Goal: Information Seeking & Learning: Learn about a topic

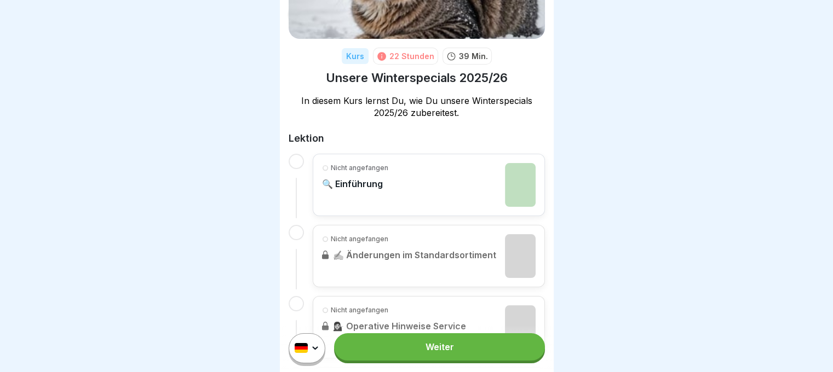
scroll to position [125, 0]
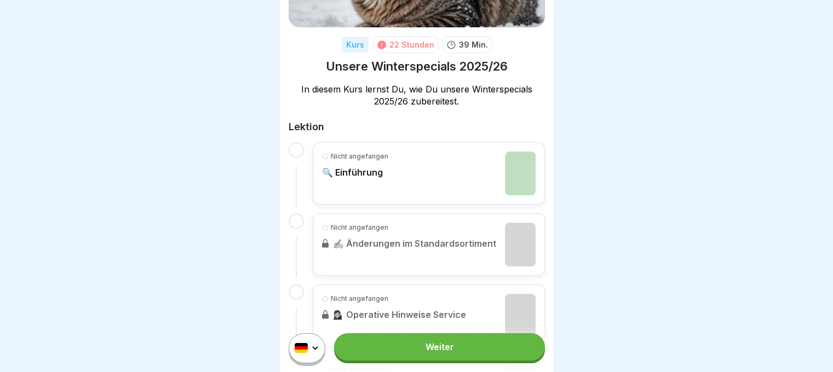
click at [474, 357] on link "Weiter" at bounding box center [439, 347] width 210 height 27
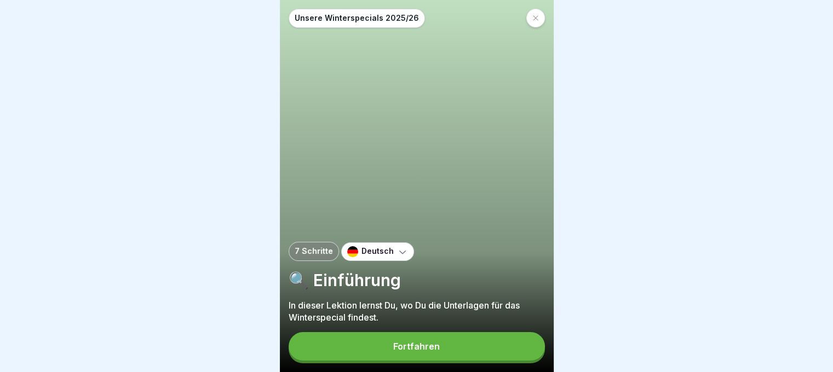
click at [445, 361] on button "Fortfahren" at bounding box center [417, 346] width 256 height 28
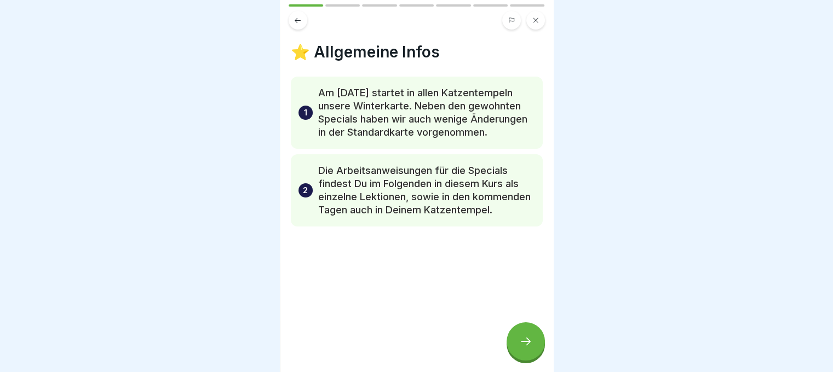
click at [534, 353] on div at bounding box center [526, 342] width 38 height 38
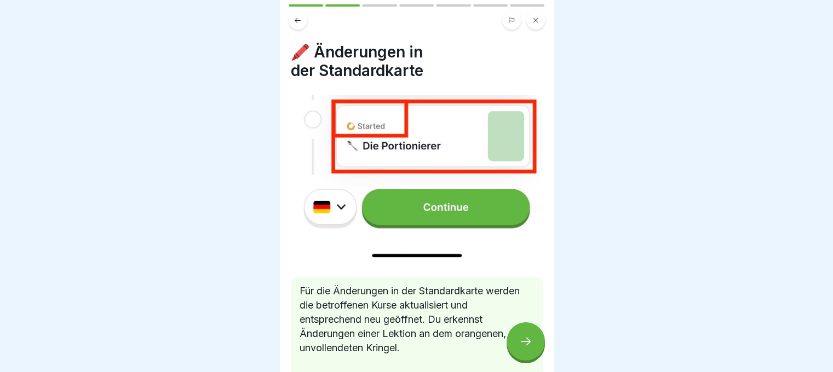
click at [534, 353] on div at bounding box center [526, 342] width 38 height 38
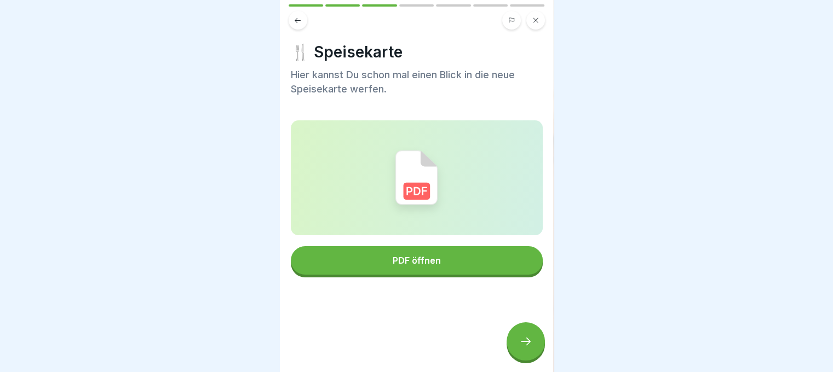
click at [534, 353] on div at bounding box center [526, 342] width 38 height 38
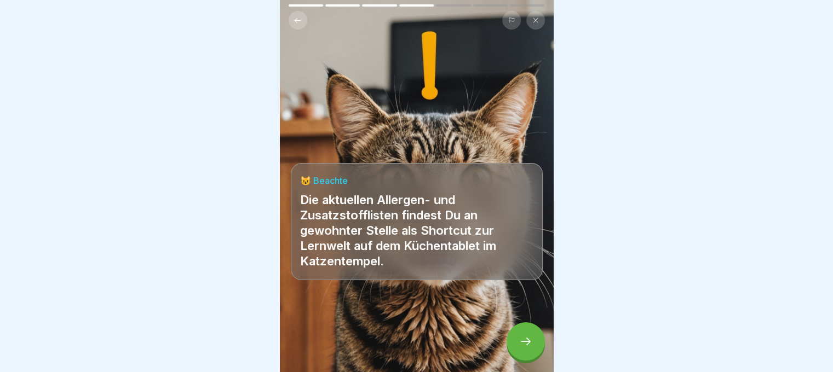
scroll to position [8, 0]
click at [300, 16] on icon at bounding box center [298, 20] width 8 height 8
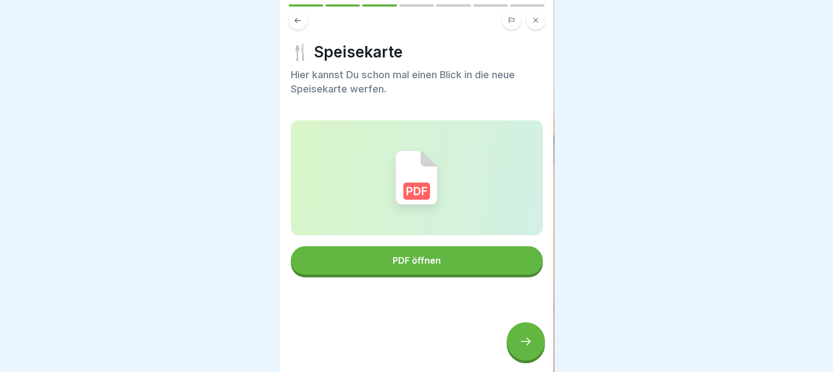
click at [405, 246] on button "PDF öffnen" at bounding box center [417, 260] width 252 height 28
click at [534, 345] on div at bounding box center [526, 342] width 38 height 38
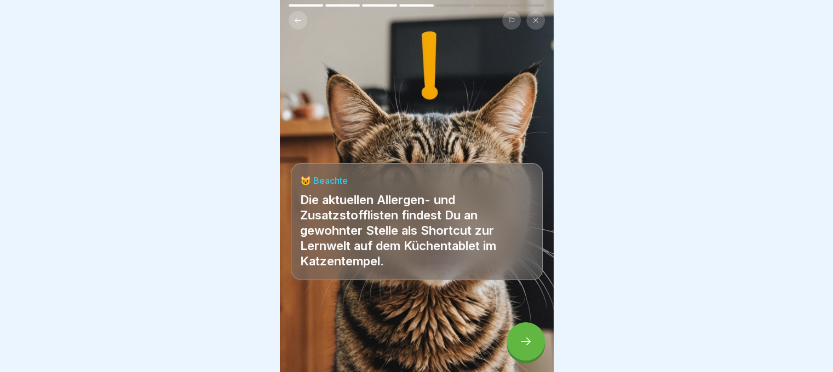
click at [534, 345] on div at bounding box center [526, 342] width 38 height 38
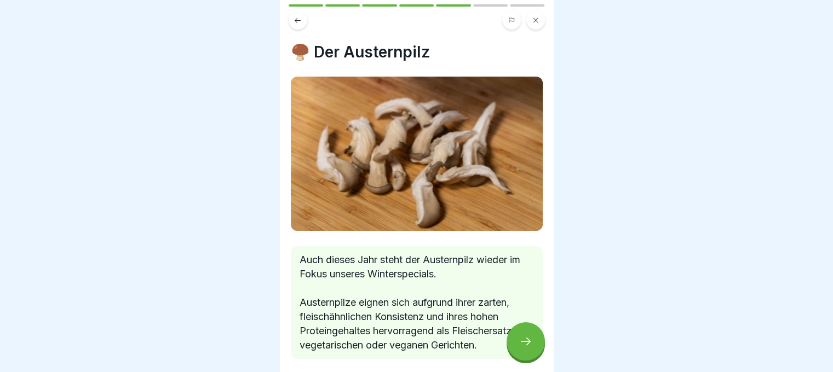
click at [534, 345] on div at bounding box center [526, 342] width 38 height 38
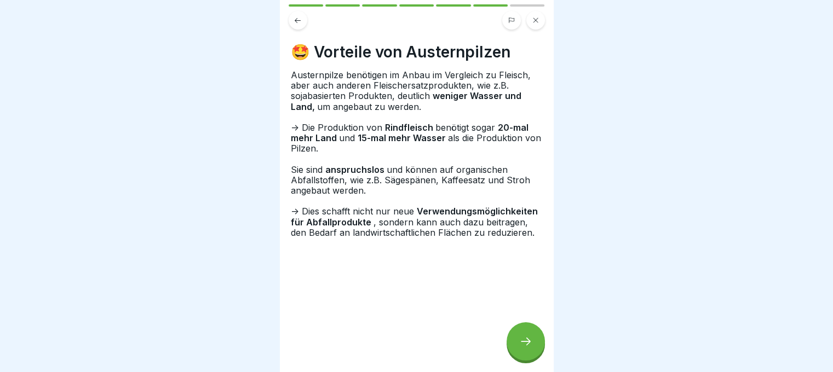
click at [534, 345] on div at bounding box center [526, 342] width 38 height 38
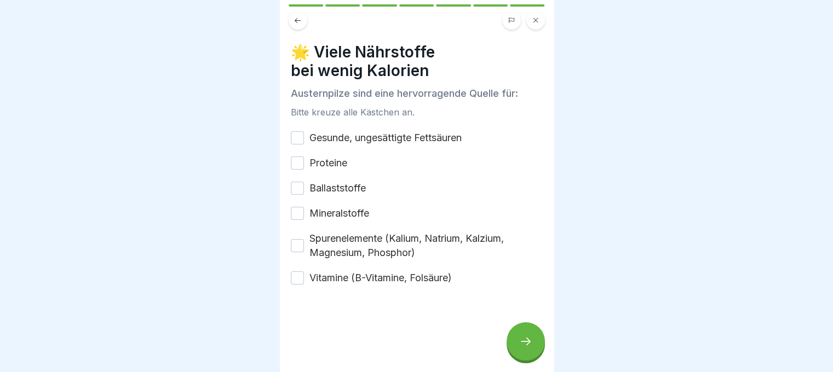
click at [295, 131] on button "Gesunde, ungesättigte Fettsäuren" at bounding box center [297, 137] width 13 height 13
click at [300, 157] on button "Proteine" at bounding box center [297, 163] width 13 height 13
click at [300, 182] on button "Ballaststoffe" at bounding box center [297, 188] width 13 height 13
click at [300, 207] on button "Mineralstoffe" at bounding box center [297, 213] width 13 height 13
click at [297, 245] on div "Spurenelemente (Kalium, Natrium, Kalzium, Magnesium, Phosphor)" at bounding box center [417, 246] width 252 height 28
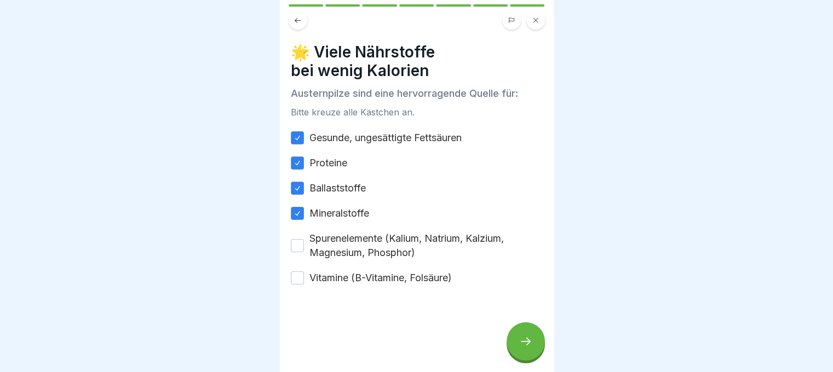
click at [298, 239] on button "Spurenelemente (Kalium, Natrium, Kalzium, Magnesium, Phosphor)" at bounding box center [297, 245] width 13 height 13
click at [301, 272] on button "Vitamine (B-Vitamine, Folsäure)" at bounding box center [297, 278] width 13 height 13
click at [526, 346] on icon at bounding box center [525, 341] width 13 height 13
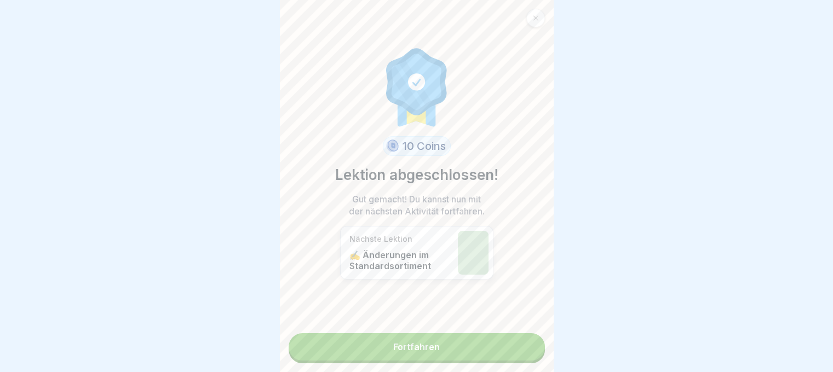
click at [512, 345] on link "Fortfahren" at bounding box center [417, 347] width 256 height 27
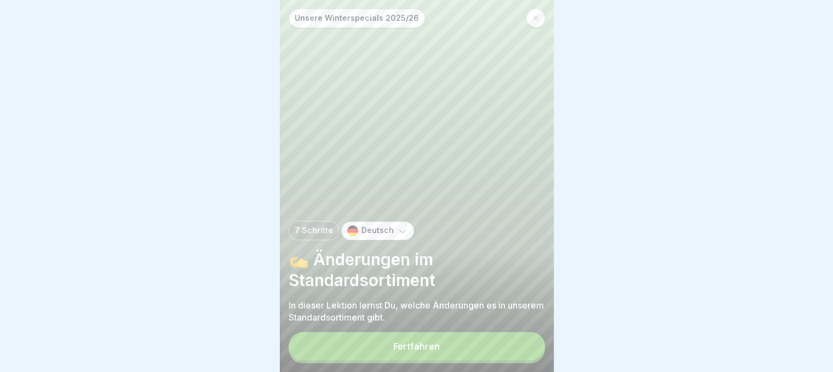
click at [470, 361] on button "Fortfahren" at bounding box center [417, 346] width 256 height 28
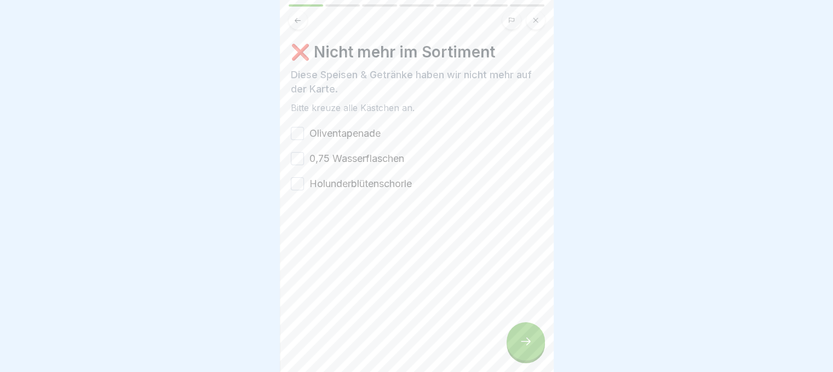
click at [298, 133] on button "Oliventapenade" at bounding box center [297, 133] width 13 height 13
click at [298, 159] on button "0,75 Wasserflaschen" at bounding box center [297, 158] width 13 height 13
click at [300, 183] on button "Holunderblütenschorle" at bounding box center [297, 183] width 13 height 13
click at [527, 348] on icon at bounding box center [525, 341] width 13 height 13
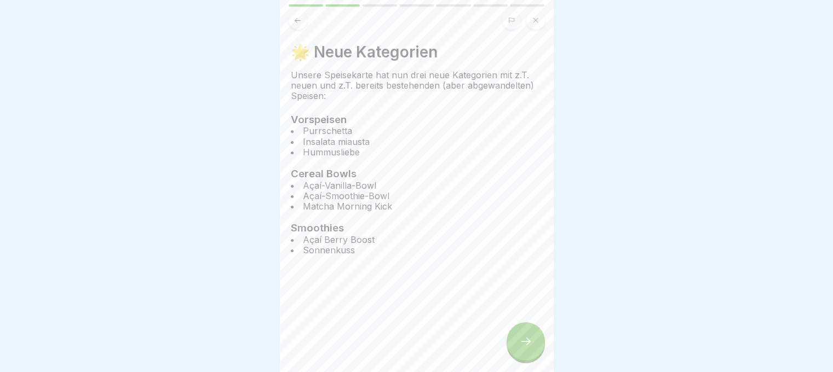
click at [527, 348] on icon at bounding box center [525, 341] width 13 height 13
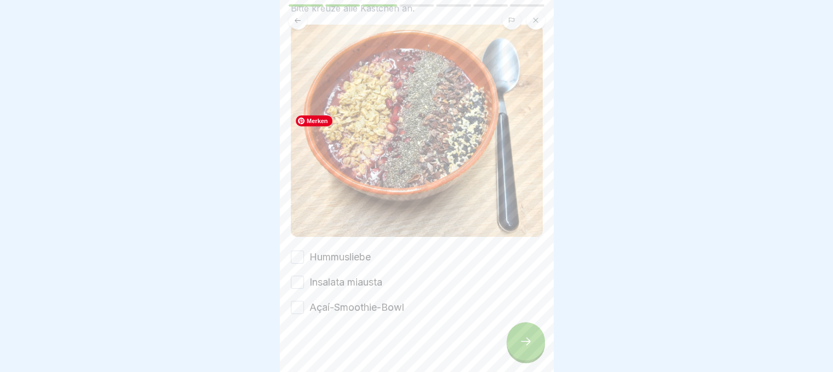
scroll to position [87, 0]
click at [301, 250] on button "Hummusliebe" at bounding box center [297, 256] width 13 height 13
click at [302, 275] on button "Insalata miausta" at bounding box center [297, 281] width 13 height 13
click at [299, 300] on button "Açaí-Smoothie-Bowl" at bounding box center [297, 306] width 13 height 13
click at [517, 357] on div at bounding box center [526, 342] width 38 height 38
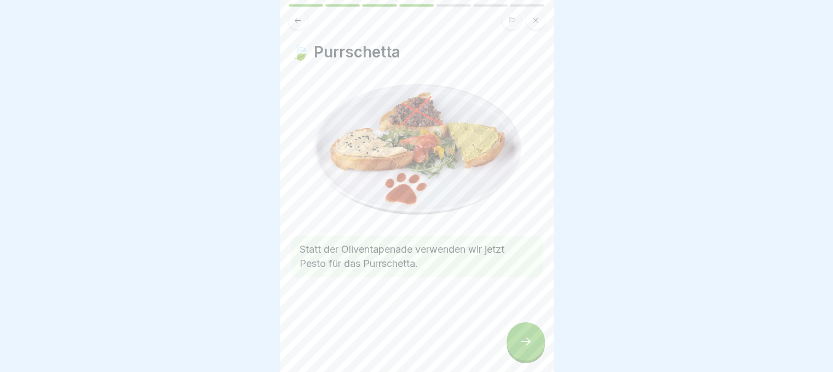
click at [517, 357] on div at bounding box center [526, 342] width 38 height 38
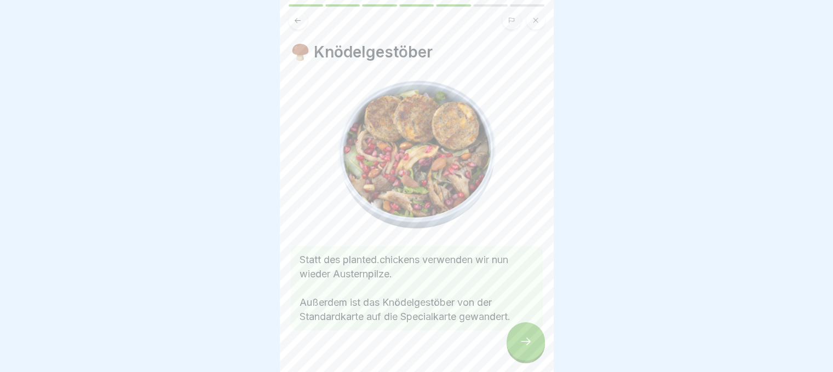
click at [517, 357] on div at bounding box center [526, 342] width 38 height 38
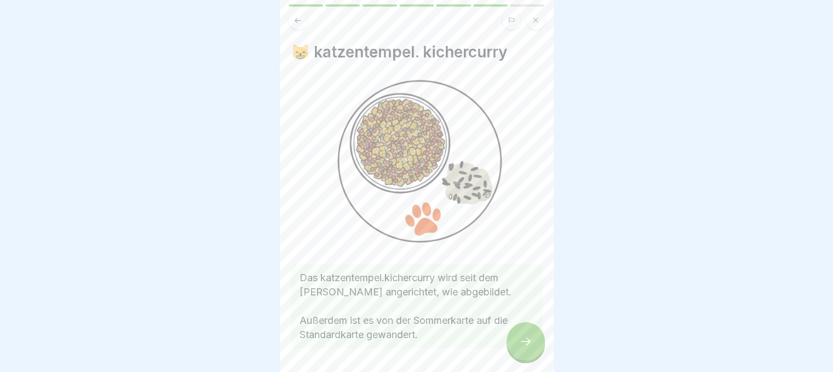
click at [296, 19] on icon at bounding box center [298, 20] width 6 height 5
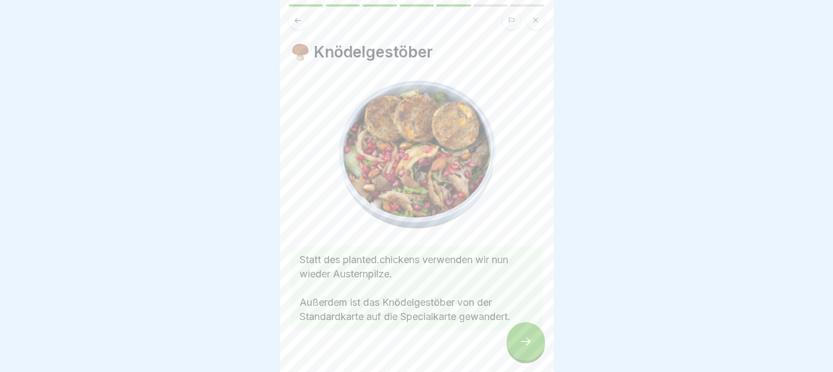
click at [524, 343] on div at bounding box center [526, 342] width 38 height 38
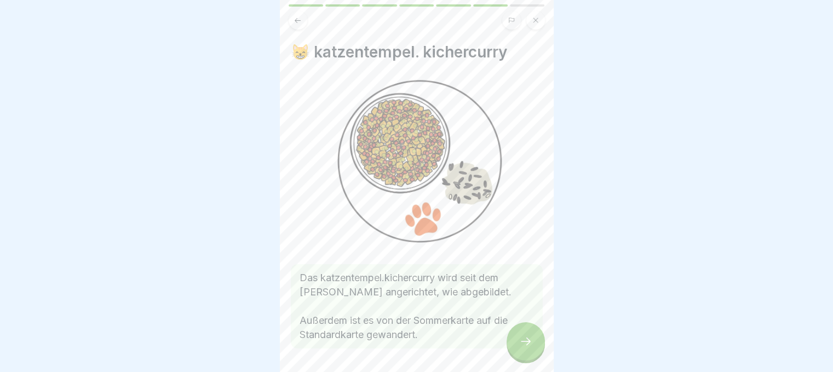
click at [524, 343] on div at bounding box center [526, 342] width 38 height 38
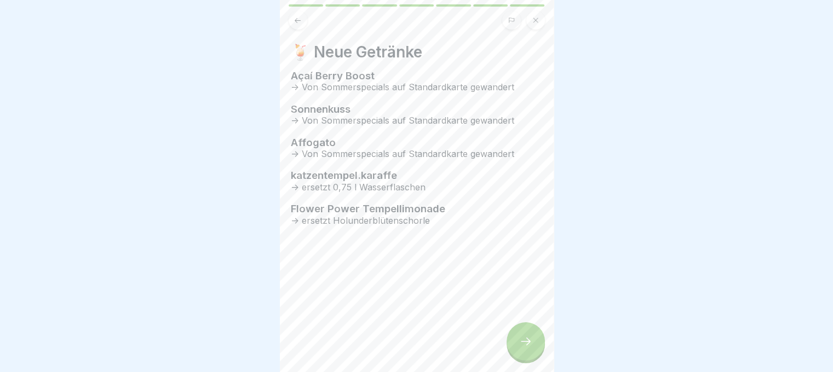
click at [524, 343] on div at bounding box center [526, 342] width 38 height 38
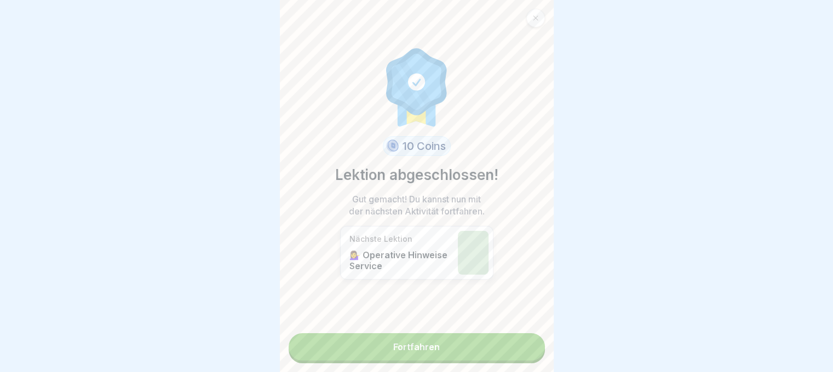
click at [508, 348] on link "Fortfahren" at bounding box center [417, 347] width 256 height 27
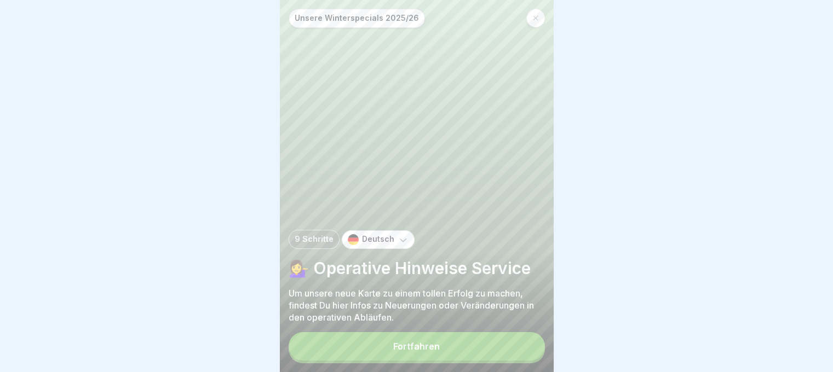
click at [508, 348] on button "Fortfahren" at bounding box center [417, 346] width 256 height 28
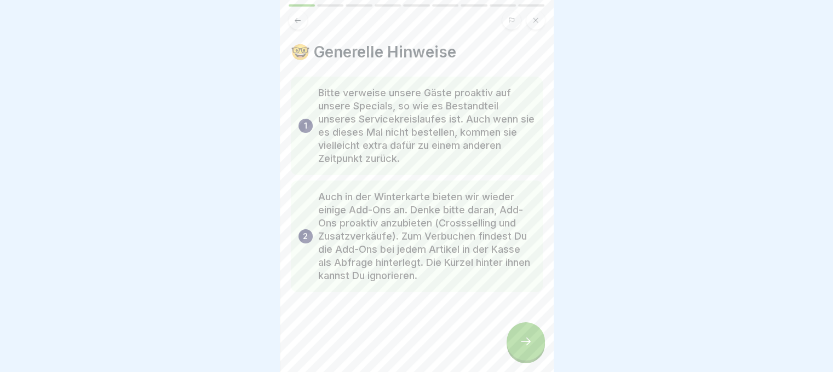
click at [519, 344] on div at bounding box center [526, 342] width 38 height 38
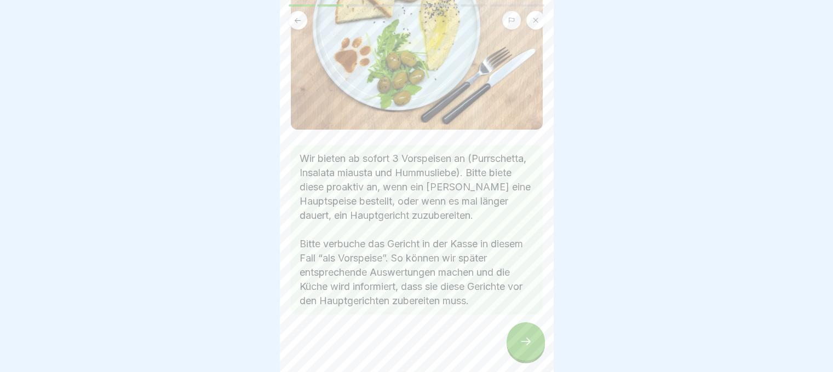
scroll to position [137, 0]
click at [526, 348] on icon at bounding box center [525, 341] width 13 height 13
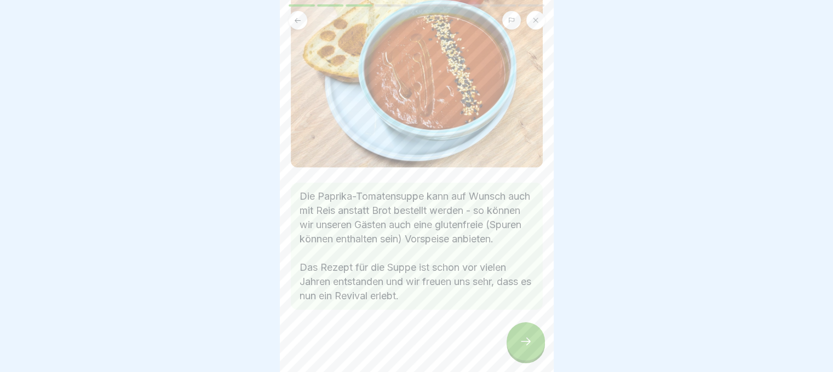
scroll to position [162, 0]
click at [528, 348] on icon at bounding box center [525, 341] width 13 height 13
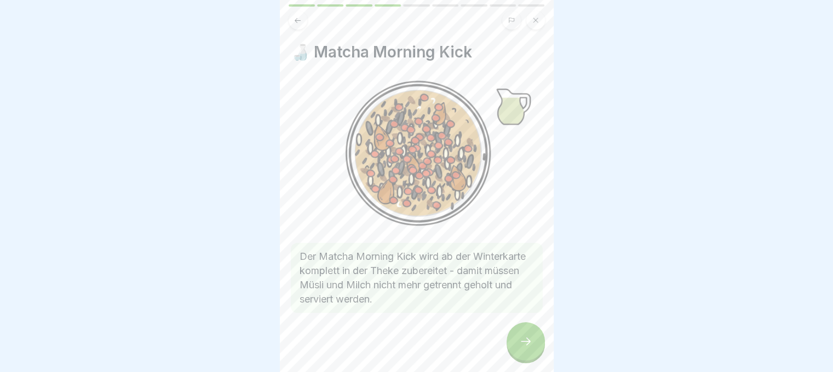
click at [528, 348] on icon at bounding box center [525, 341] width 13 height 13
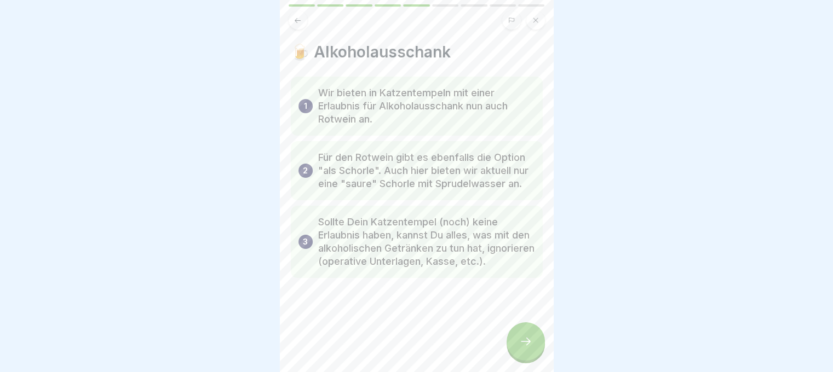
click at [528, 348] on icon at bounding box center [525, 341] width 13 height 13
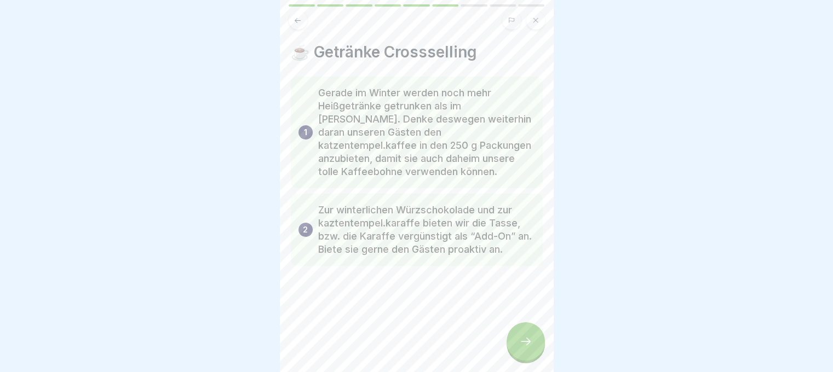
click at [528, 348] on icon at bounding box center [525, 341] width 13 height 13
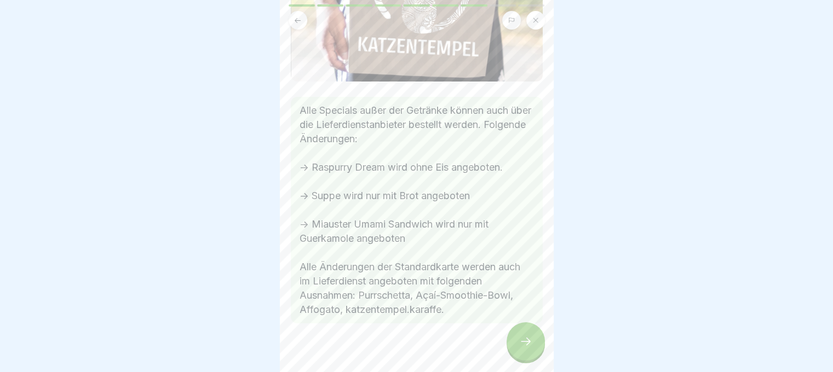
scroll to position [203, 0]
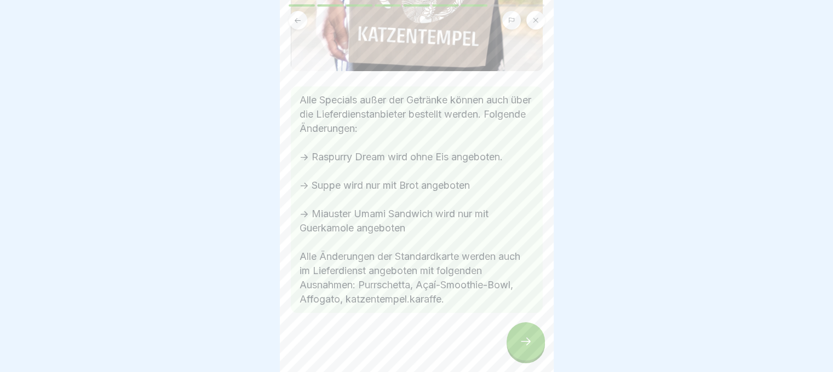
click at [528, 348] on icon at bounding box center [525, 341] width 13 height 13
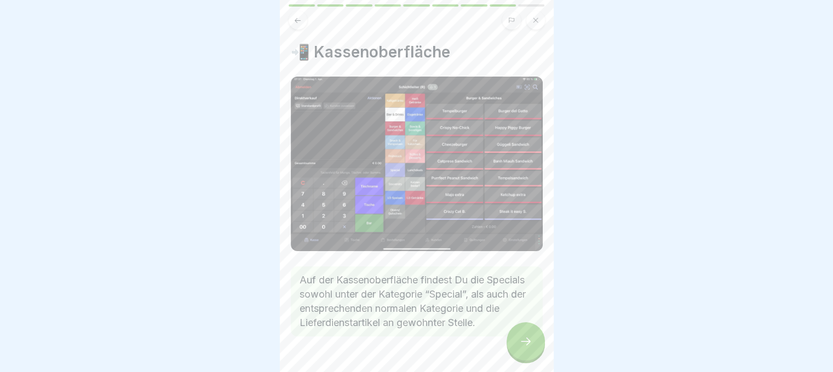
scroll to position [38, 0]
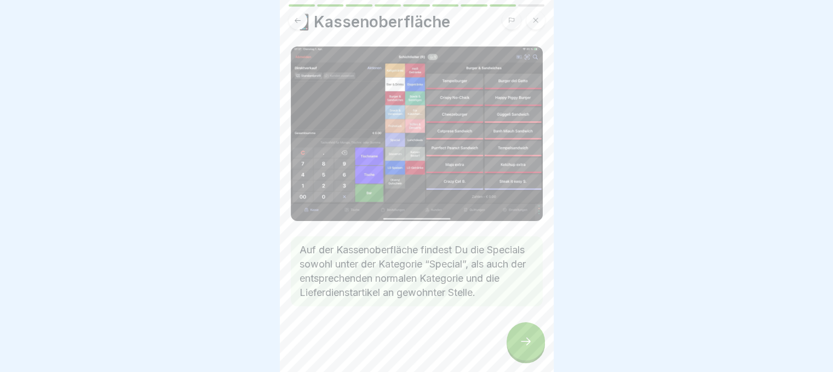
click at [532, 348] on icon at bounding box center [525, 341] width 13 height 13
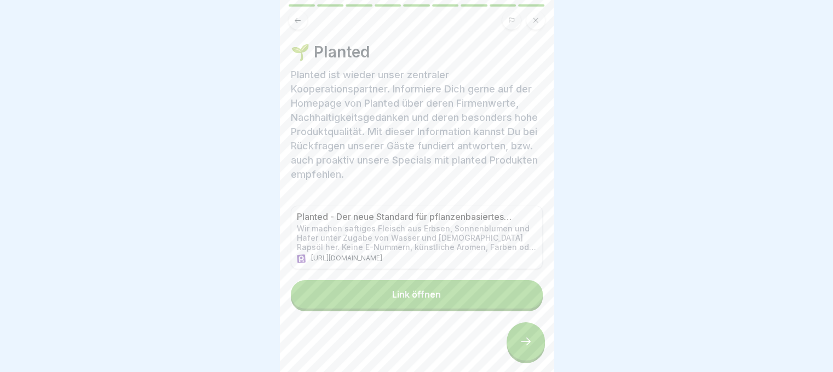
click at [532, 348] on icon at bounding box center [525, 341] width 13 height 13
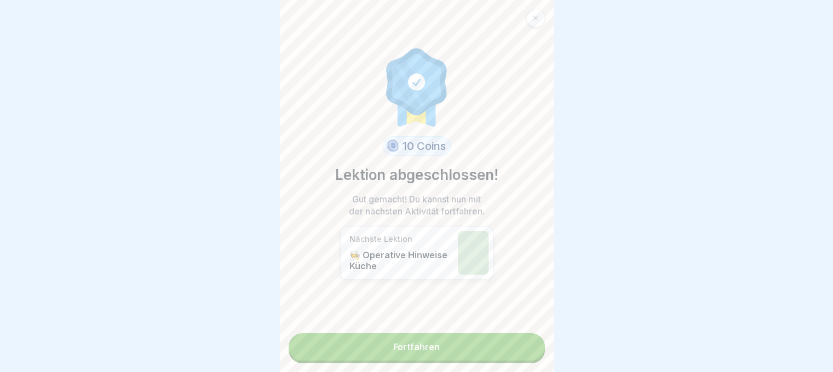
click at [532, 352] on link "Fortfahren" at bounding box center [417, 347] width 256 height 27
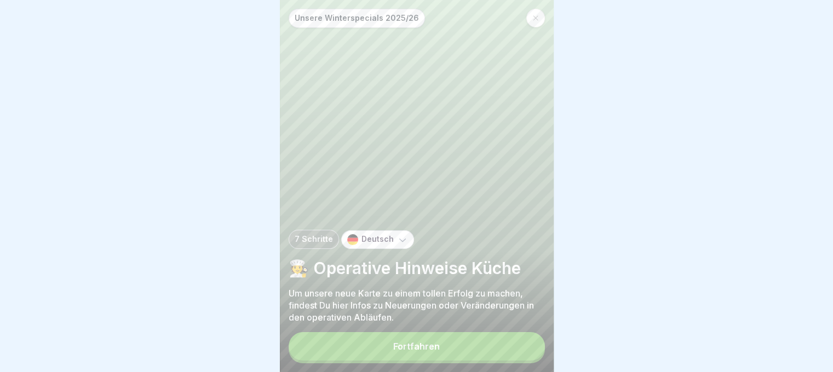
click at [532, 352] on button "Fortfahren" at bounding box center [417, 346] width 256 height 28
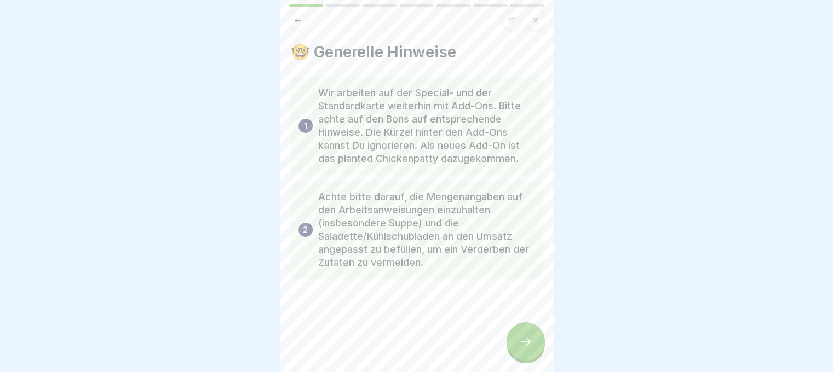
click at [532, 348] on icon at bounding box center [525, 341] width 13 height 13
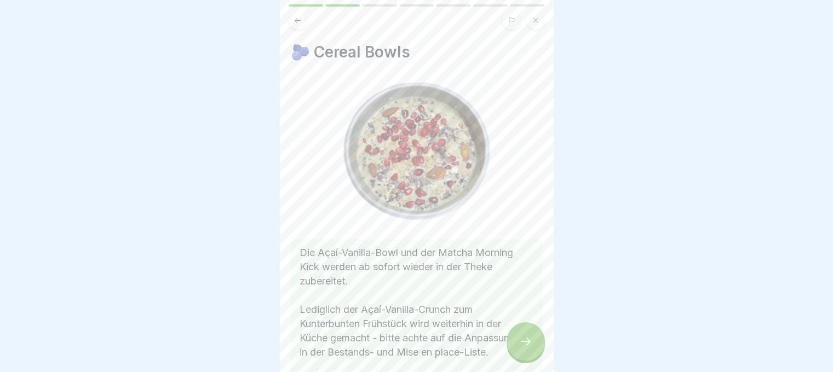
click at [532, 348] on icon at bounding box center [525, 341] width 13 height 13
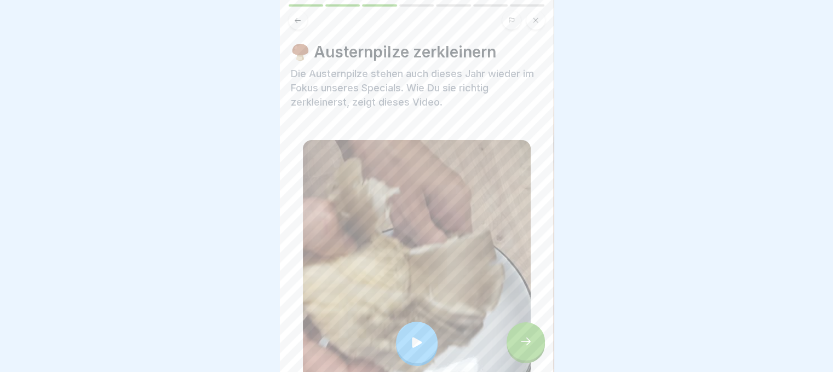
click at [532, 348] on icon at bounding box center [525, 341] width 13 height 13
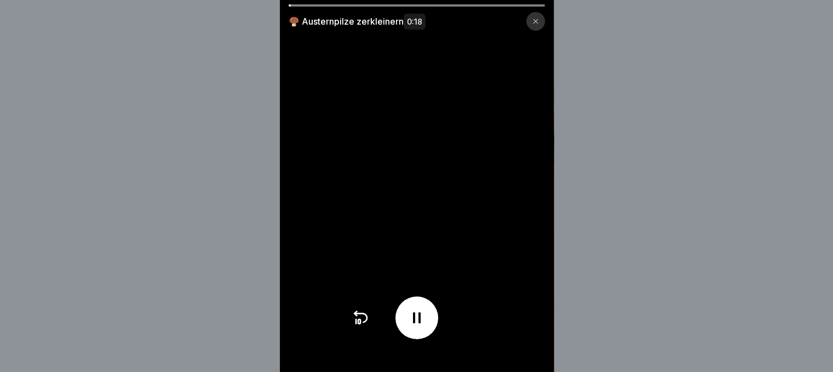
click at [531, 12] on div "🍄‍🟫 Austernpilze zerkleinern 0:18" at bounding box center [417, 21] width 256 height 19
click at [535, 20] on div at bounding box center [535, 21] width 19 height 19
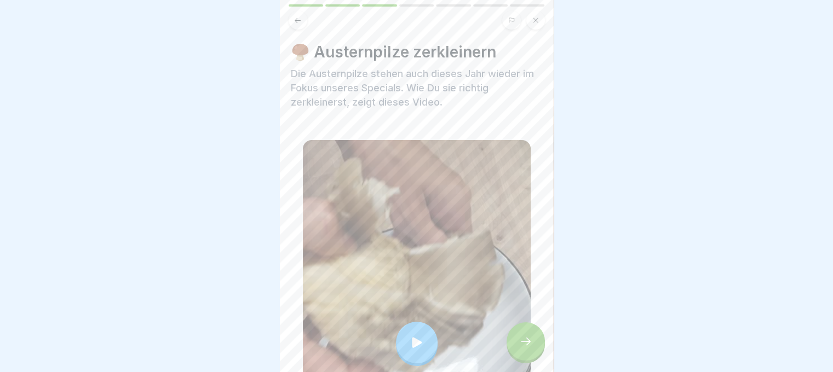
click at [529, 348] on icon at bounding box center [525, 341] width 13 height 13
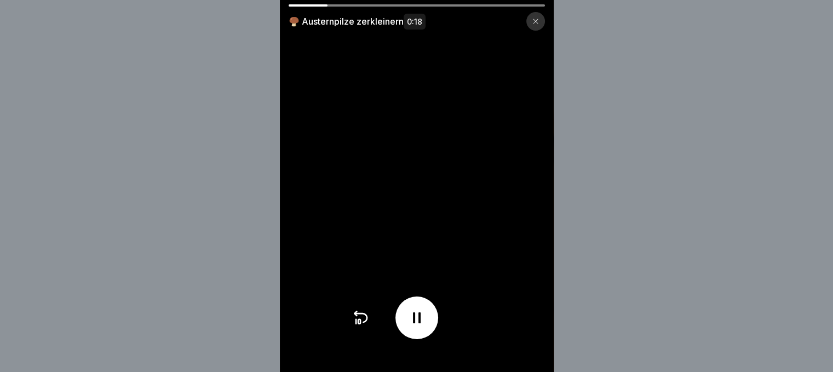
click at [497, 4] on video at bounding box center [417, 186] width 274 height 372
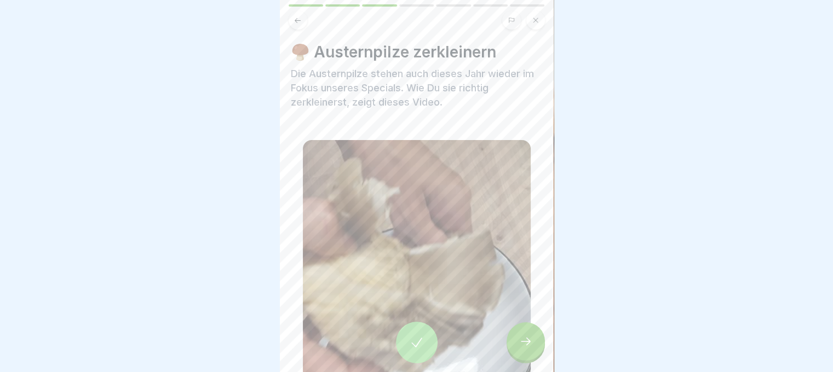
click at [529, 342] on icon at bounding box center [526, 342] width 10 height 8
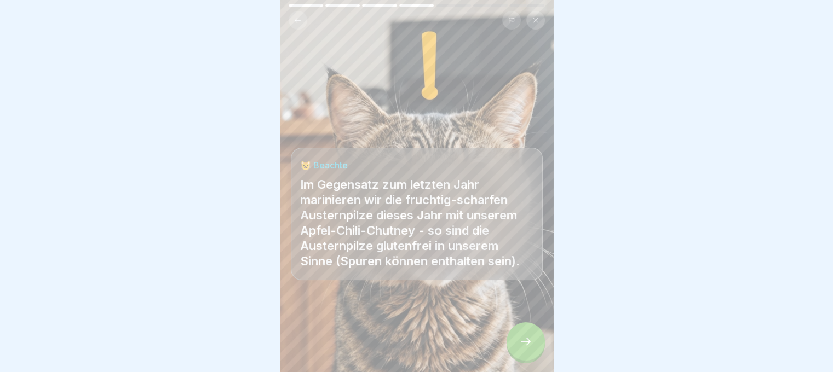
click at [529, 342] on icon at bounding box center [526, 342] width 10 height 8
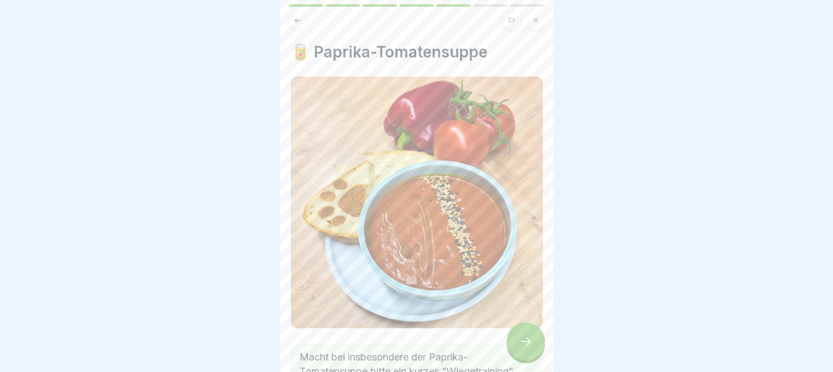
click at [529, 342] on icon at bounding box center [526, 342] width 10 height 8
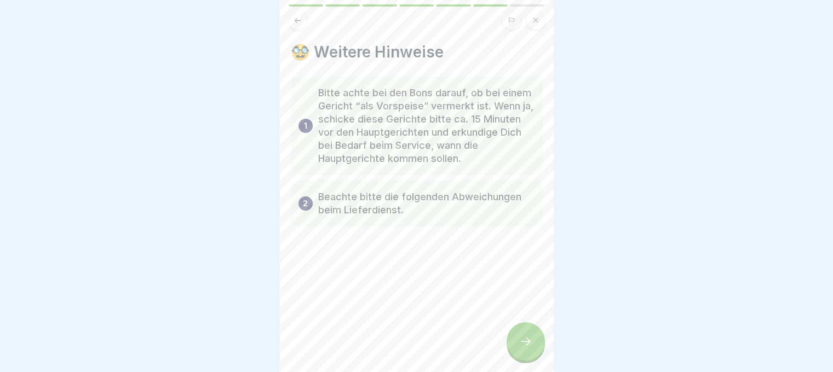
click at [529, 342] on icon at bounding box center [526, 342] width 10 height 8
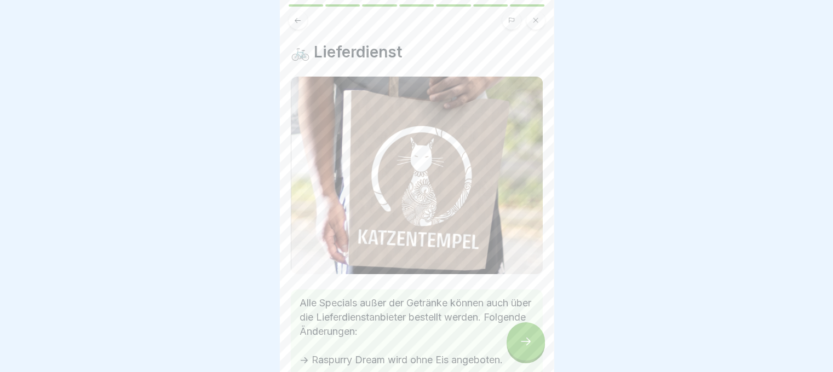
click at [529, 342] on icon at bounding box center [526, 342] width 10 height 8
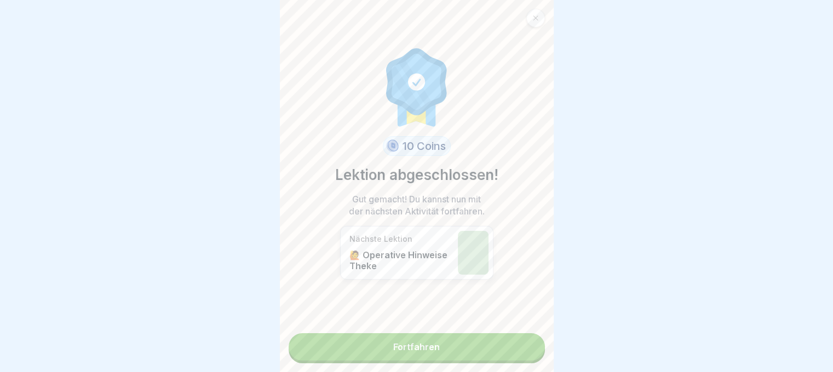
click at [521, 337] on link "Fortfahren" at bounding box center [417, 347] width 256 height 27
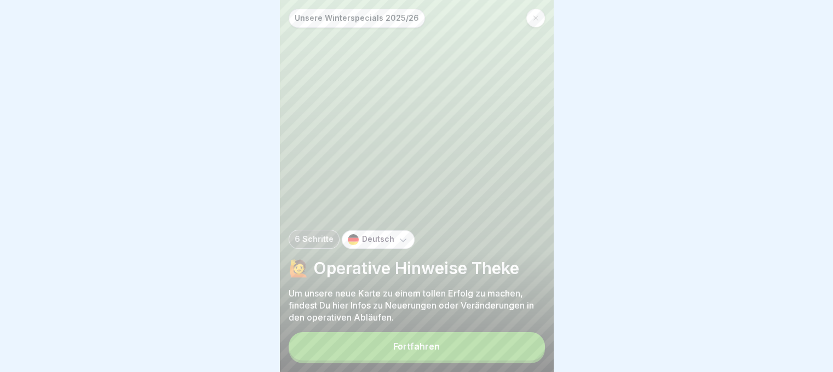
click at [505, 358] on button "Fortfahren" at bounding box center [417, 346] width 256 height 28
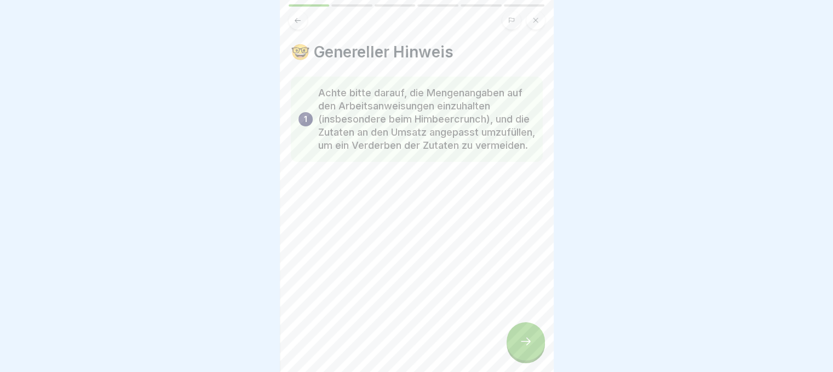
click at [520, 340] on div at bounding box center [526, 342] width 38 height 38
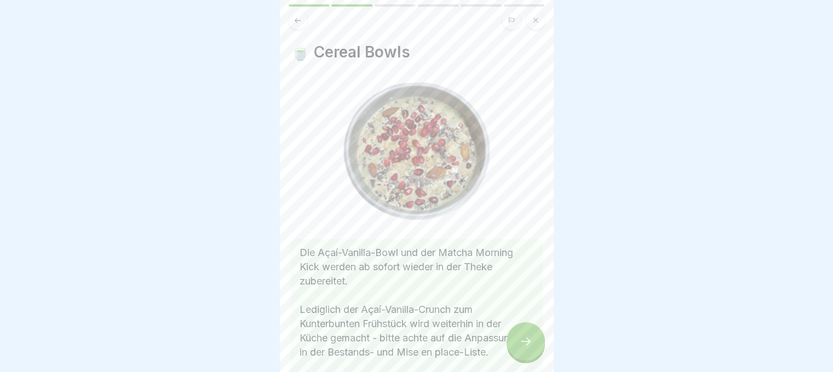
click at [520, 340] on div at bounding box center [526, 342] width 38 height 38
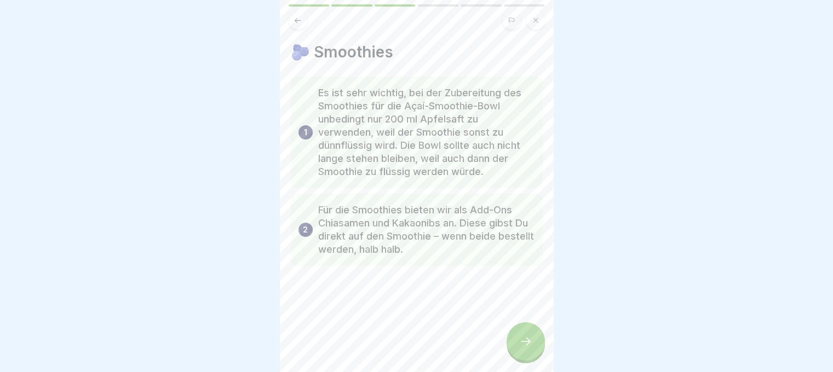
click at [520, 340] on div at bounding box center [526, 342] width 38 height 38
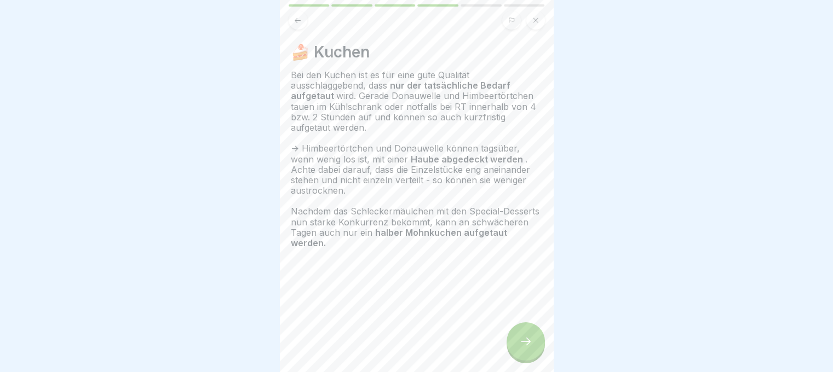
click at [525, 348] on icon at bounding box center [525, 341] width 13 height 13
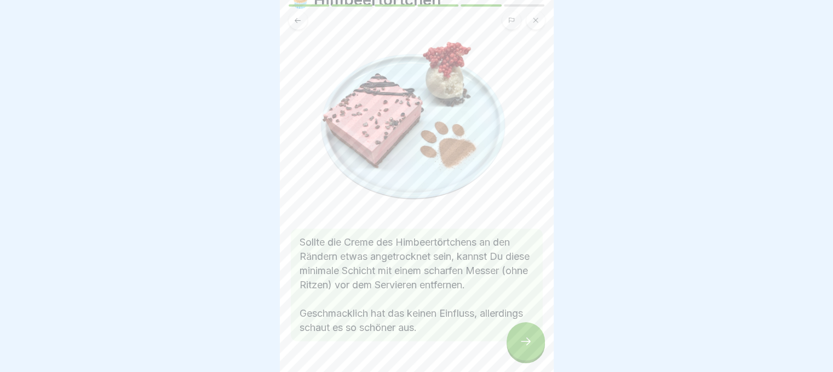
scroll to position [51, 0]
click at [533, 352] on div at bounding box center [526, 342] width 38 height 38
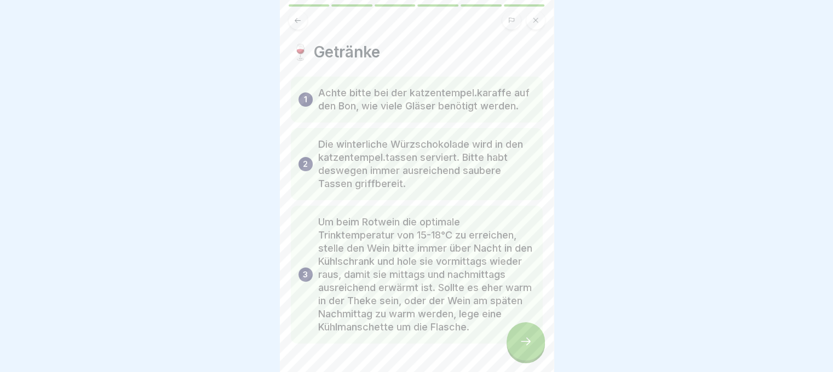
click at [533, 352] on div at bounding box center [526, 342] width 38 height 38
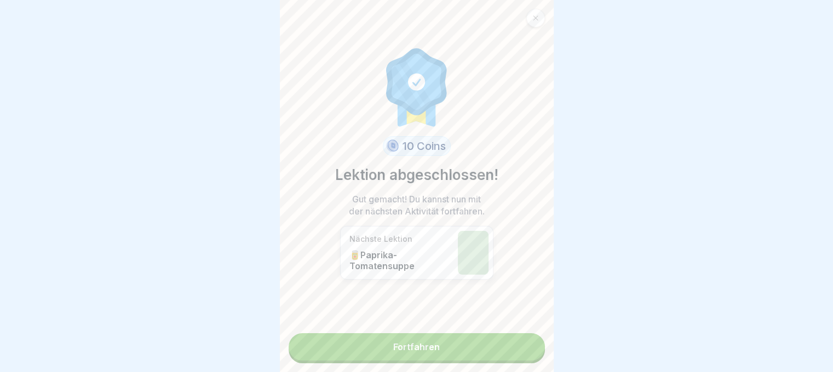
click at [523, 352] on link "Fortfahren" at bounding box center [417, 347] width 256 height 27
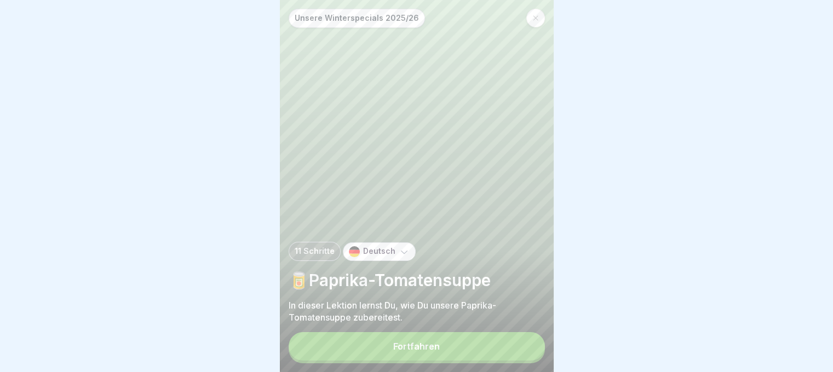
click at [513, 343] on button "Fortfahren" at bounding box center [417, 346] width 256 height 28
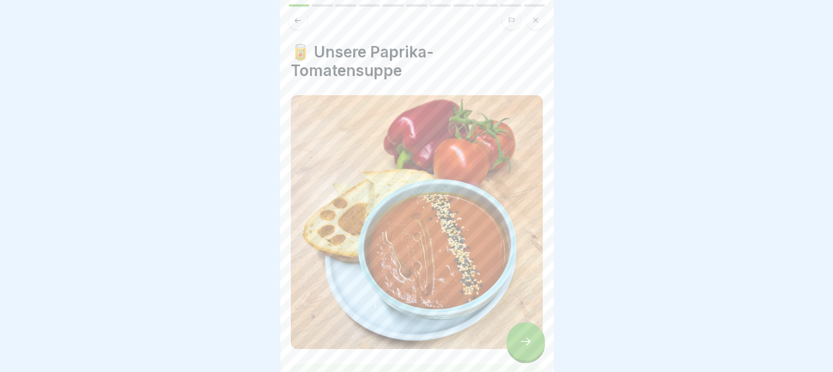
click at [525, 346] on icon at bounding box center [525, 341] width 13 height 13
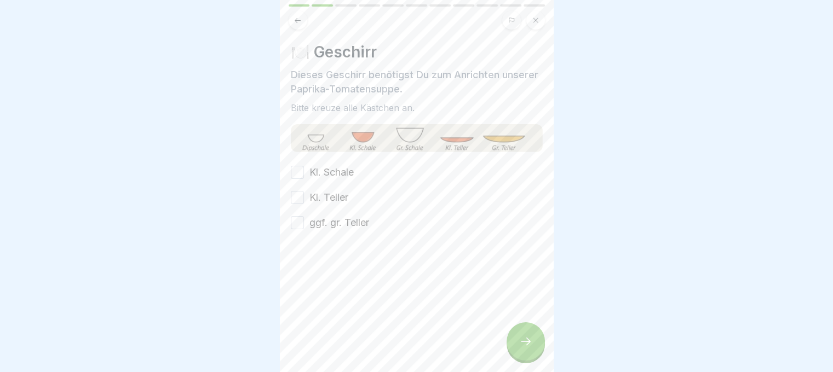
click at [297, 169] on button "Kl. Schale" at bounding box center [297, 172] width 13 height 13
click at [302, 198] on button "Kl. Teller" at bounding box center [297, 197] width 13 height 13
click at [297, 222] on button "ggf. gr. Teller" at bounding box center [297, 222] width 13 height 13
click at [528, 348] on icon at bounding box center [525, 341] width 13 height 13
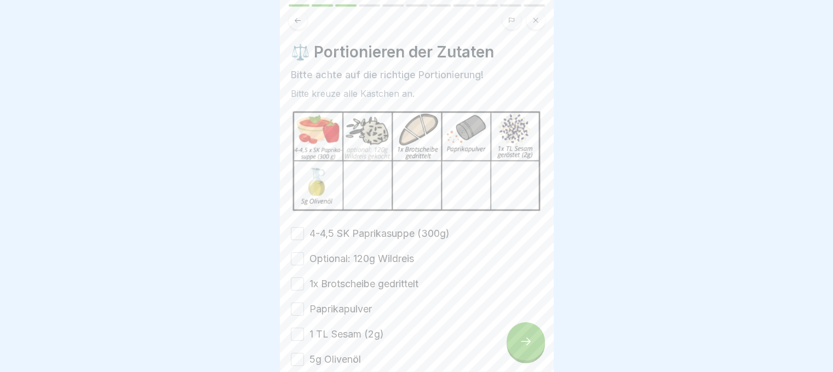
click at [297, 227] on button "4-4,5 SK Paprikasuppe (300g)" at bounding box center [297, 233] width 13 height 13
click at [297, 256] on button "Optional: 120g Wildreis" at bounding box center [297, 259] width 13 height 13
click at [294, 281] on button "1x Brotscheibe gedrittelt" at bounding box center [297, 284] width 13 height 13
click at [294, 310] on button "Paprikapulver" at bounding box center [297, 309] width 13 height 13
drag, startPoint x: 295, startPoint y: 331, endPoint x: 295, endPoint y: 357, distance: 25.7
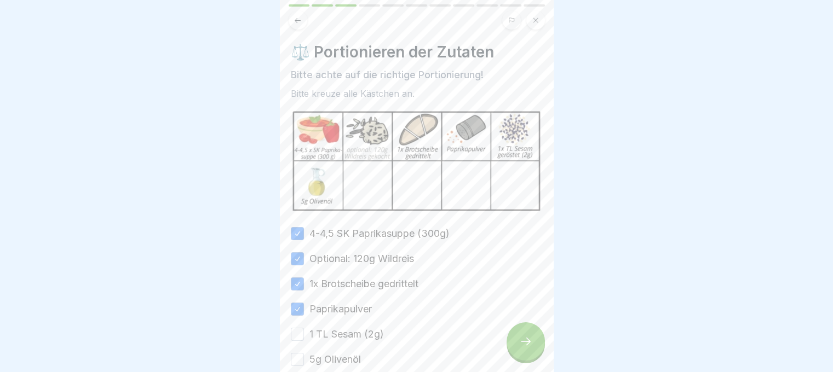
click at [295, 357] on div "4-4,5 SK Paprikasuppe (300g) Optional: 120g Wildreis 1x Brotscheibe gedrittelt …" at bounding box center [417, 297] width 252 height 140
click at [295, 357] on button "5g Olivenöl" at bounding box center [297, 359] width 13 height 13
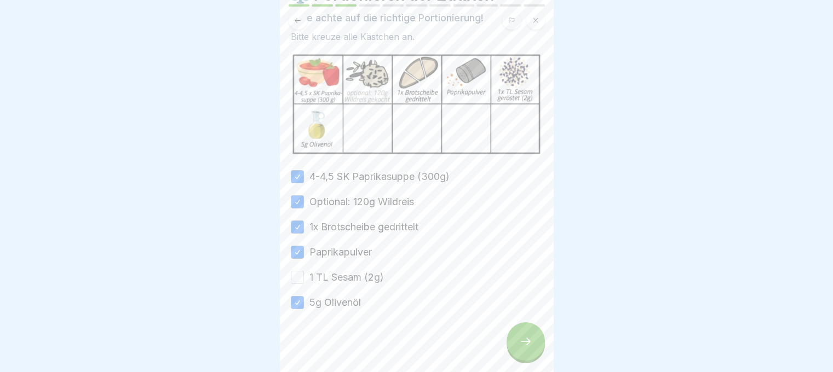
click at [298, 271] on button "1 TL Sesam (2g)" at bounding box center [297, 277] width 13 height 13
click at [513, 347] on div at bounding box center [526, 342] width 38 height 38
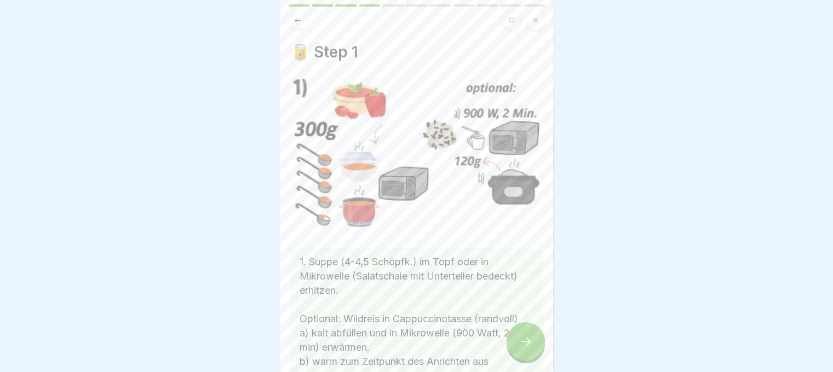
scroll to position [78, 0]
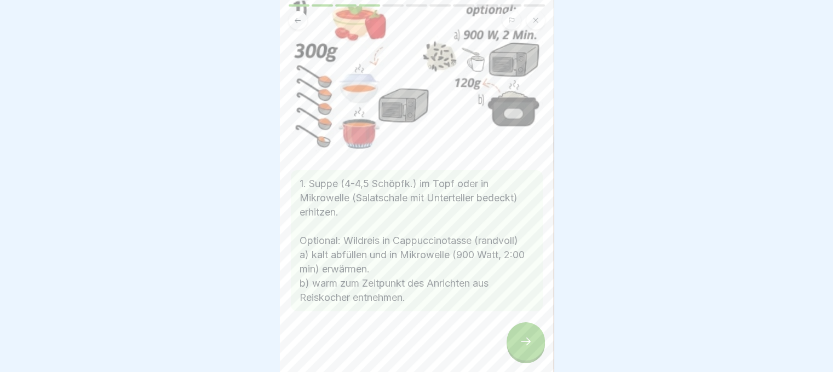
click at [537, 345] on div at bounding box center [526, 342] width 38 height 38
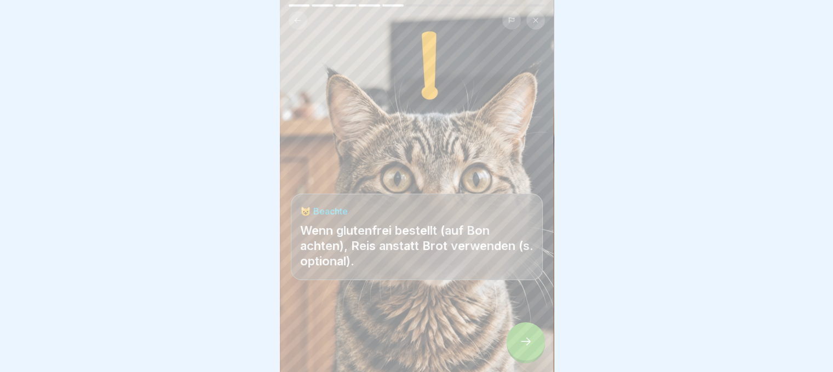
click at [537, 345] on div at bounding box center [526, 342] width 38 height 38
click at [297, 16] on icon at bounding box center [298, 20] width 8 height 8
click at [532, 352] on div at bounding box center [526, 342] width 38 height 38
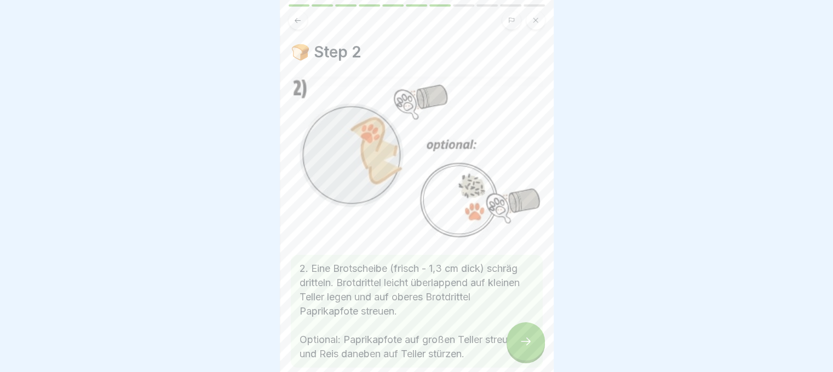
click at [532, 352] on div at bounding box center [526, 342] width 38 height 38
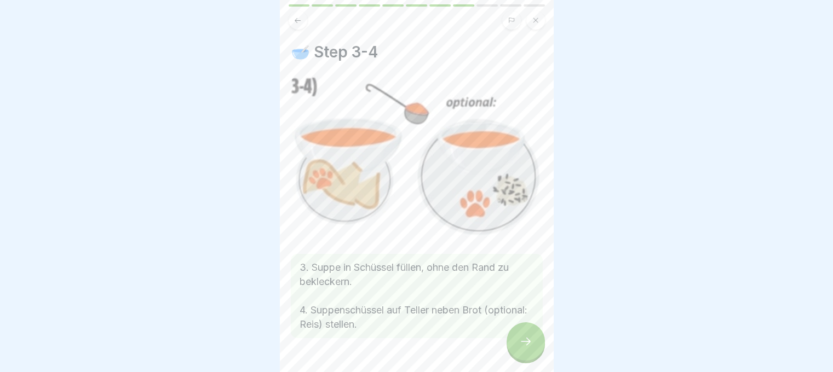
click at [532, 352] on div at bounding box center [526, 342] width 38 height 38
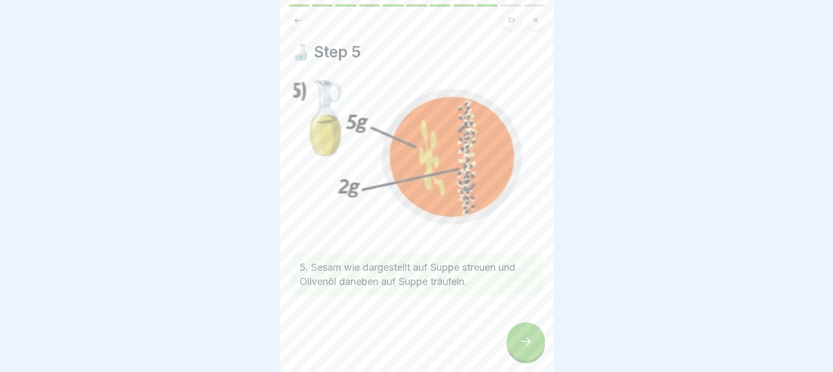
click at [532, 352] on div at bounding box center [526, 342] width 38 height 38
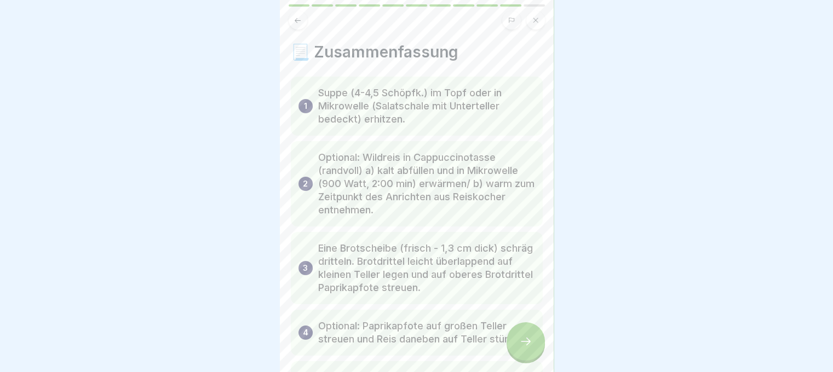
click at [532, 352] on div at bounding box center [526, 342] width 38 height 38
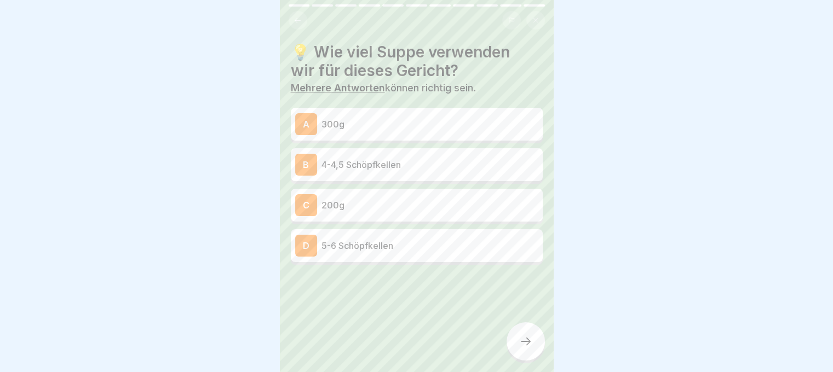
click at [532, 352] on div at bounding box center [526, 342] width 38 height 38
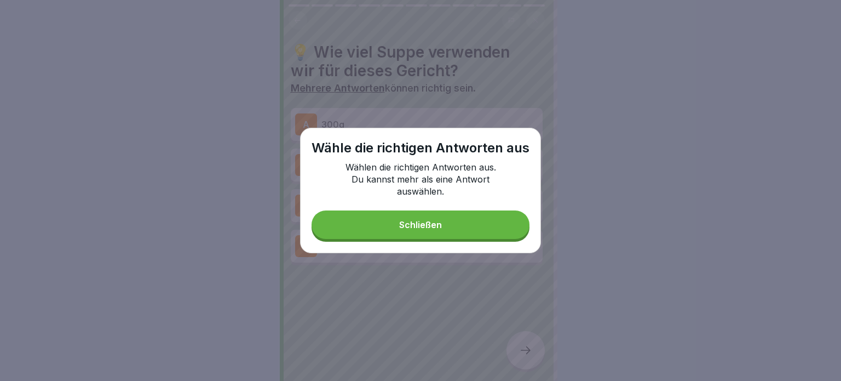
click at [472, 235] on button "Schließen" at bounding box center [421, 224] width 218 height 28
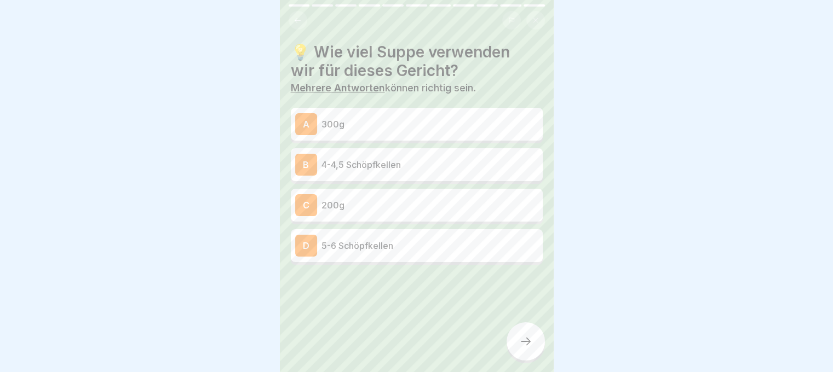
click at [445, 162] on p "4-4,5 Schöpfkellen" at bounding box center [430, 164] width 217 height 13
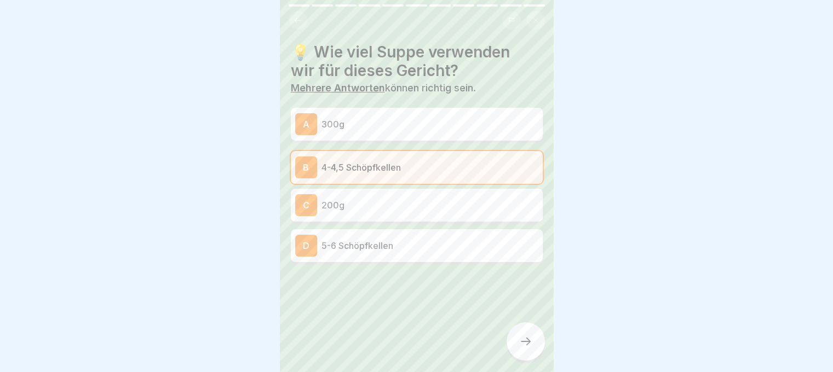
click at [520, 345] on icon at bounding box center [525, 341] width 13 height 13
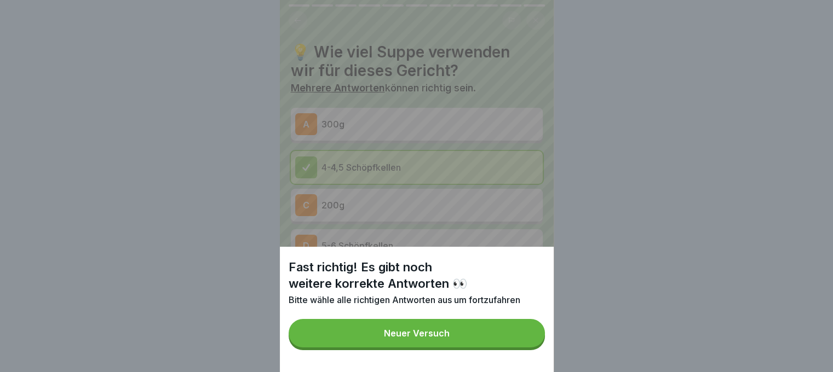
click at [495, 338] on button "Neuer Versuch" at bounding box center [417, 333] width 256 height 28
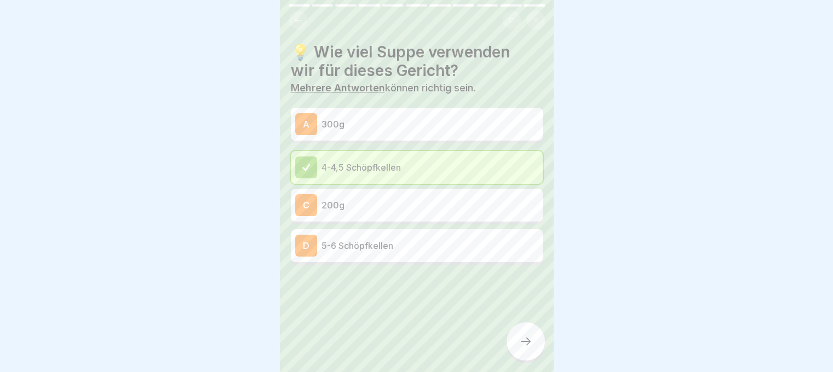
click at [454, 133] on div "A 300g" at bounding box center [416, 124] width 243 height 22
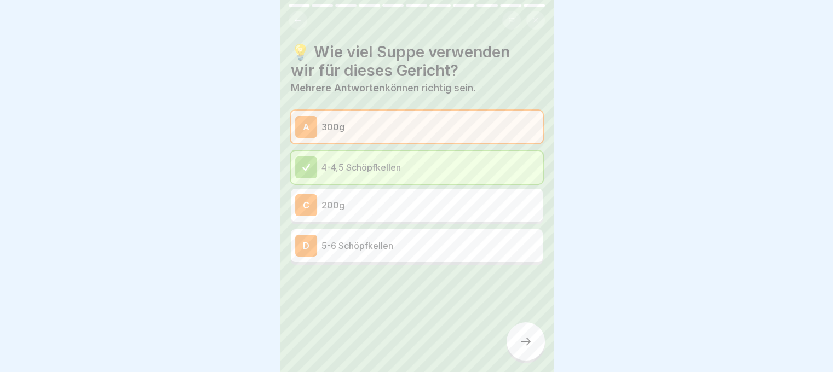
click at [521, 348] on icon at bounding box center [525, 341] width 13 height 13
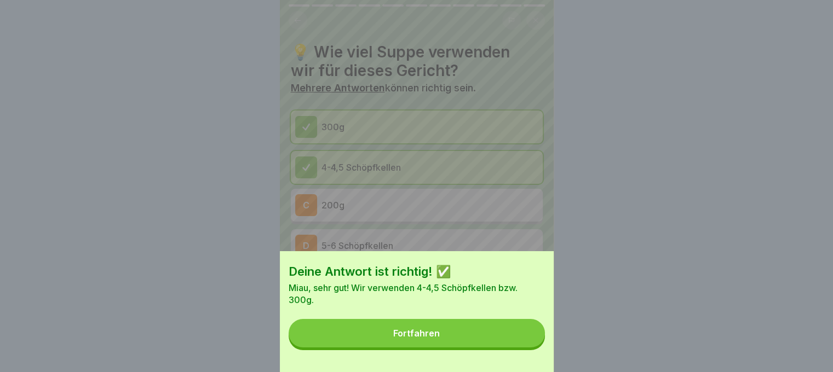
click at [484, 347] on button "Fortfahren" at bounding box center [417, 333] width 256 height 28
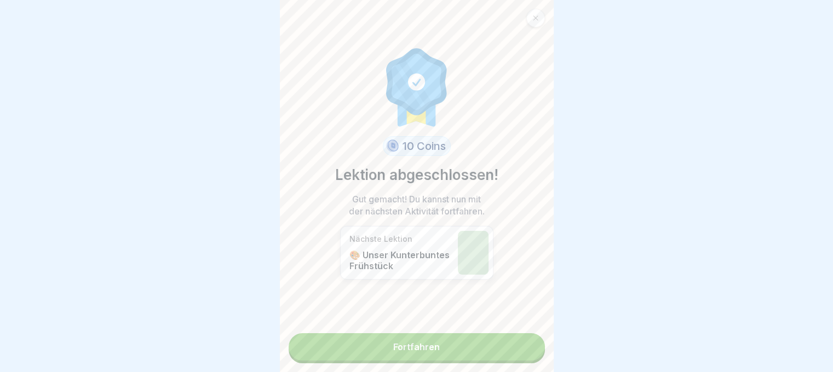
click at [468, 359] on link "Fortfahren" at bounding box center [417, 347] width 256 height 27
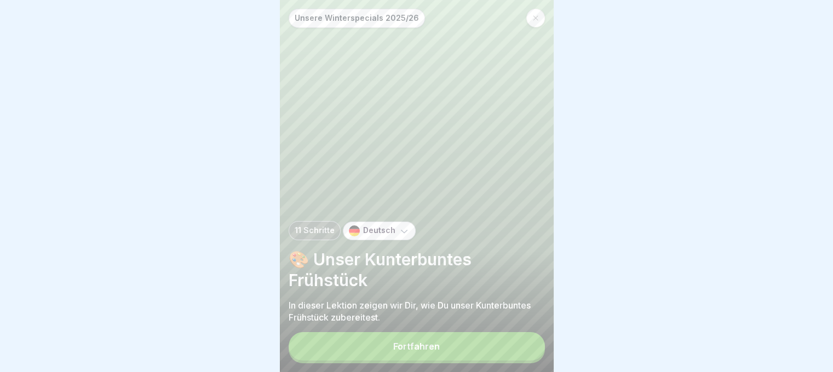
click at [468, 359] on button "Fortfahren" at bounding box center [417, 346] width 256 height 28
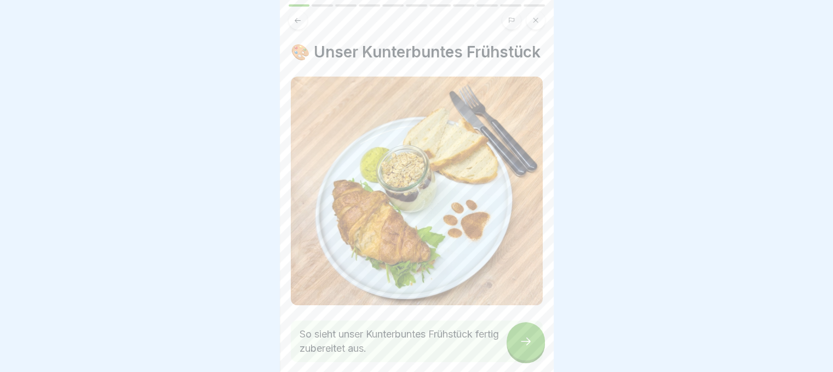
click at [526, 348] on icon at bounding box center [525, 341] width 13 height 13
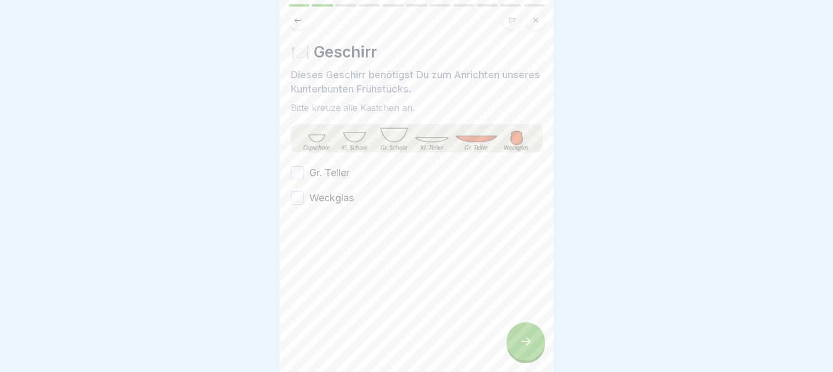
click at [291, 169] on button "Gr. Teller" at bounding box center [297, 173] width 13 height 13
click at [299, 199] on button "Weckglas" at bounding box center [297, 198] width 13 height 13
click at [513, 347] on div at bounding box center [526, 342] width 38 height 38
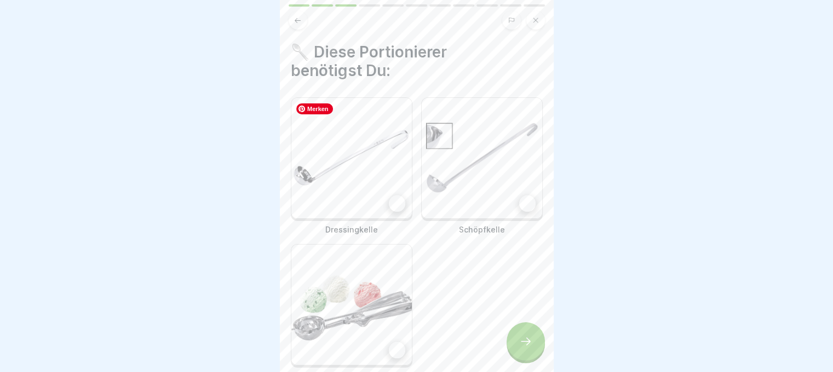
click at [396, 209] on img at bounding box center [351, 158] width 120 height 120
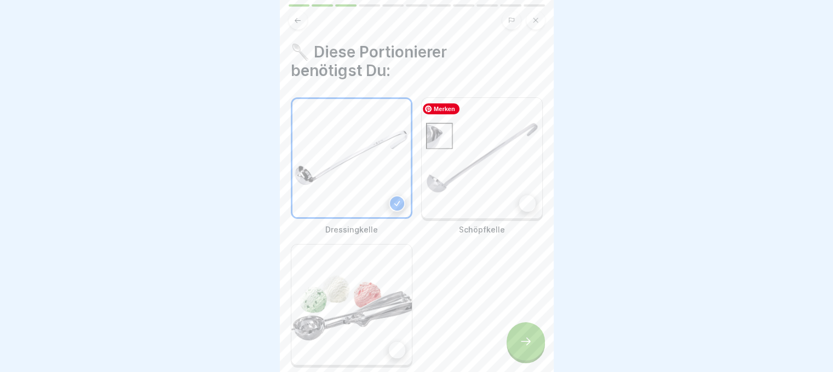
click at [440, 205] on img at bounding box center [482, 158] width 120 height 120
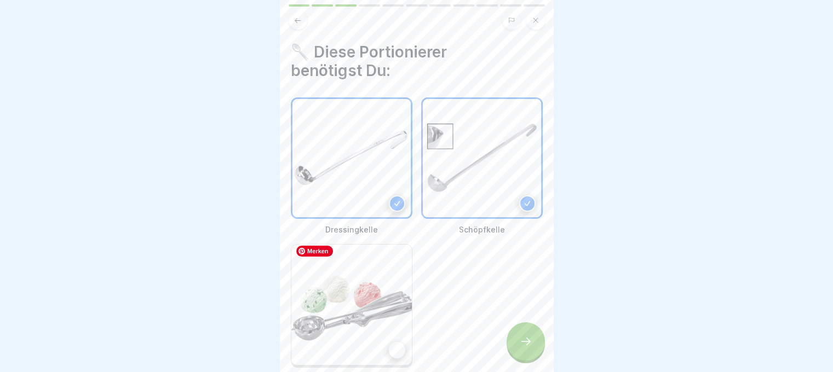
click at [391, 302] on img at bounding box center [351, 305] width 120 height 120
click at [517, 355] on div at bounding box center [526, 342] width 38 height 38
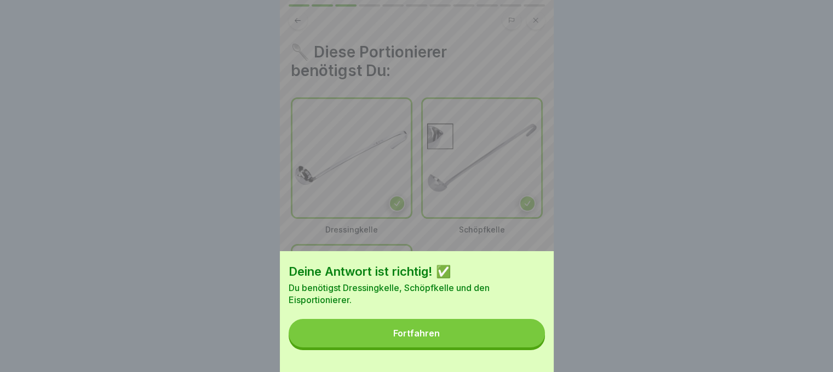
click at [506, 341] on button "Fortfahren" at bounding box center [417, 333] width 256 height 28
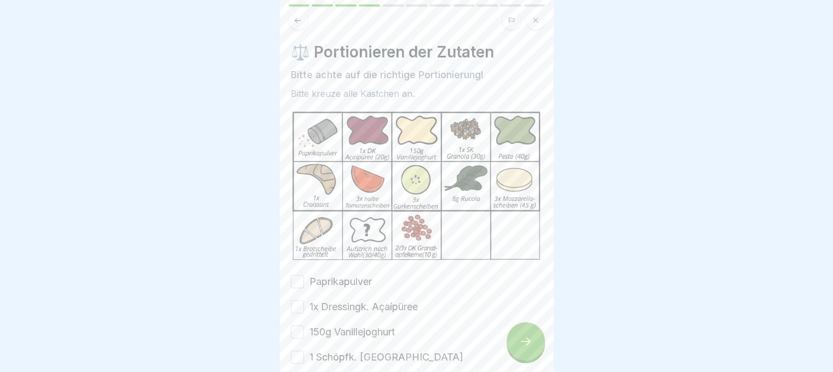
click at [294, 276] on button "Paprikapulver" at bounding box center [297, 282] width 13 height 13
click at [295, 301] on button "1x Dressingk. Açaípüree" at bounding box center [297, 307] width 13 height 13
click at [297, 327] on button "150g Vanillejoghurt" at bounding box center [297, 332] width 13 height 13
click at [301, 351] on button "1 Schöpfk. [GEOGRAPHIC_DATA]" at bounding box center [297, 357] width 13 height 13
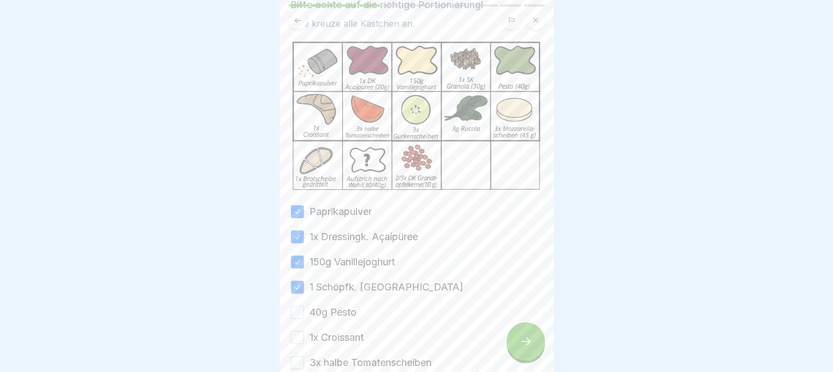
scroll to position [74, 0]
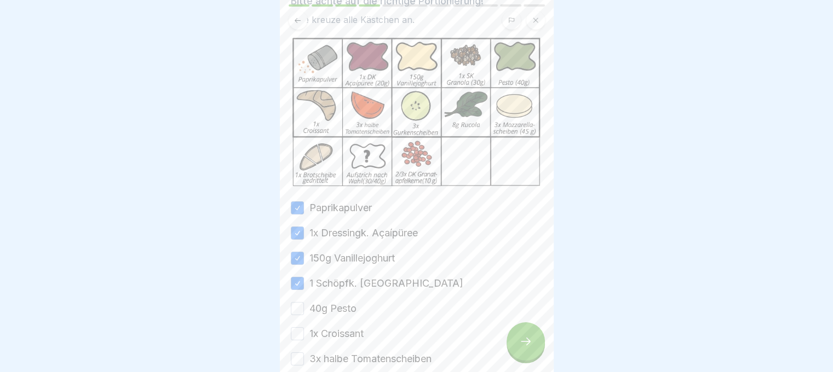
click at [298, 307] on button "40g Pesto" at bounding box center [297, 308] width 13 height 13
click at [298, 328] on button "1x Croissant" at bounding box center [297, 334] width 13 height 13
click at [298, 353] on button "3x halbe Tomatenscheiben" at bounding box center [297, 359] width 13 height 13
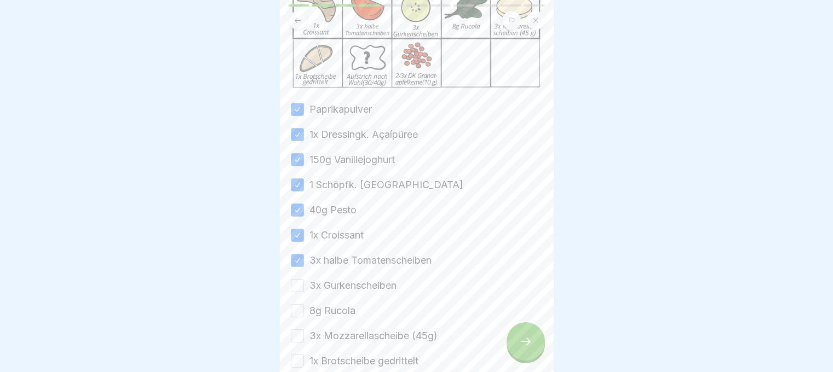
drag, startPoint x: 300, startPoint y: 281, endPoint x: 296, endPoint y: 306, distance: 25.5
click at [296, 306] on div "Paprikapulver 1x Dressingk. Açaípüree 150g Vanillejoghurt 1 Schöpfk. Granola 40…" at bounding box center [417, 260] width 252 height 317
drag, startPoint x: 296, startPoint y: 306, endPoint x: 297, endPoint y: 330, distance: 24.1
click at [297, 330] on div "Paprikapulver 1x Dressingk. Açaípüree 150g Vanillejoghurt 1 Schöpfk. Granola 40…" at bounding box center [417, 260] width 252 height 317
click at [297, 330] on button "3x Mozzarellascheibe (45g)" at bounding box center [297, 336] width 13 height 13
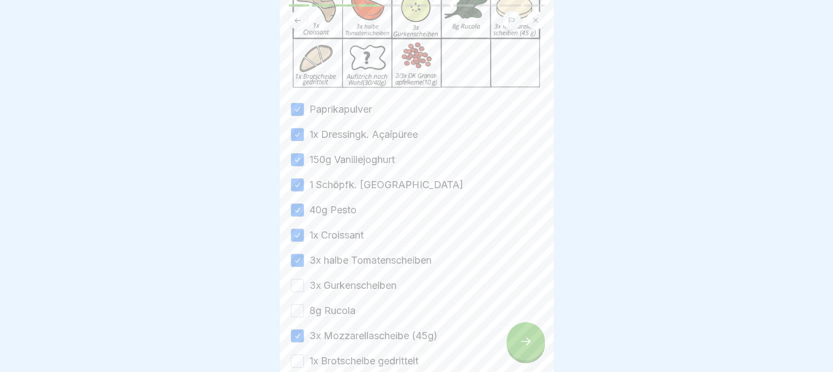
click at [298, 284] on button "3x Gurkenscheiben" at bounding box center [297, 285] width 13 height 13
click at [296, 305] on button "8g Rucola" at bounding box center [297, 311] width 13 height 13
click at [297, 355] on button "1x Brotscheibe gedrittelt" at bounding box center [297, 361] width 13 height 13
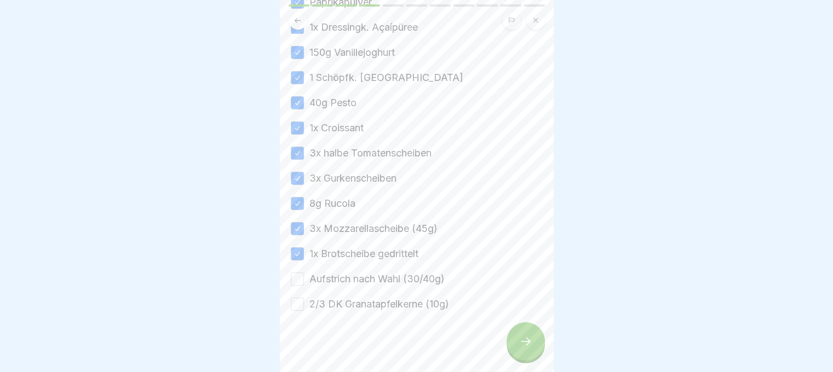
click at [296, 298] on button "2/3 DK Granatapfelkerne (10g)" at bounding box center [297, 304] width 13 height 13
click at [296, 278] on button "Aufstrich nach Wahl (30/40g)" at bounding box center [297, 279] width 13 height 13
click at [522, 348] on icon at bounding box center [525, 341] width 13 height 13
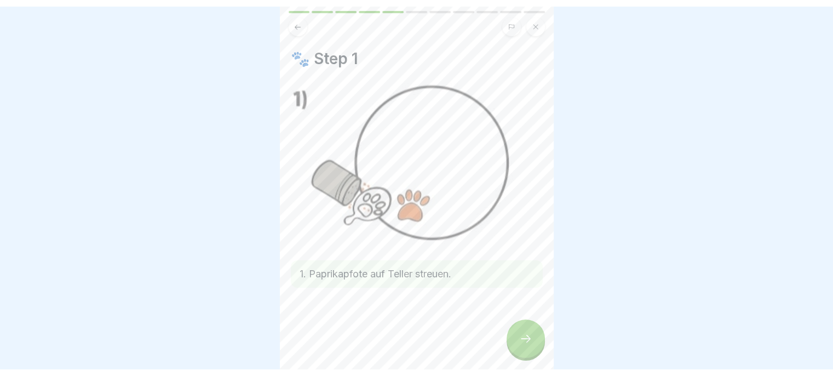
scroll to position [276, 0]
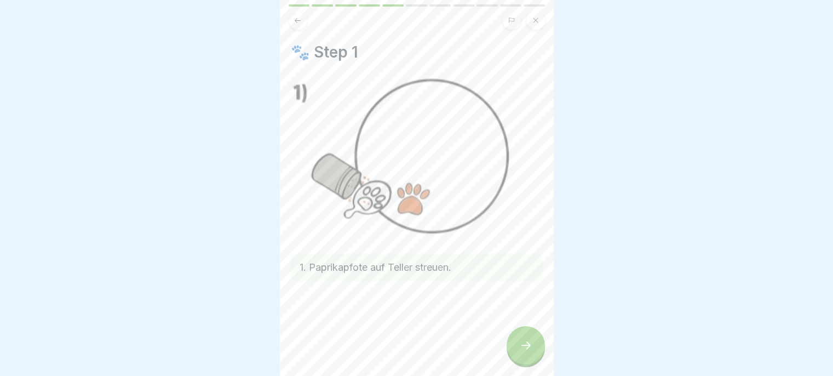
click at [519, 352] on icon at bounding box center [525, 344] width 13 height 13
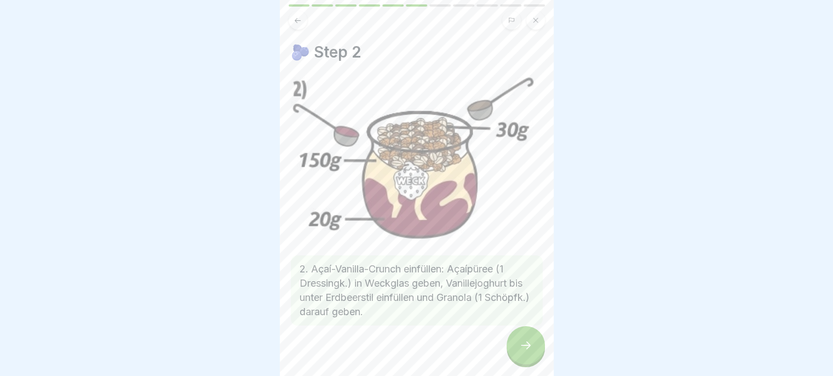
click at [521, 351] on icon at bounding box center [525, 344] width 13 height 13
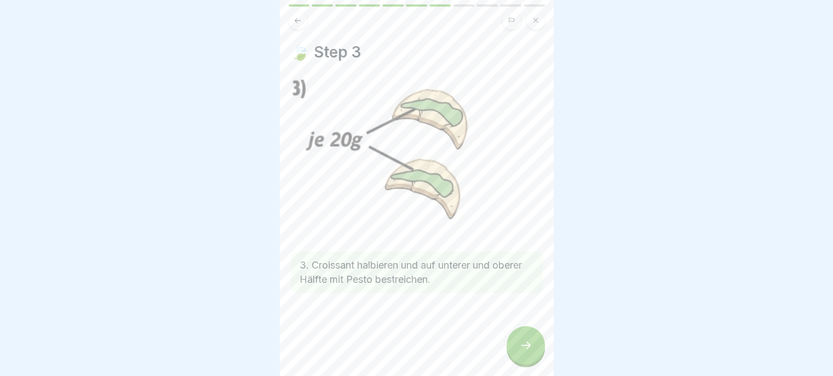
click at [525, 352] on icon at bounding box center [525, 344] width 13 height 13
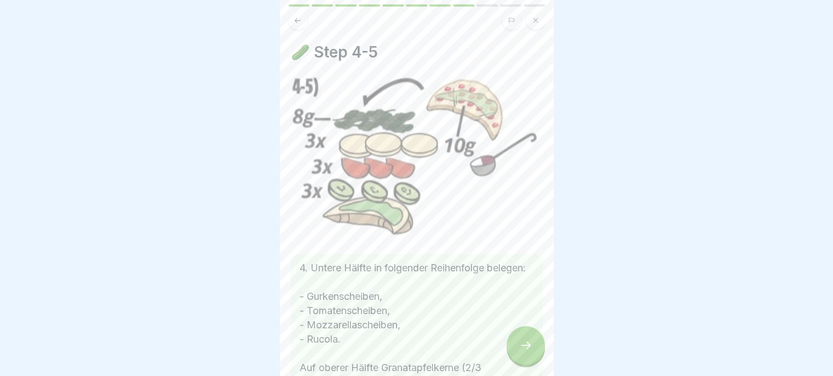
click at [527, 349] on icon at bounding box center [526, 345] width 10 height 8
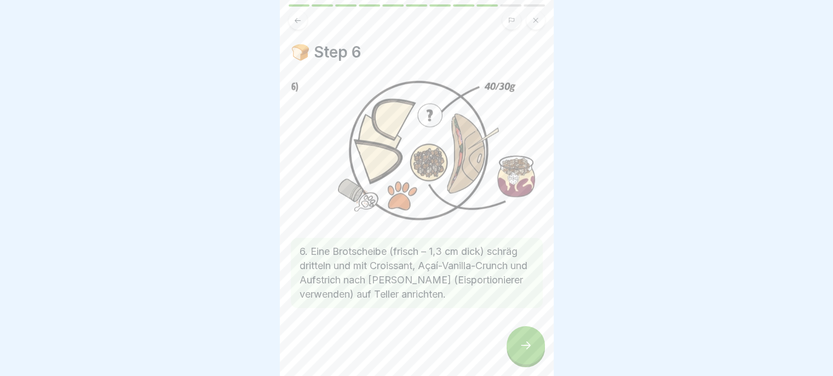
click at [522, 352] on icon at bounding box center [525, 344] width 13 height 13
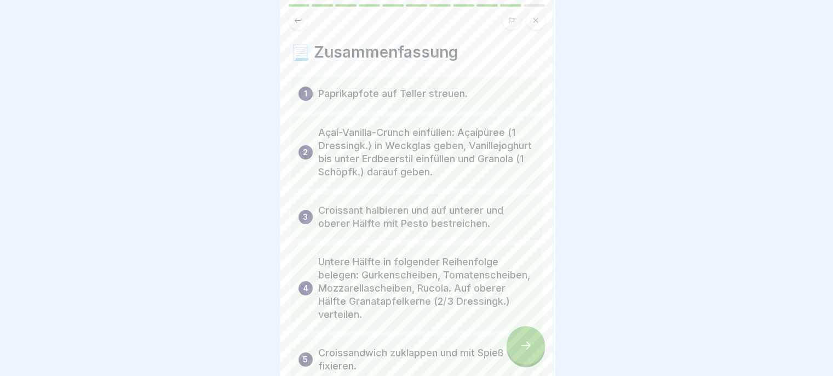
click at [528, 360] on div at bounding box center [526, 345] width 38 height 38
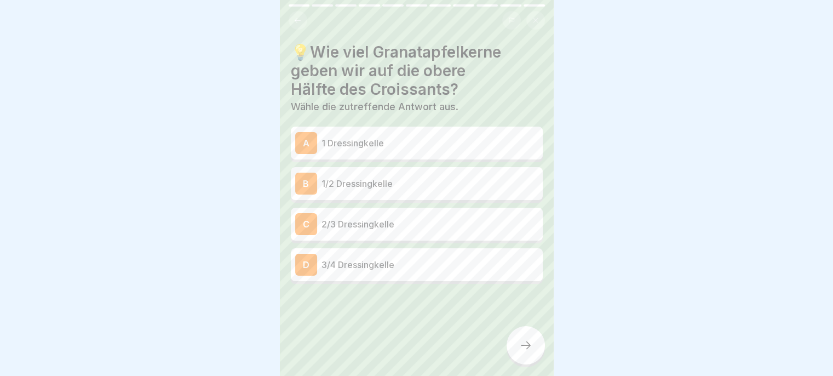
click at [423, 190] on p "1/2 Dressingkelle" at bounding box center [430, 183] width 217 height 13
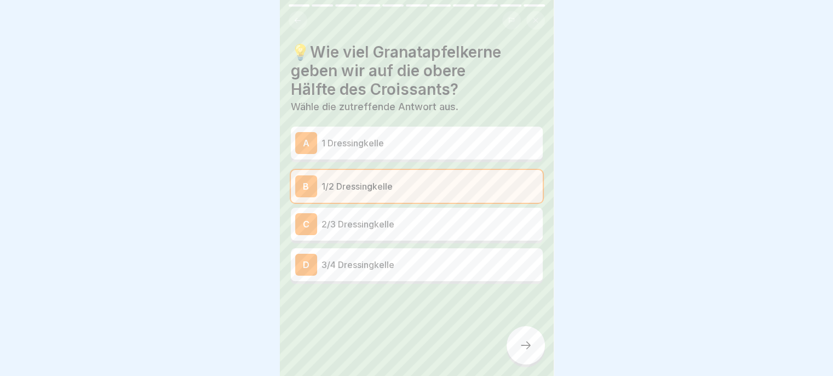
click at [528, 352] on icon at bounding box center [525, 344] width 13 height 13
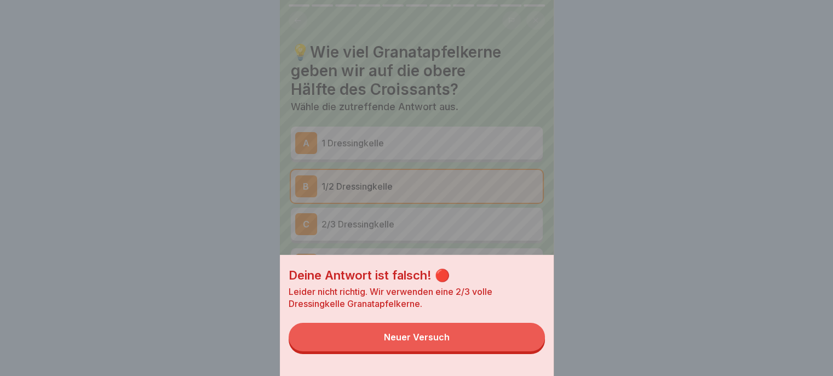
click at [495, 351] on button "Neuer Versuch" at bounding box center [417, 337] width 256 height 28
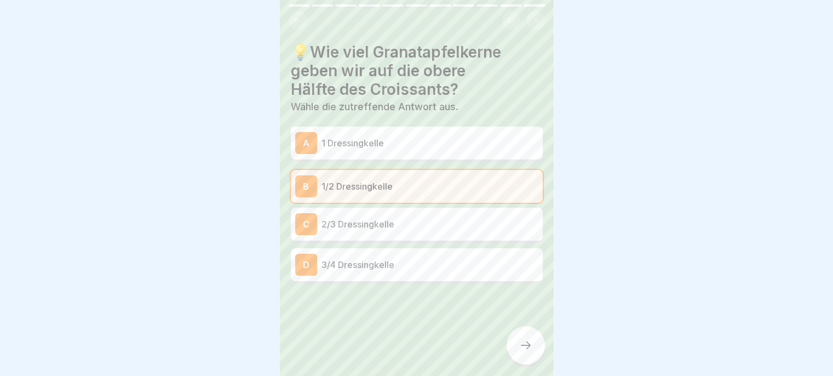
click at [455, 222] on p "2/3 Dressingkelle" at bounding box center [430, 223] width 217 height 13
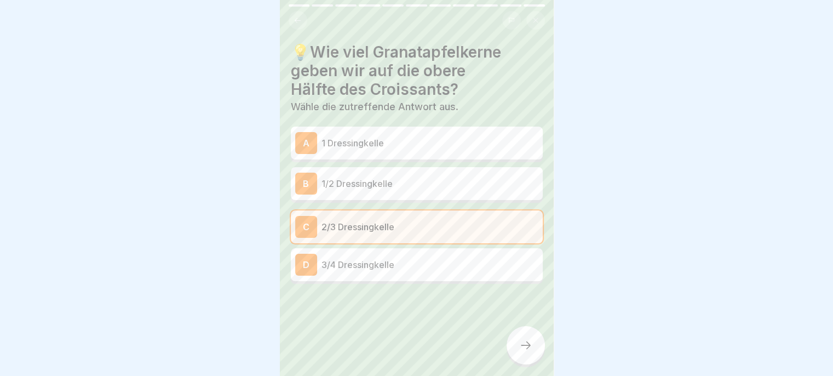
click at [510, 355] on div at bounding box center [526, 345] width 38 height 38
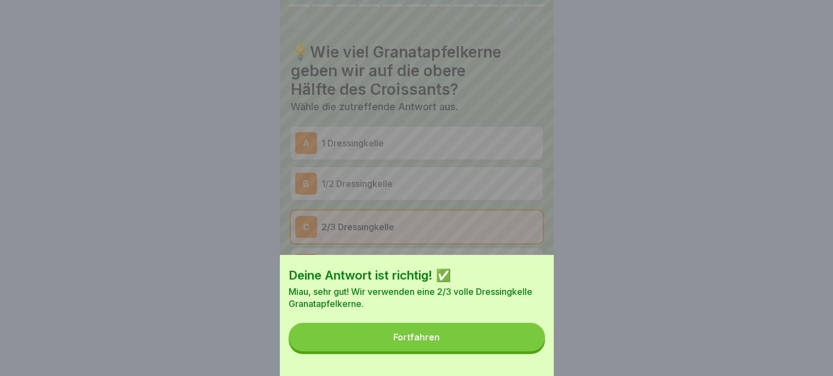
click at [478, 351] on button "Fortfahren" at bounding box center [417, 337] width 256 height 28
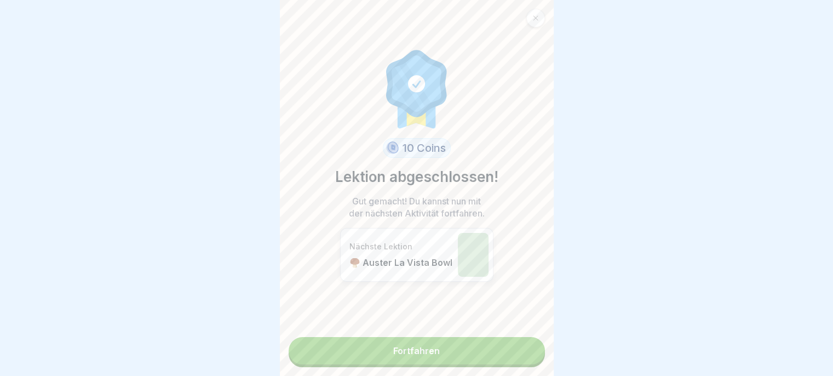
click at [480, 361] on link "Fortfahren" at bounding box center [417, 350] width 256 height 27
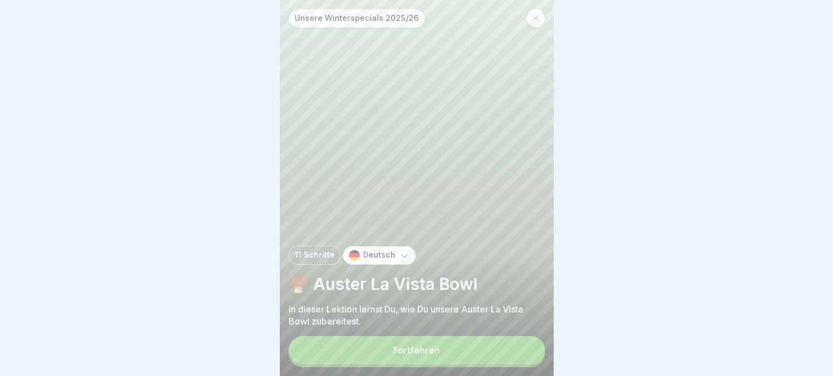
click at [479, 364] on button "Fortfahren" at bounding box center [417, 350] width 256 height 28
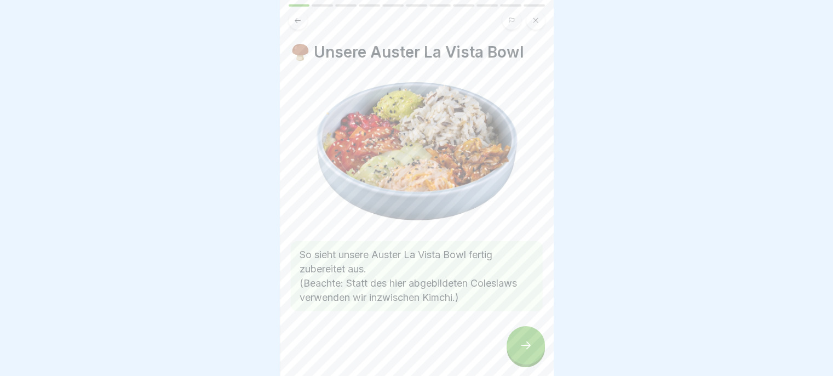
click at [533, 348] on div at bounding box center [526, 345] width 38 height 38
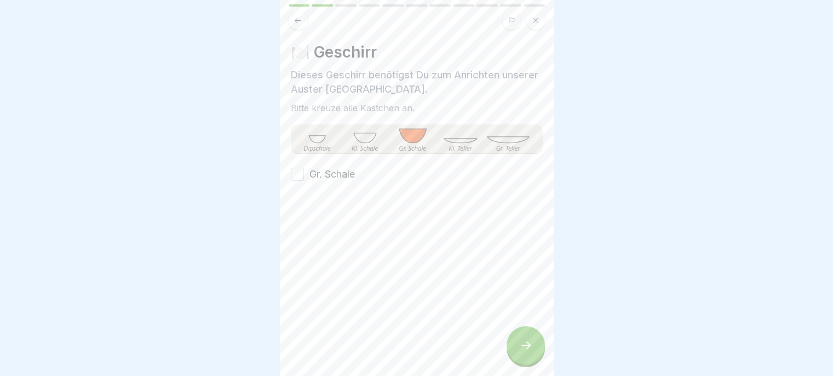
click at [292, 173] on button "Gr. Schale" at bounding box center [297, 174] width 13 height 13
click at [515, 352] on div at bounding box center [526, 345] width 38 height 38
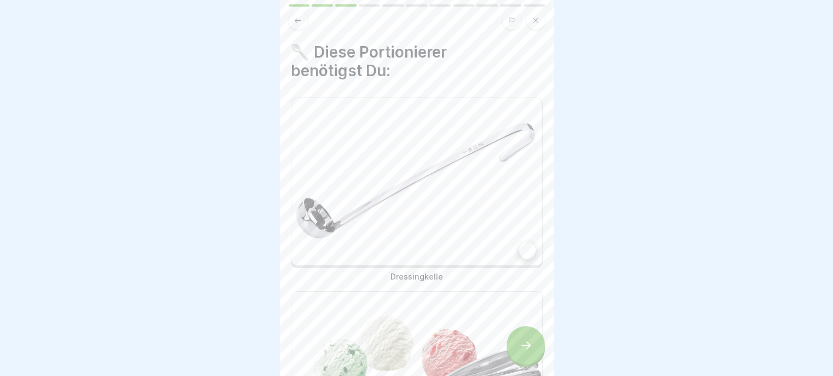
click at [478, 226] on img at bounding box center [416, 181] width 251 height 167
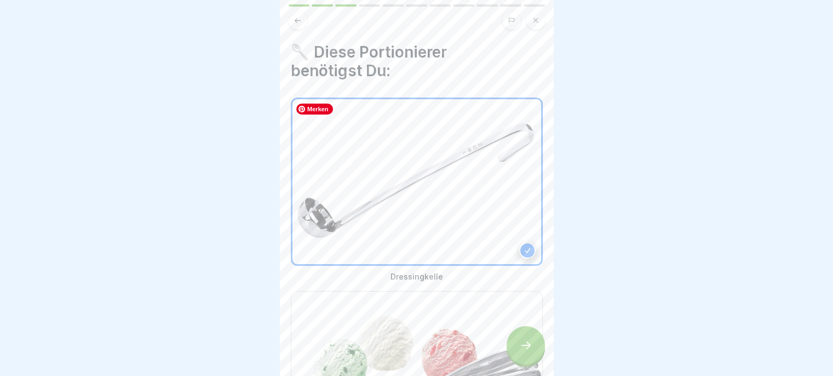
click at [423, 348] on img at bounding box center [416, 374] width 251 height 167
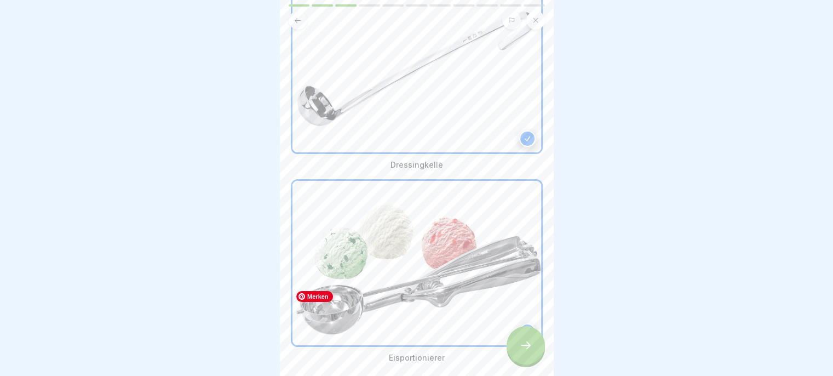
scroll to position [153, 0]
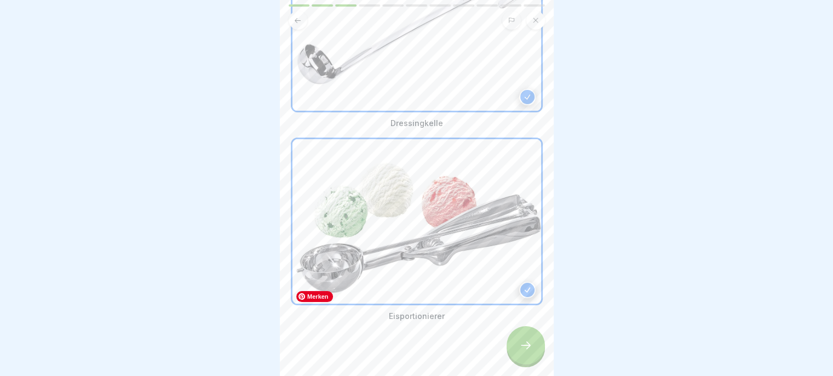
click at [525, 348] on icon at bounding box center [525, 344] width 13 height 13
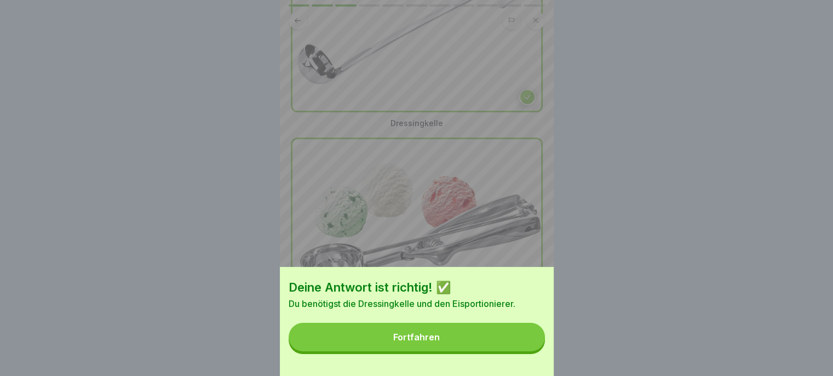
click at [515, 344] on button "Fortfahren" at bounding box center [417, 337] width 256 height 28
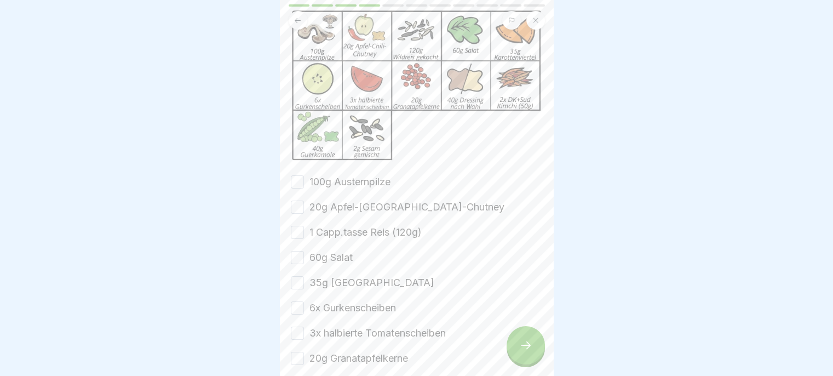
scroll to position [144, 0]
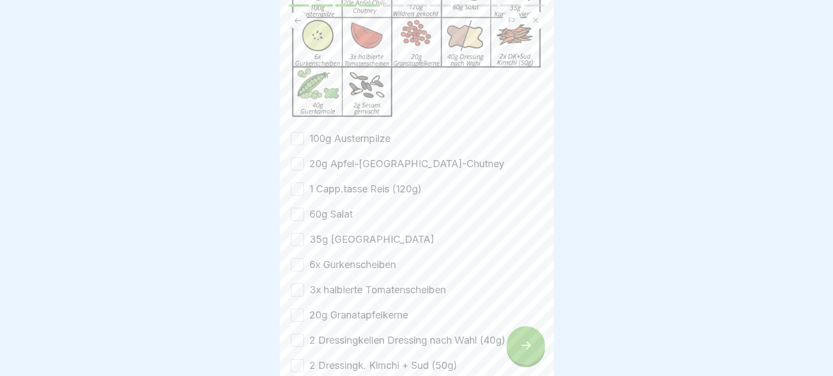
click at [295, 134] on button "100g Austernpilze" at bounding box center [297, 138] width 13 height 13
click at [296, 163] on button "20g Apfel-[GEOGRAPHIC_DATA]-Chutney" at bounding box center [297, 163] width 13 height 13
click at [299, 185] on button "1 Capp.tasse Reis (120g)" at bounding box center [297, 188] width 13 height 13
click at [297, 208] on button "60g Salat" at bounding box center [297, 214] width 13 height 13
click at [297, 237] on button "35g [GEOGRAPHIC_DATA]" at bounding box center [297, 239] width 13 height 13
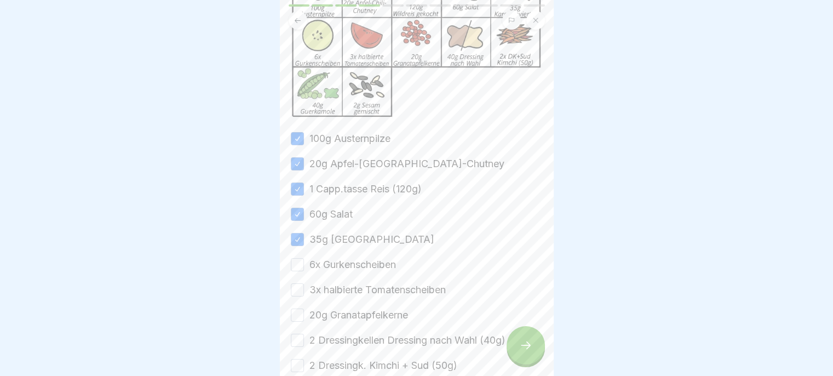
click at [292, 258] on button "6x Gurkenscheiben" at bounding box center [297, 264] width 13 height 13
click at [294, 287] on button "3x halbierte Tomatenscheiben" at bounding box center [297, 289] width 13 height 13
click at [295, 313] on button "20g Granatapfelkerne" at bounding box center [297, 314] width 13 height 13
click at [296, 335] on button "2 Dressingkellen Dressing nach Wahl (40g)" at bounding box center [297, 340] width 13 height 13
click at [292, 360] on button "2 Dressingk. Kimchi + Sud (50g)" at bounding box center [297, 365] width 13 height 13
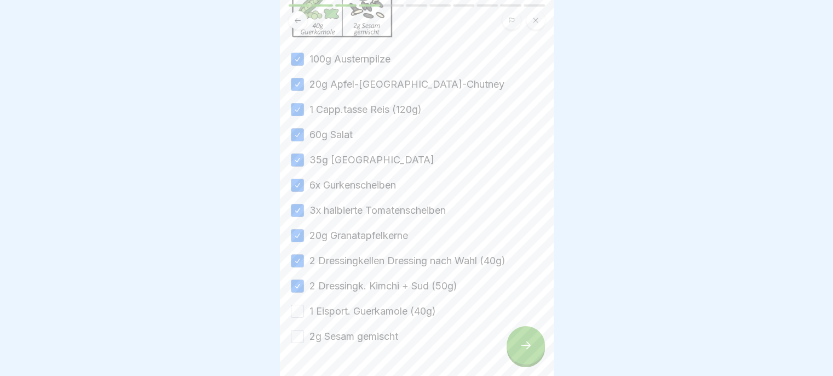
scroll to position [251, 0]
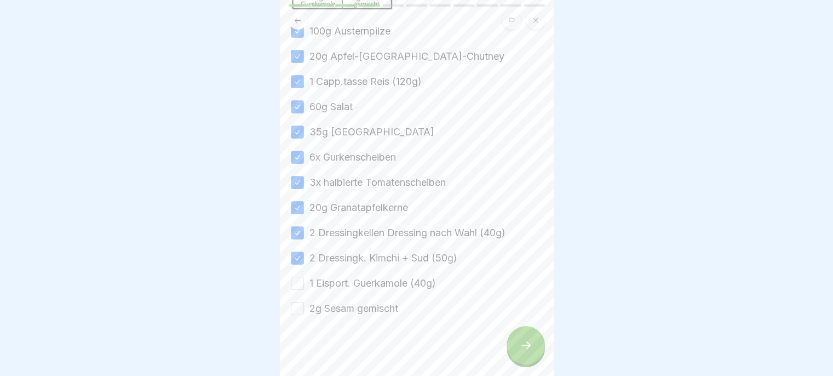
click at [297, 279] on button "1 Eisport. Guerkamole (40g)" at bounding box center [297, 283] width 13 height 13
click at [294, 309] on button "2g Sesam gemischt" at bounding box center [297, 308] width 13 height 13
click at [523, 352] on icon at bounding box center [525, 344] width 13 height 13
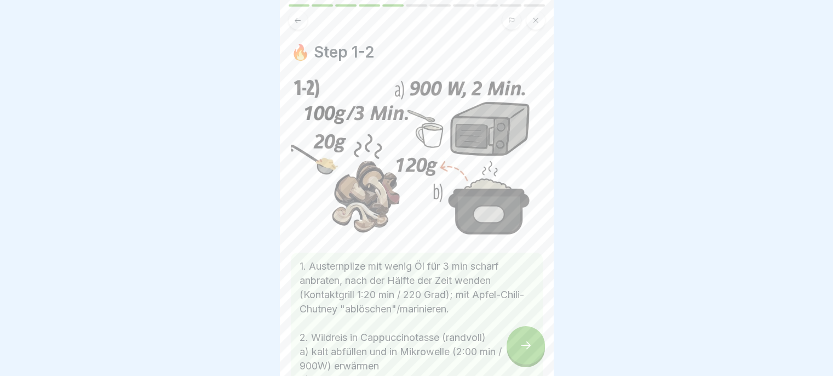
scroll to position [92, 0]
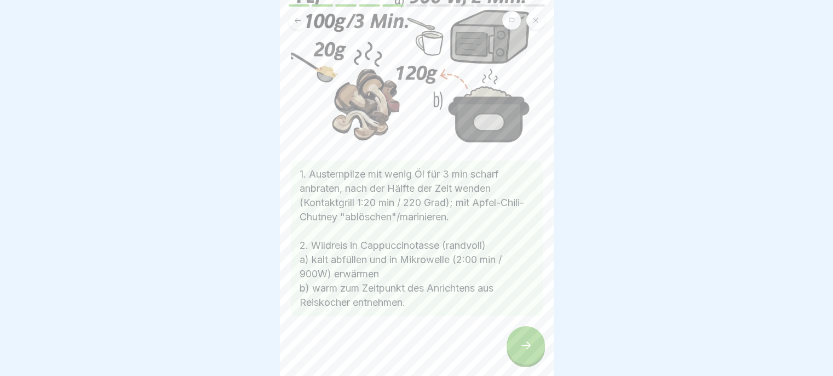
click at [511, 370] on div at bounding box center [417, 349] width 252 height 66
click at [513, 364] on div at bounding box center [526, 345] width 38 height 38
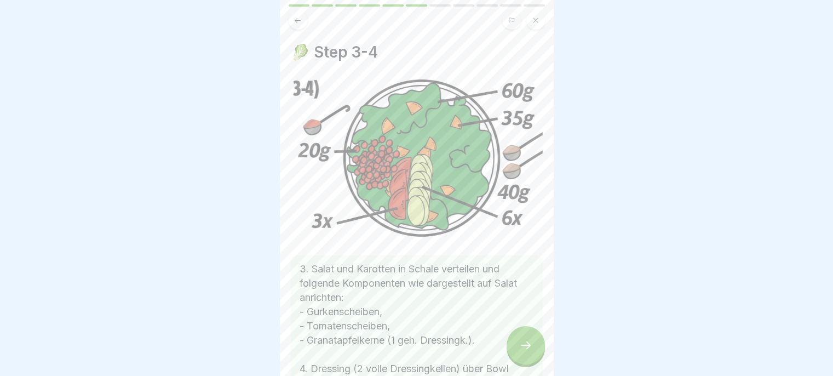
click at [521, 363] on div at bounding box center [526, 345] width 38 height 38
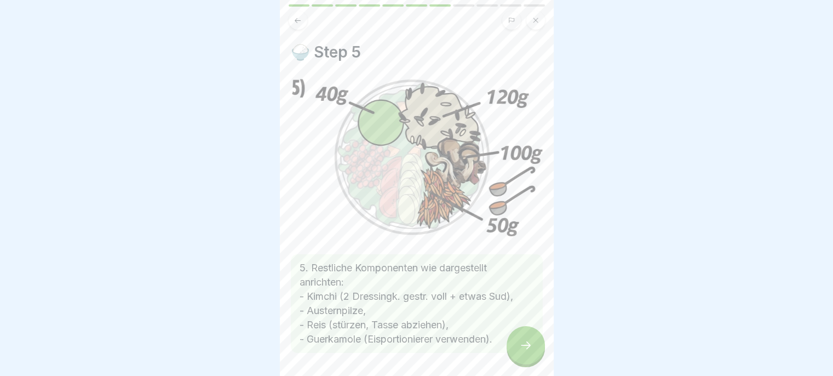
click at [519, 352] on icon at bounding box center [525, 344] width 13 height 13
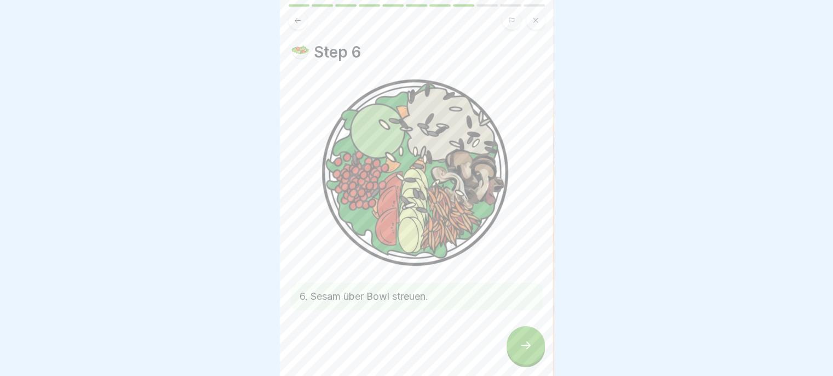
click at [519, 352] on icon at bounding box center [525, 344] width 13 height 13
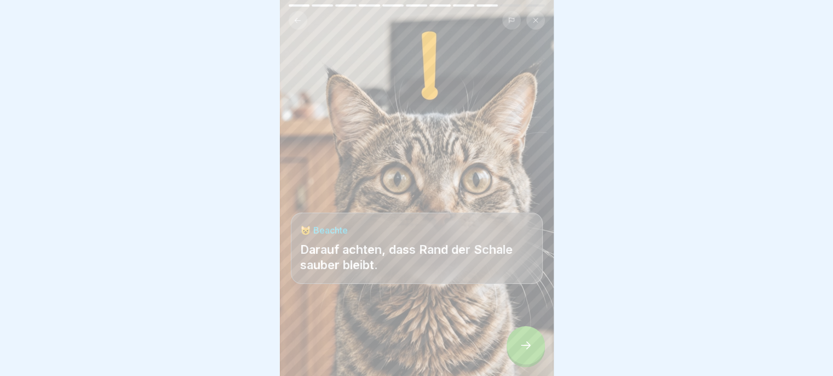
click at [517, 359] on div at bounding box center [526, 345] width 38 height 38
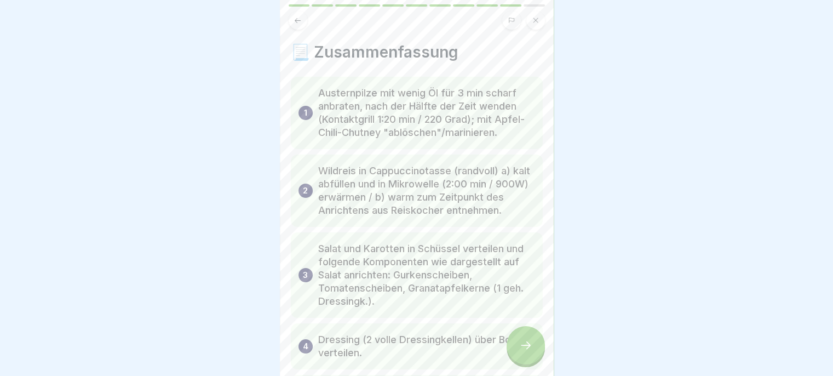
click at [519, 352] on icon at bounding box center [525, 344] width 13 height 13
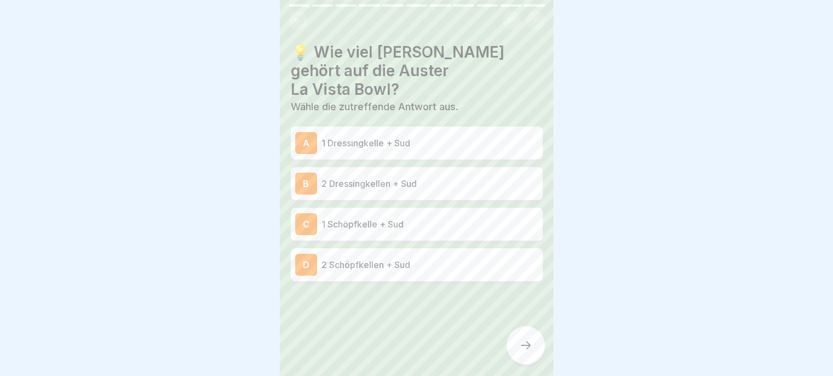
click at [435, 173] on div "B 2 Dressingkellen + Sud" at bounding box center [416, 184] width 243 height 22
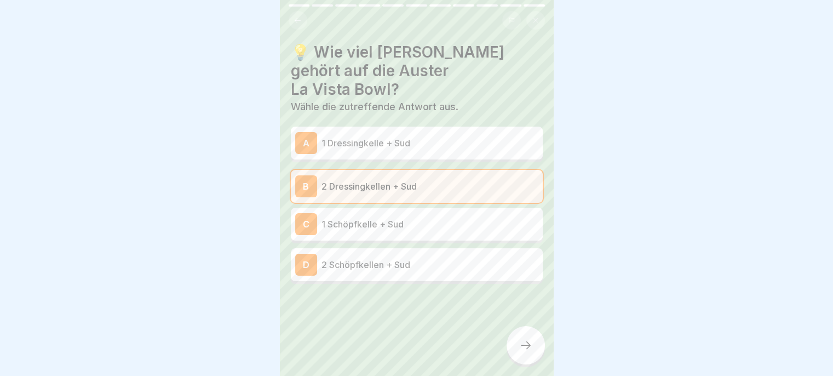
click at [508, 364] on div "💡 Wie viel [PERSON_NAME] gehört auf die Auster La Vista Bowl? Wähle die zutreff…" at bounding box center [417, 188] width 274 height 376
click at [513, 355] on div at bounding box center [526, 345] width 38 height 38
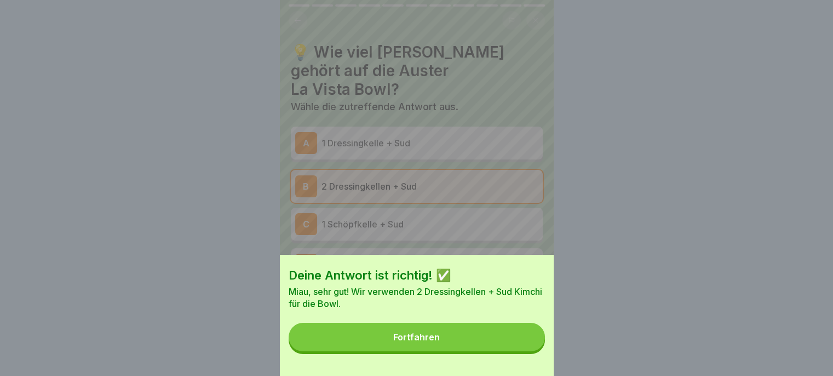
click at [497, 343] on button "Fortfahren" at bounding box center [417, 337] width 256 height 28
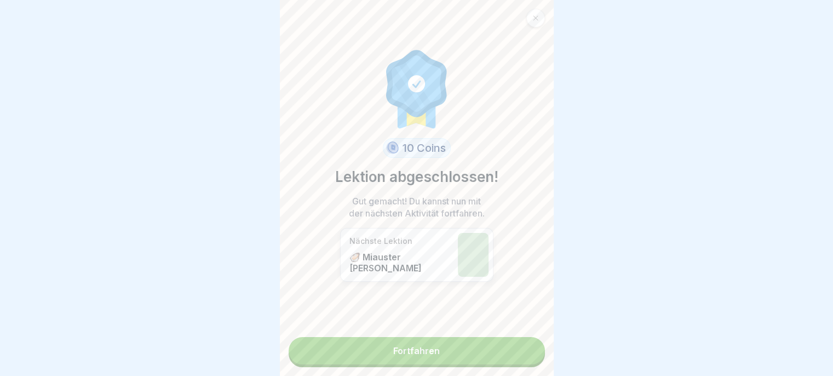
click at [497, 358] on link "Fortfahren" at bounding box center [417, 350] width 256 height 27
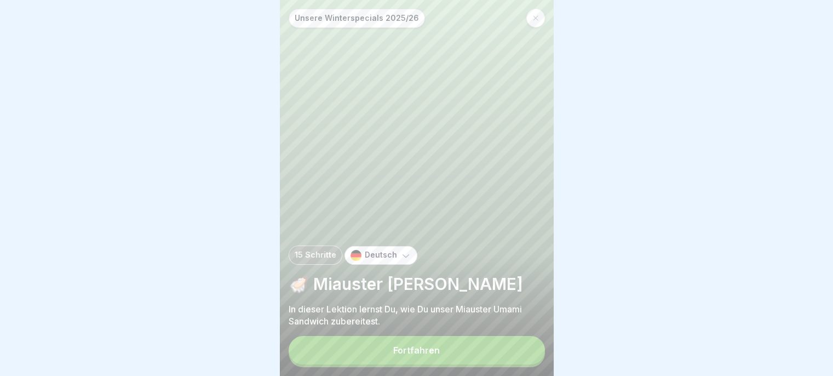
click at [498, 364] on button "Fortfahren" at bounding box center [417, 350] width 256 height 28
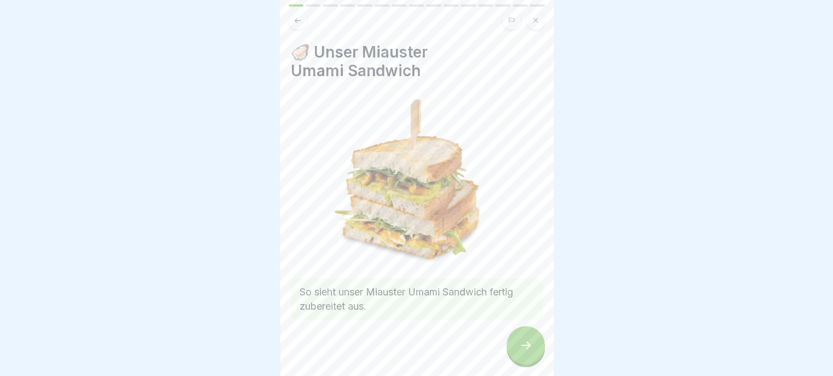
click at [519, 352] on icon at bounding box center [525, 344] width 13 height 13
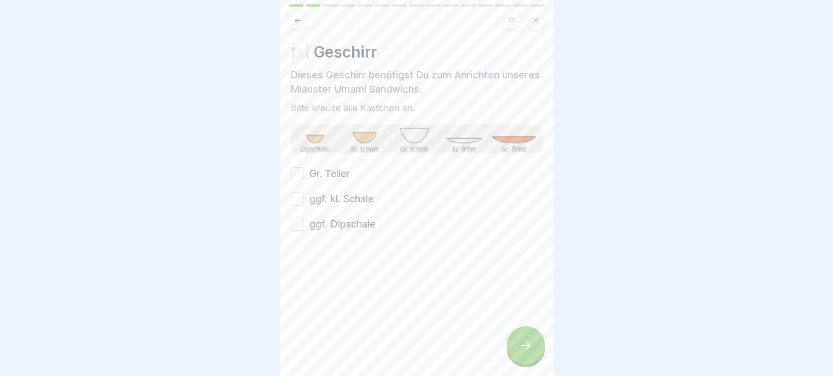
click at [294, 177] on button "Gr. Teller" at bounding box center [297, 173] width 13 height 13
click at [295, 202] on button "ggf. kl. Schale" at bounding box center [297, 198] width 13 height 13
click at [296, 223] on button "ggf. Dipschale" at bounding box center [297, 223] width 13 height 13
click at [531, 352] on icon at bounding box center [525, 344] width 13 height 13
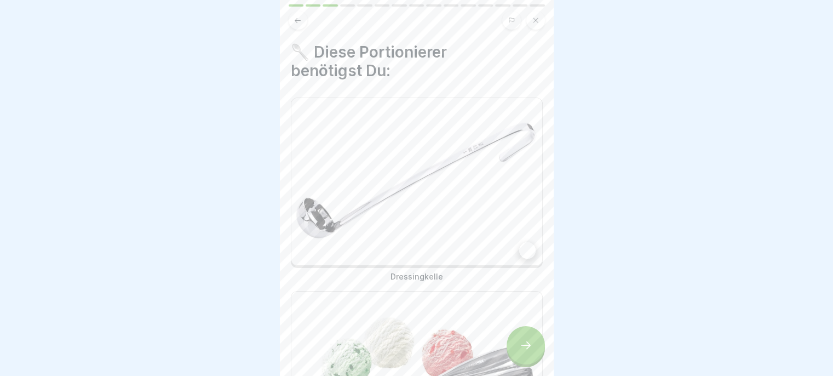
click at [470, 222] on img at bounding box center [416, 181] width 251 height 167
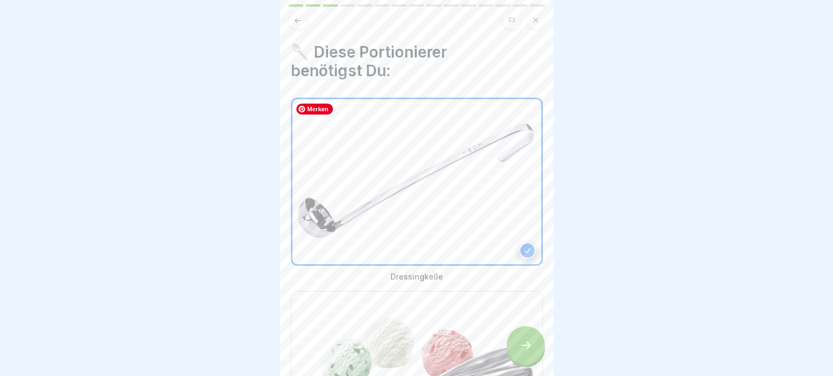
click at [451, 317] on img at bounding box center [416, 374] width 251 height 167
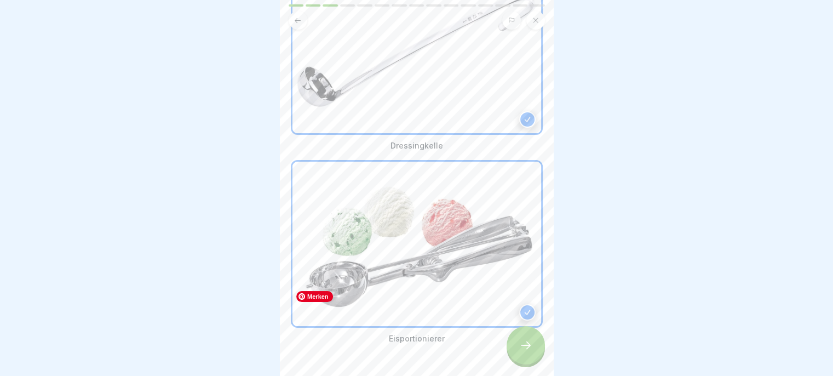
scroll to position [153, 0]
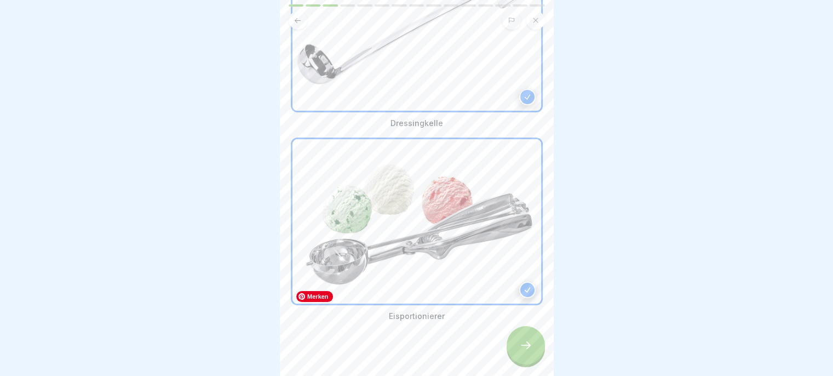
click at [528, 349] on icon at bounding box center [526, 345] width 10 height 8
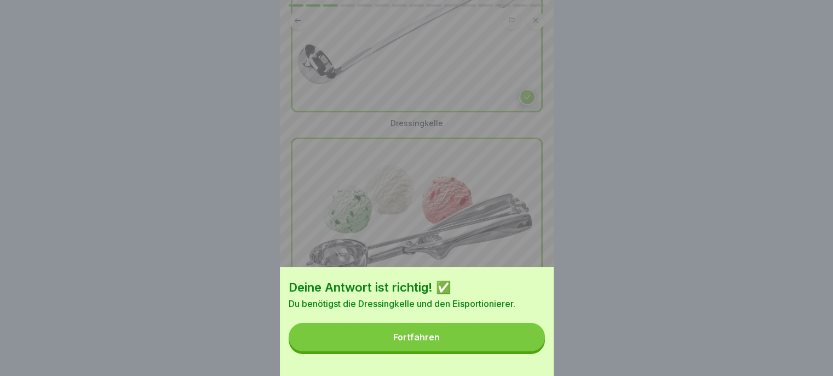
click at [513, 351] on button "Fortfahren" at bounding box center [417, 337] width 256 height 28
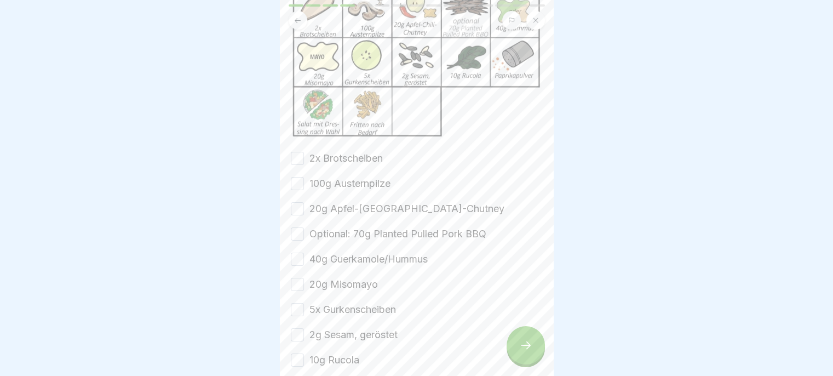
scroll to position [251, 0]
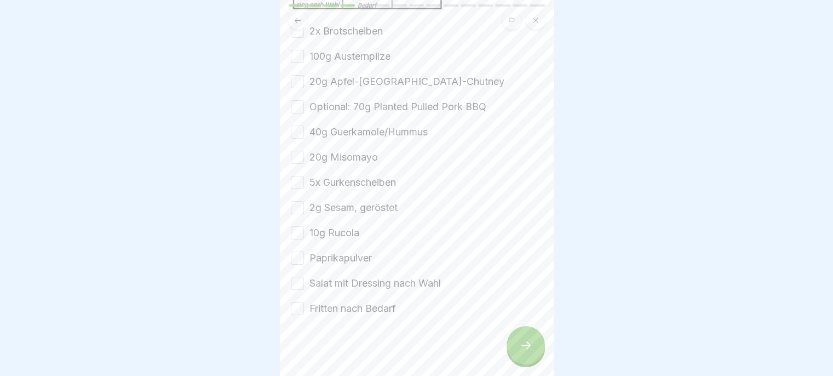
click at [296, 55] on button "100g Austernpilze" at bounding box center [297, 56] width 13 height 13
click at [296, 77] on button "20g Apfel-[GEOGRAPHIC_DATA]-Chutney" at bounding box center [297, 81] width 13 height 13
click at [294, 100] on button "Optional: 70g Planted Pulled Pork BBQ" at bounding box center [297, 106] width 13 height 13
click at [296, 128] on button "40g Guerkamole/Hummus" at bounding box center [297, 131] width 13 height 13
click at [293, 151] on button "20g Misomayo" at bounding box center [297, 157] width 13 height 13
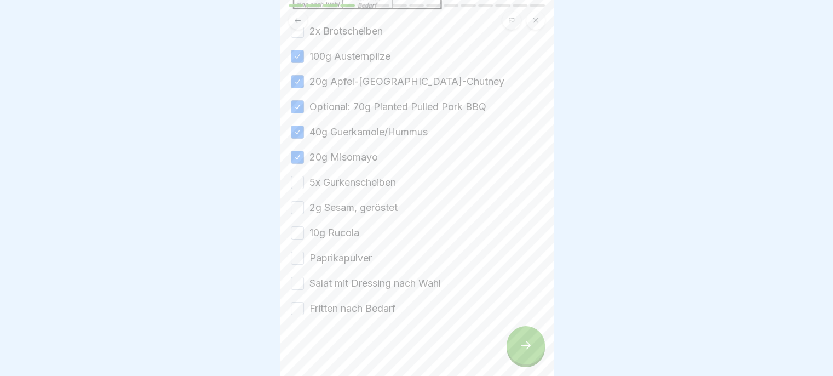
click at [296, 178] on button "5x Gurkenscheiben" at bounding box center [297, 182] width 13 height 13
click at [292, 206] on button "2g Sesam, geröstet" at bounding box center [297, 207] width 13 height 13
click at [294, 231] on button "10g Rucola" at bounding box center [297, 232] width 13 height 13
click at [296, 258] on button "Paprikapulver" at bounding box center [297, 257] width 13 height 13
click at [295, 277] on button "Salat mit Dressing nach Wahl" at bounding box center [297, 283] width 13 height 13
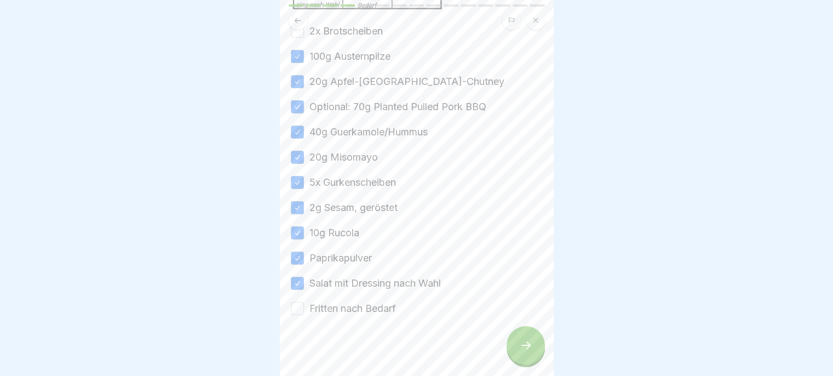
click at [293, 305] on button "Fritten nach Bedarf" at bounding box center [297, 308] width 13 height 13
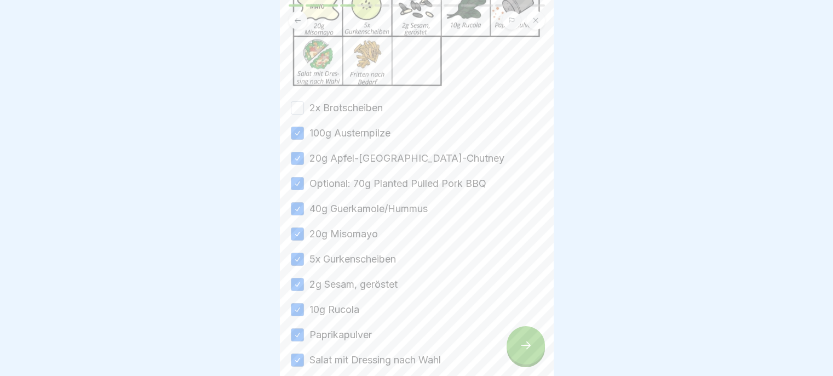
scroll to position [158, 0]
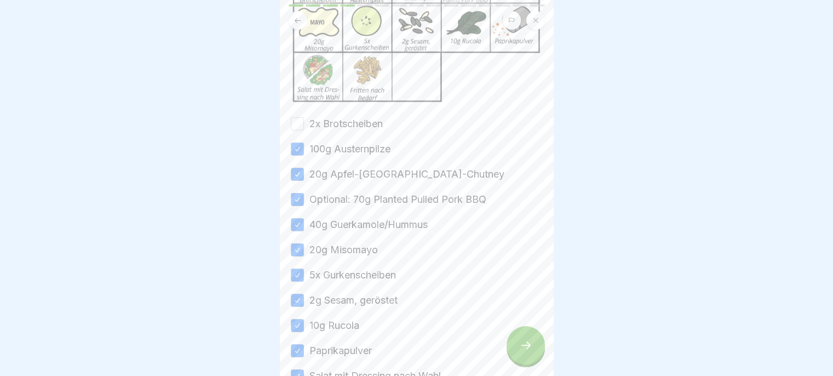
click at [297, 119] on button "2x Brotscheiben" at bounding box center [297, 123] width 13 height 13
click at [514, 358] on div at bounding box center [526, 345] width 38 height 38
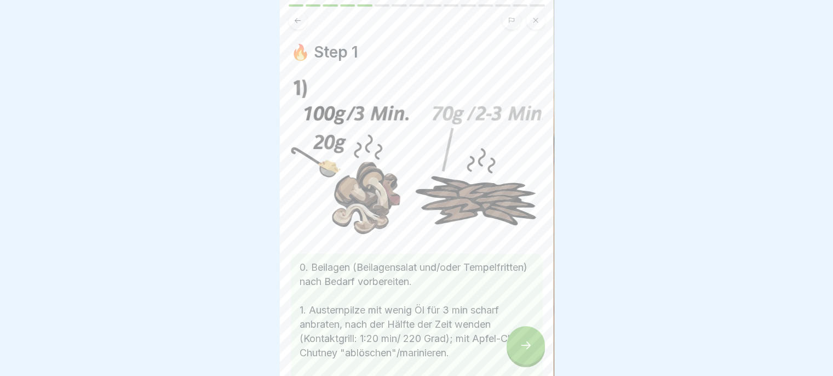
click at [525, 349] on icon at bounding box center [526, 345] width 10 height 8
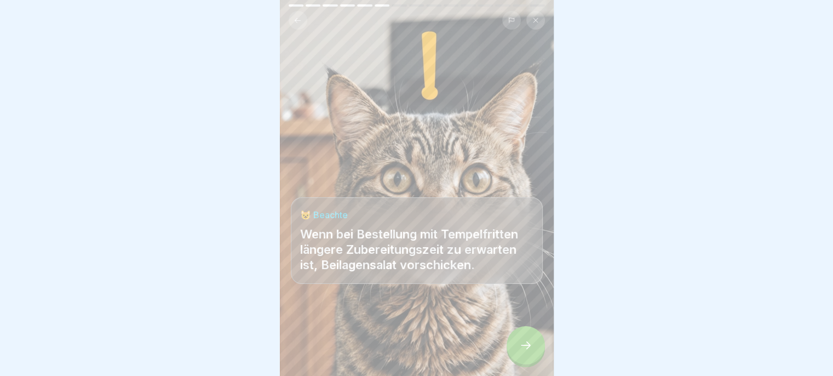
click at [513, 359] on div at bounding box center [526, 345] width 38 height 38
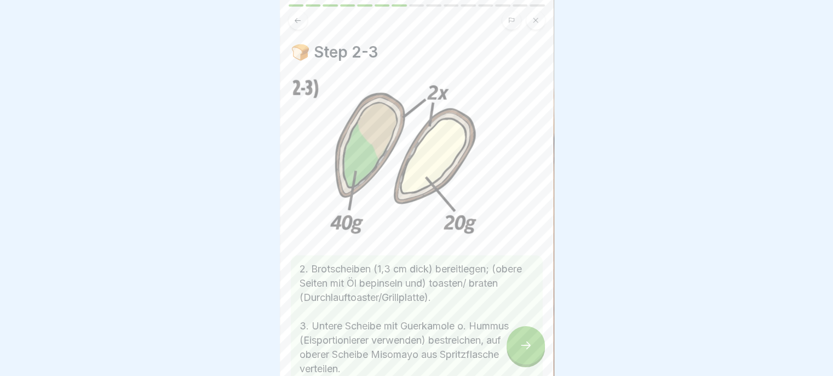
click at [519, 352] on icon at bounding box center [525, 344] width 13 height 13
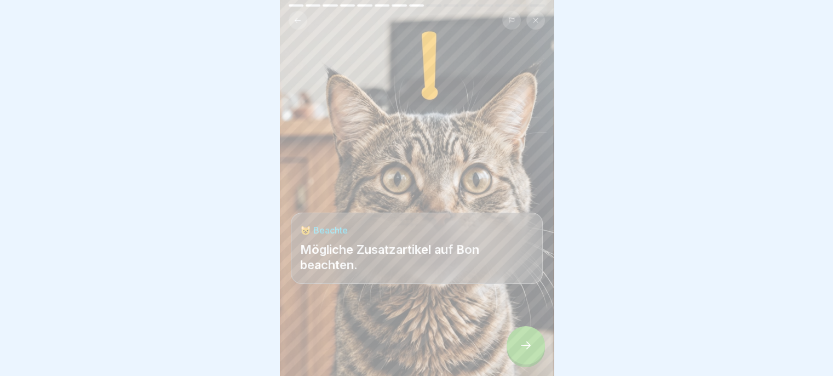
click at [516, 354] on div at bounding box center [526, 345] width 38 height 38
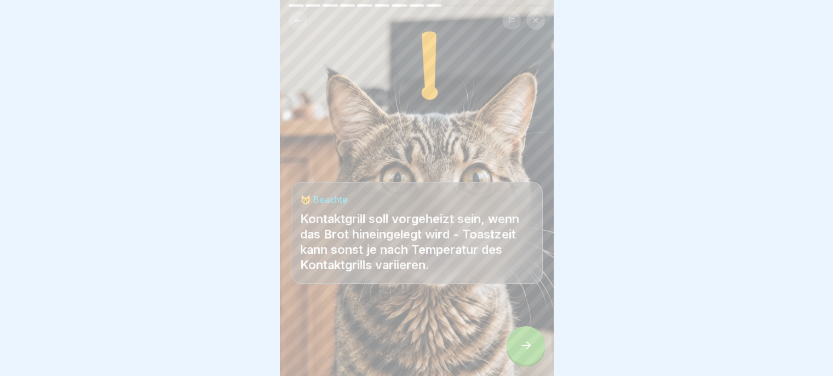
click at [521, 352] on icon at bounding box center [525, 344] width 13 height 13
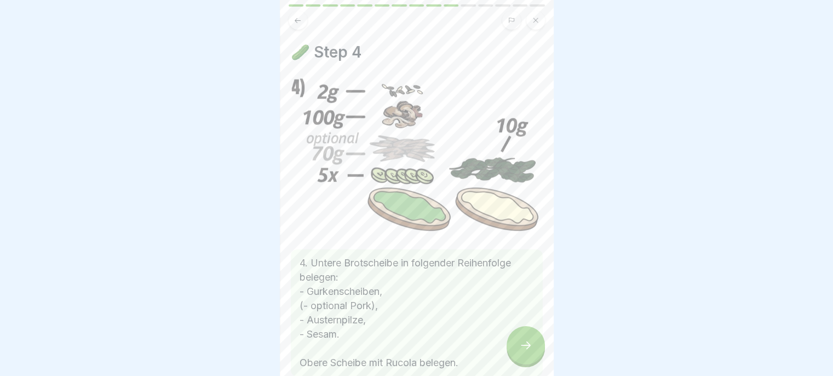
click at [520, 361] on div at bounding box center [526, 345] width 38 height 38
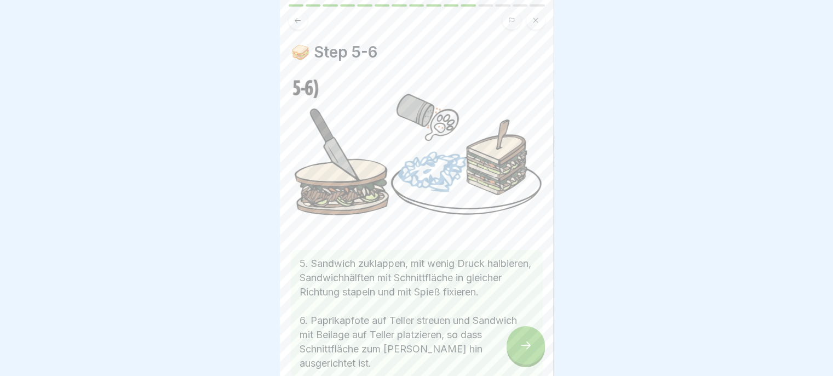
click at [524, 352] on icon at bounding box center [525, 344] width 13 height 13
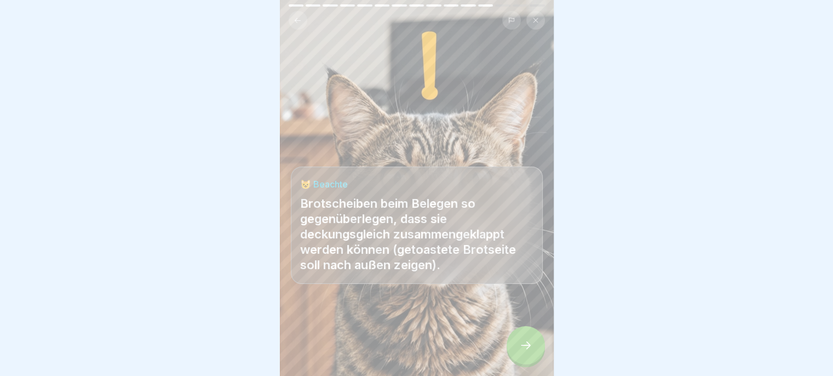
click at [523, 352] on icon at bounding box center [525, 344] width 13 height 13
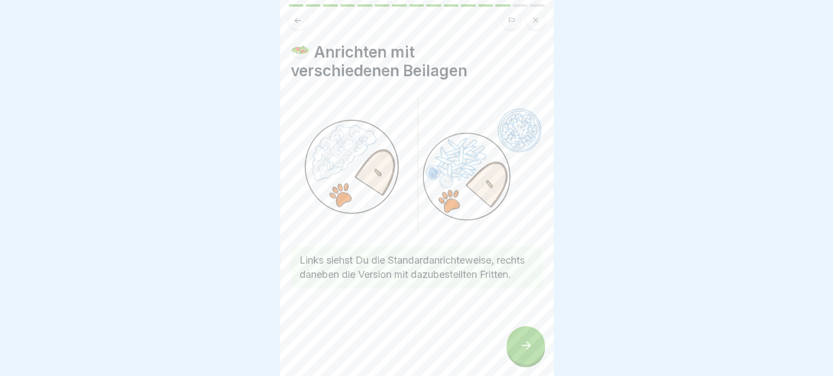
click at [524, 352] on icon at bounding box center [525, 344] width 13 height 13
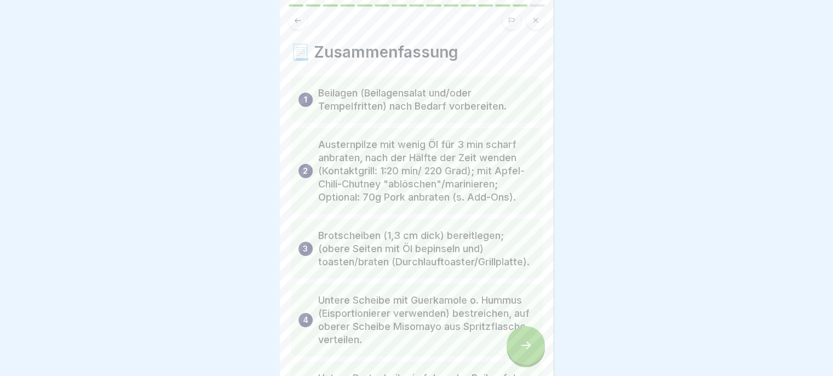
click at [294, 19] on icon at bounding box center [298, 20] width 8 height 8
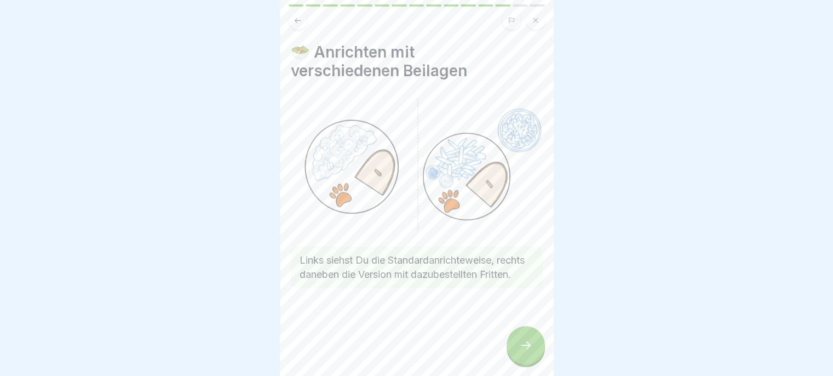
click at [518, 348] on div at bounding box center [526, 345] width 38 height 38
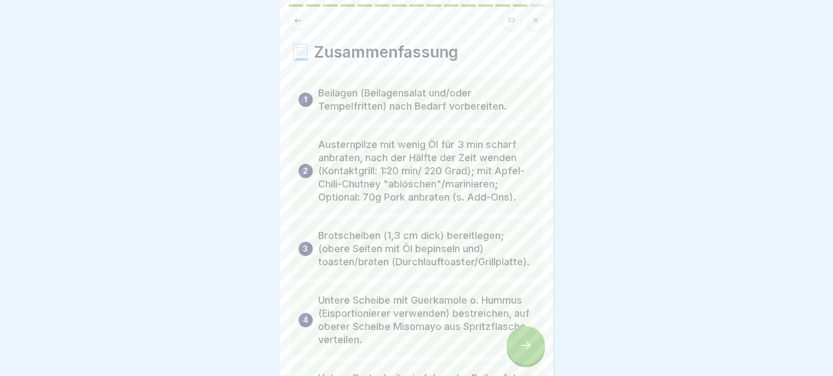
click at [523, 349] on icon at bounding box center [525, 344] width 13 height 13
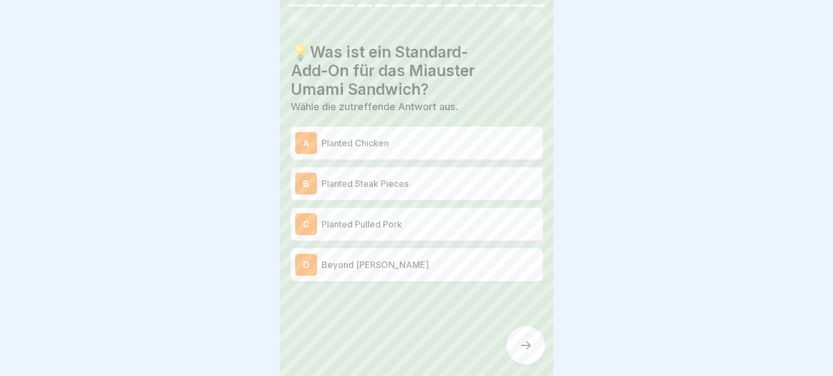
click at [431, 142] on p "Planted Chicken" at bounding box center [430, 142] width 217 height 13
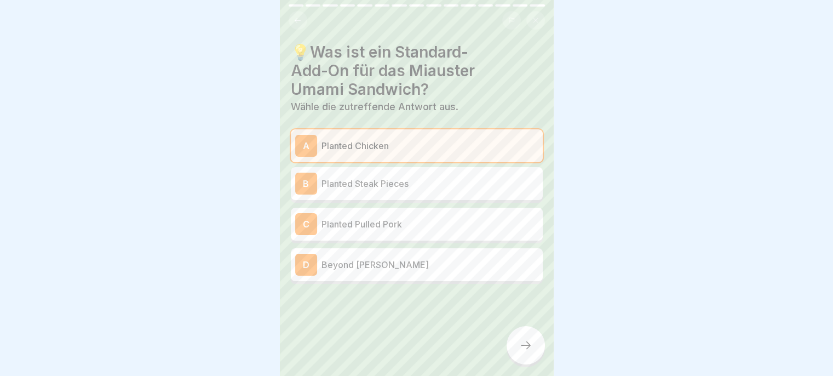
click at [518, 351] on div at bounding box center [526, 345] width 38 height 38
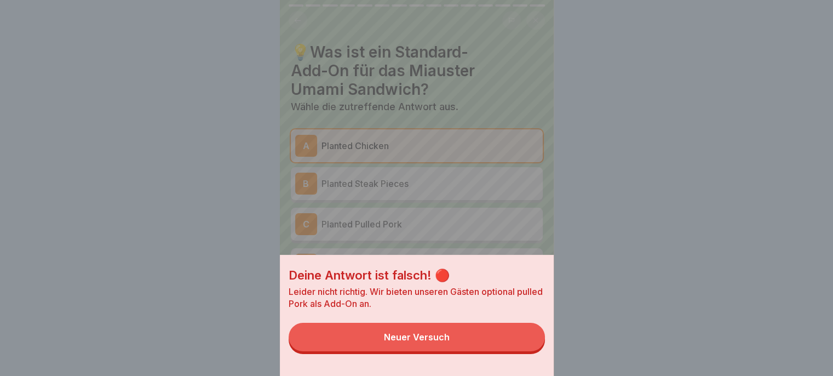
click at [495, 351] on button "Neuer Versuch" at bounding box center [417, 337] width 256 height 28
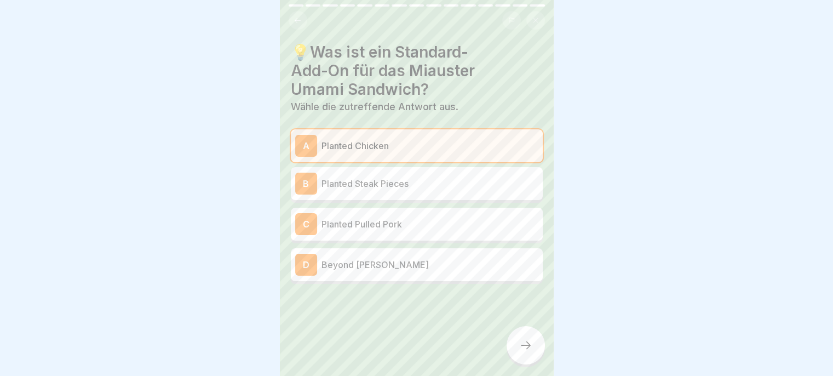
click at [447, 226] on p "Planted Pulled Pork" at bounding box center [430, 223] width 217 height 13
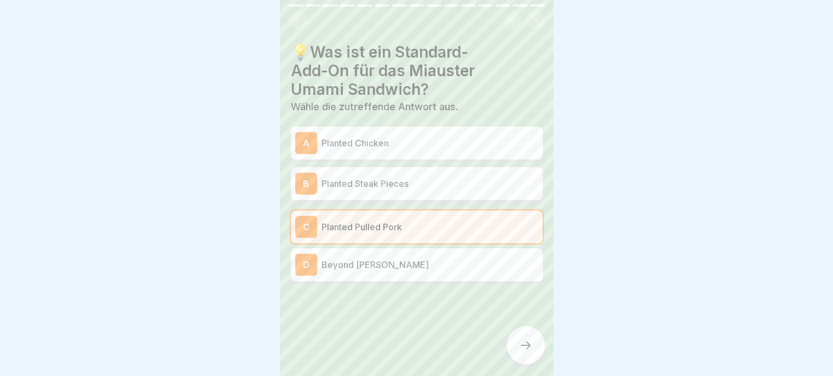
click at [526, 352] on icon at bounding box center [525, 344] width 13 height 13
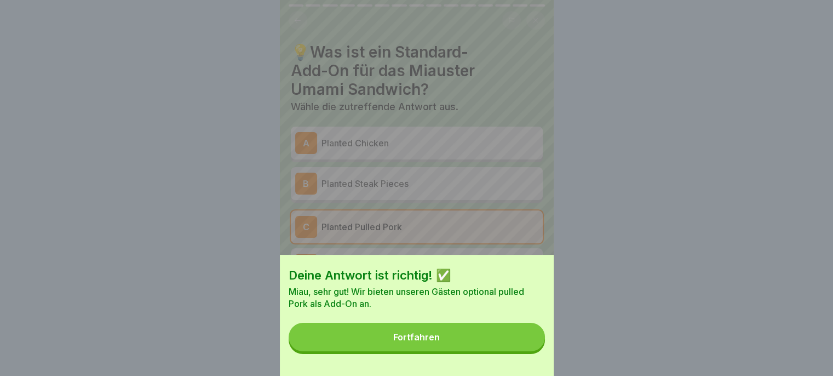
click at [515, 351] on button "Fortfahren" at bounding box center [417, 337] width 256 height 28
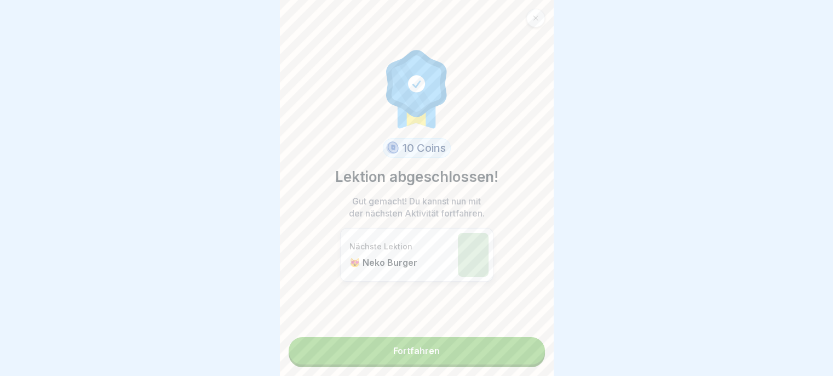
click at [505, 370] on div "10 Coins Lektion abgeschlossen! Gut gemacht! Du kannst nun mit der nächsten Akt…" at bounding box center [417, 188] width 274 height 376
click at [506, 352] on link "Fortfahren" at bounding box center [417, 350] width 256 height 27
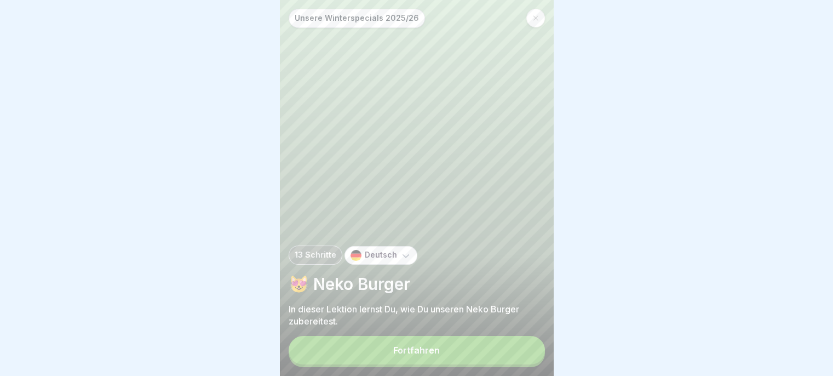
click at [509, 359] on button "Fortfahren" at bounding box center [417, 350] width 256 height 28
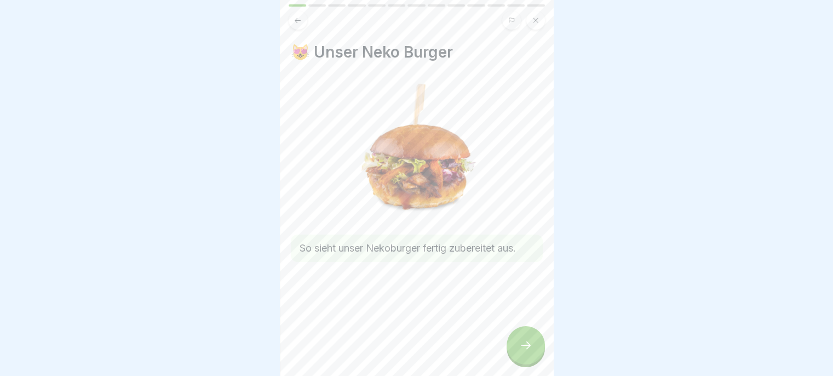
click at [521, 352] on icon at bounding box center [525, 344] width 13 height 13
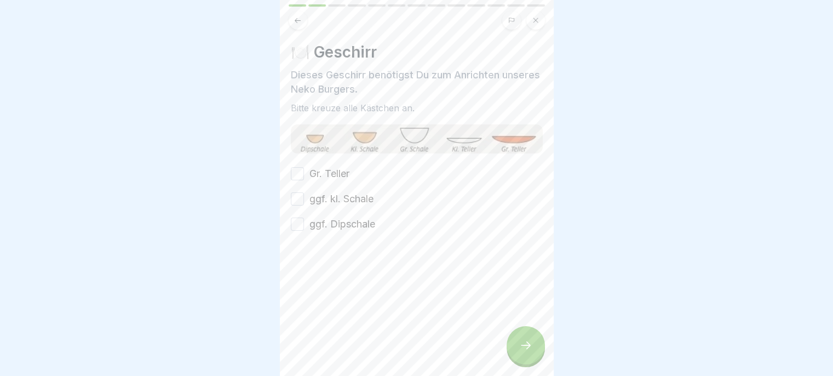
click at [299, 176] on button "Gr. Teller" at bounding box center [297, 173] width 13 height 13
click at [292, 200] on button "ggf. kl. Schale" at bounding box center [297, 198] width 13 height 13
click at [293, 223] on button "ggf. Dipschale" at bounding box center [297, 223] width 13 height 13
click at [503, 348] on div "🍽️ Geschirr Dieses Geschirr benötigst Du zum Anrichten unseres Neko Burgers. Bi…" at bounding box center [417, 188] width 274 height 376
click at [522, 352] on icon at bounding box center [525, 344] width 13 height 13
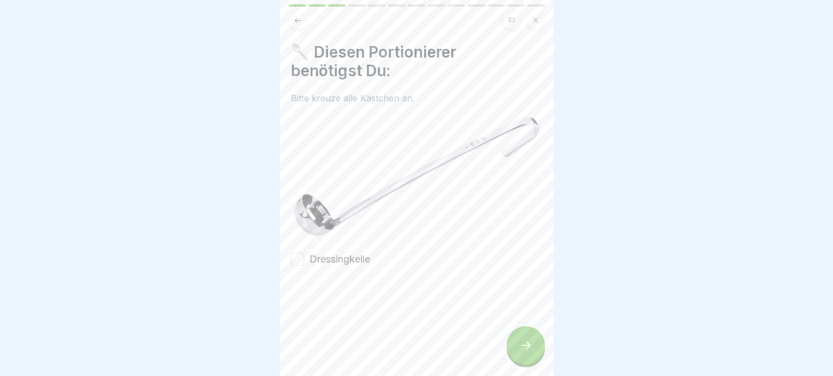
click at [318, 252] on label "Dressingkelle" at bounding box center [339, 259] width 61 height 14
click at [304, 253] on button "Dressingkelle" at bounding box center [297, 259] width 13 height 13
click at [526, 352] on icon at bounding box center [525, 344] width 13 height 13
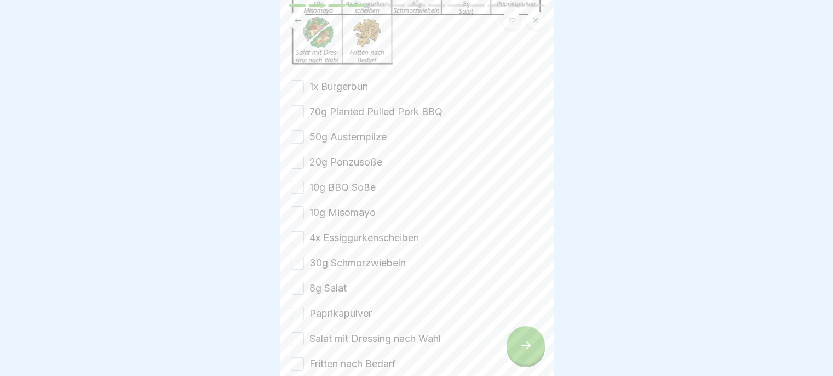
scroll to position [207, 0]
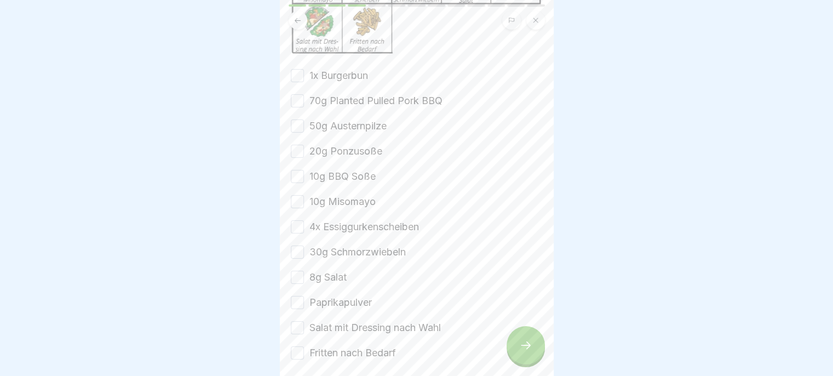
click at [294, 69] on button "1x Burgerbun" at bounding box center [297, 75] width 13 height 13
click at [296, 96] on button "70g Planted Pulled Pork BBQ" at bounding box center [297, 100] width 13 height 13
click at [291, 123] on button "50g Austernpilze" at bounding box center [297, 125] width 13 height 13
click at [299, 148] on button "20g Ponzusoße" at bounding box center [297, 151] width 13 height 13
click at [294, 171] on button "10g BBQ Soße" at bounding box center [297, 176] width 13 height 13
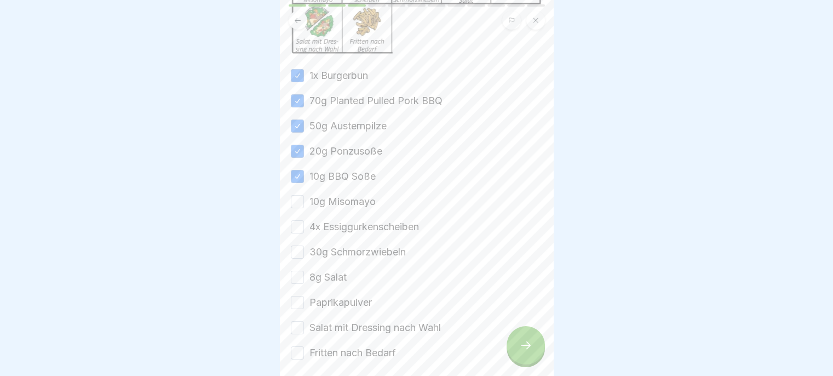
click at [299, 195] on button "10g Misomayo" at bounding box center [297, 201] width 13 height 13
click at [299, 223] on button "4x Essiggurkenscheiben" at bounding box center [297, 226] width 13 height 13
click at [296, 252] on button "30g Schmorzwiebeln" at bounding box center [297, 251] width 13 height 13
click at [295, 278] on button "8g Salat" at bounding box center [297, 277] width 13 height 13
click at [293, 300] on button "Paprikapulver" at bounding box center [297, 302] width 13 height 13
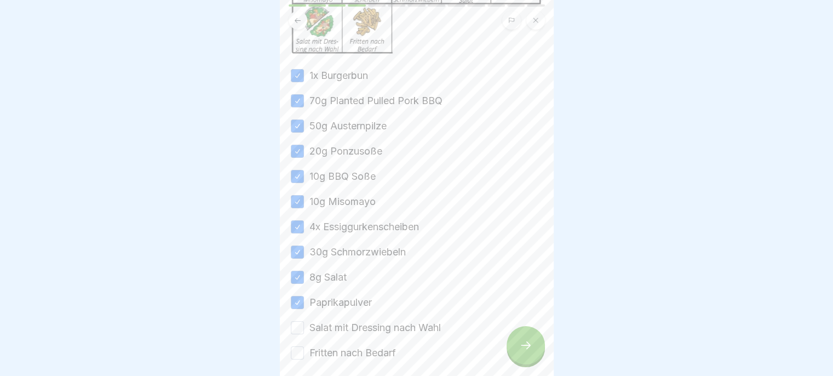
click at [296, 324] on button "Salat mit Dressing nach Wahl" at bounding box center [297, 327] width 13 height 13
click at [293, 348] on button "Fritten nach Bedarf" at bounding box center [297, 352] width 13 height 13
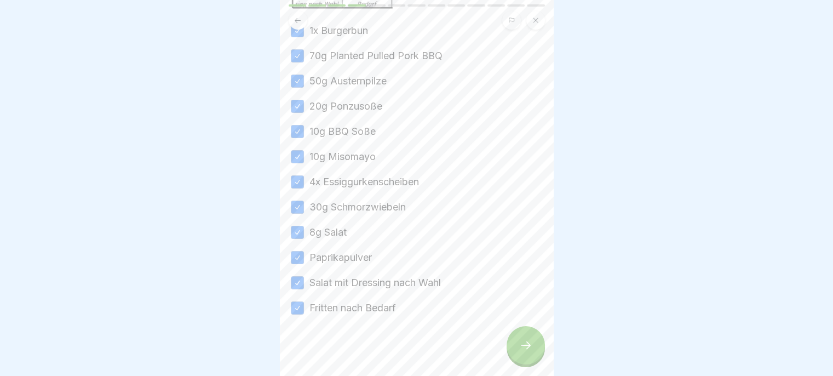
click at [528, 349] on icon at bounding box center [526, 345] width 10 height 8
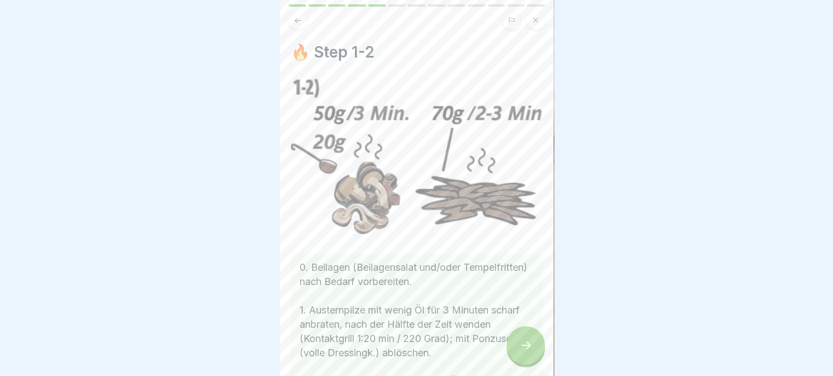
click at [525, 352] on icon at bounding box center [525, 344] width 13 height 13
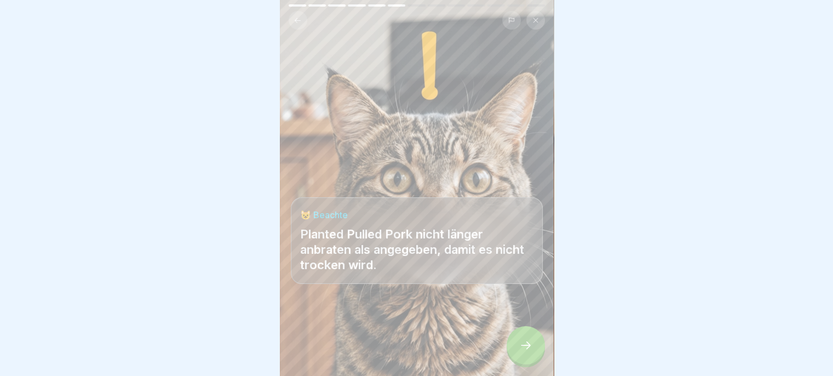
click at [524, 352] on icon at bounding box center [525, 344] width 13 height 13
click at [518, 357] on div at bounding box center [526, 345] width 38 height 38
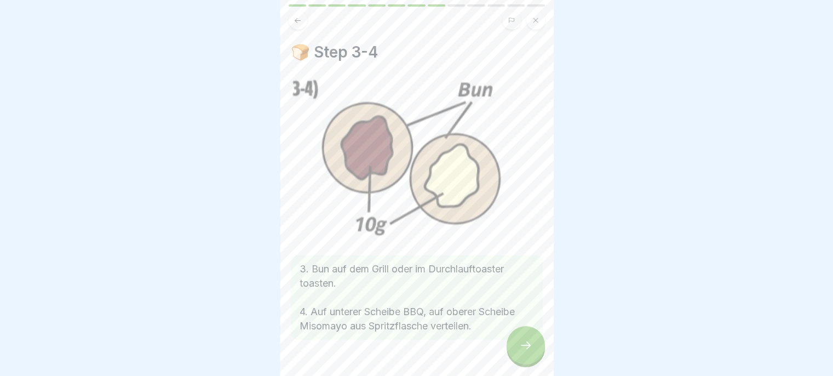
click at [521, 349] on icon at bounding box center [526, 345] width 10 height 8
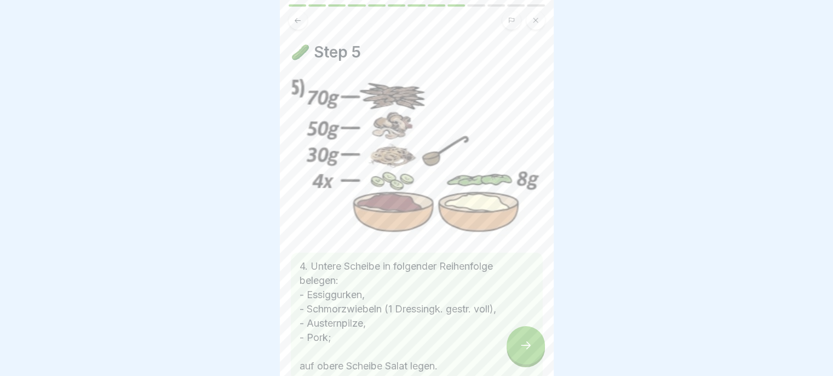
click at [521, 352] on icon at bounding box center [525, 344] width 13 height 13
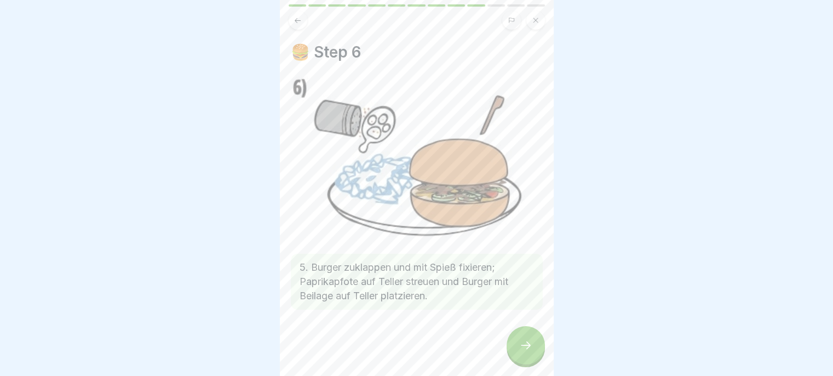
click at [524, 351] on icon at bounding box center [525, 344] width 13 height 13
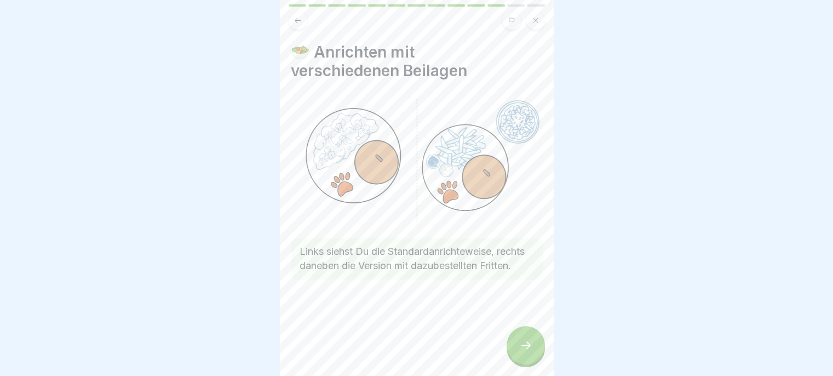
click at [523, 352] on icon at bounding box center [525, 344] width 13 height 13
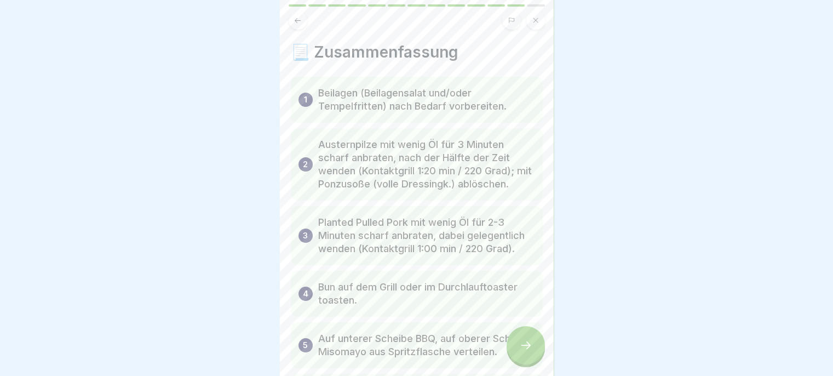
click at [525, 349] on icon at bounding box center [526, 345] width 10 height 8
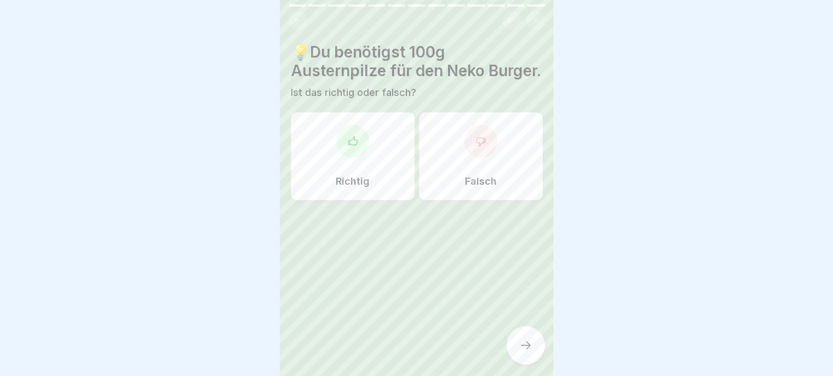
click at [360, 187] on p "Richtig" at bounding box center [353, 181] width 34 height 12
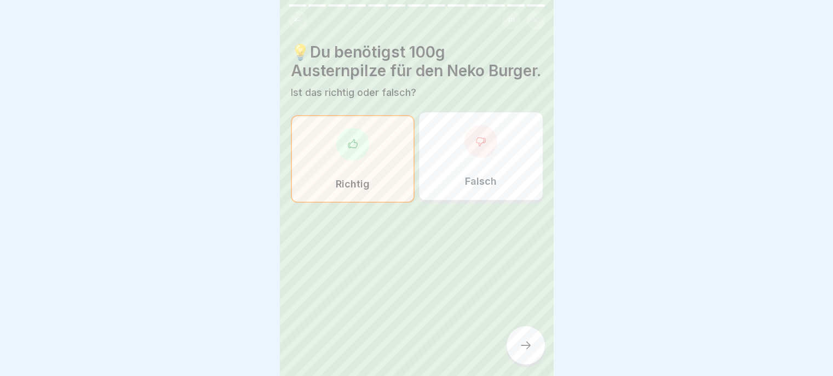
click at [513, 353] on div at bounding box center [526, 345] width 38 height 38
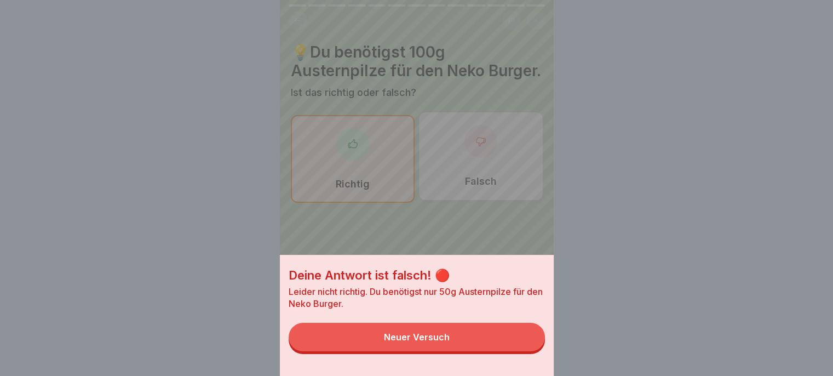
click at [473, 351] on button "Neuer Versuch" at bounding box center [417, 337] width 256 height 28
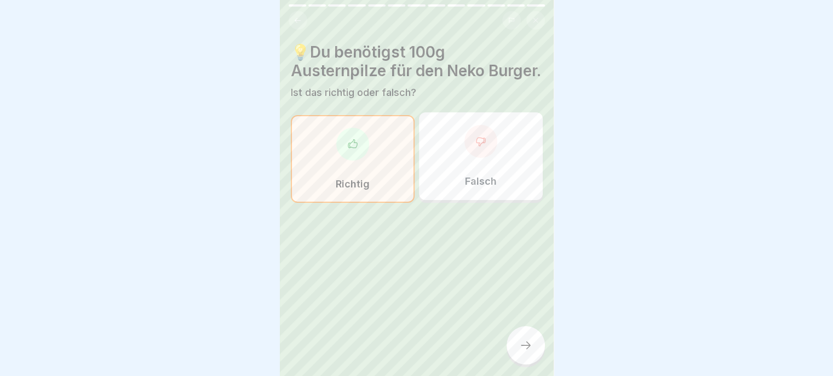
click at [491, 195] on div "Falsch" at bounding box center [481, 156] width 124 height 88
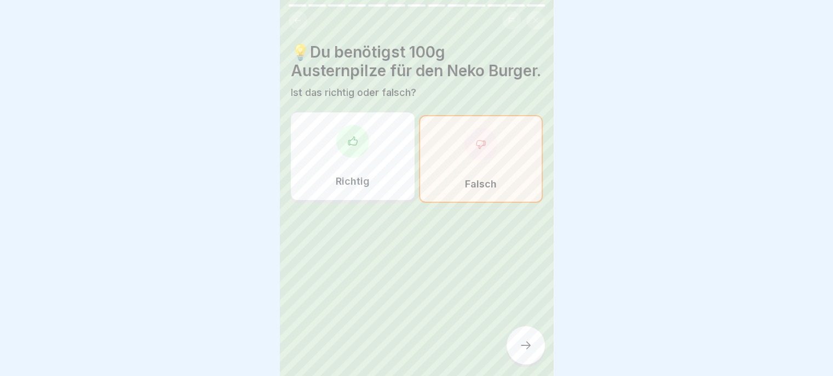
click at [519, 352] on icon at bounding box center [525, 344] width 13 height 13
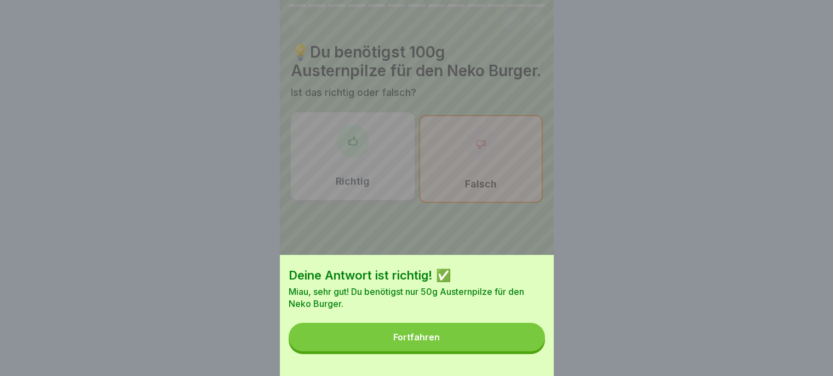
click at [443, 348] on button "Fortfahren" at bounding box center [417, 337] width 256 height 28
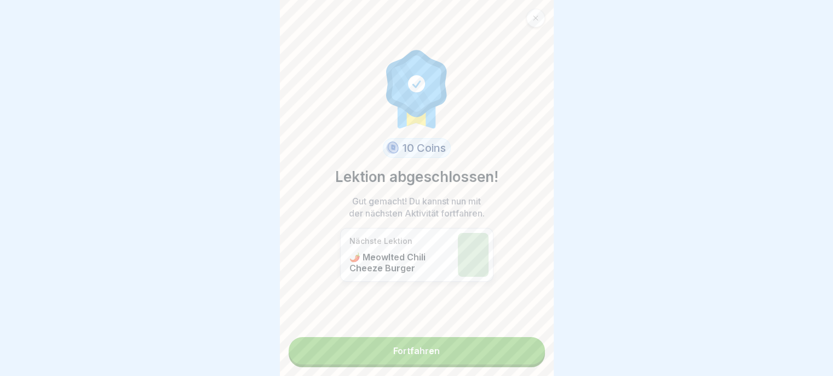
click at [435, 361] on link "Fortfahren" at bounding box center [417, 350] width 256 height 27
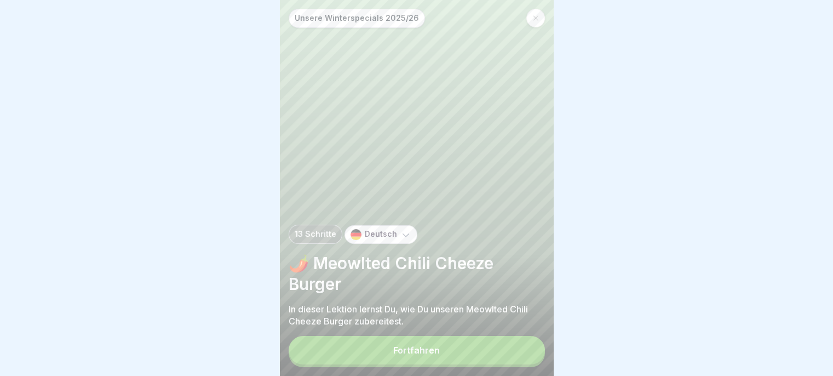
click at [446, 359] on button "Fortfahren" at bounding box center [417, 350] width 256 height 28
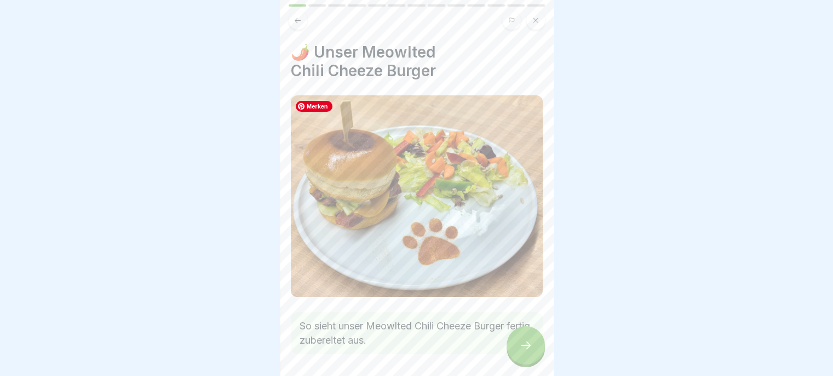
click at [520, 360] on div at bounding box center [526, 345] width 38 height 38
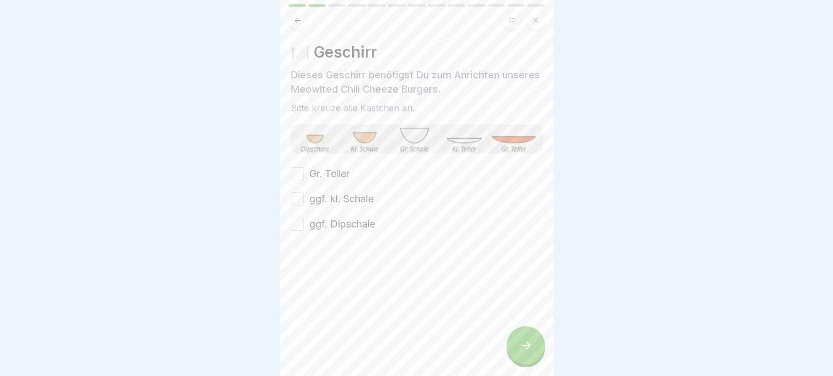
click at [295, 174] on button "Gr. Teller" at bounding box center [297, 173] width 13 height 13
click at [296, 203] on button "ggf. kl. Schale" at bounding box center [297, 198] width 13 height 13
click at [295, 226] on button "ggf. Dipschale" at bounding box center [297, 223] width 13 height 13
click at [511, 358] on div at bounding box center [526, 345] width 38 height 38
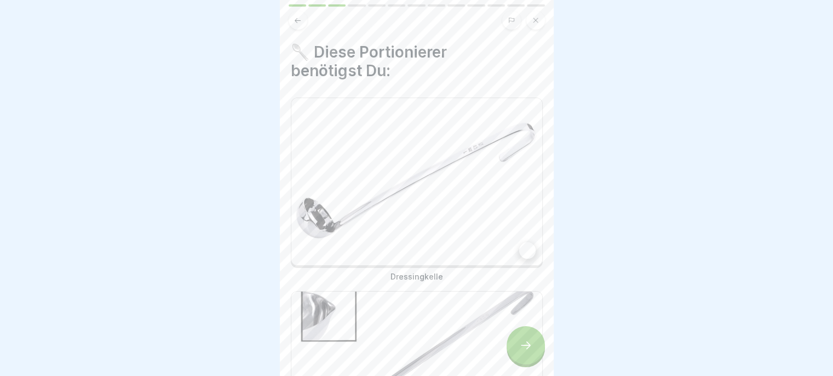
click at [491, 226] on img at bounding box center [416, 181] width 251 height 167
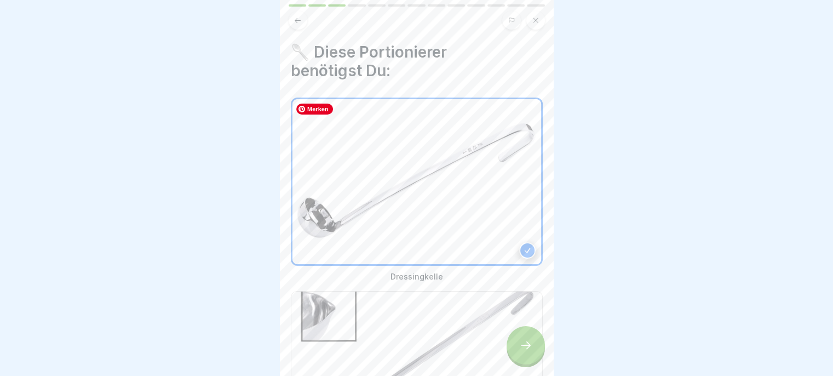
click at [461, 324] on img at bounding box center [416, 374] width 251 height 167
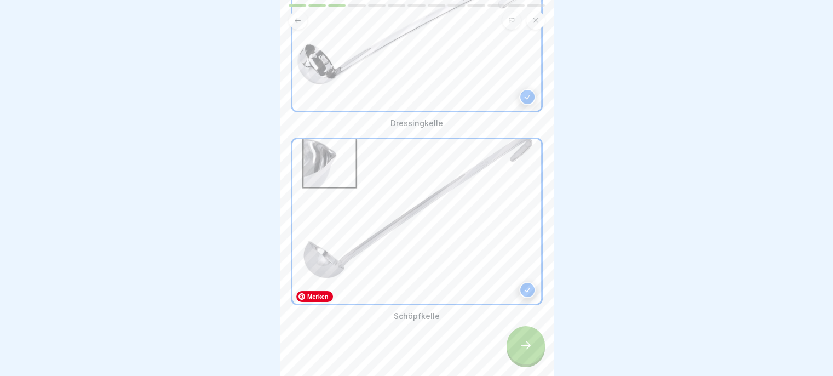
scroll to position [153, 0]
click at [526, 352] on icon at bounding box center [525, 344] width 13 height 13
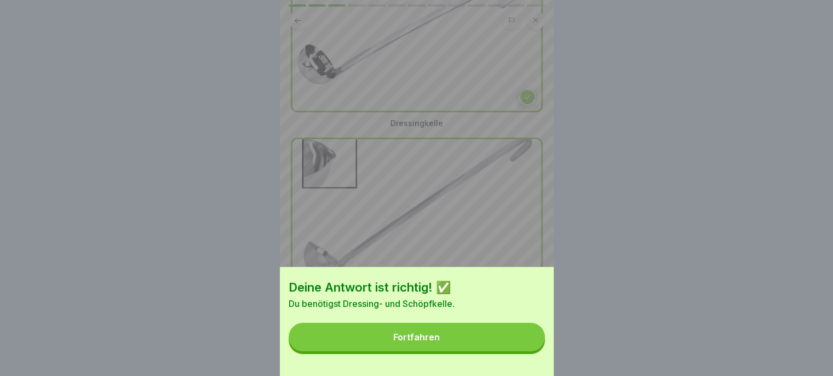
click at [502, 345] on button "Fortfahren" at bounding box center [417, 337] width 256 height 28
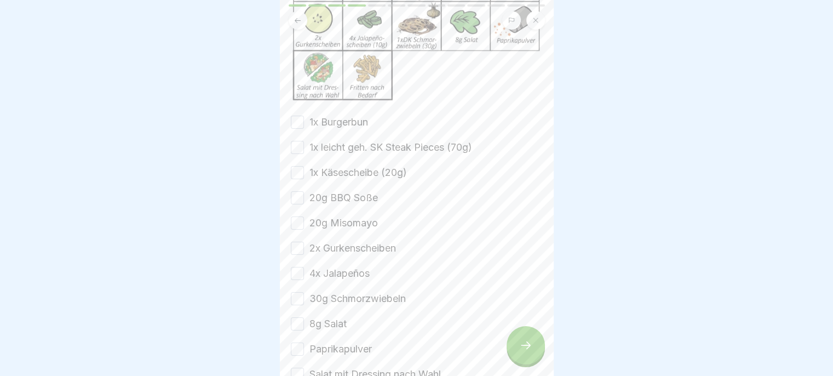
scroll to position [186, 0]
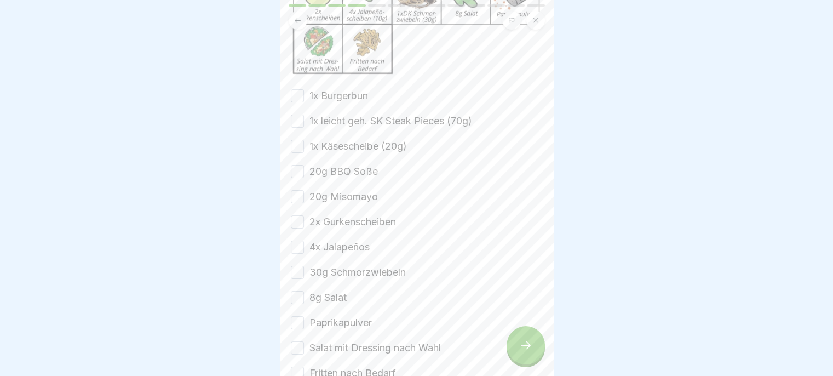
click at [295, 92] on button "1x Burgerbun" at bounding box center [297, 95] width 13 height 13
click at [294, 120] on button "1x leicht geh. SK Steak Pieces (70g)" at bounding box center [297, 120] width 13 height 13
click at [292, 147] on button "1x Käsescheibe (20g)" at bounding box center [297, 146] width 13 height 13
click at [299, 165] on button "20g BBQ Soße" at bounding box center [297, 171] width 13 height 13
click at [300, 190] on button "20g Misomayo" at bounding box center [297, 196] width 13 height 13
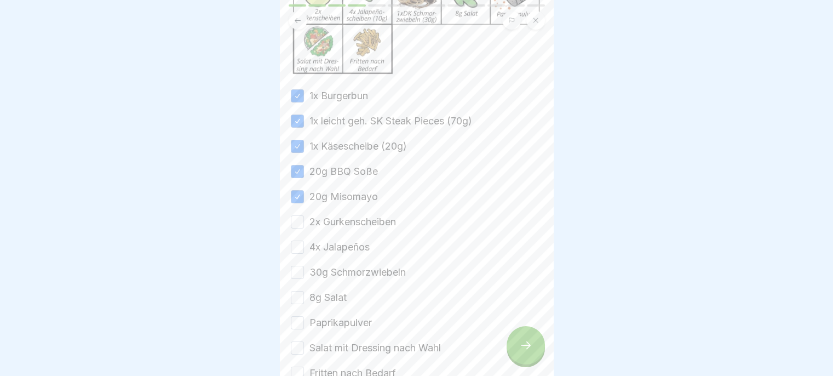
click at [299, 218] on button "2x Gurkenscheiben" at bounding box center [297, 221] width 13 height 13
click at [298, 248] on button "4x Jalapeños" at bounding box center [297, 246] width 13 height 13
click at [295, 271] on button "30g Schmorzwiebeln" at bounding box center [297, 272] width 13 height 13
click at [296, 296] on button "8g Salat" at bounding box center [297, 297] width 13 height 13
click at [298, 321] on button "Paprikapulver" at bounding box center [297, 322] width 13 height 13
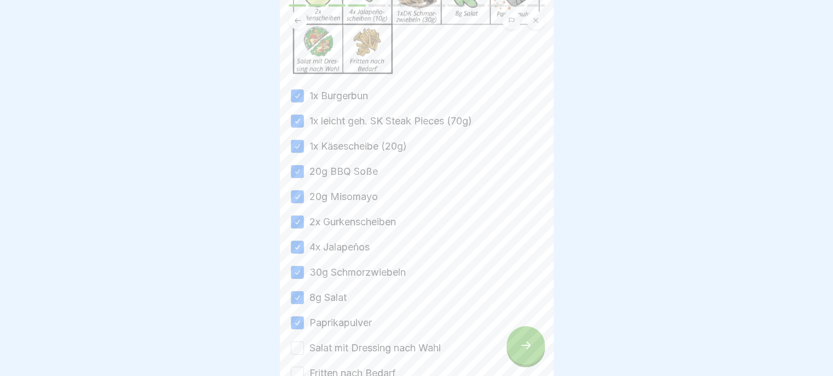
scroll to position [251, 0]
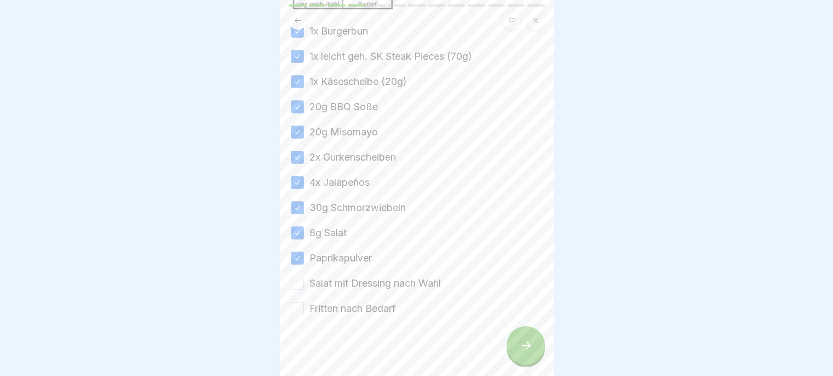
click at [302, 278] on button "Salat mit Dressing nach Wahl" at bounding box center [297, 283] width 13 height 13
click at [298, 307] on button "Fritten nach Bedarf" at bounding box center [297, 308] width 13 height 13
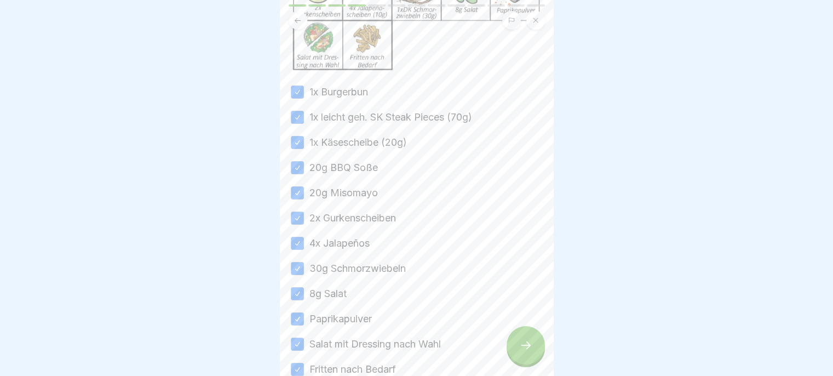
scroll to position [177, 0]
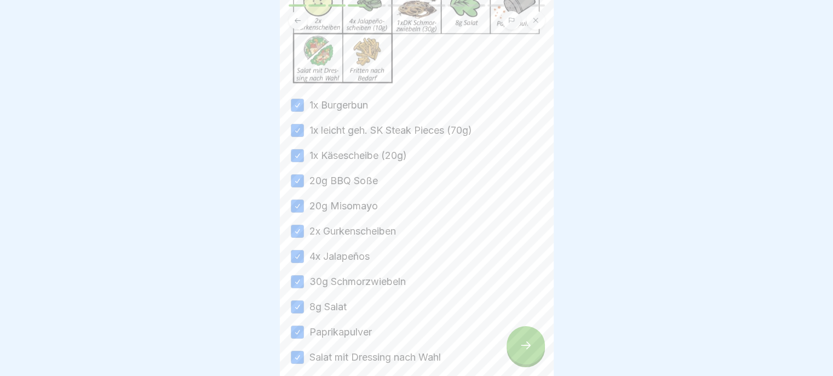
click at [525, 352] on icon at bounding box center [525, 344] width 13 height 13
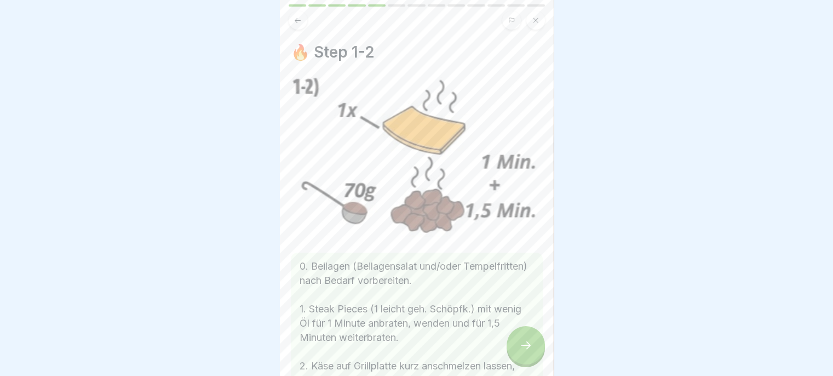
click at [526, 352] on icon at bounding box center [525, 344] width 13 height 13
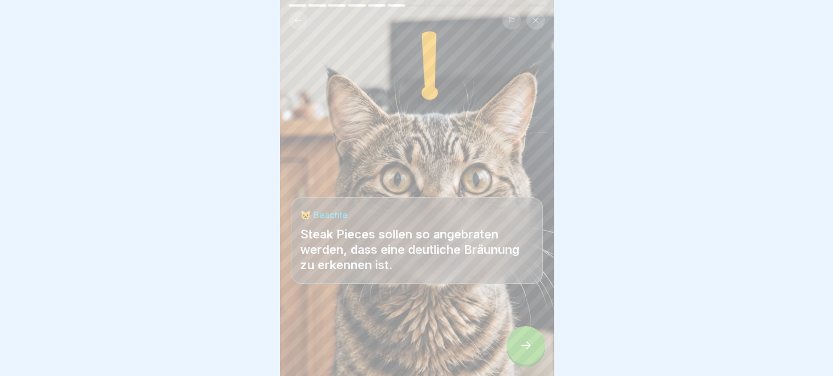
click at [524, 361] on div at bounding box center [526, 345] width 38 height 38
click at [532, 352] on icon at bounding box center [525, 344] width 13 height 13
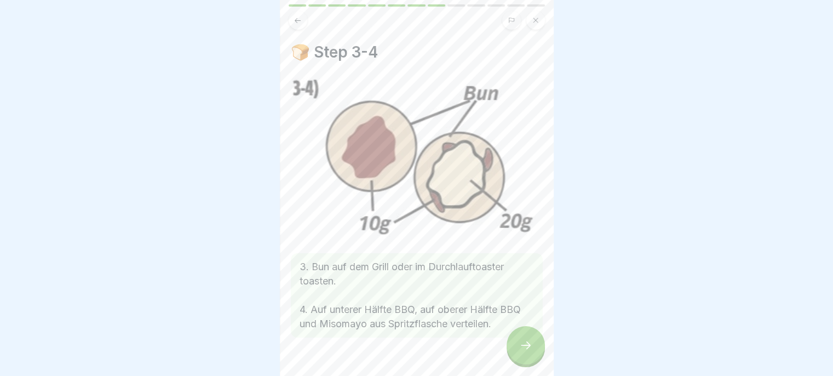
click at [527, 352] on icon at bounding box center [525, 344] width 13 height 13
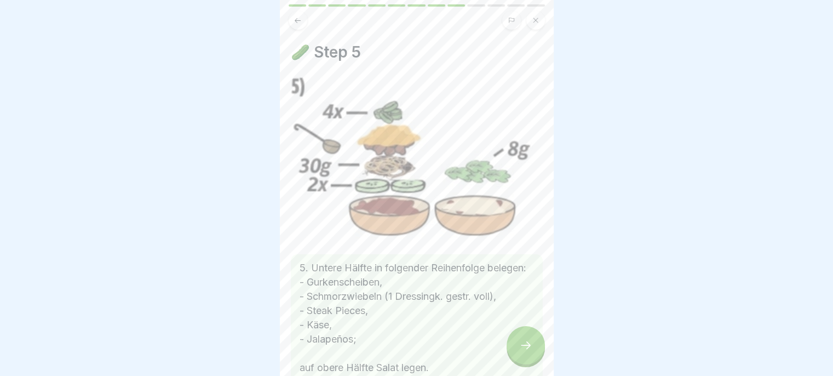
click at [530, 352] on icon at bounding box center [525, 344] width 13 height 13
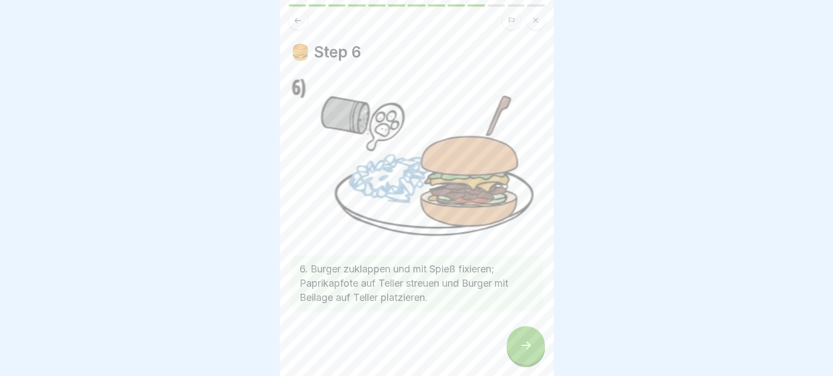
click at [523, 352] on icon at bounding box center [525, 344] width 13 height 13
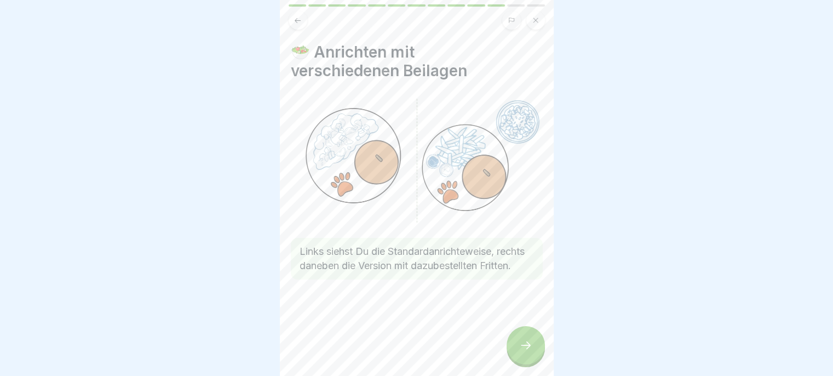
click at [526, 352] on icon at bounding box center [525, 344] width 13 height 13
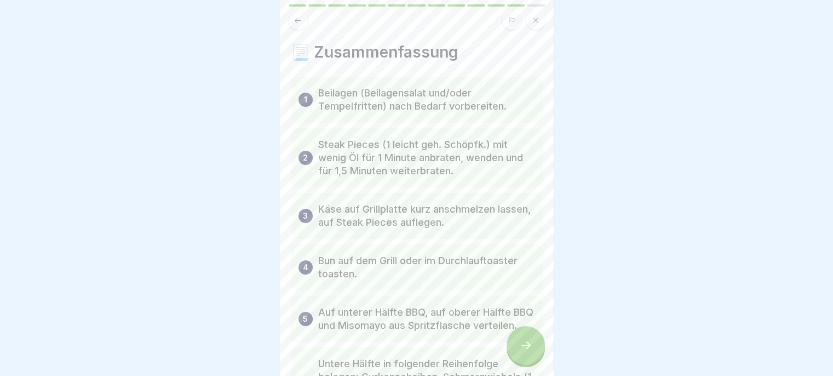
click at [524, 352] on icon at bounding box center [525, 344] width 13 height 13
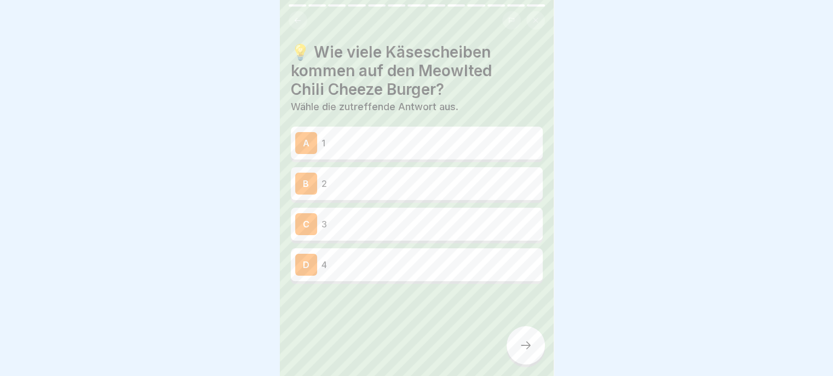
click at [447, 186] on p "2" at bounding box center [430, 183] width 217 height 13
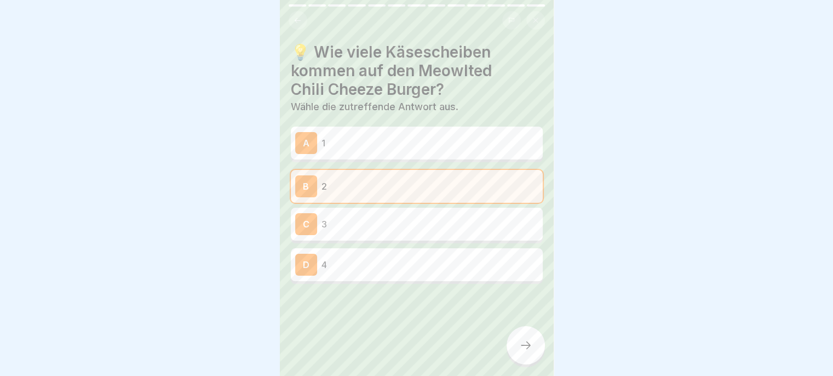
click at [514, 343] on div at bounding box center [526, 345] width 38 height 38
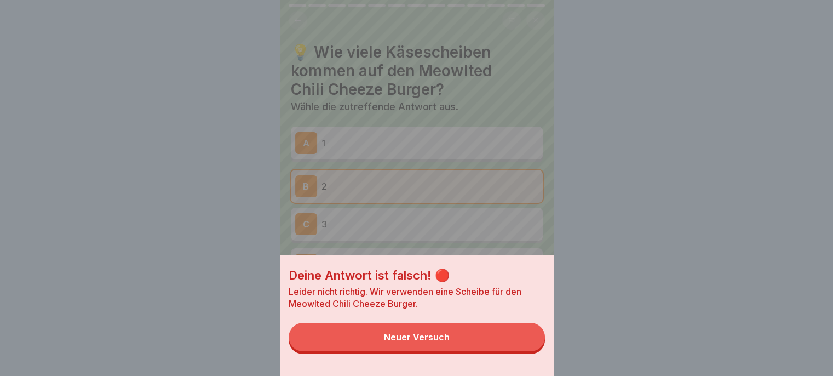
click at [490, 351] on button "Neuer Versuch" at bounding box center [417, 337] width 256 height 28
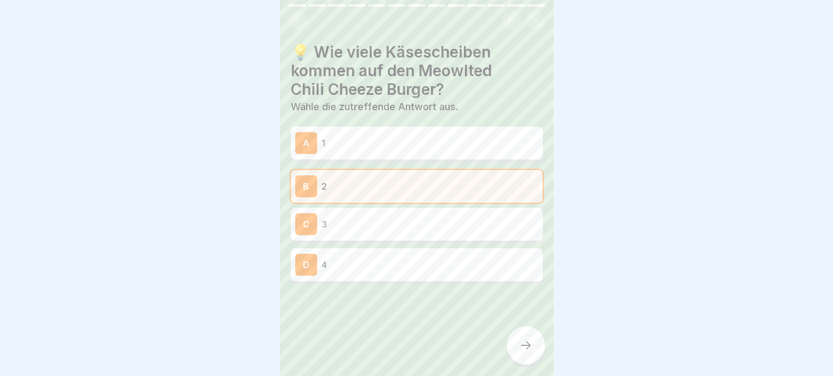
click at [464, 152] on div "A 1" at bounding box center [416, 143] width 243 height 22
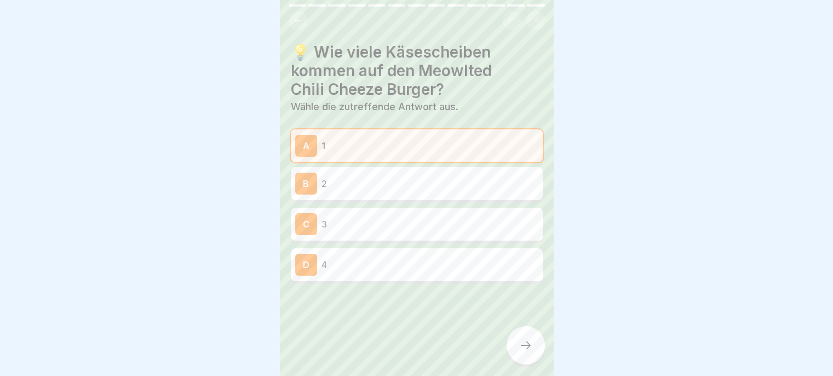
click at [532, 341] on div at bounding box center [526, 345] width 38 height 38
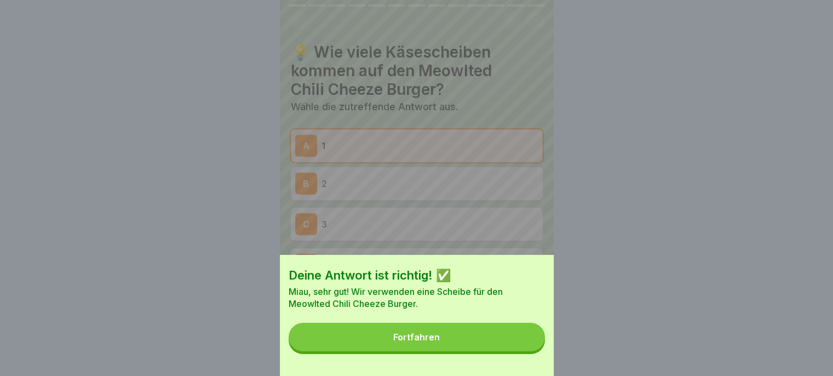
click at [485, 332] on button "Fortfahren" at bounding box center [417, 337] width 256 height 28
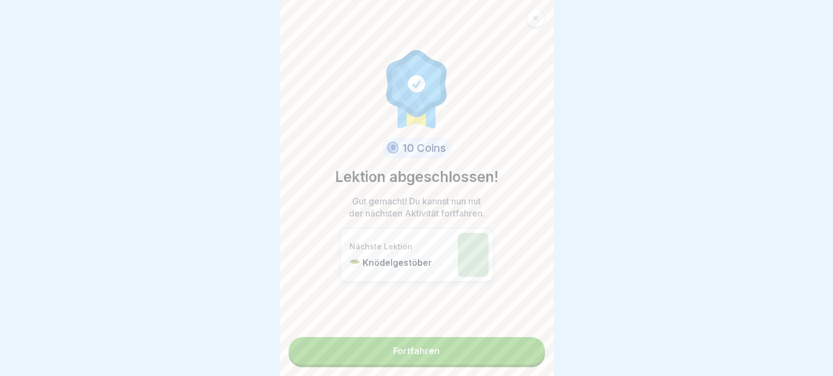
click at [469, 362] on link "Fortfahren" at bounding box center [417, 350] width 256 height 27
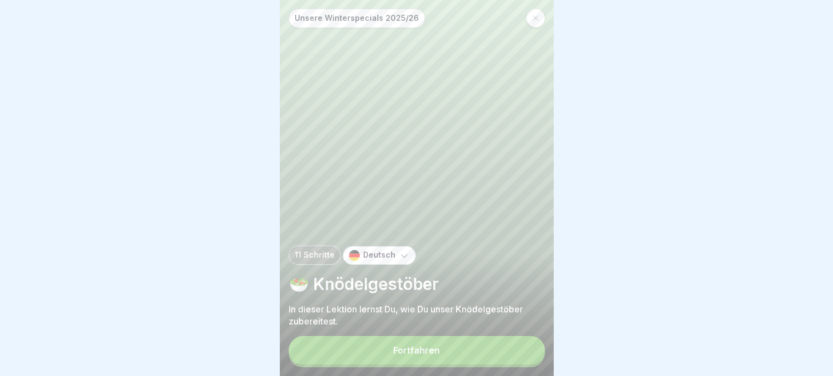
click at [471, 363] on button "Fortfahren" at bounding box center [417, 350] width 256 height 28
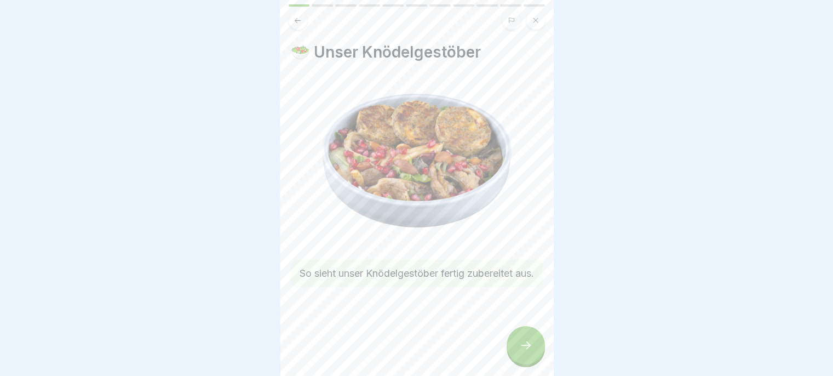
click at [519, 352] on icon at bounding box center [525, 344] width 13 height 13
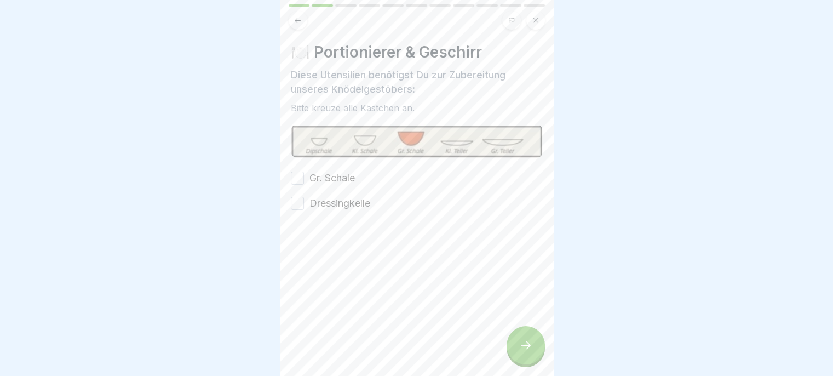
click at [331, 183] on label "Gr. Schale" at bounding box center [331, 178] width 45 height 14
click at [304, 183] on button "Gr. Schale" at bounding box center [297, 177] width 13 height 13
click at [337, 206] on label "Dressingkelle" at bounding box center [339, 203] width 61 height 14
click at [304, 206] on button "Dressingkelle" at bounding box center [297, 203] width 13 height 13
click at [512, 337] on div "🍽️ Portionierer & Geschirr Diese Utensilien benötigst Du zur Zubereitung unsere…" at bounding box center [417, 188] width 274 height 376
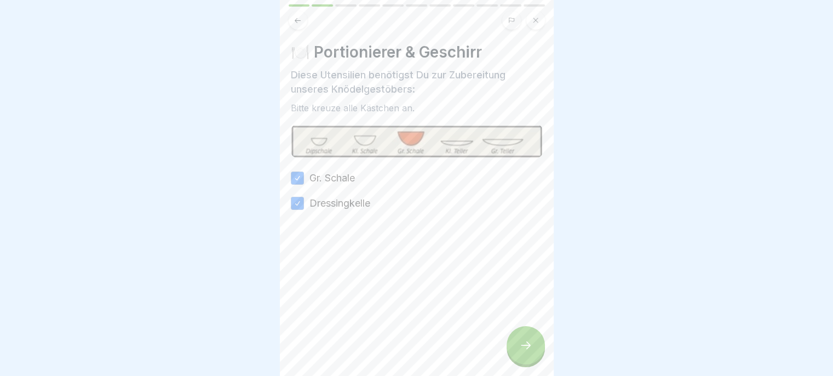
click at [521, 348] on icon at bounding box center [525, 344] width 13 height 13
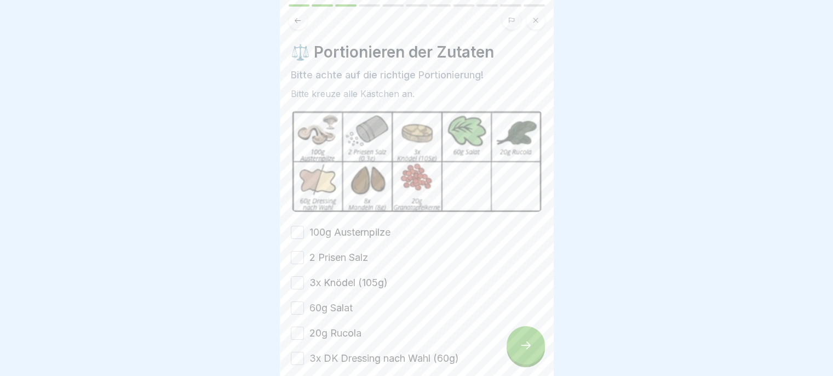
click at [330, 234] on label "100g Austernpilze" at bounding box center [349, 232] width 81 height 14
click at [304, 234] on button "100g Austernpilze" at bounding box center [297, 232] width 13 height 13
click at [320, 259] on label "2 Prisen Salz" at bounding box center [338, 257] width 59 height 14
click at [304, 259] on button "2 Prisen Salz" at bounding box center [297, 257] width 13 height 13
click at [322, 283] on label "3x Knödel (105g)" at bounding box center [348, 283] width 78 height 14
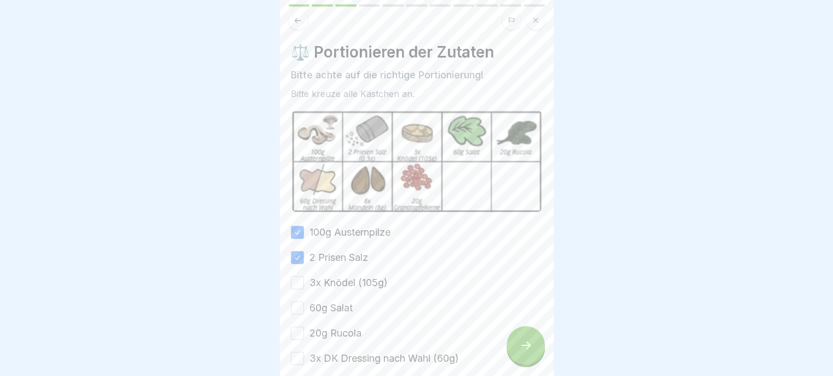
click at [304, 283] on button "3x Knödel (105g)" at bounding box center [297, 282] width 13 height 13
click at [326, 305] on label "60g Salat" at bounding box center [330, 308] width 43 height 14
click at [304, 305] on button "60g Salat" at bounding box center [297, 307] width 13 height 13
click at [327, 328] on label "20g Rucola" at bounding box center [335, 333] width 52 height 14
click at [304, 328] on button "20g Rucola" at bounding box center [297, 332] width 13 height 13
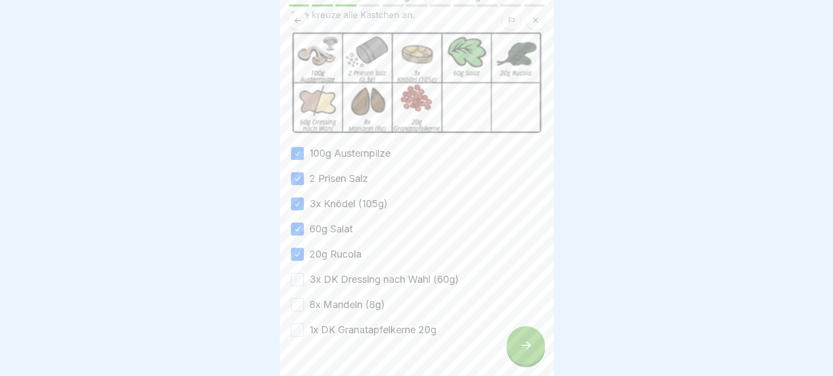
scroll to position [102, 0]
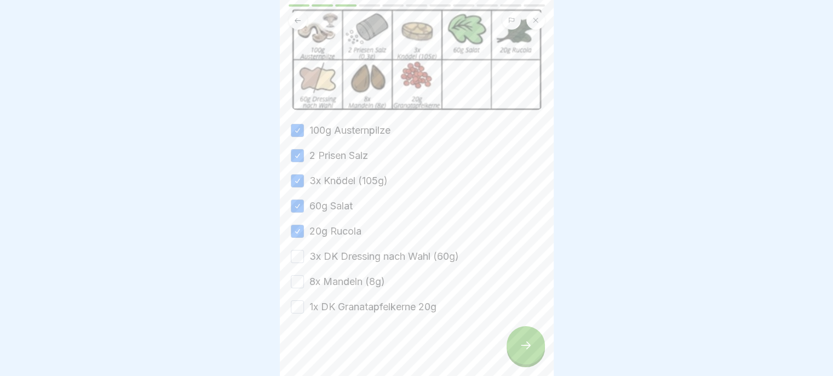
click at [331, 256] on label "3x DK Dressing nach Wahl (60g)" at bounding box center [384, 256] width 150 height 14
click at [304, 256] on button "3x DK Dressing nach Wahl (60g)" at bounding box center [297, 256] width 13 height 13
click at [327, 284] on label "8x Mandeln (8g)" at bounding box center [347, 281] width 76 height 14
click at [304, 284] on button "8x Mandeln (8g)" at bounding box center [297, 281] width 13 height 13
click at [326, 302] on label "1x DK Granatapfelkerne 20g" at bounding box center [372, 307] width 127 height 14
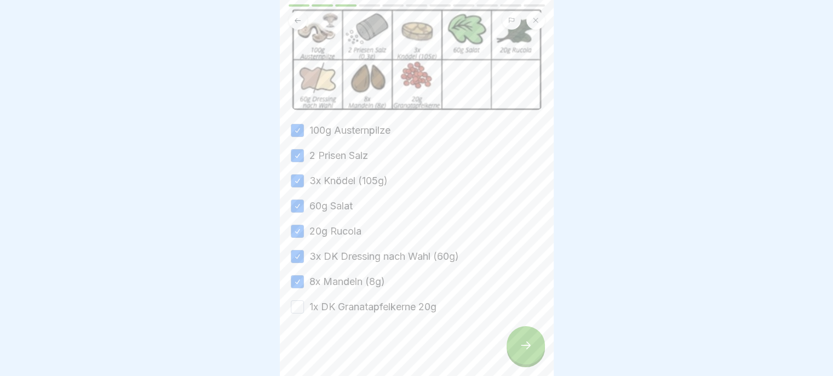
click at [304, 302] on button "1x DK Granatapfelkerne 20g" at bounding box center [297, 306] width 13 height 13
click at [521, 352] on icon at bounding box center [525, 344] width 13 height 13
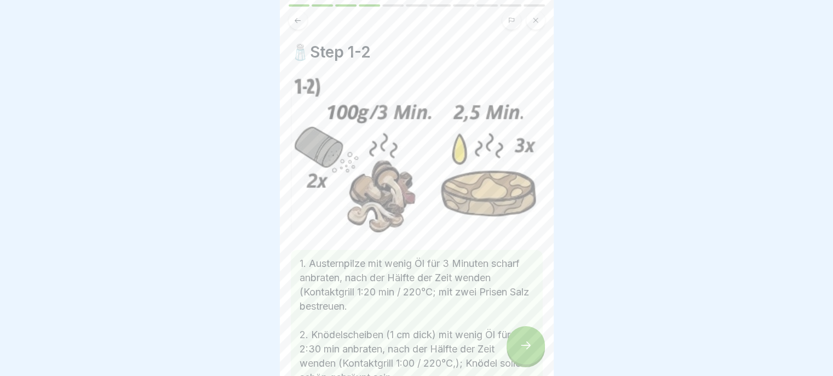
click at [519, 364] on div at bounding box center [526, 345] width 38 height 38
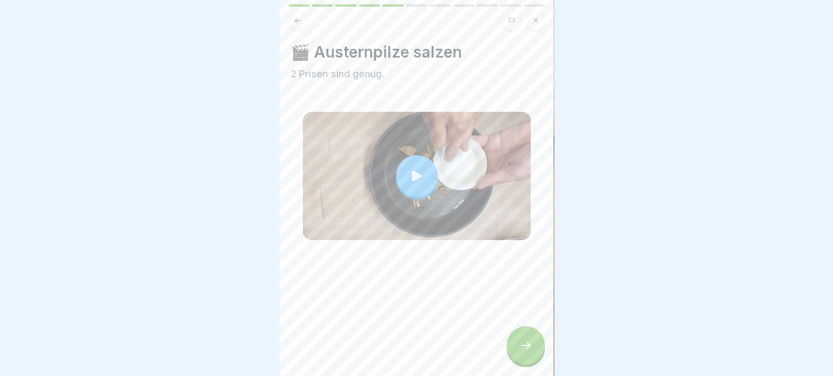
click at [521, 364] on div at bounding box center [526, 345] width 38 height 38
click at [518, 351] on div at bounding box center [526, 345] width 38 height 38
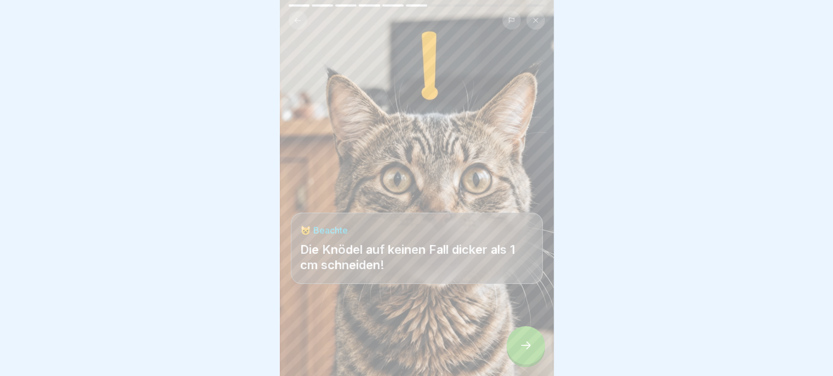
click at [519, 361] on div at bounding box center [526, 345] width 38 height 38
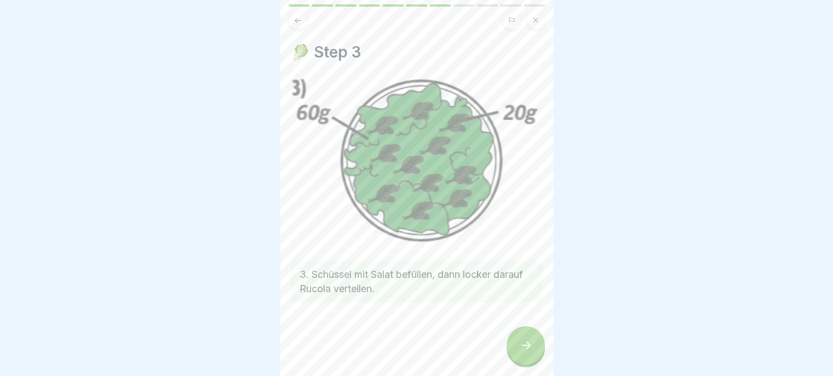
click at [521, 349] on icon at bounding box center [526, 345] width 10 height 8
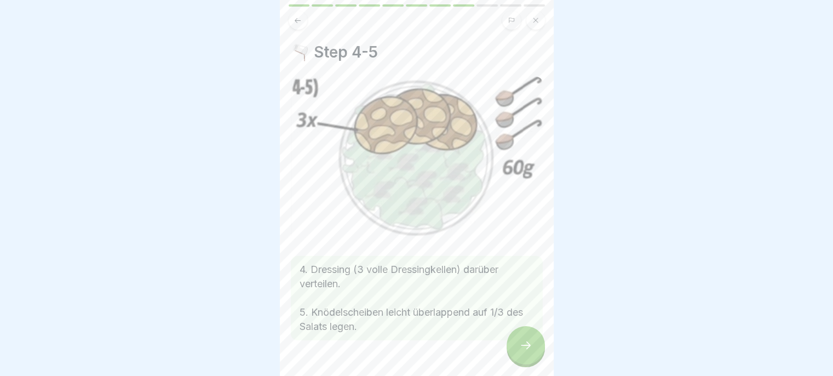
click at [519, 348] on icon at bounding box center [525, 344] width 13 height 13
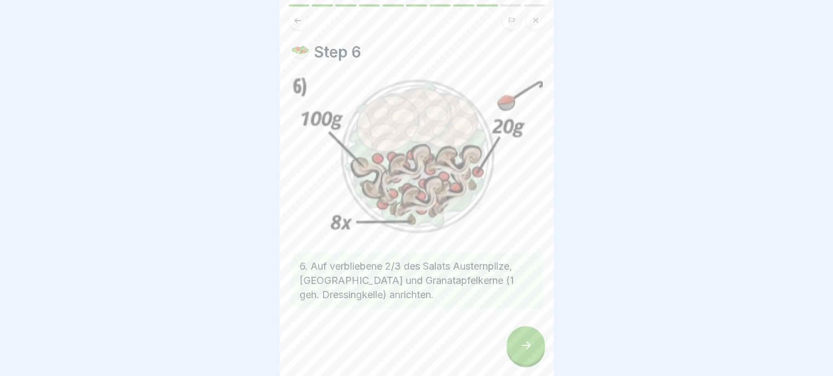
click at [521, 348] on icon at bounding box center [525, 344] width 13 height 13
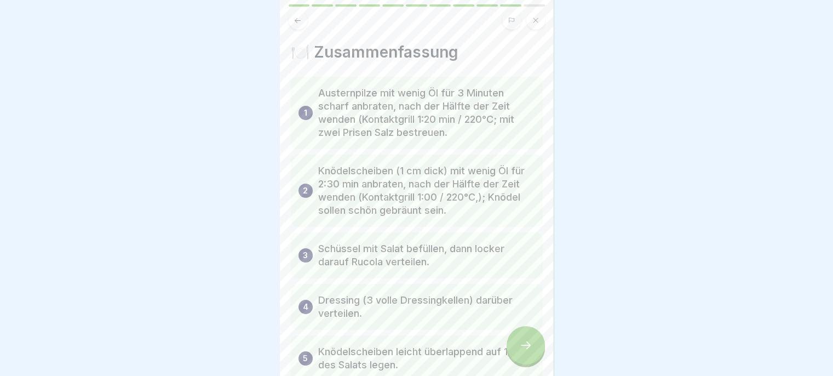
click at [522, 352] on icon at bounding box center [525, 344] width 13 height 13
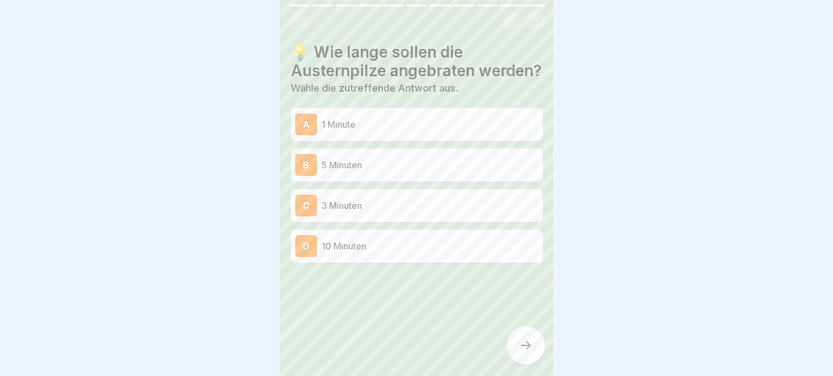
click at [469, 171] on p "5 Minuten" at bounding box center [430, 164] width 217 height 13
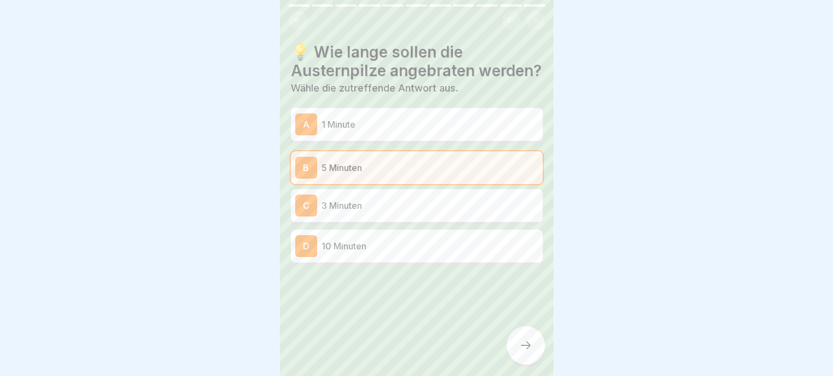
click at [521, 346] on icon at bounding box center [525, 344] width 13 height 13
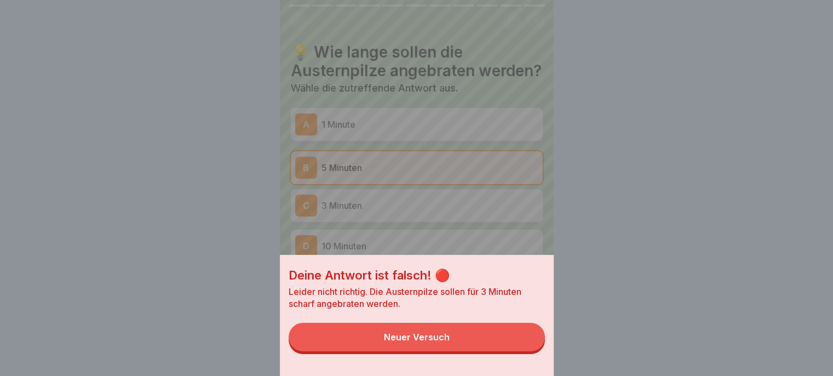
click at [509, 351] on button "Neuer Versuch" at bounding box center [417, 337] width 256 height 28
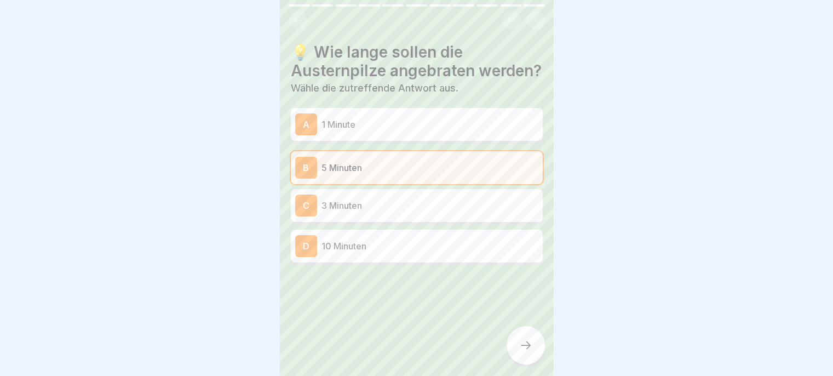
click at [471, 212] on p "3 Minuten" at bounding box center [430, 205] width 217 height 13
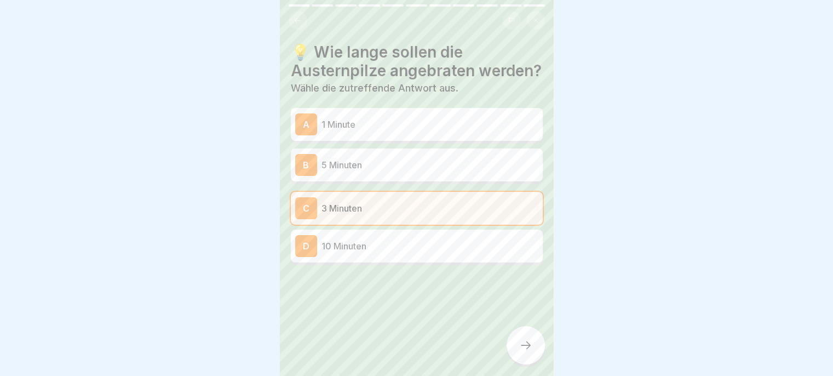
click at [520, 346] on icon at bounding box center [525, 344] width 13 height 13
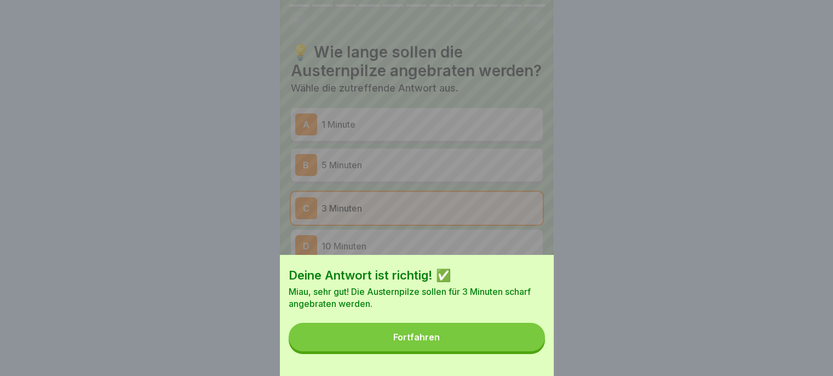
click at [491, 345] on button "Fortfahren" at bounding box center [417, 337] width 256 height 28
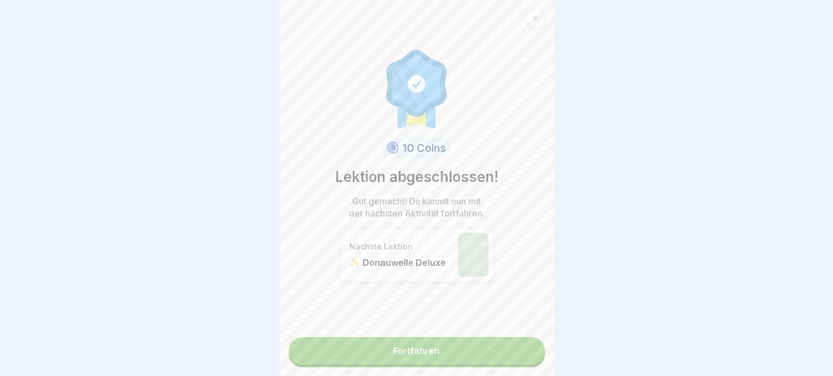
click at [494, 360] on link "Fortfahren" at bounding box center [417, 350] width 256 height 27
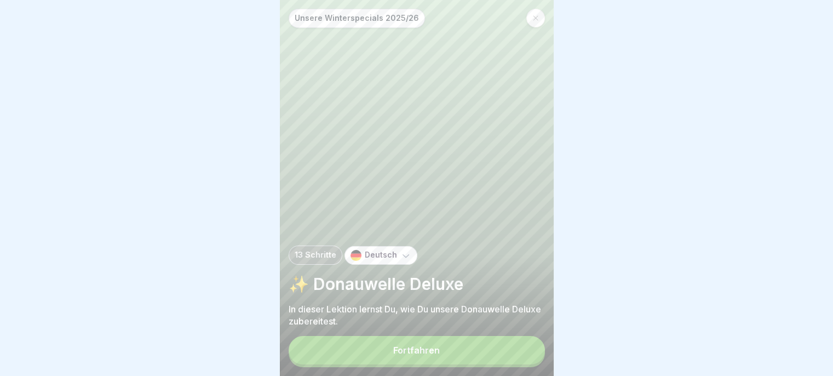
click at [500, 363] on button "Fortfahren" at bounding box center [417, 350] width 256 height 28
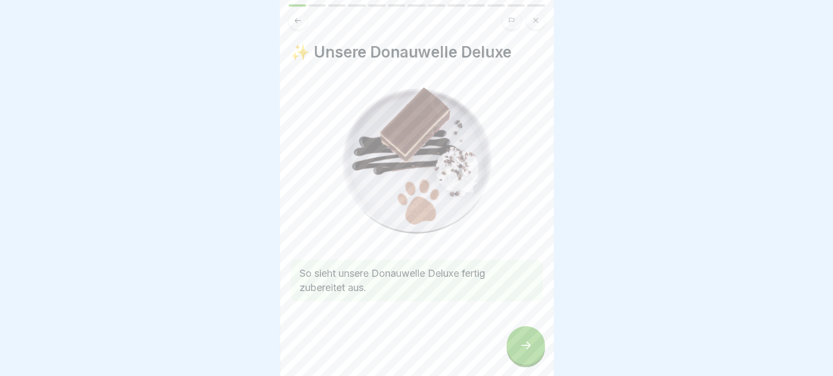
click at [522, 361] on div at bounding box center [526, 345] width 38 height 38
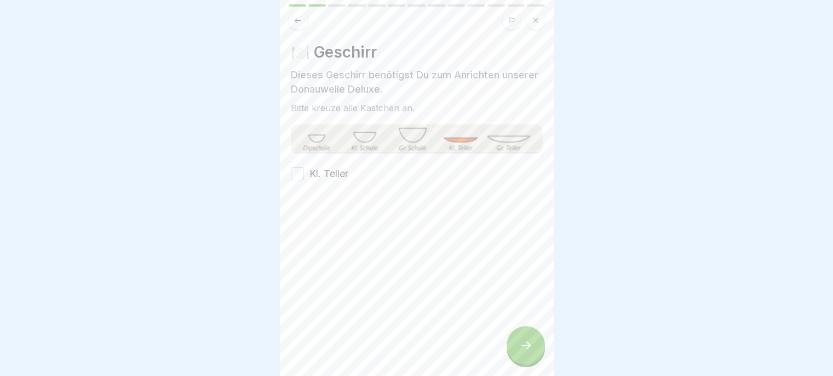
click at [315, 177] on label "Kl. Teller" at bounding box center [328, 174] width 39 height 14
click at [304, 177] on button "Kl. Teller" at bounding box center [297, 173] width 13 height 13
click at [517, 344] on div at bounding box center [526, 345] width 38 height 38
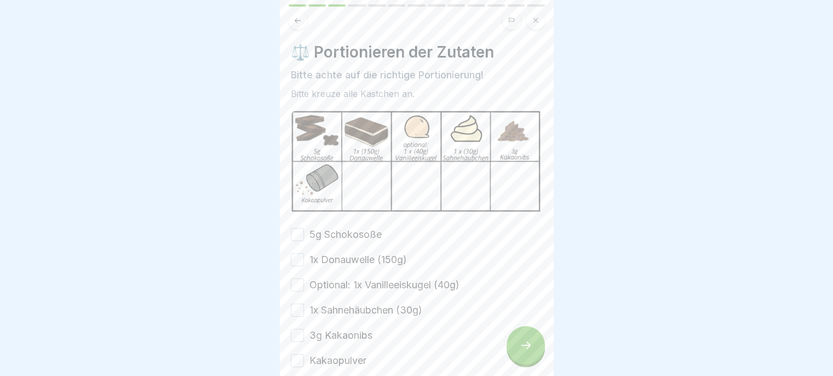
scroll to position [53, 0]
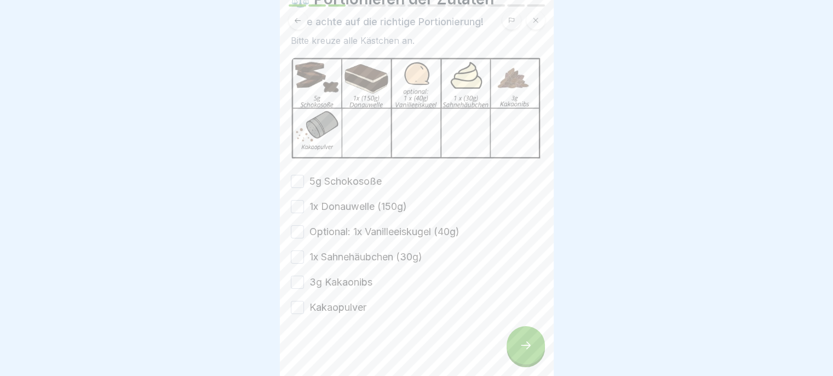
click at [299, 178] on button "5g Schokosoße" at bounding box center [297, 181] width 13 height 13
click at [299, 203] on button "1x Donauwelle (150g)" at bounding box center [297, 206] width 13 height 13
click at [300, 231] on button "Optional: 1x Vanilleeiskugel (40g)" at bounding box center [297, 231] width 13 height 13
click at [299, 251] on button "1x Sahnehäubchen (30g)" at bounding box center [297, 256] width 13 height 13
click at [299, 276] on button "3g Kakaonibs" at bounding box center [297, 282] width 13 height 13
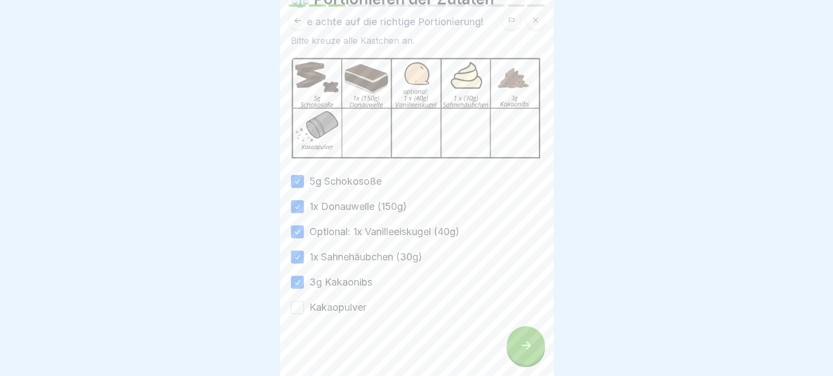
click at [298, 307] on button "Kakaopulver" at bounding box center [297, 307] width 13 height 13
click at [521, 352] on icon at bounding box center [525, 344] width 13 height 13
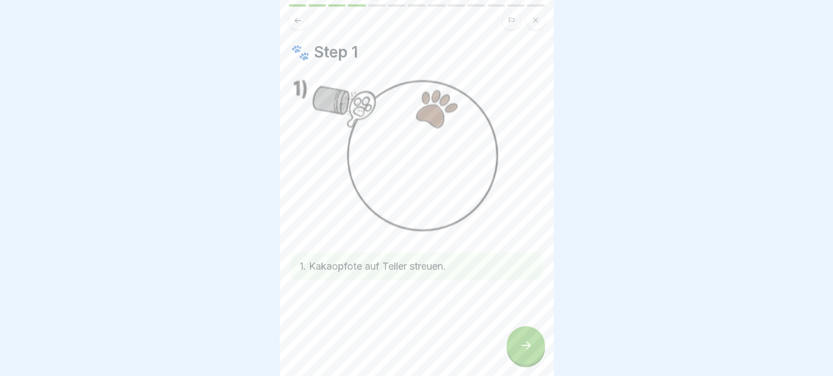
click at [513, 355] on div at bounding box center [526, 345] width 38 height 38
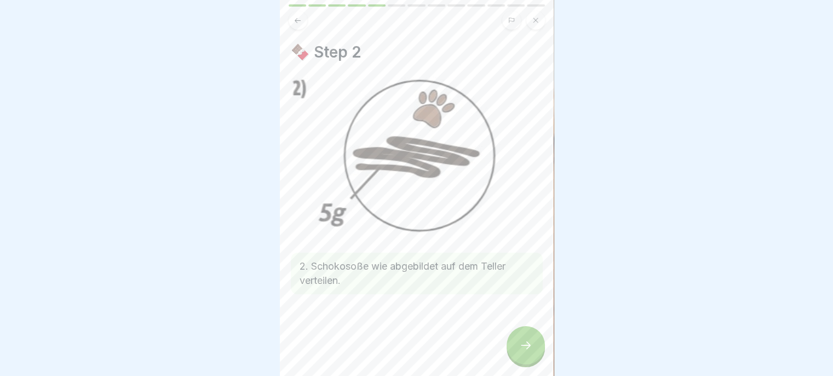
click at [525, 349] on icon at bounding box center [526, 345] width 10 height 8
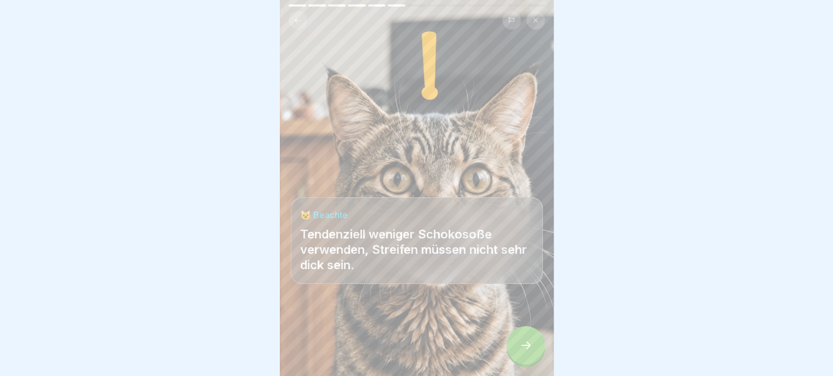
click at [521, 352] on icon at bounding box center [525, 344] width 13 height 13
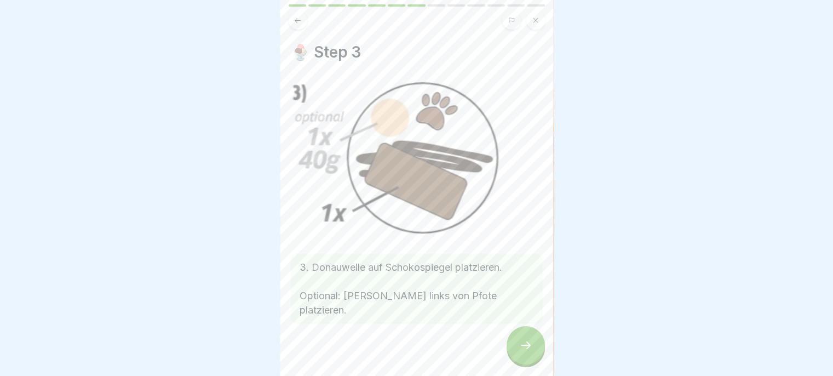
click at [520, 352] on icon at bounding box center [525, 344] width 13 height 13
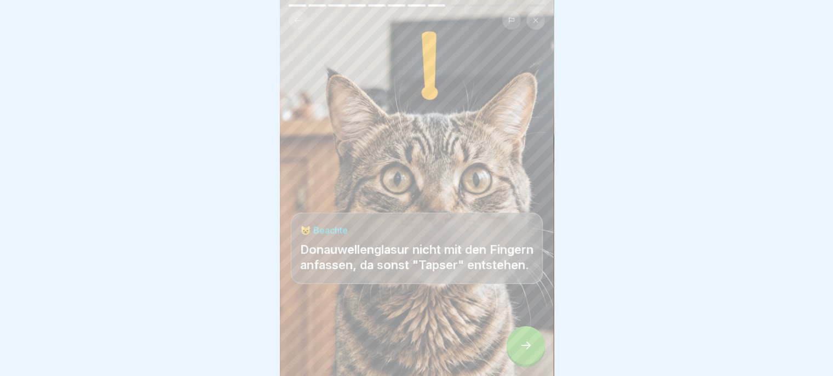
click at [521, 352] on icon at bounding box center [525, 344] width 13 height 13
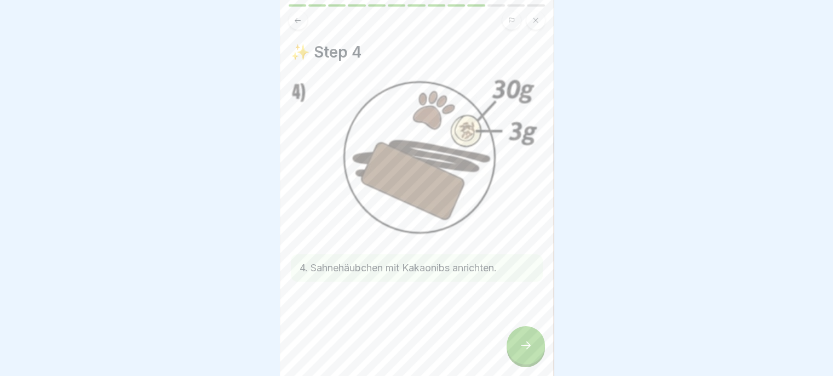
click at [520, 352] on icon at bounding box center [525, 344] width 13 height 13
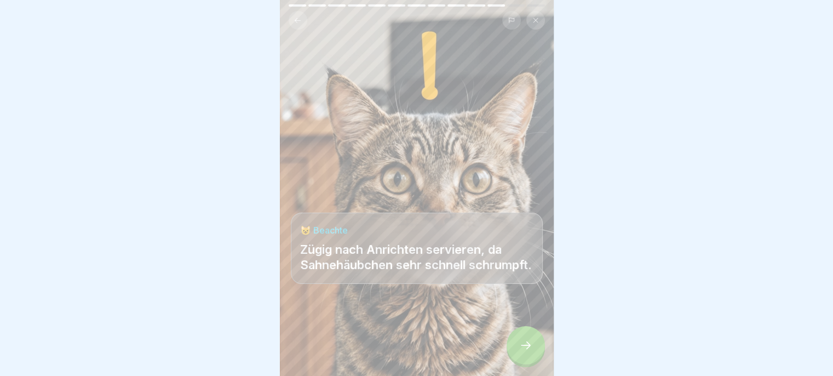
click at [520, 352] on icon at bounding box center [525, 344] width 13 height 13
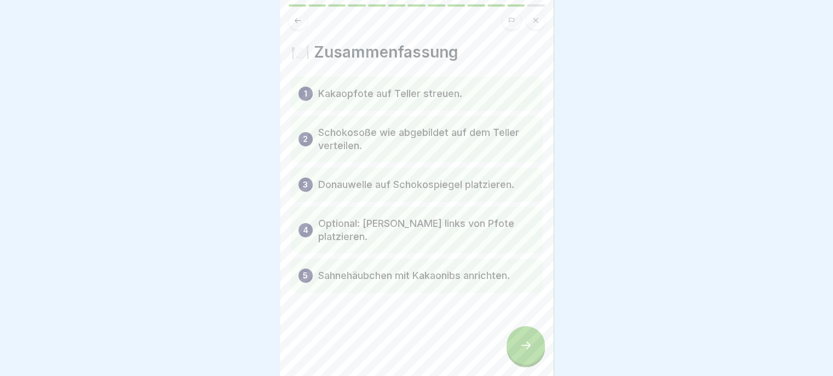
click at [519, 352] on icon at bounding box center [525, 344] width 13 height 13
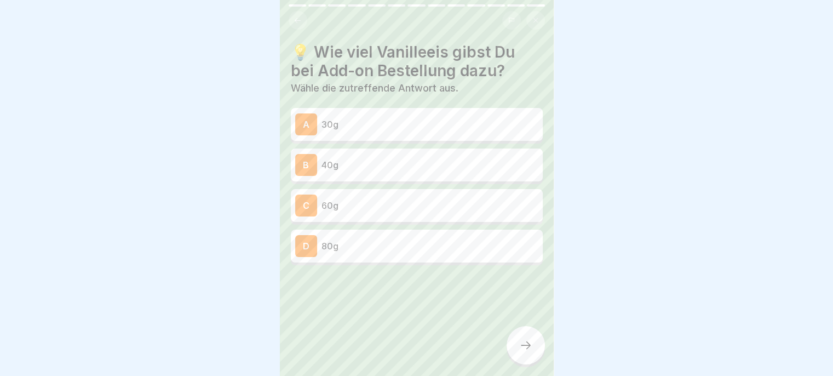
click at [470, 125] on p "30g" at bounding box center [430, 124] width 217 height 13
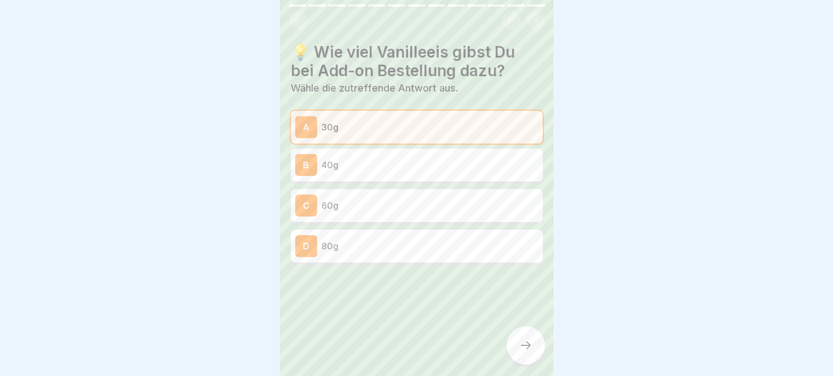
click at [527, 343] on div at bounding box center [526, 345] width 38 height 38
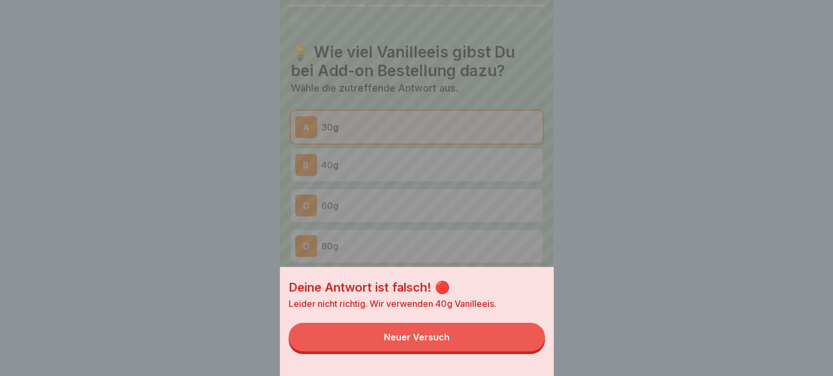
click at [517, 347] on button "Neuer Versuch" at bounding box center [417, 337] width 256 height 28
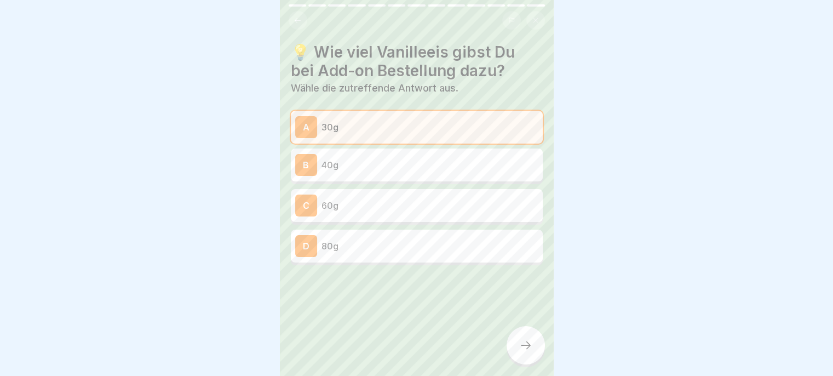
click at [469, 167] on p "40g" at bounding box center [430, 164] width 217 height 13
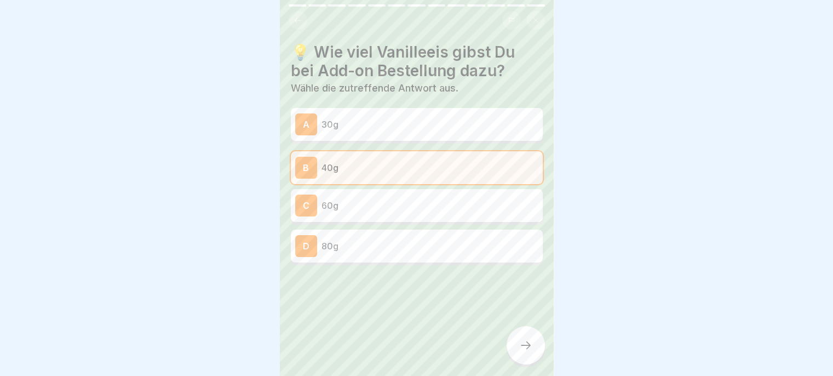
click at [532, 348] on icon at bounding box center [525, 344] width 13 height 13
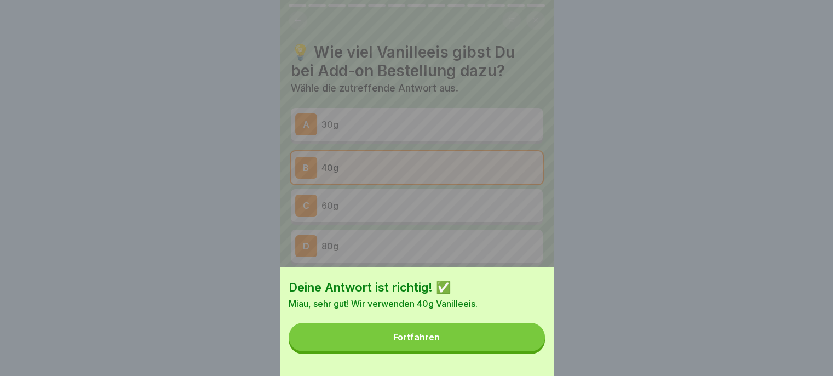
click at [500, 346] on button "Fortfahren" at bounding box center [417, 337] width 256 height 28
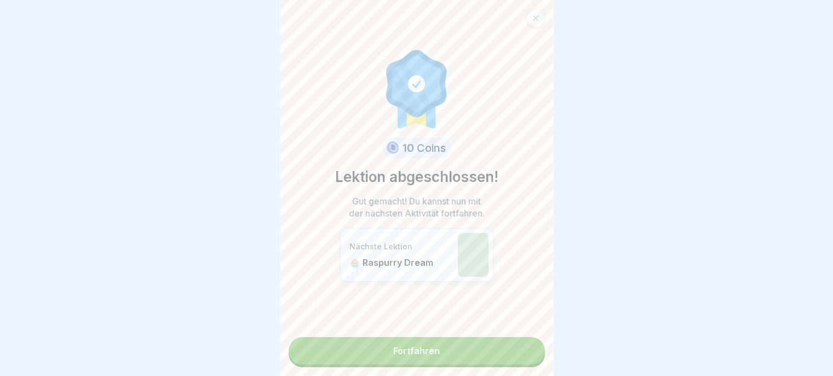
click at [496, 363] on link "Fortfahren" at bounding box center [417, 350] width 256 height 27
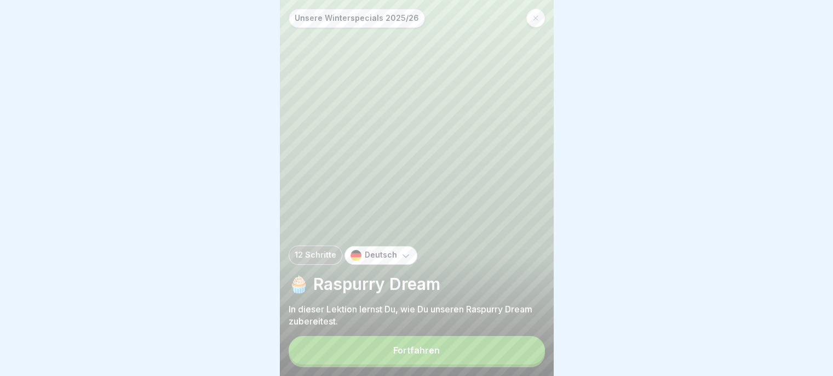
click at [511, 359] on button "Fortfahren" at bounding box center [417, 350] width 256 height 28
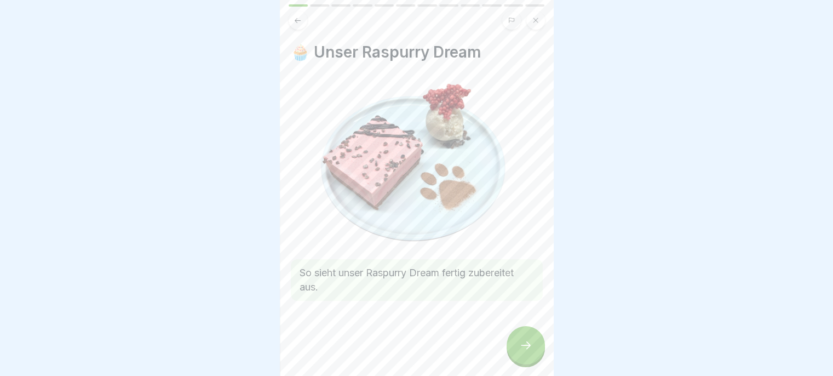
click at [523, 361] on div at bounding box center [526, 345] width 38 height 38
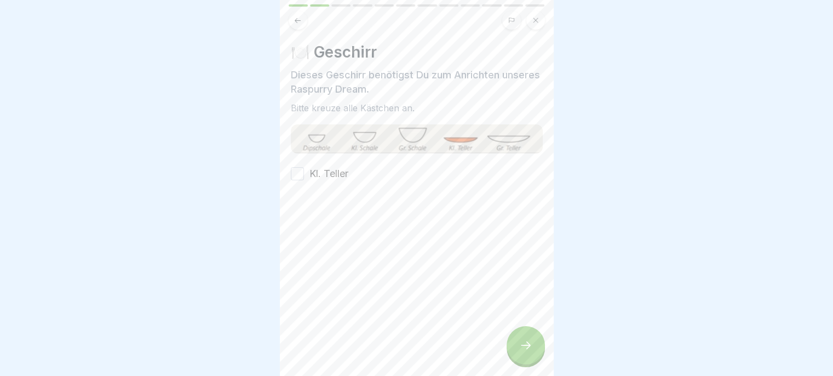
click at [332, 174] on label "Kl. Teller" at bounding box center [328, 174] width 39 height 14
click at [304, 174] on button "Kl. Teller" at bounding box center [297, 173] width 13 height 13
click at [531, 352] on icon at bounding box center [525, 344] width 13 height 13
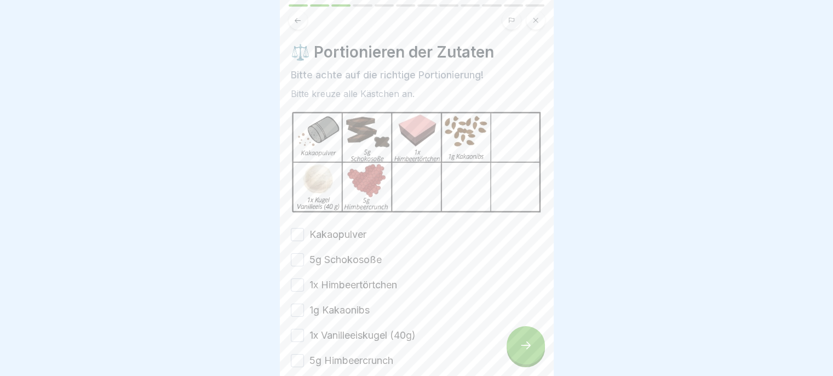
scroll to position [53, 0]
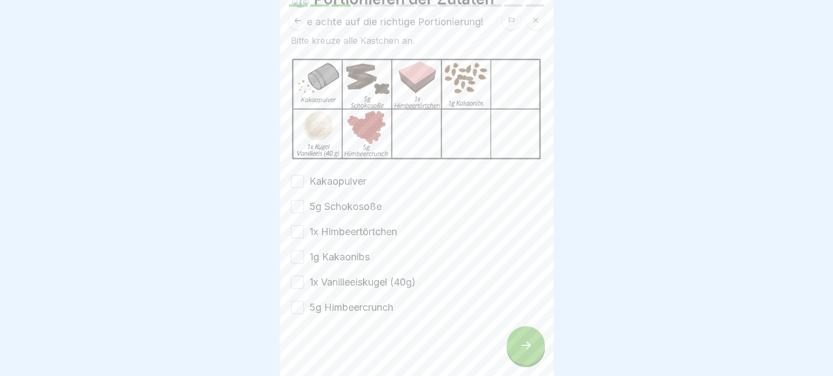
click at [317, 174] on label "Kakaopulver" at bounding box center [337, 181] width 57 height 14
click at [304, 175] on button "Kakaopulver" at bounding box center [297, 181] width 13 height 13
click at [297, 204] on button "5g Schokosoße" at bounding box center [297, 206] width 13 height 13
click at [299, 230] on button "1x Himbeertörtchen" at bounding box center [297, 231] width 13 height 13
click at [296, 257] on button "1g Kakaonibs" at bounding box center [297, 256] width 13 height 13
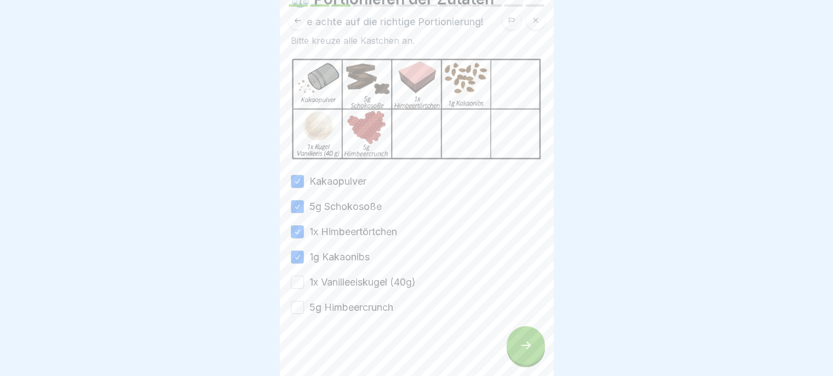
click at [298, 280] on button "1x Vanilleeiskugel (40g)" at bounding box center [297, 282] width 13 height 13
click at [300, 307] on button "5g Himbeercrunch" at bounding box center [297, 307] width 13 height 13
click at [523, 352] on icon at bounding box center [525, 344] width 13 height 13
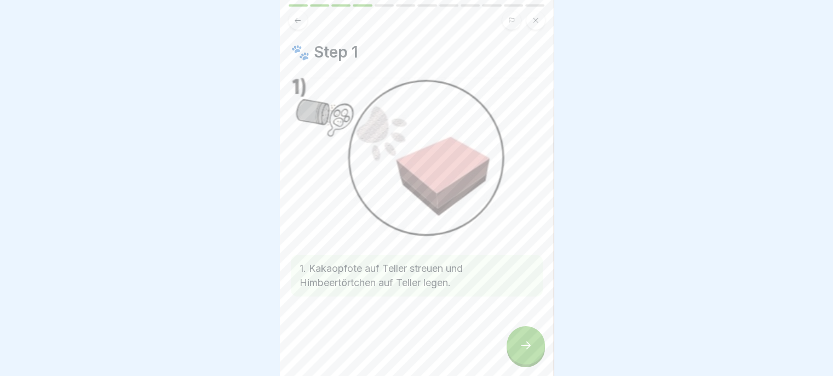
click at [525, 364] on div at bounding box center [526, 345] width 38 height 38
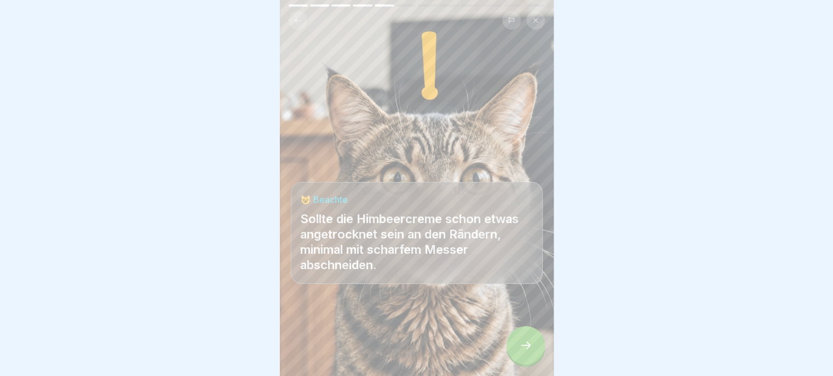
click at [523, 364] on div at bounding box center [526, 345] width 38 height 38
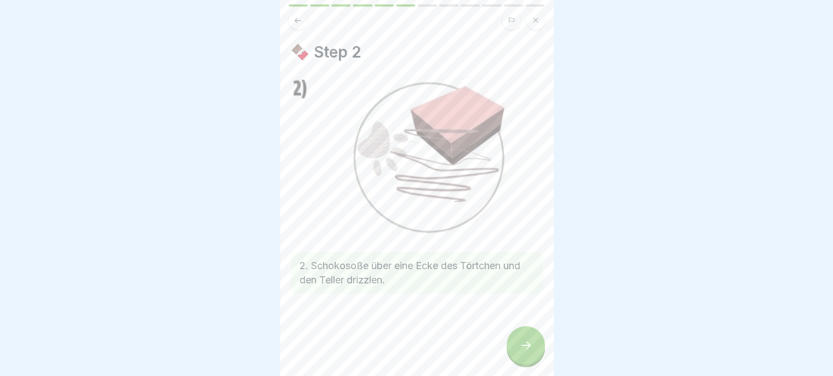
click at [519, 362] on div at bounding box center [526, 345] width 38 height 38
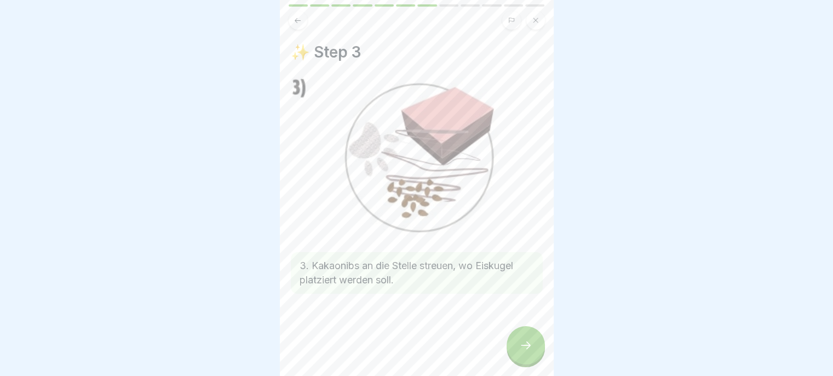
click at [520, 352] on icon at bounding box center [525, 344] width 13 height 13
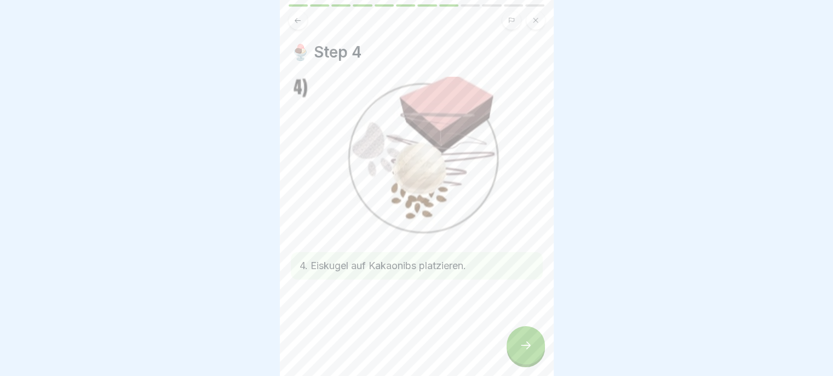
click at [519, 352] on icon at bounding box center [525, 344] width 13 height 13
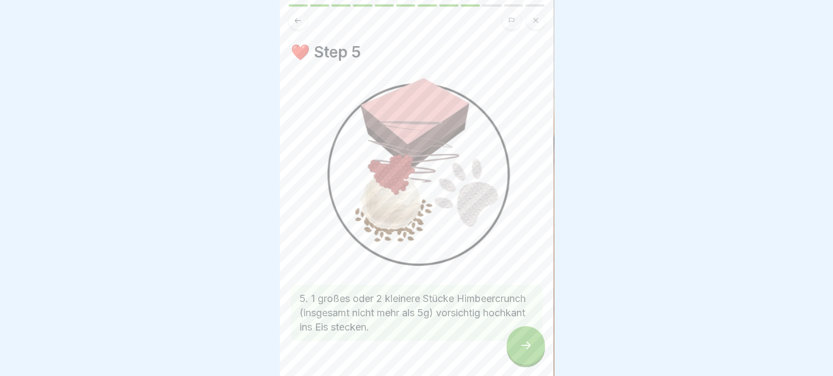
click at [521, 352] on icon at bounding box center [525, 344] width 13 height 13
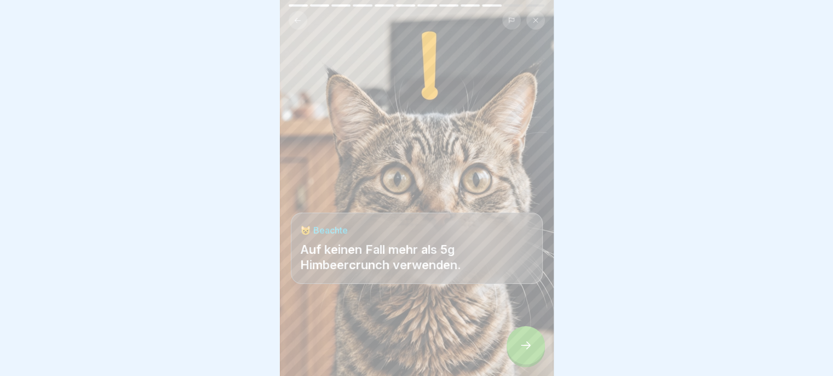
click at [520, 352] on icon at bounding box center [525, 344] width 13 height 13
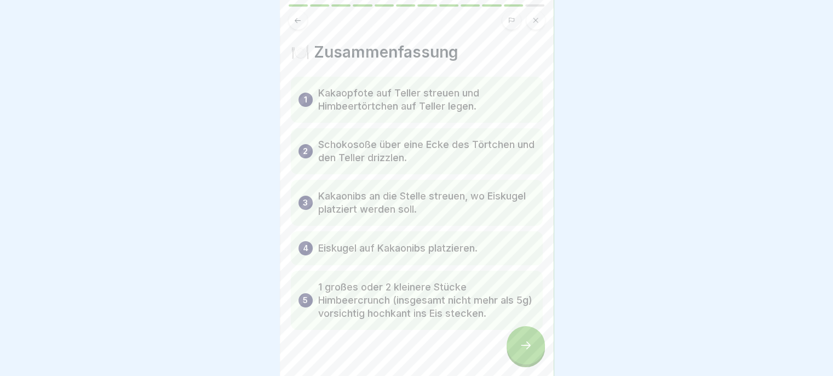
click at [306, 22] on button at bounding box center [298, 20] width 19 height 19
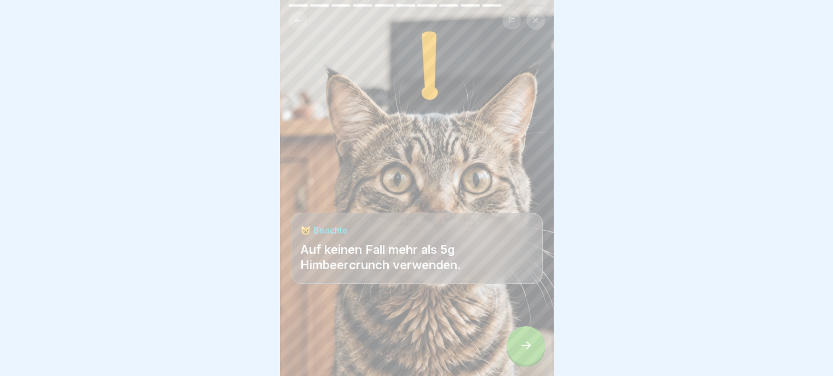
click at [531, 352] on icon at bounding box center [525, 344] width 13 height 13
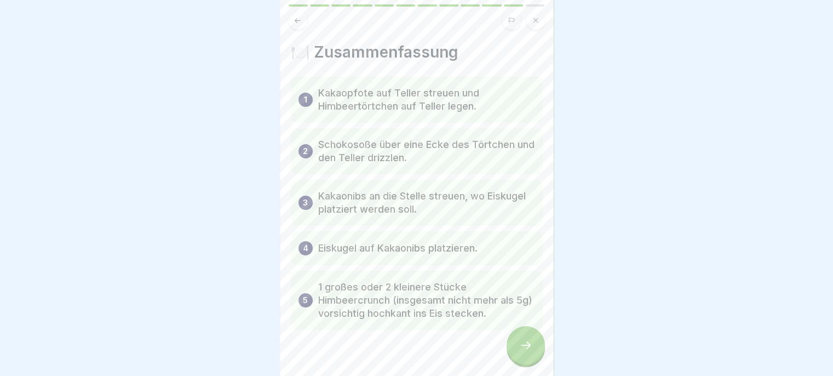
click at [531, 352] on icon at bounding box center [525, 344] width 13 height 13
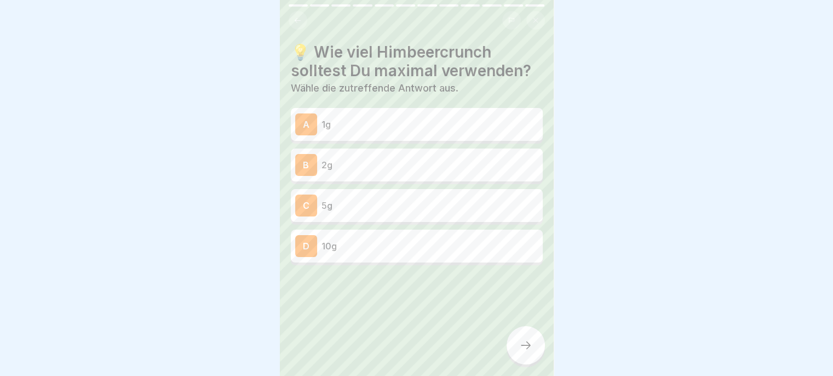
click at [313, 210] on div "C" at bounding box center [306, 205] width 22 height 22
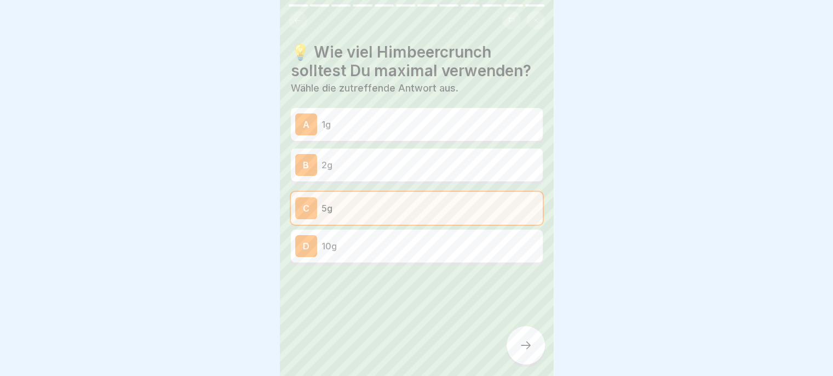
click at [519, 352] on icon at bounding box center [525, 344] width 13 height 13
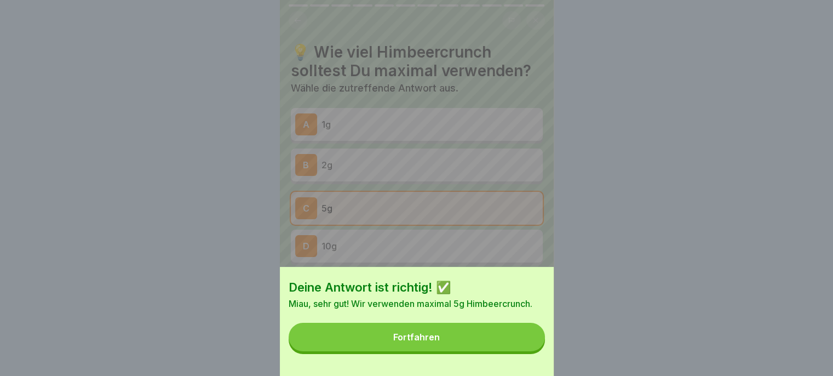
click at [499, 351] on button "Fortfahren" at bounding box center [417, 337] width 256 height 28
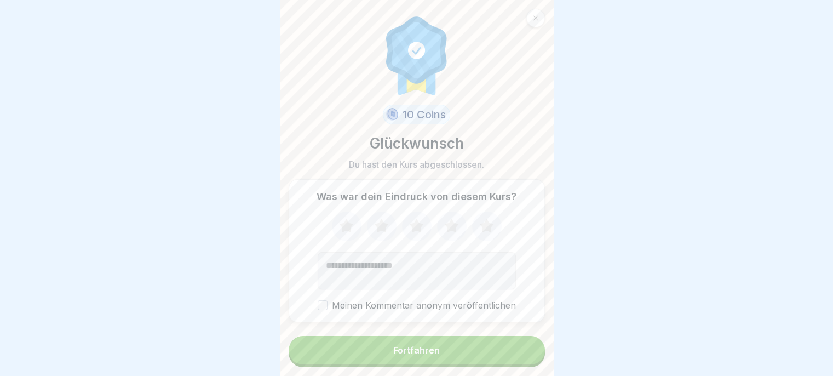
click at [450, 240] on icon at bounding box center [451, 226] width 29 height 28
click at [410, 355] on div "Fortfahren" at bounding box center [416, 350] width 47 height 10
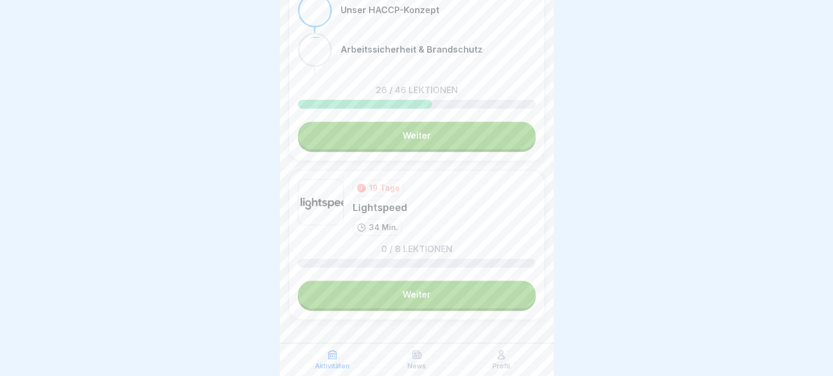
scroll to position [430, 0]
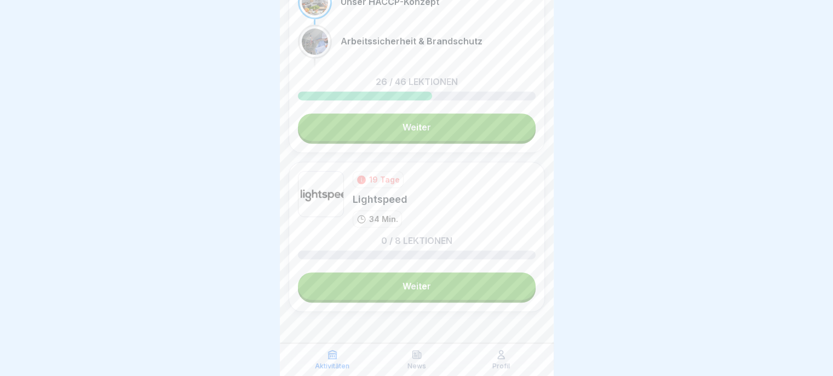
click at [463, 290] on link "Weiter" at bounding box center [417, 285] width 238 height 27
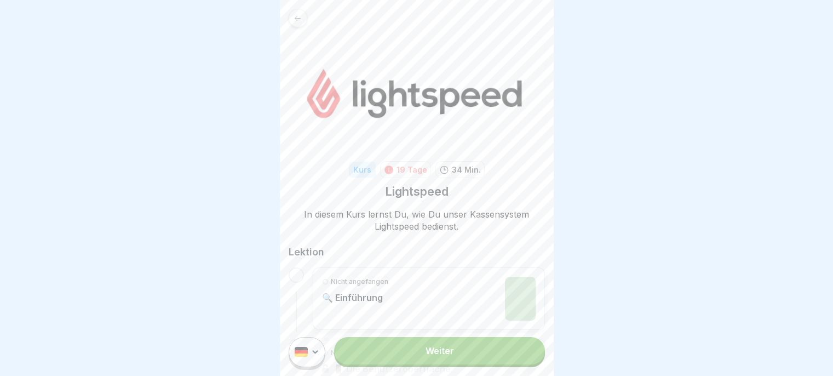
click at [434, 364] on link "Weiter" at bounding box center [439, 350] width 210 height 27
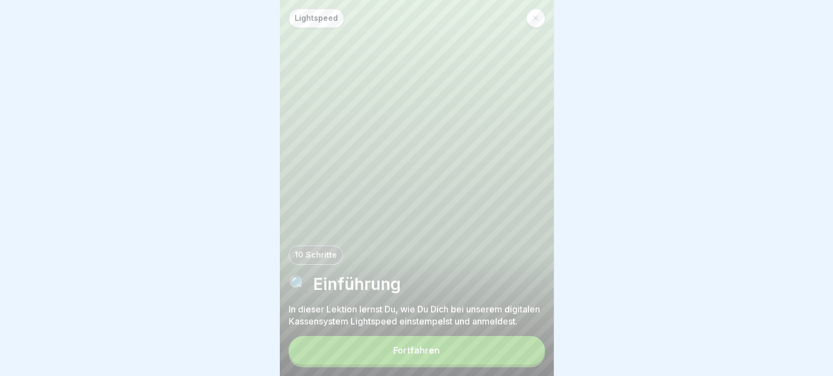
click at [439, 364] on button "Fortfahren" at bounding box center [417, 350] width 256 height 28
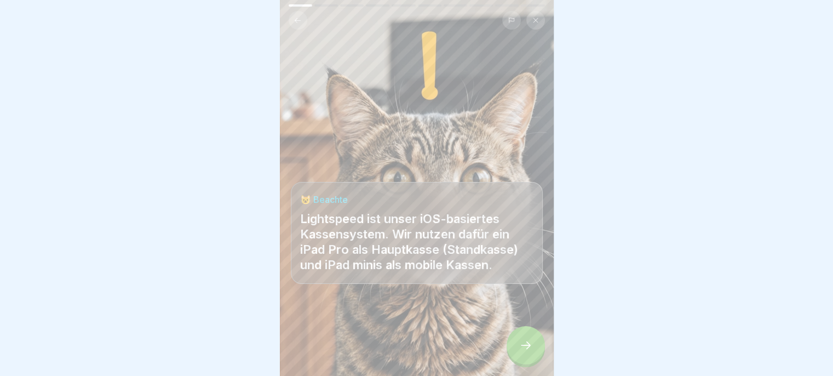
click at [514, 351] on div at bounding box center [526, 345] width 38 height 38
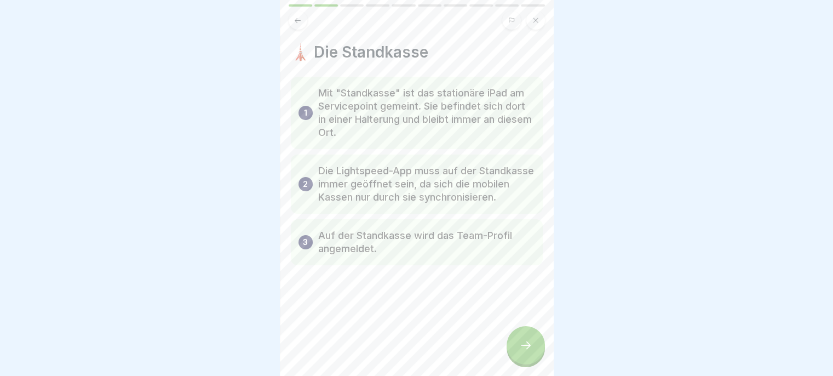
click at [532, 352] on icon at bounding box center [525, 344] width 13 height 13
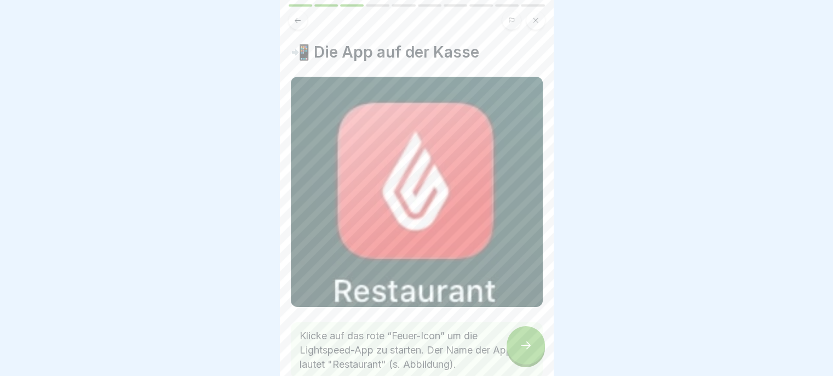
click at [526, 352] on icon at bounding box center [525, 344] width 13 height 13
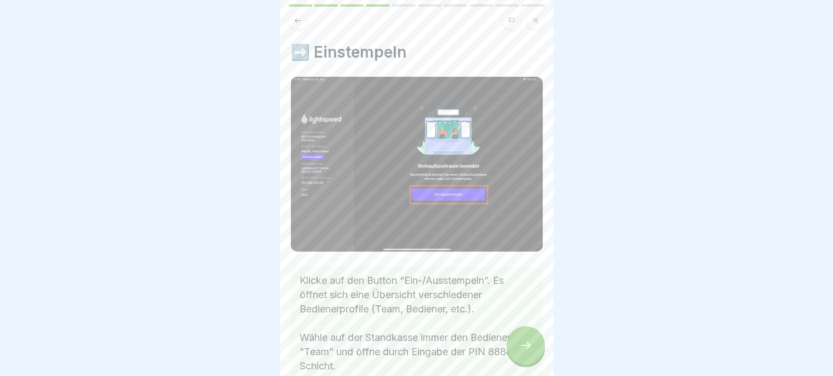
click at [521, 349] on icon at bounding box center [526, 345] width 10 height 8
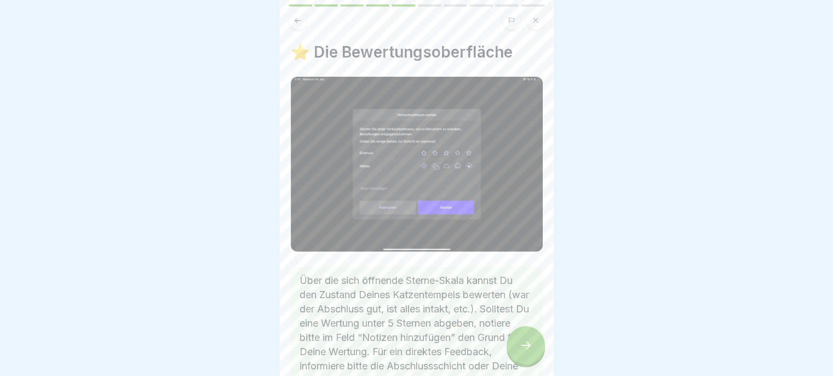
click at [525, 351] on icon at bounding box center [525, 344] width 13 height 13
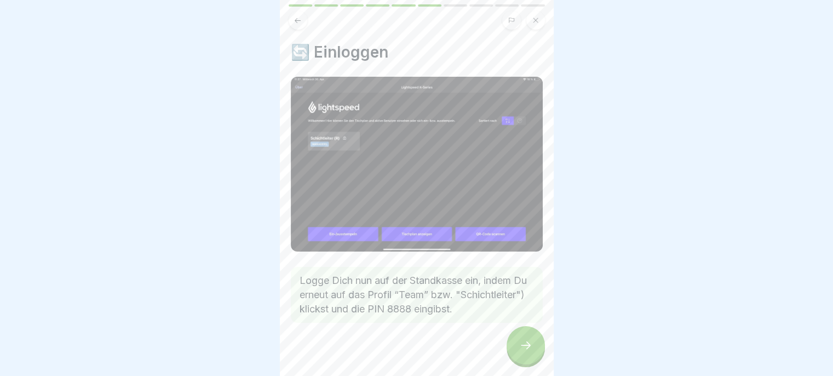
click at [516, 353] on div at bounding box center [526, 345] width 38 height 38
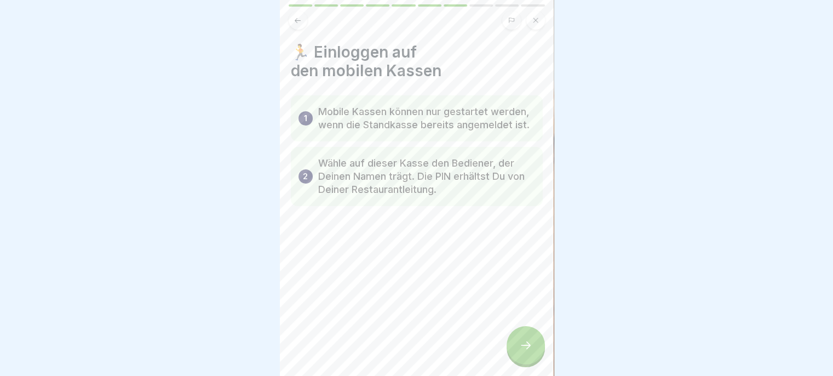
click at [522, 349] on icon at bounding box center [526, 345] width 10 height 8
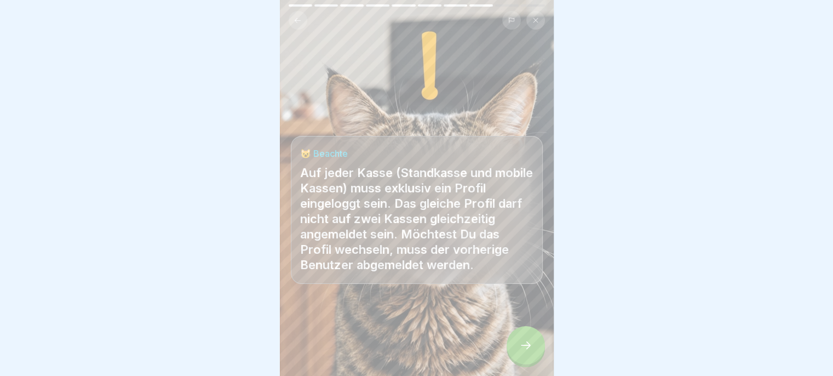
click at [526, 344] on div at bounding box center [526, 345] width 38 height 38
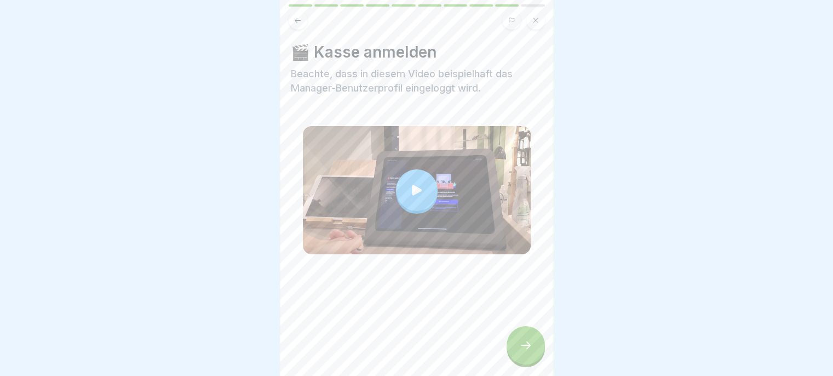
click at [521, 336] on div at bounding box center [526, 345] width 38 height 38
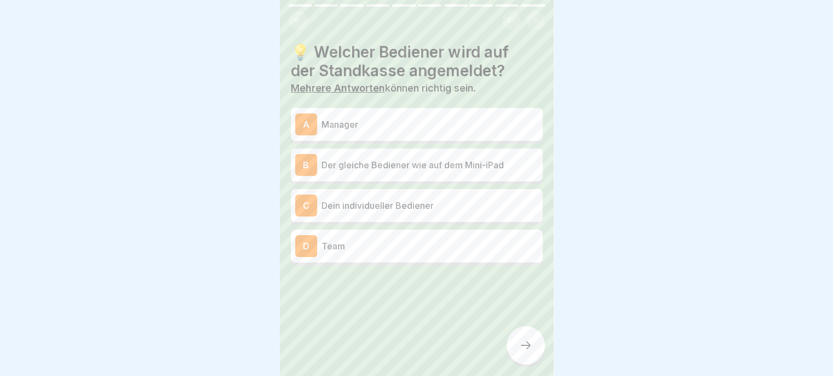
click at [470, 260] on div "D Team" at bounding box center [417, 245] width 252 height 33
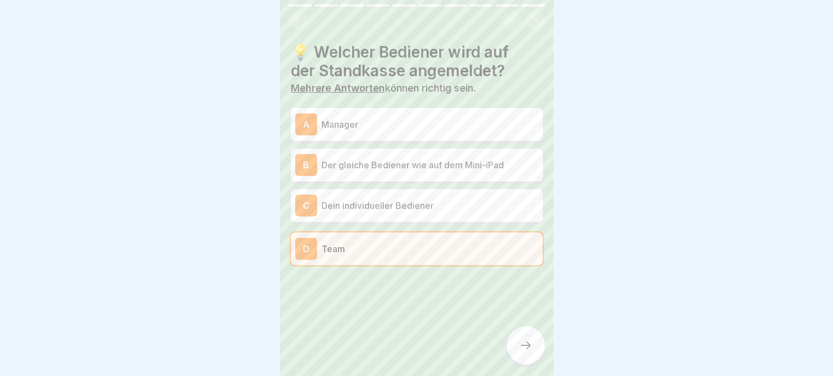
click at [522, 361] on div at bounding box center [526, 345] width 38 height 38
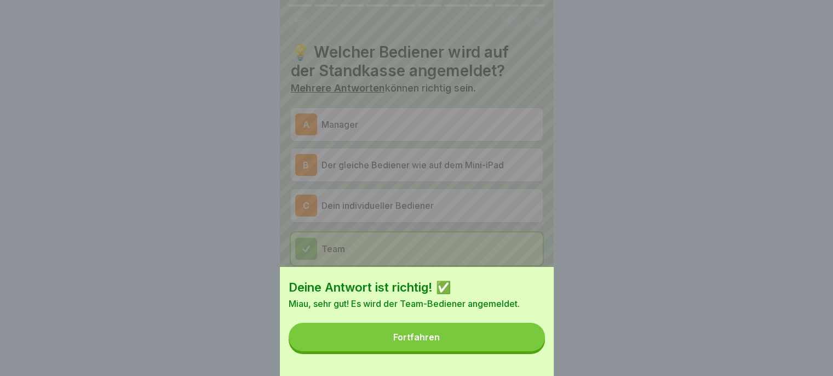
click at [504, 348] on button "Fortfahren" at bounding box center [417, 337] width 256 height 28
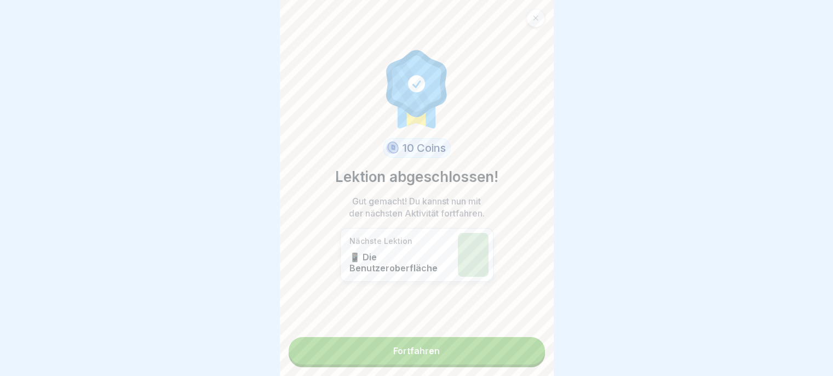
click at [511, 353] on link "Fortfahren" at bounding box center [417, 350] width 256 height 27
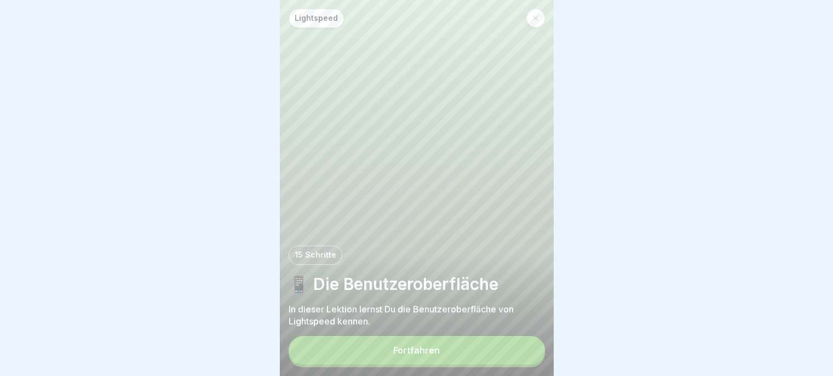
click at [487, 355] on button "Fortfahren" at bounding box center [417, 350] width 256 height 28
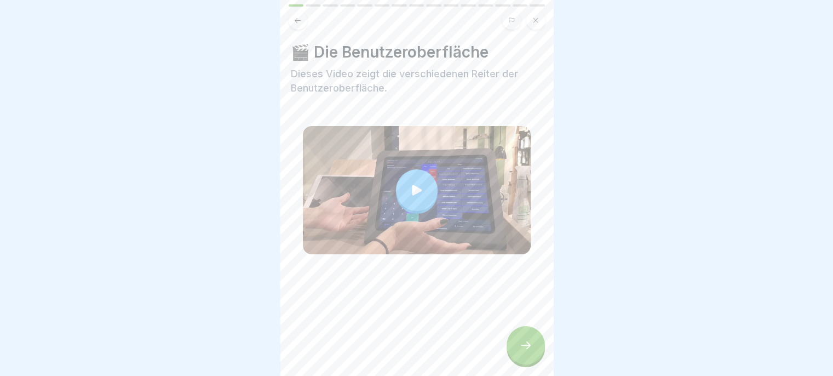
click at [521, 352] on icon at bounding box center [525, 344] width 13 height 13
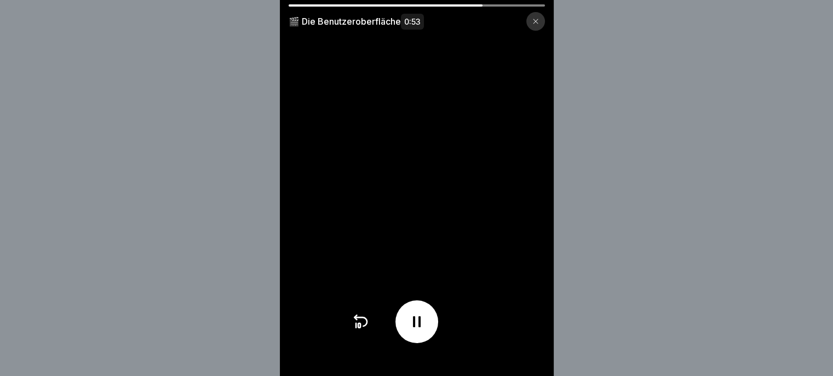
click at [609, 311] on div "🎬 Die Benutzeroberfläche 0:53" at bounding box center [416, 188] width 833 height 376
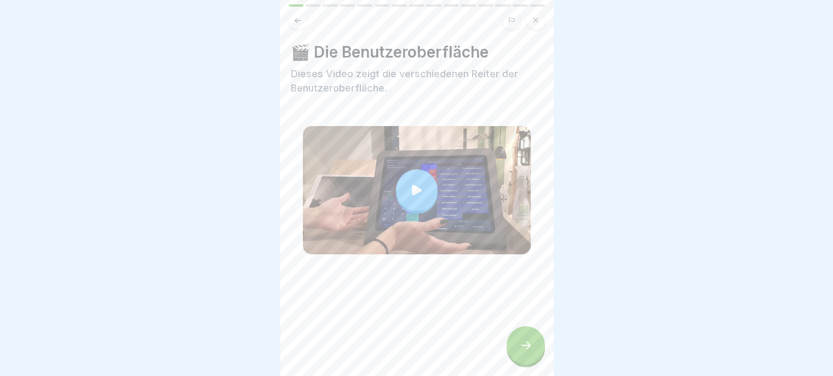
click at [415, 193] on icon at bounding box center [416, 189] width 15 height 15
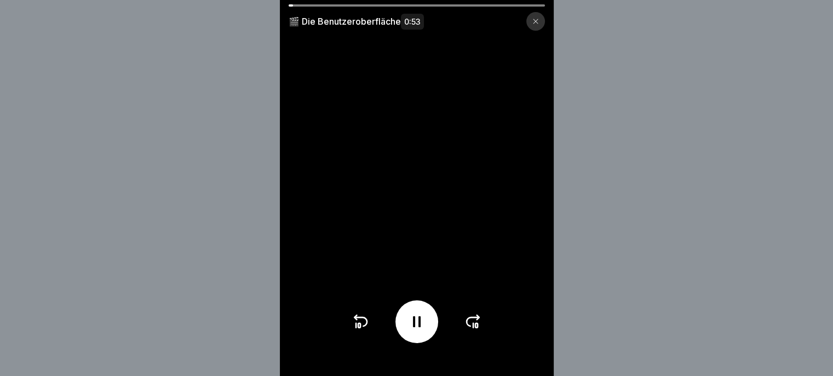
click at [471, 326] on icon at bounding box center [473, 321] width 13 height 9
click at [473, 330] on icon at bounding box center [473, 322] width 18 height 18
click at [476, 329] on icon at bounding box center [473, 322] width 18 height 18
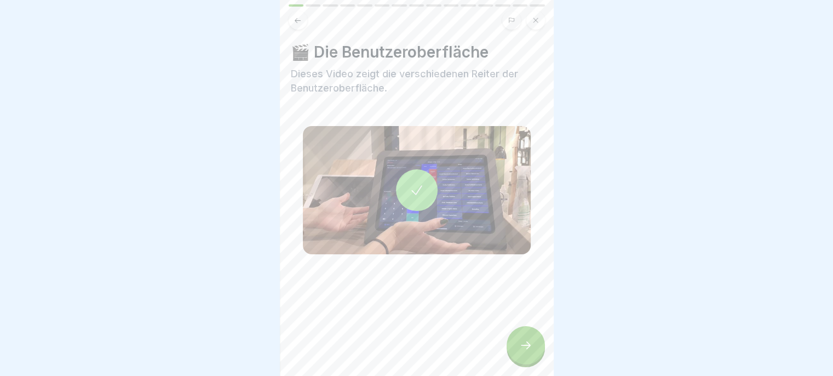
click at [532, 340] on div at bounding box center [526, 345] width 38 height 38
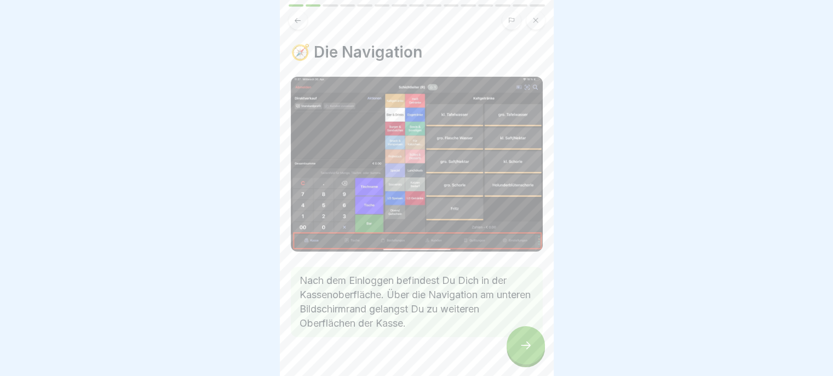
click at [530, 352] on icon at bounding box center [525, 344] width 13 height 13
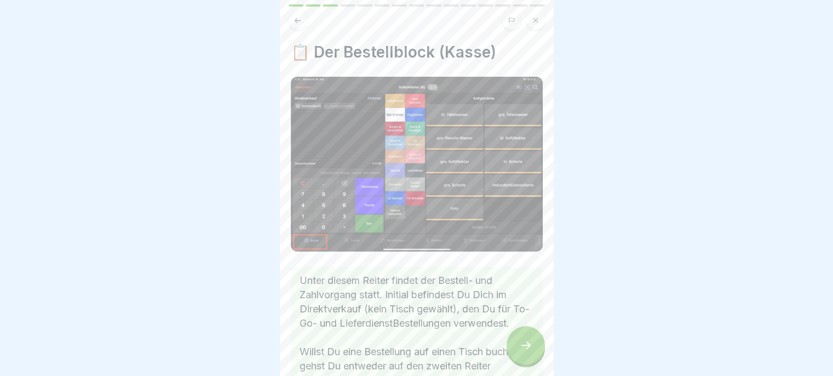
click at [520, 351] on icon at bounding box center [525, 344] width 13 height 13
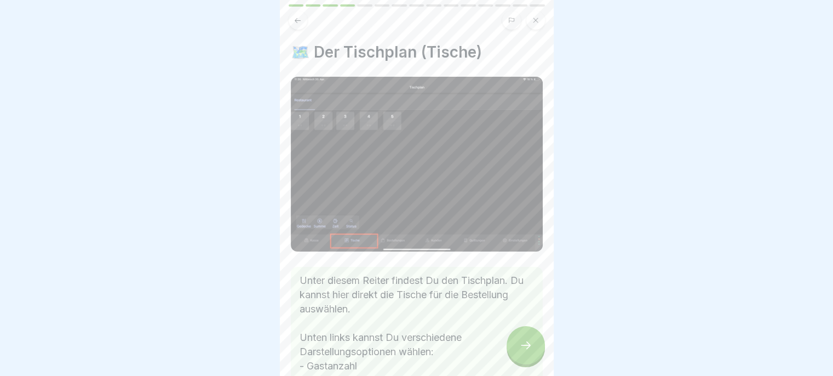
click at [521, 351] on icon at bounding box center [525, 344] width 13 height 13
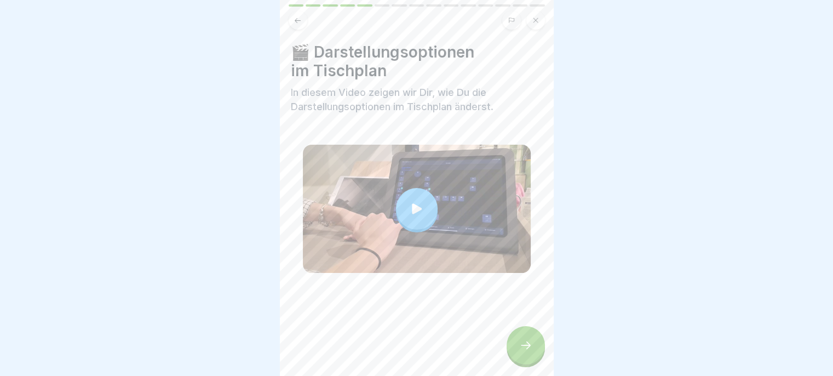
click at [521, 349] on icon at bounding box center [526, 345] width 10 height 8
click at [521, 352] on icon at bounding box center [525, 344] width 13 height 13
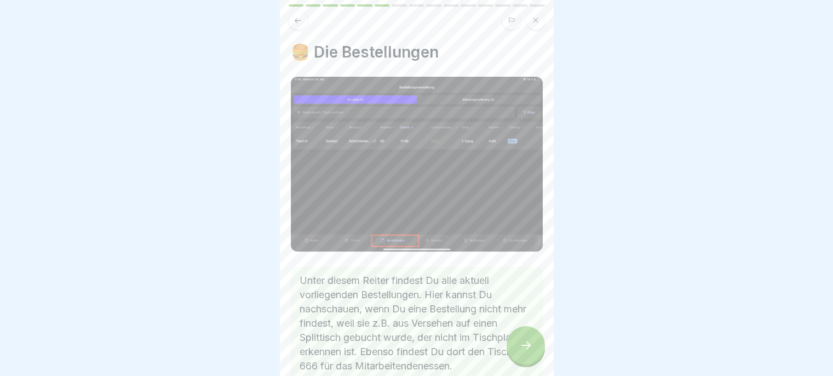
click at [519, 348] on icon at bounding box center [525, 344] width 13 height 13
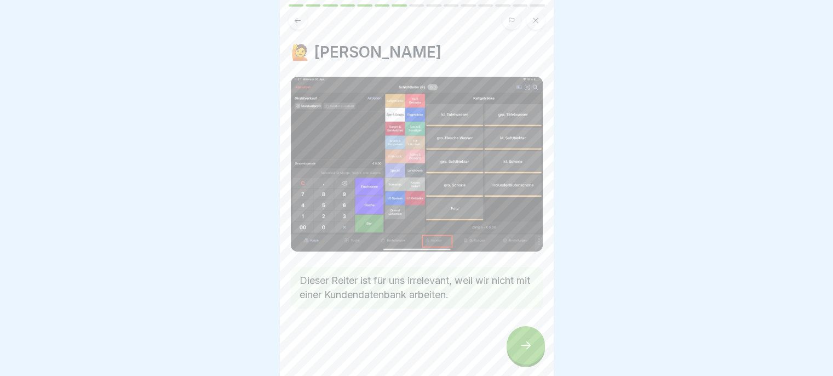
click at [522, 350] on icon at bounding box center [525, 344] width 13 height 13
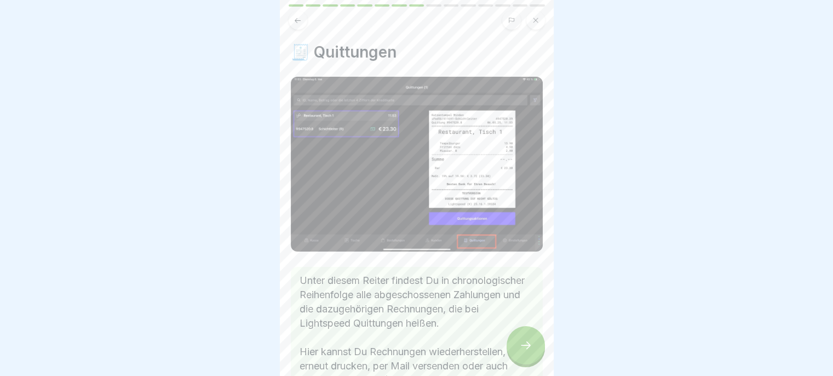
click at [526, 345] on div at bounding box center [526, 345] width 38 height 38
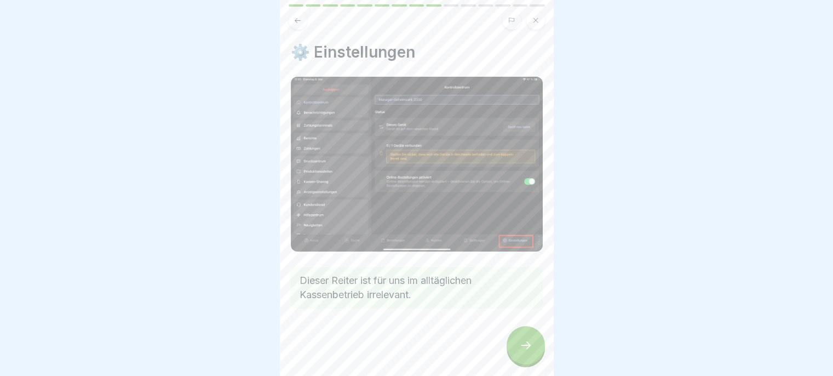
click at [524, 349] on icon at bounding box center [525, 344] width 13 height 13
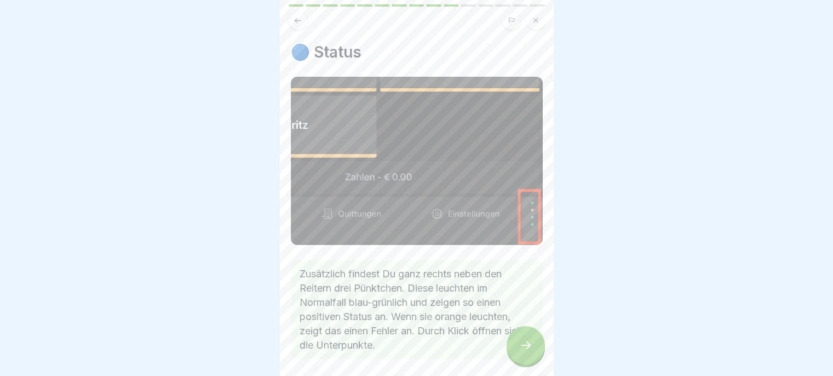
click at [525, 345] on div at bounding box center [526, 345] width 38 height 38
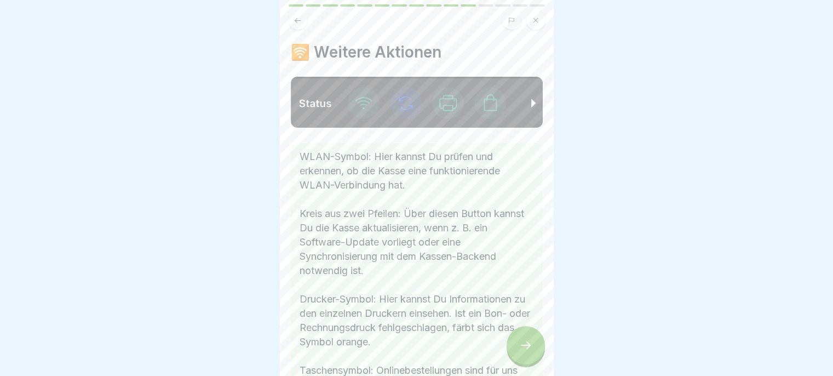
click at [297, 25] on button at bounding box center [298, 20] width 19 height 19
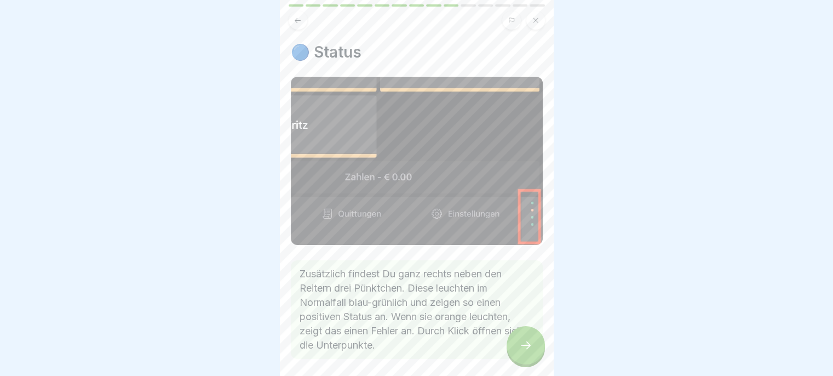
click at [522, 349] on icon at bounding box center [526, 345] width 10 height 8
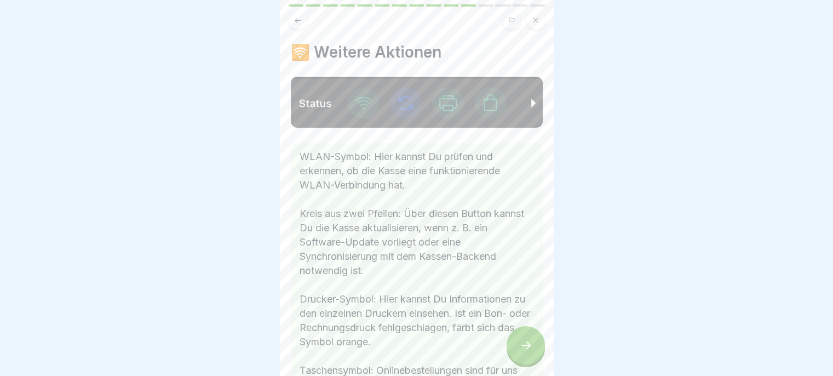
click at [519, 351] on icon at bounding box center [525, 344] width 13 height 13
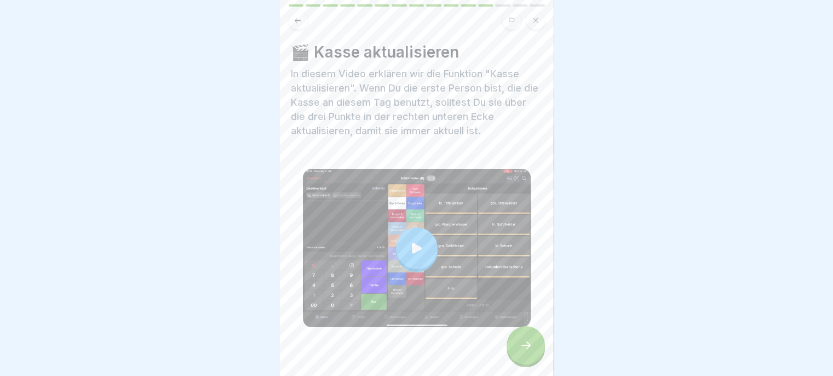
click at [519, 349] on icon at bounding box center [525, 344] width 13 height 13
click at [522, 346] on div at bounding box center [526, 345] width 38 height 38
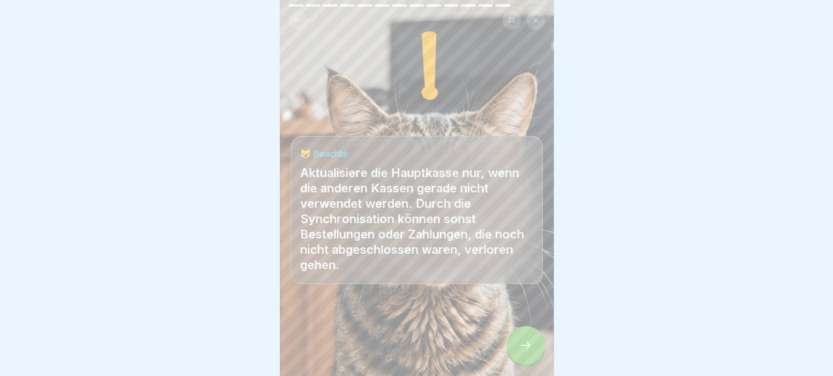
click at [524, 350] on icon at bounding box center [525, 344] width 13 height 13
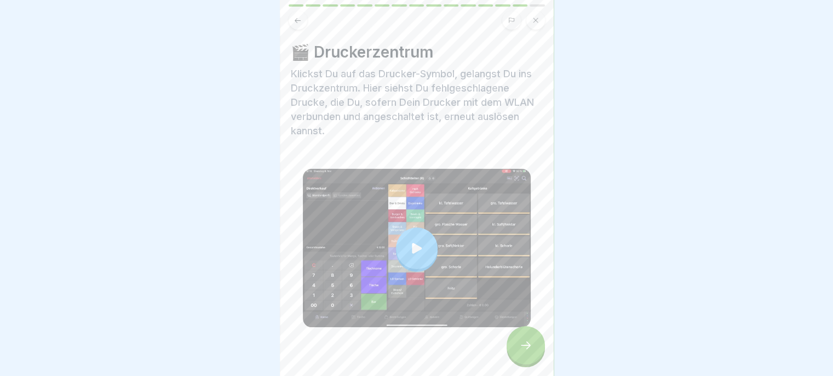
click at [300, 21] on icon at bounding box center [298, 20] width 8 height 8
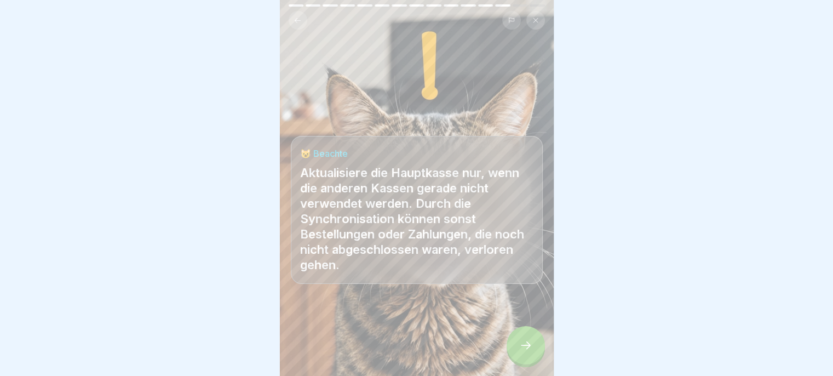
click at [515, 353] on div at bounding box center [526, 345] width 38 height 38
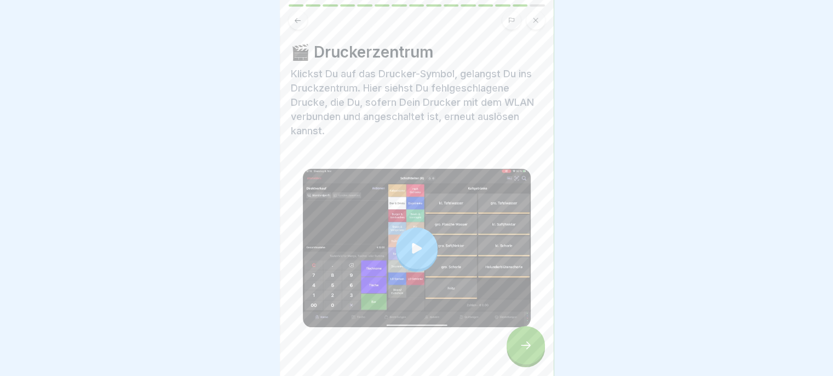
click at [519, 342] on div at bounding box center [526, 345] width 38 height 38
click at [523, 349] on icon at bounding box center [525, 344] width 13 height 13
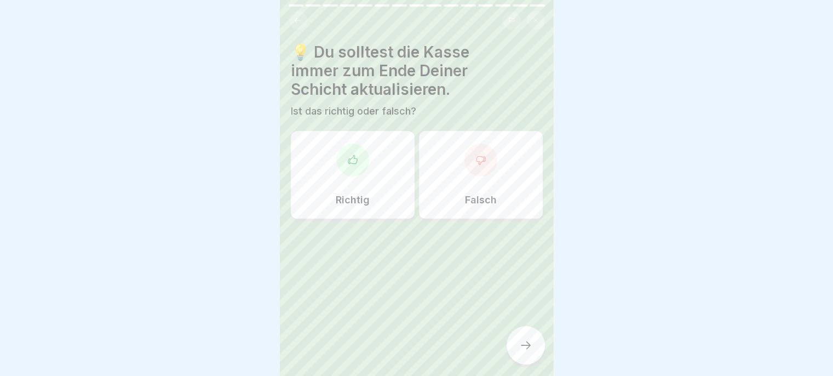
click at [480, 191] on div "Falsch" at bounding box center [481, 175] width 124 height 88
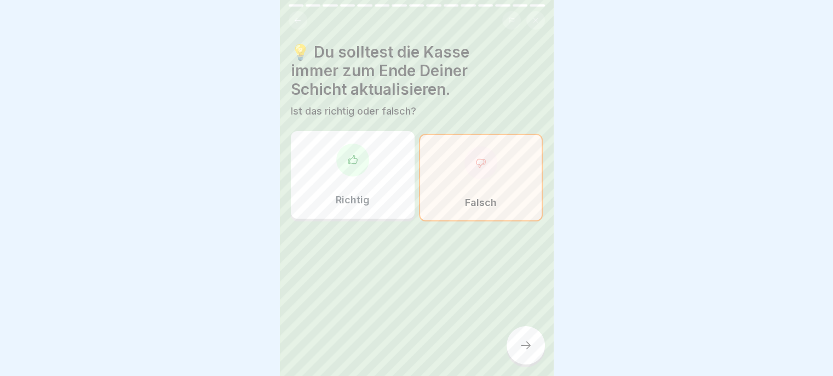
click at [521, 360] on div at bounding box center [526, 345] width 38 height 38
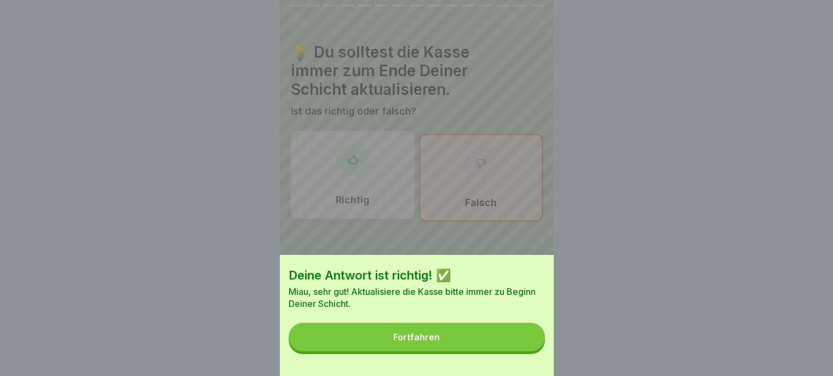
click at [504, 344] on button "Fortfahren" at bounding box center [417, 337] width 256 height 28
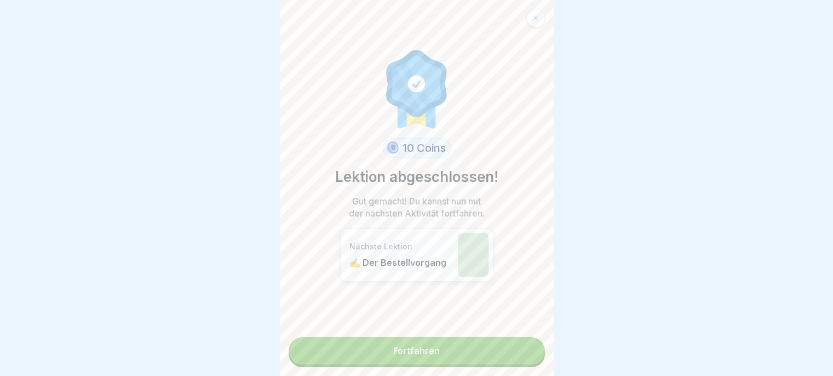
click at [501, 364] on link "Fortfahren" at bounding box center [417, 350] width 256 height 27
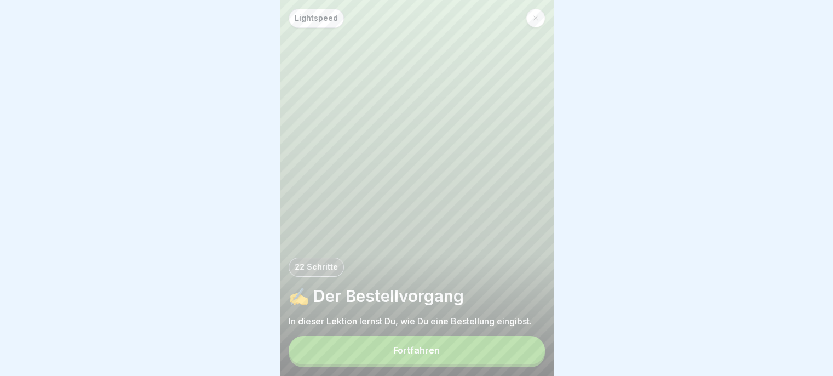
click at [502, 361] on button "Fortfahren" at bounding box center [417, 350] width 256 height 28
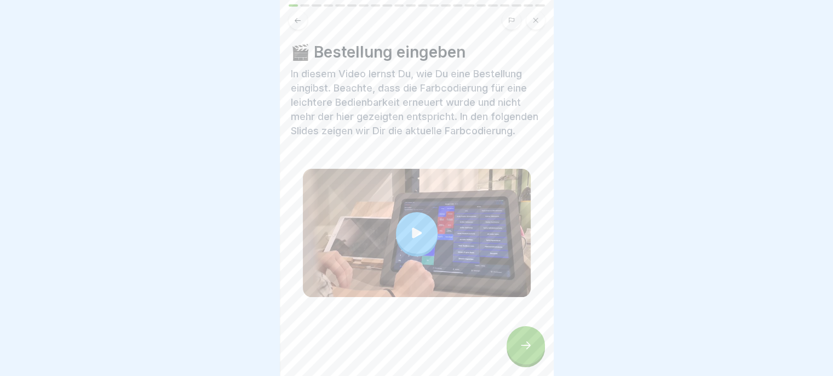
click at [519, 352] on icon at bounding box center [525, 344] width 13 height 13
click at [523, 351] on icon at bounding box center [525, 344] width 13 height 13
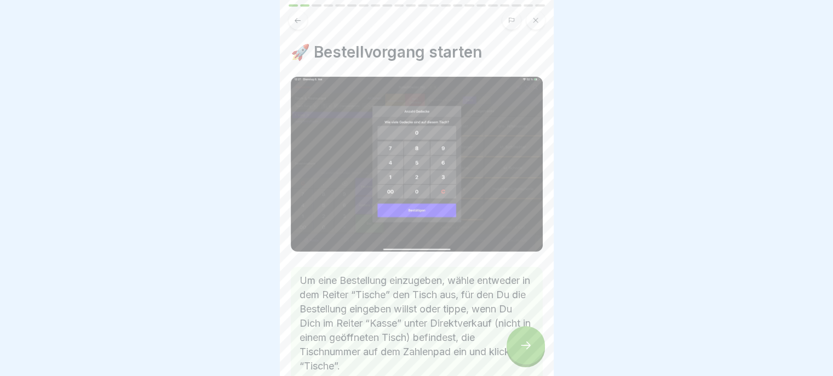
click at [529, 352] on icon at bounding box center [525, 344] width 13 height 13
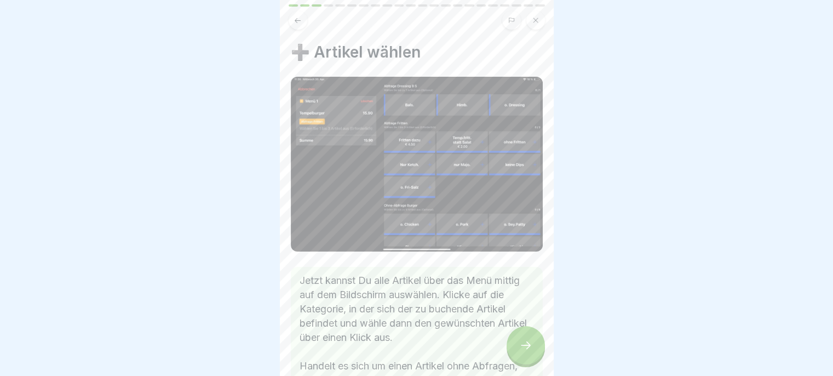
click at [523, 352] on icon at bounding box center [525, 344] width 13 height 13
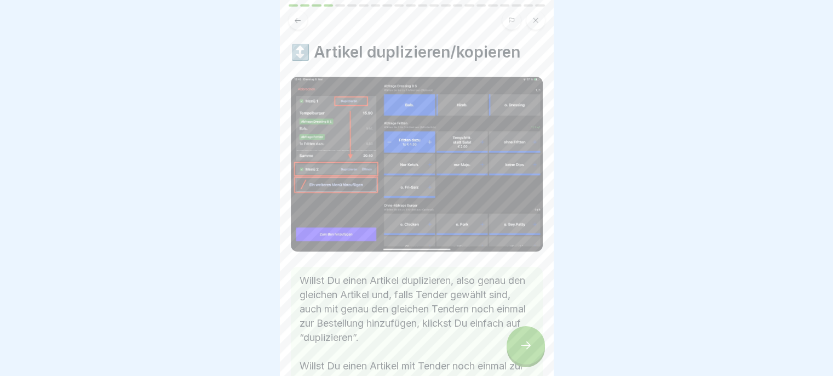
click at [524, 349] on icon at bounding box center [525, 344] width 13 height 13
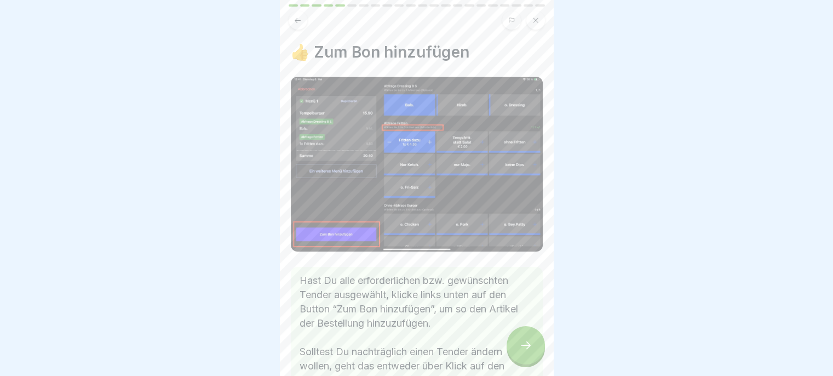
click at [520, 352] on icon at bounding box center [525, 344] width 13 height 13
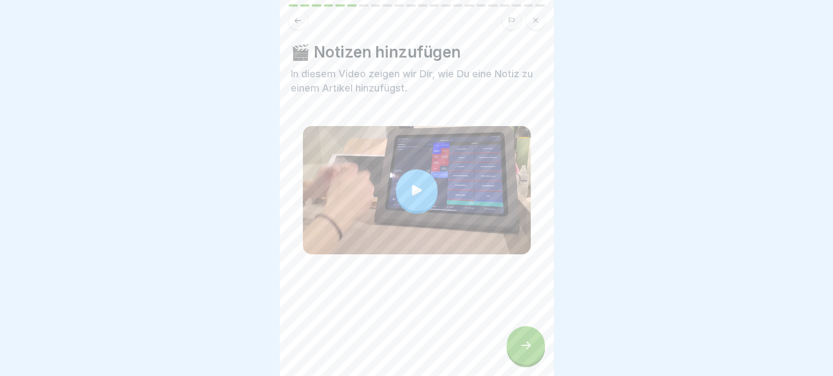
click at [521, 351] on icon at bounding box center [525, 344] width 13 height 13
click at [525, 352] on icon at bounding box center [525, 344] width 13 height 13
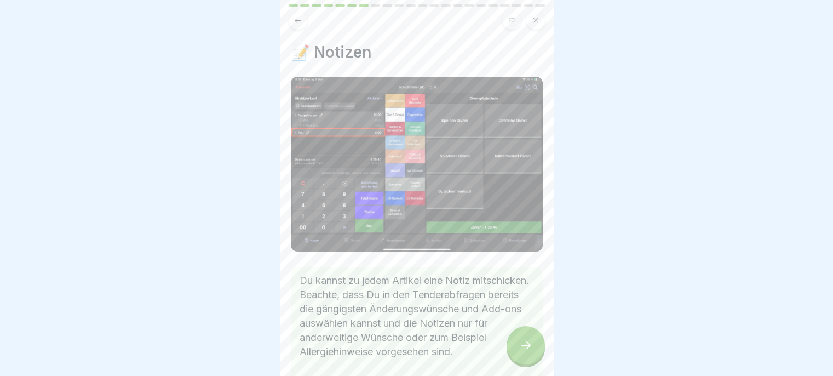
click at [526, 360] on div at bounding box center [526, 345] width 38 height 38
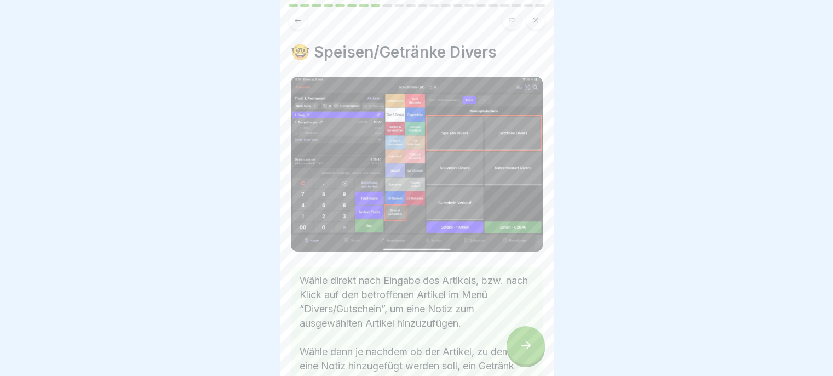
click at [523, 352] on icon at bounding box center [525, 344] width 13 height 13
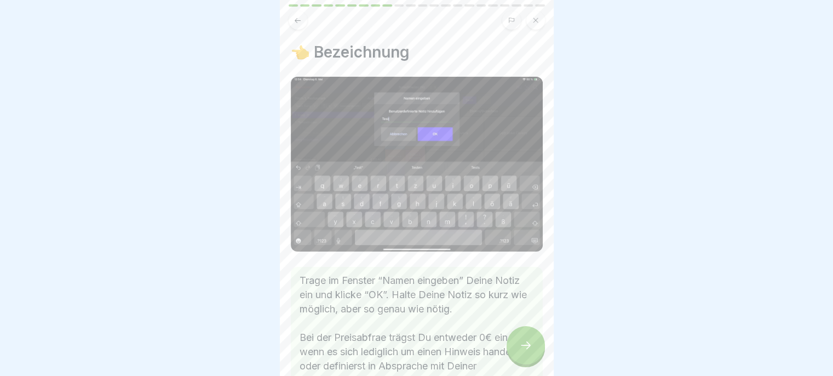
click at [300, 26] on button at bounding box center [298, 20] width 19 height 19
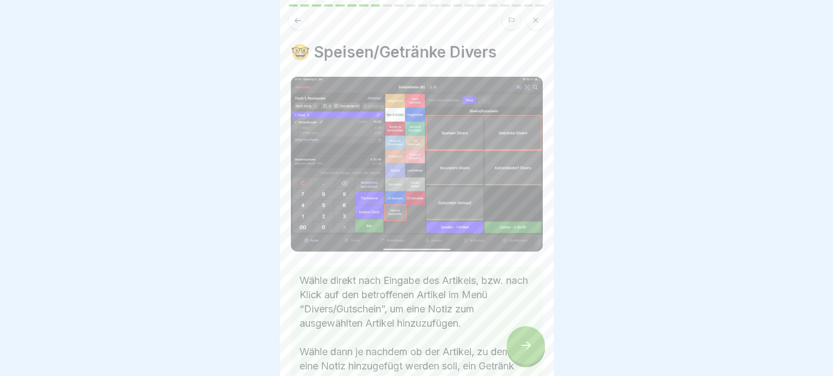
click at [298, 24] on button at bounding box center [298, 20] width 19 height 19
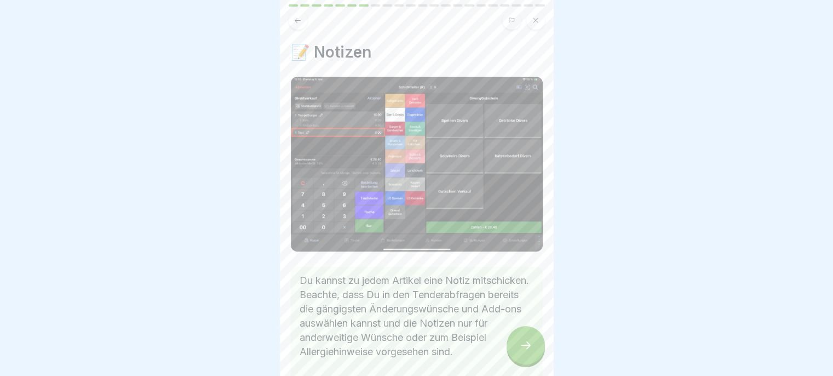
click at [530, 352] on icon at bounding box center [525, 344] width 13 height 13
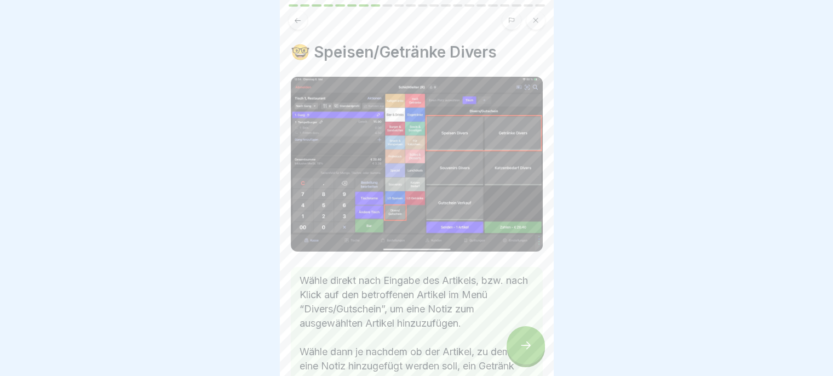
click at [526, 349] on icon at bounding box center [526, 345] width 10 height 8
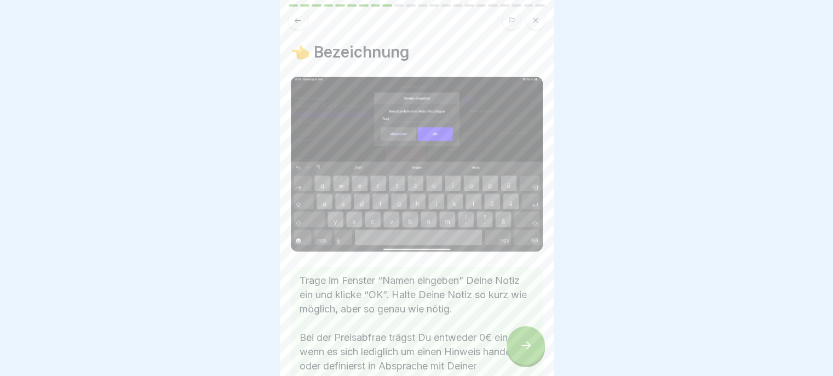
click at [300, 24] on button at bounding box center [298, 20] width 19 height 19
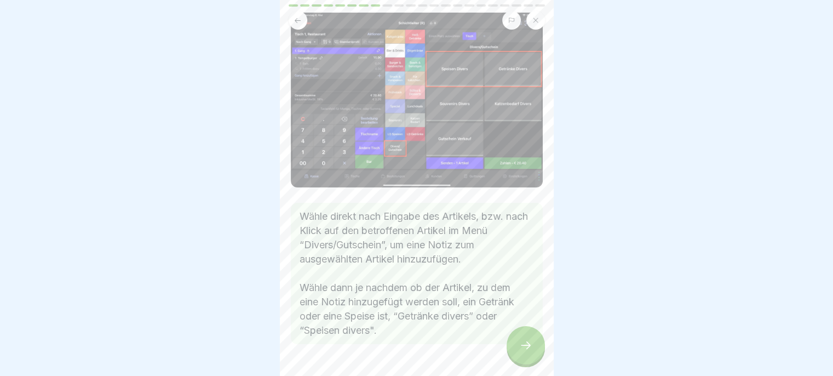
scroll to position [61, 0]
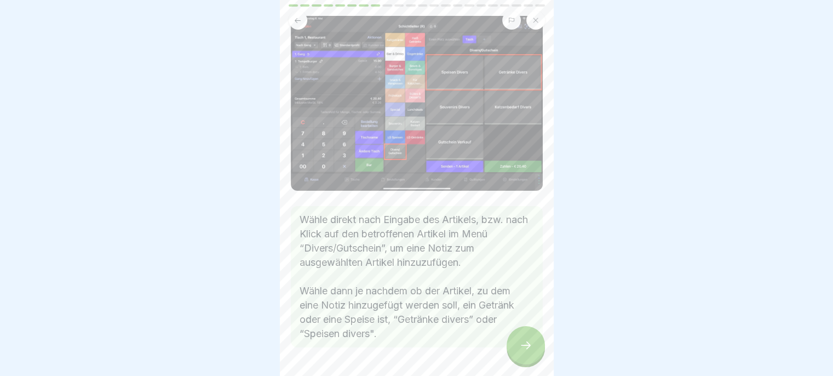
click at [524, 349] on icon at bounding box center [526, 345] width 10 height 8
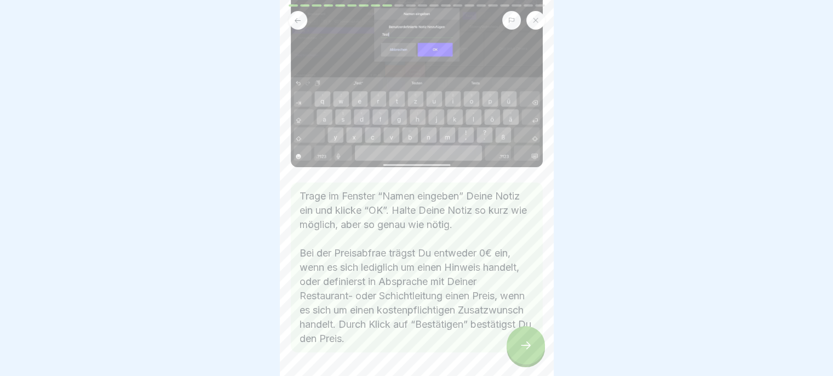
scroll to position [85, 0]
click at [521, 352] on icon at bounding box center [525, 344] width 13 height 13
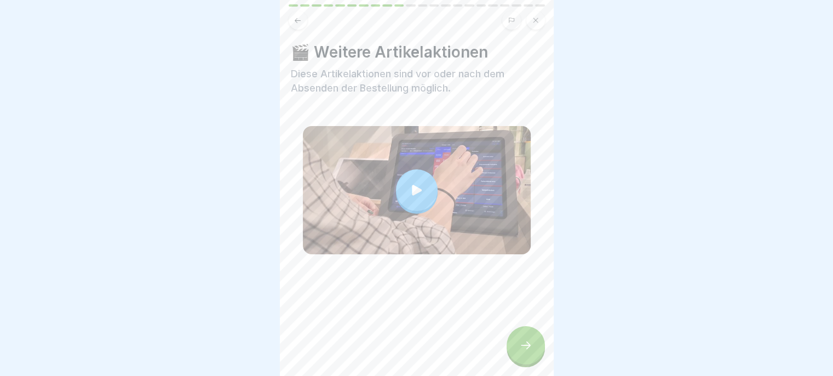
click at [525, 352] on icon at bounding box center [525, 344] width 13 height 13
click at [520, 352] on icon at bounding box center [525, 344] width 13 height 13
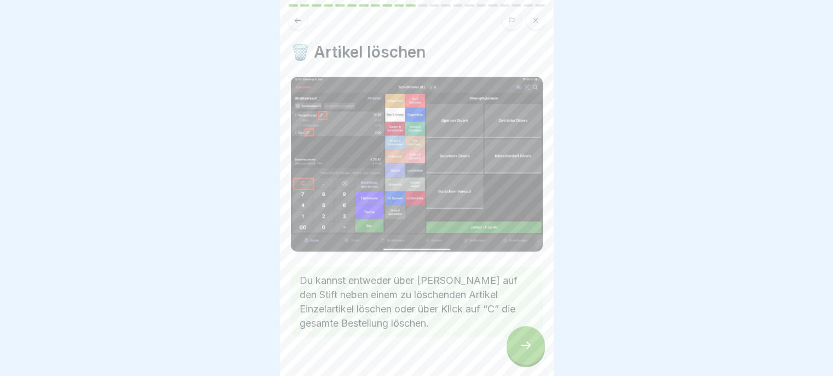
click at [521, 351] on icon at bounding box center [525, 344] width 13 height 13
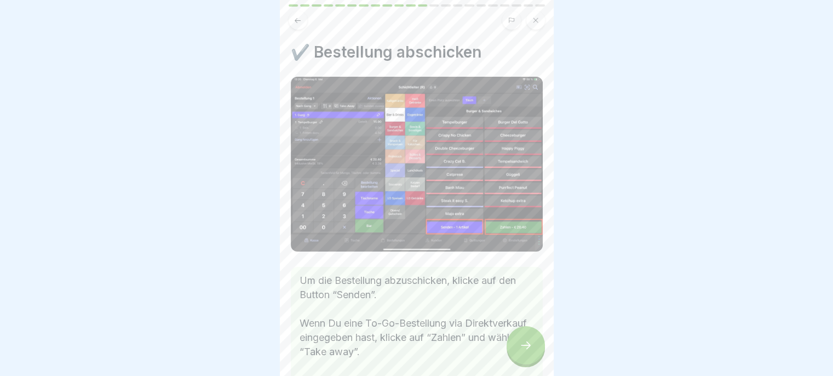
click at [521, 346] on div at bounding box center [526, 345] width 38 height 38
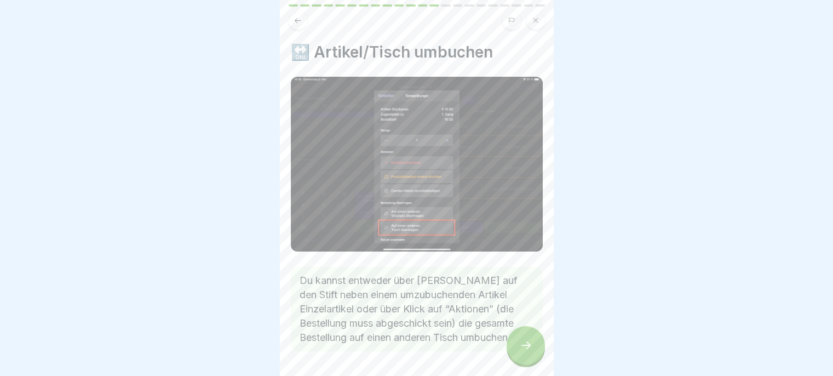
click at [522, 345] on div at bounding box center [526, 345] width 38 height 38
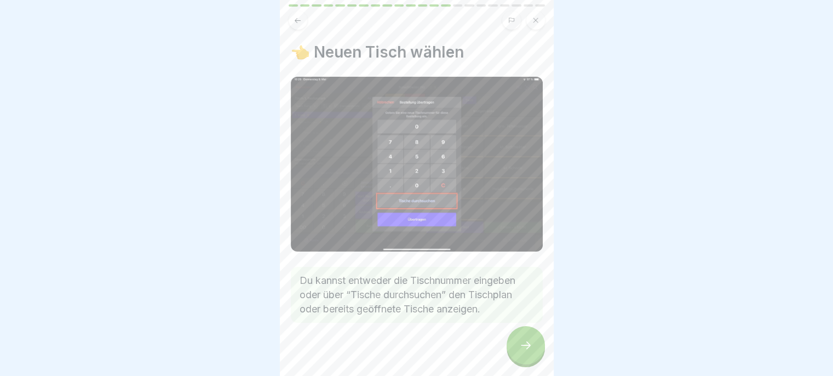
click at [529, 338] on div at bounding box center [526, 345] width 38 height 38
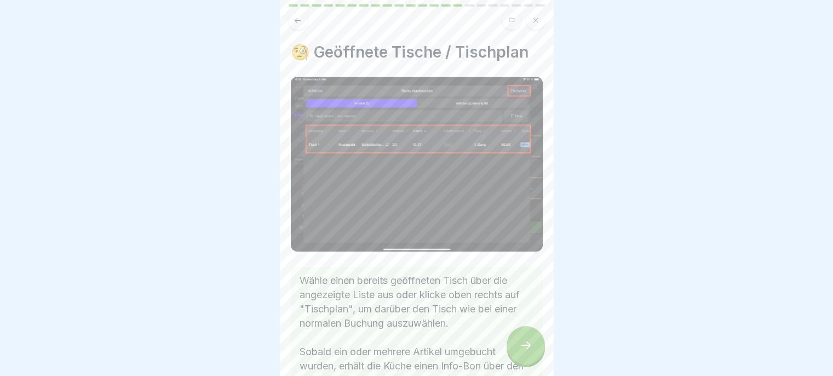
click at [526, 340] on div at bounding box center [526, 345] width 38 height 38
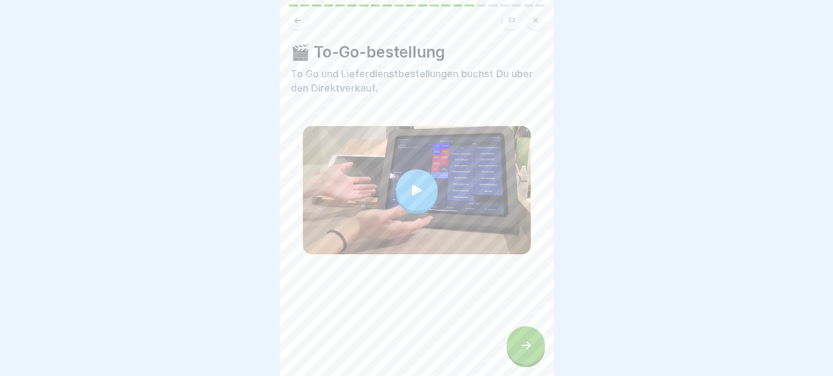
click at [528, 338] on div at bounding box center [526, 345] width 38 height 38
click at [523, 352] on icon at bounding box center [525, 344] width 13 height 13
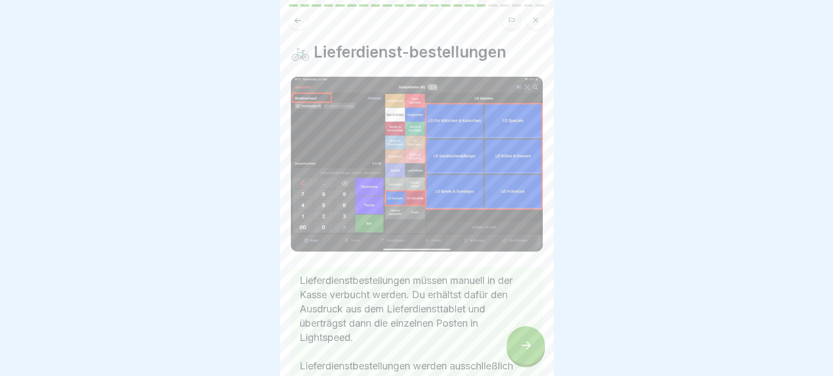
click at [526, 352] on icon at bounding box center [525, 344] width 13 height 13
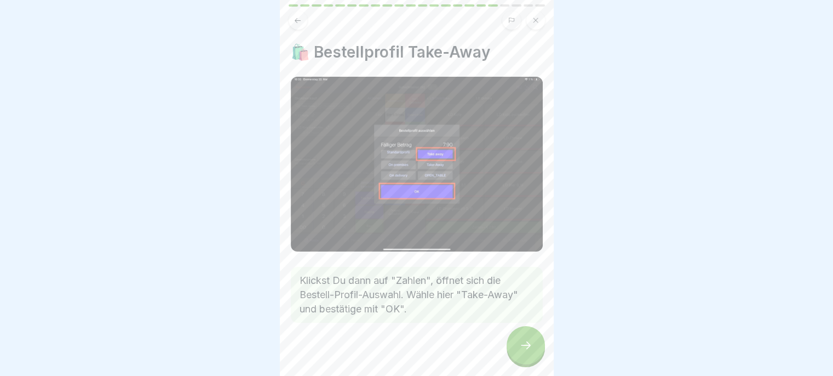
click at [524, 352] on icon at bounding box center [525, 344] width 13 height 13
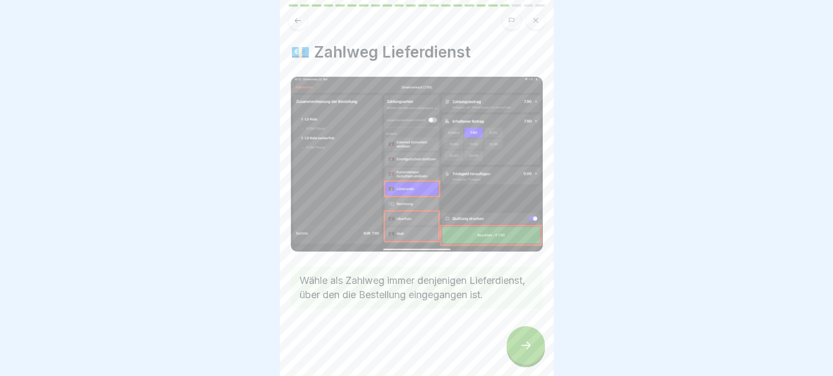
click at [291, 26] on button at bounding box center [298, 20] width 19 height 19
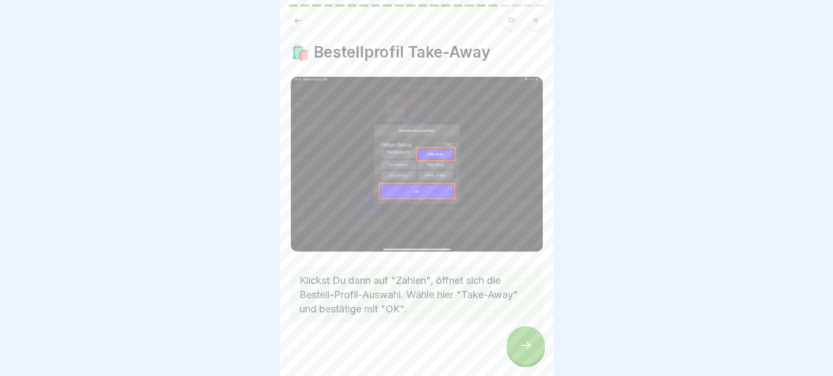
click at [521, 351] on icon at bounding box center [525, 344] width 13 height 13
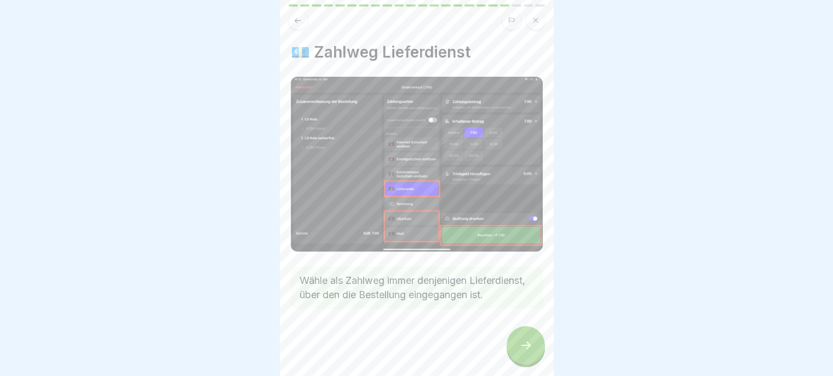
click at [524, 346] on div at bounding box center [526, 345] width 38 height 38
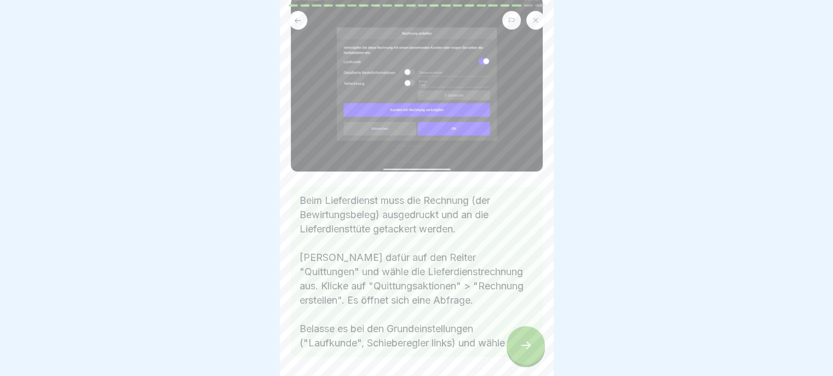
scroll to position [100, 0]
click at [521, 349] on icon at bounding box center [526, 345] width 10 height 8
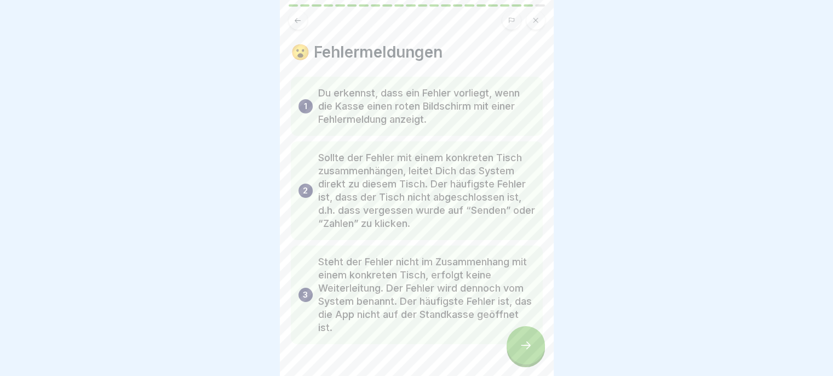
click at [521, 348] on icon at bounding box center [525, 344] width 13 height 13
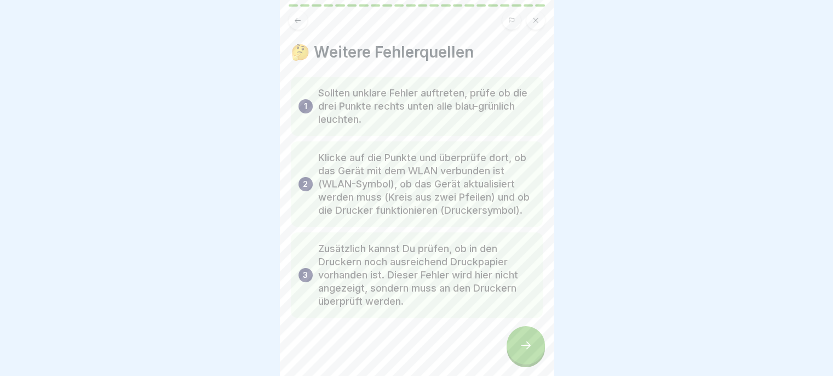
click at [523, 344] on div at bounding box center [526, 345] width 38 height 38
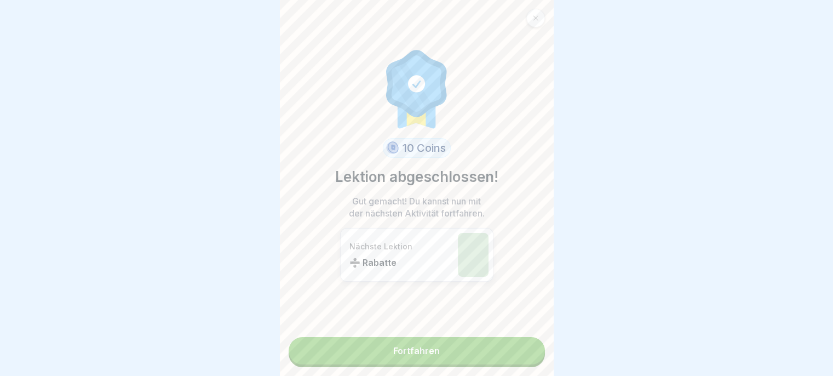
click at [502, 348] on link "Fortfahren" at bounding box center [417, 350] width 256 height 27
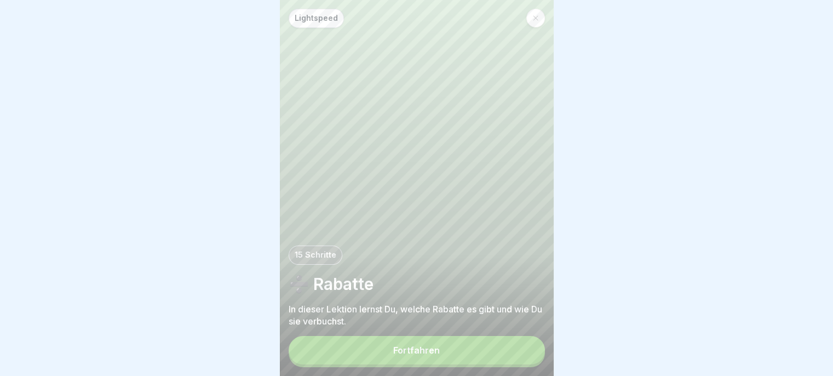
click at [510, 348] on button "Fortfahren" at bounding box center [417, 350] width 256 height 28
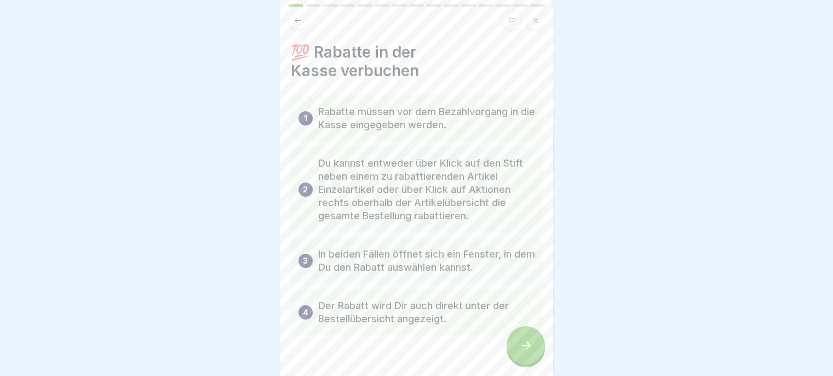
click at [521, 351] on icon at bounding box center [525, 344] width 13 height 13
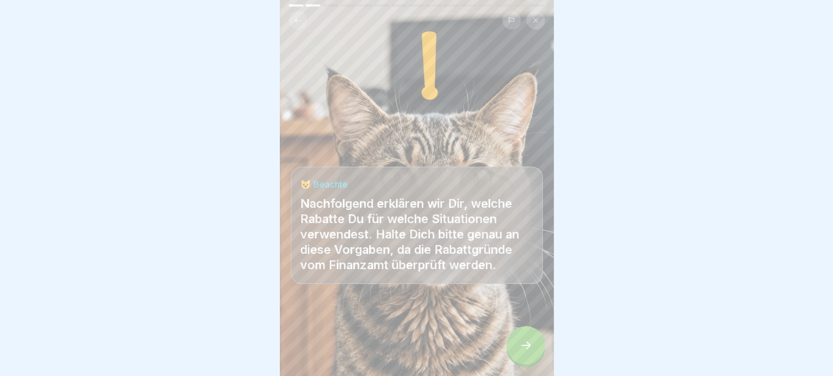
click at [520, 348] on icon at bounding box center [525, 344] width 13 height 13
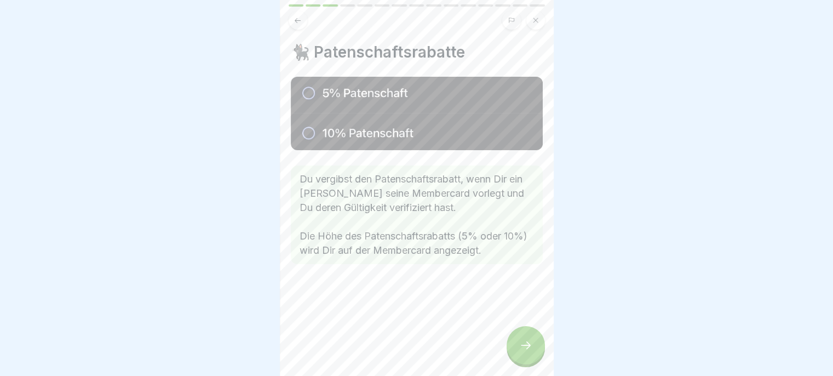
click at [521, 347] on icon at bounding box center [525, 344] width 13 height 13
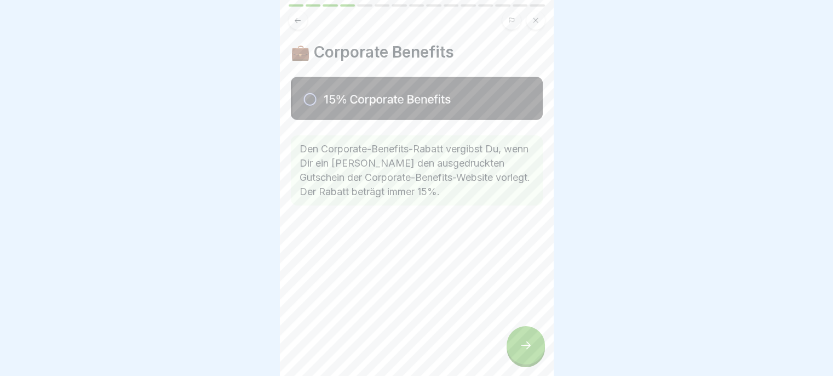
click at [523, 347] on icon at bounding box center [525, 344] width 13 height 13
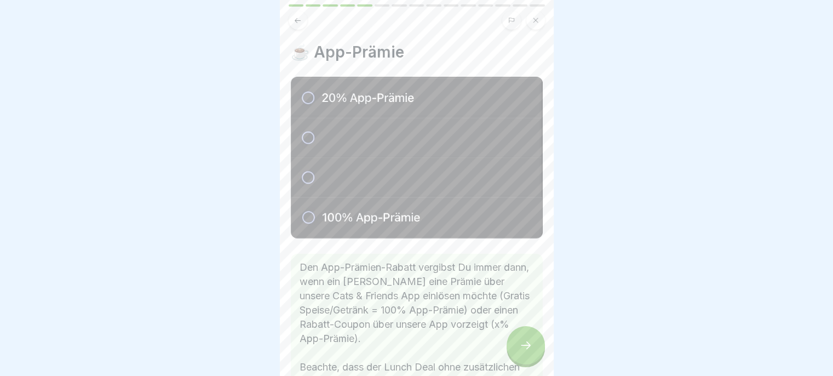
click at [524, 347] on icon at bounding box center [525, 344] width 13 height 13
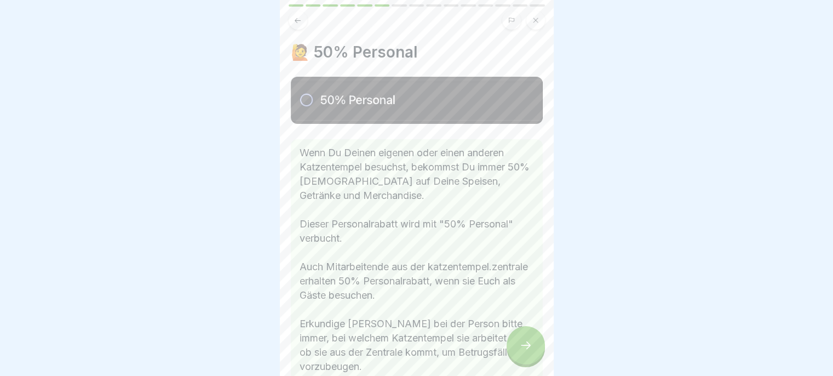
click at [526, 345] on div at bounding box center [526, 345] width 38 height 38
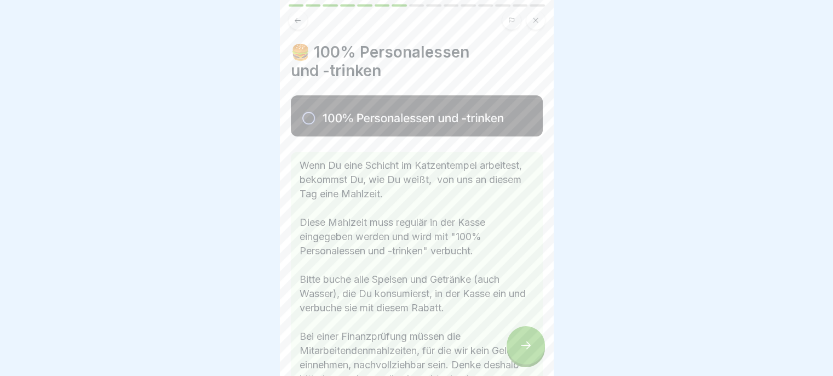
click at [527, 343] on div at bounding box center [526, 345] width 38 height 38
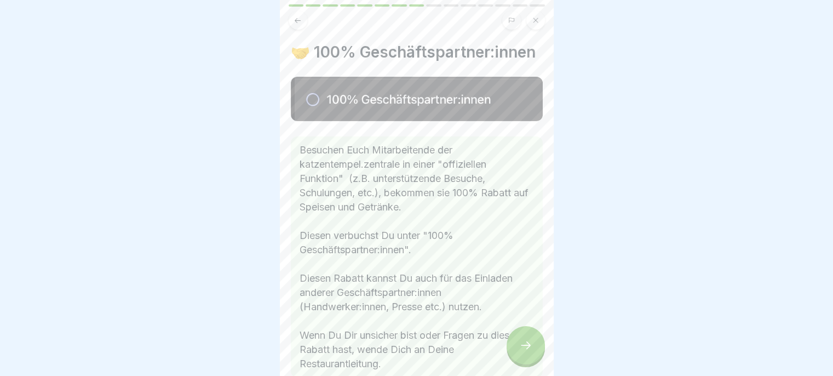
click at [530, 339] on div at bounding box center [526, 345] width 38 height 38
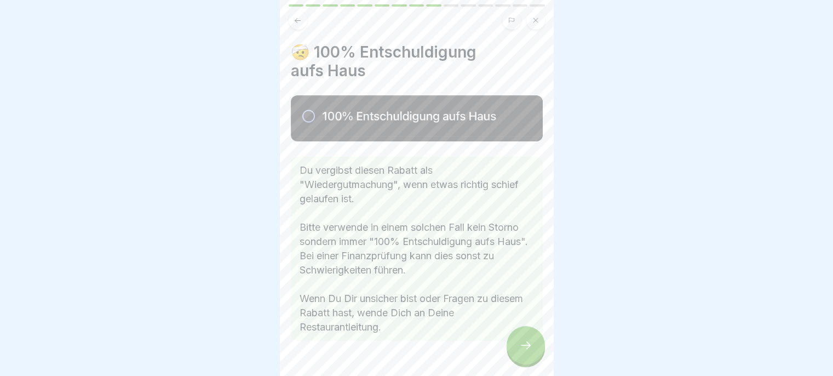
click at [530, 341] on div at bounding box center [526, 345] width 38 height 38
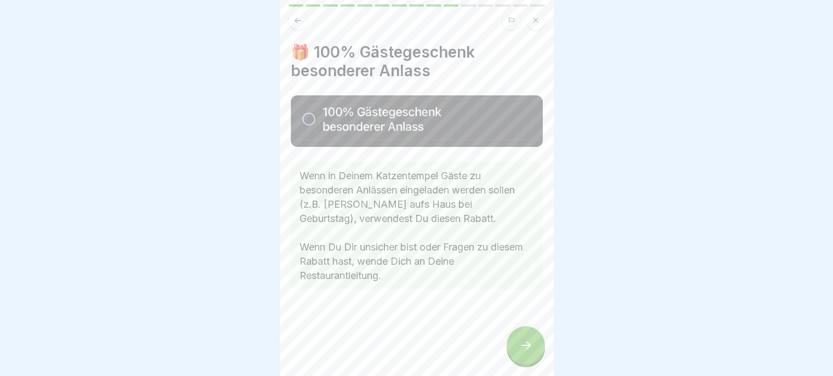
click at [531, 338] on div at bounding box center [526, 345] width 38 height 38
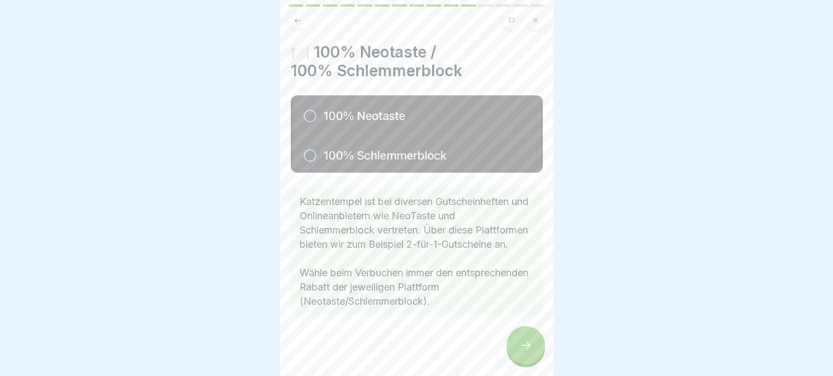
click at [302, 21] on button at bounding box center [298, 20] width 19 height 19
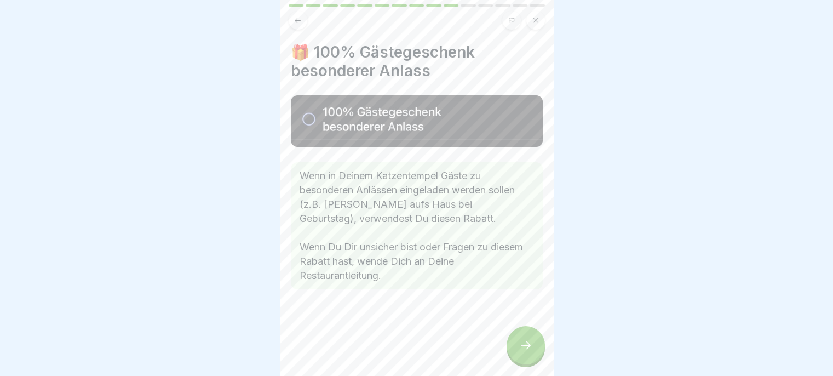
click at [513, 349] on div at bounding box center [526, 345] width 38 height 38
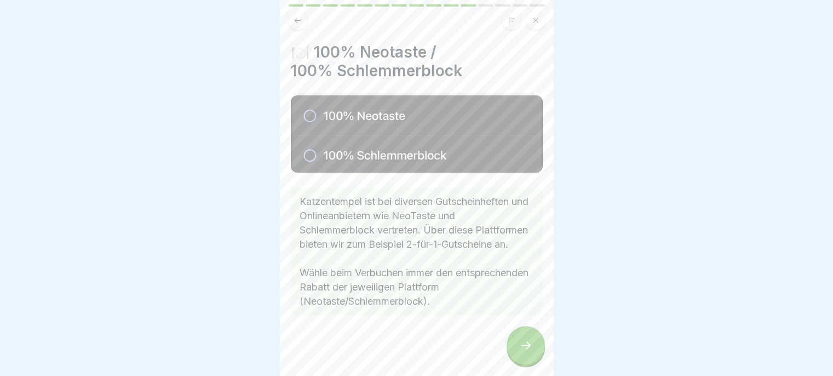
click at [520, 352] on icon at bounding box center [525, 344] width 13 height 13
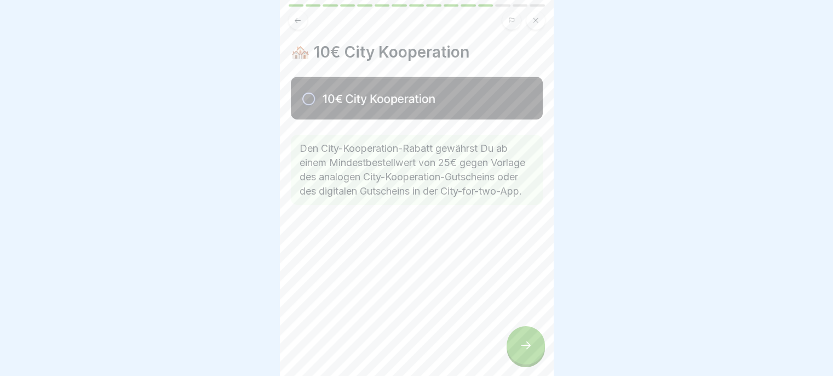
click at [519, 352] on icon at bounding box center [525, 344] width 13 height 13
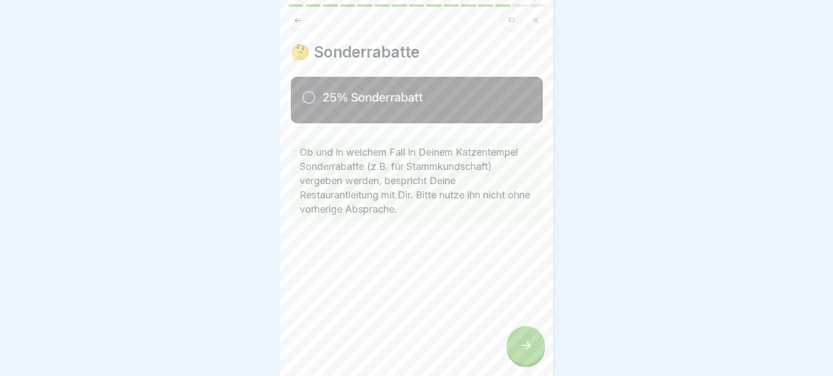
click at [521, 351] on icon at bounding box center [525, 344] width 13 height 13
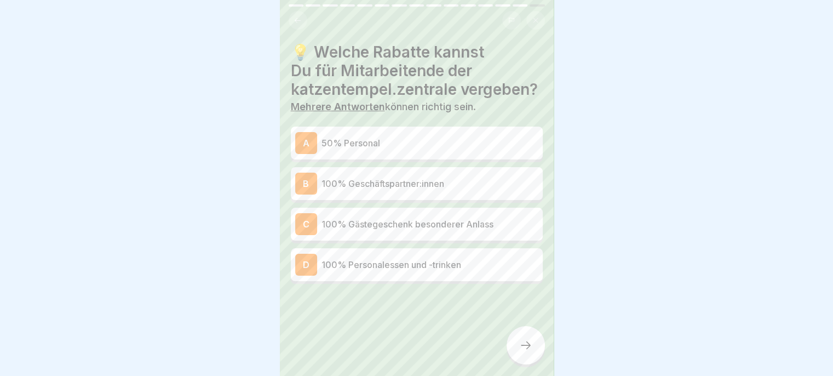
click at [460, 150] on p "50% Personal" at bounding box center [430, 142] width 217 height 13
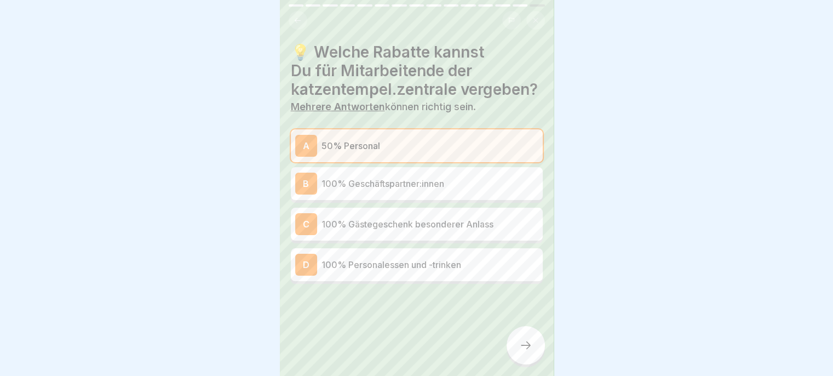
click at [479, 271] on p "100% Personalessen und -trinken" at bounding box center [430, 264] width 217 height 13
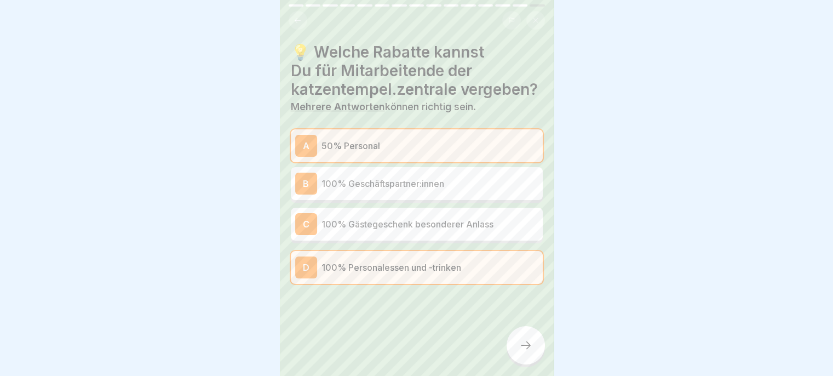
click at [517, 364] on div at bounding box center [526, 345] width 38 height 38
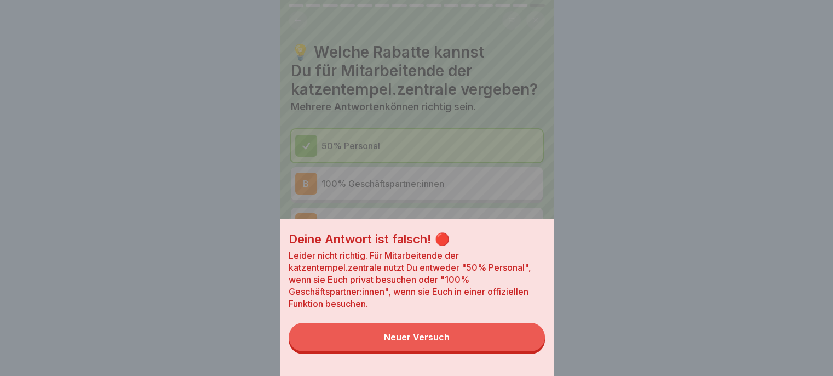
click at [480, 351] on button "Neuer Versuch" at bounding box center [417, 337] width 256 height 28
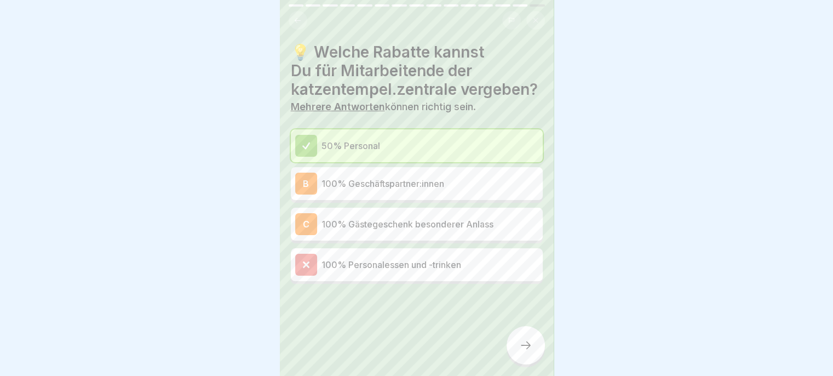
click at [491, 190] on p "100% Geschäftspartner:innen" at bounding box center [430, 183] width 217 height 13
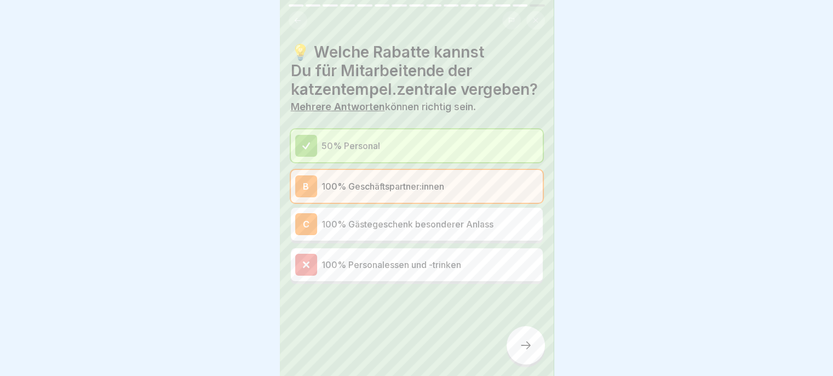
click at [519, 350] on icon at bounding box center [525, 344] width 13 height 13
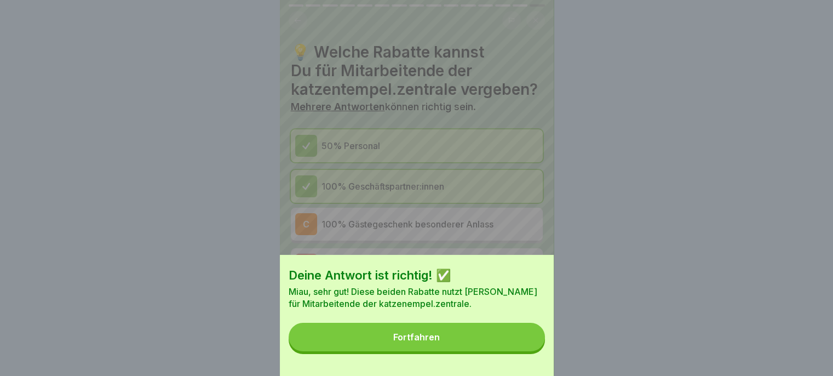
click at [500, 351] on button "Fortfahren" at bounding box center [417, 337] width 256 height 28
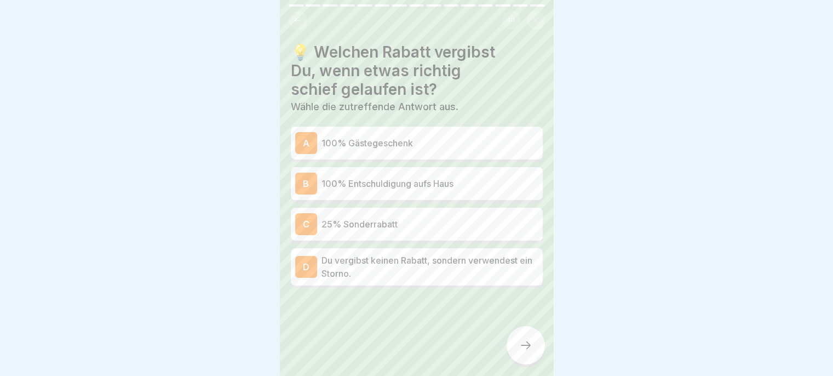
click at [473, 184] on p "100% Entschuldigung aufs Haus" at bounding box center [430, 183] width 217 height 13
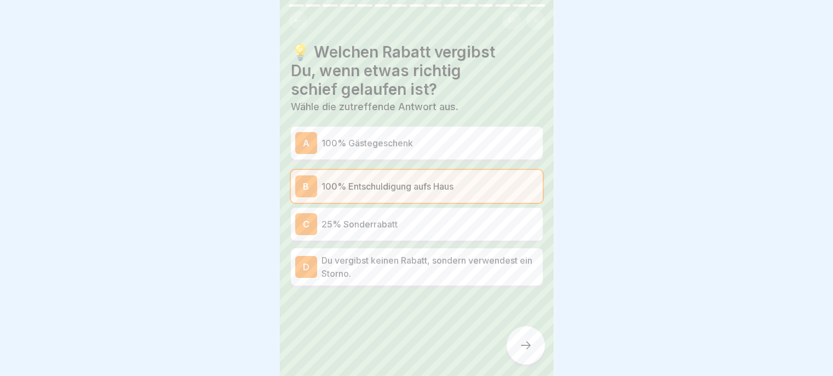
click at [480, 180] on p "100% Entschuldigung aufs Haus" at bounding box center [430, 186] width 217 height 13
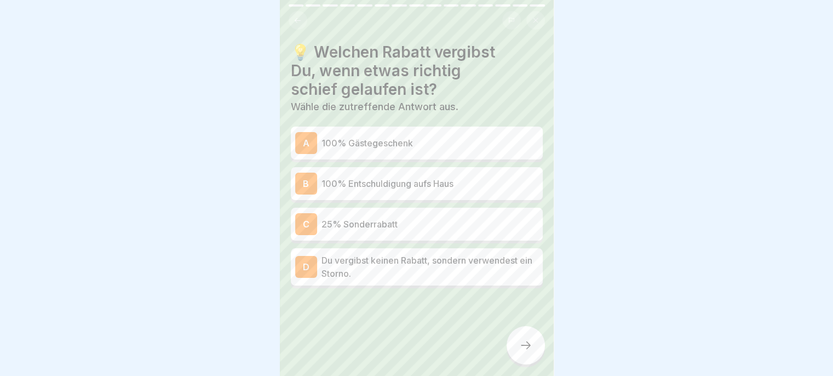
click at [459, 277] on p "Du vergibst keinen Rabatt, sondern verwendest ein Storno." at bounding box center [430, 267] width 217 height 26
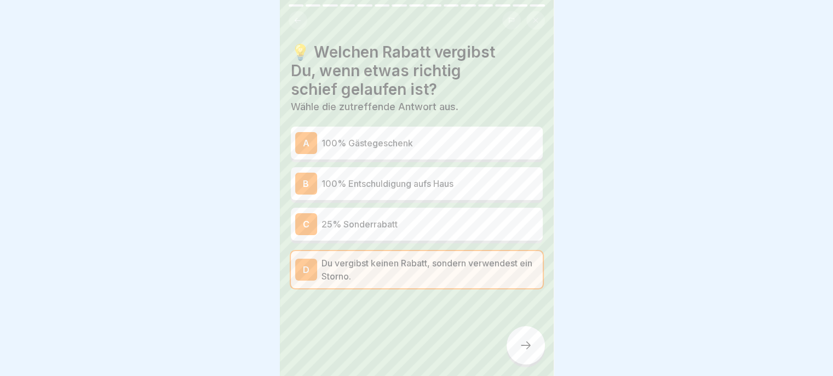
click at [524, 352] on icon at bounding box center [525, 344] width 13 height 13
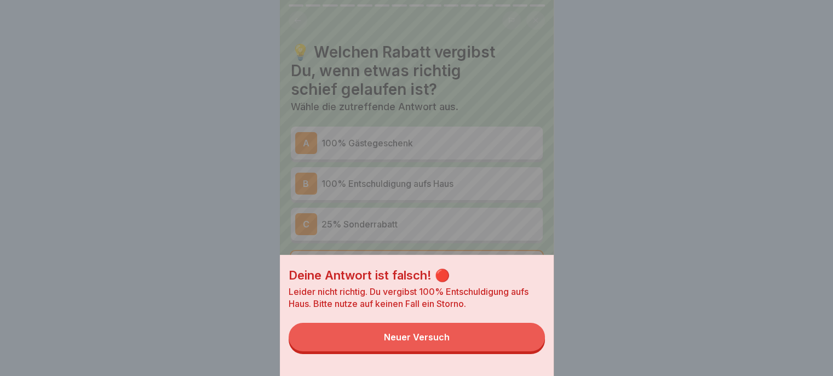
click at [494, 351] on button "Neuer Versuch" at bounding box center [417, 337] width 256 height 28
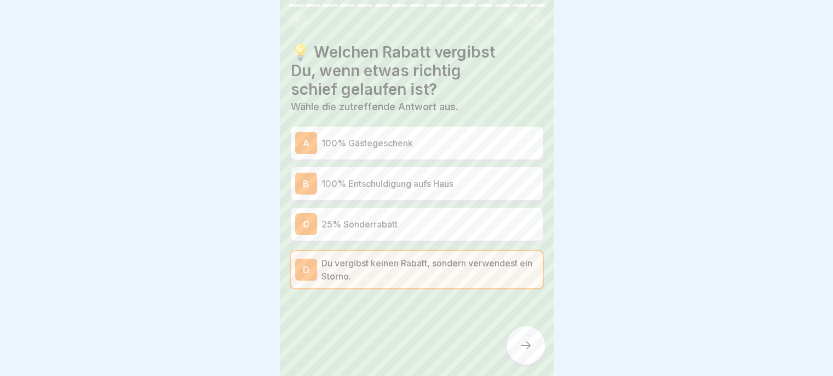
click at [486, 178] on p "100% Entschuldigung aufs Haus" at bounding box center [430, 183] width 217 height 13
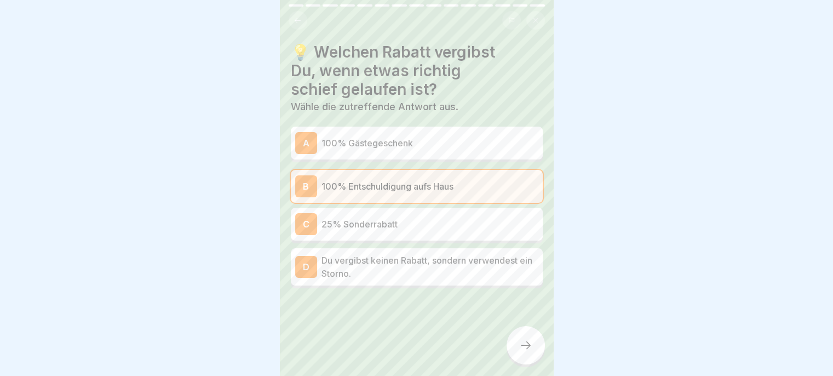
click at [519, 336] on div at bounding box center [526, 345] width 38 height 38
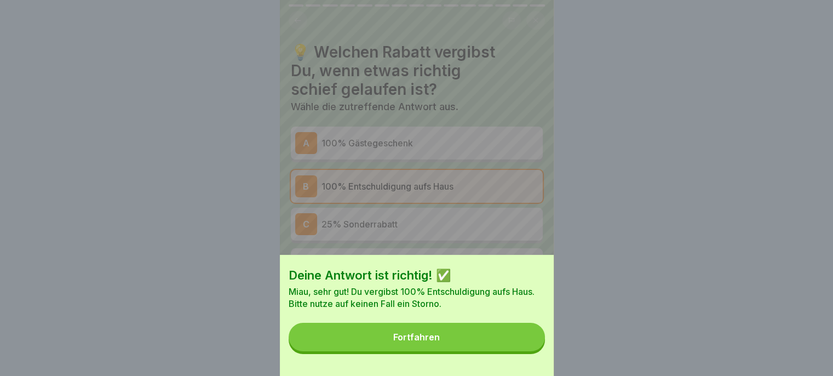
click at [492, 342] on button "Fortfahren" at bounding box center [417, 337] width 256 height 28
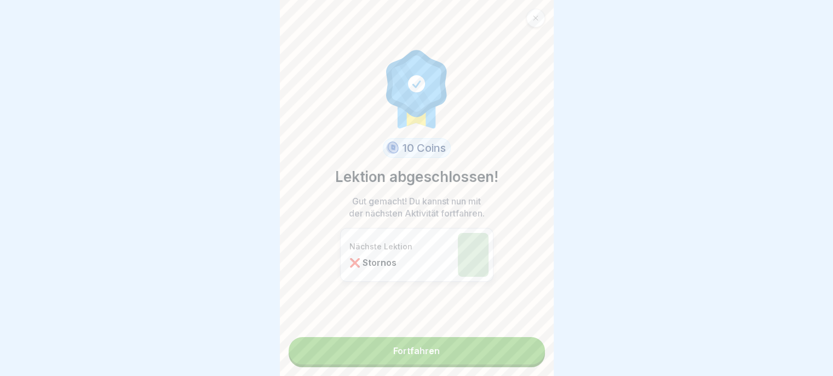
click at [508, 345] on link "Fortfahren" at bounding box center [417, 350] width 256 height 27
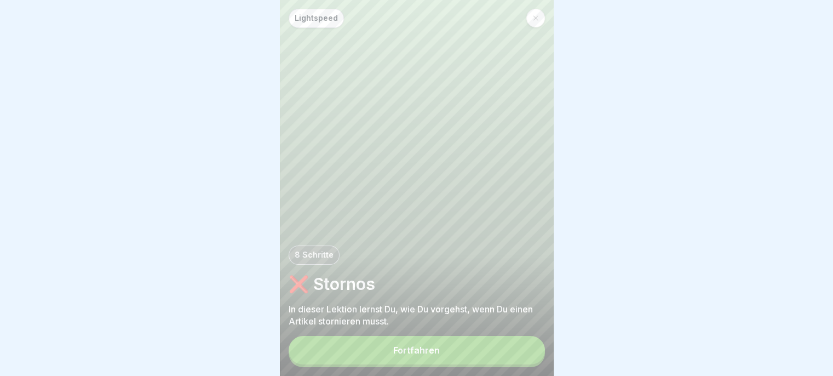
click at [509, 364] on button "Fortfahren" at bounding box center [417, 350] width 256 height 28
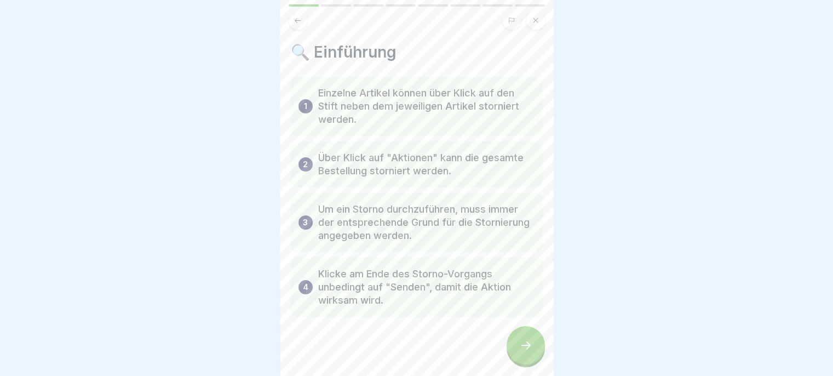
click at [526, 360] on div at bounding box center [526, 345] width 38 height 38
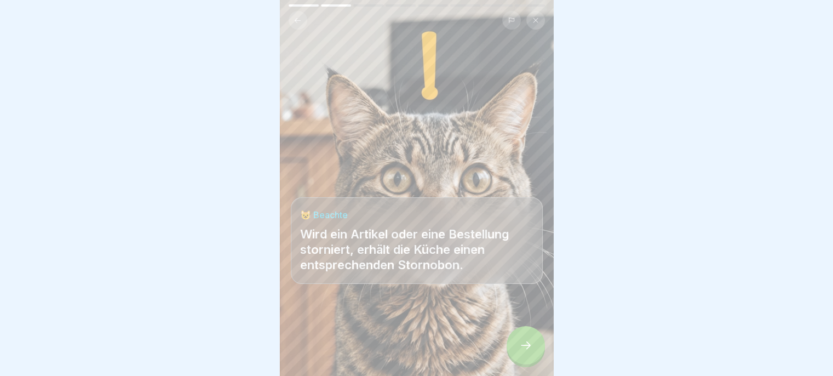
click at [521, 349] on icon at bounding box center [526, 345] width 10 height 8
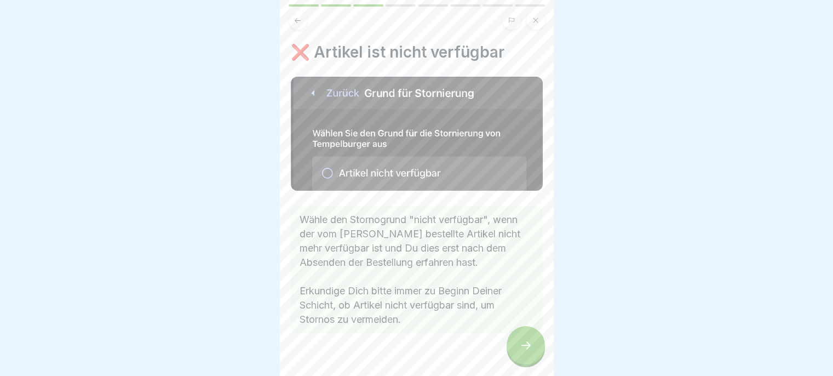
click at [520, 352] on icon at bounding box center [525, 344] width 13 height 13
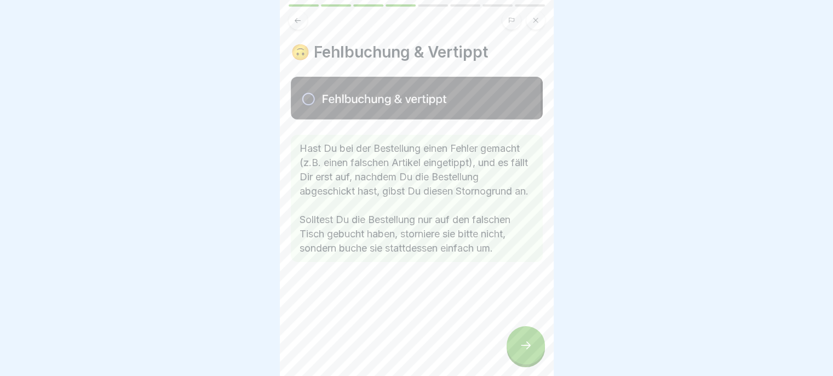
click at [523, 349] on icon at bounding box center [525, 344] width 13 height 13
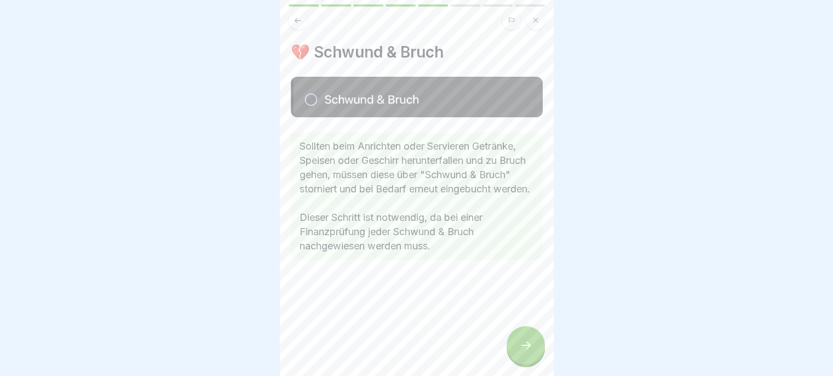
click at [524, 351] on icon at bounding box center [525, 344] width 13 height 13
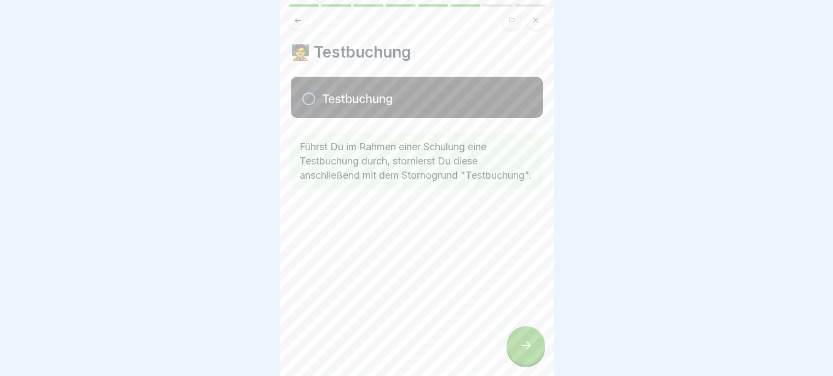
click at [523, 349] on icon at bounding box center [525, 344] width 13 height 13
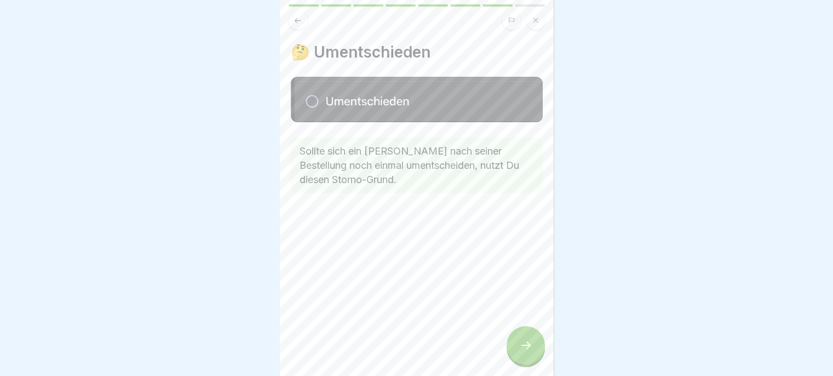
click at [523, 351] on icon at bounding box center [525, 344] width 13 height 13
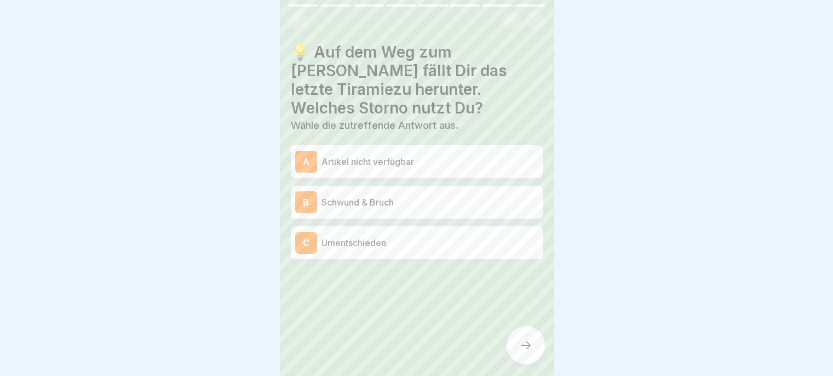
click at [477, 205] on p "Schwund & Bruch" at bounding box center [430, 202] width 217 height 13
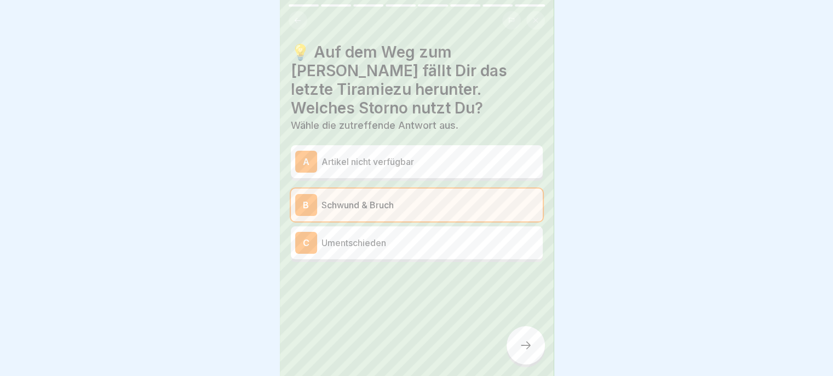
click at [521, 352] on icon at bounding box center [525, 344] width 13 height 13
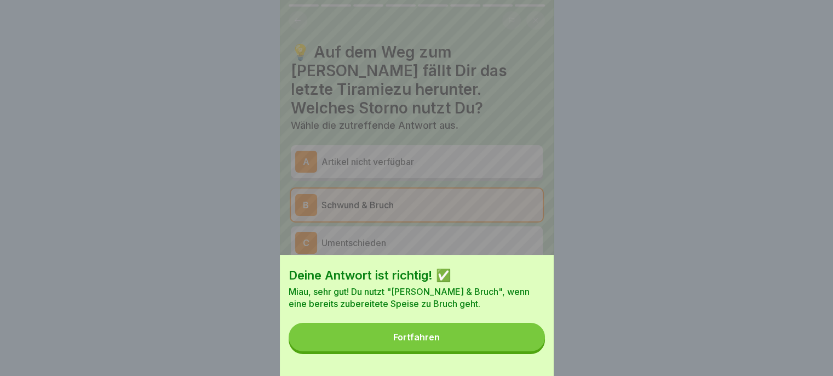
click at [502, 348] on button "Fortfahren" at bounding box center [417, 337] width 256 height 28
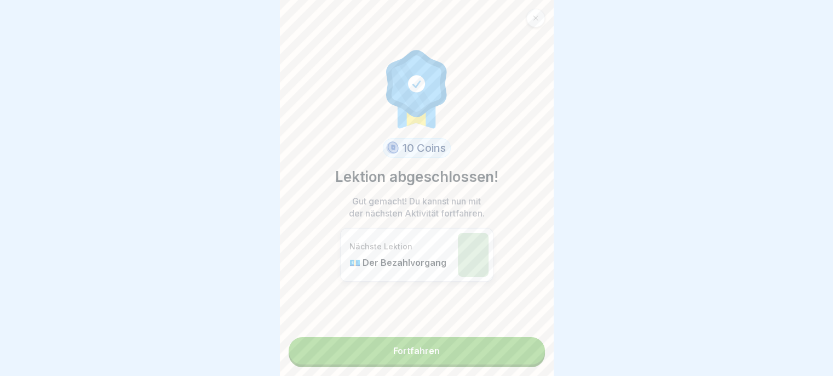
click at [510, 358] on link "Fortfahren" at bounding box center [417, 350] width 256 height 27
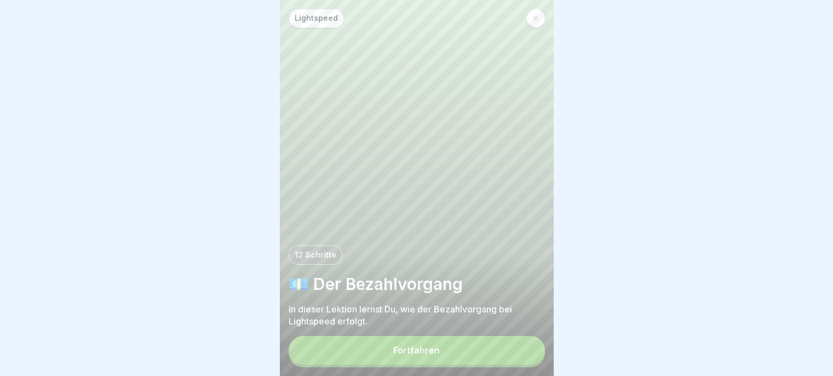
click at [508, 358] on button "Fortfahren" at bounding box center [417, 350] width 256 height 28
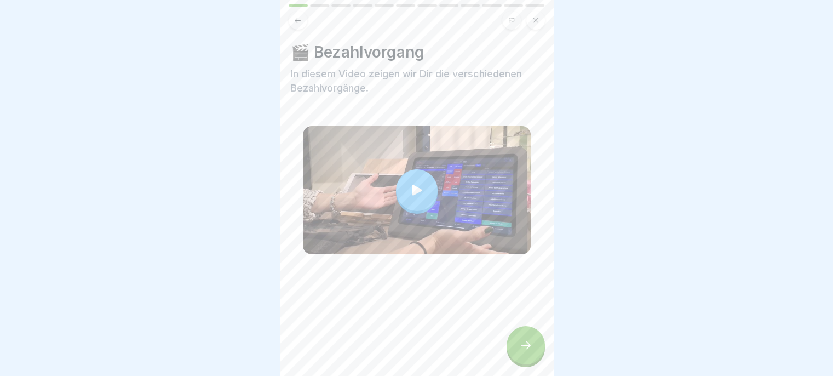
click at [519, 352] on icon at bounding box center [525, 344] width 13 height 13
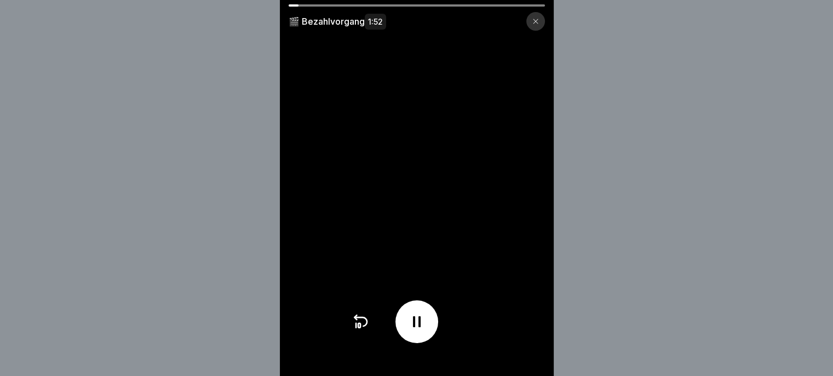
click at [602, 328] on div "🎬 Bezahlvorgang 1:52" at bounding box center [416, 188] width 833 height 376
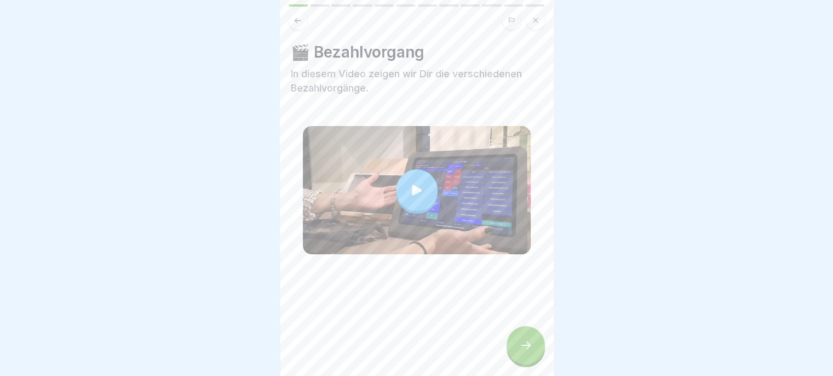
click at [521, 360] on div at bounding box center [526, 345] width 38 height 38
click at [538, 353] on div at bounding box center [526, 345] width 38 height 38
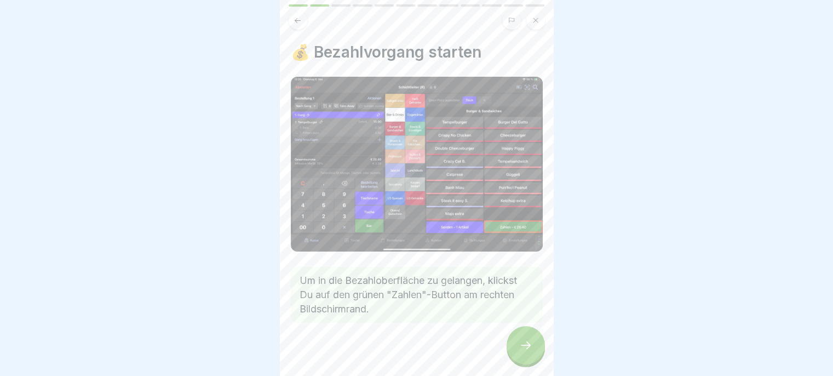
click at [531, 352] on icon at bounding box center [525, 344] width 13 height 13
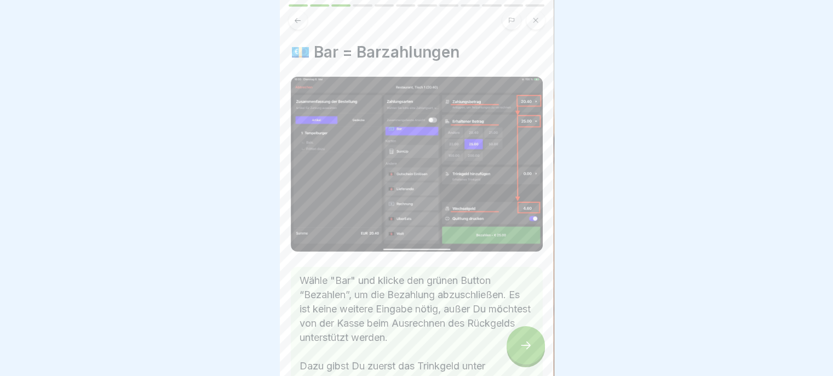
click at [530, 352] on icon at bounding box center [525, 344] width 13 height 13
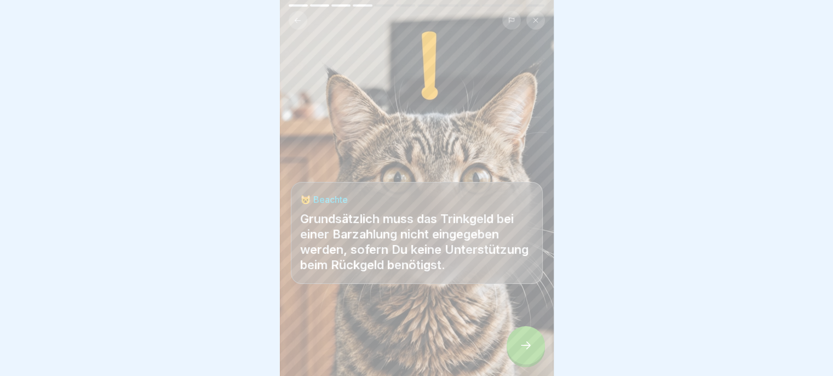
click at [528, 349] on icon at bounding box center [526, 345] width 10 height 8
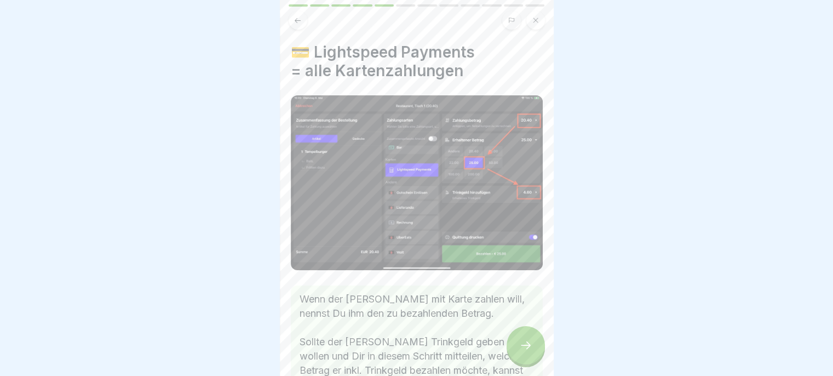
click at [294, 18] on icon at bounding box center [298, 20] width 8 height 8
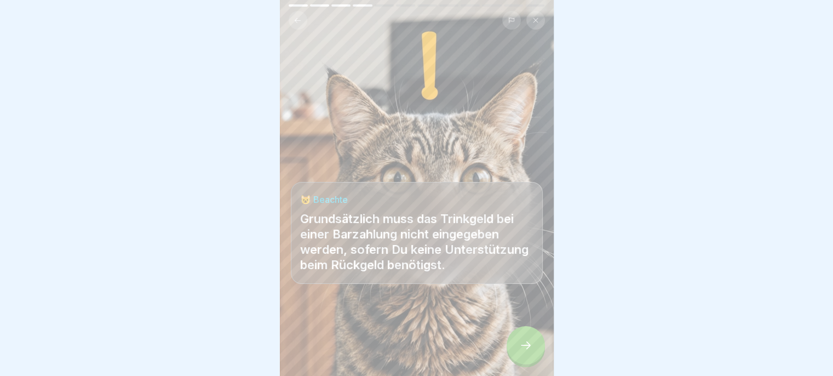
click at [520, 349] on icon at bounding box center [525, 344] width 13 height 13
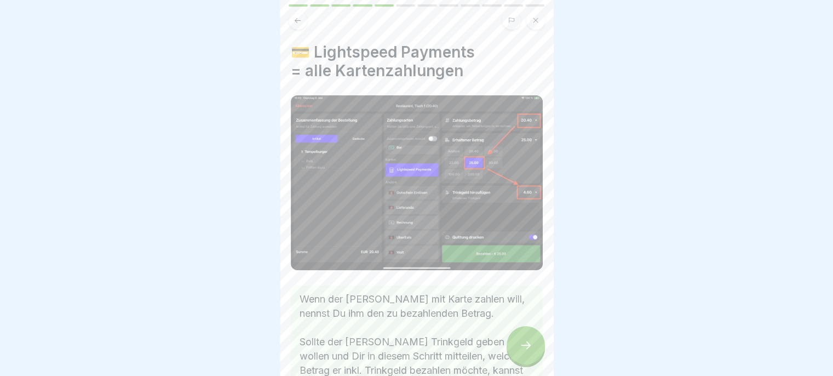
click at [516, 351] on div at bounding box center [526, 345] width 38 height 38
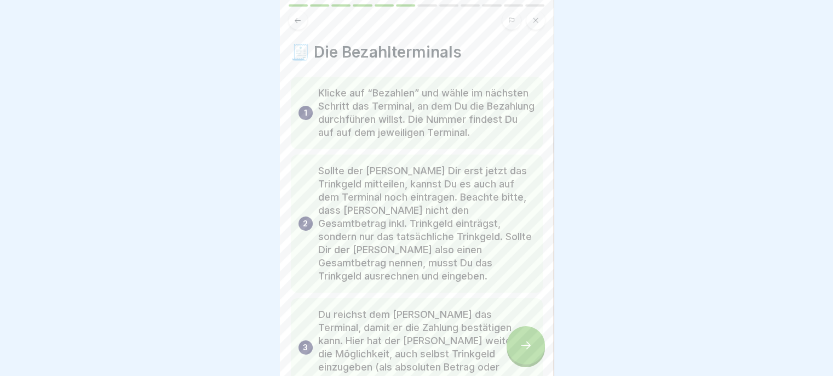
click at [518, 346] on div at bounding box center [526, 345] width 38 height 38
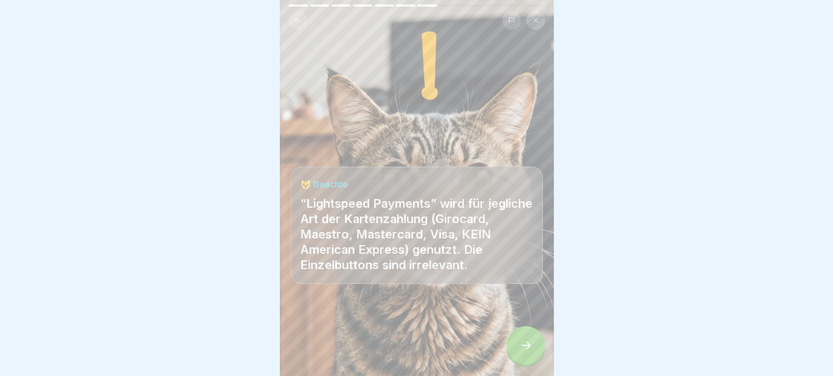
click at [517, 346] on div at bounding box center [526, 345] width 38 height 38
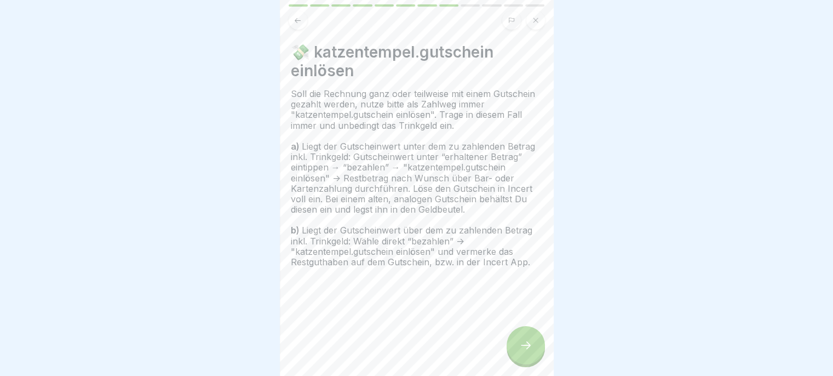
click at [517, 345] on div at bounding box center [526, 345] width 38 height 38
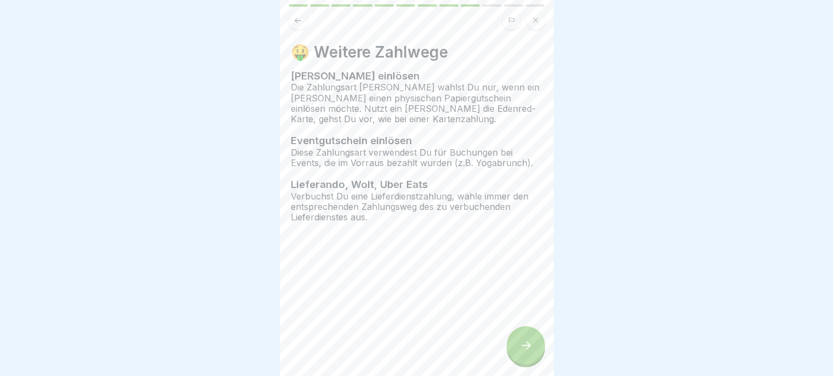
click at [519, 342] on div at bounding box center [526, 345] width 38 height 38
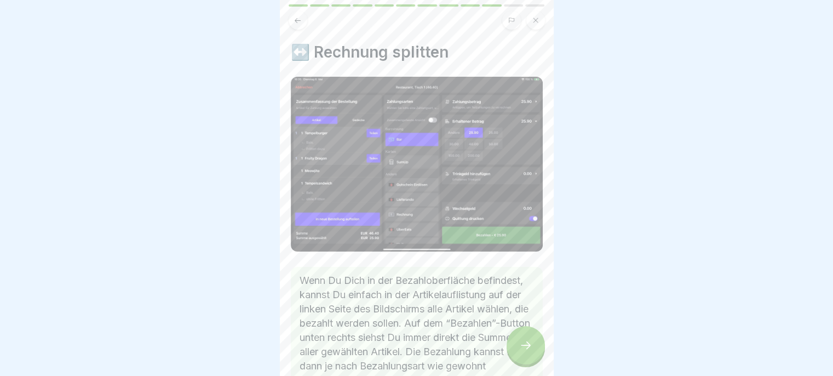
click at [521, 343] on div at bounding box center [526, 345] width 38 height 38
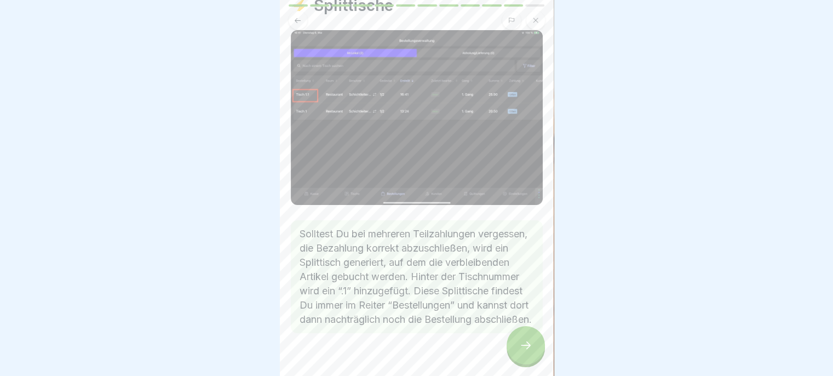
scroll to position [78, 0]
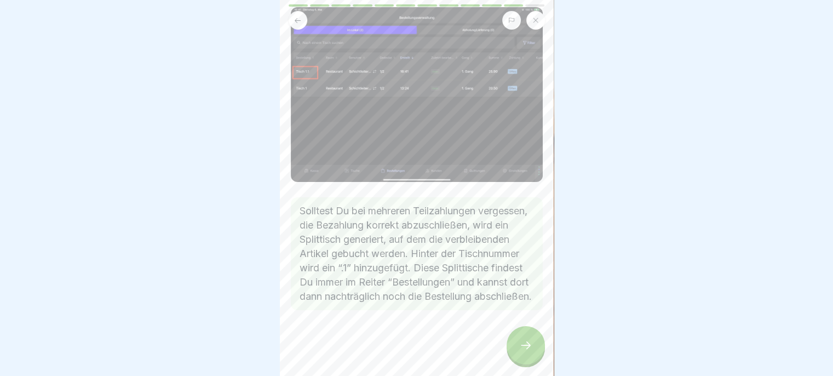
click at [527, 352] on icon at bounding box center [525, 344] width 13 height 13
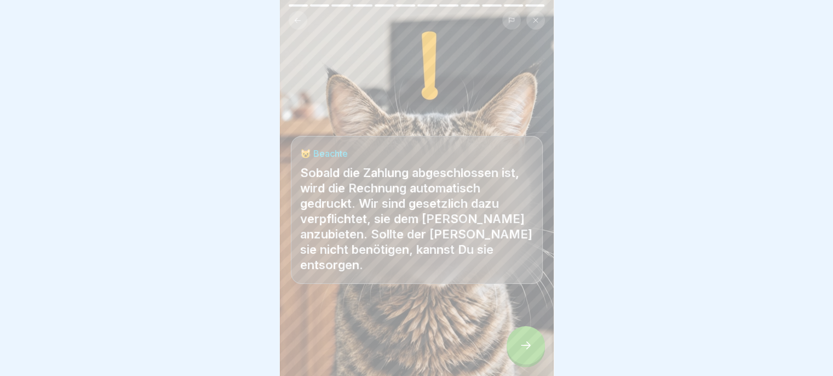
click at [510, 355] on div at bounding box center [526, 345] width 38 height 38
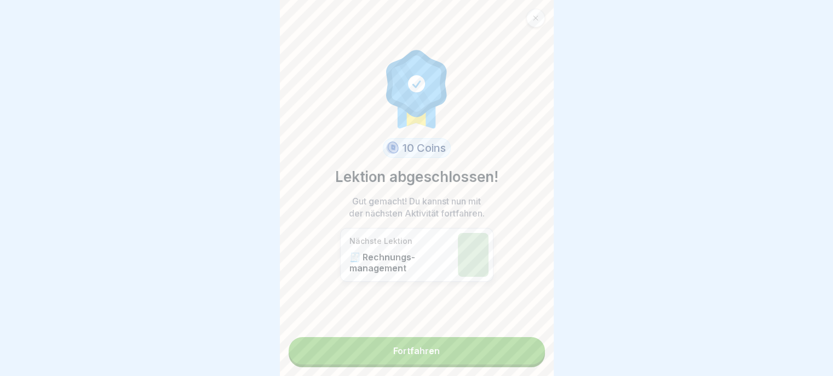
click at [506, 357] on link "Fortfahren" at bounding box center [417, 350] width 256 height 27
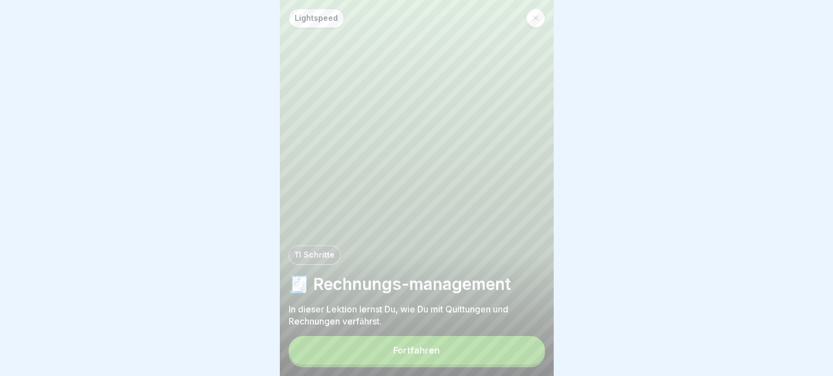
click at [503, 363] on button "Fortfahren" at bounding box center [417, 350] width 256 height 28
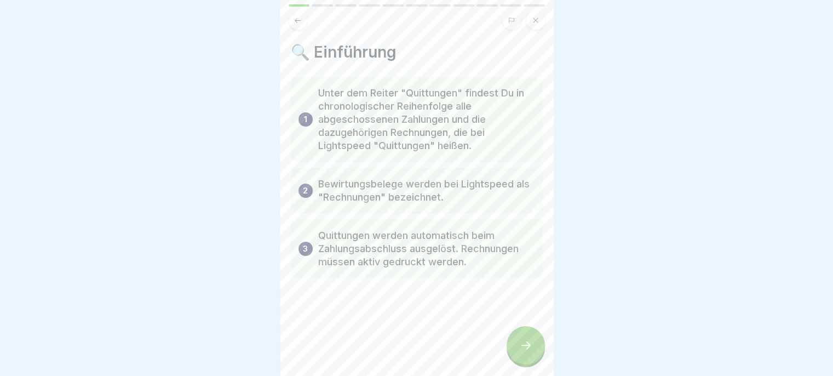
click at [521, 352] on icon at bounding box center [525, 344] width 13 height 13
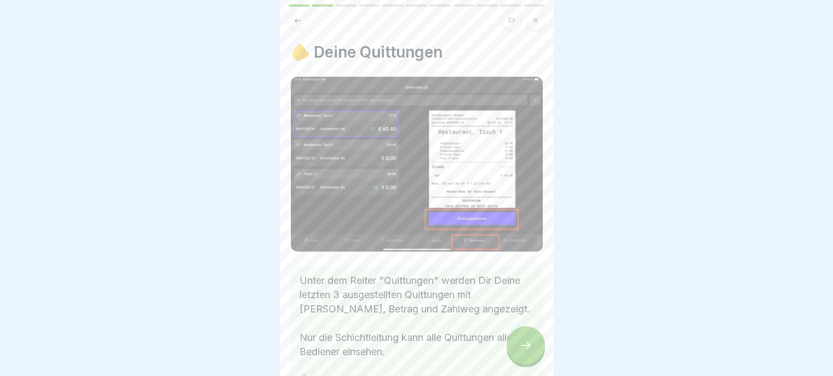
click at [296, 24] on button at bounding box center [298, 20] width 19 height 19
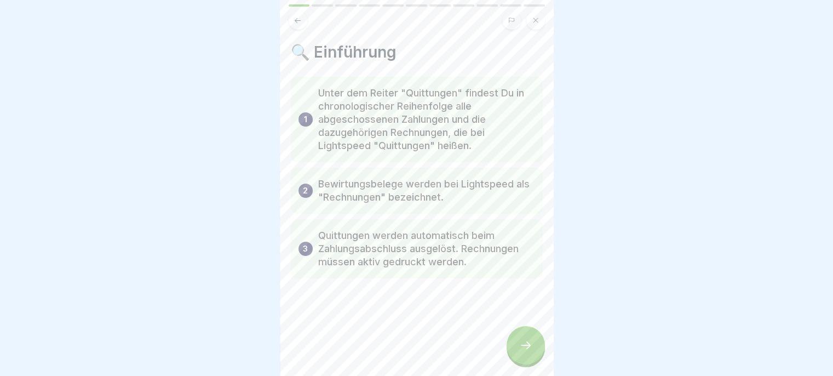
click at [521, 349] on icon at bounding box center [526, 345] width 10 height 8
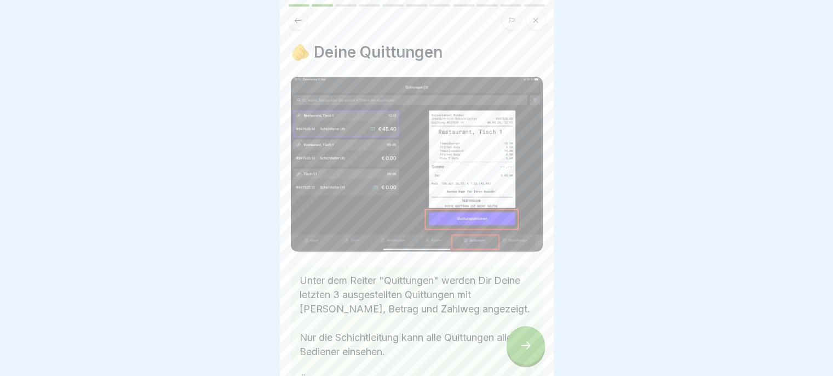
click at [522, 349] on icon at bounding box center [526, 345] width 10 height 8
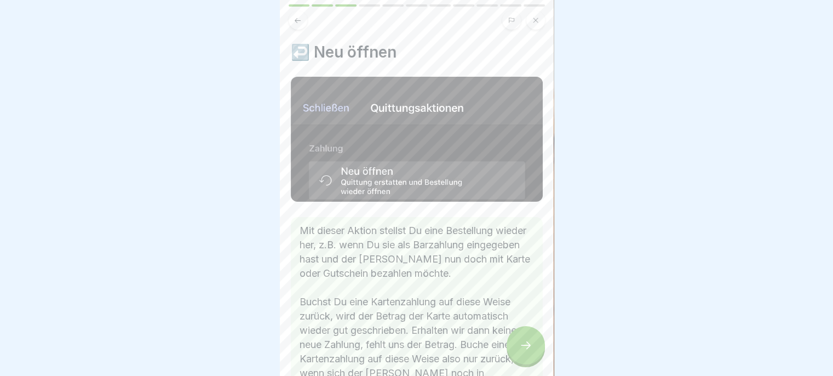
click at [523, 352] on icon at bounding box center [525, 344] width 13 height 13
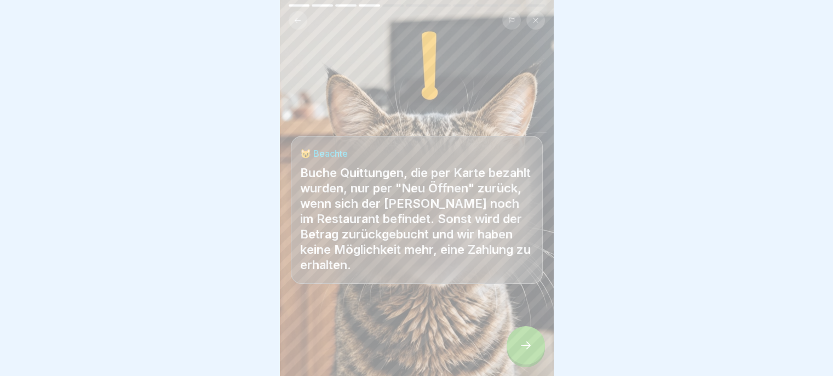
click at [524, 349] on icon at bounding box center [526, 345] width 10 height 8
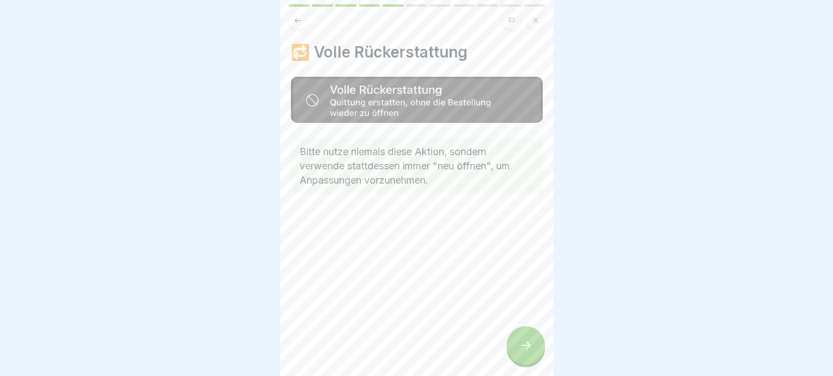
click at [523, 349] on icon at bounding box center [526, 345] width 10 height 8
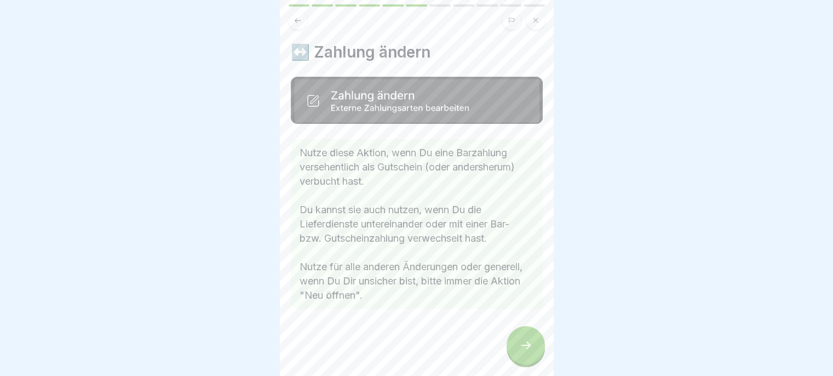
click at [523, 351] on icon at bounding box center [525, 344] width 13 height 13
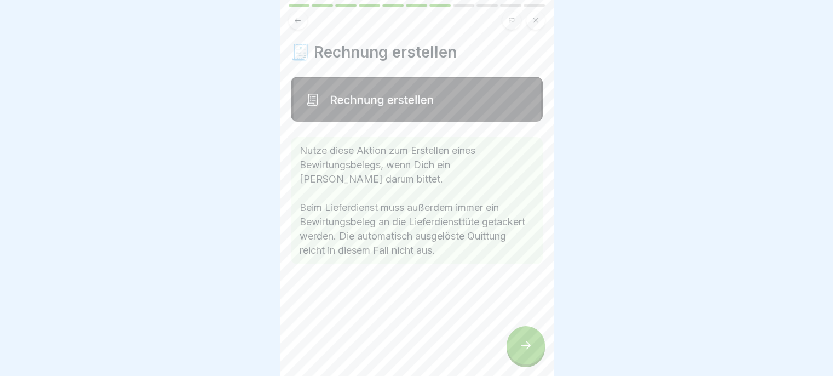
click at [524, 349] on icon at bounding box center [525, 344] width 13 height 13
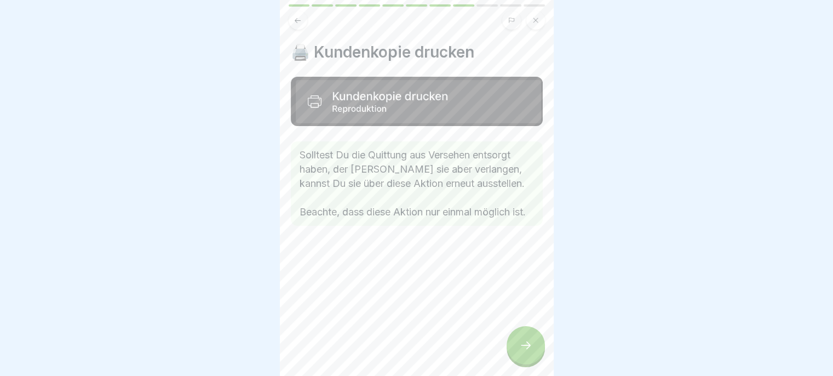
click at [523, 349] on icon at bounding box center [525, 344] width 13 height 13
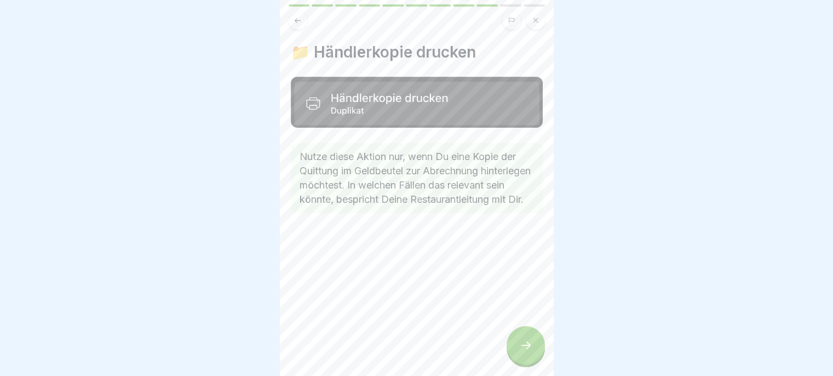
click at [524, 348] on icon at bounding box center [525, 344] width 13 height 13
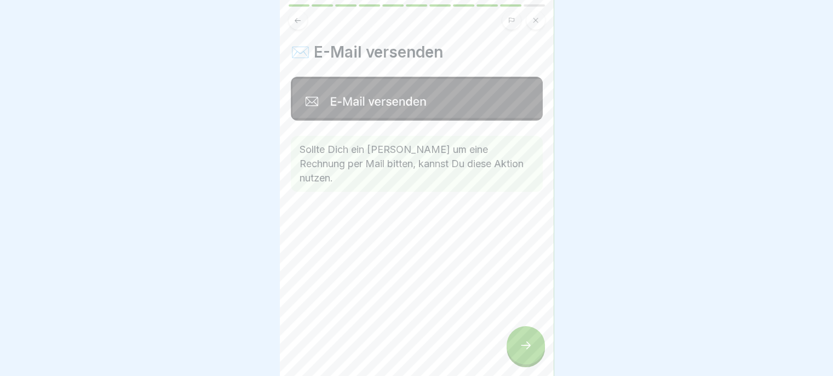
click at [297, 20] on icon at bounding box center [298, 20] width 6 height 5
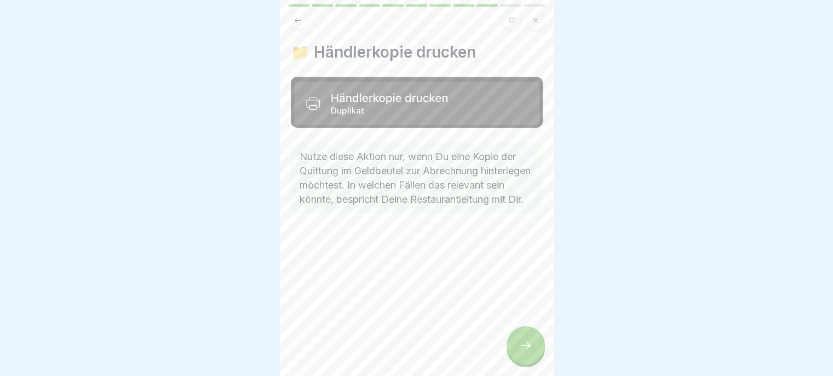
click at [292, 24] on button at bounding box center [298, 20] width 19 height 19
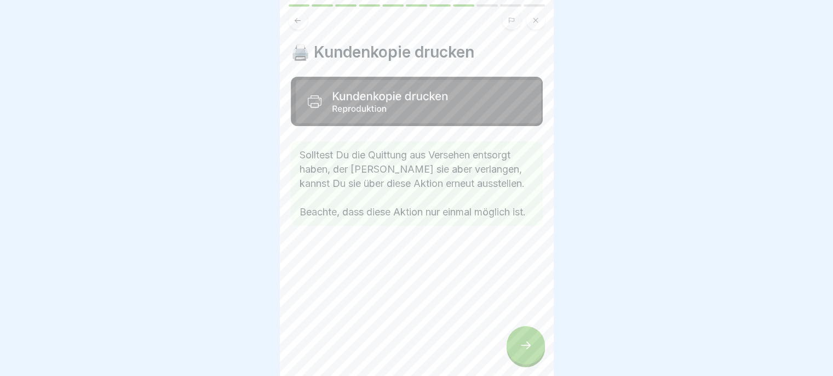
click at [290, 21] on button at bounding box center [298, 20] width 19 height 19
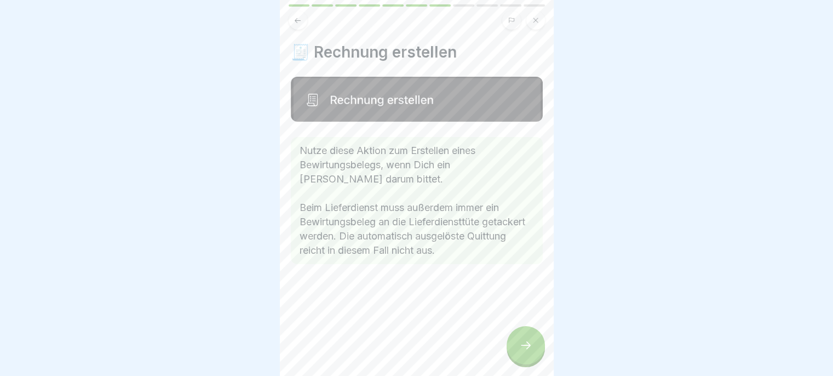
click at [521, 352] on icon at bounding box center [525, 344] width 13 height 13
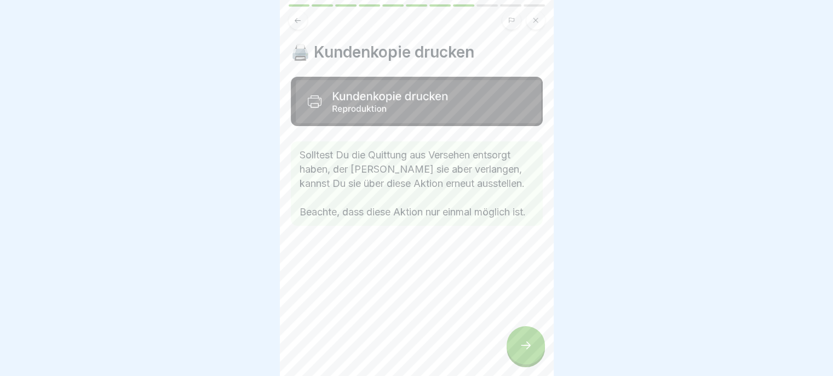
click at [524, 352] on icon at bounding box center [525, 344] width 13 height 13
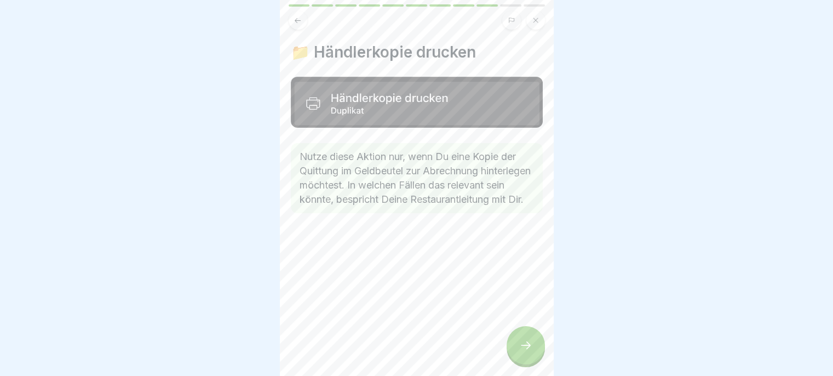
click at [524, 349] on icon at bounding box center [526, 345] width 10 height 8
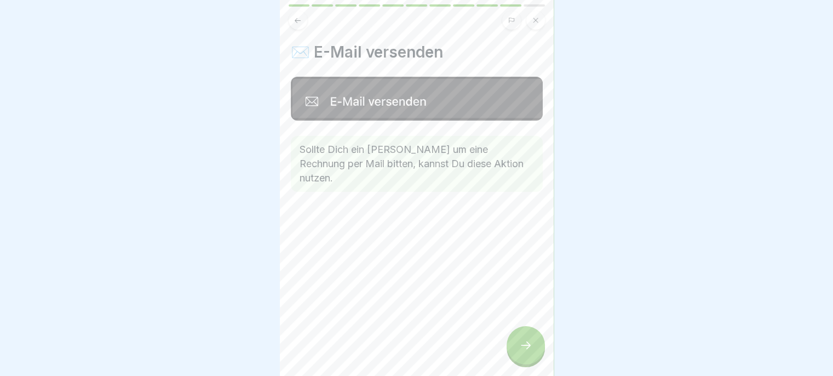
click at [525, 352] on icon at bounding box center [525, 344] width 13 height 13
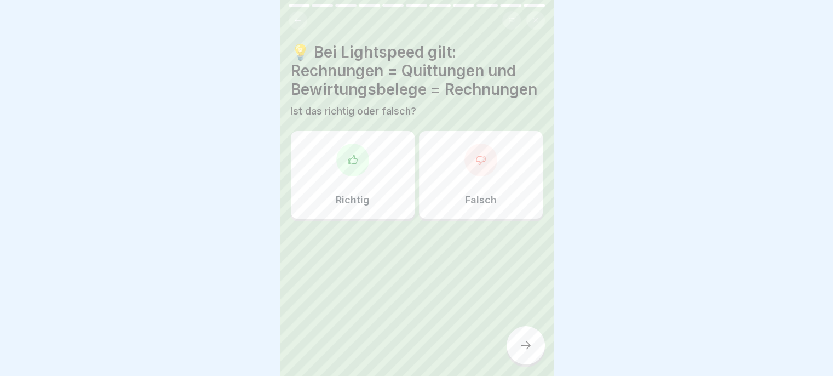
click at [298, 24] on button at bounding box center [298, 20] width 19 height 19
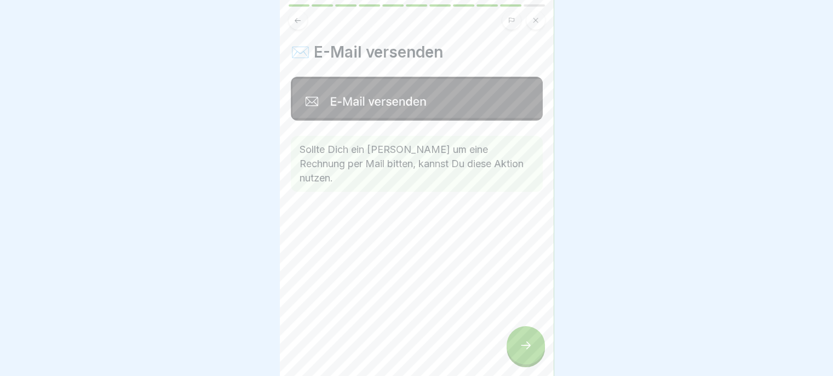
click at [521, 350] on icon at bounding box center [525, 344] width 13 height 13
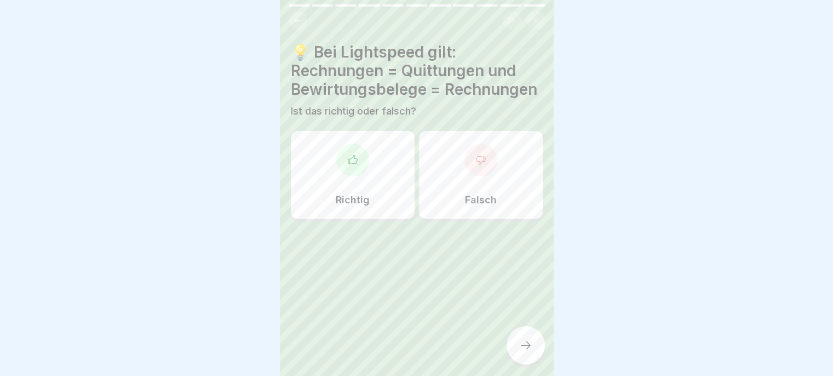
click at [375, 200] on div "Richtig" at bounding box center [353, 175] width 124 height 88
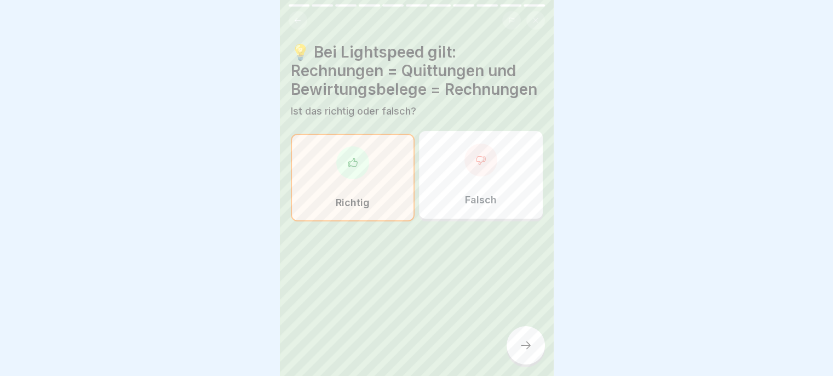
click at [524, 349] on icon at bounding box center [526, 345] width 10 height 8
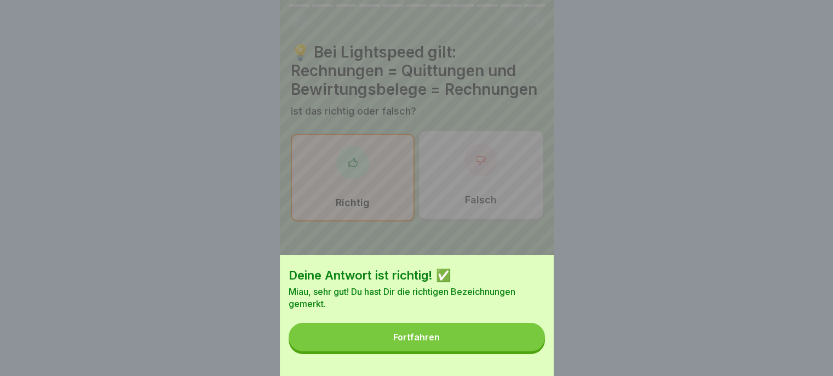
click at [504, 351] on button "Fortfahren" at bounding box center [417, 337] width 256 height 28
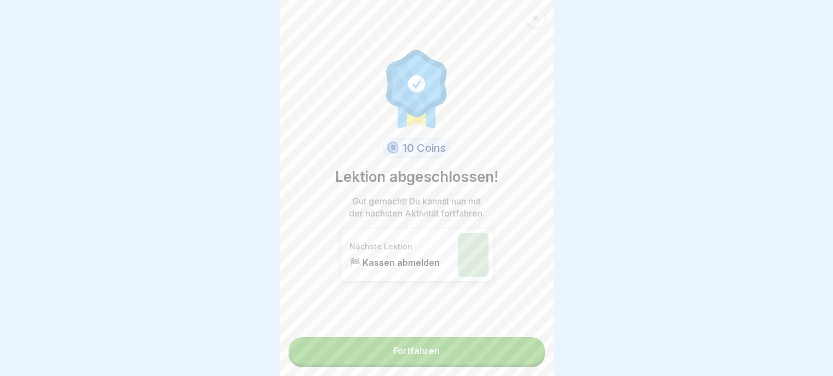
click at [503, 359] on link "Fortfahren" at bounding box center [417, 350] width 256 height 27
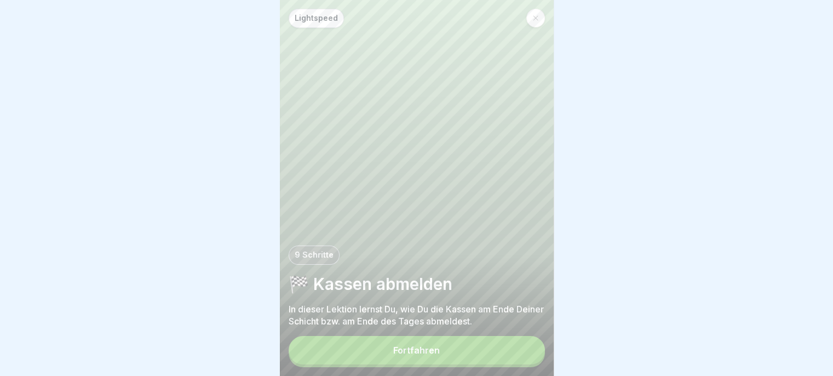
click at [504, 357] on button "Fortfahren" at bounding box center [417, 350] width 256 height 28
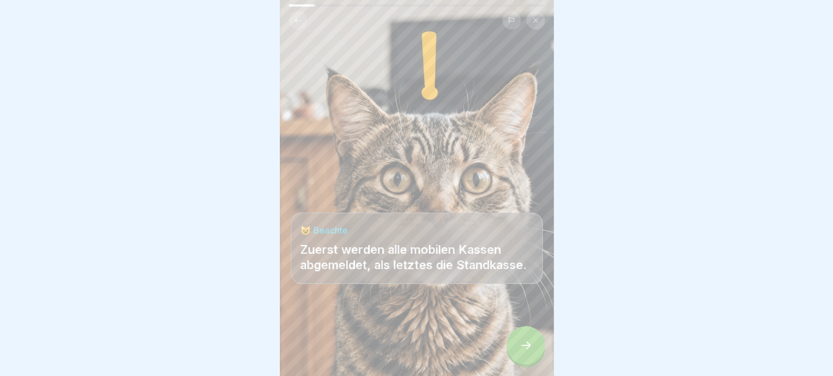
click at [521, 352] on icon at bounding box center [525, 344] width 13 height 13
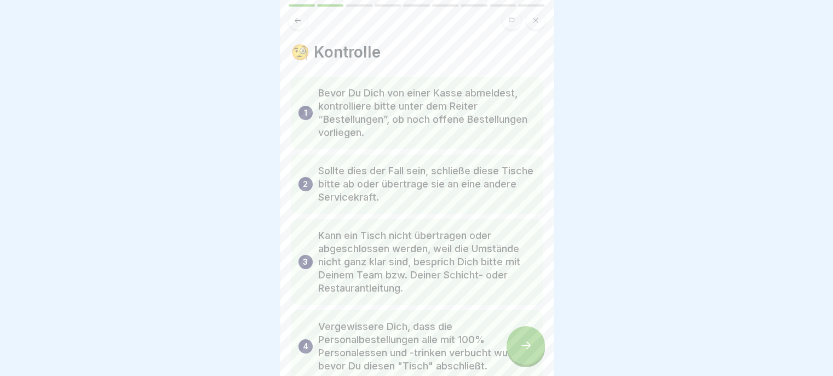
click at [519, 352] on icon at bounding box center [525, 344] width 13 height 13
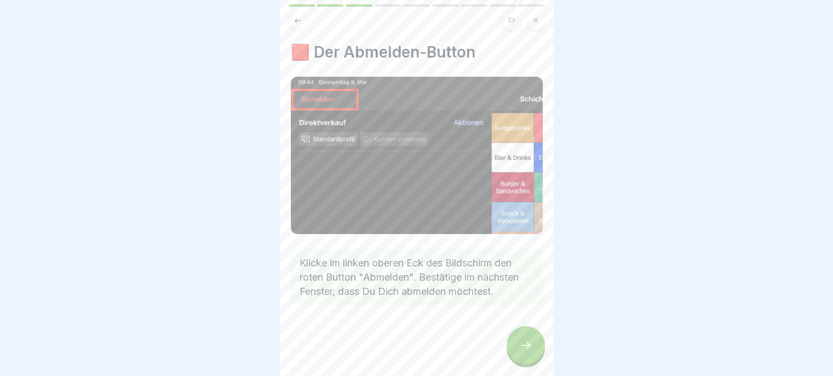
click at [521, 352] on icon at bounding box center [525, 344] width 13 height 13
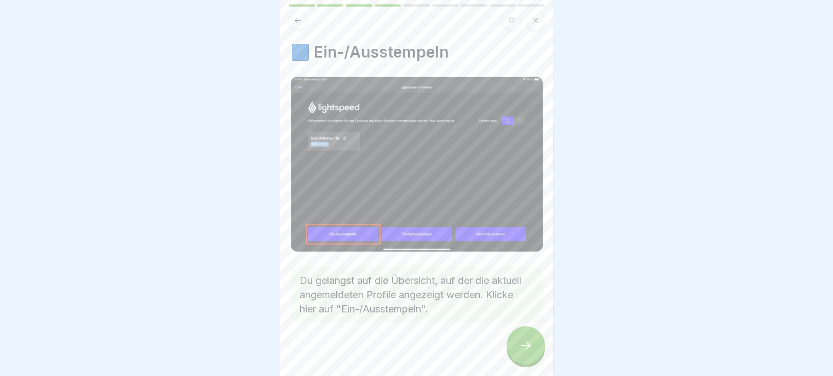
click at [523, 348] on icon at bounding box center [525, 344] width 13 height 13
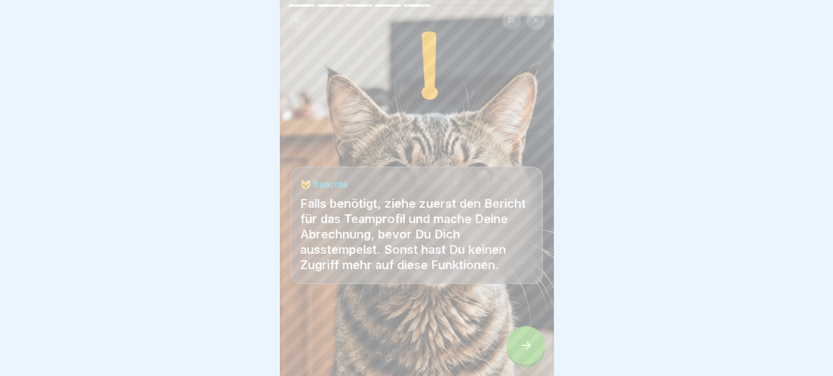
click at [521, 348] on icon at bounding box center [525, 344] width 13 height 13
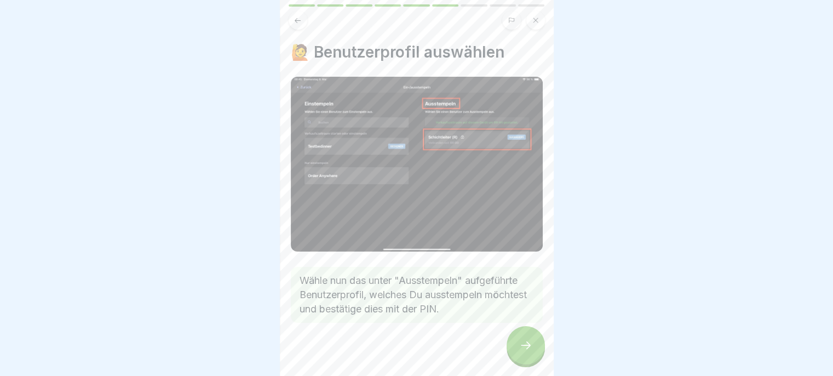
click at [520, 350] on icon at bounding box center [525, 344] width 13 height 13
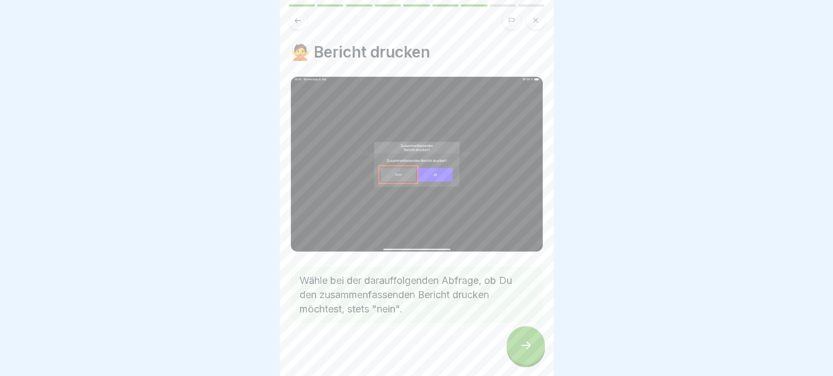
click at [521, 351] on icon at bounding box center [525, 344] width 13 height 13
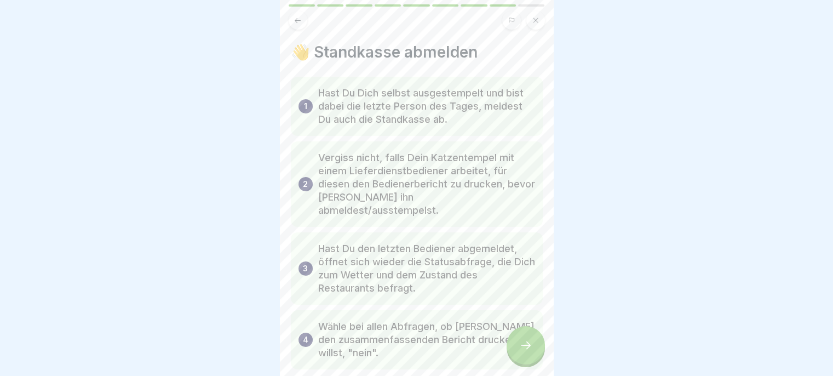
click at [521, 346] on div at bounding box center [526, 345] width 38 height 38
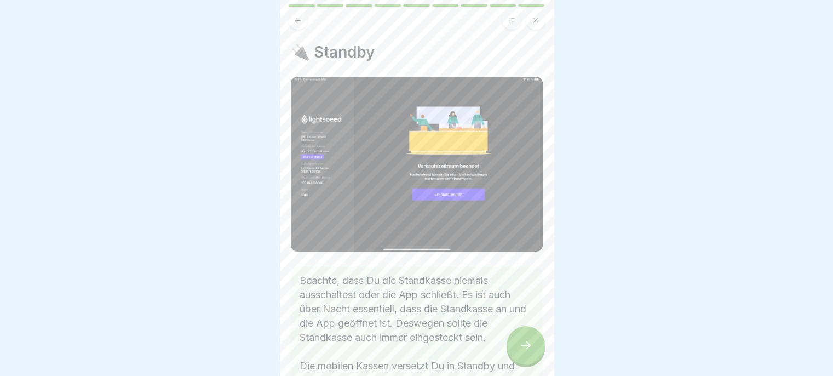
click at [521, 344] on div at bounding box center [526, 345] width 38 height 38
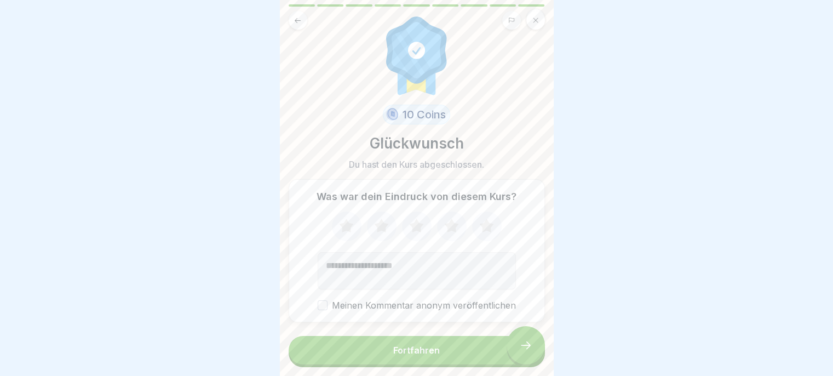
click at [522, 346] on button "Fortfahren" at bounding box center [417, 350] width 256 height 28
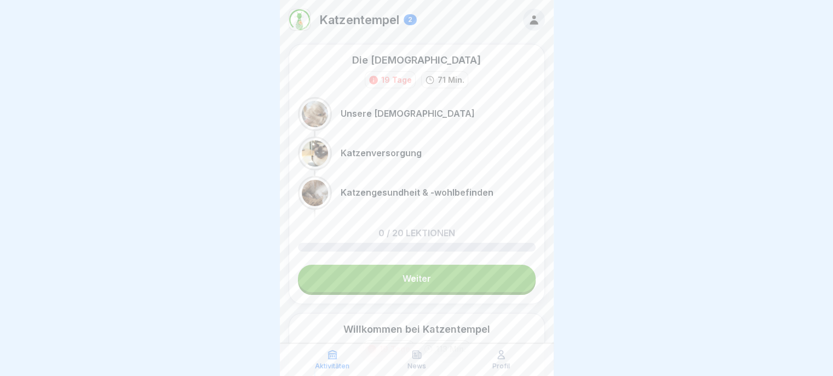
click at [478, 283] on link "Weiter" at bounding box center [417, 278] width 238 height 27
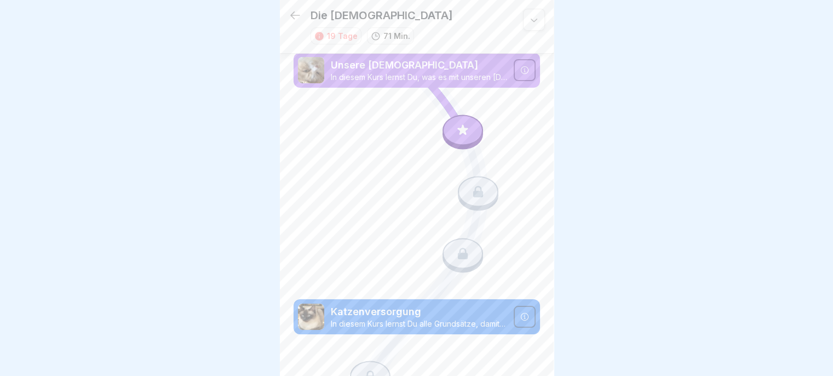
scroll to position [7, 0]
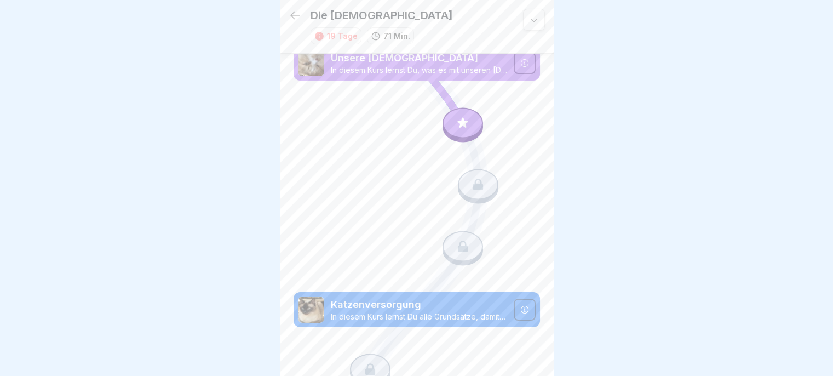
click at [298, 15] on icon at bounding box center [295, 16] width 10 height 8
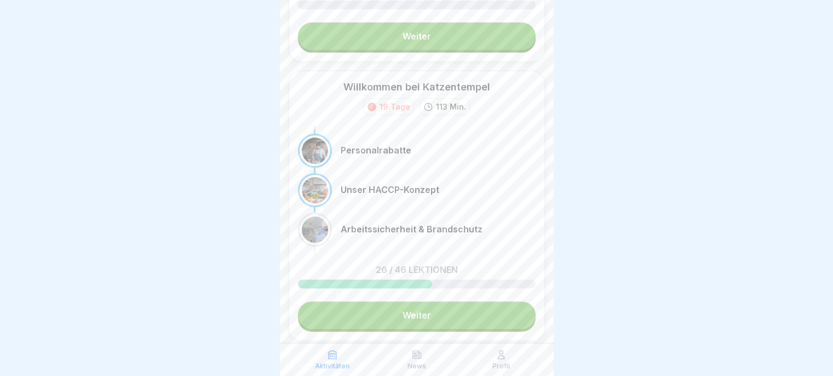
scroll to position [272, 0]
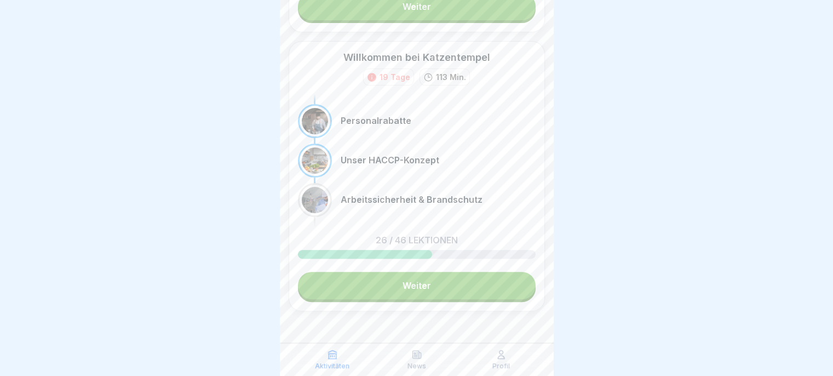
click at [460, 291] on link "Weiter" at bounding box center [417, 285] width 238 height 27
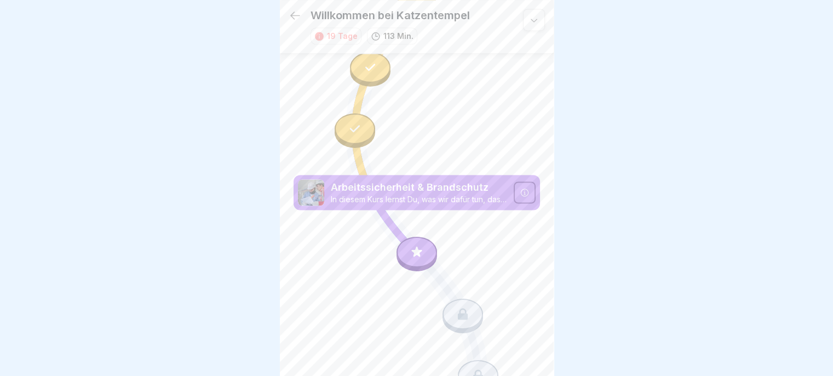
scroll to position [1790, 0]
click at [294, 12] on icon at bounding box center [295, 15] width 13 height 13
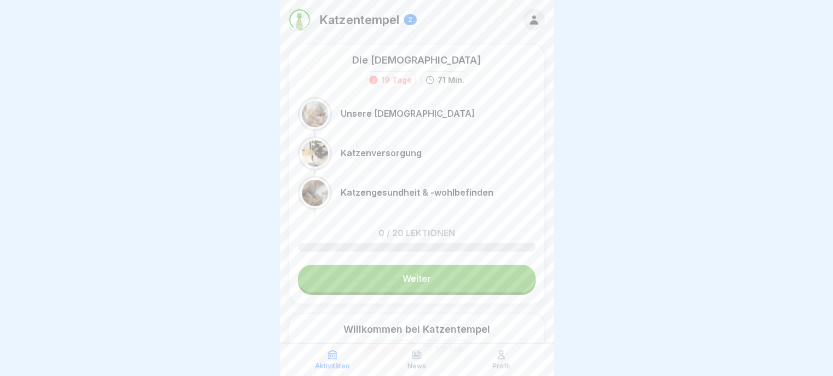
click at [457, 284] on link "Weiter" at bounding box center [417, 278] width 238 height 27
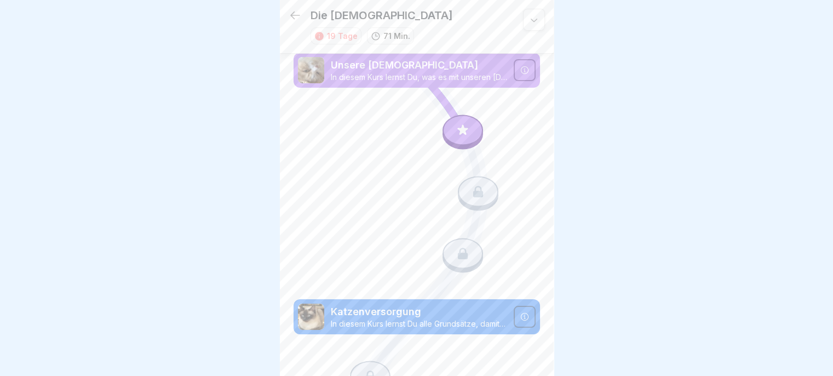
click at [456, 255] on div at bounding box center [463, 253] width 41 height 31
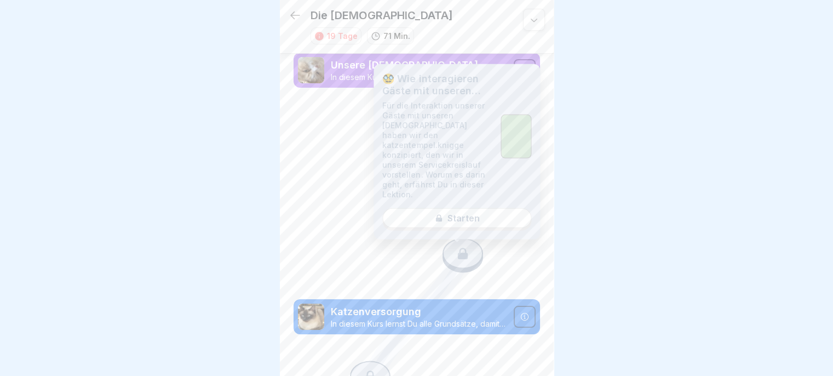
click at [601, 215] on div at bounding box center [416, 188] width 833 height 376
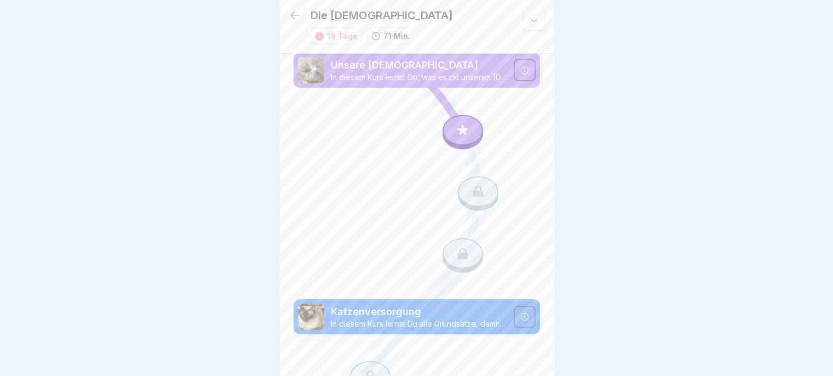
click at [457, 127] on icon at bounding box center [462, 129] width 10 height 10
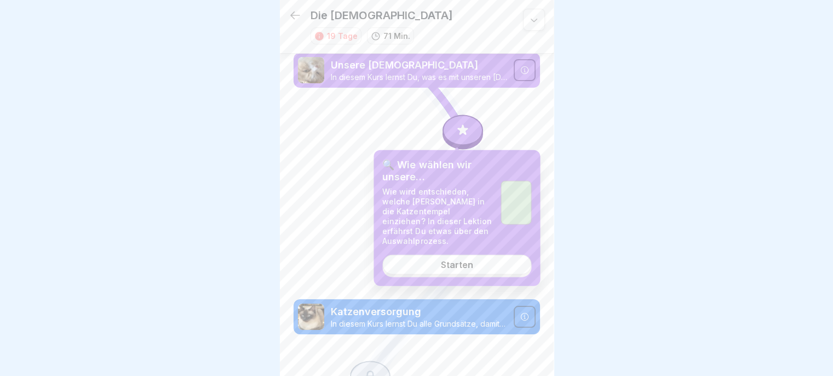
click at [506, 270] on link "Starten" at bounding box center [456, 265] width 149 height 20
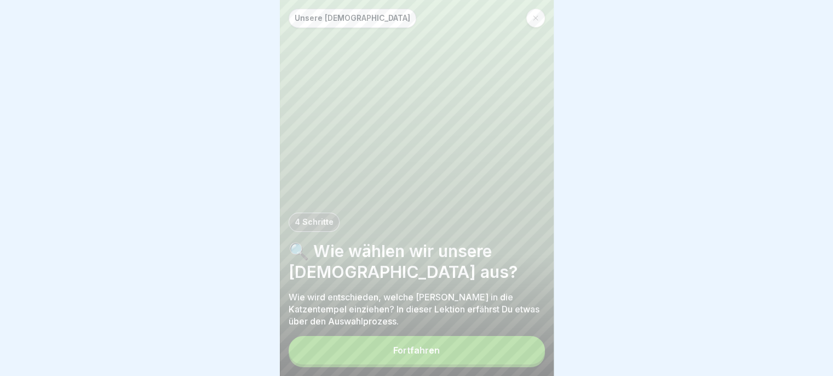
click at [487, 364] on button "Fortfahren" at bounding box center [417, 350] width 256 height 28
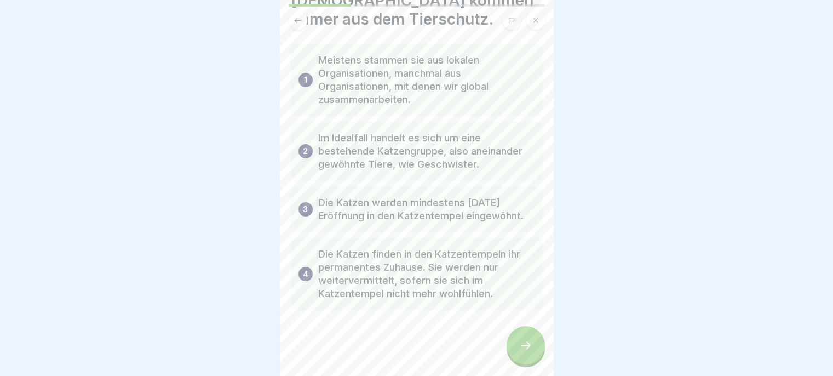
scroll to position [83, 0]
click at [528, 349] on icon at bounding box center [526, 345] width 10 height 8
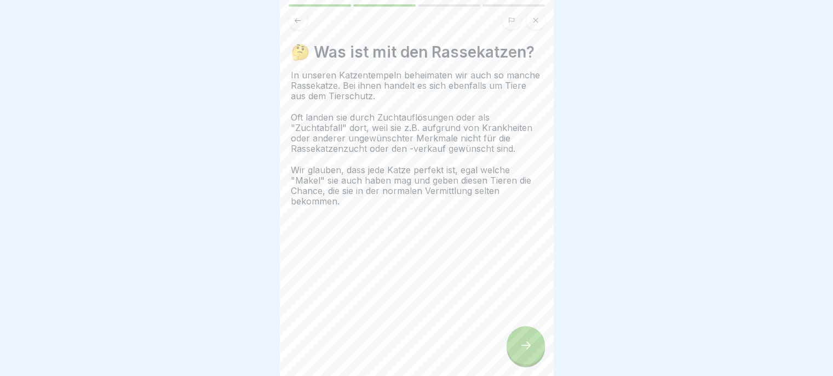
click at [528, 349] on icon at bounding box center [526, 345] width 10 height 8
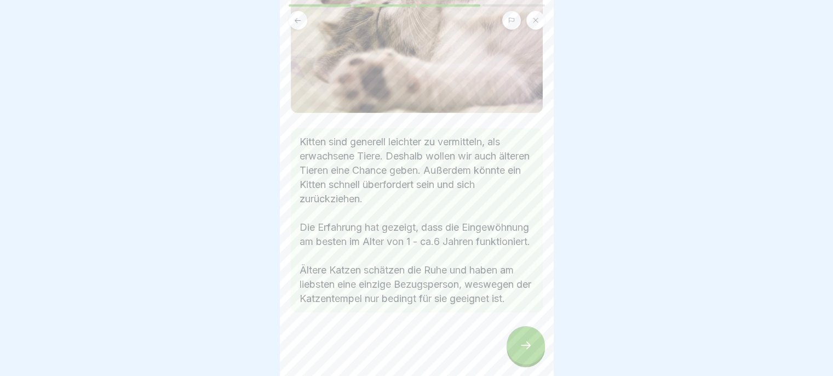
scroll to position [156, 0]
click at [520, 346] on div at bounding box center [526, 345] width 38 height 38
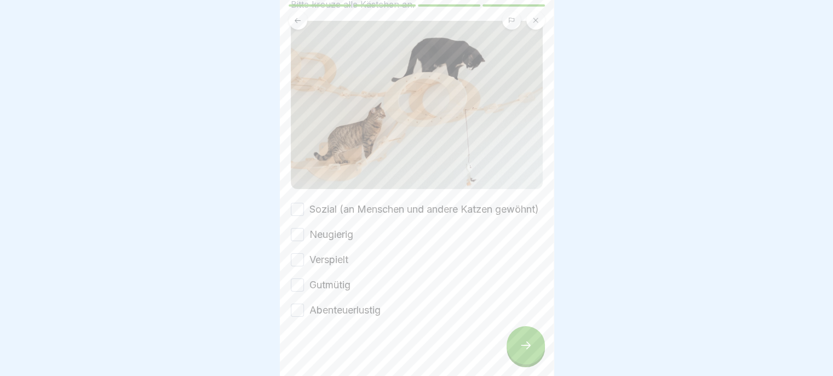
scroll to position [152, 0]
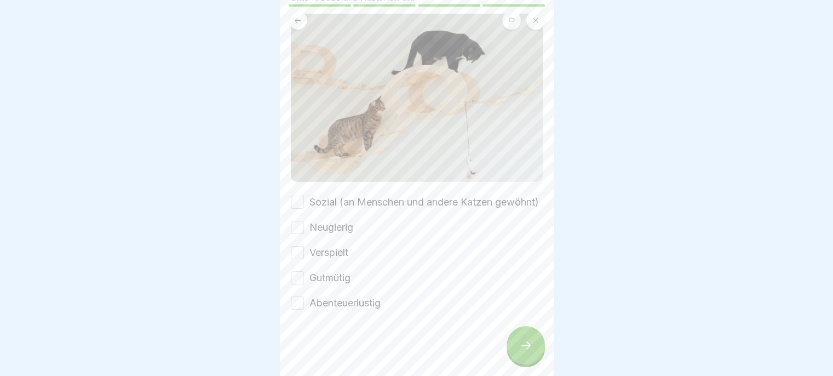
click at [292, 199] on button "Sozial (an Menschen und andere Katzen gewöhnt)" at bounding box center [297, 202] width 13 height 13
click at [299, 223] on button "Neugierig" at bounding box center [297, 227] width 13 height 13
click at [292, 255] on button "Verspielt" at bounding box center [297, 252] width 13 height 13
click at [311, 279] on label "Gutmütig" at bounding box center [329, 278] width 41 height 14
click at [304, 279] on button "Gutmütig" at bounding box center [297, 277] width 13 height 13
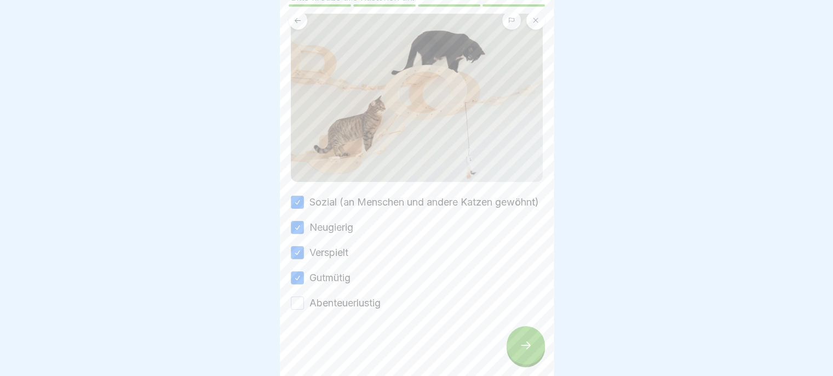
click at [299, 308] on button "Abenteuerlustig" at bounding box center [297, 302] width 13 height 13
click at [527, 352] on icon at bounding box center [525, 344] width 13 height 13
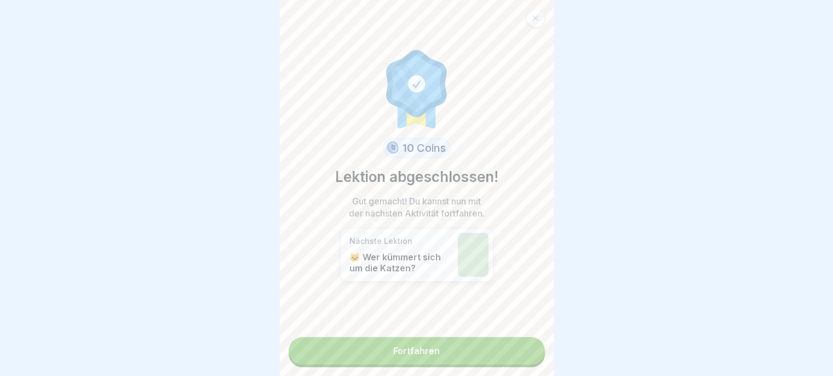
click at [503, 358] on link "Fortfahren" at bounding box center [417, 350] width 256 height 27
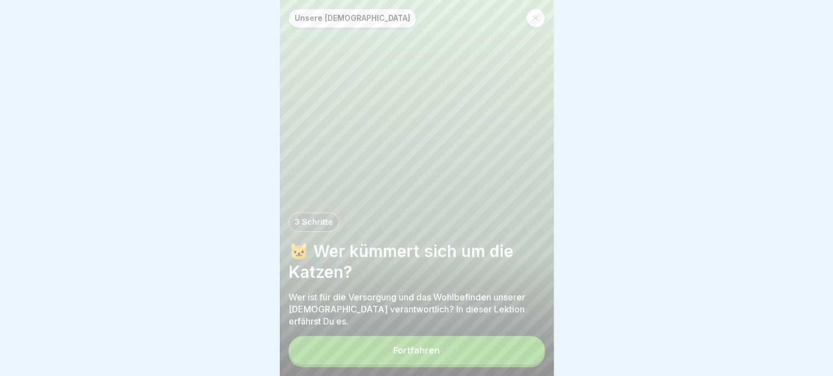
scroll to position [8, 0]
click at [496, 355] on button "Fortfahren" at bounding box center [417, 350] width 256 height 28
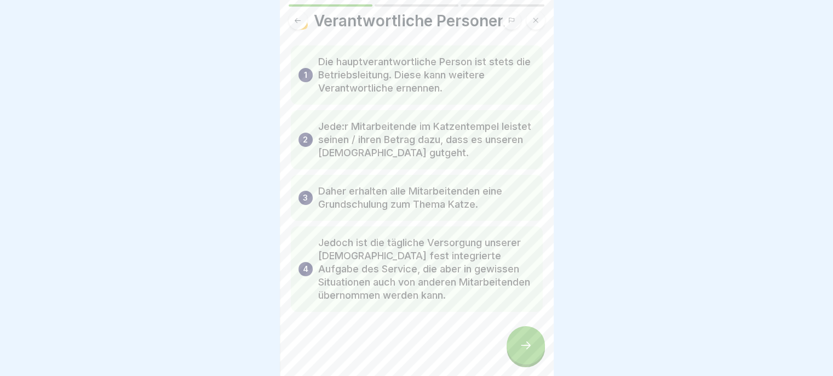
scroll to position [33, 0]
click at [524, 348] on icon at bounding box center [525, 344] width 13 height 13
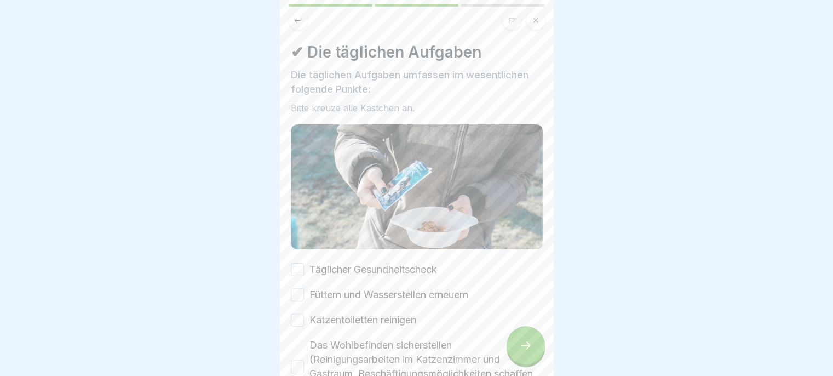
click at [300, 263] on button "Täglicher Gesundheitscheck" at bounding box center [297, 269] width 13 height 13
click at [302, 288] on button "Füttern und Wasserstellen erneuern" at bounding box center [297, 294] width 13 height 13
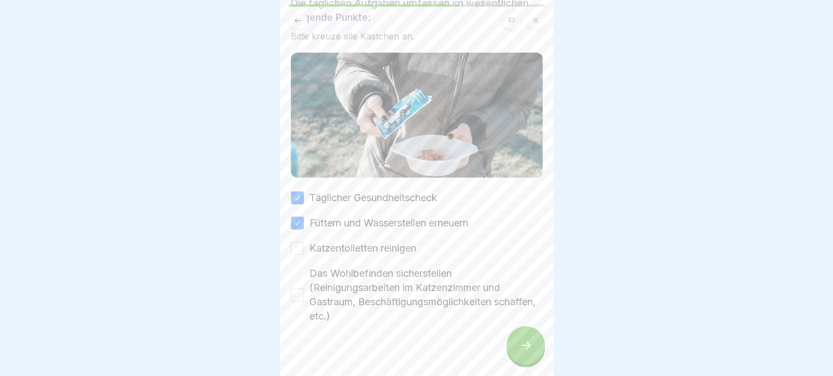
scroll to position [81, 0]
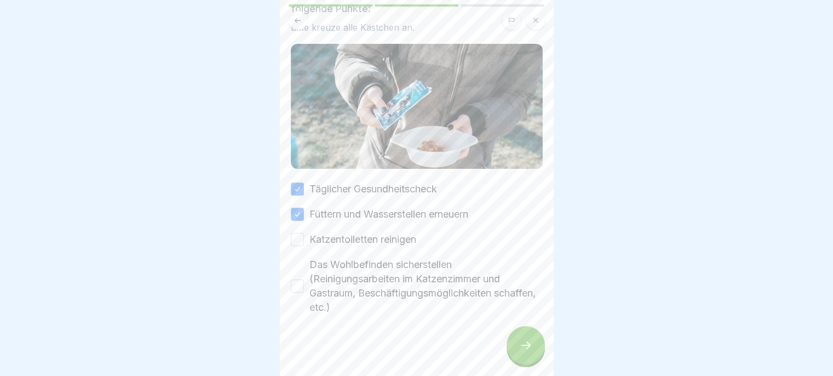
click at [297, 233] on button "Katzentoiletten reinigen" at bounding box center [297, 239] width 13 height 13
click at [300, 279] on button "Das Wohlbefinden sicherstellen (Reinigungsarbeiten im Katzenzimmer und Gastraum…" at bounding box center [297, 285] width 13 height 13
click at [528, 352] on div at bounding box center [526, 345] width 38 height 38
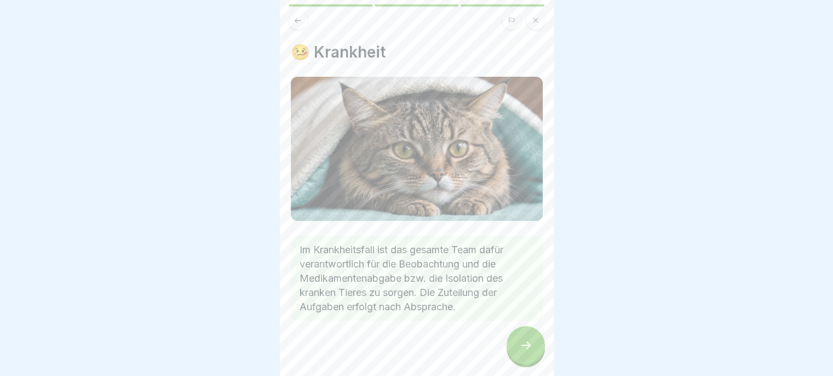
click at [526, 353] on div at bounding box center [526, 345] width 38 height 38
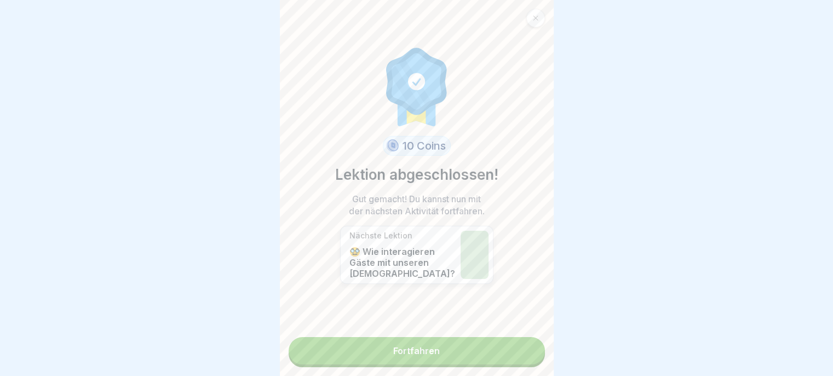
click at [500, 348] on link "Fortfahren" at bounding box center [417, 350] width 256 height 27
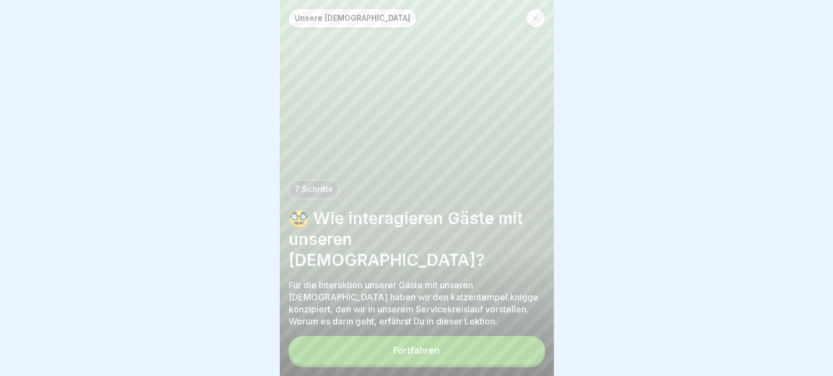
click at [502, 353] on button "Fortfahren" at bounding box center [417, 350] width 256 height 28
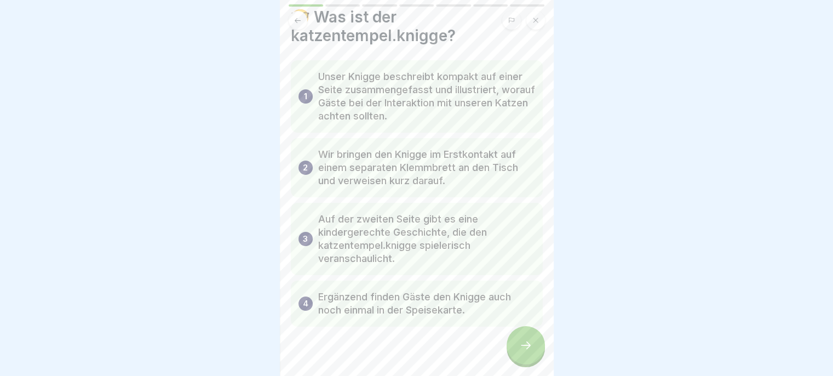
scroll to position [35, 0]
click at [528, 343] on icon at bounding box center [526, 345] width 10 height 8
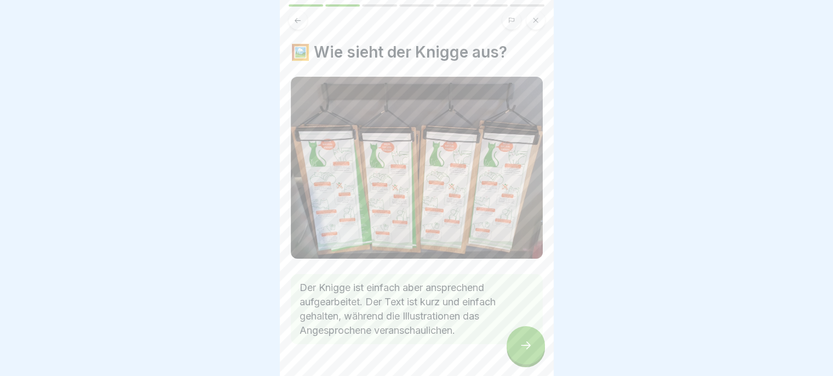
click at [521, 342] on icon at bounding box center [525, 344] width 13 height 13
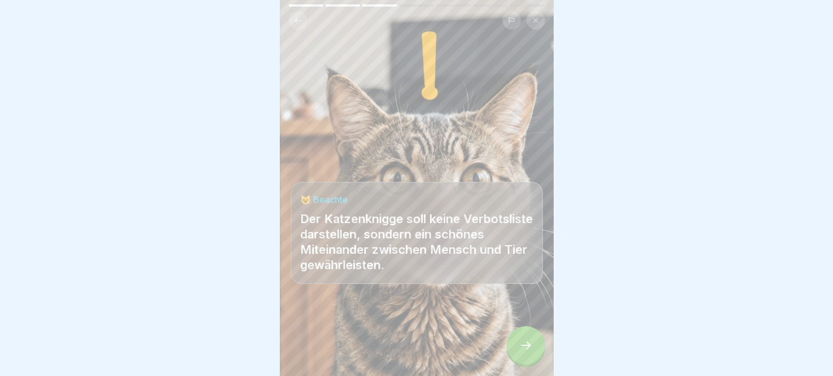
click at [521, 343] on icon at bounding box center [525, 344] width 13 height 13
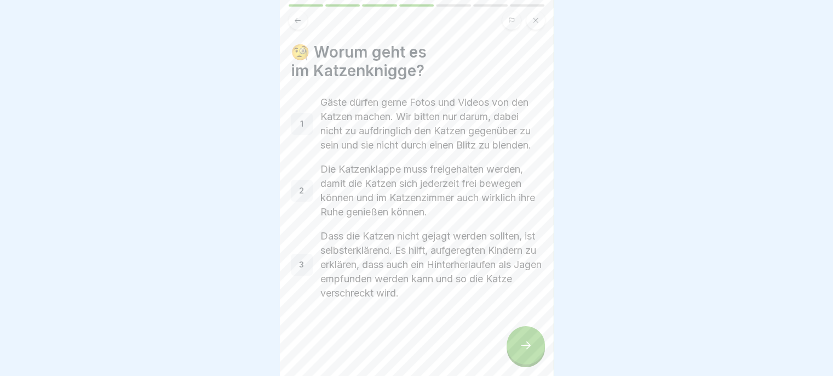
click at [525, 343] on icon at bounding box center [525, 344] width 13 height 13
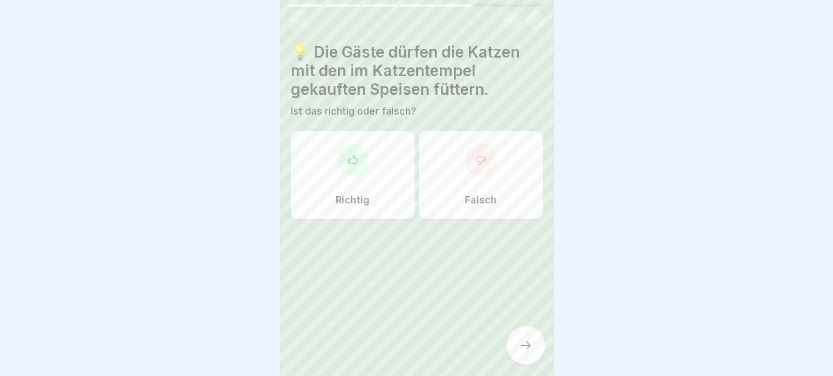
click at [491, 182] on div "Falsch" at bounding box center [481, 175] width 124 height 88
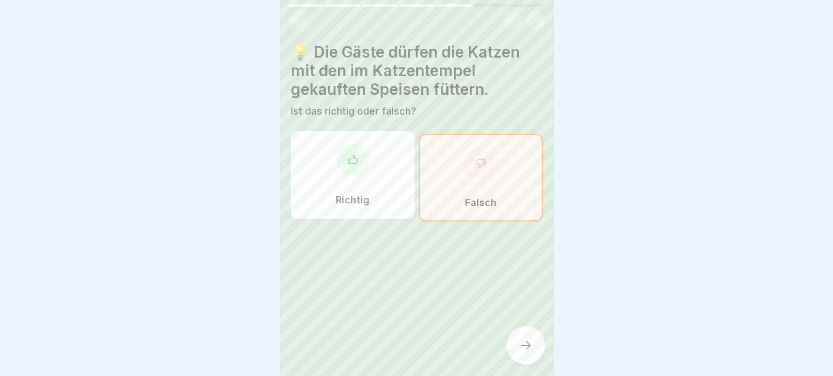
click at [524, 351] on icon at bounding box center [525, 344] width 13 height 13
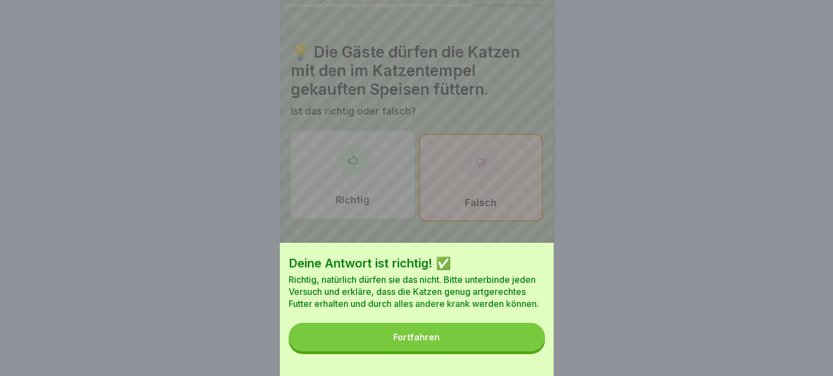
click at [514, 351] on button "Fortfahren" at bounding box center [417, 337] width 256 height 28
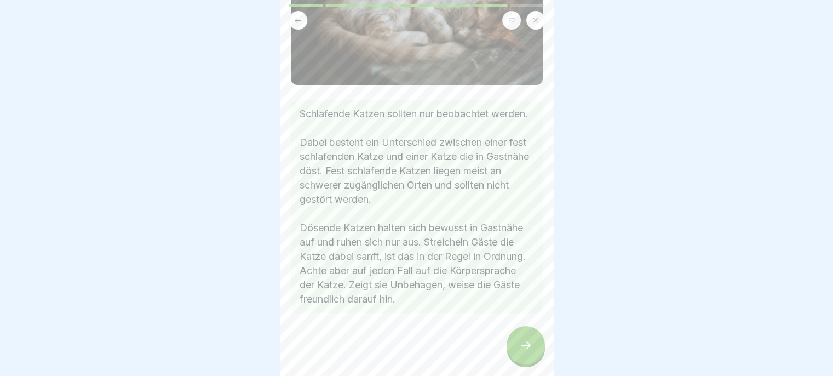
scroll to position [159, 0]
click at [524, 349] on icon at bounding box center [525, 344] width 13 height 13
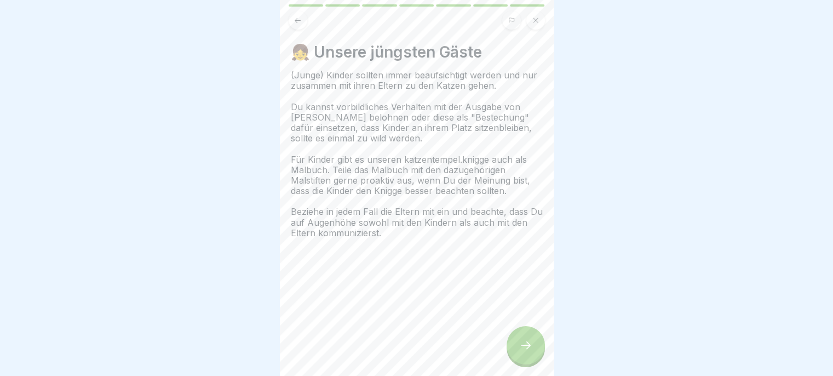
click at [528, 337] on div at bounding box center [526, 345] width 38 height 38
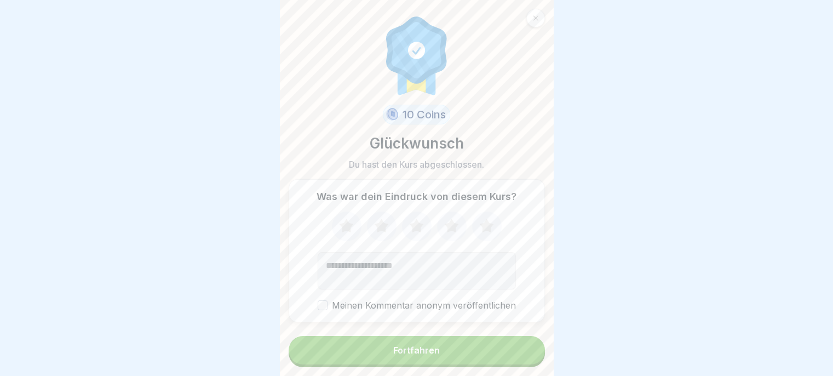
click at [472, 229] on icon at bounding box center [486, 226] width 29 height 28
click at [446, 355] on button "Fortfahren" at bounding box center [417, 350] width 256 height 28
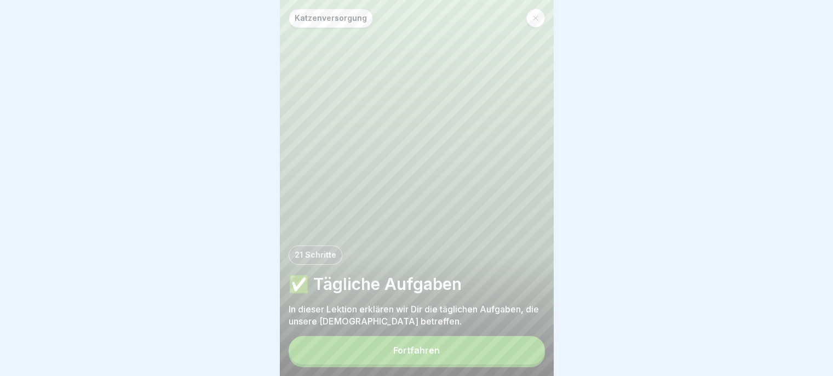
click at [487, 358] on button "Fortfahren" at bounding box center [417, 350] width 256 height 28
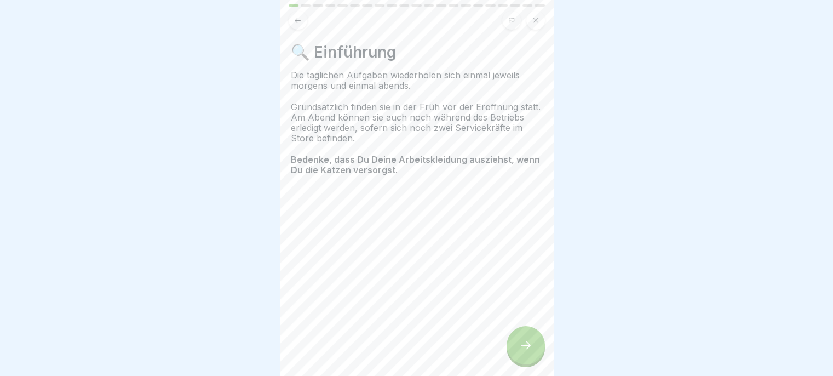
click at [523, 346] on icon at bounding box center [526, 345] width 10 height 8
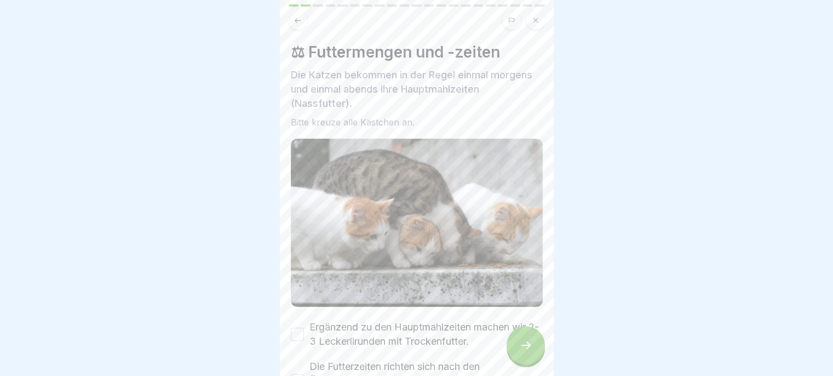
click at [521, 345] on icon at bounding box center [526, 345] width 10 height 8
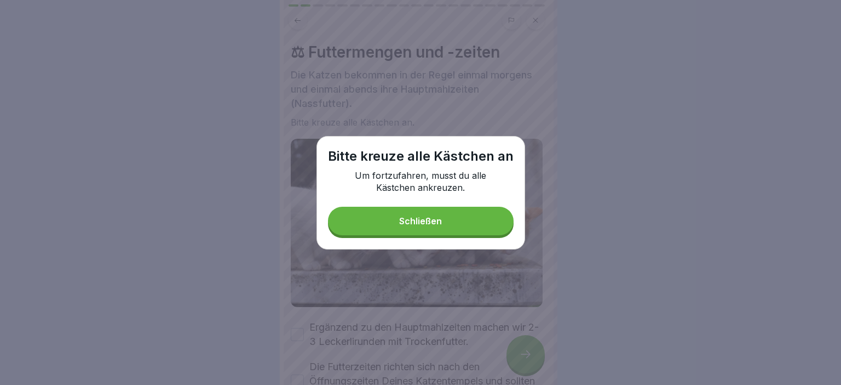
click at [504, 226] on button "Schließen" at bounding box center [421, 220] width 186 height 28
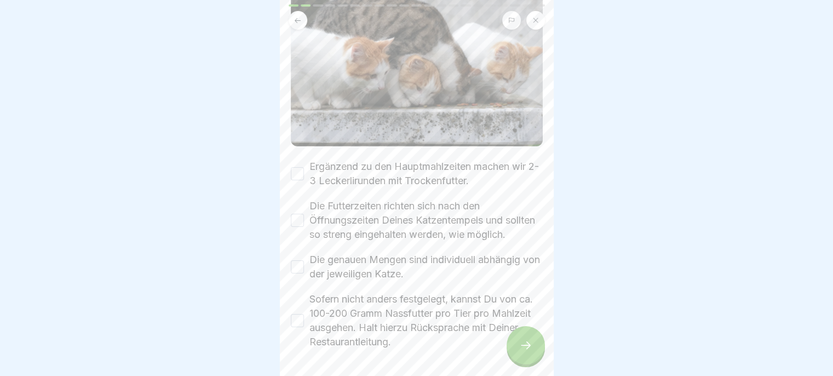
scroll to position [162, 0]
click at [297, 169] on button "Ergänzend zu den Hauptmahlzeiten machen wir 2-3 Leckerlirunden mit Trockenfutte…" at bounding box center [297, 171] width 13 height 13
click at [301, 216] on button "Die Futterzeiten richten sich nach den Öffnungszeiten Deines Katzentempels und …" at bounding box center [297, 218] width 13 height 13
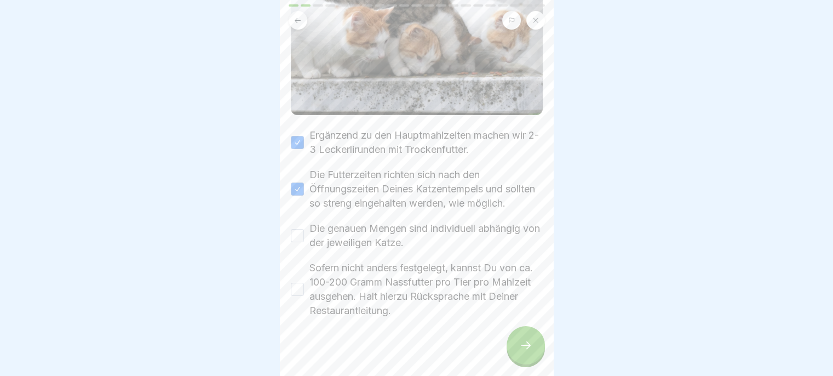
scroll to position [208, 0]
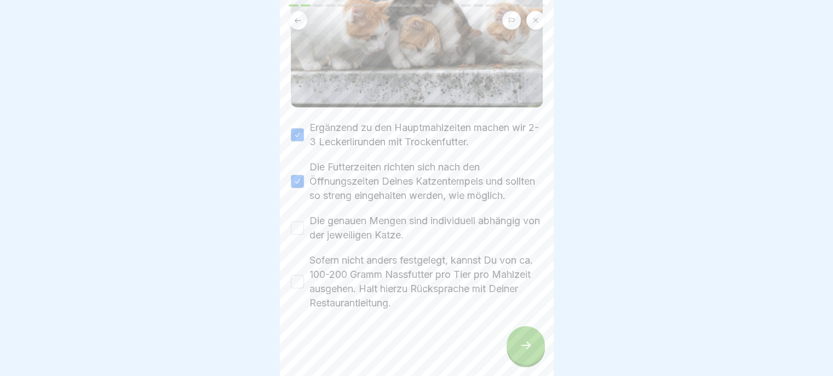
click at [300, 229] on button "Die genauen Mengen sind individuell abhängig von der jeweiligen Katze." at bounding box center [297, 227] width 13 height 13
click at [300, 285] on button "Sofern nicht anders festgelegt, kannst Du von ca. 100-200 Gramm Nassfutter pro …" at bounding box center [297, 281] width 13 height 13
click at [522, 352] on icon at bounding box center [525, 344] width 13 height 13
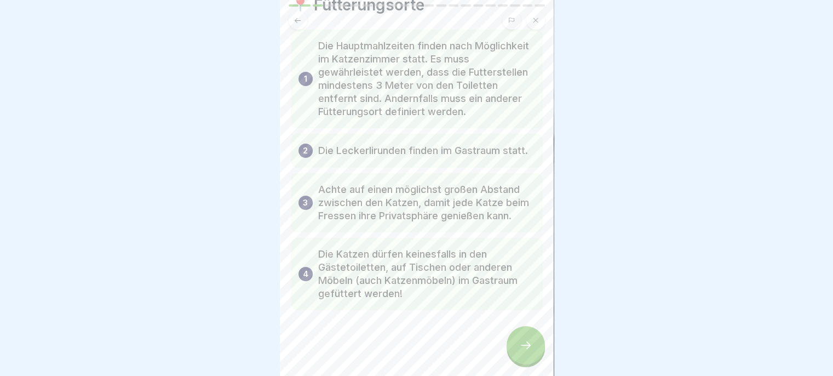
scroll to position [62, 0]
click at [521, 352] on icon at bounding box center [525, 344] width 13 height 13
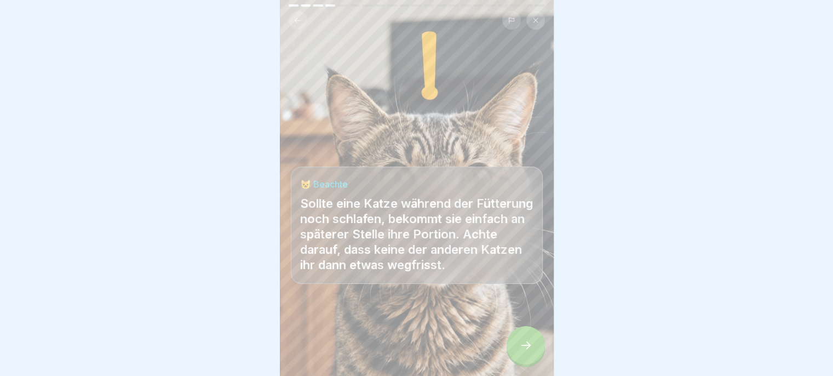
click at [521, 352] on icon at bounding box center [525, 344] width 13 height 13
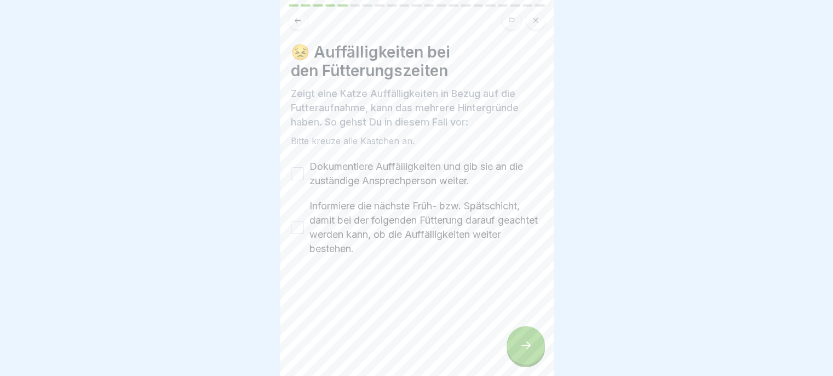
click at [303, 174] on button "Dokumentiere Auffälligkeiten und gib sie an die zuständige Ansprechperson weite…" at bounding box center [297, 173] width 13 height 13
click at [293, 230] on button "Informiere die nächste Früh- bzw. Spätschicht, damit bei der folgenden Fütterun…" at bounding box center [297, 227] width 13 height 13
click at [509, 349] on div at bounding box center [526, 345] width 38 height 38
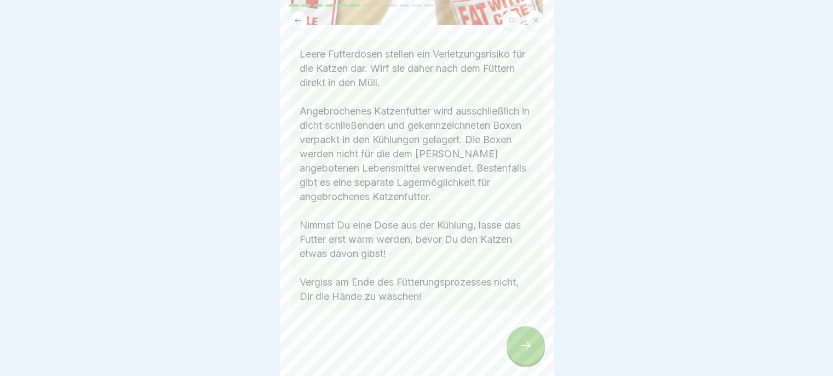
scroll to position [228, 0]
click at [525, 352] on icon at bounding box center [525, 344] width 13 height 13
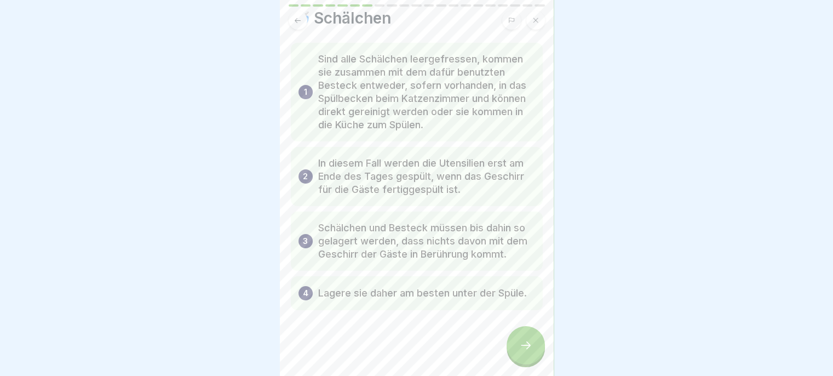
scroll to position [47, 0]
click at [520, 346] on div at bounding box center [526, 345] width 38 height 38
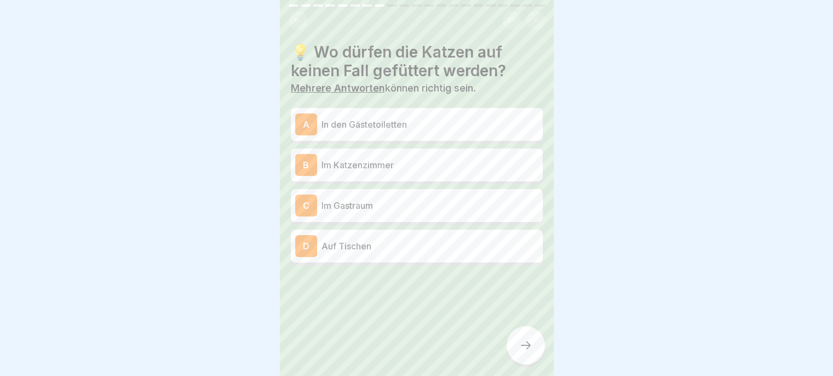
click at [473, 113] on div "A In den Gästetoiletten" at bounding box center [416, 124] width 243 height 22
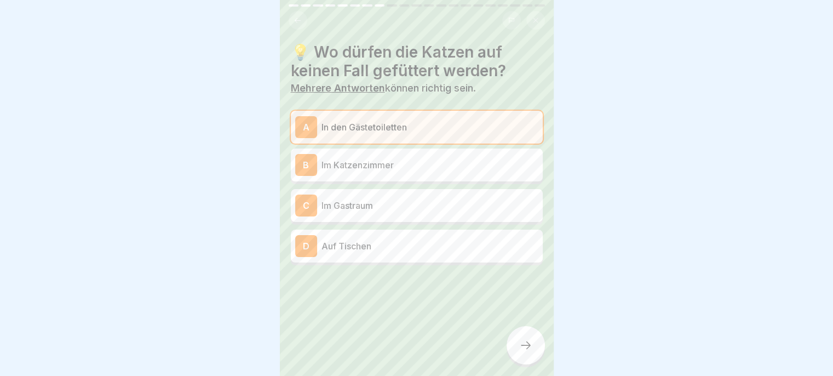
click at [442, 210] on p "Im Gastraum" at bounding box center [430, 205] width 217 height 13
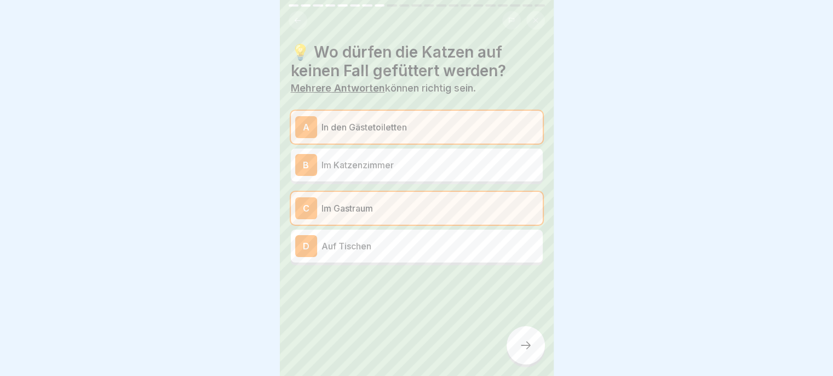
click at [434, 253] on div "D Auf Tischen" at bounding box center [416, 246] width 243 height 22
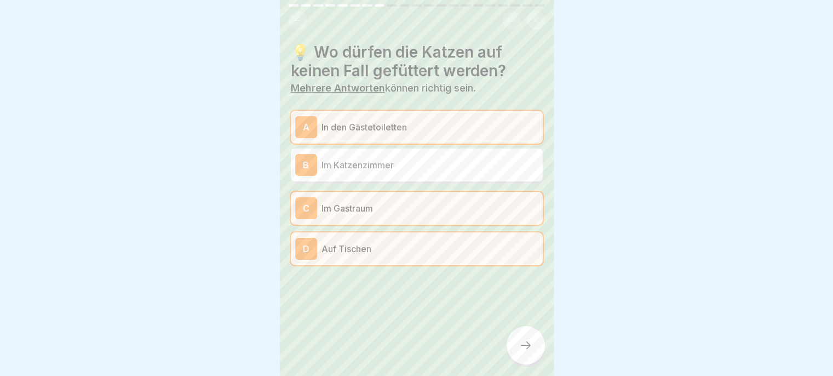
click at [528, 349] on icon at bounding box center [526, 345] width 10 height 8
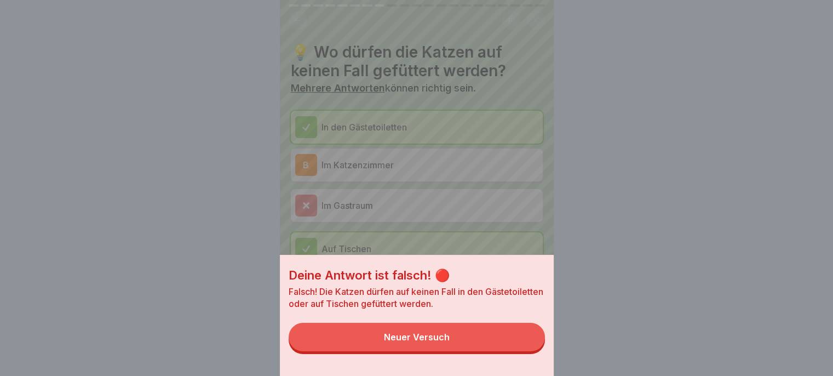
click at [490, 348] on button "Neuer Versuch" at bounding box center [417, 337] width 256 height 28
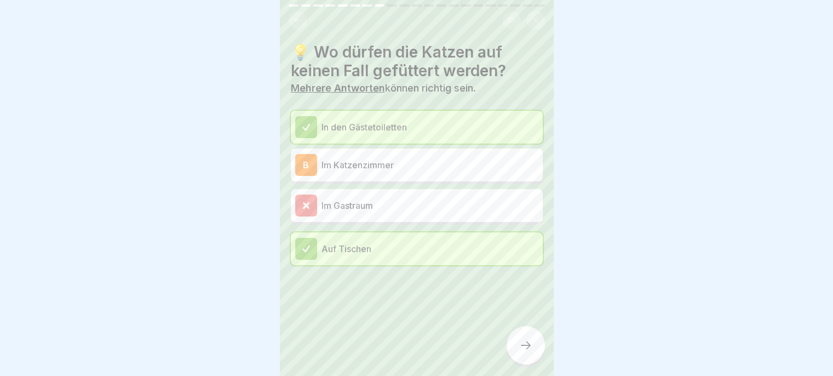
click at [517, 358] on div at bounding box center [526, 345] width 38 height 38
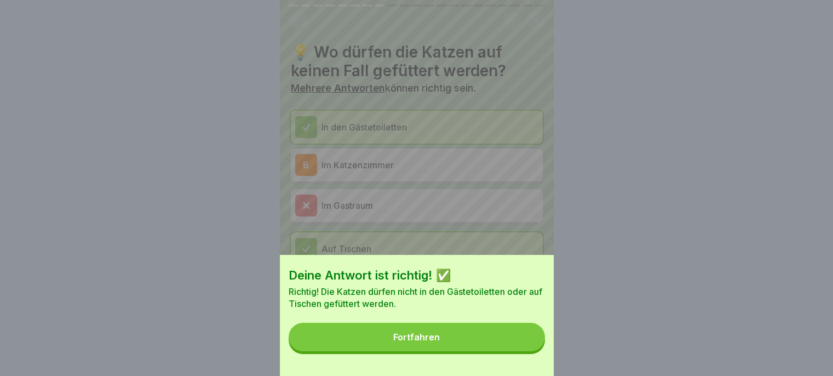
click at [509, 347] on button "Fortfahren" at bounding box center [417, 337] width 256 height 28
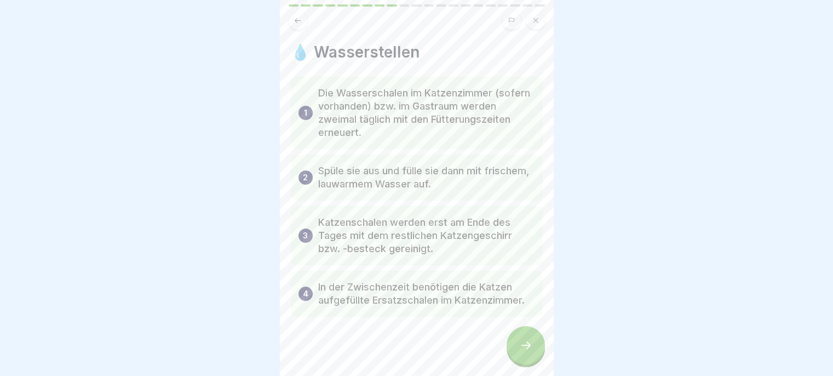
click at [534, 357] on div at bounding box center [526, 345] width 38 height 38
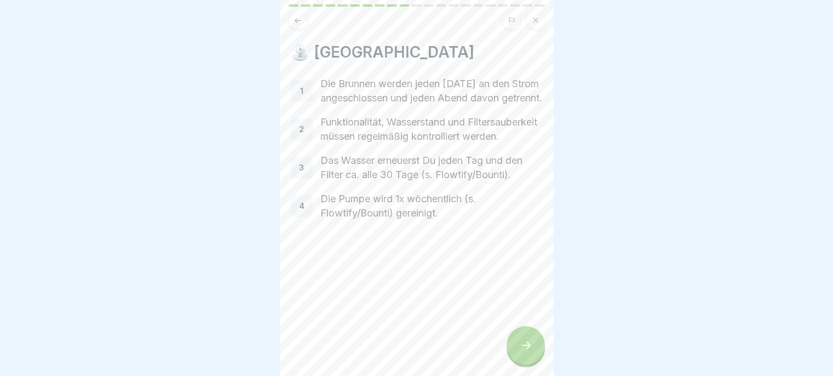
click at [521, 349] on icon at bounding box center [526, 345] width 10 height 8
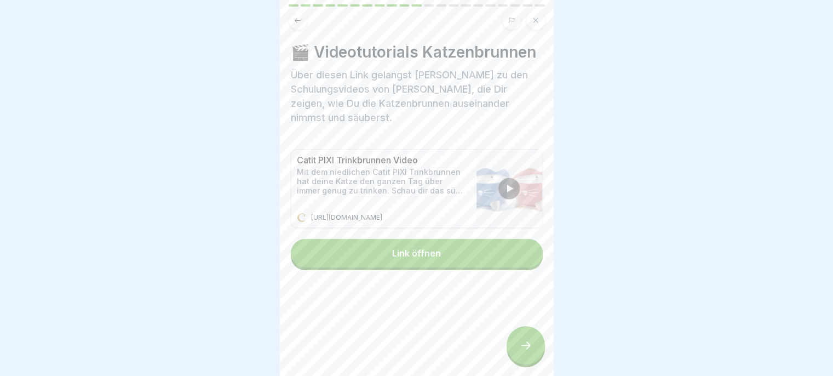
click at [525, 364] on div at bounding box center [526, 345] width 38 height 38
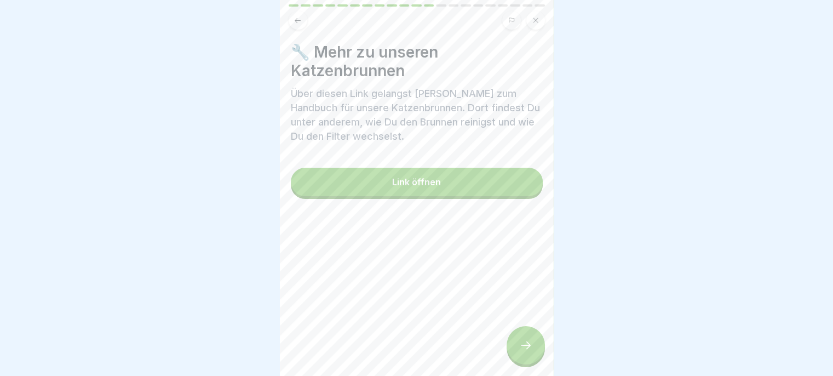
click at [524, 349] on icon at bounding box center [526, 345] width 10 height 8
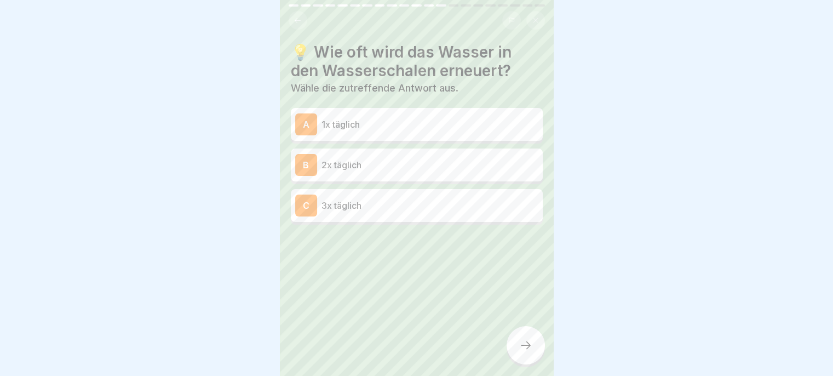
click at [475, 166] on p "2x täglich" at bounding box center [430, 164] width 217 height 13
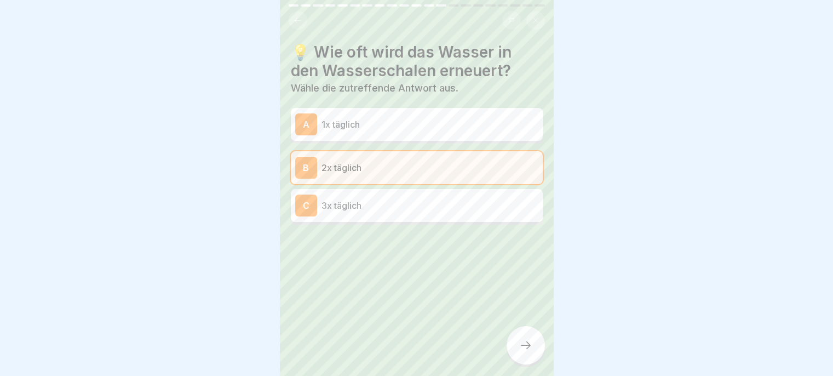
click at [535, 348] on div at bounding box center [526, 345] width 38 height 38
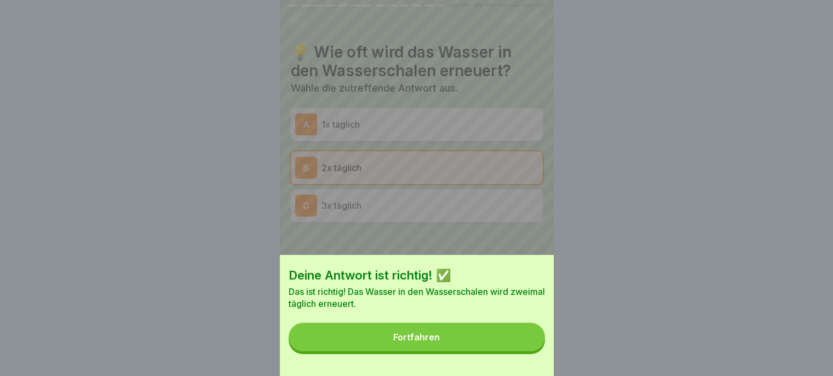
click at [500, 345] on button "Fortfahren" at bounding box center [417, 337] width 256 height 28
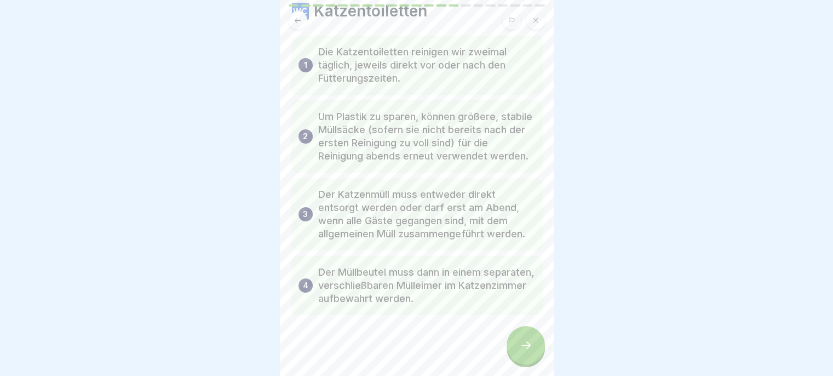
scroll to position [72, 0]
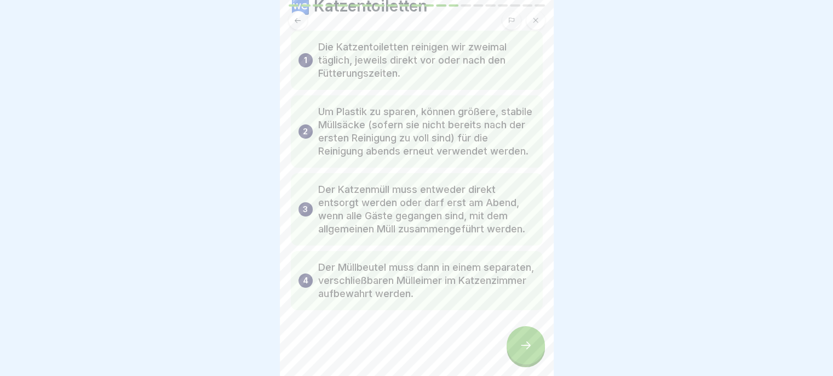
click at [521, 351] on icon at bounding box center [525, 344] width 13 height 13
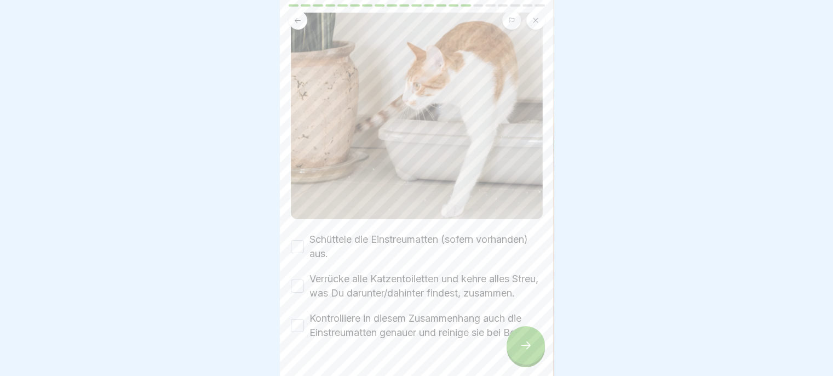
scroll to position [195, 0]
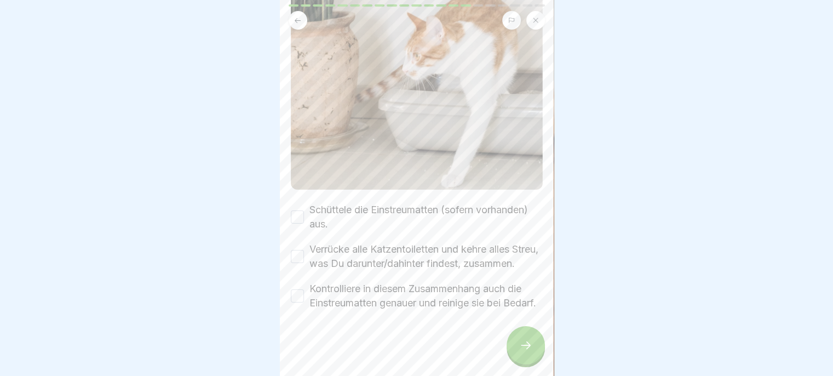
click at [300, 210] on button "Schüttele die Einstreumatten (sofern vorhanden) aus." at bounding box center [297, 216] width 13 height 13
click at [302, 250] on button "Verrücke alle Katzentoiletten und kehre alles Streu, was Du darunter/dahinter f…" at bounding box center [297, 256] width 13 height 13
click at [296, 294] on button "Kontrolliere in diesem Zusammenhang auch die Einstreumatten genauer und reinige…" at bounding box center [297, 295] width 13 height 13
click at [526, 352] on icon at bounding box center [525, 344] width 13 height 13
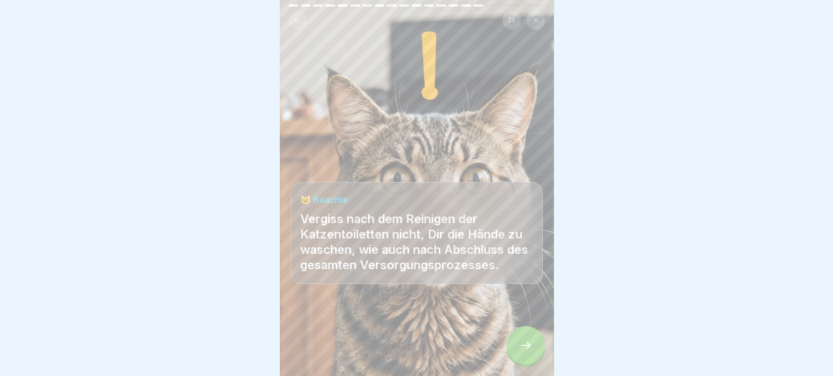
scroll to position [8, 0]
click at [521, 354] on div at bounding box center [526, 345] width 38 height 38
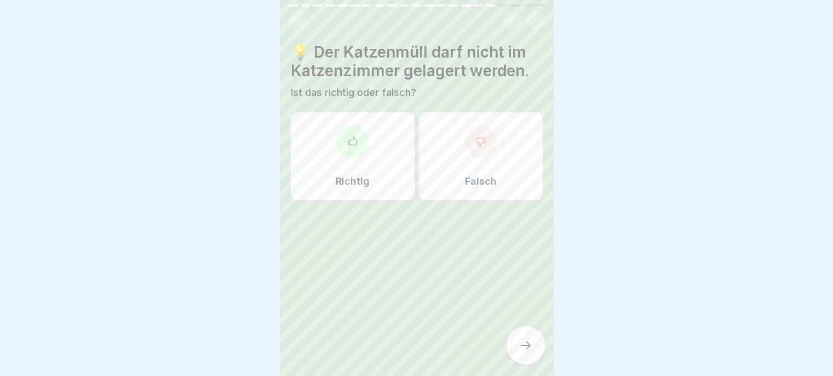
click at [454, 160] on div "Falsch" at bounding box center [481, 156] width 124 height 88
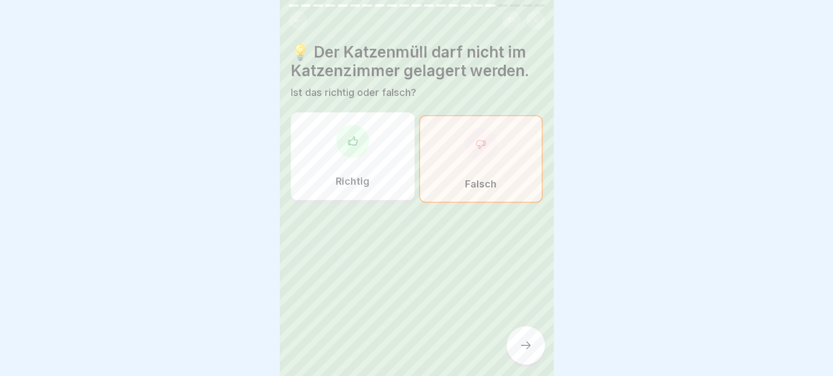
click at [511, 342] on div at bounding box center [526, 345] width 38 height 38
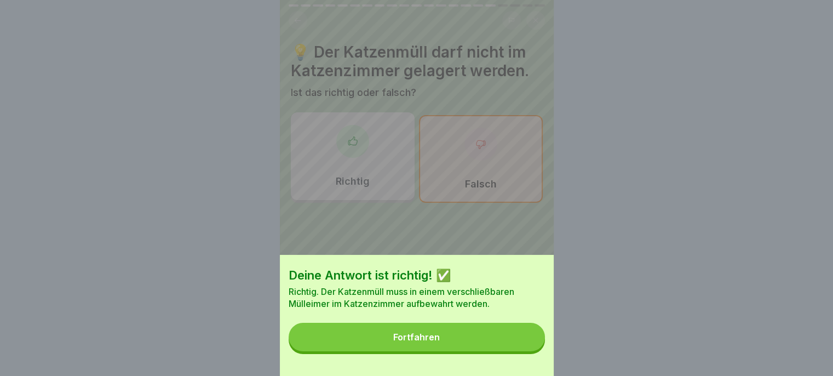
click at [502, 351] on button "Fortfahren" at bounding box center [417, 337] width 256 height 28
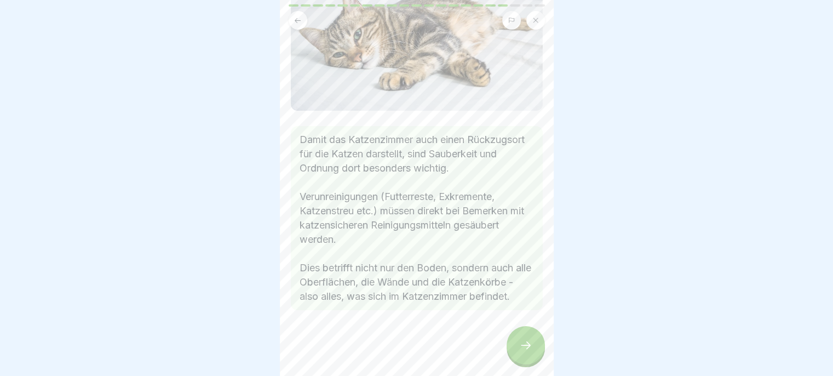
scroll to position [128, 0]
click at [517, 341] on div at bounding box center [526, 345] width 38 height 38
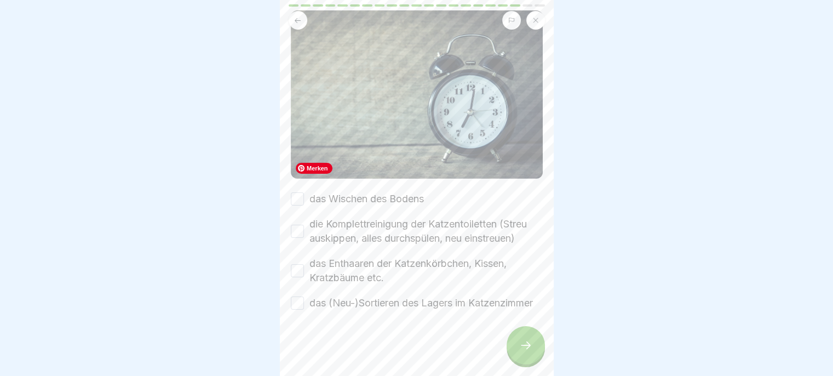
scroll to position [155, 0]
click at [298, 192] on button "das Wischen des Bodens" at bounding box center [297, 198] width 13 height 13
click at [295, 225] on button "die Komplettreinigung der Katzentoiletten (Streu auskippen, alles durchspülen, …" at bounding box center [297, 231] width 13 height 13
click at [300, 264] on button "das Enthaaren der Katzenkörbchen, Kissen, Kratzbäume etc." at bounding box center [297, 270] width 13 height 13
click at [302, 296] on div "das (Neu-)Sortieren des Lagers im Katzenzimmer" at bounding box center [412, 303] width 242 height 14
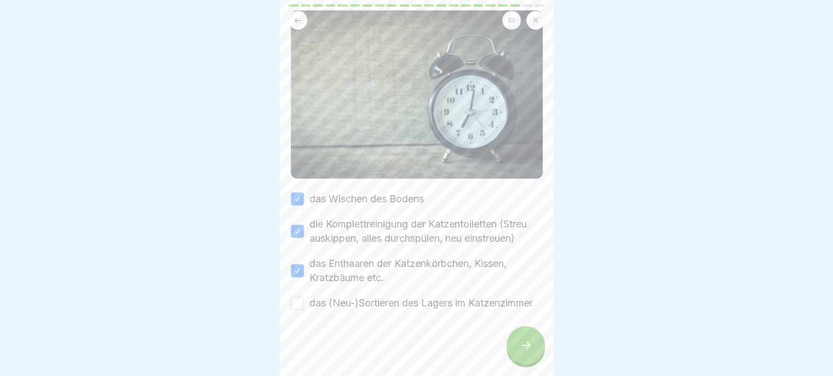
click at [311, 296] on label "das (Neu-)Sortieren des Lagers im Katzenzimmer" at bounding box center [420, 303] width 223 height 14
click at [304, 296] on button "das (Neu-)Sortieren des Lagers im Katzenzimmer" at bounding box center [297, 302] width 13 height 13
click at [509, 343] on div at bounding box center [526, 345] width 38 height 38
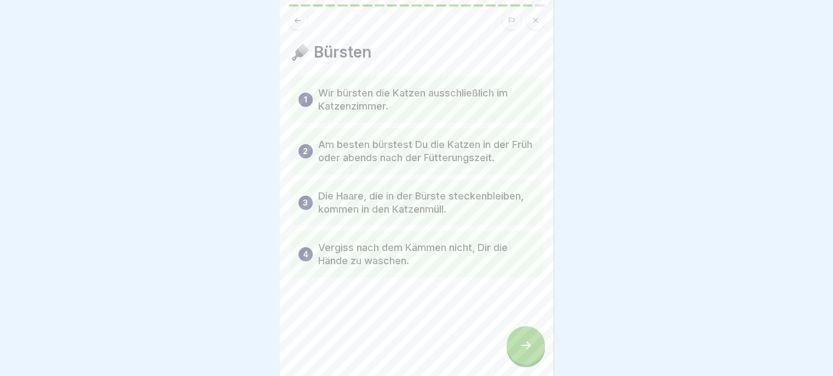
click at [497, 95] on p "Wir bürsten die Katzen ausschließlich im Katzenzimmer." at bounding box center [426, 100] width 217 height 26
click at [521, 352] on div at bounding box center [526, 345] width 38 height 38
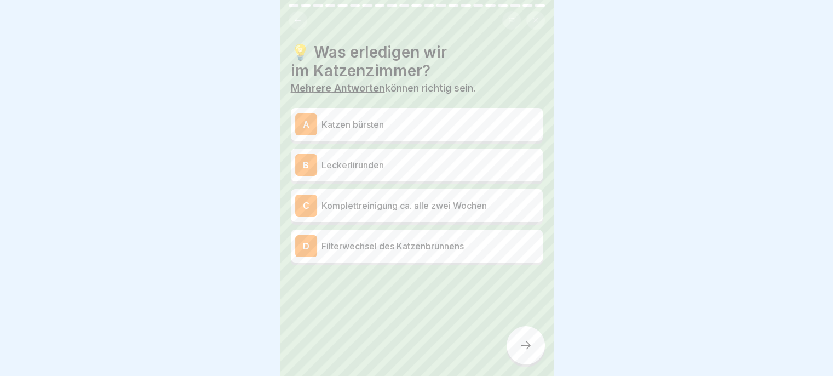
click at [491, 118] on p "Katzen bürsten" at bounding box center [430, 124] width 217 height 13
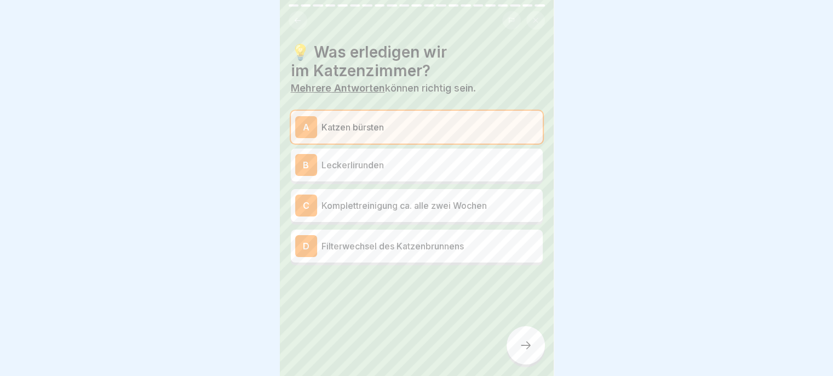
click at [494, 199] on p "Komplettreinigung ca. alle zwei Wochen" at bounding box center [430, 205] width 217 height 13
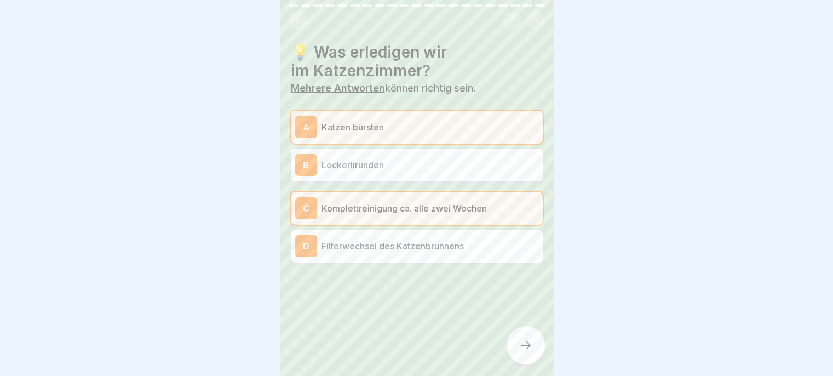
click at [494, 241] on p "Filterwechsel des Katzenbrunnens" at bounding box center [430, 245] width 217 height 13
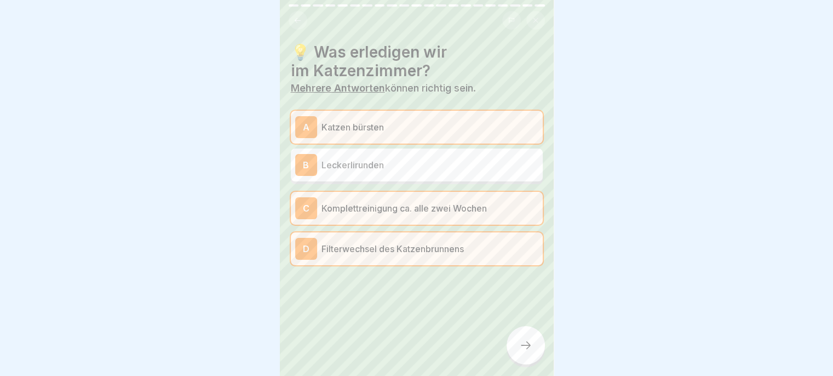
click at [497, 243] on p "Filterwechsel des Katzenbrunnens" at bounding box center [430, 248] width 217 height 13
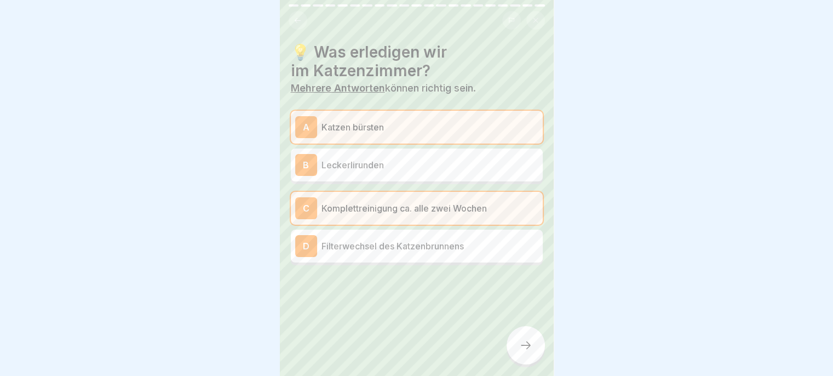
click at [528, 358] on div at bounding box center [526, 345] width 38 height 38
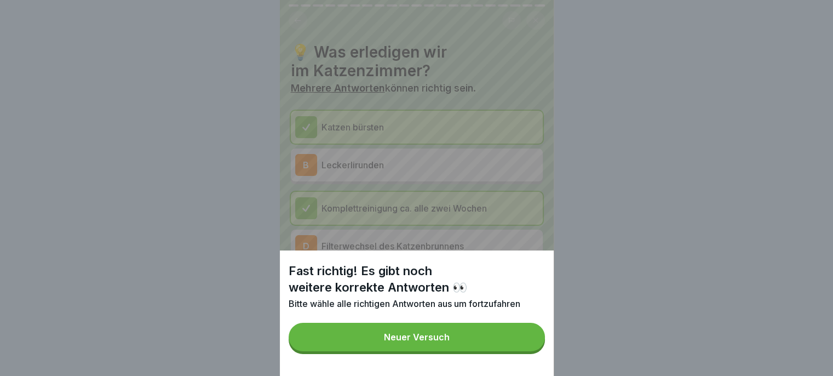
click at [503, 351] on button "Neuer Versuch" at bounding box center [417, 337] width 256 height 28
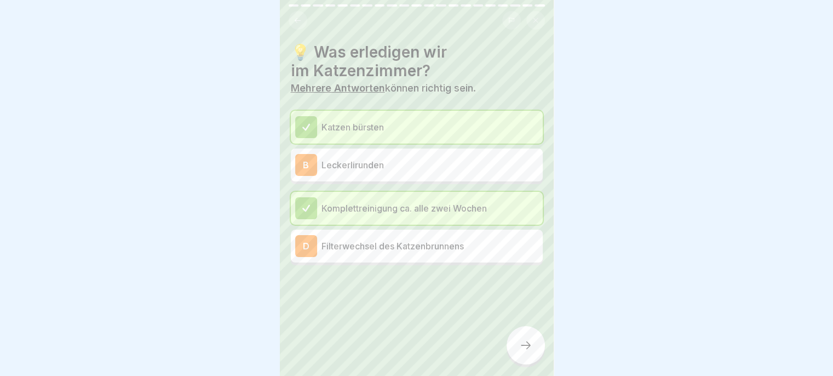
click at [480, 229] on div "D Filterwechsel des Katzenbrunnens" at bounding box center [417, 245] width 252 height 33
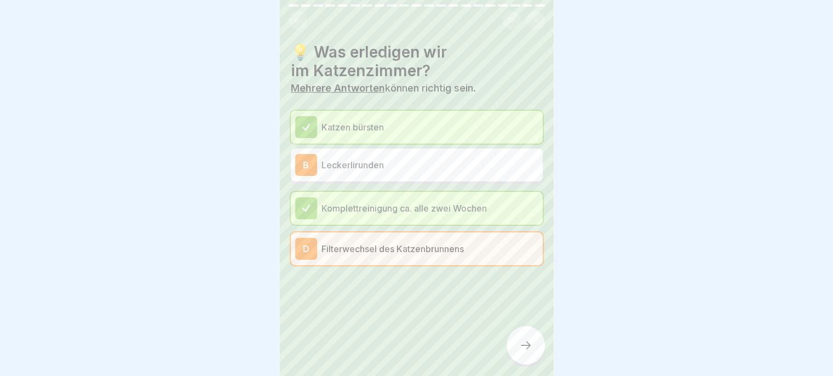
click at [458, 265] on div at bounding box center [417, 298] width 252 height 66
click at [532, 351] on div at bounding box center [526, 345] width 38 height 38
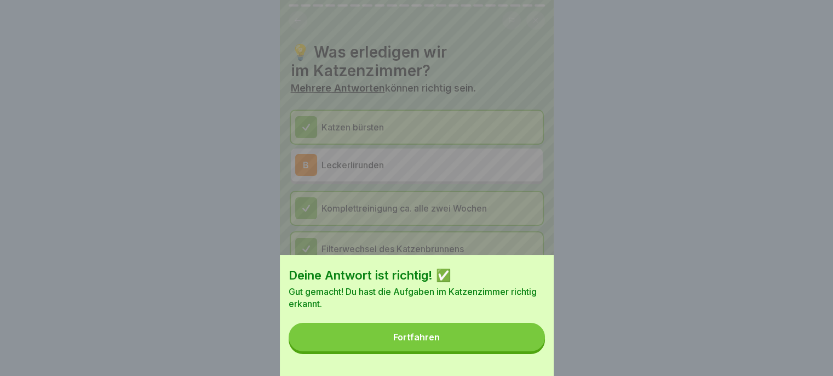
click at [509, 346] on button "Fortfahren" at bounding box center [417, 337] width 256 height 28
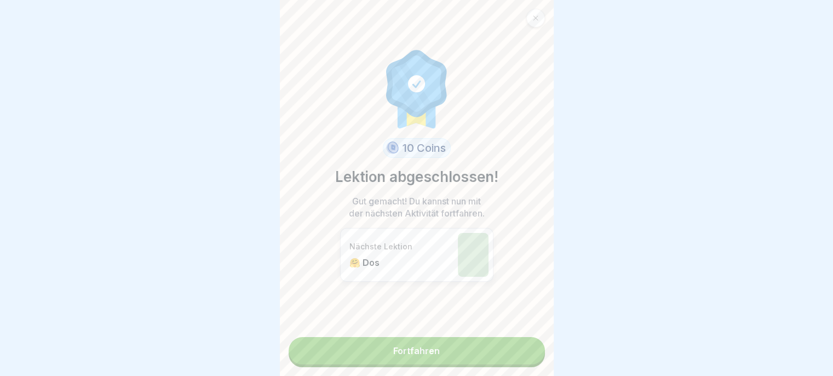
click at [494, 346] on link "Fortfahren" at bounding box center [417, 350] width 256 height 27
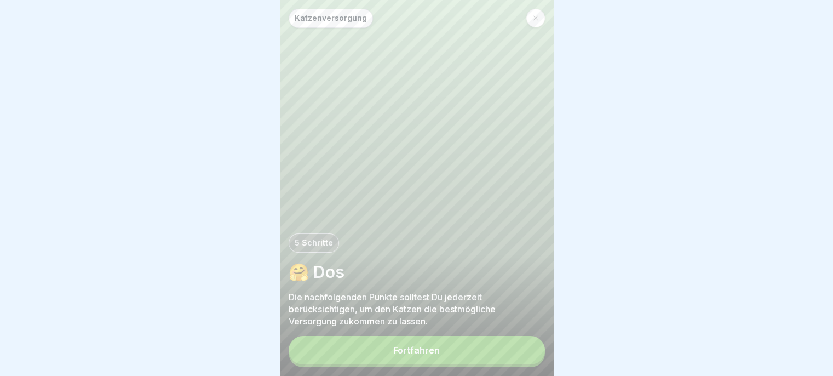
click at [502, 353] on button "Fortfahren" at bounding box center [417, 350] width 256 height 28
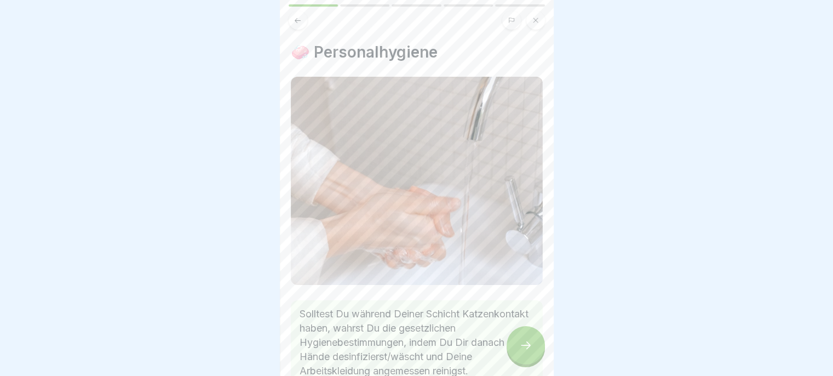
click at [522, 342] on icon at bounding box center [525, 344] width 13 height 13
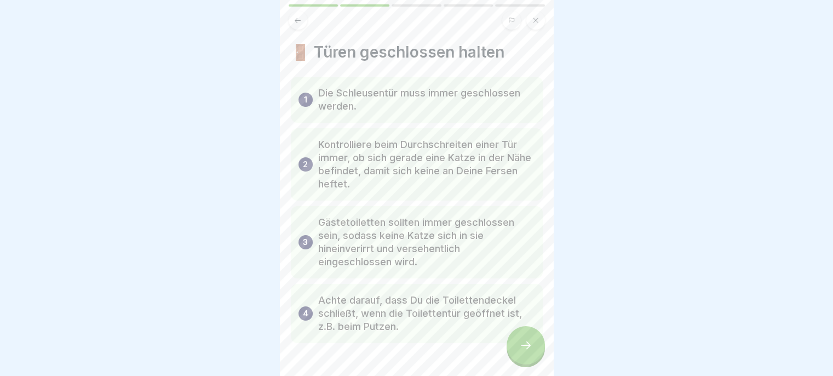
click at [513, 343] on div at bounding box center [526, 345] width 38 height 38
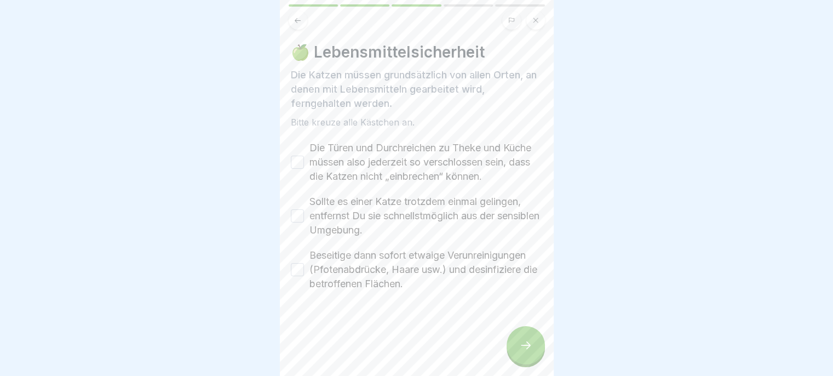
click at [512, 337] on div at bounding box center [526, 345] width 38 height 38
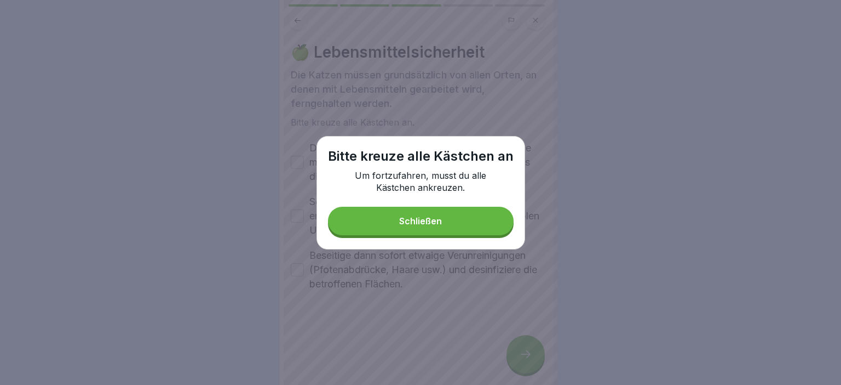
click at [409, 222] on div "Schließen" at bounding box center [420, 221] width 43 height 10
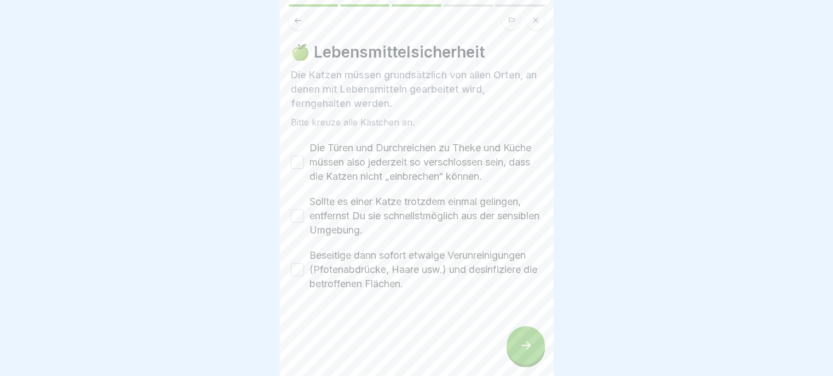
click at [295, 169] on button "Die Türen und Durchreichen zu Theke und Küche müssen also jederzeit so verschlo…" at bounding box center [297, 162] width 13 height 13
click at [292, 222] on button "Sollte es einer Katze trotzdem einmal gelingen, entfernst Du sie schnellstmögli…" at bounding box center [297, 215] width 13 height 13
click at [301, 276] on button "Beseitige dann sofort etwaige Verunreinigungen (Pfotenabdrücke, Haare usw.) und…" at bounding box center [297, 269] width 13 height 13
click at [530, 341] on div at bounding box center [526, 345] width 38 height 38
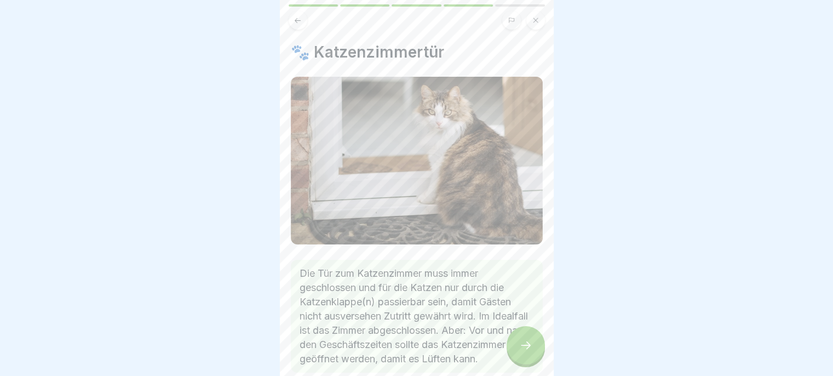
click at [524, 352] on icon at bounding box center [525, 344] width 13 height 13
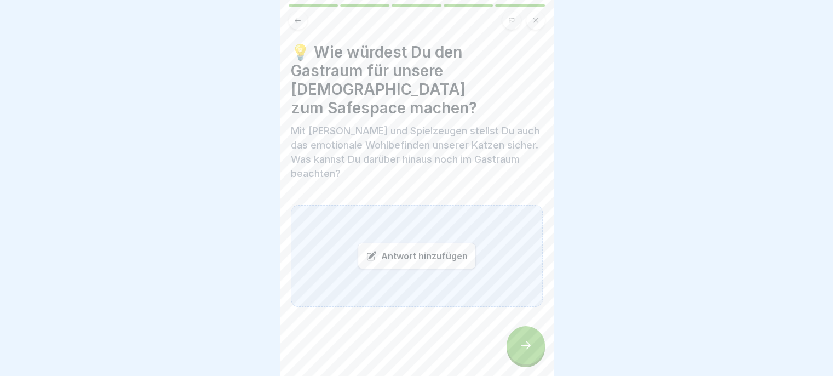
click at [427, 253] on div "Antwort hinzufügen" at bounding box center [417, 256] width 118 height 26
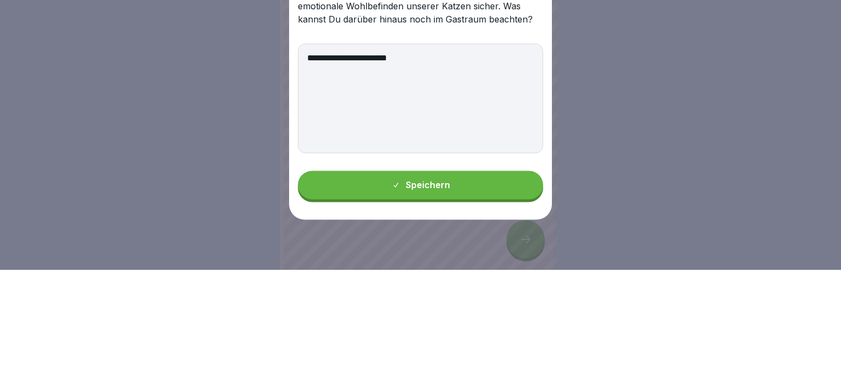
type textarea "**********"
click at [502, 304] on button "Speichern" at bounding box center [420, 299] width 245 height 28
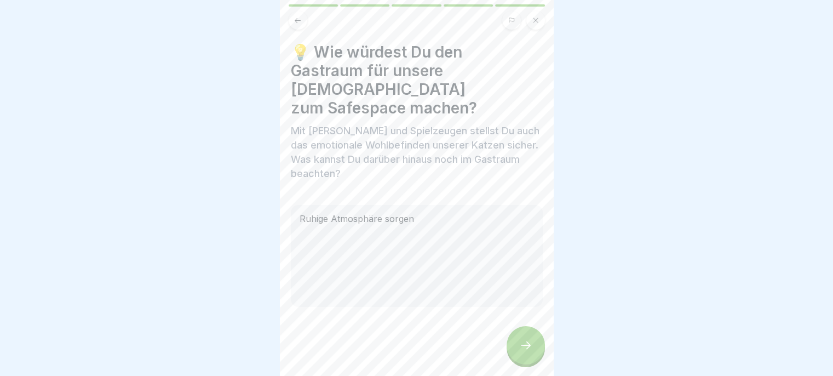
click at [524, 352] on icon at bounding box center [525, 344] width 13 height 13
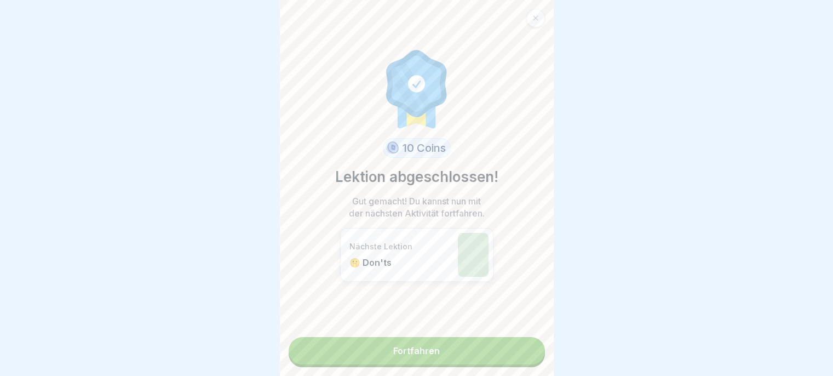
click at [460, 360] on link "Fortfahren" at bounding box center [417, 350] width 256 height 27
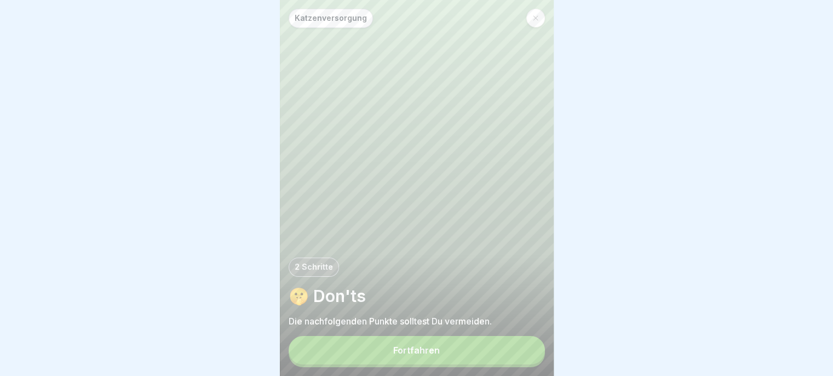
click at [466, 358] on button "Fortfahren" at bounding box center [417, 350] width 256 height 28
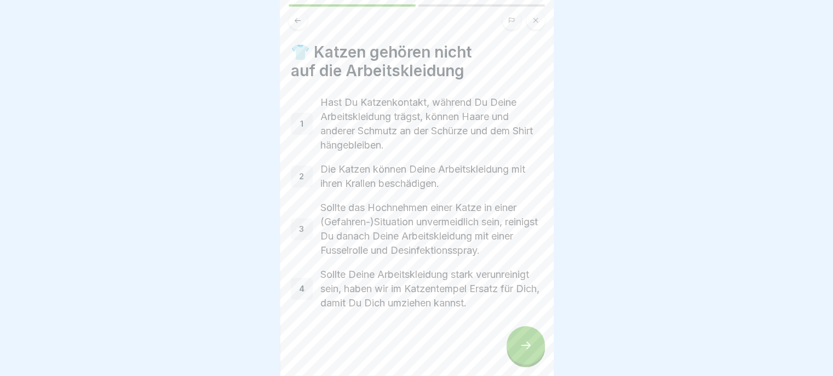
click at [508, 353] on div at bounding box center [526, 345] width 38 height 38
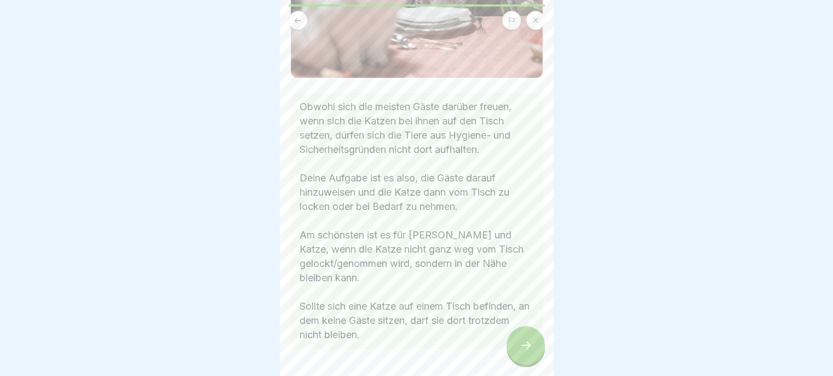
scroll to position [276, 0]
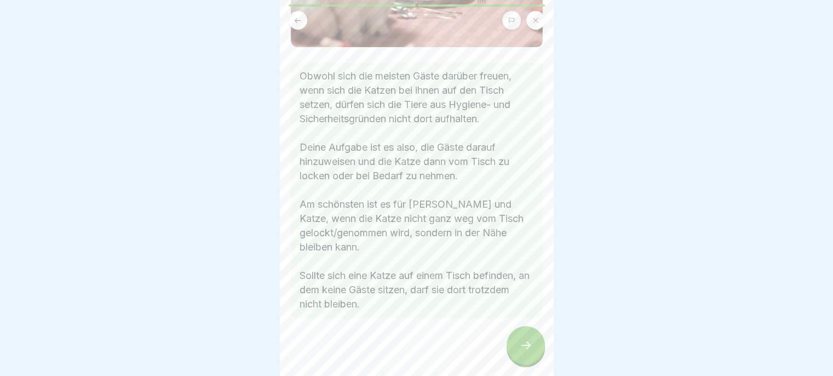
click at [518, 346] on div at bounding box center [526, 345] width 38 height 38
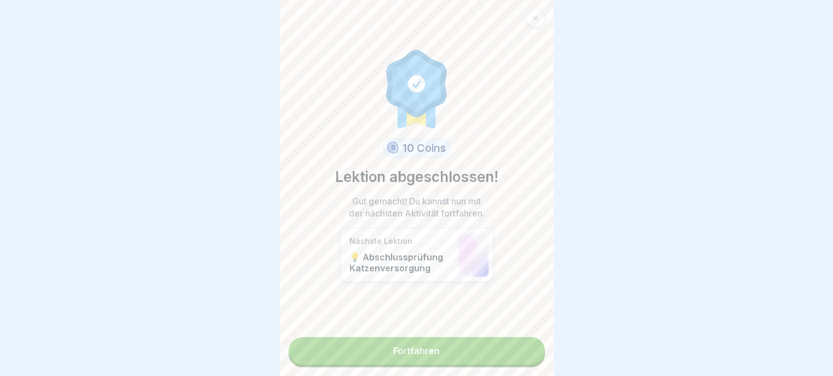
click at [504, 348] on link "Fortfahren" at bounding box center [417, 350] width 256 height 27
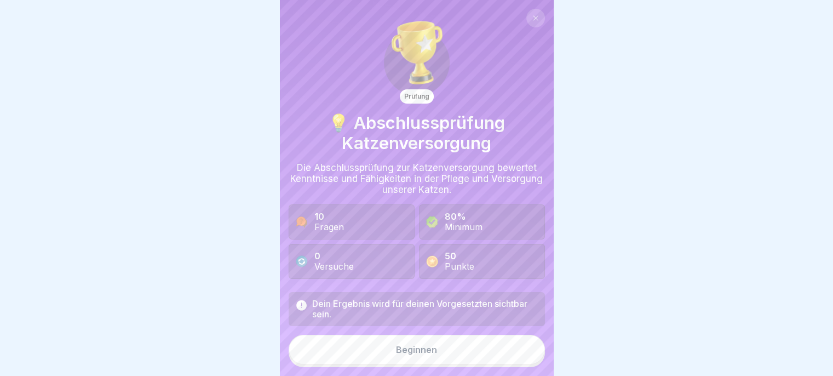
scroll to position [8, 0]
click at [490, 351] on button "Beginnen" at bounding box center [417, 350] width 256 height 30
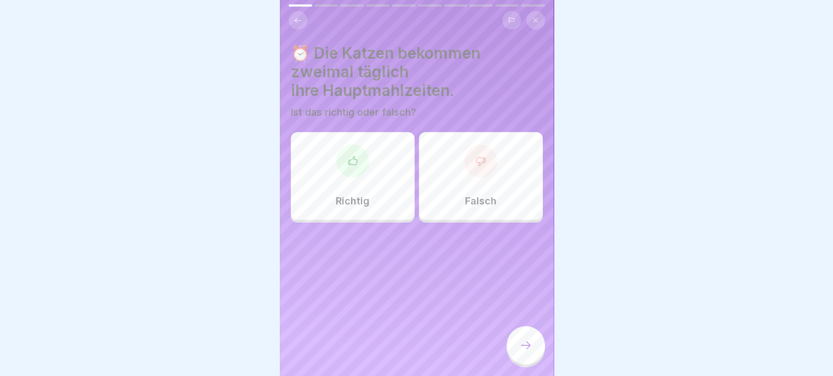
click at [362, 175] on div "Richtig" at bounding box center [353, 176] width 124 height 88
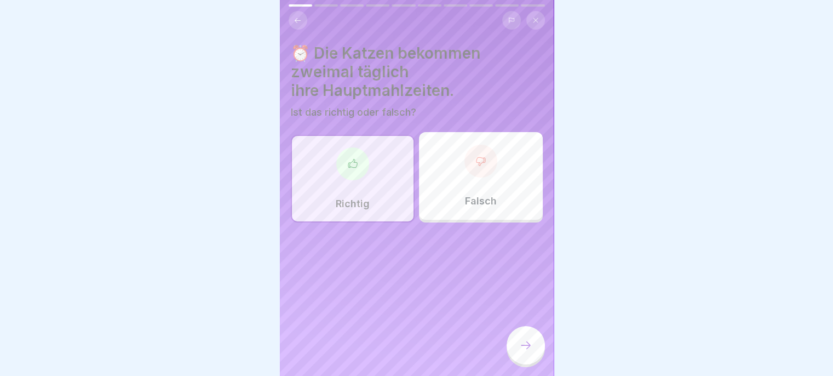
click at [521, 346] on icon at bounding box center [526, 345] width 10 height 8
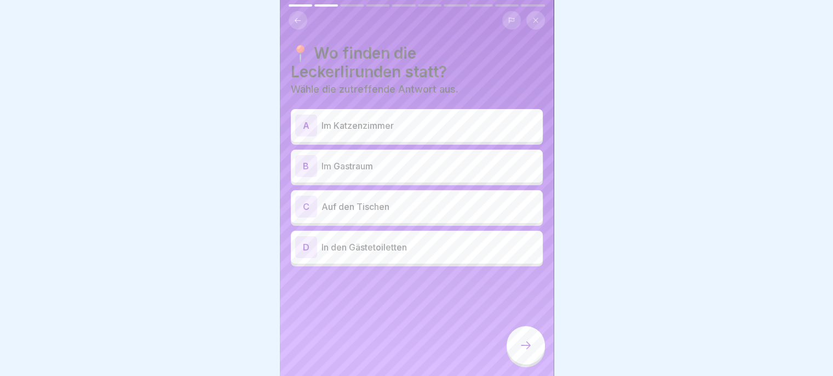
click at [437, 159] on p "Im Gastraum" at bounding box center [430, 165] width 217 height 13
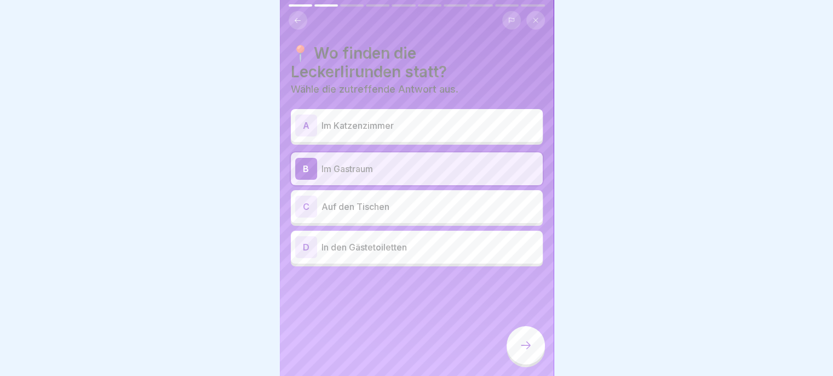
click at [524, 353] on div at bounding box center [526, 345] width 38 height 38
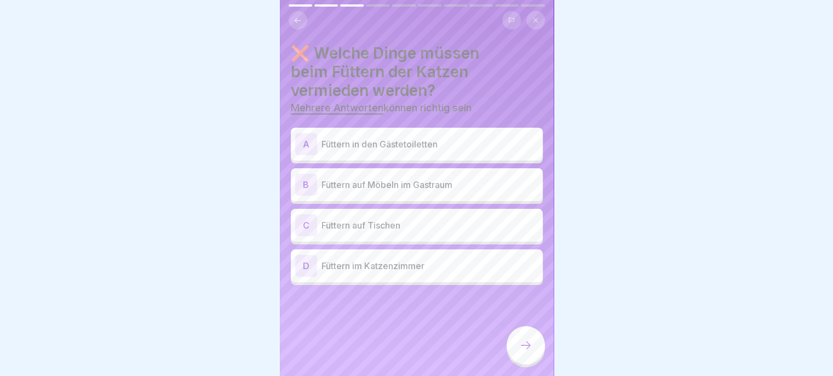
click at [492, 137] on p "Füttern in den Gästetoiletten" at bounding box center [430, 143] width 217 height 13
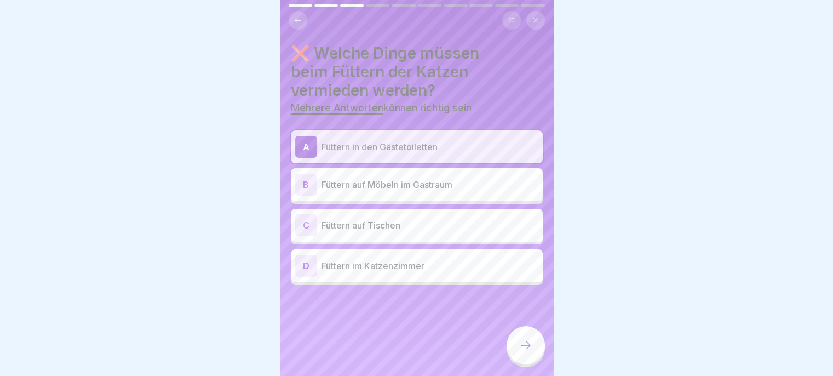
click at [488, 182] on div "B Füttern auf Möbeln im Gastraum" at bounding box center [416, 185] width 243 height 22
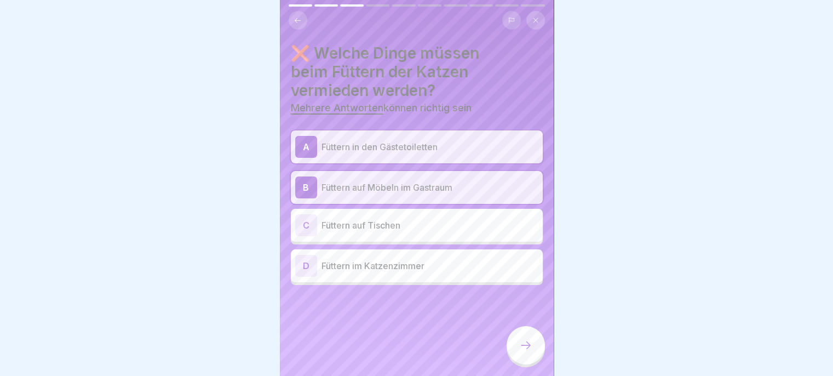
click at [467, 222] on p "Füttern auf Tischen" at bounding box center [430, 225] width 217 height 13
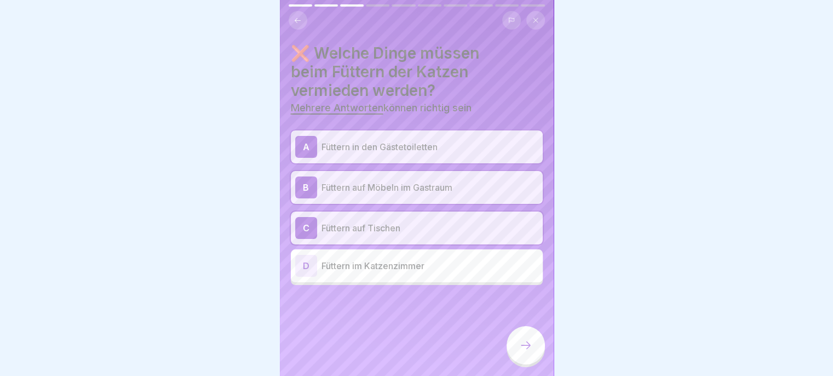
click at [520, 347] on icon at bounding box center [525, 344] width 13 height 13
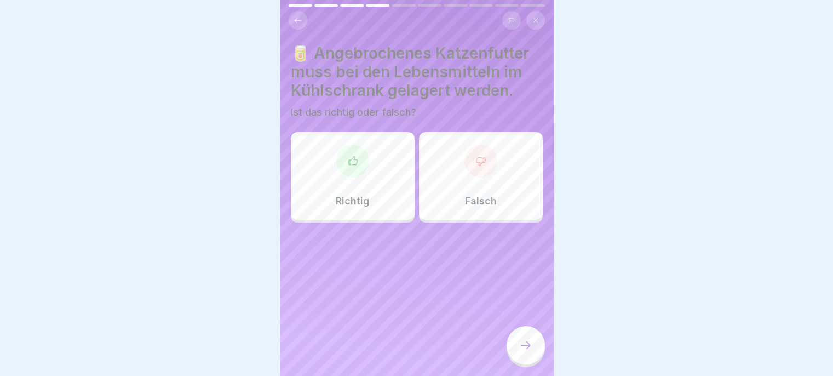
click at [494, 185] on div "Falsch" at bounding box center [481, 176] width 124 height 88
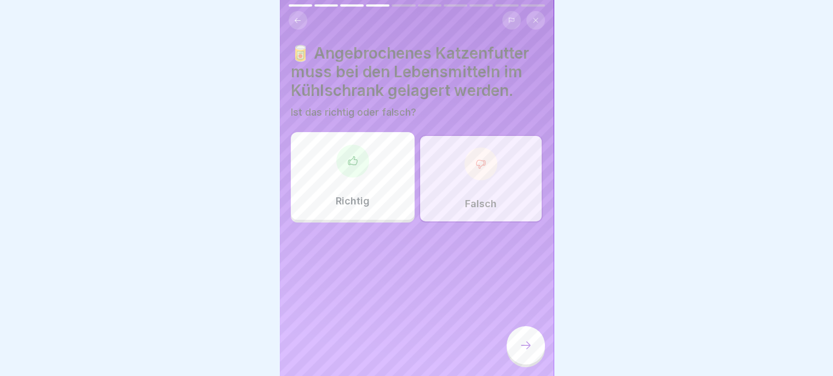
click at [519, 355] on div at bounding box center [526, 345] width 38 height 38
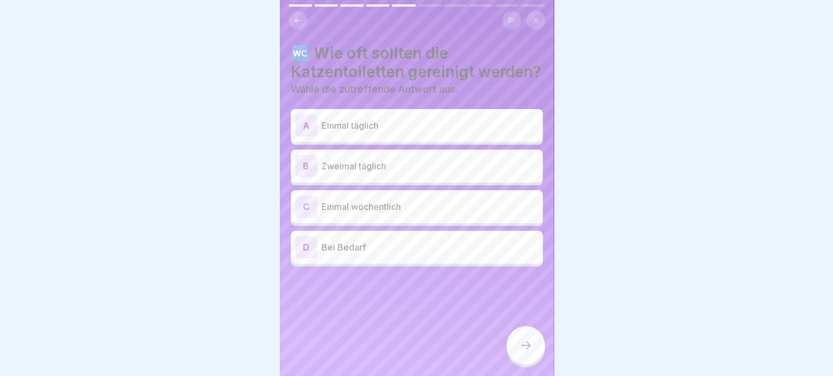
click at [469, 173] on p "Zweimal täglich" at bounding box center [430, 165] width 217 height 13
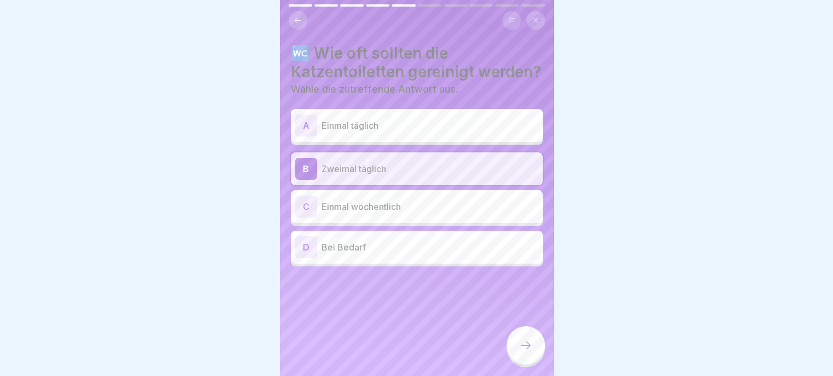
click at [519, 346] on icon at bounding box center [525, 344] width 13 height 13
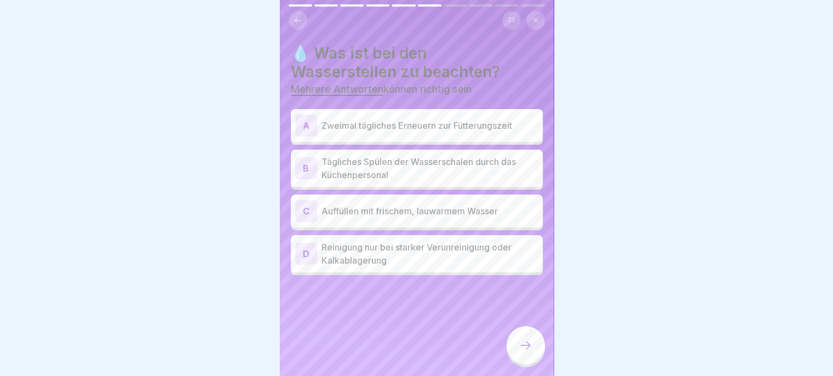
click at [499, 119] on p "Zweimal tägliches Erneuern zur Fütterungszeit" at bounding box center [430, 125] width 217 height 13
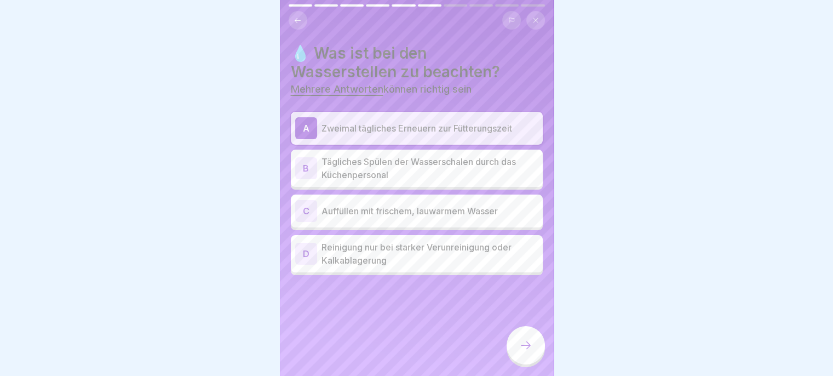
click at [508, 204] on p "Auffüllen mit frischem, lauwarmem Wasser" at bounding box center [430, 210] width 217 height 13
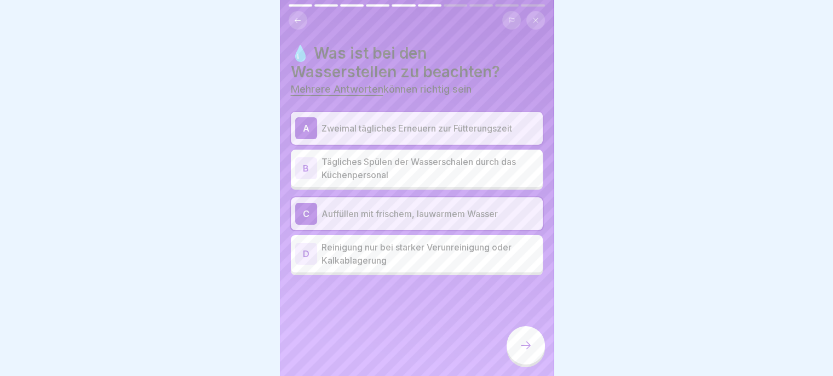
click at [507, 163] on p "Tägliches Spülen der Wasserschalen durch das Küchenpersonal" at bounding box center [430, 168] width 217 height 26
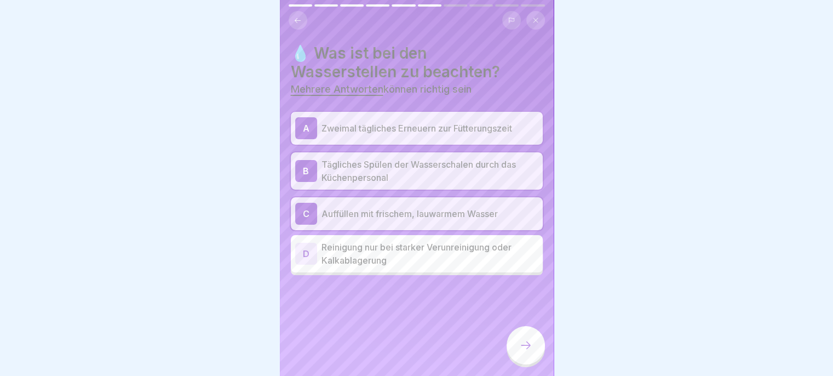
click at [517, 347] on div at bounding box center [526, 345] width 38 height 38
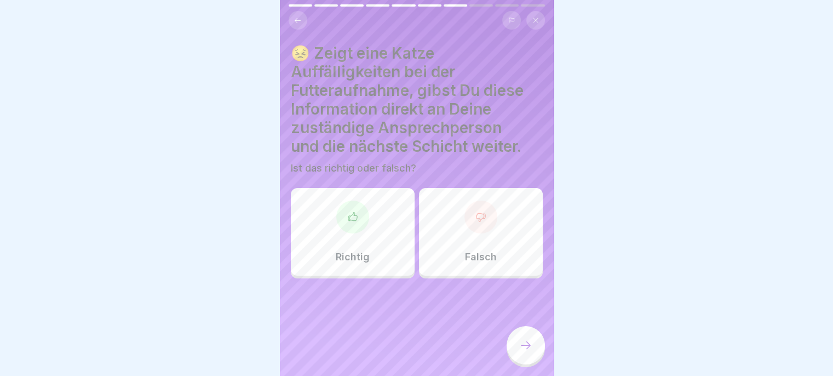
click at [359, 251] on p "Richtig" at bounding box center [353, 257] width 34 height 12
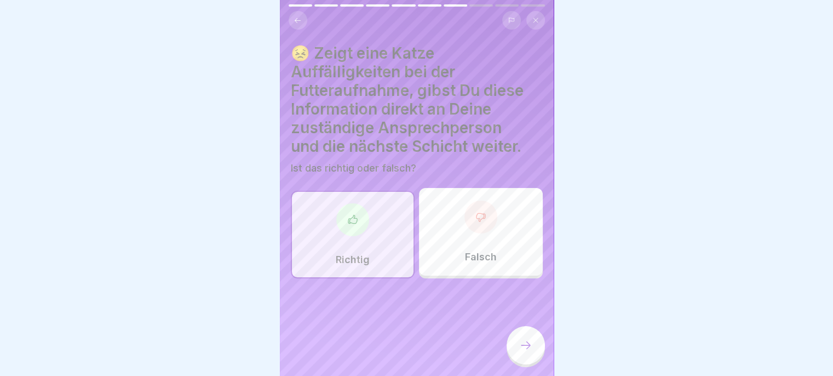
click at [524, 352] on div at bounding box center [526, 345] width 38 height 38
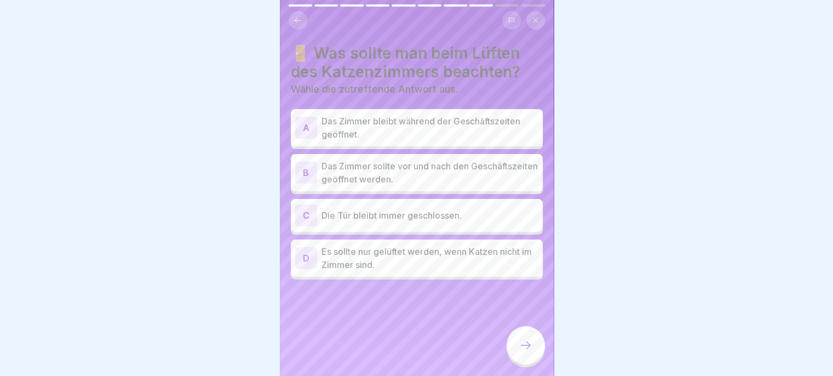
click at [504, 171] on p "Das Zimmer sollte vor und nach den Geschäftszeiten geöffnet werden." at bounding box center [430, 172] width 217 height 26
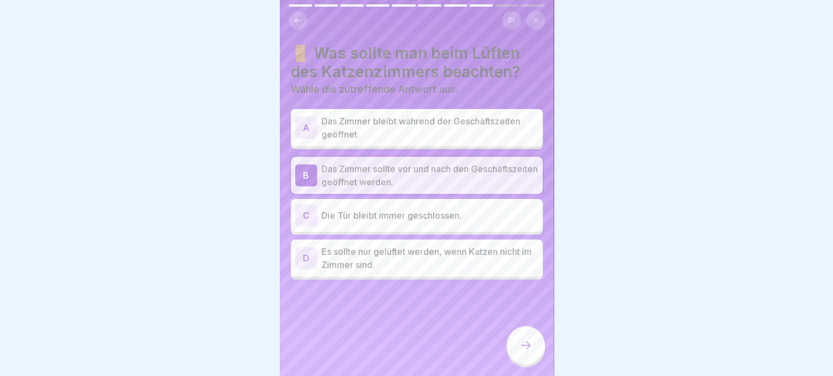
click at [516, 344] on div at bounding box center [526, 345] width 38 height 38
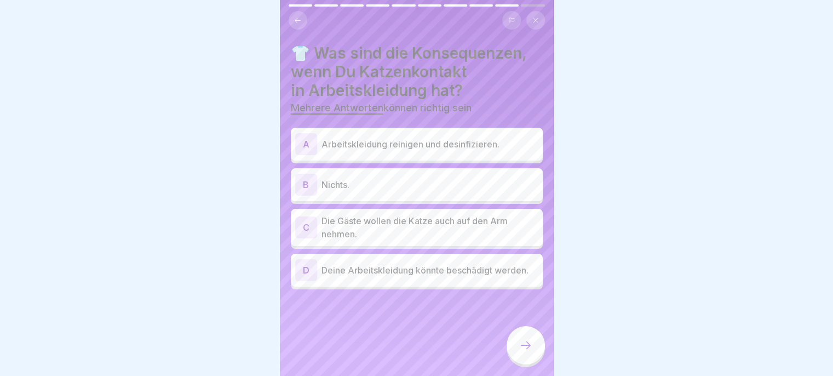
click at [503, 140] on p "Arbeitskleidung reinigen und desinfizieren." at bounding box center [430, 143] width 217 height 13
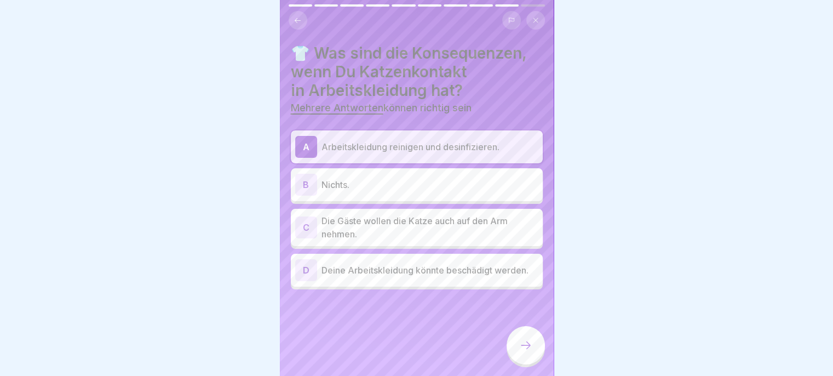
click at [492, 269] on p "Deine Arbeitskleidung könnte beschädigt werden." at bounding box center [430, 269] width 217 height 13
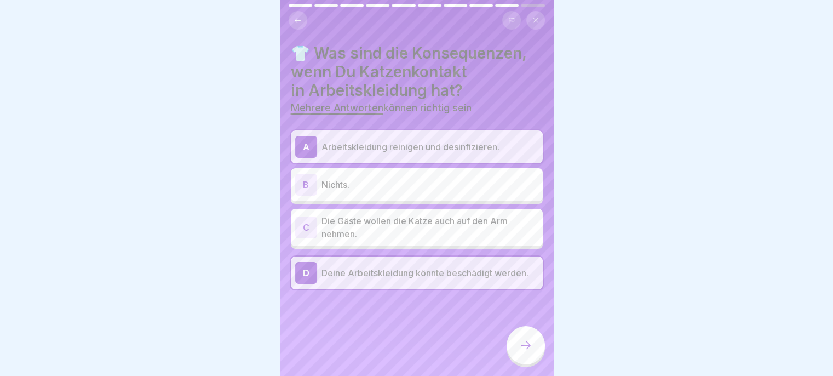
click at [526, 360] on div at bounding box center [526, 345] width 38 height 38
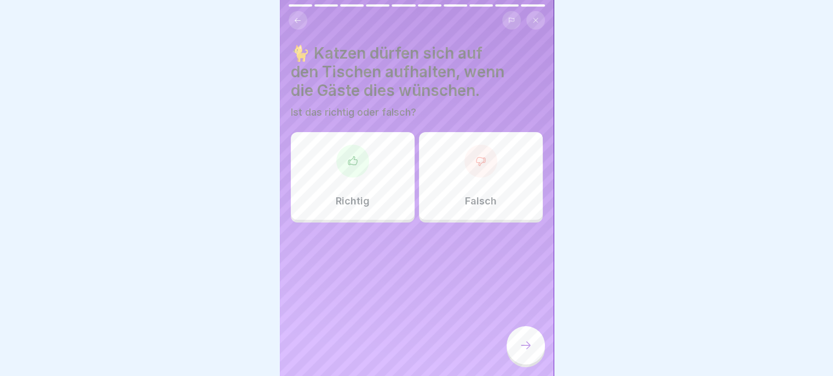
click at [501, 198] on div "Falsch" at bounding box center [481, 176] width 124 height 88
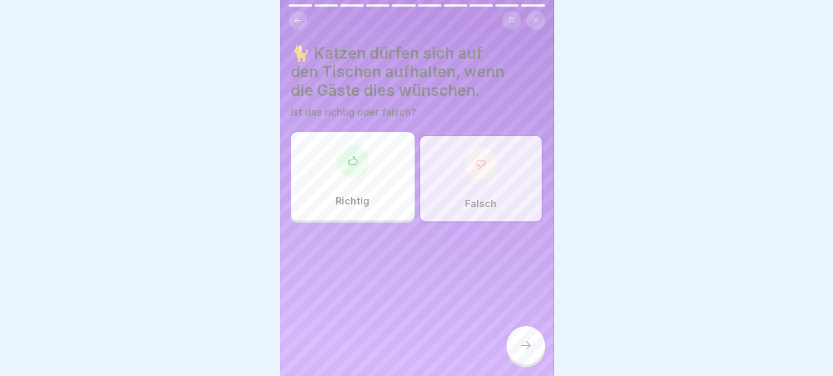
click at [516, 346] on div at bounding box center [526, 345] width 38 height 38
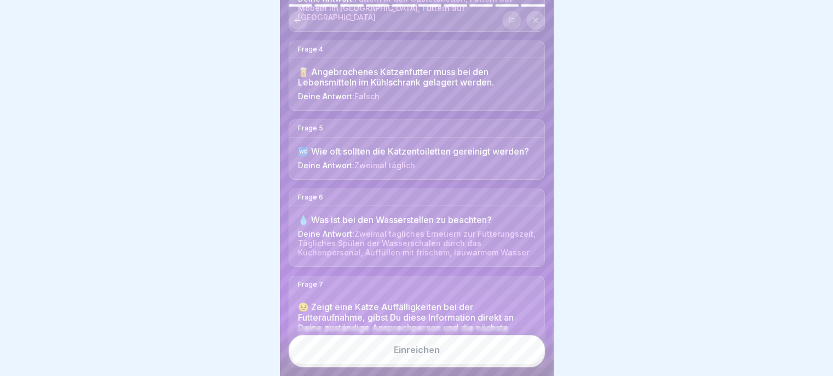
scroll to position [364, 0]
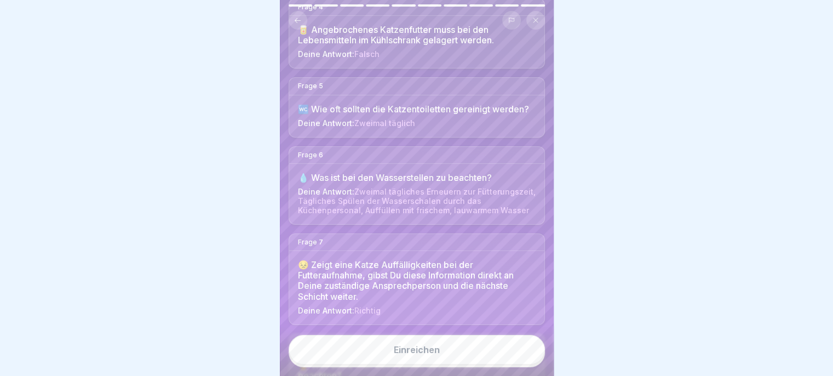
click at [454, 352] on button "Einreichen" at bounding box center [417, 350] width 256 height 30
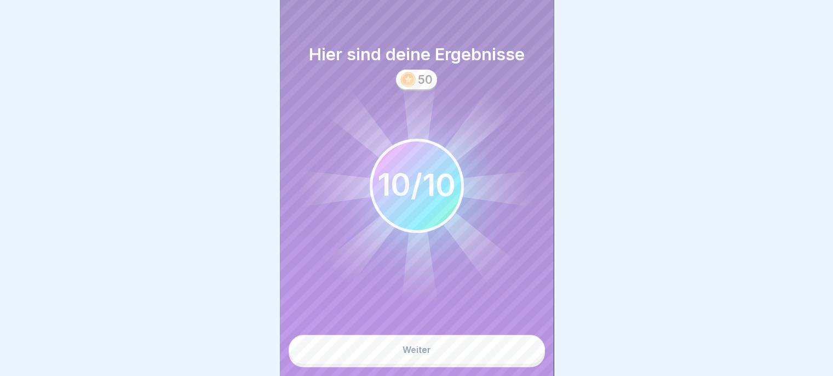
click at [467, 358] on button "Weiter" at bounding box center [417, 350] width 256 height 30
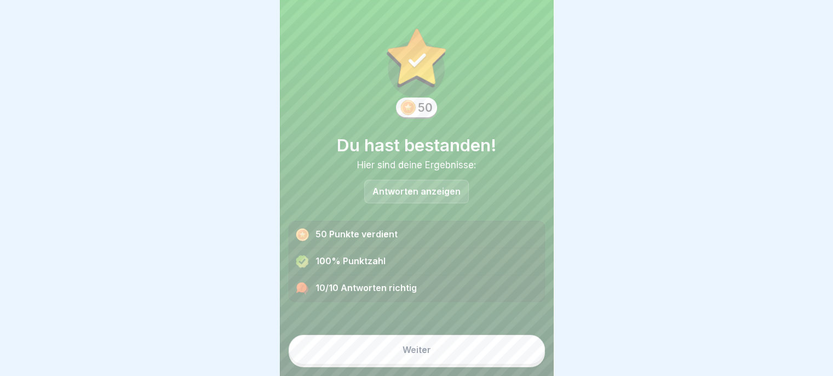
click at [471, 355] on button "Weiter" at bounding box center [417, 350] width 256 height 30
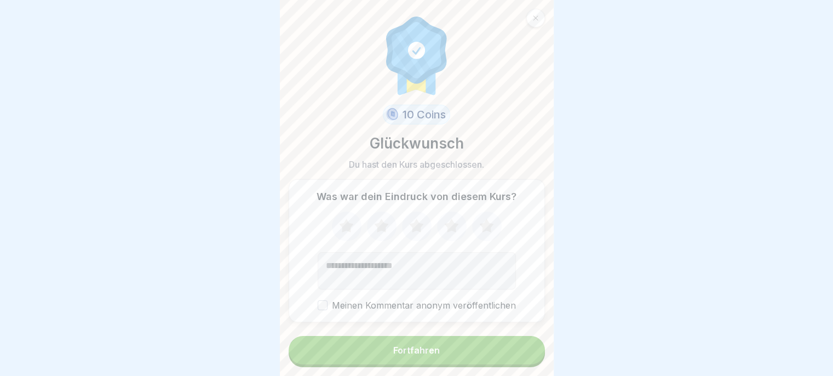
click at [478, 223] on icon at bounding box center [486, 226] width 29 height 28
click at [445, 353] on button "Fortfahren" at bounding box center [417, 350] width 256 height 28
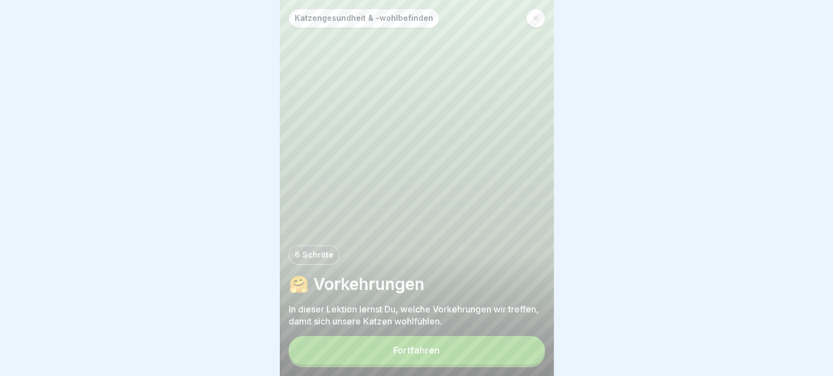
click at [458, 352] on button "Fortfahren" at bounding box center [417, 350] width 256 height 28
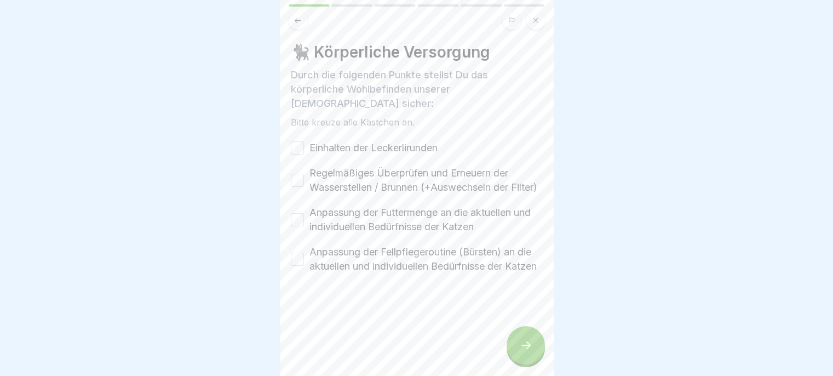
click at [360, 141] on label "Einhalten der Leckerlirunden" at bounding box center [373, 148] width 128 height 14
click at [304, 141] on button "Einhalten der Leckerlirunden" at bounding box center [297, 147] width 13 height 13
click at [355, 183] on label "Regelmäßiges Überprüfen und Erneuern der Wasserstellen / Brunnen (+Auswechseln …" at bounding box center [425, 180] width 233 height 28
click at [304, 183] on button "Regelmäßiges Überprüfen und Erneuern der Wasserstellen / Brunnen (+Auswechseln …" at bounding box center [297, 180] width 13 height 13
click at [349, 227] on label "Anpassung der Futtermenge an die aktuellen und individuellen Bedürfnisse der Ka…" at bounding box center [425, 219] width 233 height 28
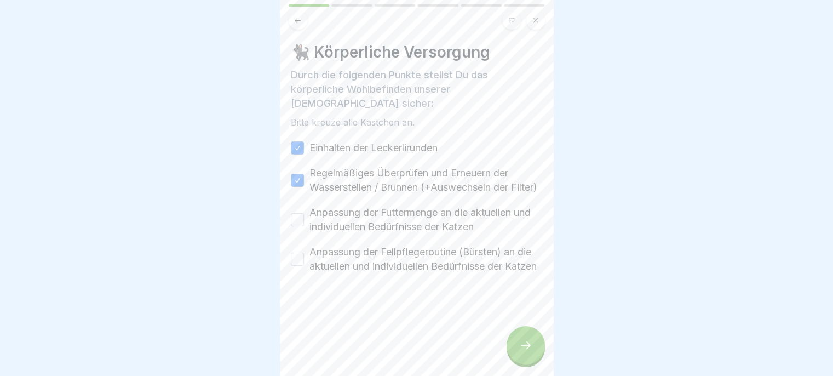
click at [304, 226] on button "Anpassung der Futtermenge an die aktuellen und individuellen Bedürfnisse der Ka…" at bounding box center [297, 219] width 13 height 13
click at [357, 270] on label "Anpassung der Fellpflegeroutine (Bürsten) an die aktuellen und individuellen Be…" at bounding box center [425, 259] width 233 height 28
click at [304, 266] on button "Anpassung der Fellpflegeroutine (Bürsten) an die aktuellen und individuellen Be…" at bounding box center [297, 259] width 13 height 13
click at [509, 342] on div at bounding box center [526, 345] width 38 height 38
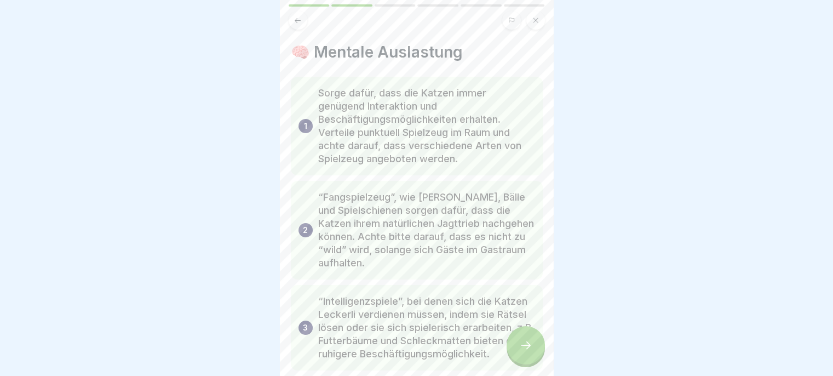
click at [504, 348] on p "“Intelligenzspiele”, bei denen sich die Katzen Leckerli verdienen müssen, indem…" at bounding box center [426, 328] width 217 height 66
click at [518, 343] on div at bounding box center [526, 345] width 38 height 38
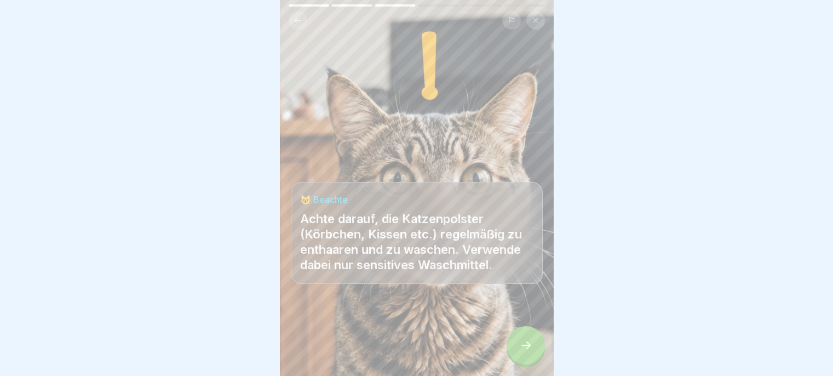
click at [513, 342] on div at bounding box center [526, 345] width 38 height 38
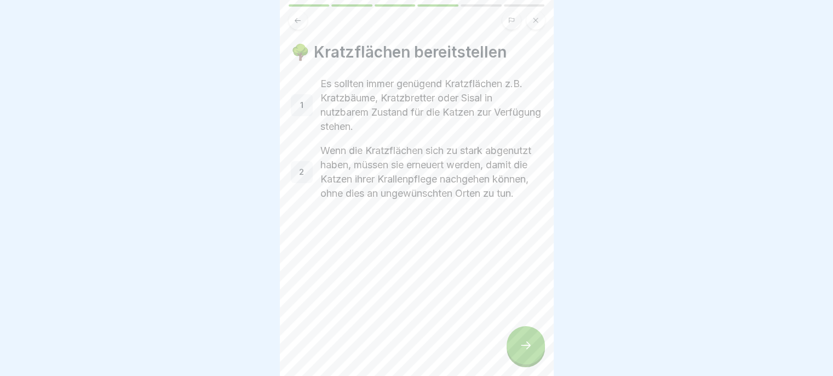
click at [517, 340] on div at bounding box center [526, 345] width 38 height 38
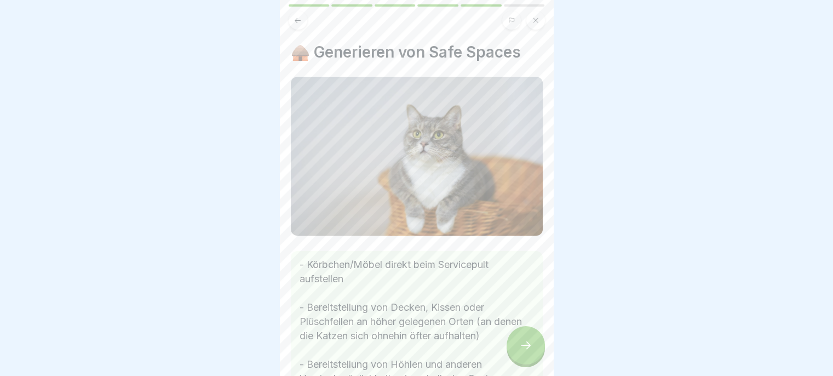
click at [515, 347] on div at bounding box center [526, 345] width 38 height 38
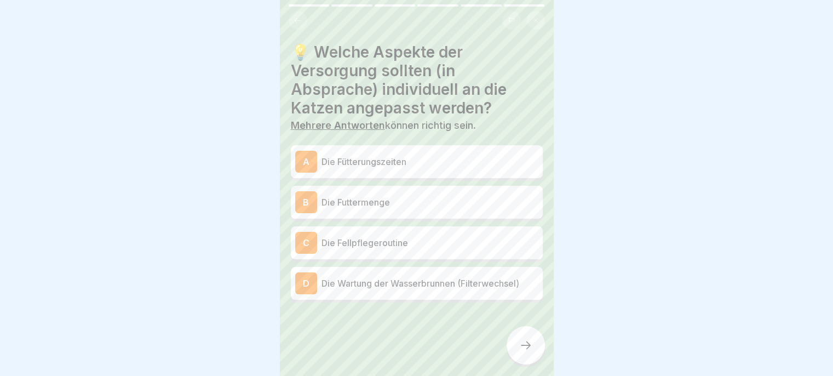
click at [466, 196] on p "Die Futtermenge" at bounding box center [430, 202] width 217 height 13
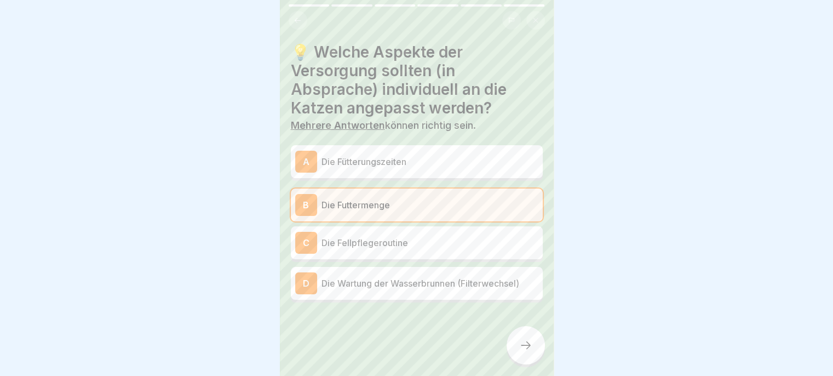
click at [440, 242] on div "C Die Fellpflegeroutine" at bounding box center [416, 243] width 243 height 22
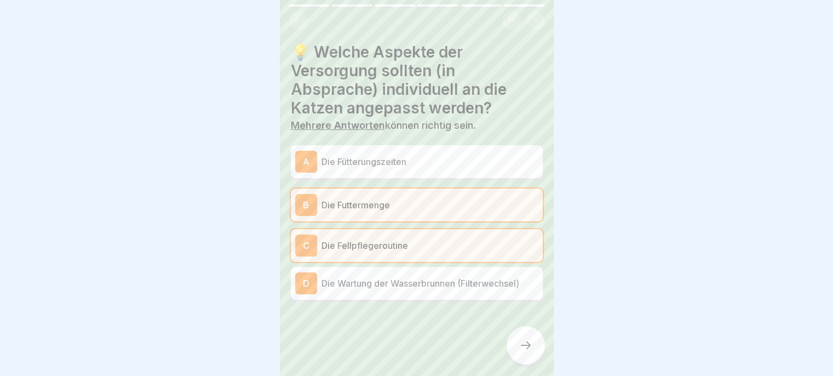
click at [529, 342] on icon at bounding box center [525, 344] width 13 height 13
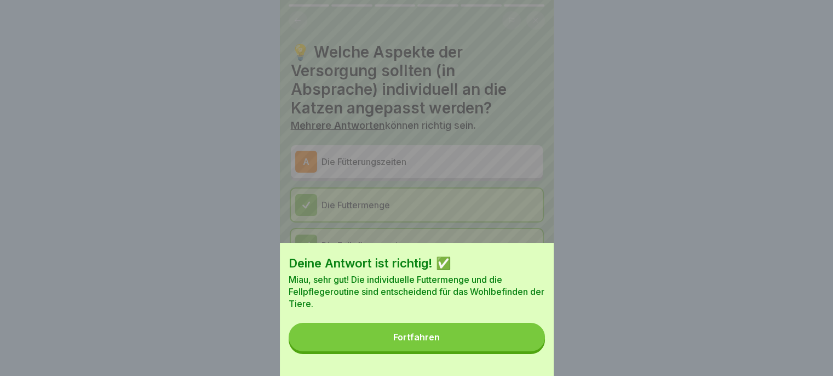
click at [483, 349] on button "Fortfahren" at bounding box center [417, 337] width 256 height 28
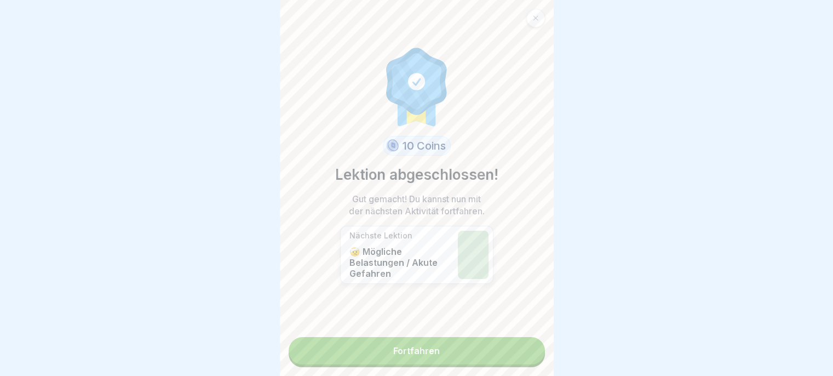
click at [447, 353] on link "Fortfahren" at bounding box center [417, 350] width 256 height 27
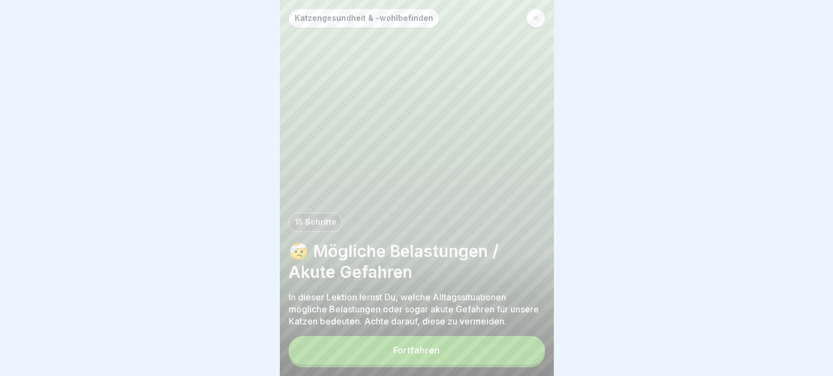
click at [468, 358] on button "Fortfahren" at bounding box center [417, 350] width 256 height 28
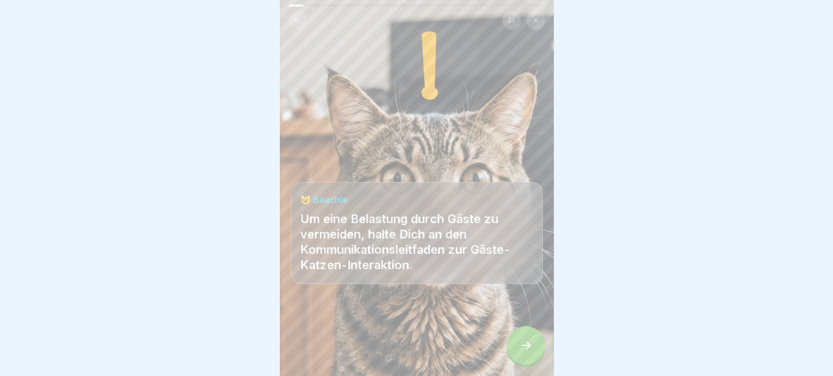
click at [515, 348] on div at bounding box center [526, 345] width 38 height 38
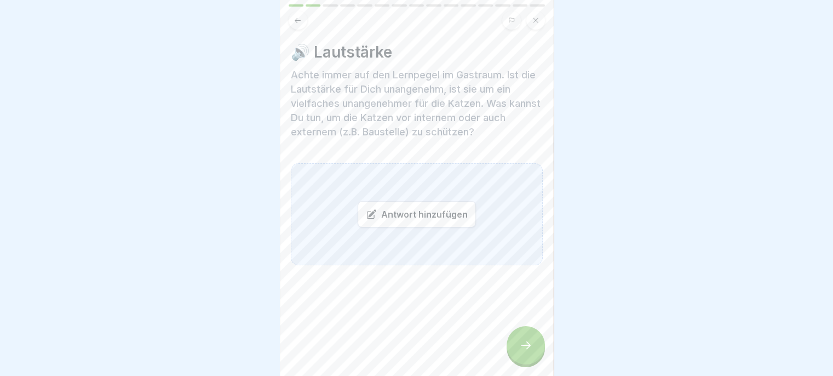
click at [297, 16] on button at bounding box center [298, 20] width 19 height 19
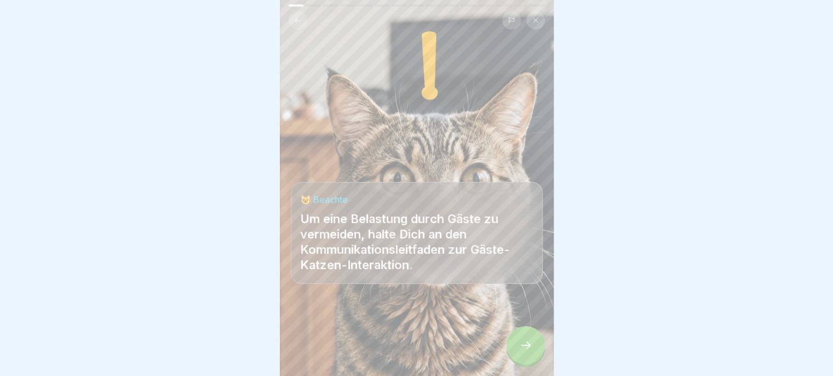
click at [298, 16] on button at bounding box center [298, 20] width 19 height 19
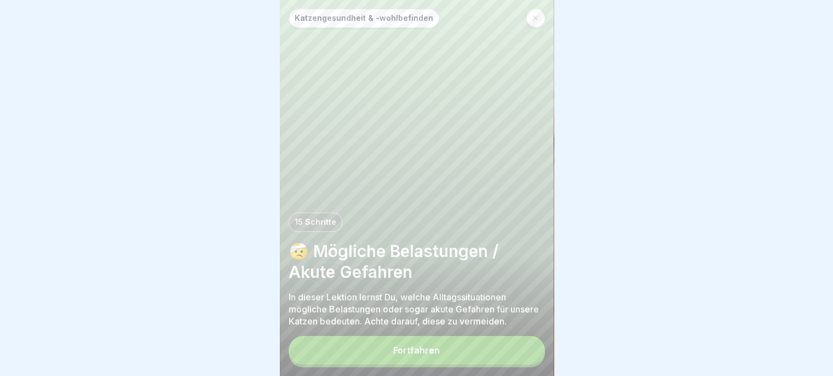
click at [436, 356] on button "Fortfahren" at bounding box center [417, 350] width 256 height 28
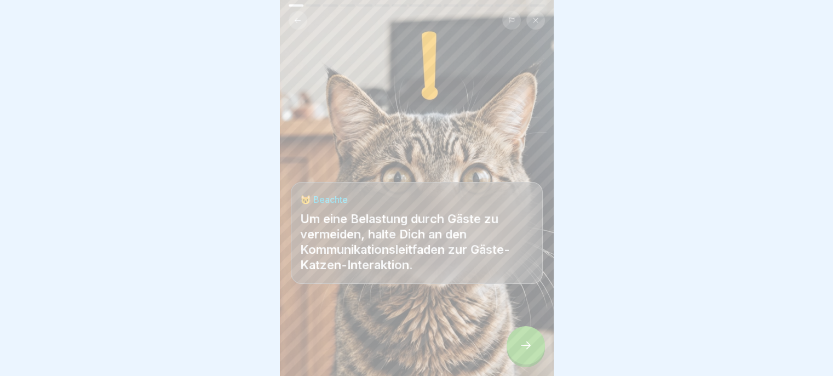
click at [528, 351] on icon at bounding box center [525, 344] width 13 height 13
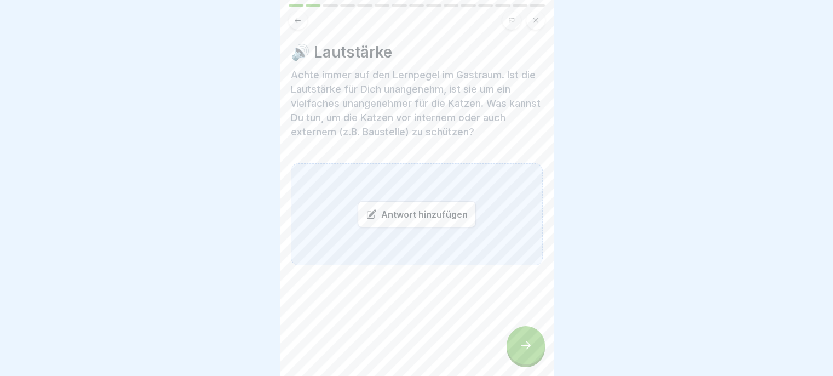
click at [411, 214] on div "Antwort hinzufügen" at bounding box center [417, 214] width 118 height 26
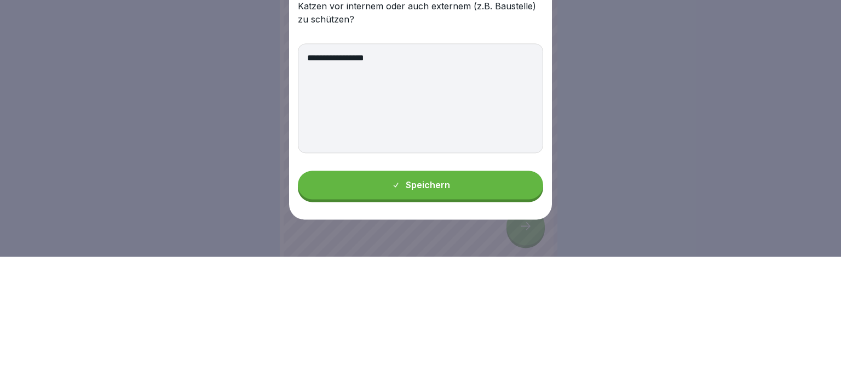
type textarea "**********"
click at [477, 309] on button "Speichern" at bounding box center [420, 313] width 245 height 28
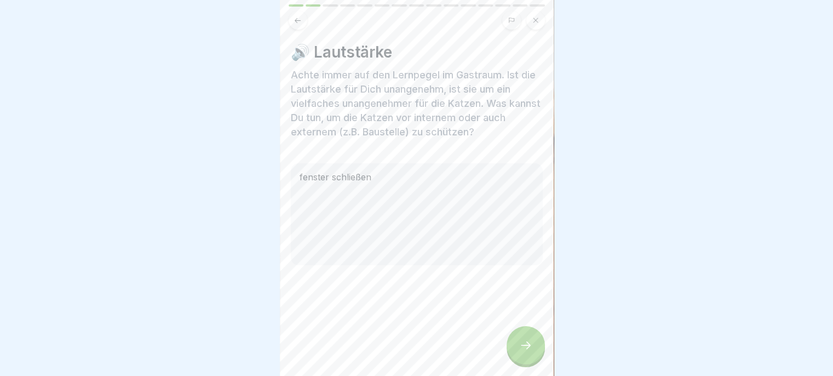
click at [517, 351] on div at bounding box center [526, 345] width 38 height 38
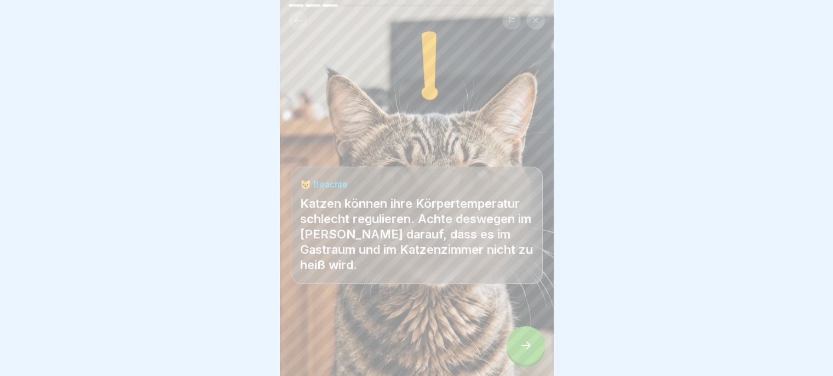
click at [519, 345] on div at bounding box center [526, 345] width 38 height 38
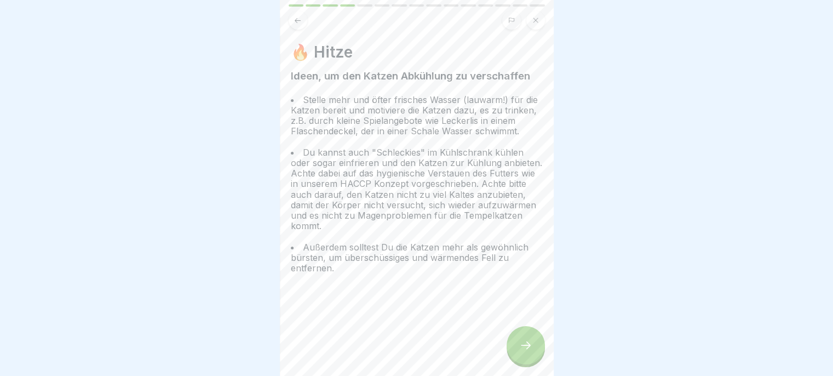
click at [516, 348] on div at bounding box center [526, 345] width 38 height 38
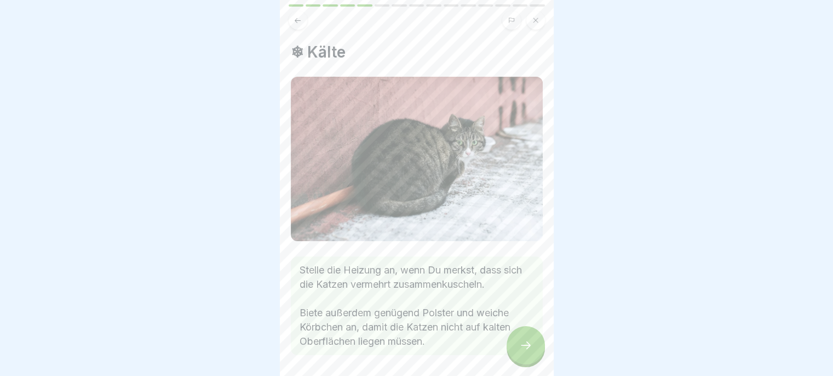
click at [518, 354] on div at bounding box center [526, 345] width 38 height 38
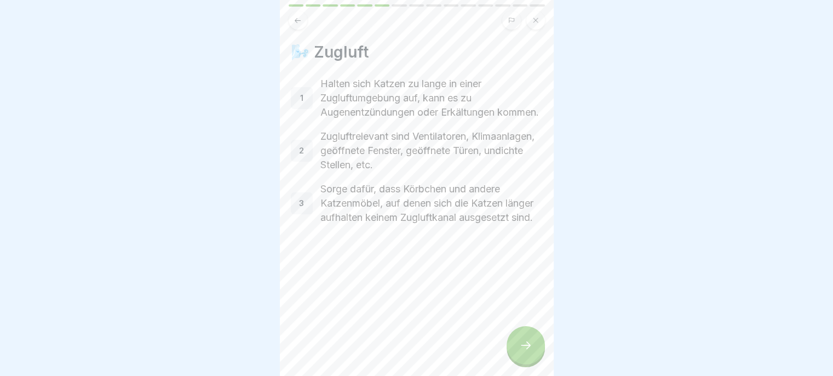
click at [515, 348] on div at bounding box center [526, 345] width 38 height 38
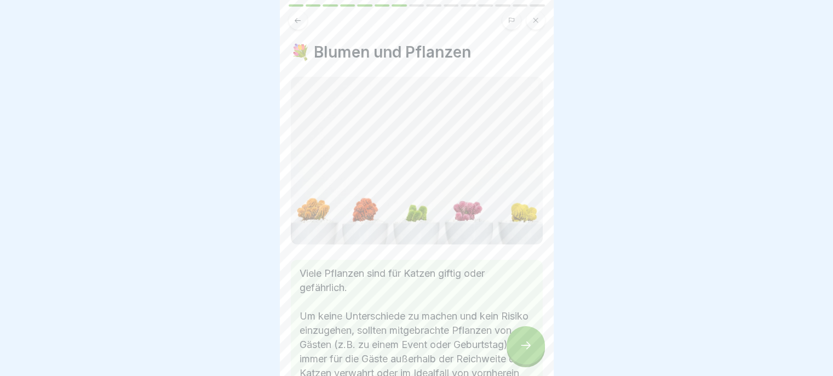
click at [513, 351] on div at bounding box center [526, 345] width 38 height 38
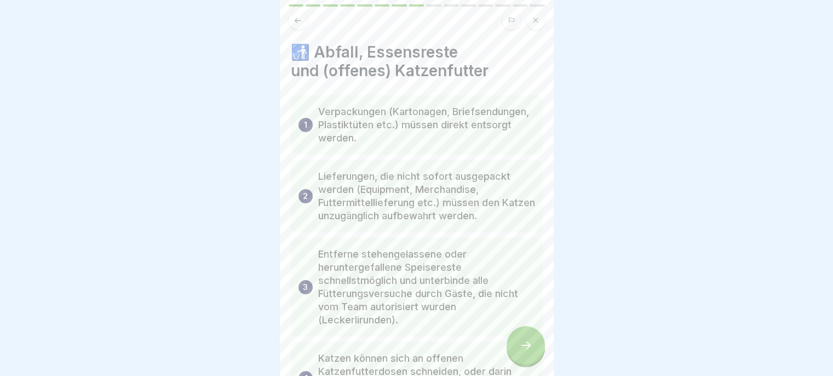
click at [514, 346] on div at bounding box center [526, 345] width 38 height 38
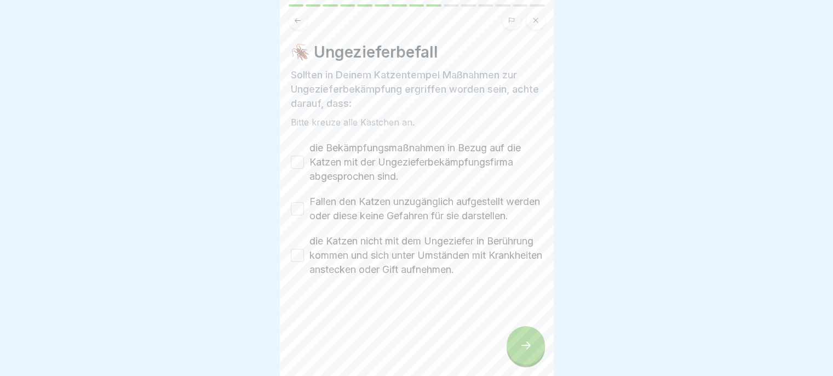
click at [395, 160] on label "die Bekämpfungsmaßnahmen in Bezug auf die Katzen mit der Ungezieferbekämpfungsf…" at bounding box center [425, 162] width 233 height 43
click at [304, 160] on button "die Bekämpfungsmaßnahmen in Bezug auf die Katzen mit der Ungezieferbekämpfungsf…" at bounding box center [297, 162] width 13 height 13
click at [366, 223] on label "Fallen den Katzen unzugänglich aufgestellt werden oder diese keine Gefahren für…" at bounding box center [425, 208] width 233 height 28
click at [304, 215] on button "Fallen den Katzen unzugänglich aufgestellt werden oder diese keine Gefahren für…" at bounding box center [297, 208] width 13 height 13
click at [360, 277] on label "die Katzen nicht mit dem Ungeziefer in Berührung kommen und sich unter Umstände…" at bounding box center [425, 255] width 233 height 43
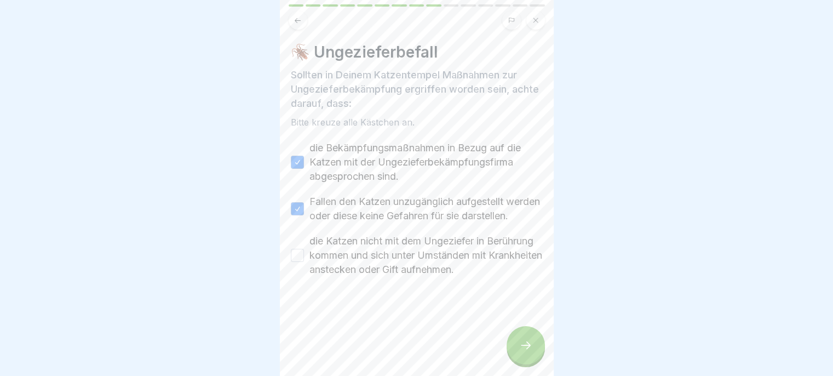
click at [304, 262] on button "die Katzen nicht mit dem Ungeziefer in Berührung kommen und sich unter Umstände…" at bounding box center [297, 255] width 13 height 13
click at [529, 349] on icon at bounding box center [525, 344] width 13 height 13
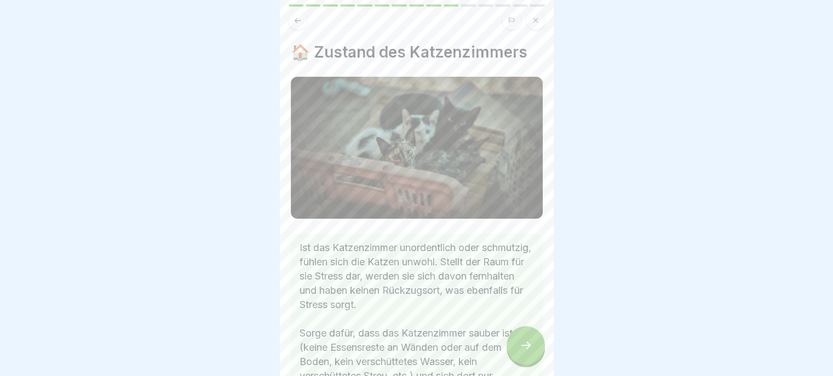
click at [521, 352] on icon at bounding box center [525, 344] width 13 height 13
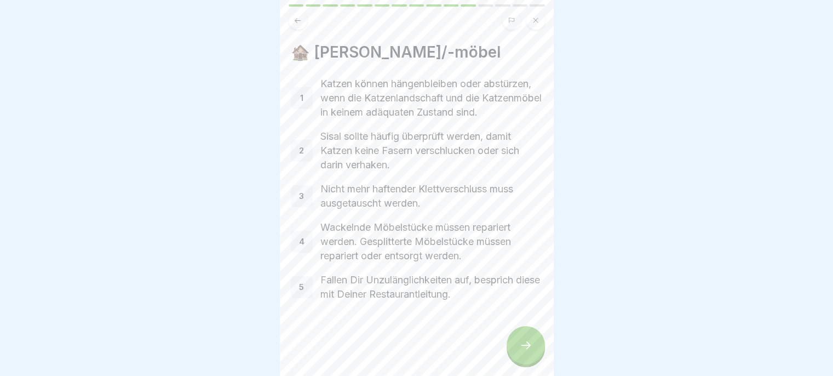
click at [518, 353] on div at bounding box center [526, 345] width 38 height 38
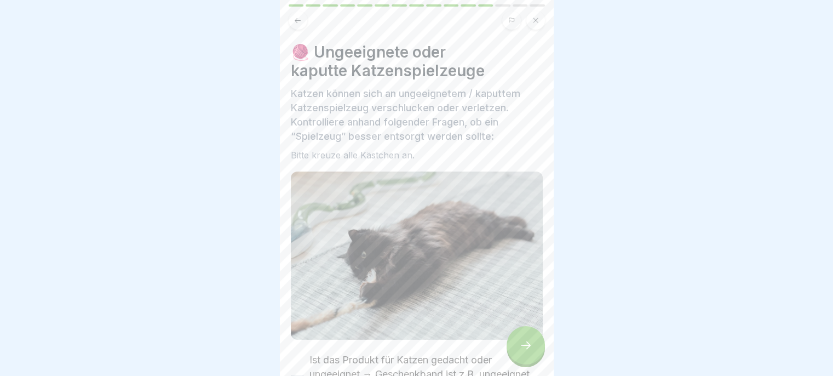
click at [518, 351] on div at bounding box center [526, 345] width 38 height 38
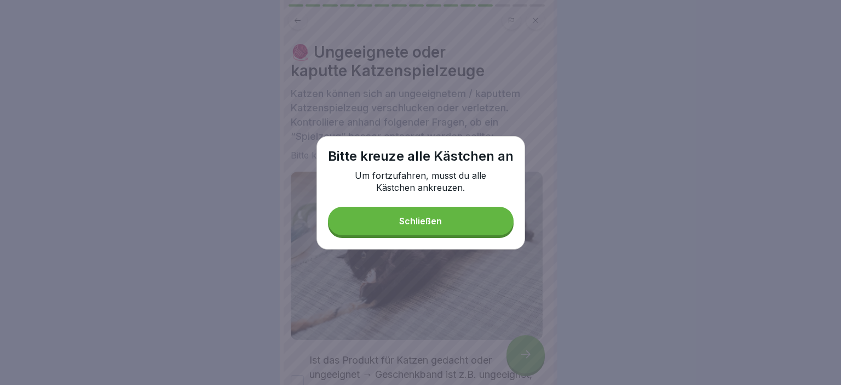
click at [493, 221] on button "Schließen" at bounding box center [421, 220] width 186 height 28
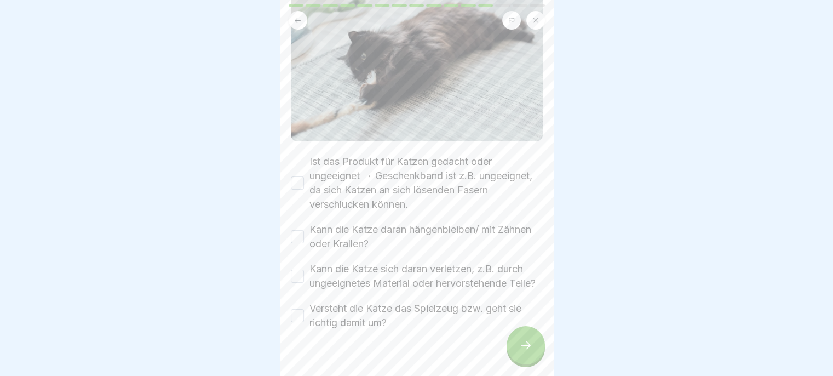
scroll to position [217, 0]
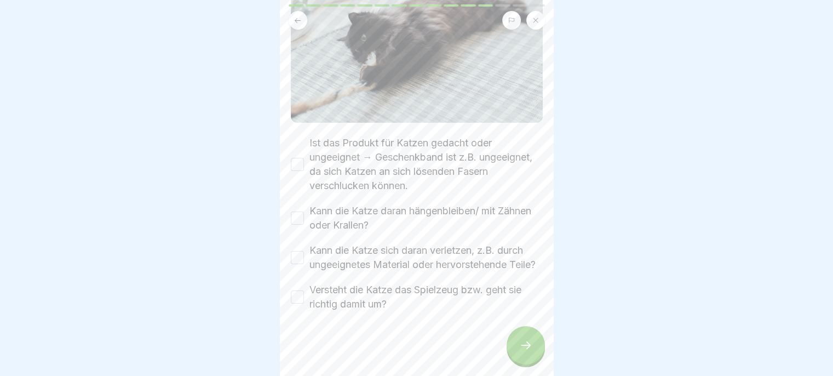
click at [365, 164] on label "Ist das Produkt für Katzen gedacht oder ungeeignet → Geschenkband ist z.B. unge…" at bounding box center [425, 164] width 233 height 57
click at [304, 164] on button "Ist das Produkt für Katzen gedacht oder ungeeignet → Geschenkband ist z.B. unge…" at bounding box center [297, 164] width 13 height 13
click at [366, 222] on label "Kann die Katze daran hängenbleiben/ mit Zähnen oder Krallen?" at bounding box center [425, 218] width 233 height 28
click at [304, 222] on button "Kann die Katze daran hängenbleiben/ mit Zähnen oder Krallen?" at bounding box center [297, 217] width 13 height 13
click at [366, 262] on label "Kann die Katze sich daran verletzen, z.B. durch ungeeignetes Material oder herv…" at bounding box center [425, 257] width 233 height 28
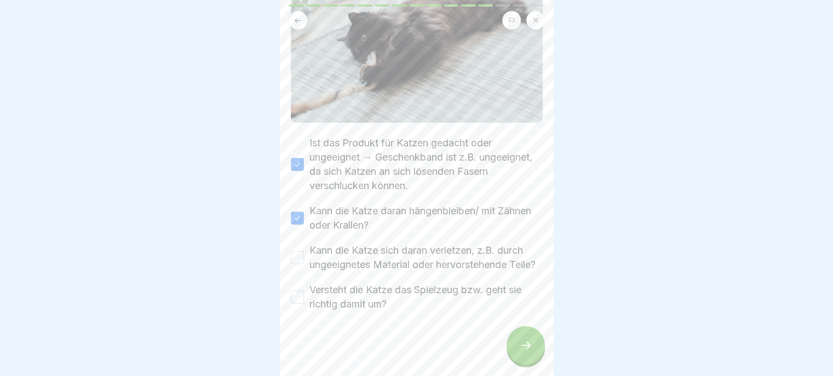
click at [304, 262] on button "Kann die Katze sich daran verletzen, z.B. durch ungeeignetes Material oder herv…" at bounding box center [297, 257] width 13 height 13
click at [360, 311] on label "Versteht die Katze das Spielzeug bzw. geht sie richtig damit um?" at bounding box center [425, 297] width 233 height 28
click at [304, 303] on button "Versteht die Katze das Spielzeug bzw. geht sie richtig damit um?" at bounding box center [297, 296] width 13 height 13
click at [516, 346] on div at bounding box center [526, 345] width 38 height 38
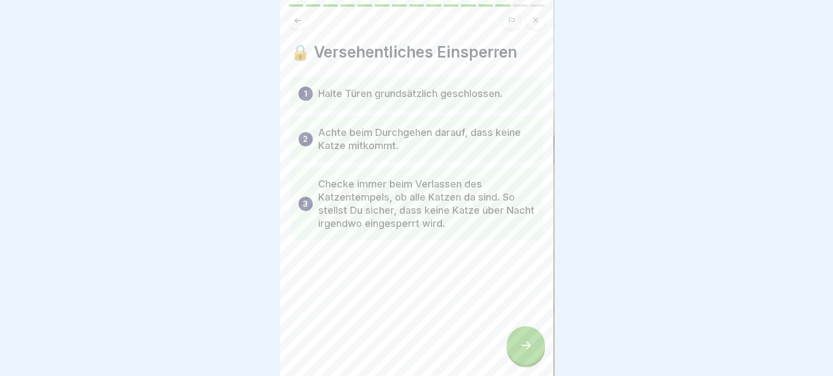
click at [514, 353] on div at bounding box center [526, 345] width 38 height 38
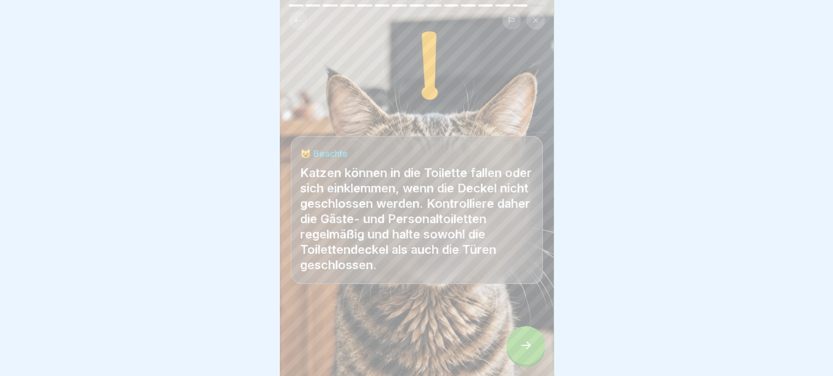
click at [517, 355] on div at bounding box center [526, 345] width 38 height 38
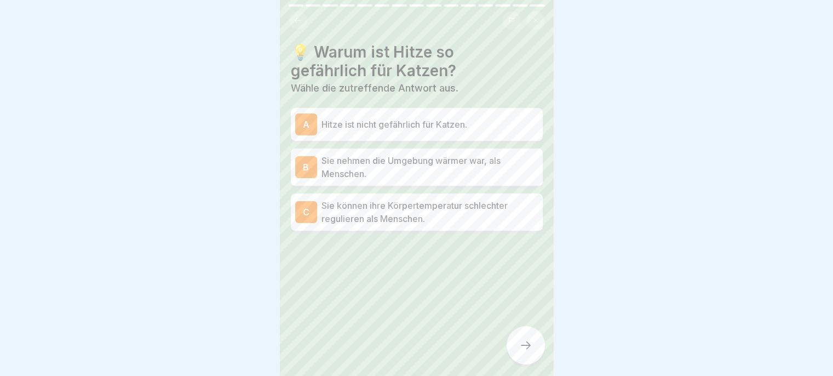
click at [469, 217] on p "Sie können ihre Körpertemperatur schlechter regulieren als Menschen." at bounding box center [430, 212] width 217 height 26
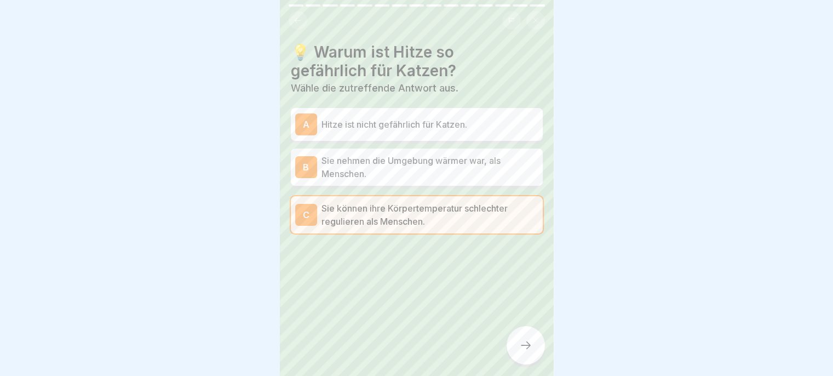
click at [538, 347] on div at bounding box center [526, 345] width 38 height 38
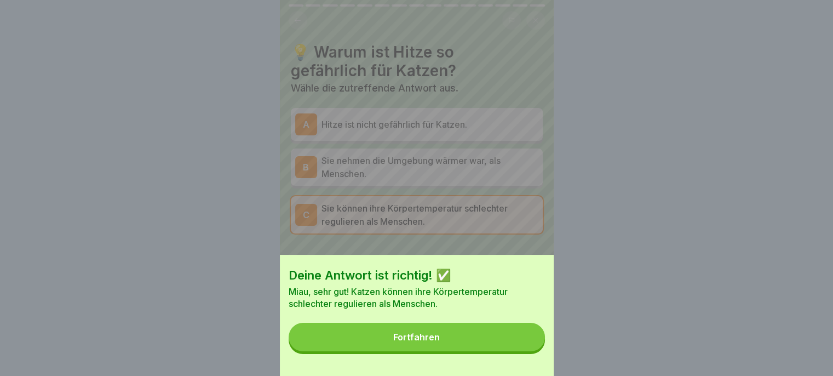
click at [516, 351] on button "Fortfahren" at bounding box center [417, 337] width 256 height 28
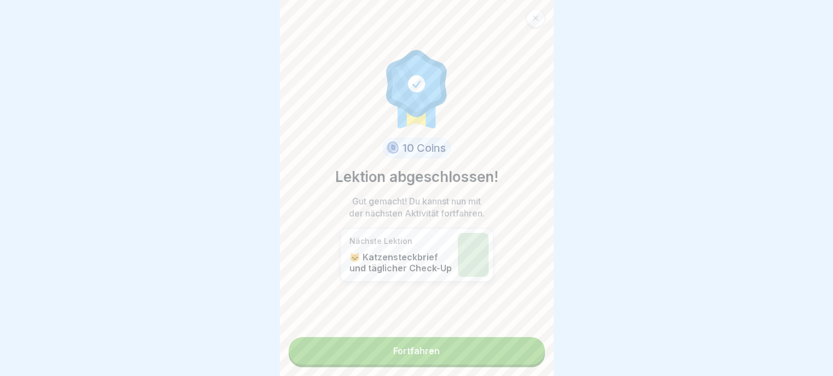
click at [494, 354] on link "Fortfahren" at bounding box center [417, 350] width 256 height 27
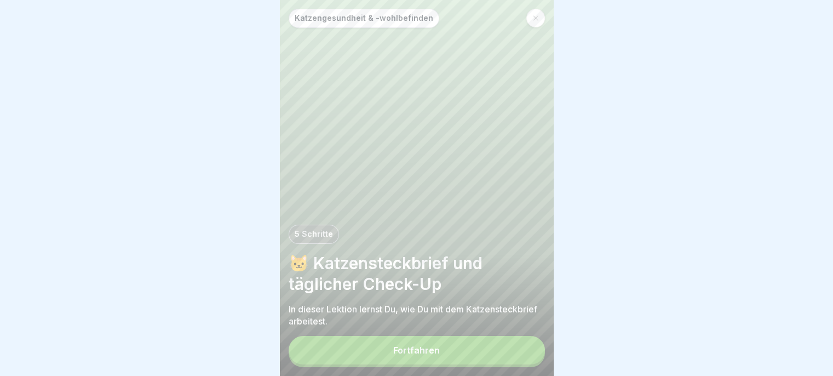
click at [491, 363] on button "Fortfahren" at bounding box center [417, 350] width 256 height 28
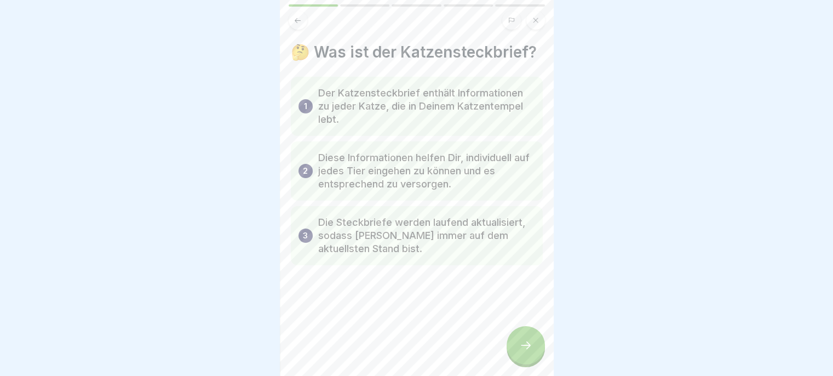
click at [520, 352] on icon at bounding box center [525, 344] width 13 height 13
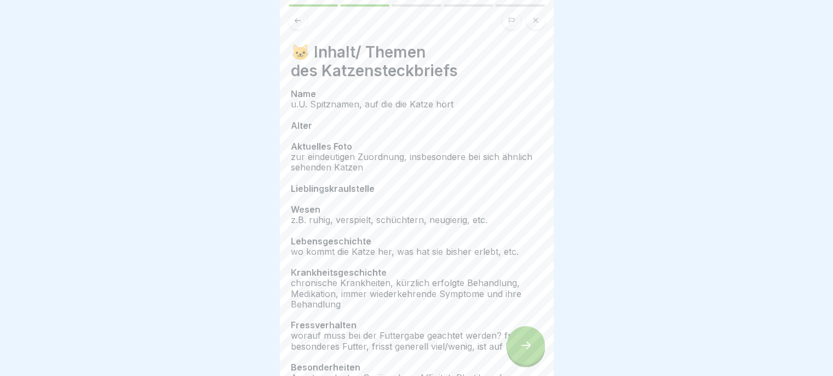
click at [516, 353] on div at bounding box center [526, 345] width 38 height 38
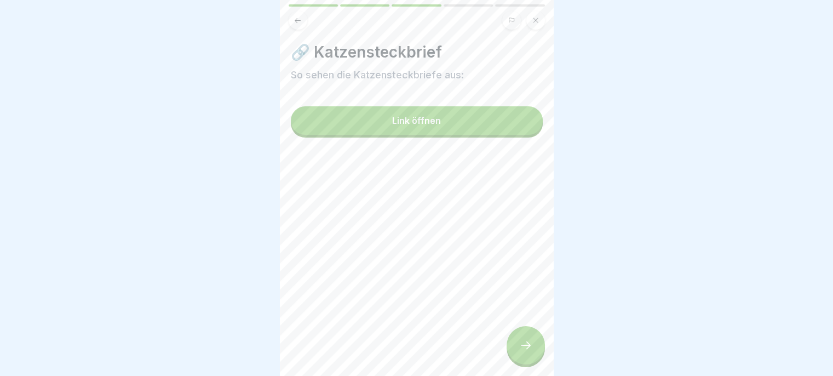
click at [528, 352] on icon at bounding box center [525, 344] width 13 height 13
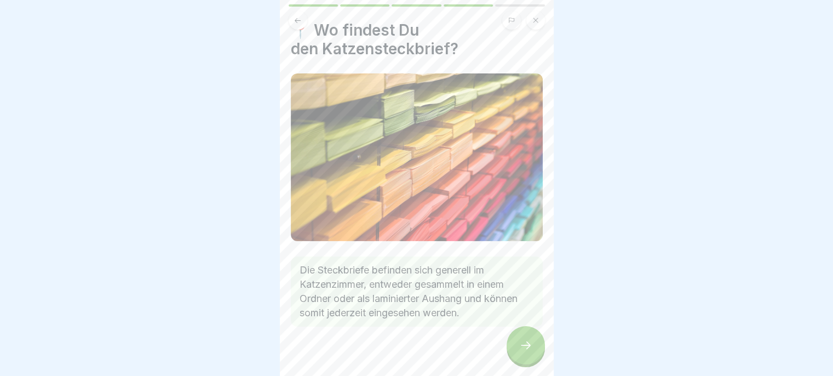
scroll to position [32, 0]
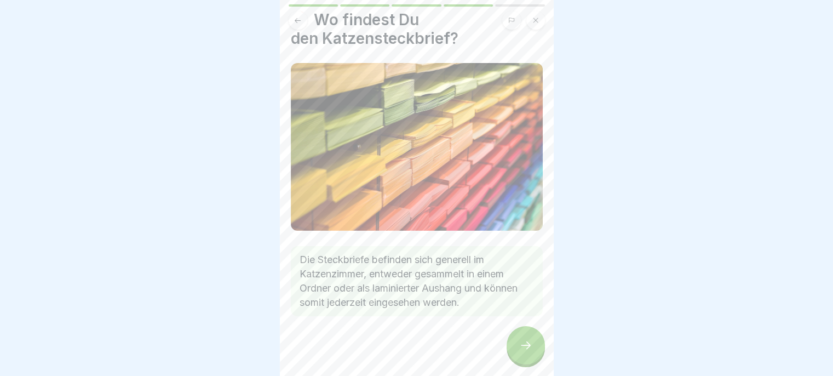
click at [521, 352] on icon at bounding box center [525, 344] width 13 height 13
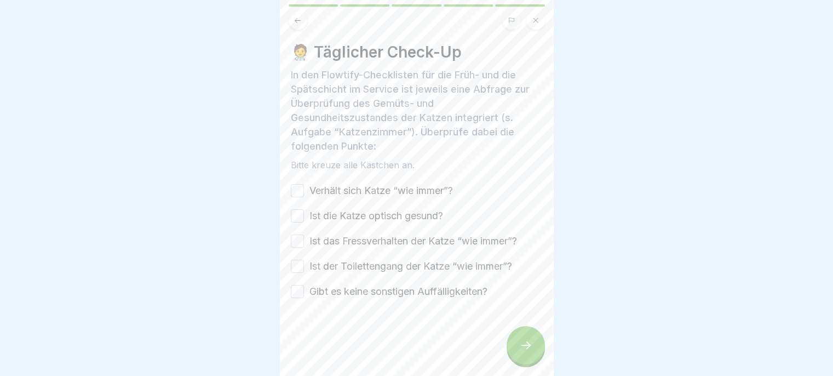
click at [403, 191] on label "Verhält sich Katze “wie immer”?" at bounding box center [381, 190] width 144 height 14
click at [304, 191] on button "Verhält sich Katze “wie immer”?" at bounding box center [297, 190] width 13 height 13
click at [392, 219] on label "Ist die Katze optisch gesund?" at bounding box center [376, 216] width 134 height 14
click at [304, 219] on button "Ist die Katze optisch gesund?" at bounding box center [297, 215] width 13 height 13
click at [390, 242] on label "Ist das Fressverhalten der Katze “wie immer”?" at bounding box center [413, 241] width 208 height 14
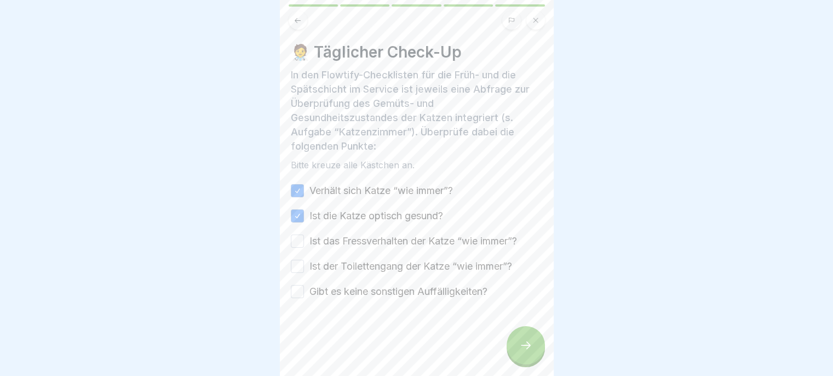
click at [304, 242] on button "Ist das Fressverhalten der Katze “wie immer”?" at bounding box center [297, 240] width 13 height 13
click at [387, 271] on label "Ist der Toilettengang der Katze “wie immer”?" at bounding box center [410, 266] width 203 height 14
click at [304, 271] on button "Ist der Toilettengang der Katze “wie immer”?" at bounding box center [297, 266] width 13 height 13
click at [405, 296] on label "Gibt es keine sonstigen Auffälligkeiten?" at bounding box center [398, 291] width 178 height 14
click at [304, 296] on button "Gibt es keine sonstigen Auffälligkeiten?" at bounding box center [297, 291] width 13 height 13
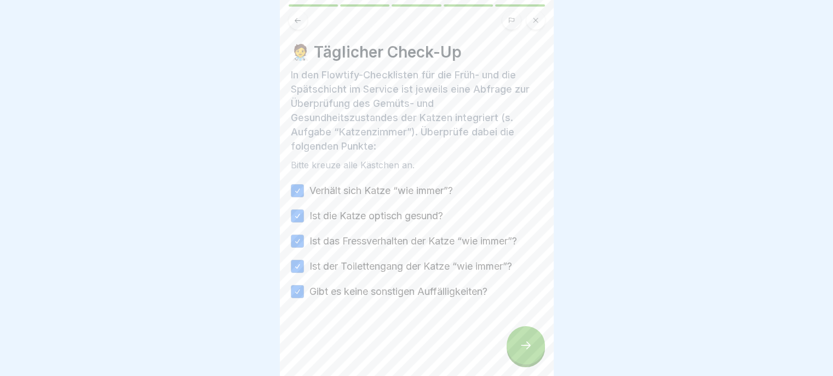
click at [520, 352] on icon at bounding box center [525, 344] width 13 height 13
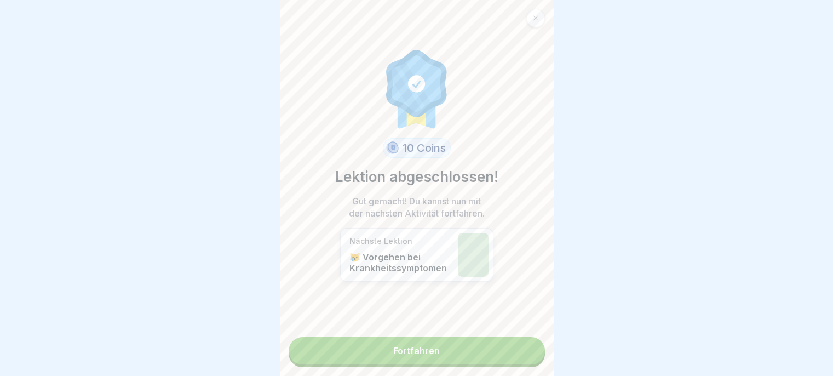
click at [513, 357] on link "Fortfahren" at bounding box center [417, 350] width 256 height 27
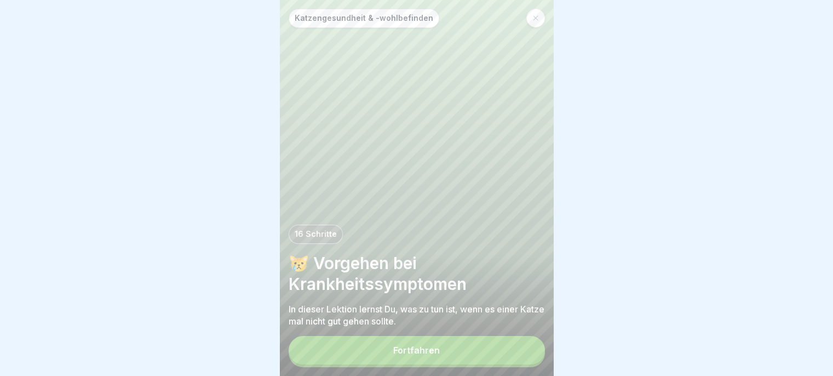
click at [509, 360] on button "Fortfahren" at bounding box center [417, 350] width 256 height 28
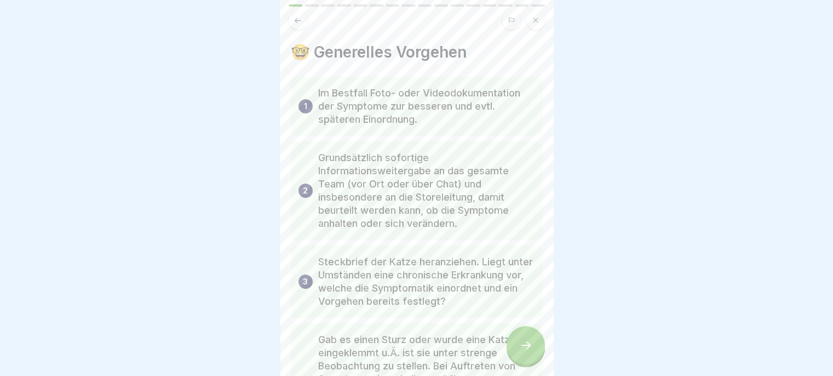
click at [519, 360] on div at bounding box center [526, 345] width 38 height 38
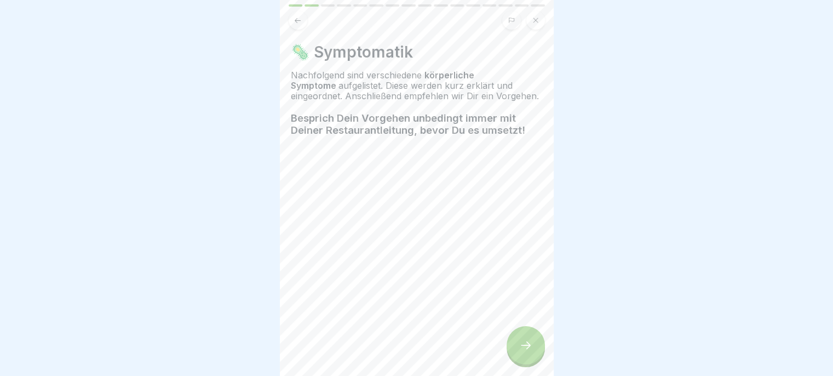
click at [518, 357] on div at bounding box center [526, 345] width 38 height 38
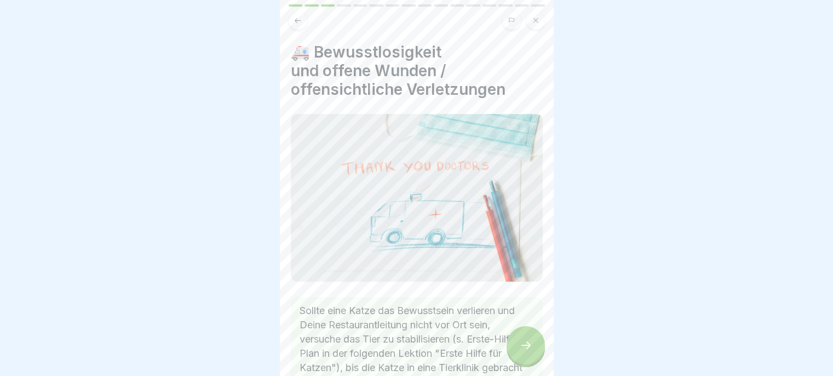
click at [515, 358] on div at bounding box center [526, 345] width 38 height 38
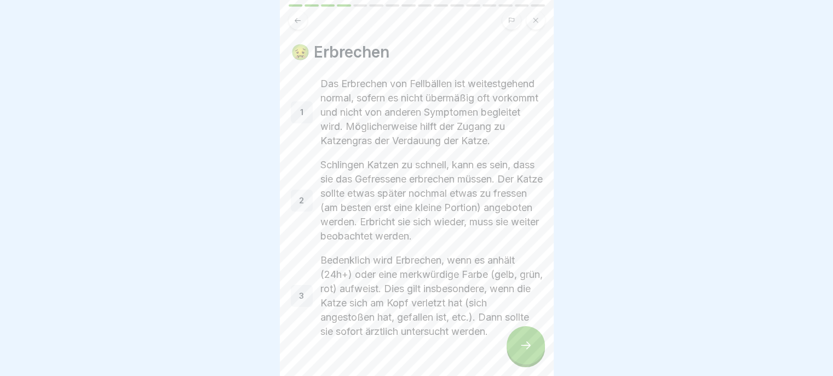
click at [517, 358] on div at bounding box center [526, 345] width 38 height 38
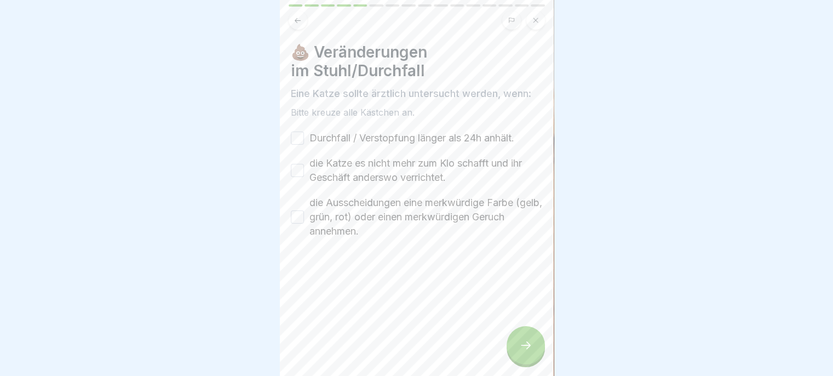
click at [296, 21] on icon at bounding box center [298, 20] width 6 height 5
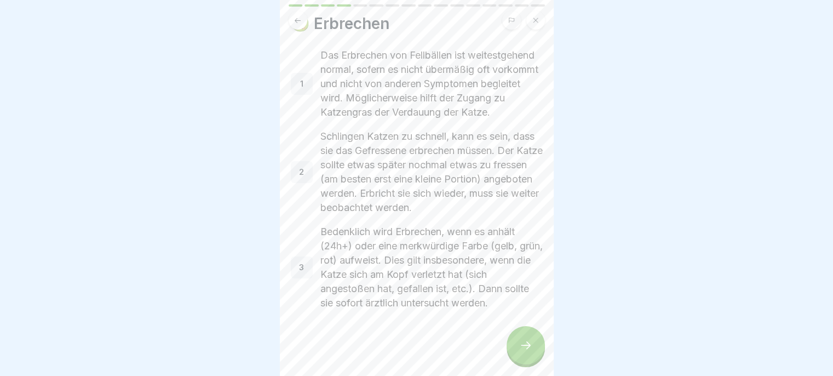
scroll to position [42, 0]
click at [521, 351] on icon at bounding box center [525, 344] width 13 height 13
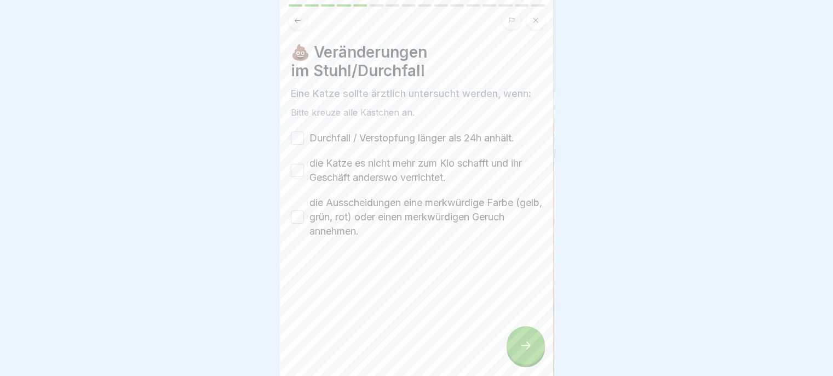
click at [500, 137] on label "Durchfall / Verstopfung länger als 24h anhält." at bounding box center [411, 138] width 205 height 14
click at [304, 137] on button "Durchfall / Verstopfung länger als 24h anhält." at bounding box center [297, 137] width 13 height 13
click at [469, 161] on label "die Katze es nicht mehr zum Klo schafft und ihr Geschäft anderswo verrichtet." at bounding box center [425, 170] width 233 height 28
click at [304, 164] on button "die Katze es nicht mehr zum Klo schafft und ihr Geschäft anderswo verrichtet." at bounding box center [297, 170] width 13 height 13
click at [453, 214] on label "die Ausscheidungen eine merkwürdige Farbe (gelb, grün, rot) oder einen merkwürd…" at bounding box center [425, 217] width 233 height 43
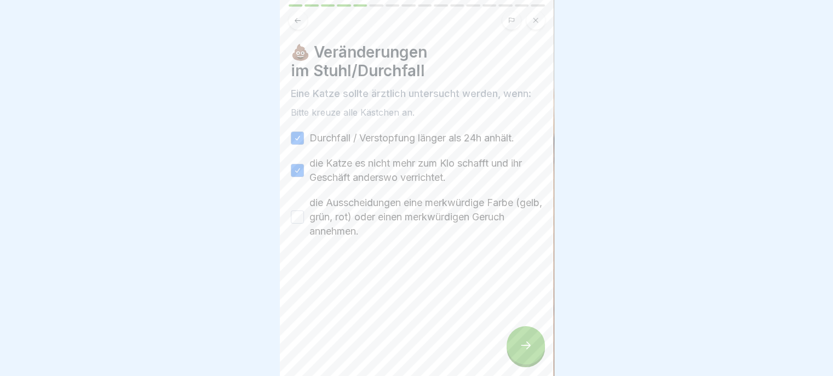
click at [304, 214] on button "die Ausscheidungen eine merkwürdige Farbe (gelb, grün, rot) oder einen merkwürd…" at bounding box center [297, 216] width 13 height 13
click at [517, 342] on div at bounding box center [526, 345] width 38 height 38
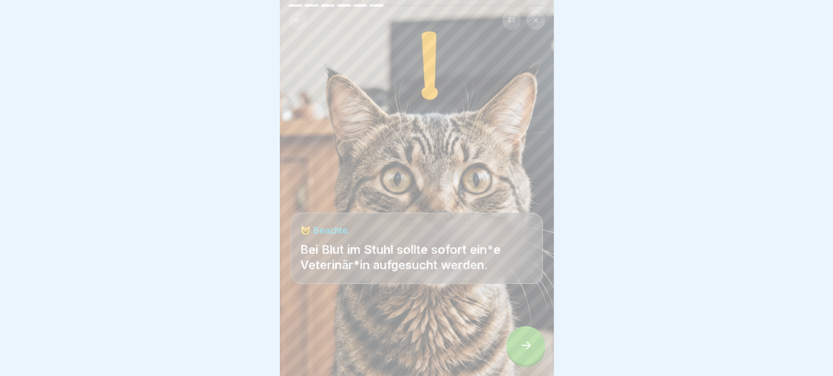
click at [518, 354] on div at bounding box center [526, 345] width 38 height 38
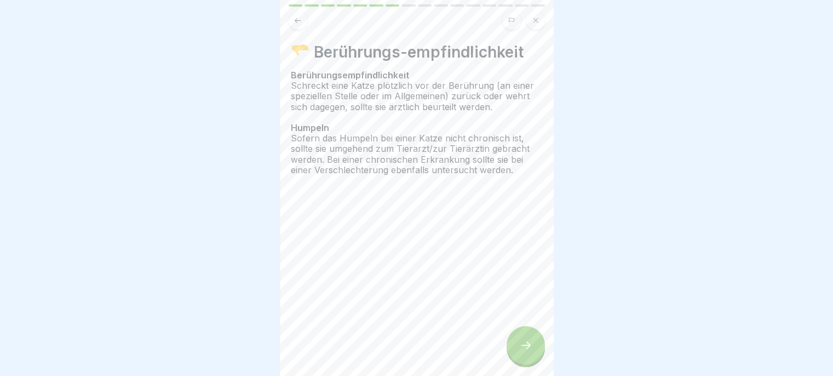
click at [515, 353] on div at bounding box center [526, 345] width 38 height 38
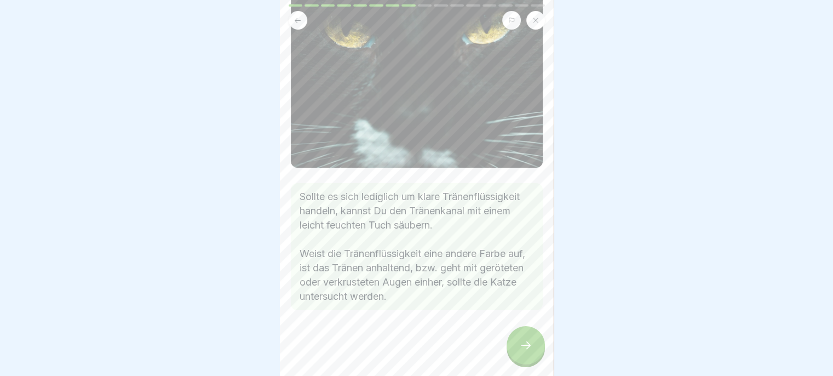
scroll to position [167, 0]
click at [513, 349] on div at bounding box center [526, 345] width 38 height 38
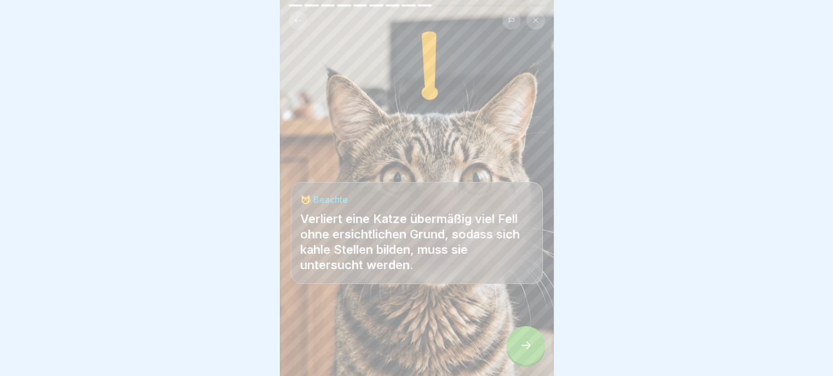
click at [514, 347] on div at bounding box center [526, 345] width 38 height 38
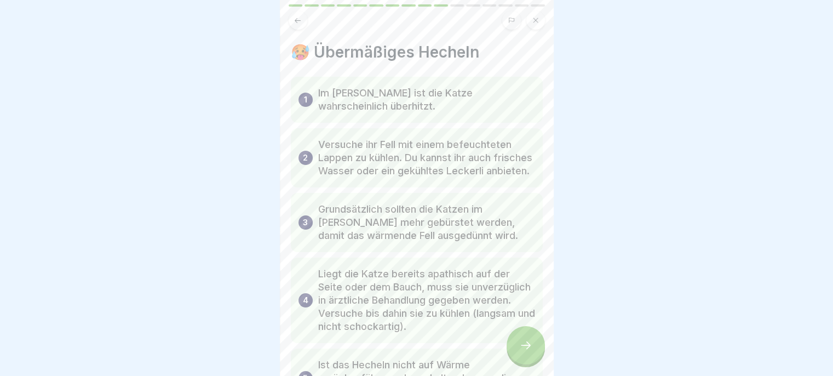
click at [514, 344] on div at bounding box center [526, 345] width 38 height 38
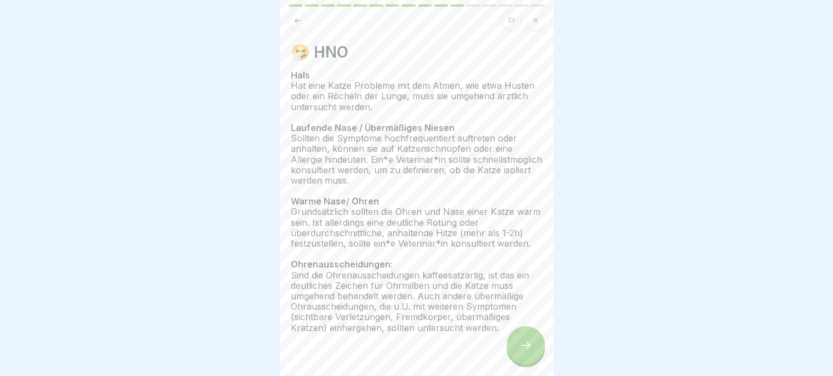
click at [516, 350] on div at bounding box center [526, 345] width 38 height 38
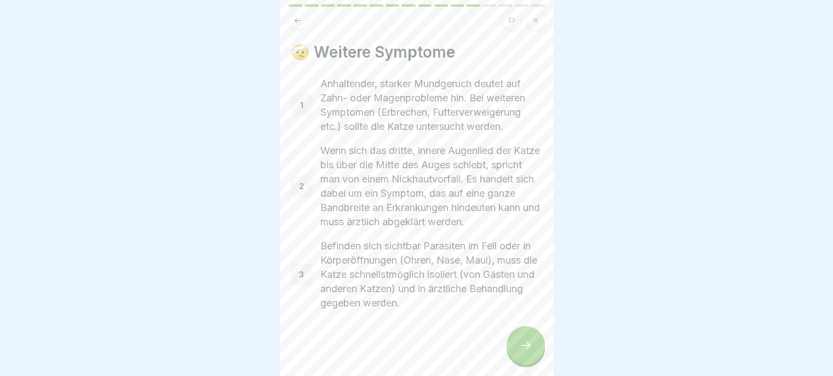
click at [292, 26] on button at bounding box center [298, 20] width 19 height 19
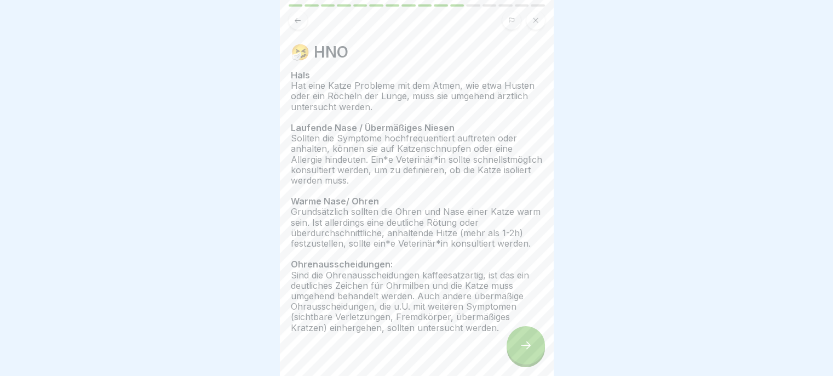
click at [525, 352] on icon at bounding box center [525, 344] width 13 height 13
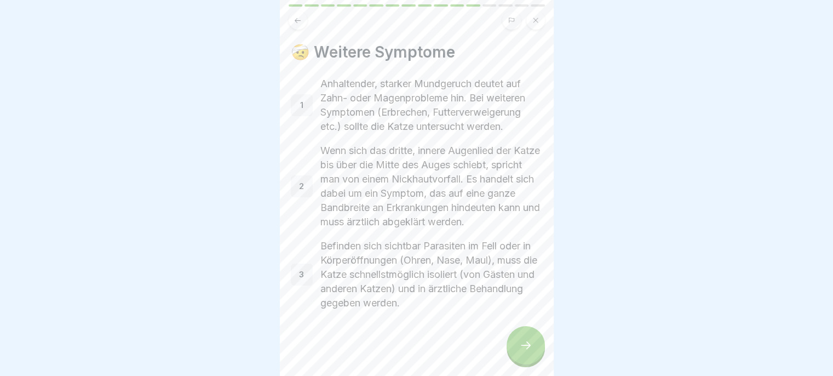
scroll to position [14, 0]
click at [521, 349] on icon at bounding box center [526, 345] width 10 height 8
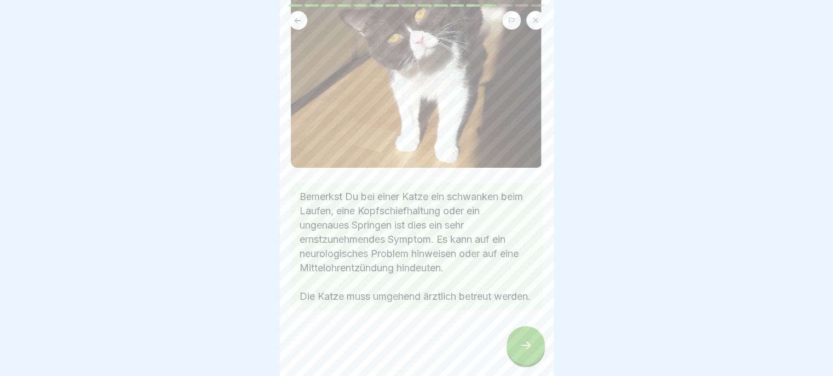
scroll to position [134, 0]
click at [525, 360] on div at bounding box center [526, 345] width 38 height 38
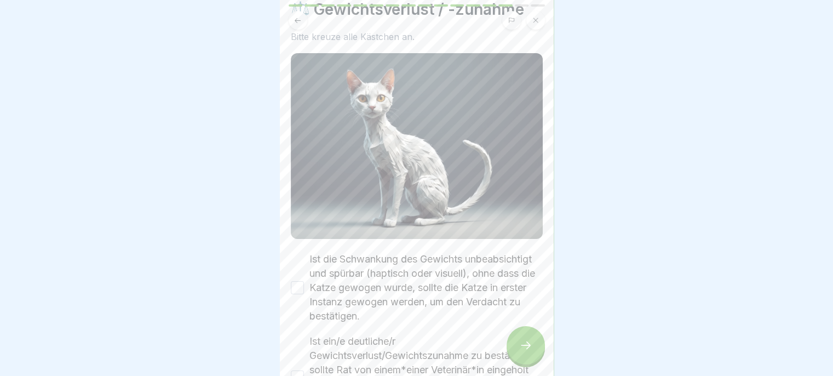
scroll to position [47, 0]
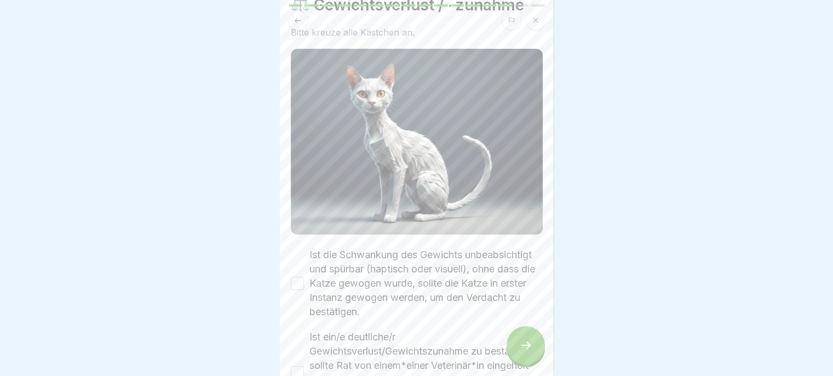
click at [508, 361] on div at bounding box center [526, 345] width 38 height 38
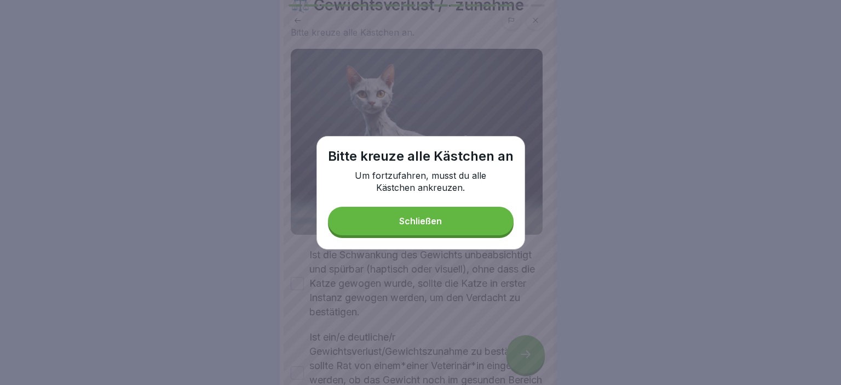
click at [498, 231] on button "Schließen" at bounding box center [421, 220] width 186 height 28
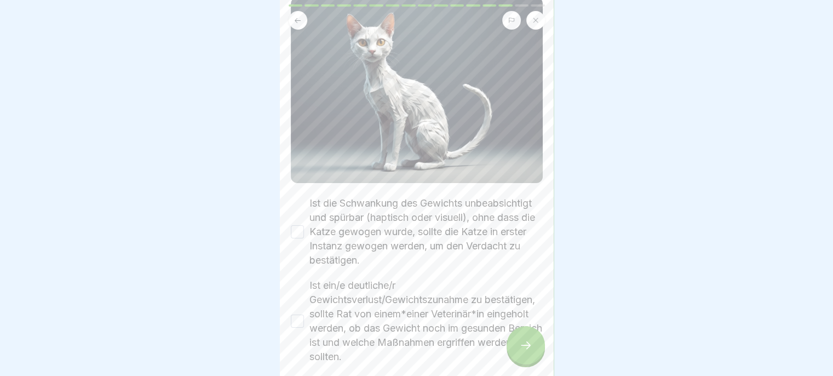
scroll to position [123, 0]
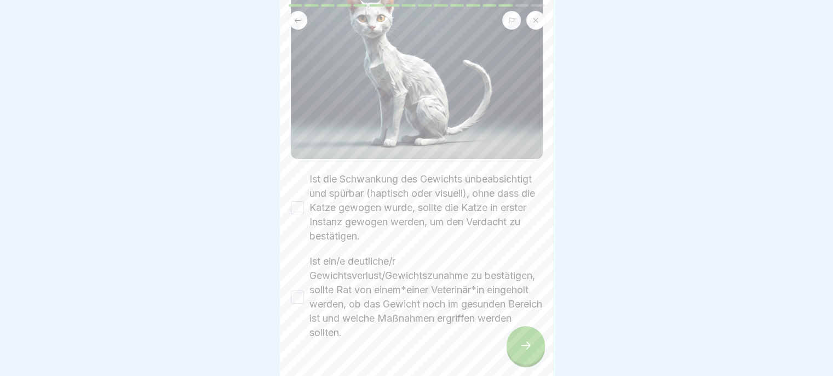
click at [418, 220] on label "Ist die Schwankung des Gewichts unbeabsichtigt und spürbar (haptisch oder visue…" at bounding box center [425, 207] width 233 height 71
click at [304, 214] on button "Ist die Schwankung des Gewichts unbeabsichtigt und spürbar (haptisch oder visue…" at bounding box center [297, 207] width 13 height 13
click at [395, 298] on label "Ist ein/e deutliche/r Gewichtsverlust/Gewichtszunahme zu bestätigen, sollte Rat…" at bounding box center [425, 296] width 233 height 85
click at [304, 298] on button "Ist ein/e deutliche/r Gewichtsverlust/Gewichtszunahme zu bestätigen, sollte Rat…" at bounding box center [297, 296] width 13 height 13
click at [510, 355] on div at bounding box center [526, 345] width 38 height 38
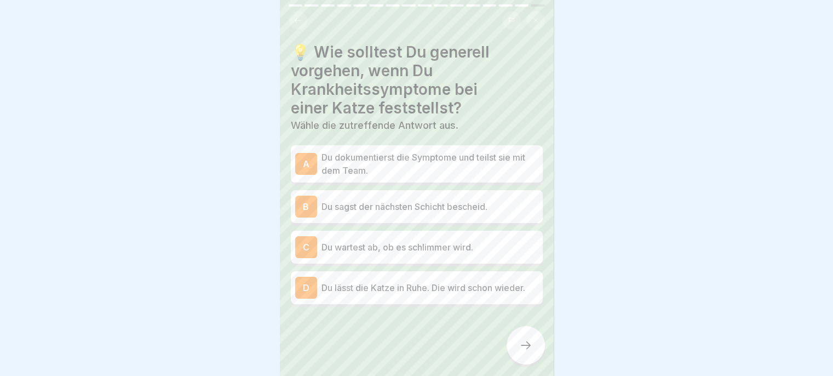
click at [504, 168] on p "Du dokumentierst die Symptome und teilst sie mit dem Team." at bounding box center [430, 164] width 217 height 26
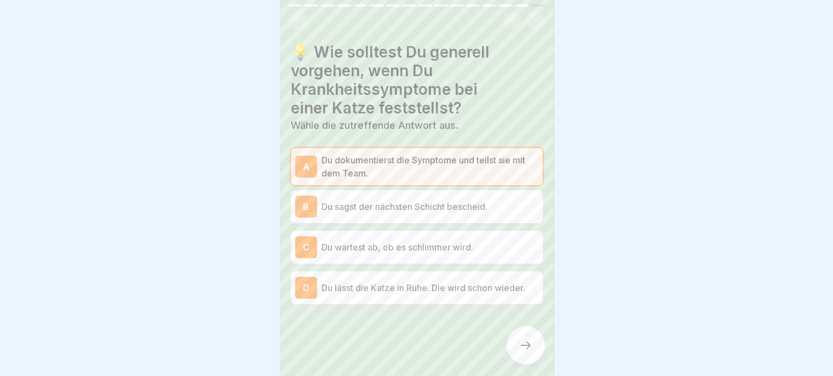
click at [499, 209] on p "Du sagst der nächsten Schicht bescheid." at bounding box center [430, 206] width 217 height 13
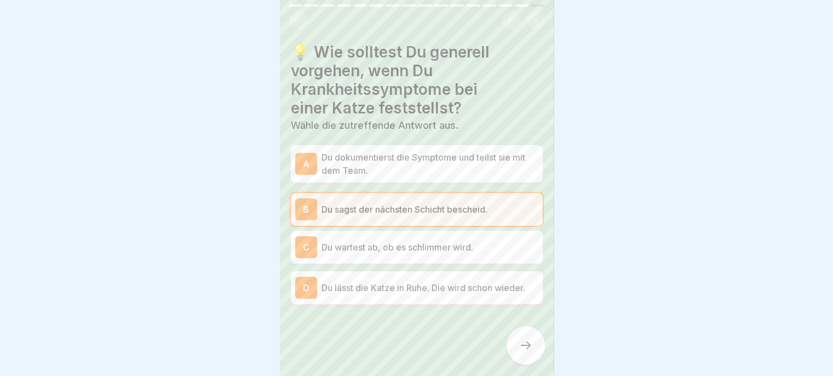
click at [513, 160] on p "Du dokumentierst die Symptome und teilst sie mit dem Team." at bounding box center [430, 164] width 217 height 26
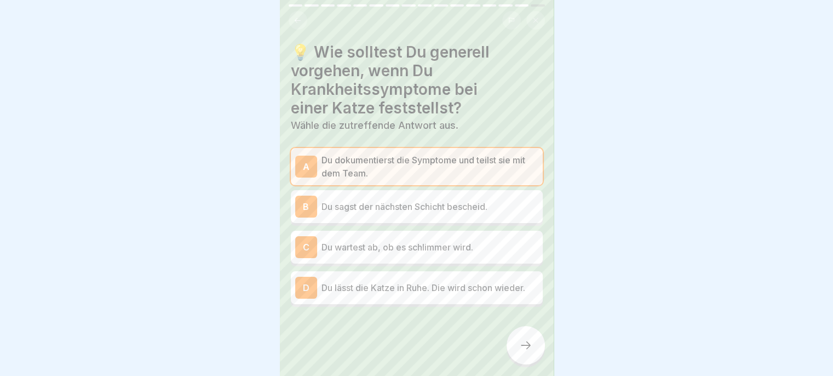
click at [525, 351] on icon at bounding box center [525, 344] width 13 height 13
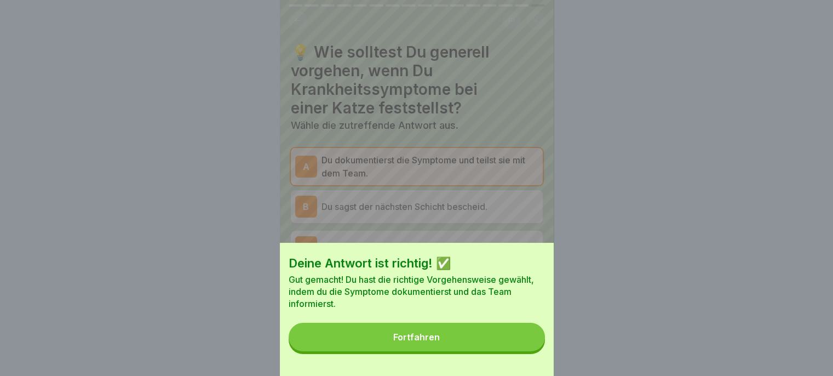
click at [514, 351] on button "Fortfahren" at bounding box center [417, 337] width 256 height 28
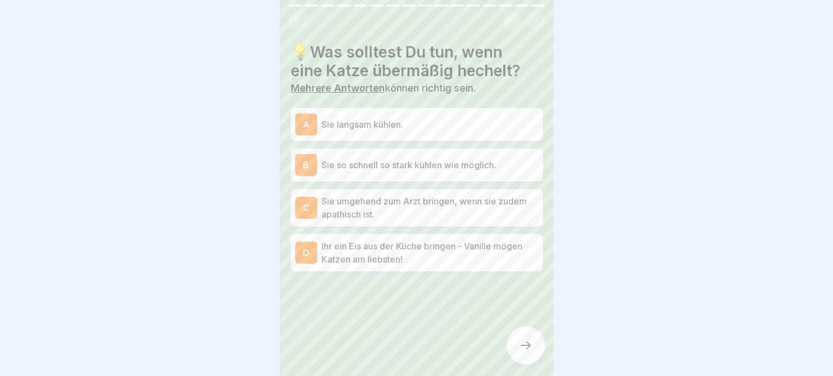
click at [498, 123] on p "Sie langsam kühlen." at bounding box center [430, 124] width 217 height 13
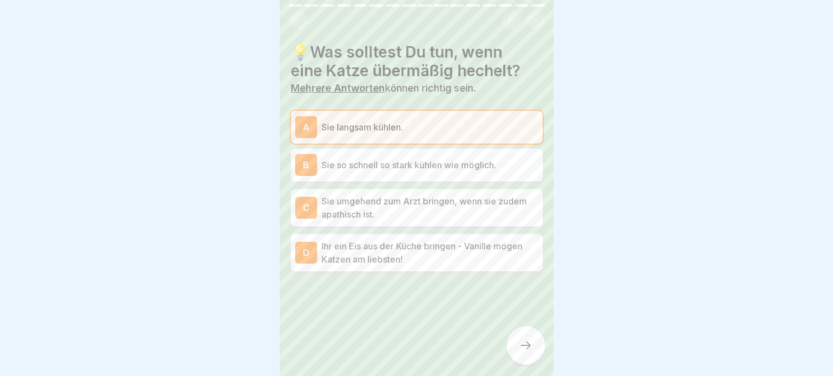
click at [528, 348] on icon at bounding box center [525, 344] width 13 height 13
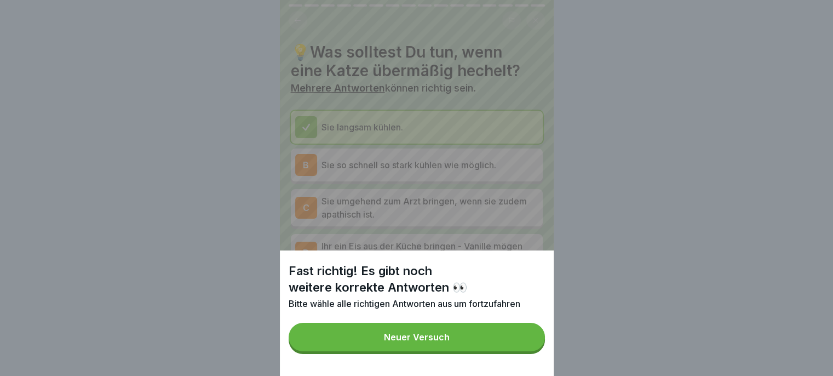
click at [511, 351] on button "Neuer Versuch" at bounding box center [417, 337] width 256 height 28
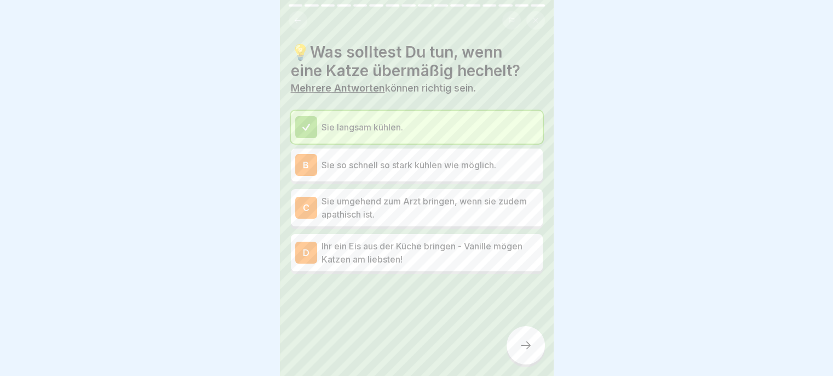
click at [495, 209] on p "Sie umgehend zum Arzt bringen, wenn sie zudem apathisch ist." at bounding box center [430, 207] width 217 height 26
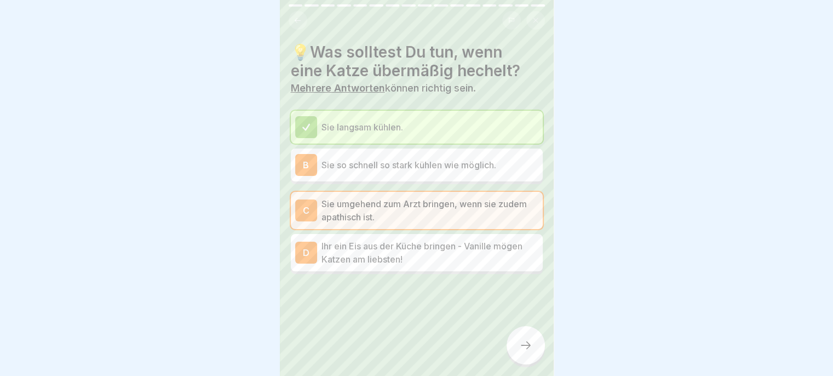
click at [519, 352] on icon at bounding box center [525, 344] width 13 height 13
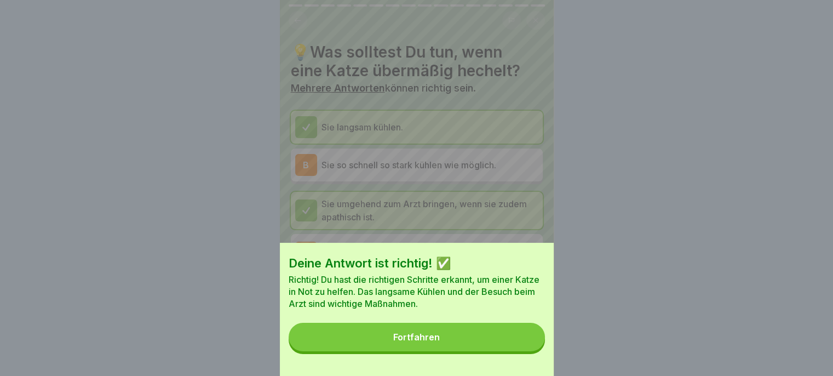
click at [513, 343] on button "Fortfahren" at bounding box center [417, 337] width 256 height 28
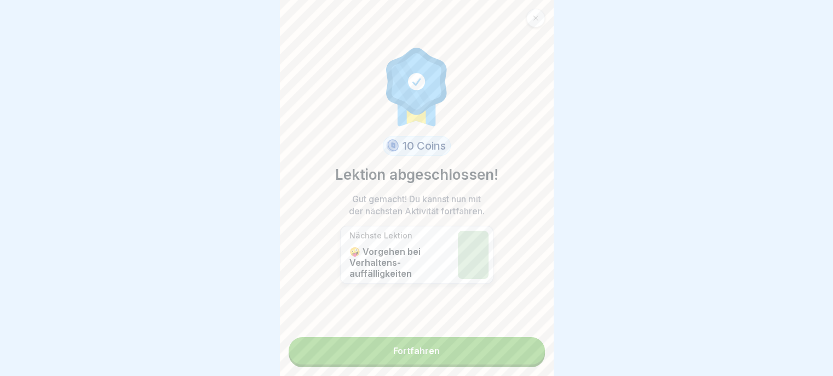
click at [500, 351] on link "Fortfahren" at bounding box center [417, 350] width 256 height 27
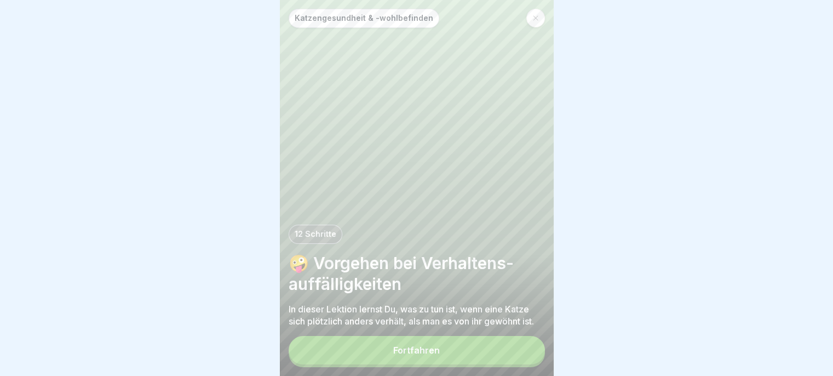
click at [504, 354] on button "Fortfahren" at bounding box center [417, 350] width 256 height 28
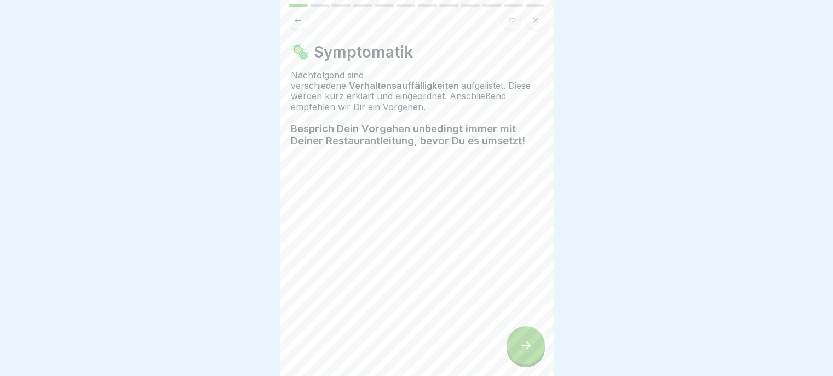
click at [525, 352] on icon at bounding box center [525, 344] width 13 height 13
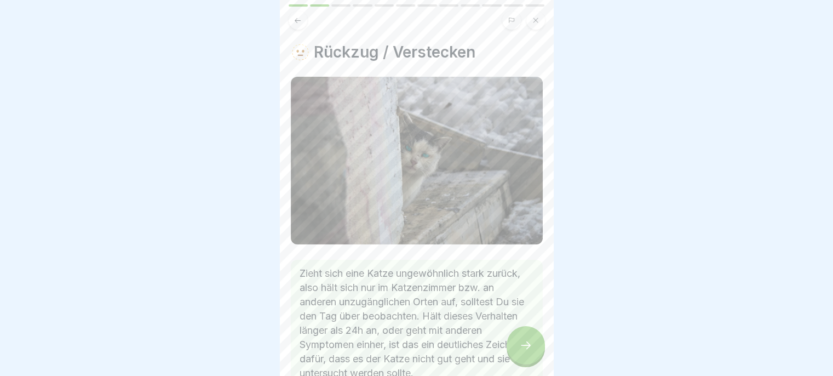
click at [524, 346] on div at bounding box center [526, 345] width 38 height 38
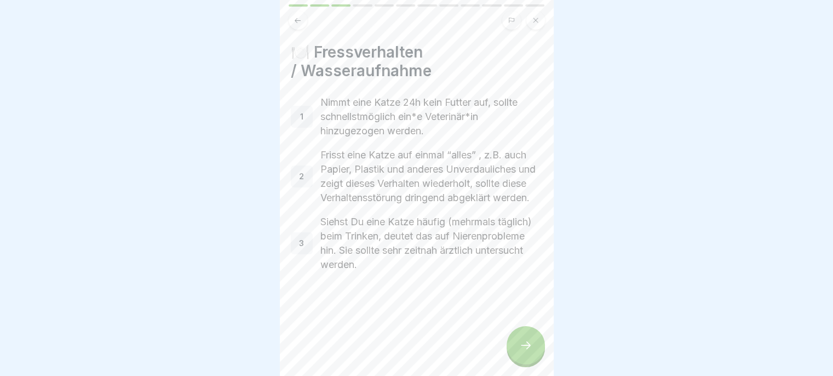
click at [521, 348] on icon at bounding box center [525, 344] width 13 height 13
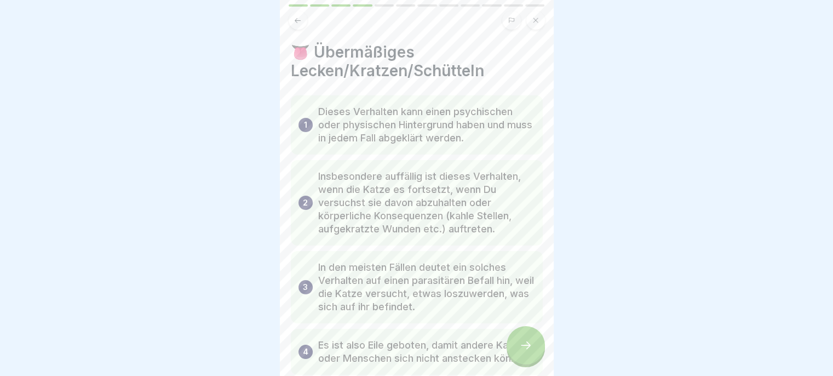
click at [520, 351] on icon at bounding box center [525, 344] width 13 height 13
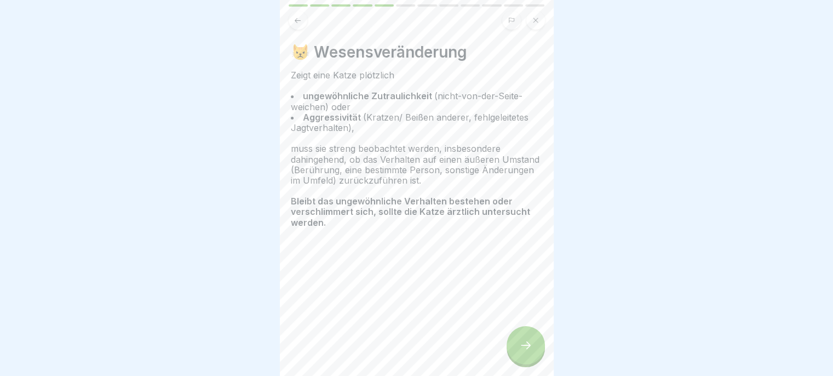
click at [519, 352] on icon at bounding box center [525, 344] width 13 height 13
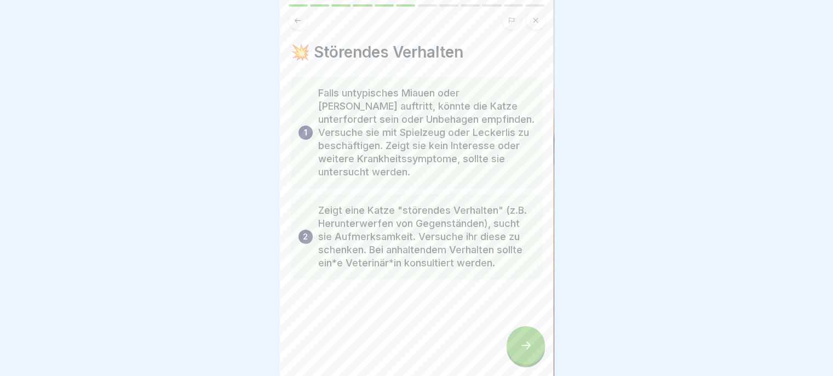
click at [519, 346] on div at bounding box center [526, 345] width 38 height 38
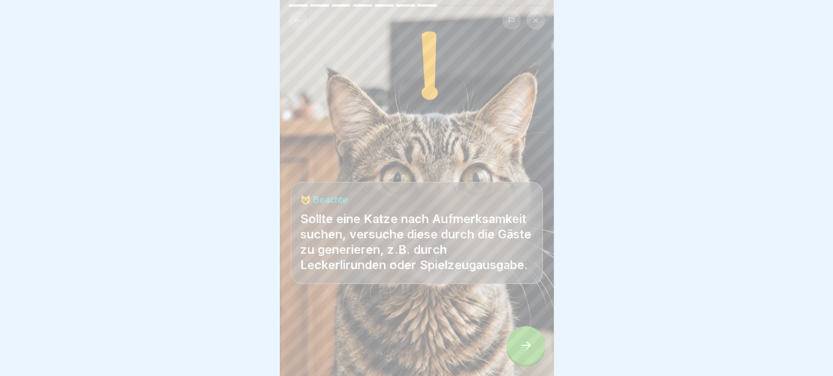
click at [514, 353] on div at bounding box center [526, 345] width 38 height 38
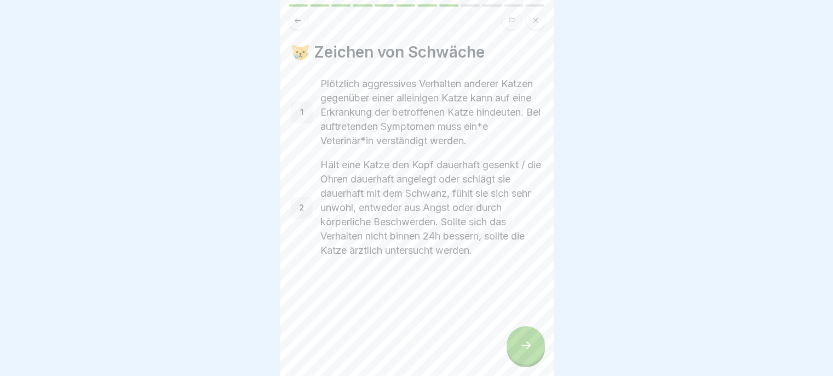
click at [515, 351] on div at bounding box center [526, 345] width 38 height 38
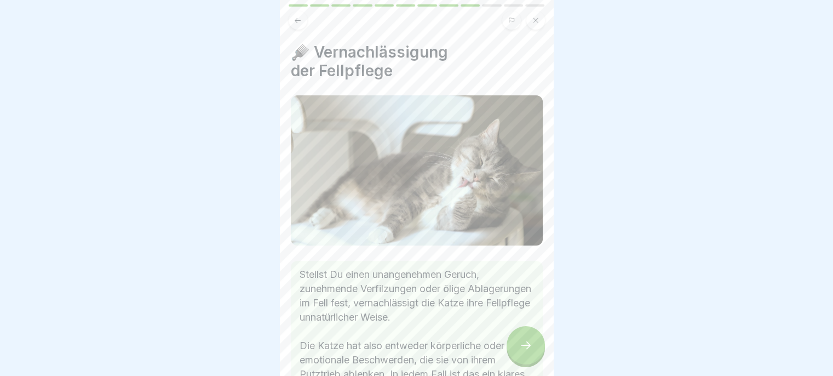
click at [518, 351] on div at bounding box center [526, 345] width 38 height 38
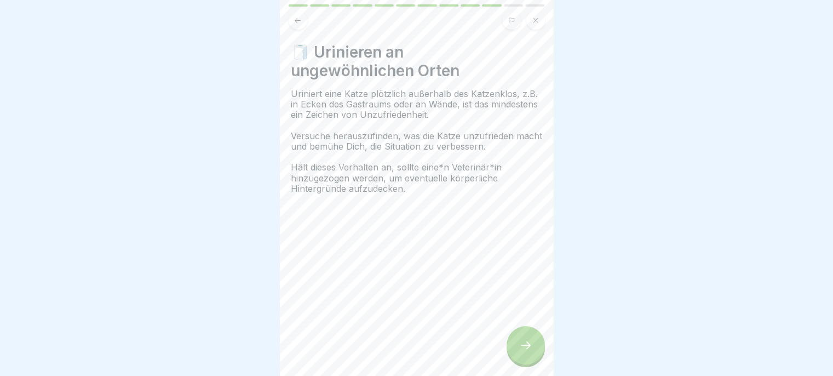
click at [518, 346] on div at bounding box center [526, 345] width 38 height 38
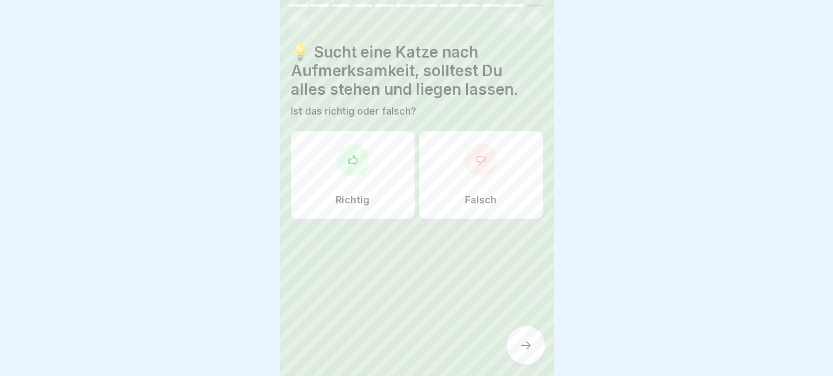
click at [487, 195] on p "Falsch" at bounding box center [481, 200] width 32 height 12
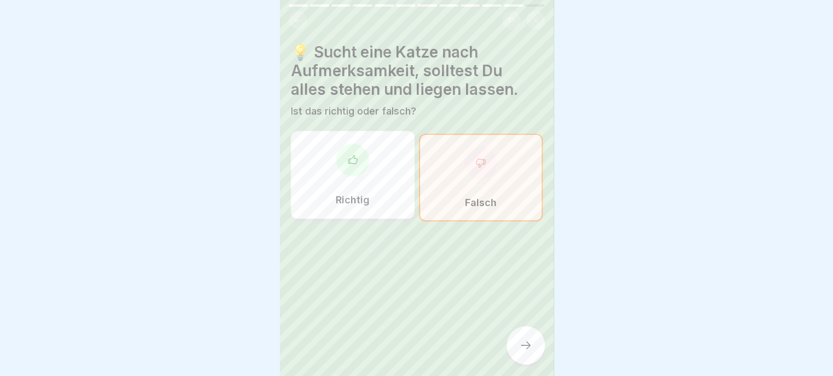
click at [519, 352] on icon at bounding box center [525, 344] width 13 height 13
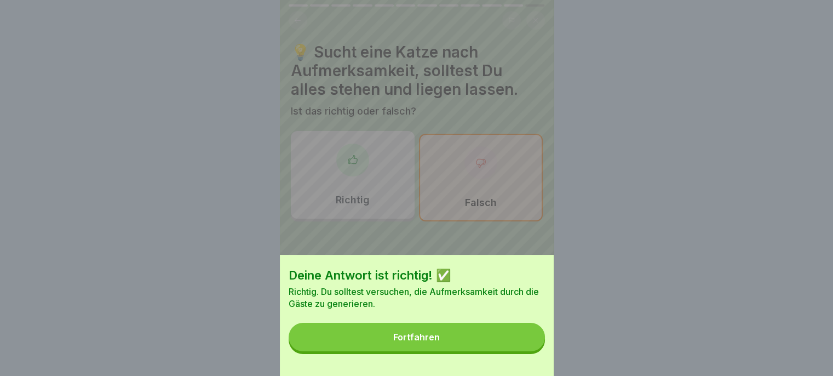
click at [505, 335] on button "Fortfahren" at bounding box center [417, 337] width 256 height 28
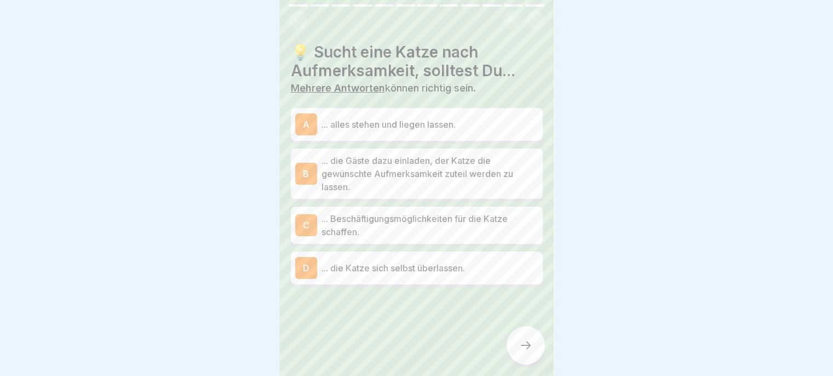
click at [502, 178] on p "... die Gäste dazu einladen, der Katze die gewünschte Aufmerksamkeit zuteil wer…" at bounding box center [430, 173] width 217 height 39
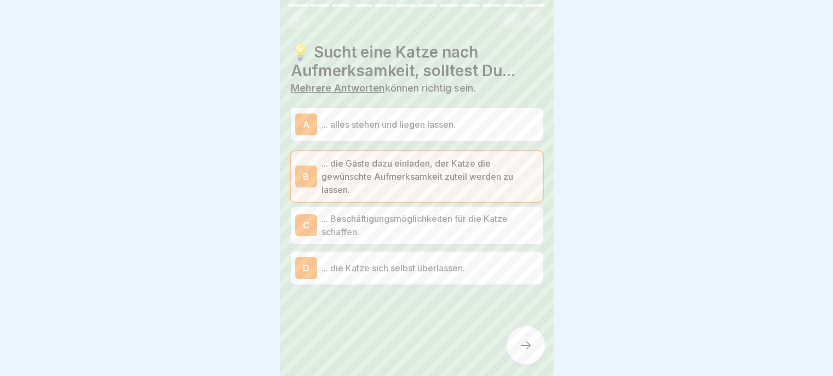
click at [504, 237] on p "... Beschäftigungsmöglichkeiten für die Katze schaffen." at bounding box center [430, 225] width 217 height 26
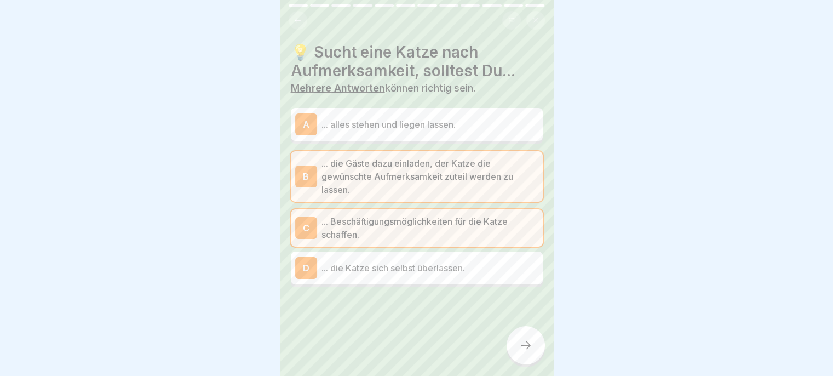
click at [520, 352] on icon at bounding box center [525, 344] width 13 height 13
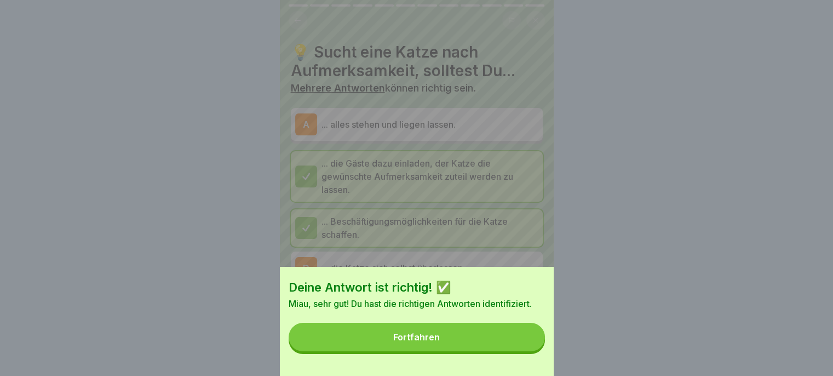
click at [508, 342] on button "Fortfahren" at bounding box center [417, 337] width 256 height 28
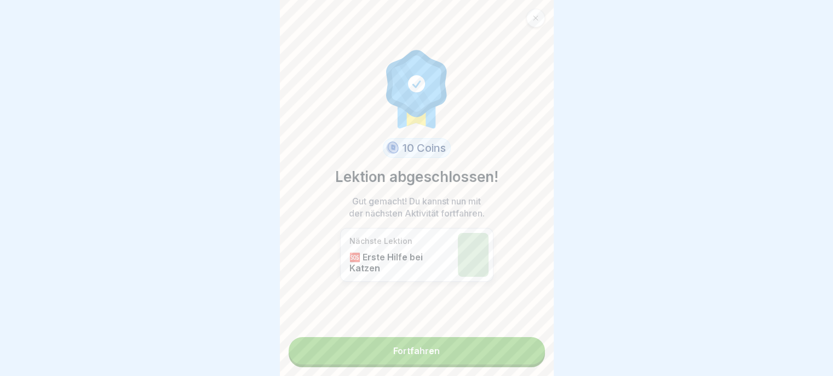
click at [493, 359] on link "Fortfahren" at bounding box center [417, 350] width 256 height 27
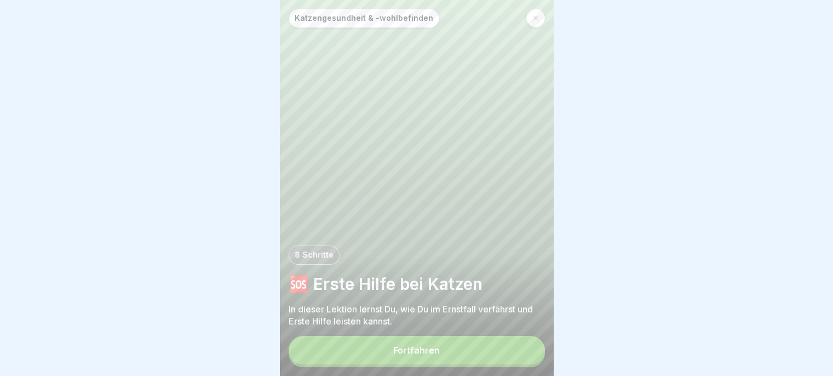
click at [506, 360] on button "Fortfahren" at bounding box center [417, 350] width 256 height 28
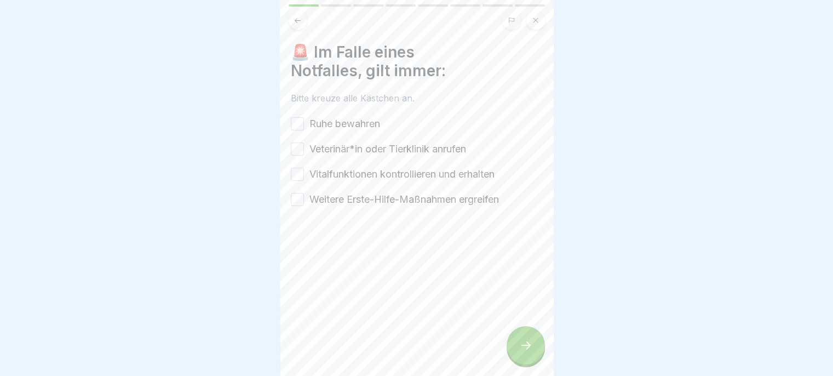
click at [519, 351] on icon at bounding box center [525, 344] width 13 height 13
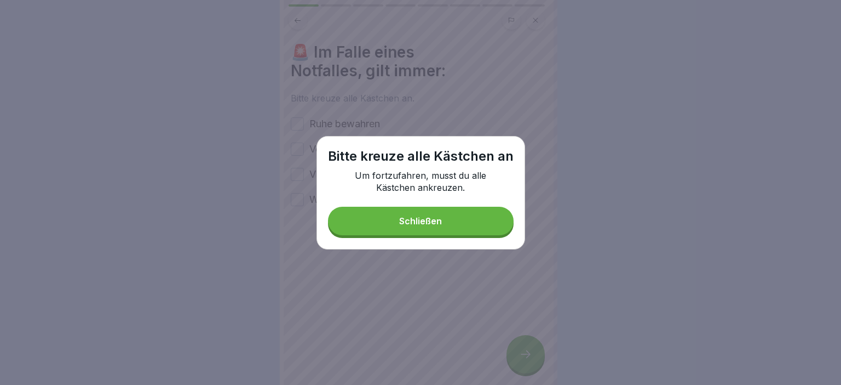
click at [493, 226] on button "Schließen" at bounding box center [421, 220] width 186 height 28
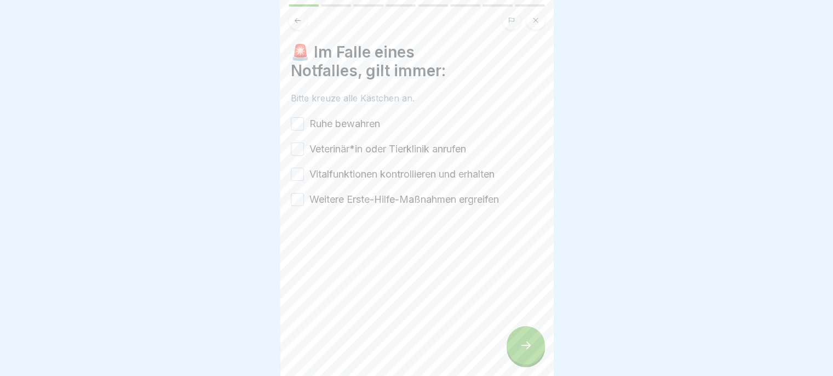
click at [352, 128] on label "Ruhe bewahren" at bounding box center [344, 124] width 71 height 14
click at [304, 128] on button "Ruhe bewahren" at bounding box center [297, 123] width 13 height 13
click at [424, 156] on label "Veterinär*in oder Tierklinik anrufen" at bounding box center [387, 149] width 157 height 14
click at [304, 156] on button "Veterinär*in oder Tierklinik anrufen" at bounding box center [297, 148] width 13 height 13
click at [448, 180] on label "Vitalfunktionen kontrollieren und erhalten" at bounding box center [401, 174] width 185 height 14
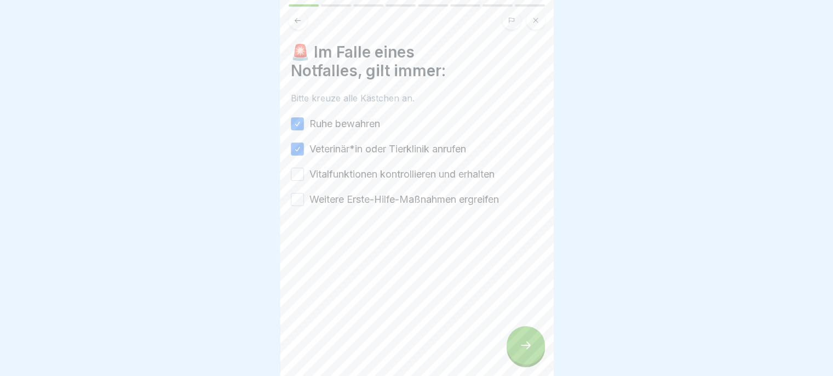
click at [304, 180] on button "Vitalfunktionen kontrollieren und erhalten" at bounding box center [297, 174] width 13 height 13
click at [433, 202] on label "Weitere Erste-Hilfe-Maßnahmen ergreifen" at bounding box center [404, 199] width 190 height 14
click at [304, 202] on button "Weitere Erste-Hilfe-Maßnahmen ergreifen" at bounding box center [297, 199] width 13 height 13
click at [544, 355] on div "🚨 Im Falle eines Notfalles, gilt immer: Bitte kreuze alle Kästchen an. Ruhe bew…" at bounding box center [417, 188] width 274 height 376
click at [531, 351] on icon at bounding box center [525, 344] width 13 height 13
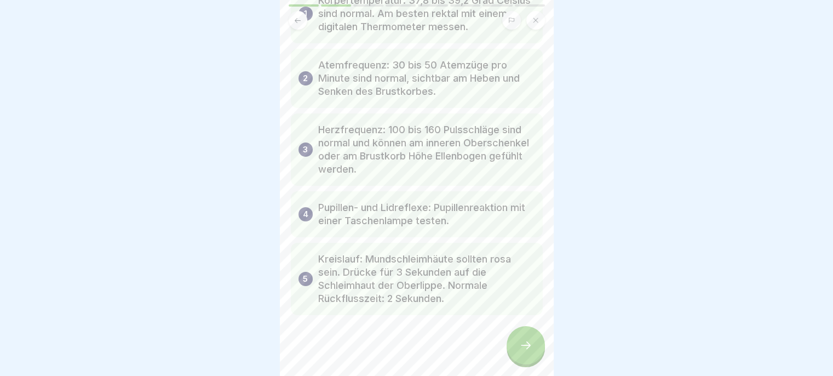
scroll to position [96, 0]
click at [526, 352] on icon at bounding box center [525, 344] width 13 height 13
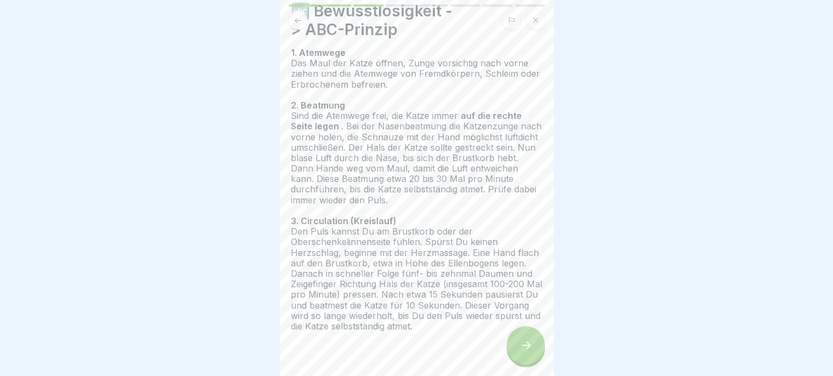
scroll to position [43, 0]
click at [519, 361] on div at bounding box center [526, 345] width 38 height 38
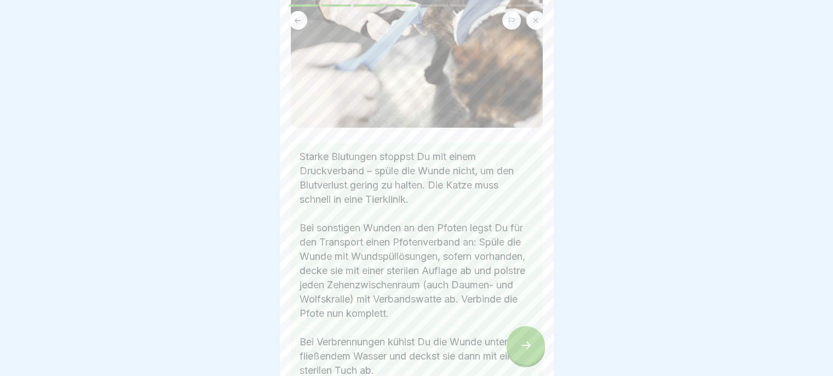
scroll to position [126, 0]
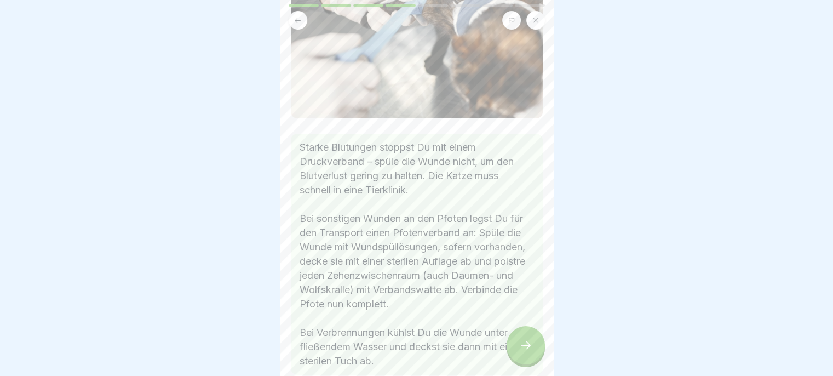
click at [519, 350] on icon at bounding box center [525, 344] width 13 height 13
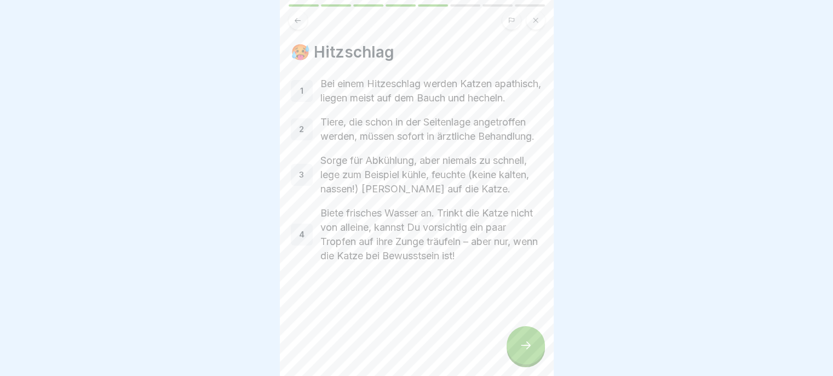
click at [522, 350] on icon at bounding box center [525, 344] width 13 height 13
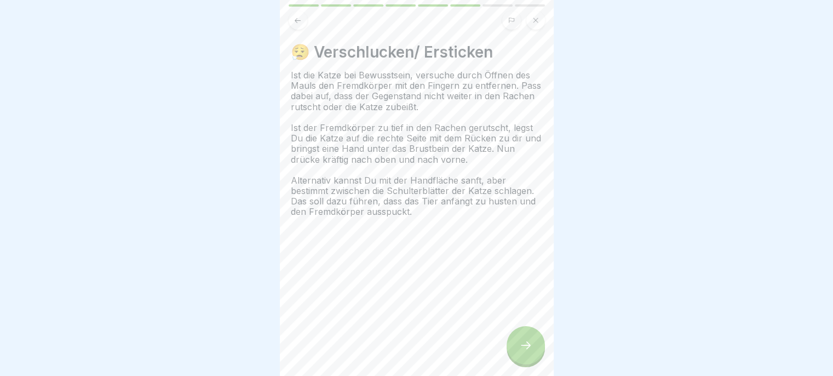
click at [525, 340] on icon at bounding box center [525, 344] width 13 height 13
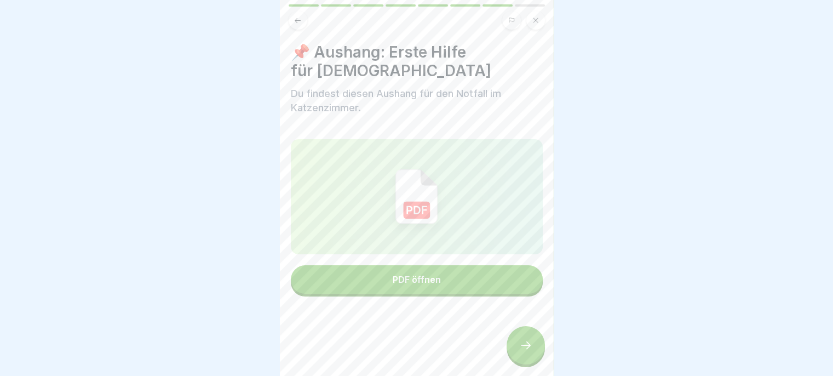
click at [521, 336] on div at bounding box center [526, 345] width 38 height 38
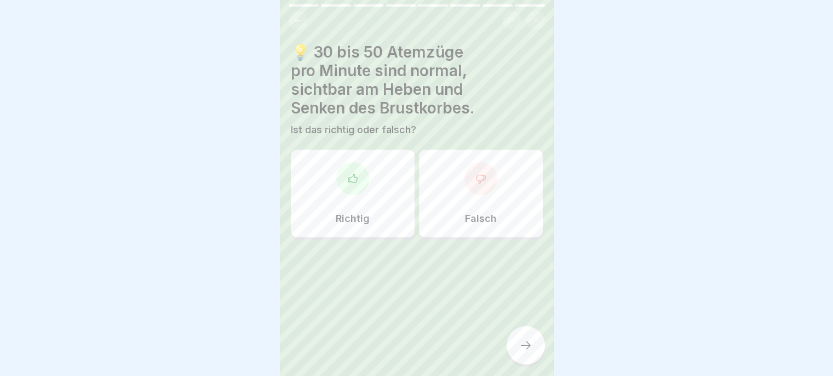
click at [370, 210] on div "Richtig" at bounding box center [353, 194] width 124 height 88
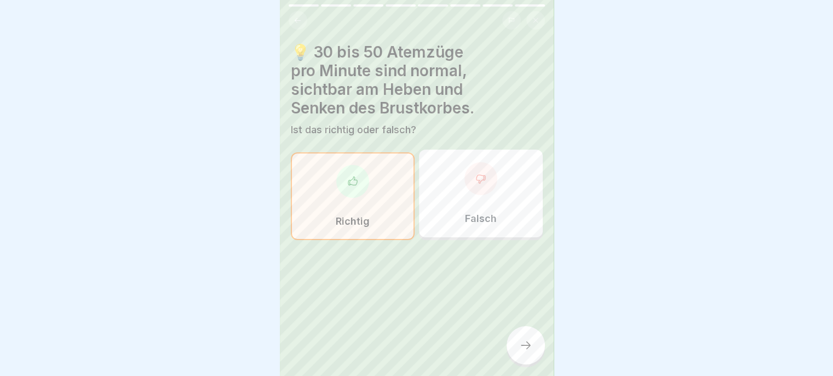
click at [521, 349] on icon at bounding box center [525, 344] width 13 height 13
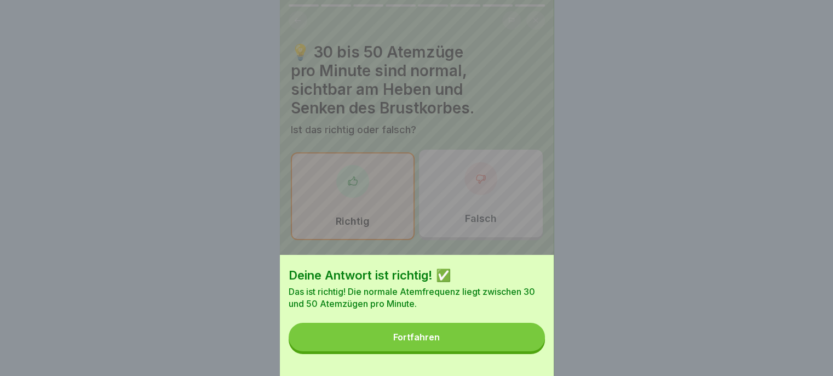
click at [504, 347] on button "Fortfahren" at bounding box center [417, 337] width 256 height 28
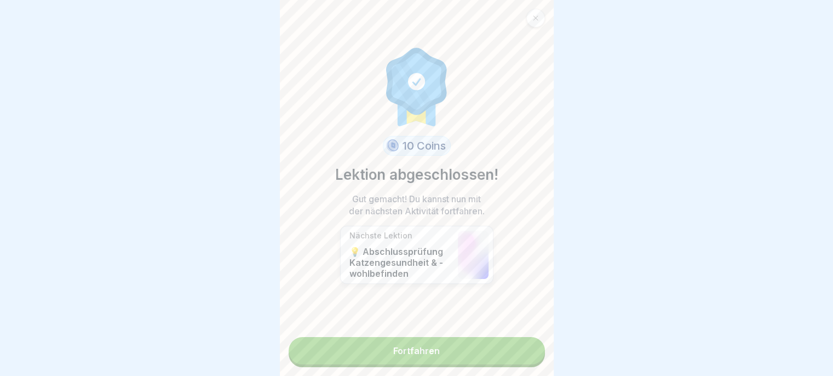
click at [512, 353] on link "Fortfahren" at bounding box center [417, 350] width 256 height 27
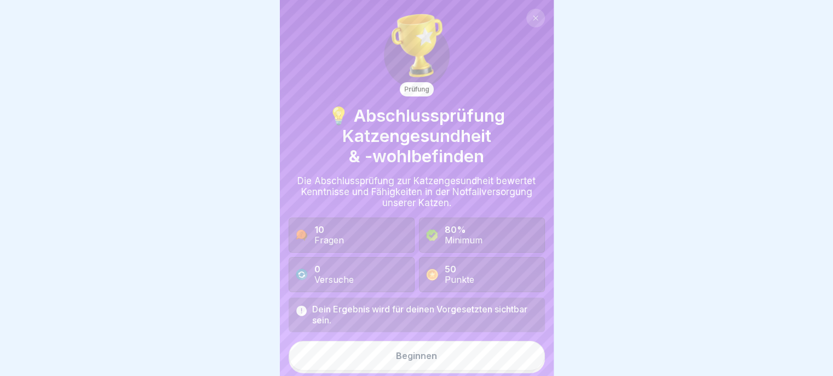
click at [508, 359] on button "Beginnen" at bounding box center [417, 356] width 256 height 30
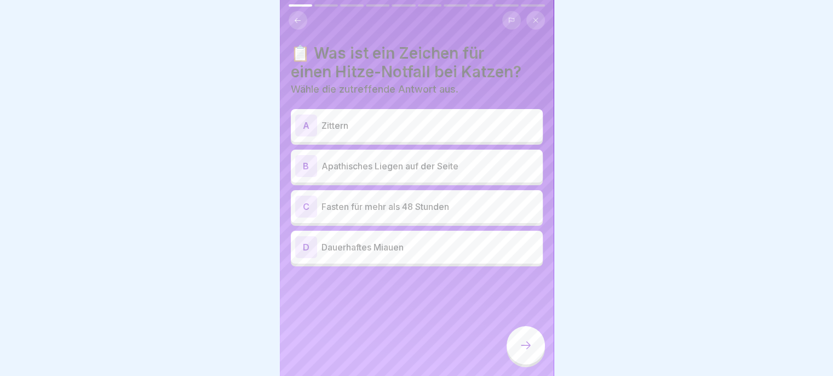
click at [482, 164] on div "B Apathisches Liegen auf der Seite" at bounding box center [416, 166] width 243 height 22
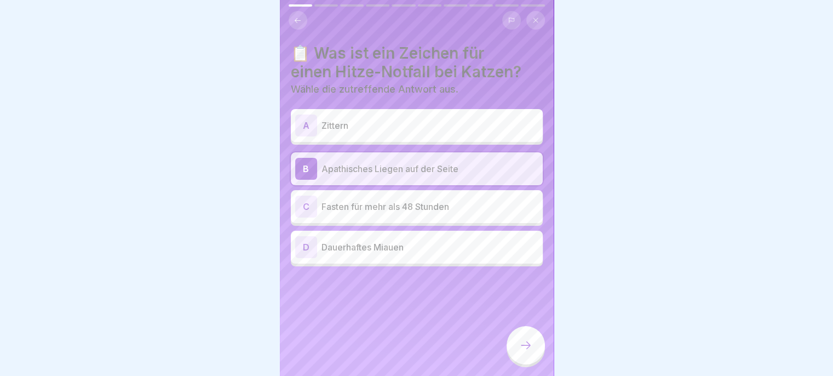
click at [523, 351] on icon at bounding box center [525, 344] width 13 height 13
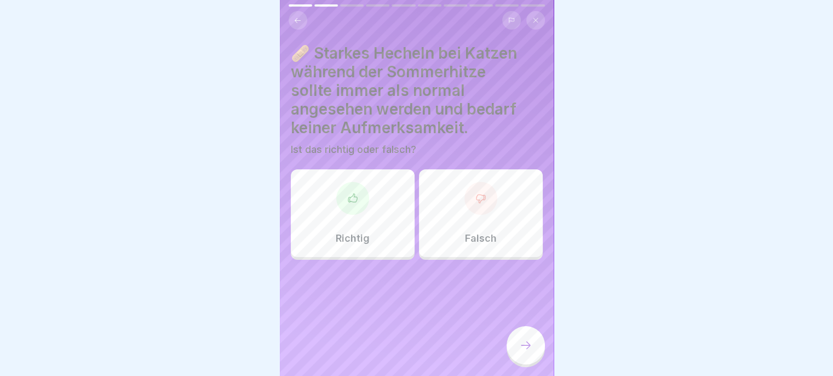
click at [507, 225] on div "Falsch" at bounding box center [481, 213] width 124 height 88
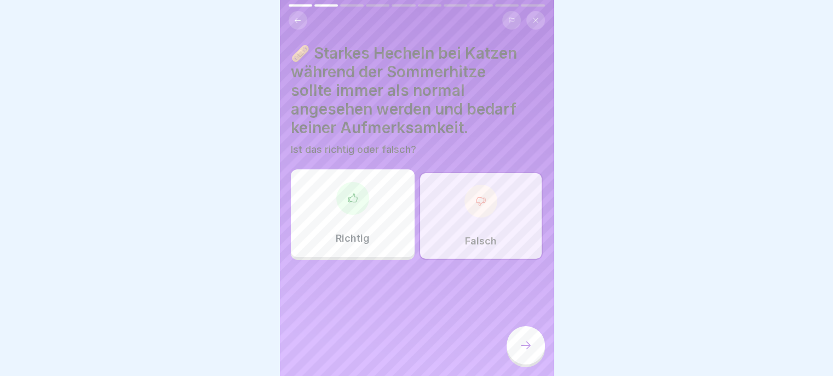
click at [523, 354] on div at bounding box center [526, 345] width 38 height 38
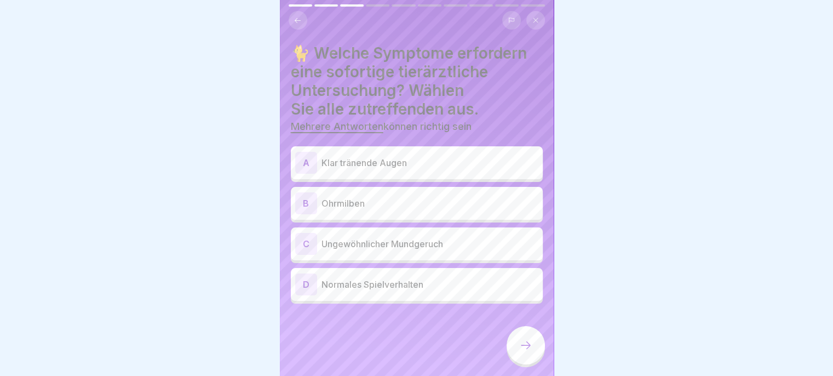
click at [491, 202] on div "B Ohrmilben" at bounding box center [416, 203] width 243 height 22
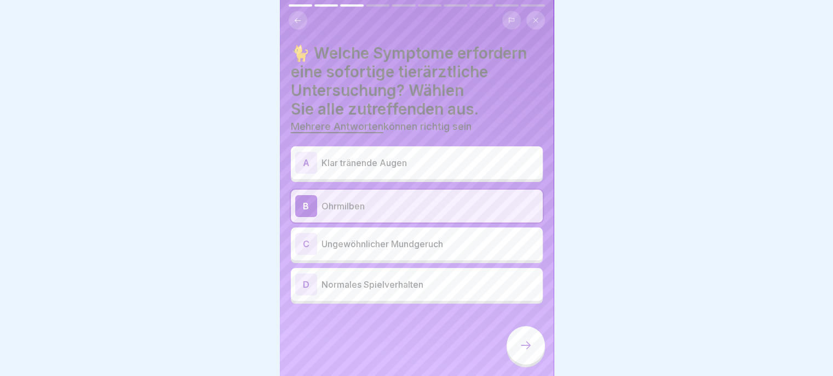
click at [519, 352] on div at bounding box center [526, 345] width 38 height 38
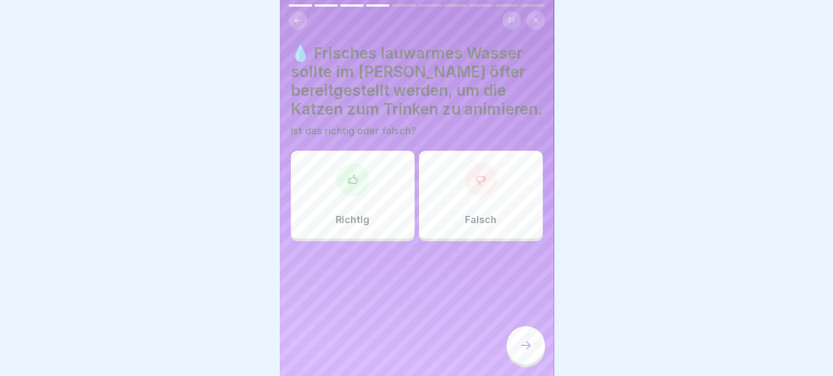
click at [377, 211] on div "Richtig" at bounding box center [353, 195] width 124 height 88
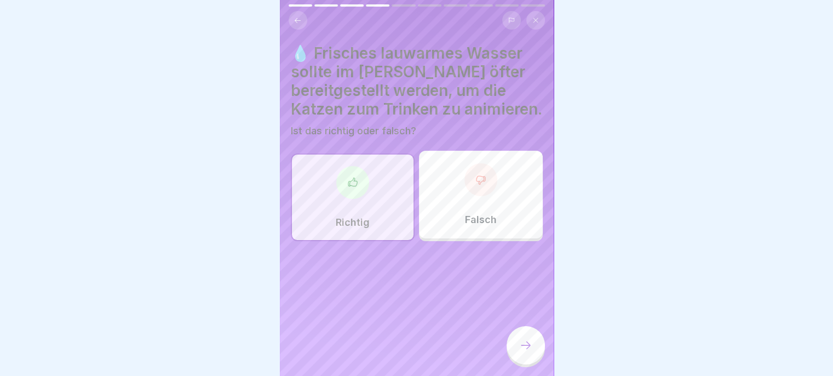
click at [531, 352] on div at bounding box center [526, 345] width 38 height 38
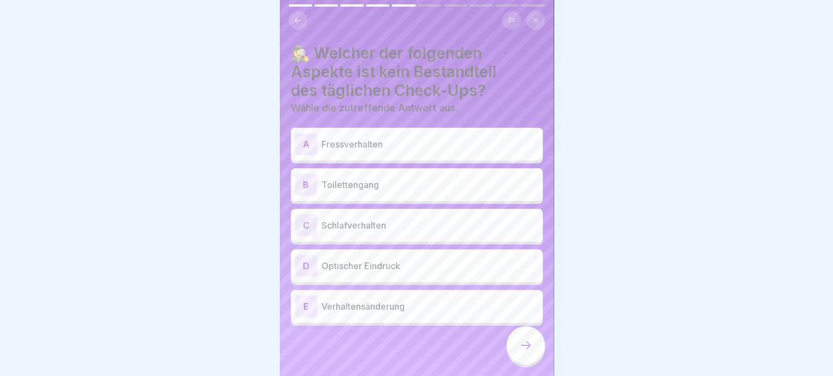
click at [504, 224] on div "C Schlafverhalten" at bounding box center [416, 225] width 243 height 22
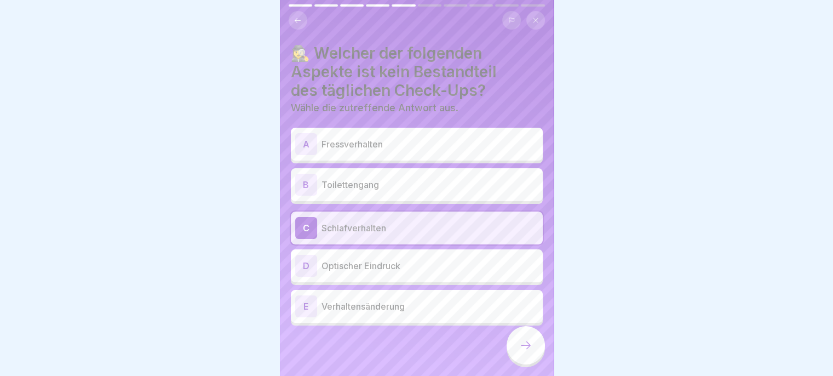
click at [517, 349] on div at bounding box center [526, 345] width 38 height 38
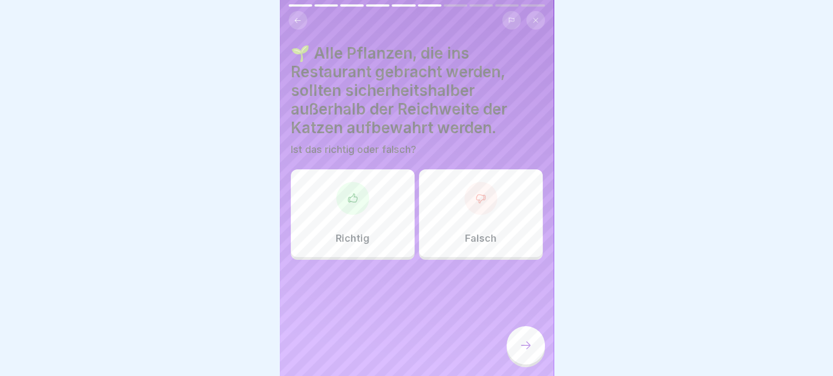
click at [378, 226] on div "Richtig" at bounding box center [353, 213] width 124 height 88
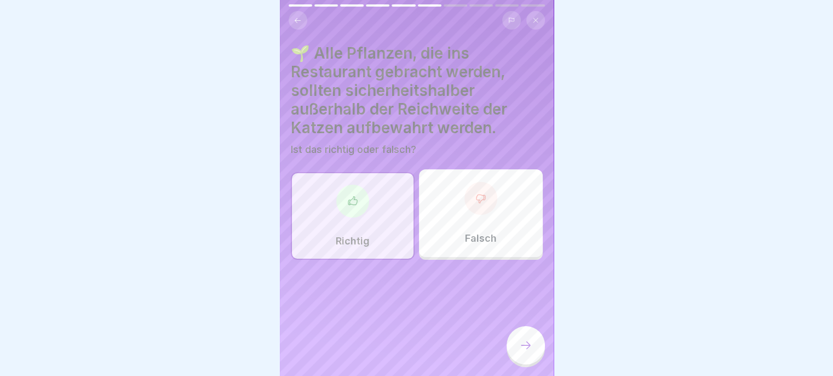
click at [518, 347] on div at bounding box center [526, 345] width 38 height 38
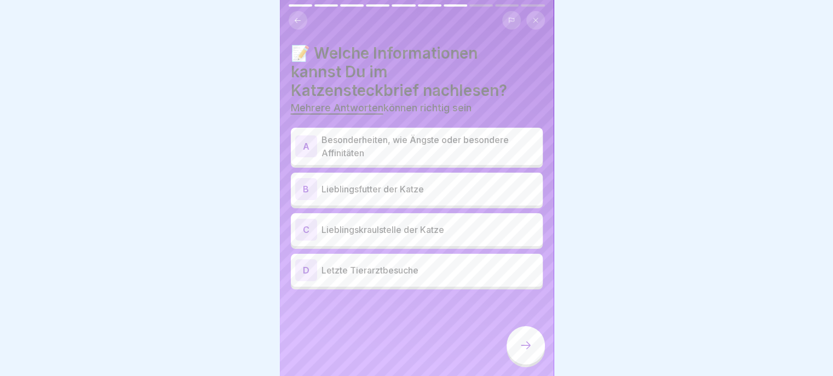
click at [482, 223] on p "Lieblingskraulstelle der Katze" at bounding box center [430, 229] width 217 height 13
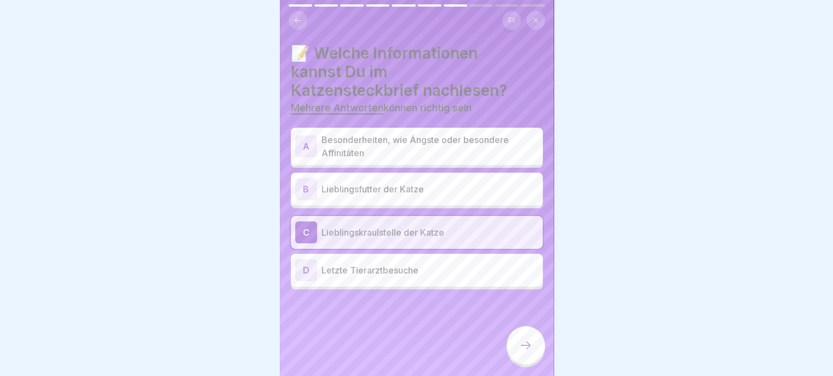
click at [506, 142] on p "Besonderheiten, wie Ängste oder besondere Affinitäten" at bounding box center [430, 146] width 217 height 26
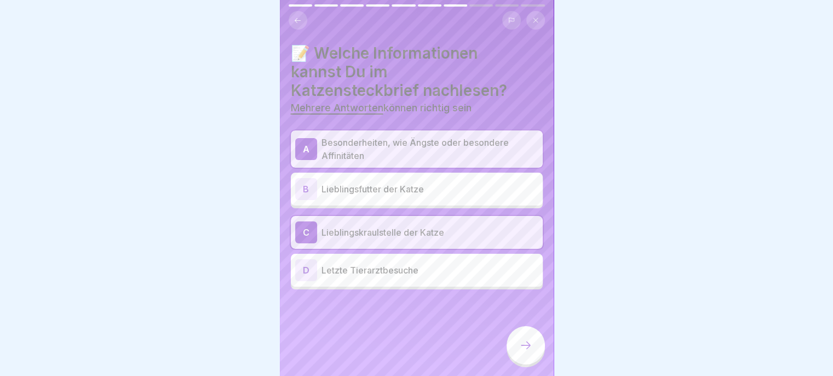
click at [512, 351] on div at bounding box center [526, 345] width 38 height 38
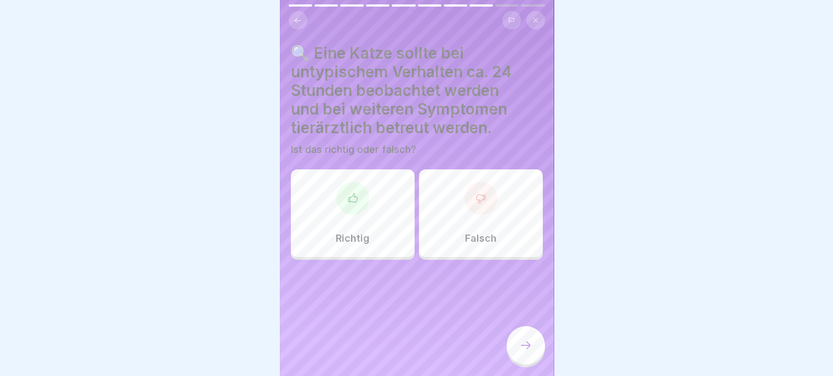
click at [373, 221] on div "Richtig" at bounding box center [353, 213] width 124 height 88
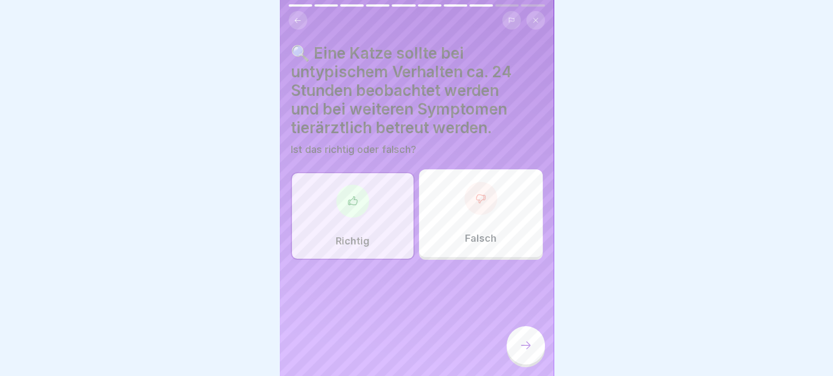
click at [519, 347] on icon at bounding box center [525, 344] width 13 height 13
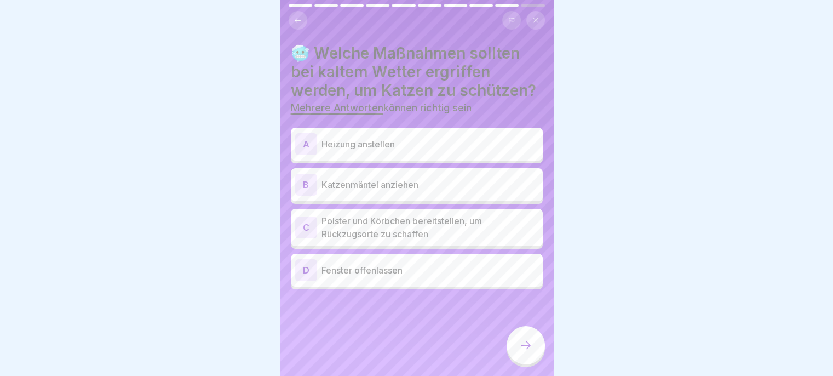
click at [487, 151] on p "Heizung anstellen" at bounding box center [430, 143] width 217 height 13
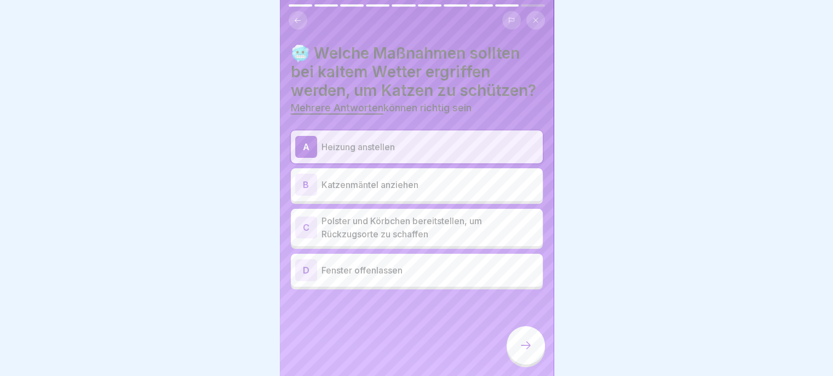
click at [487, 239] on p "Polster und Körbchen bereitstellen, um Rückzugsorte zu schaffen" at bounding box center [430, 227] width 217 height 26
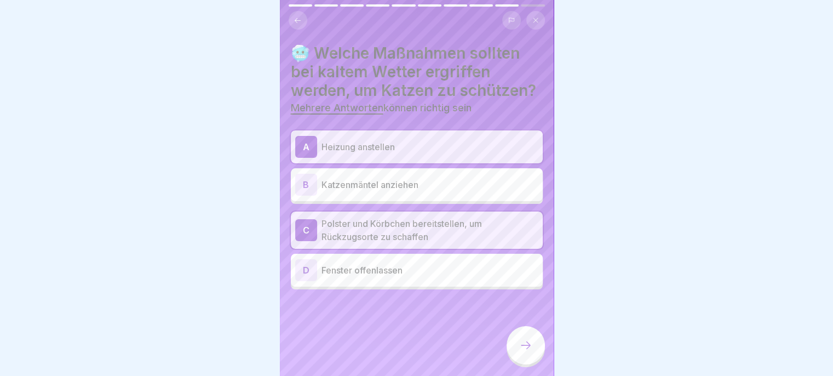
click at [517, 353] on div at bounding box center [526, 345] width 38 height 38
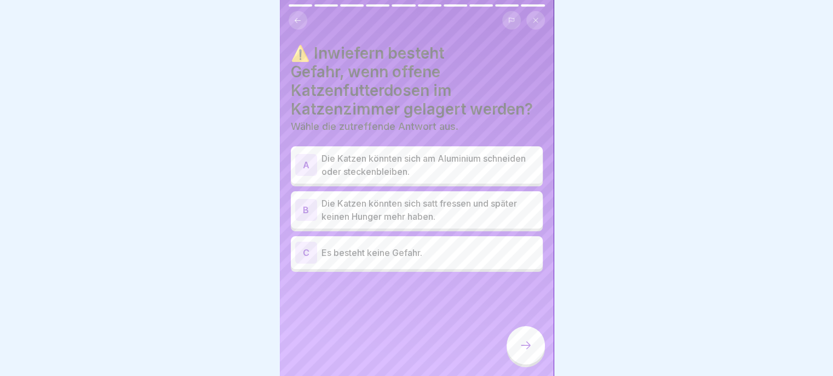
click at [513, 159] on p "Die Katzen könnten sich am Aluminium schneiden oder steckenbleiben." at bounding box center [430, 165] width 217 height 26
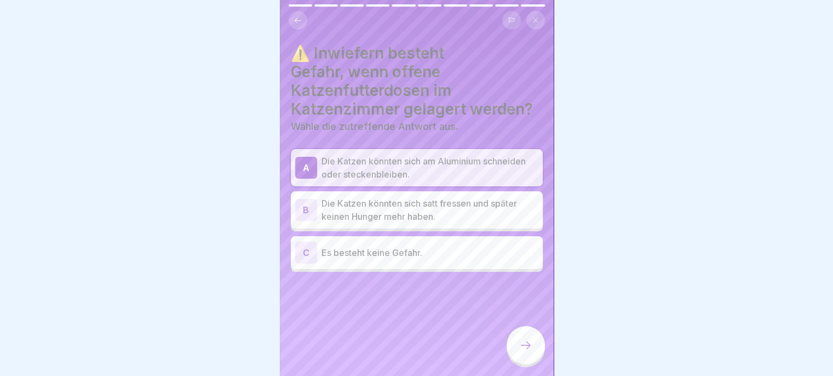
click at [519, 346] on icon at bounding box center [525, 344] width 13 height 13
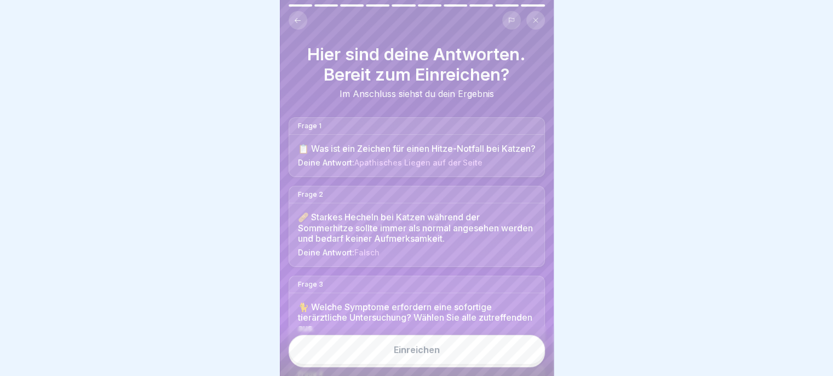
click at [483, 353] on button "Einreichen" at bounding box center [417, 350] width 256 height 30
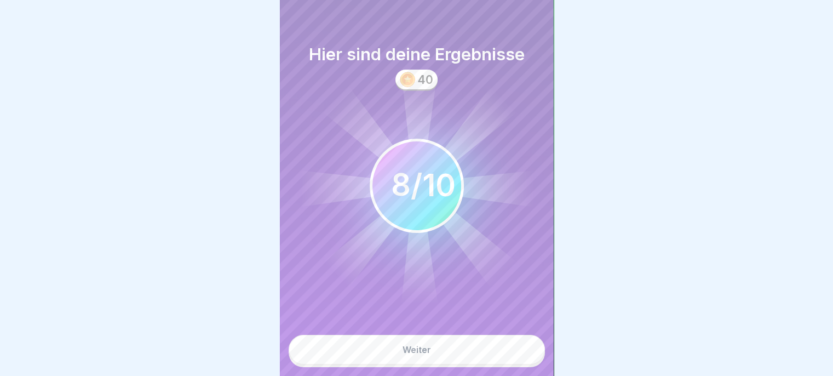
click at [483, 353] on button "Weiter" at bounding box center [417, 350] width 256 height 30
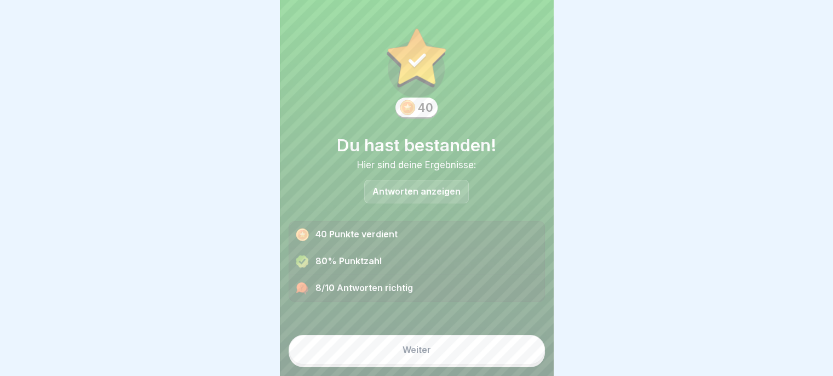
click at [435, 192] on div "Antworten anzeigen" at bounding box center [416, 192] width 105 height 24
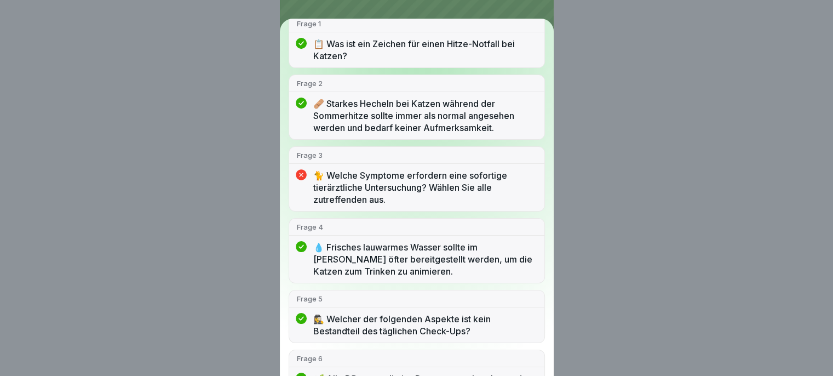
scroll to position [129, 0]
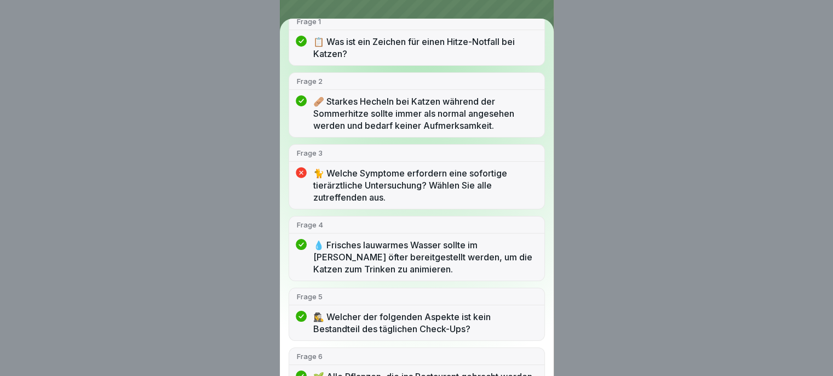
click at [475, 191] on p "🐈 Welche Symptome erfordern eine sofortige tierärztliche Untersuchung? Wählen S…" at bounding box center [424, 185] width 223 height 36
click at [497, 185] on p "🐈 Welche Symptome erfordern eine sofortige tierärztliche Untersuchung? Wählen S…" at bounding box center [424, 185] width 223 height 36
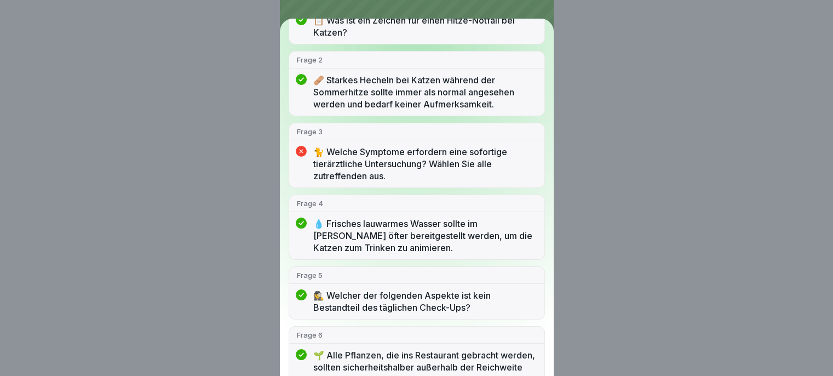
scroll to position [0, 0]
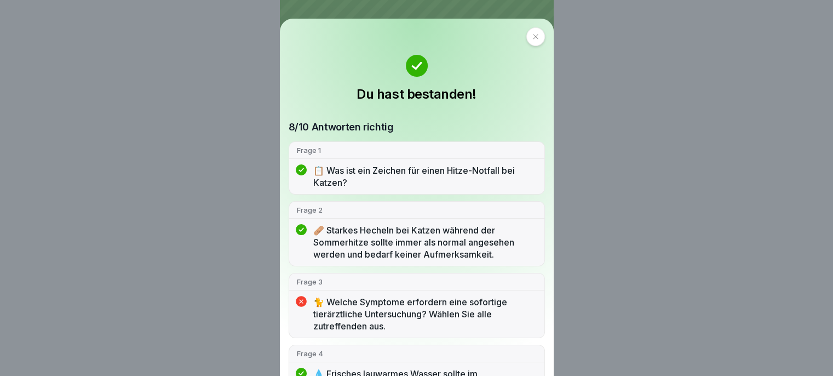
click at [532, 43] on div at bounding box center [535, 36] width 19 height 19
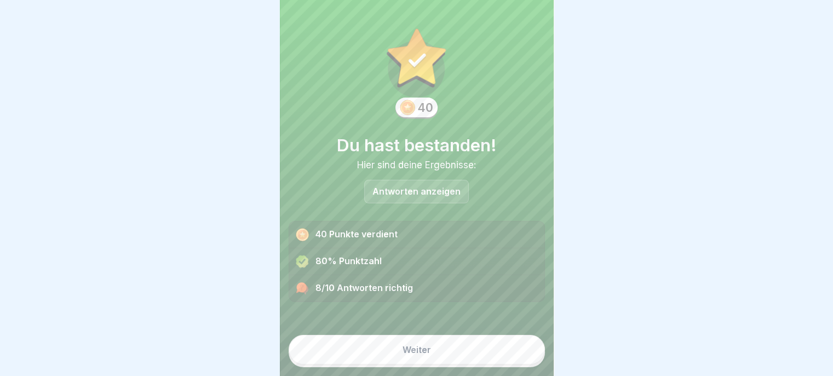
click at [475, 354] on button "Weiter" at bounding box center [417, 350] width 256 height 30
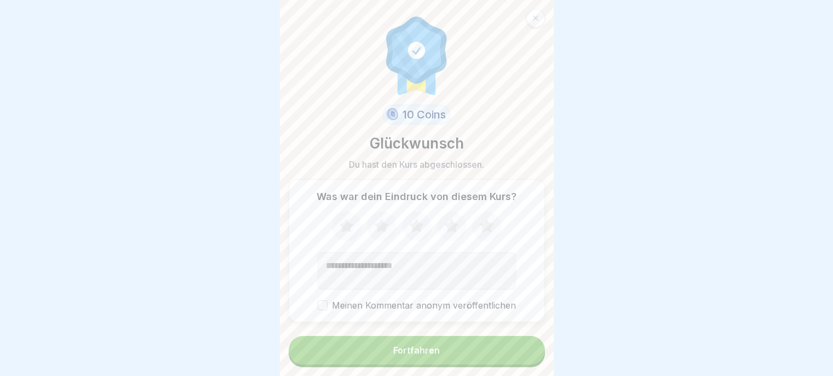
click at [480, 222] on icon at bounding box center [486, 226] width 14 height 14
click at [460, 354] on button "Fortfahren" at bounding box center [417, 350] width 256 height 28
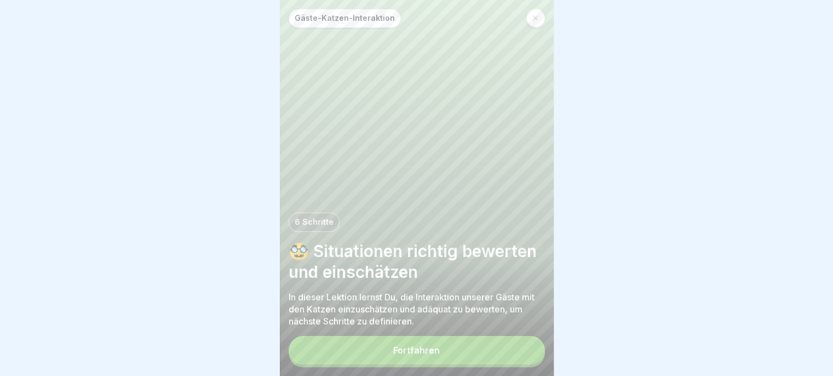
click at [478, 351] on button "Fortfahren" at bounding box center [417, 350] width 256 height 28
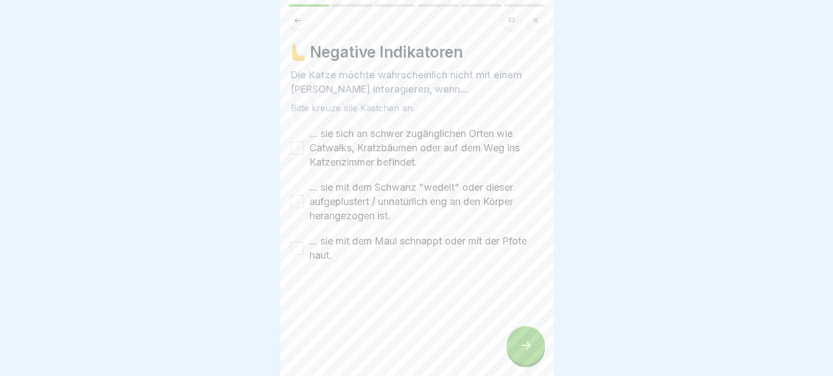
click at [477, 145] on label "... sie sich an schwer zugänglichen Orten wie Catwalks, Kratzbäumen oder auf de…" at bounding box center [425, 148] width 233 height 43
click at [304, 145] on button "... sie sich an schwer zugänglichen Orten wie Catwalks, Kratzbäumen oder auf de…" at bounding box center [297, 147] width 13 height 13
click at [449, 193] on label "... sie mit dem Schwanz "wedelt" oder dieser aufgeplustert / unnatürlich eng an…" at bounding box center [425, 201] width 233 height 43
click at [304, 195] on button "... sie mit dem Schwanz "wedelt" oder dieser aufgeplustert / unnatürlich eng an…" at bounding box center [297, 201] width 13 height 13
click at [440, 245] on label "... sie mit dem Maul schnappt oder mit der Pfote haut." at bounding box center [425, 248] width 233 height 28
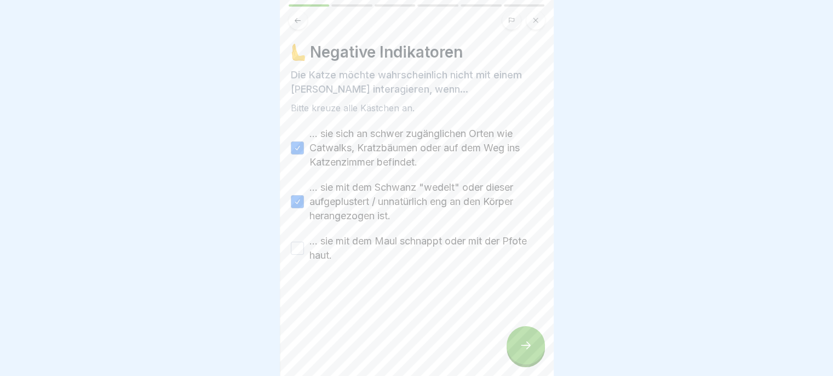
click at [304, 245] on button "... sie mit dem Maul schnappt oder mit der Pfote haut." at bounding box center [297, 248] width 13 height 13
click at [524, 343] on icon at bounding box center [525, 344] width 13 height 13
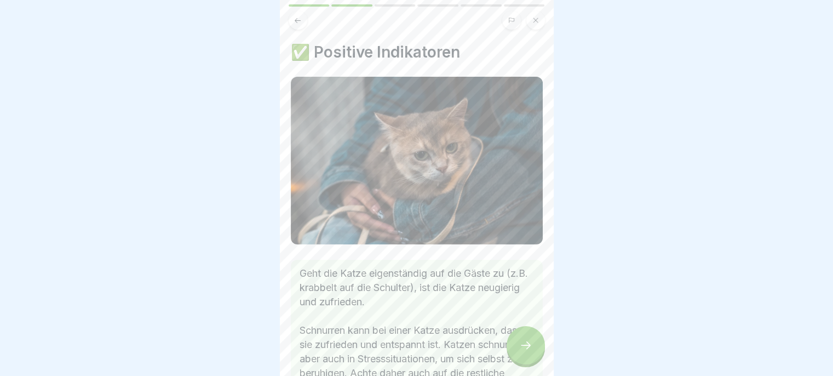
click at [520, 348] on icon at bounding box center [525, 344] width 13 height 13
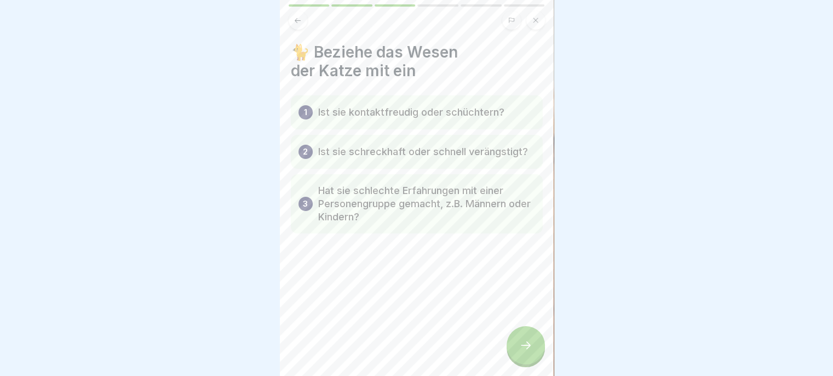
click at [518, 346] on div at bounding box center [526, 345] width 38 height 38
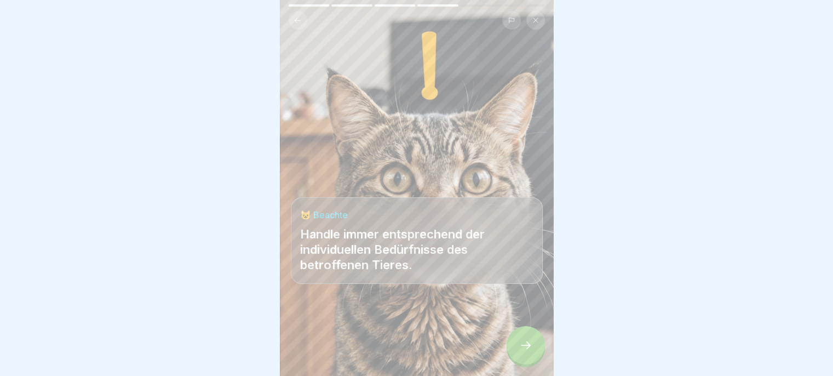
click at [519, 348] on icon at bounding box center [525, 344] width 13 height 13
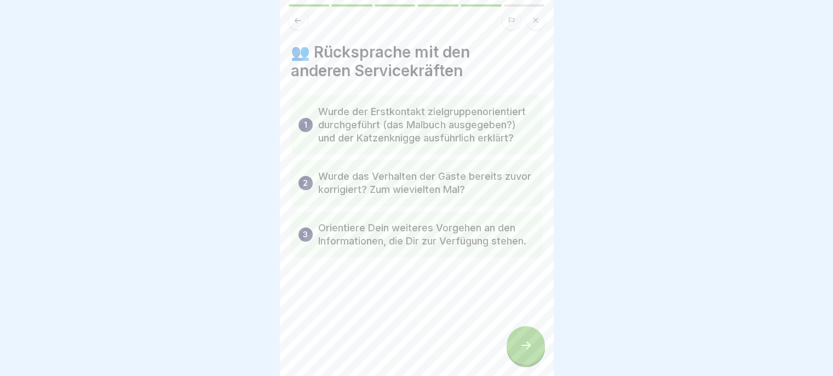
click at [519, 348] on icon at bounding box center [525, 344] width 13 height 13
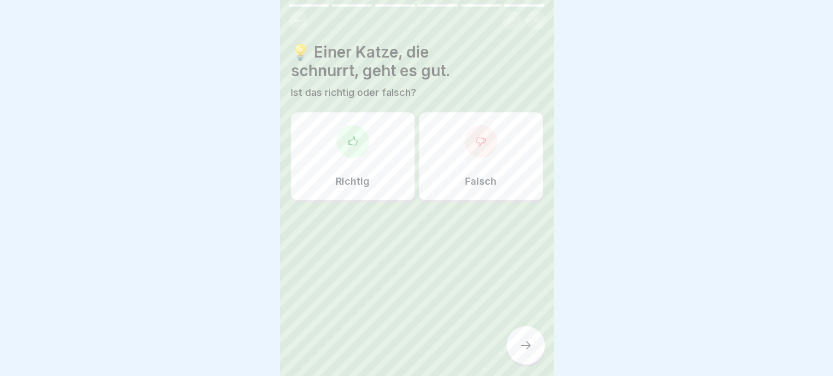
click at [515, 346] on div at bounding box center [526, 345] width 38 height 38
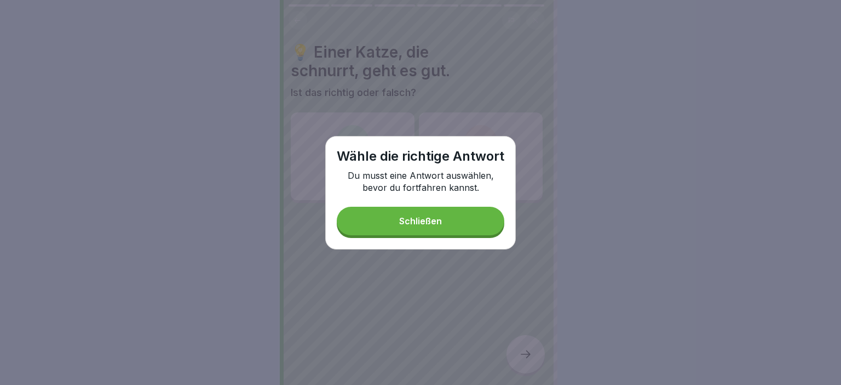
click at [480, 226] on button "Schließen" at bounding box center [421, 220] width 168 height 28
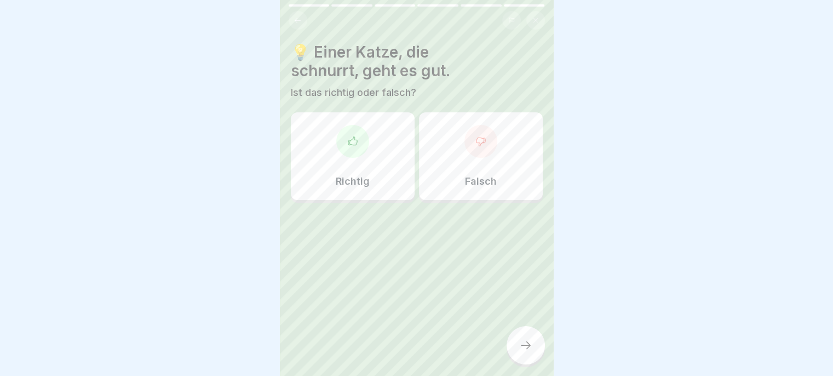
click at [364, 162] on div "Richtig" at bounding box center [353, 156] width 124 height 88
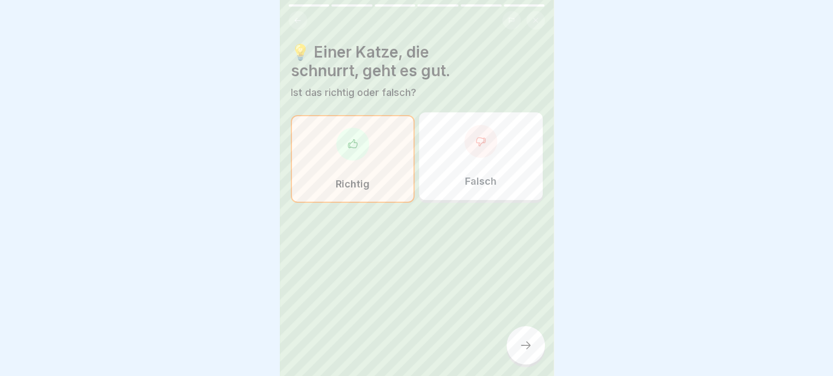
click at [526, 343] on div at bounding box center [526, 345] width 38 height 38
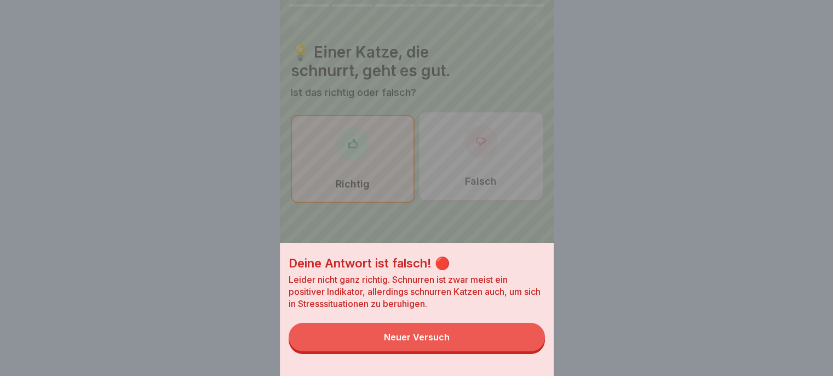
click at [479, 349] on button "Neuer Versuch" at bounding box center [417, 337] width 256 height 28
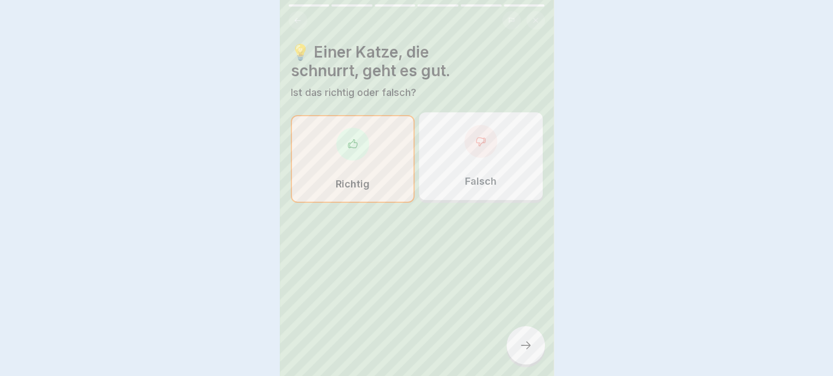
click at [494, 174] on div "Falsch" at bounding box center [481, 156] width 124 height 88
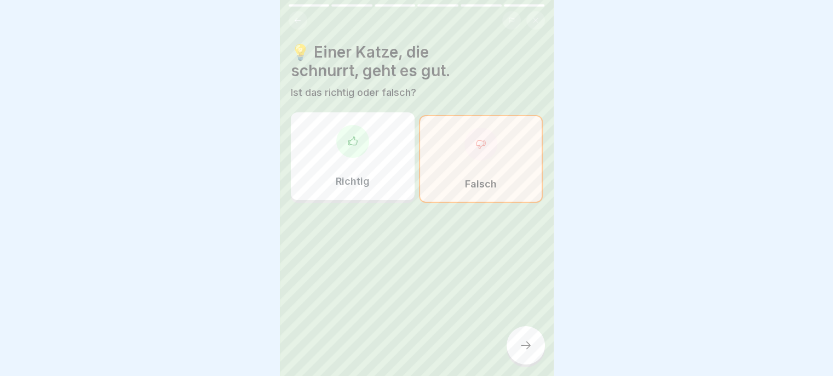
click at [528, 361] on div at bounding box center [526, 345] width 38 height 38
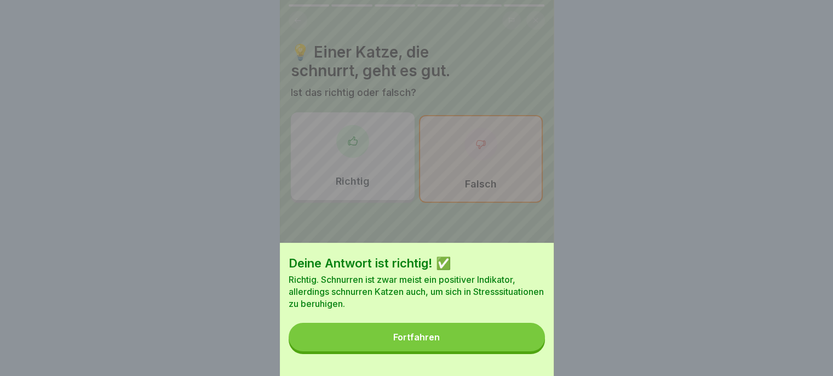
click at [498, 348] on button "Fortfahren" at bounding box center [417, 337] width 256 height 28
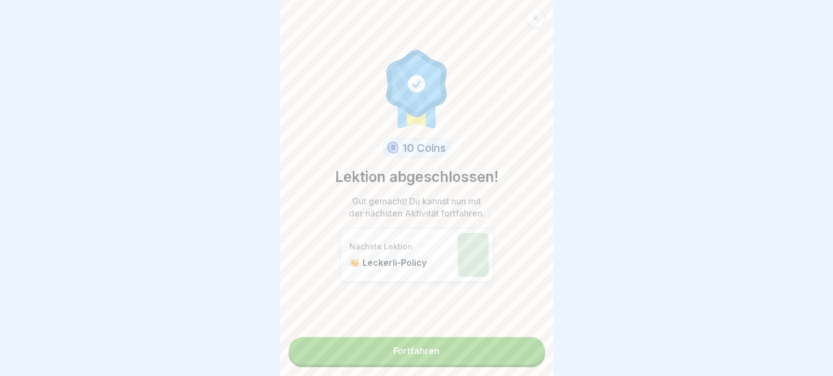
click at [489, 359] on link "Fortfahren" at bounding box center [417, 350] width 256 height 27
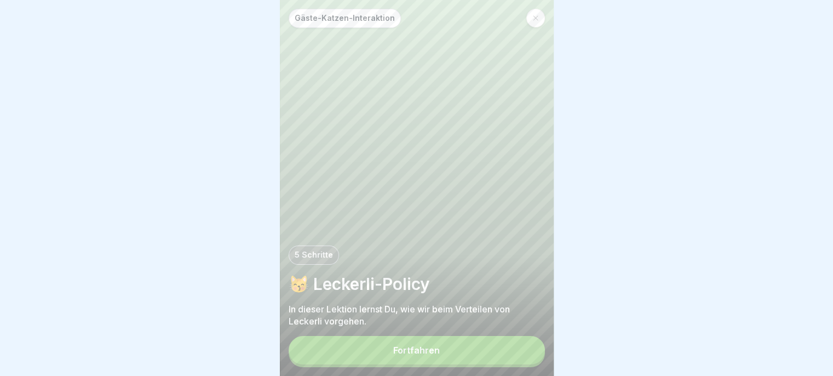
click at [490, 361] on button "Fortfahren" at bounding box center [417, 350] width 256 height 28
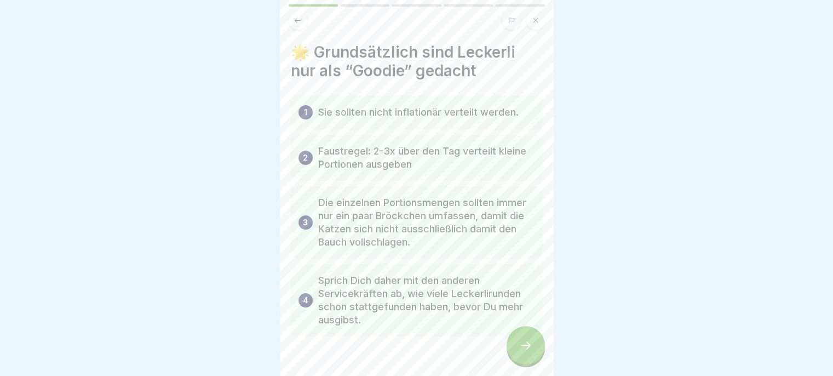
click at [522, 352] on icon at bounding box center [525, 344] width 13 height 13
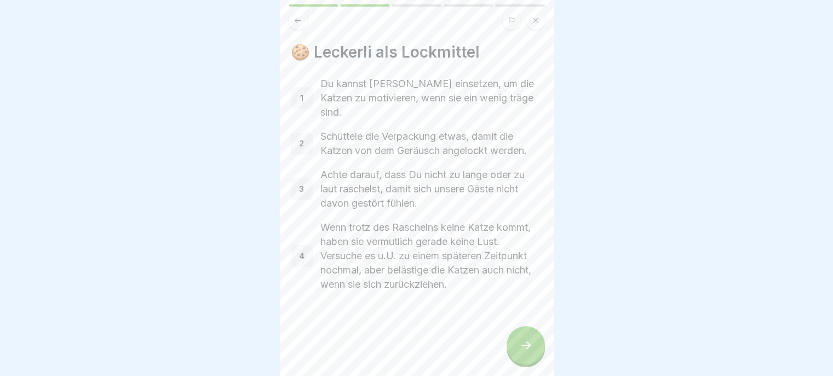
click at [524, 351] on icon at bounding box center [525, 344] width 13 height 13
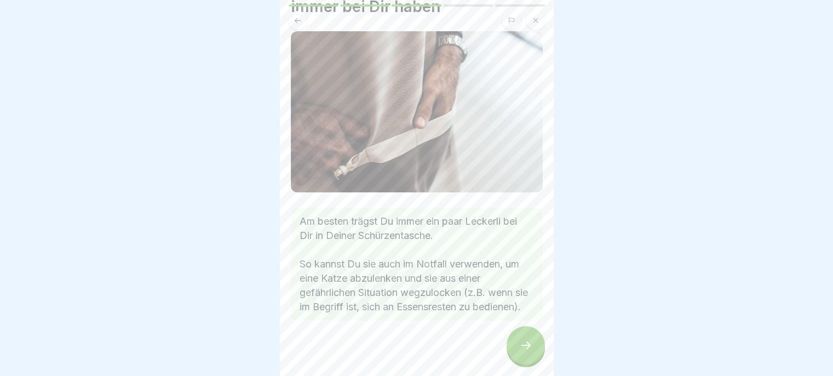
scroll to position [8, 0]
click at [515, 348] on div at bounding box center [526, 345] width 38 height 38
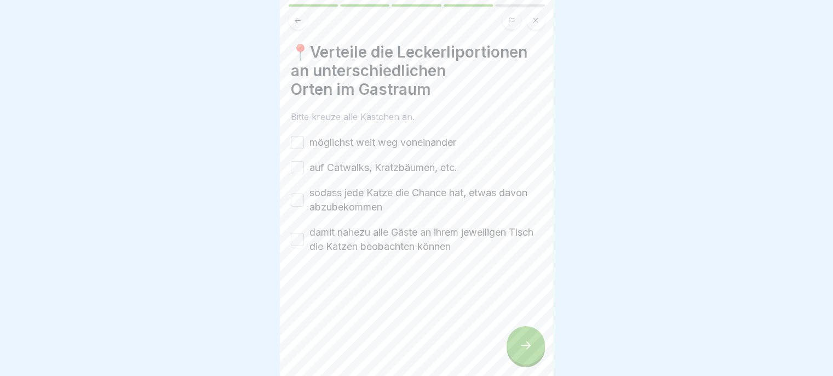
click at [420, 140] on label "möglichst weit weg voneinander" at bounding box center [382, 142] width 147 height 14
click at [304, 140] on button "möglichst weit weg voneinander" at bounding box center [297, 142] width 13 height 13
click at [428, 166] on label "auf Catwalks, Kratzbäumen, etc." at bounding box center [383, 167] width 148 height 14
click at [304, 166] on button "auf Catwalks, Kratzbäumen, etc." at bounding box center [297, 167] width 13 height 13
click at [426, 193] on label "sodass jede Katze die Chance hat, etwas davon abzubekommen" at bounding box center [425, 200] width 233 height 28
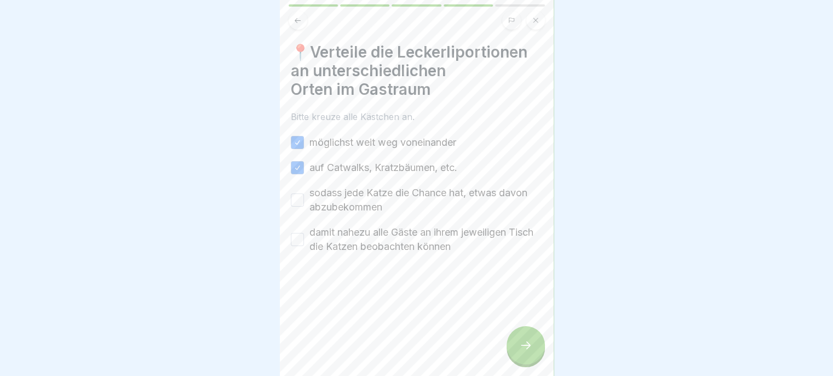
click at [304, 193] on button "sodass jede Katze die Chance hat, etwas davon abzubekommen" at bounding box center [297, 199] width 13 height 13
click at [399, 243] on label "damit nahezu alle Gäste an ihrem jeweiligen Tisch die Katzen beobachten können" at bounding box center [425, 239] width 233 height 28
click at [304, 243] on button "damit nahezu alle Gäste an ihrem jeweiligen Tisch die Katzen beobachten können" at bounding box center [297, 239] width 13 height 13
click at [512, 346] on div at bounding box center [526, 345] width 38 height 38
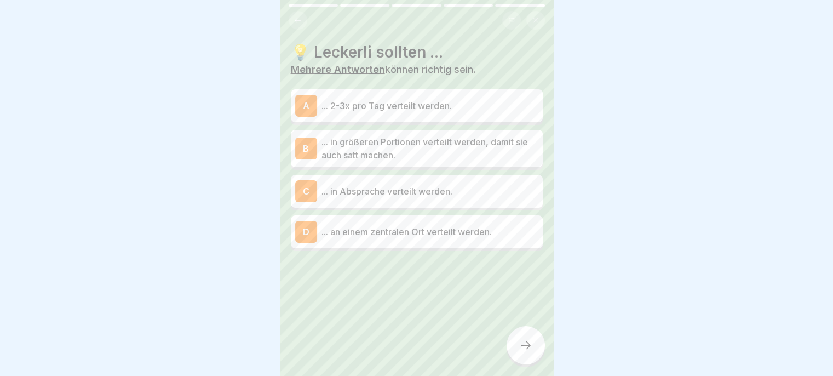
click at [510, 99] on p "... 2-3x pro Tag verteilt werden." at bounding box center [430, 105] width 217 height 13
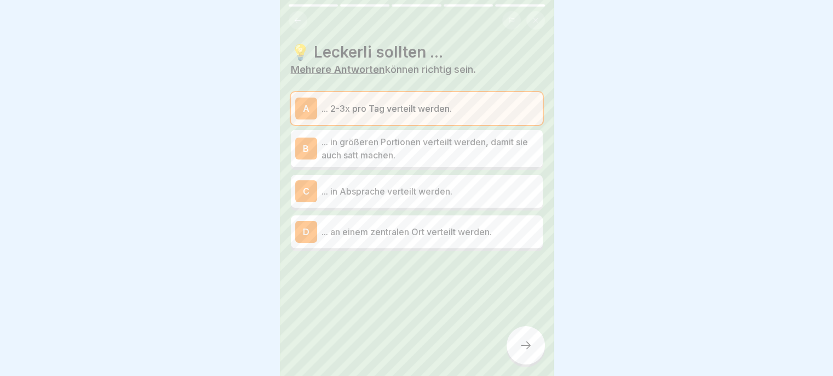
click at [504, 187] on p "... in Absprache verteilt werden." at bounding box center [430, 191] width 217 height 13
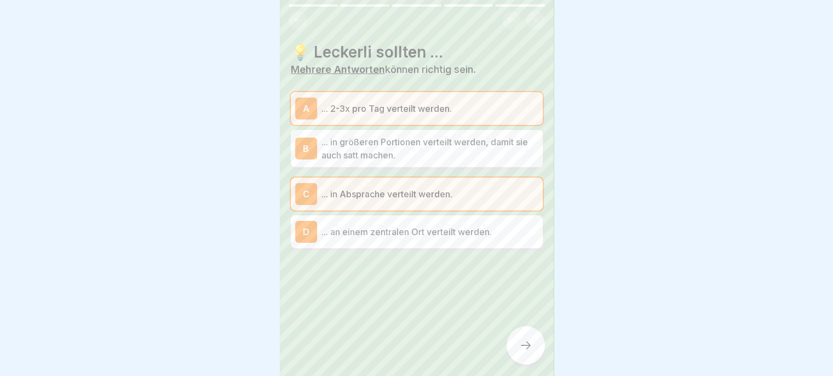
click at [522, 357] on div at bounding box center [526, 345] width 38 height 38
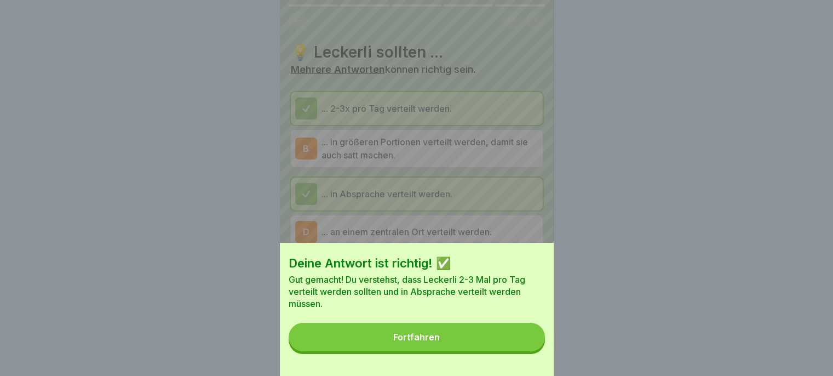
click at [508, 351] on button "Fortfahren" at bounding box center [417, 337] width 256 height 28
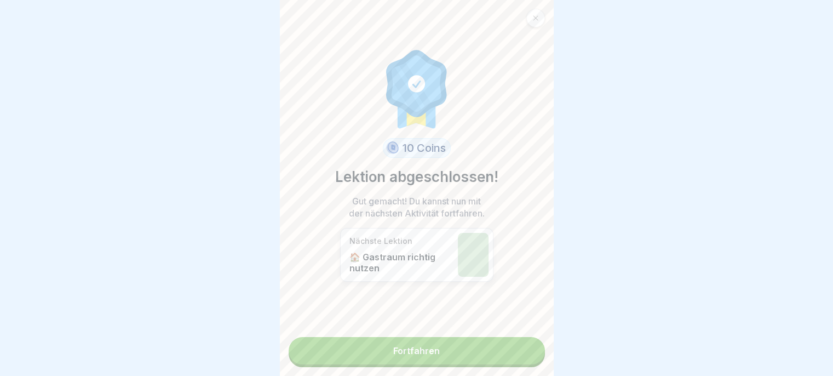
click at [505, 352] on link "Fortfahren" at bounding box center [417, 350] width 256 height 27
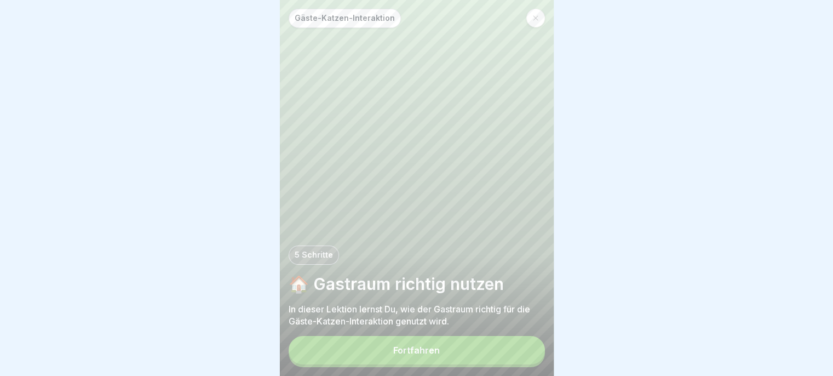
click at [503, 359] on button "Fortfahren" at bounding box center [417, 350] width 256 height 28
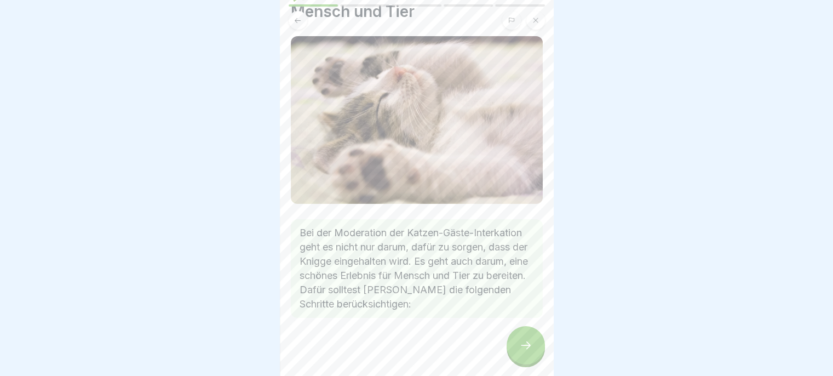
scroll to position [61, 0]
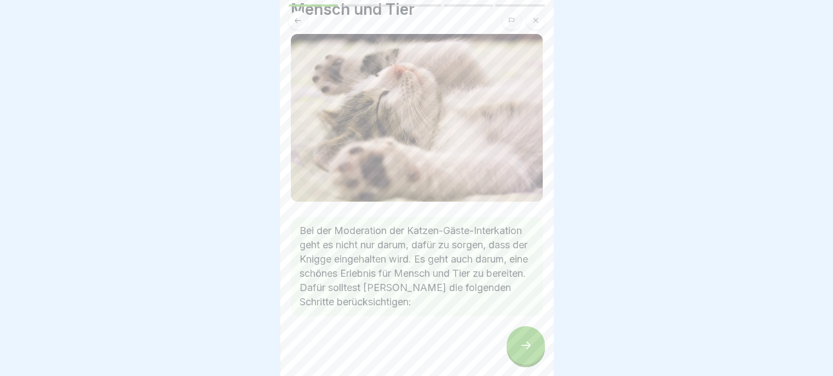
click at [518, 358] on div at bounding box center [526, 345] width 38 height 38
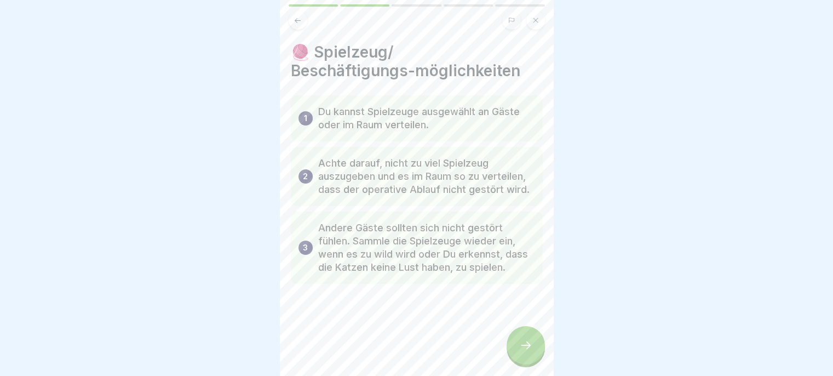
click at [519, 352] on icon at bounding box center [525, 344] width 13 height 13
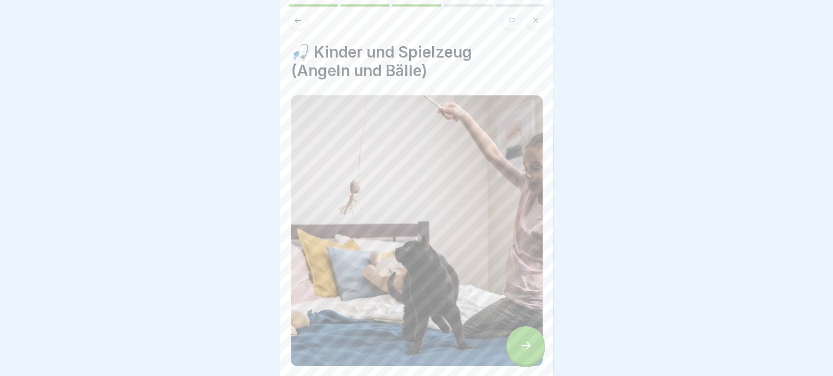
click at [520, 352] on icon at bounding box center [525, 344] width 13 height 13
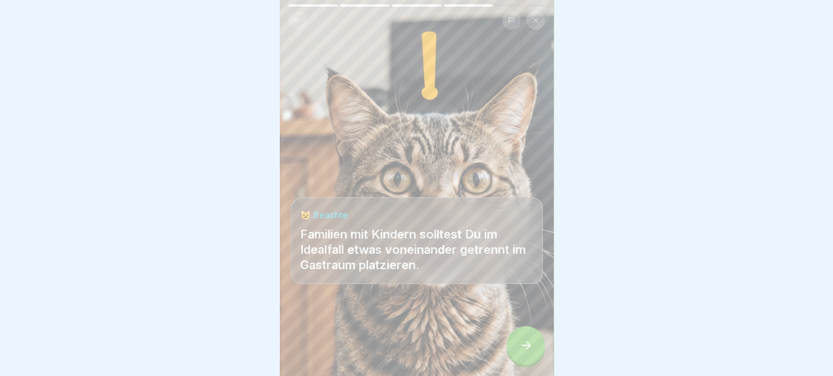
click at [518, 353] on div at bounding box center [526, 345] width 38 height 38
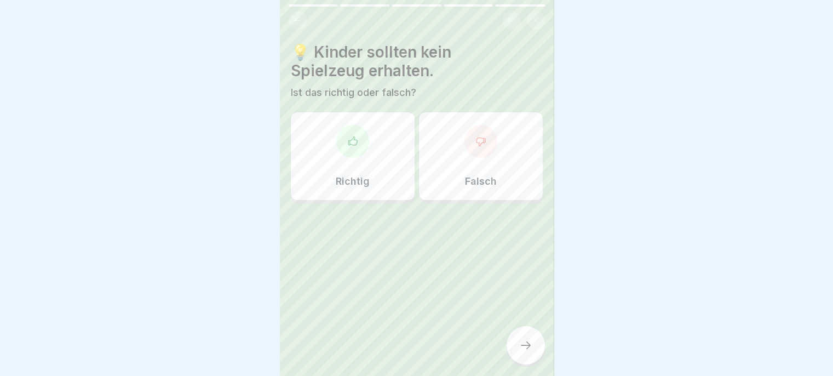
click at [490, 187] on div "Falsch" at bounding box center [481, 156] width 124 height 88
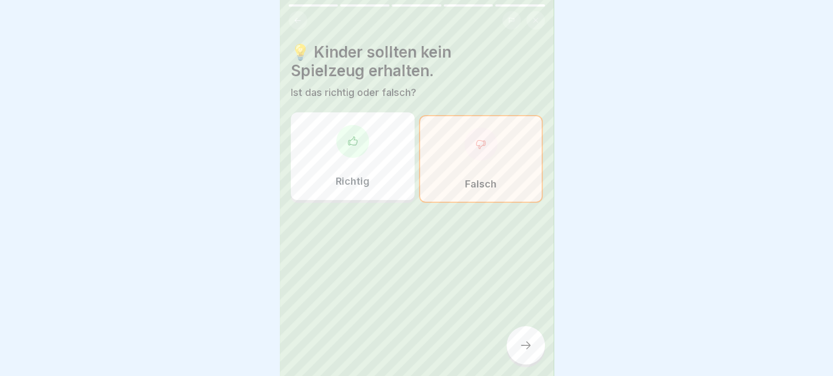
click at [519, 349] on icon at bounding box center [525, 344] width 13 height 13
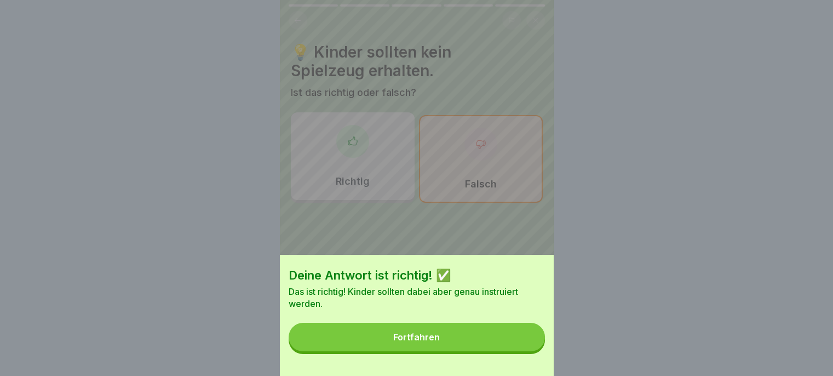
click at [492, 344] on button "Fortfahren" at bounding box center [417, 337] width 256 height 28
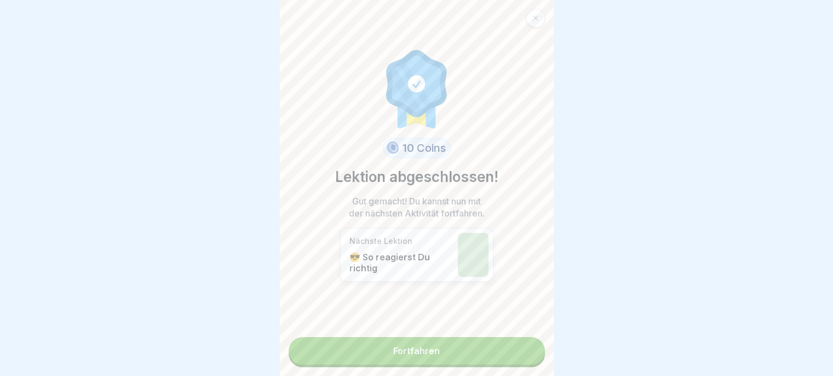
click at [500, 355] on link "Fortfahren" at bounding box center [417, 350] width 256 height 27
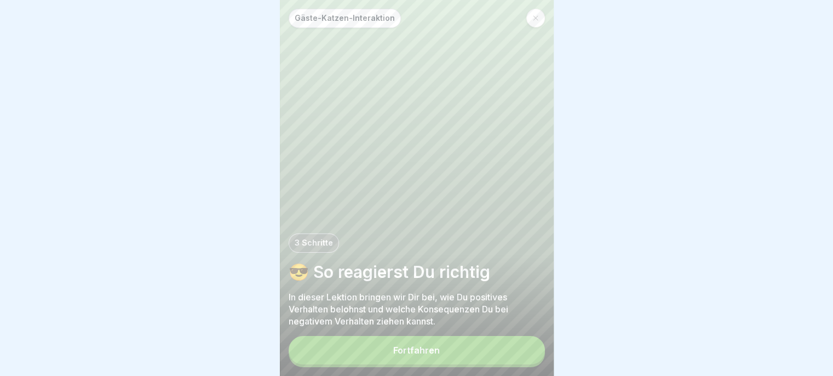
click at [501, 361] on button "Fortfahren" at bounding box center [417, 350] width 256 height 28
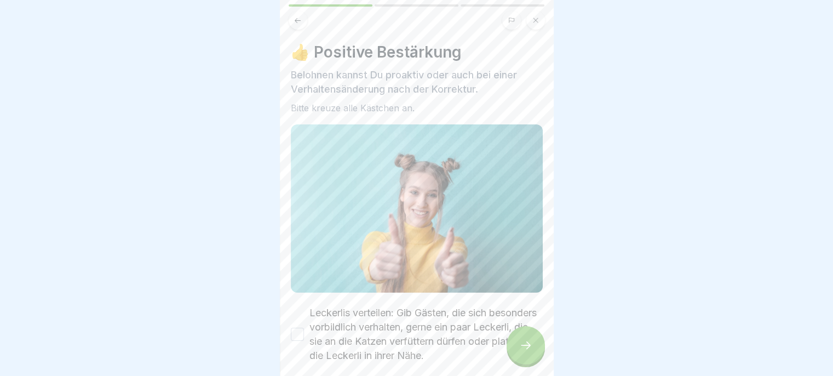
click at [514, 353] on div at bounding box center [526, 345] width 38 height 38
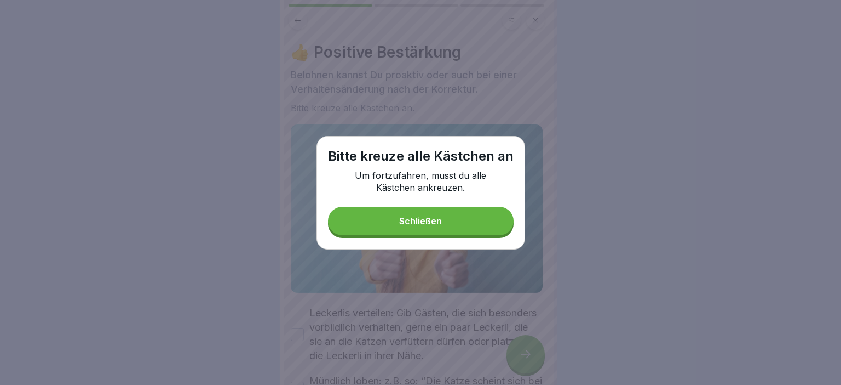
click at [489, 212] on button "Schließen" at bounding box center [421, 220] width 186 height 28
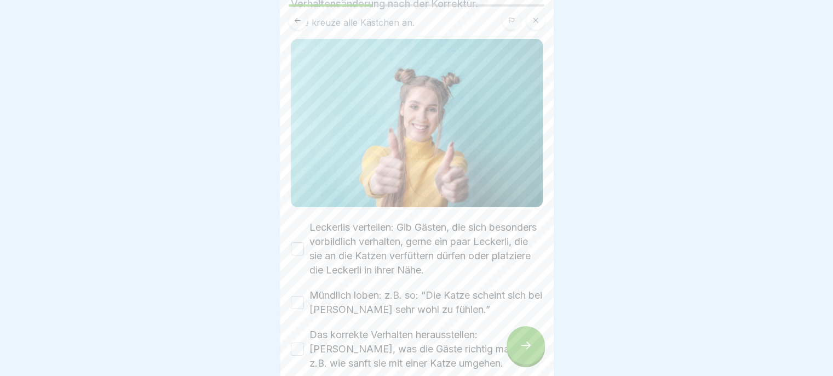
scroll to position [140, 0]
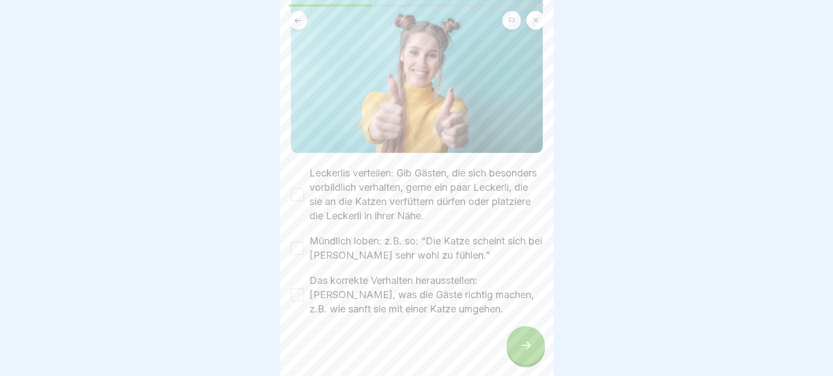
click at [457, 196] on label "Leckerlis verteilen: Gib Gästen, die sich besonders vorbildlich verhalten, gern…" at bounding box center [425, 194] width 233 height 57
click at [304, 196] on button "Leckerlis verteilen: Gib Gästen, die sich besonders vorbildlich verhalten, gern…" at bounding box center [297, 194] width 13 height 13
click at [437, 241] on label "Mündlich loben: z.B. so: “Die Katze scheint sich bei [PERSON_NAME] sehr wohl zu…" at bounding box center [425, 248] width 233 height 28
click at [304, 242] on button "Mündlich loben: z.B. so: “Die Katze scheint sich bei [PERSON_NAME] sehr wohl zu…" at bounding box center [297, 248] width 13 height 13
click at [431, 293] on label "Das korrekte Verhalten herausstellen: [PERSON_NAME], was die Gäste richtig mach…" at bounding box center [425, 294] width 233 height 43
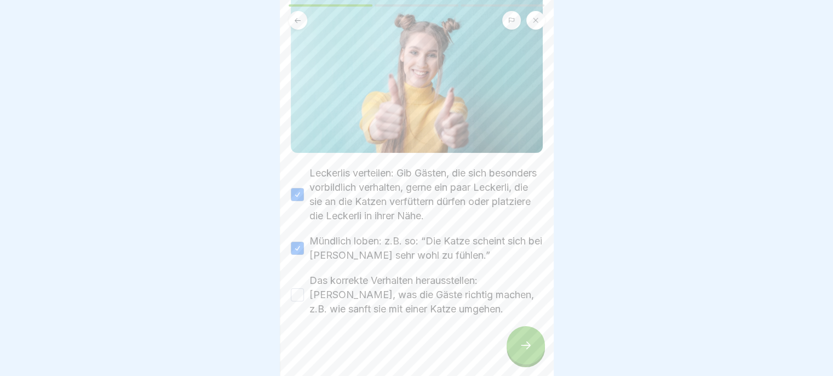
click at [304, 293] on button "Das korrekte Verhalten herausstellen: [PERSON_NAME], was die Gäste richtig mach…" at bounding box center [297, 294] width 13 height 13
click at [523, 349] on icon at bounding box center [526, 345] width 10 height 8
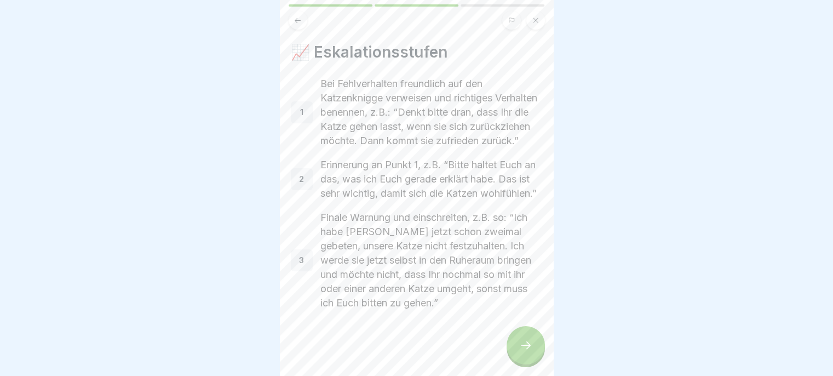
scroll to position [28, 0]
click at [515, 353] on div at bounding box center [526, 345] width 38 height 38
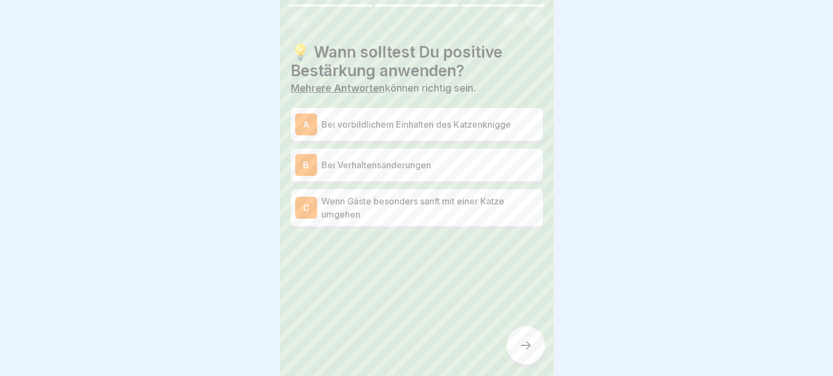
click at [491, 119] on p "Bei vorbildlichem Einhalten des Katzenknigge" at bounding box center [430, 124] width 217 height 13
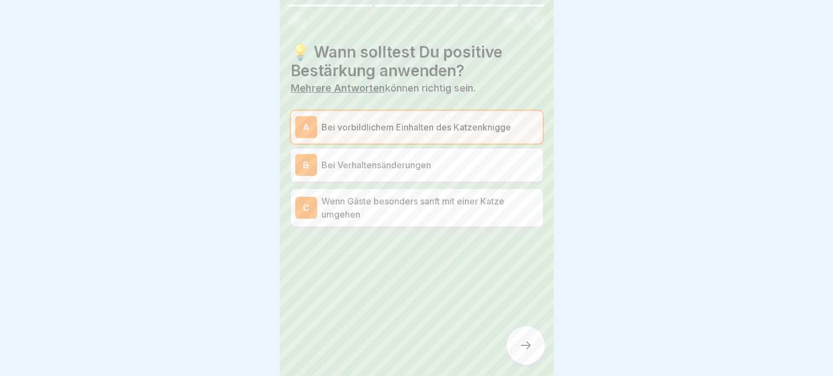
click at [475, 216] on p "Wenn Gäste besonders sanft mit einer Katze umgehen" at bounding box center [430, 207] width 217 height 26
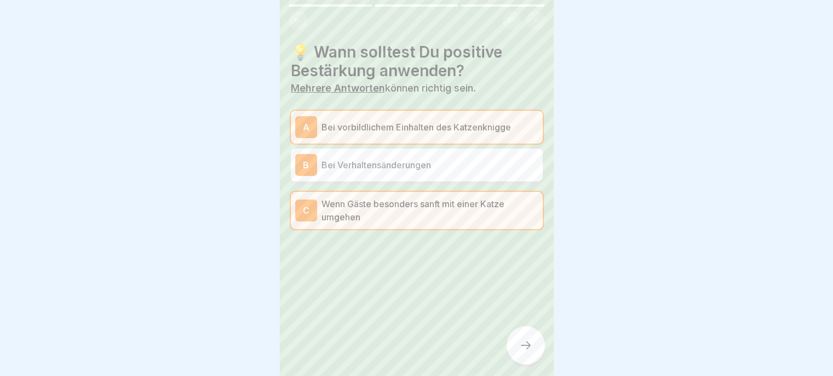
click at [527, 364] on div at bounding box center [526, 345] width 38 height 38
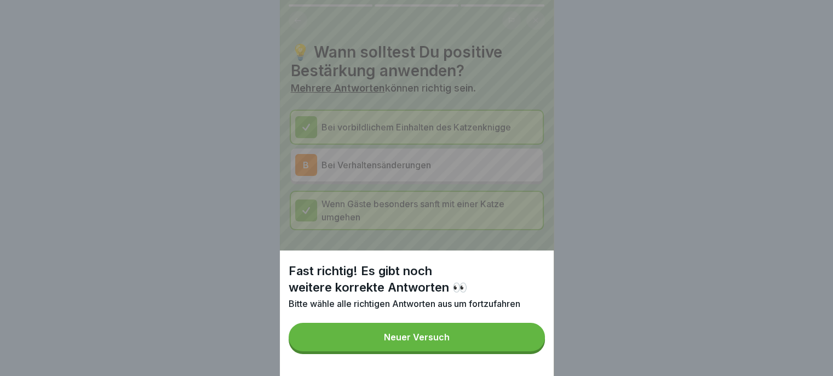
click at [502, 351] on button "Neuer Versuch" at bounding box center [417, 337] width 256 height 28
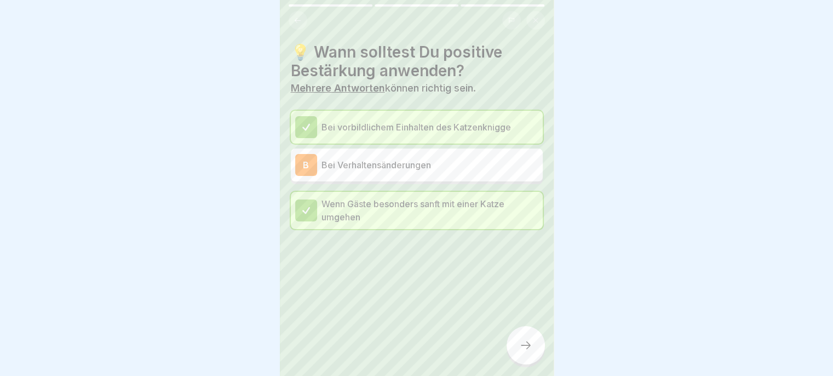
click at [486, 175] on div "B Bei Verhaltensänderungen" at bounding box center [416, 165] width 243 height 22
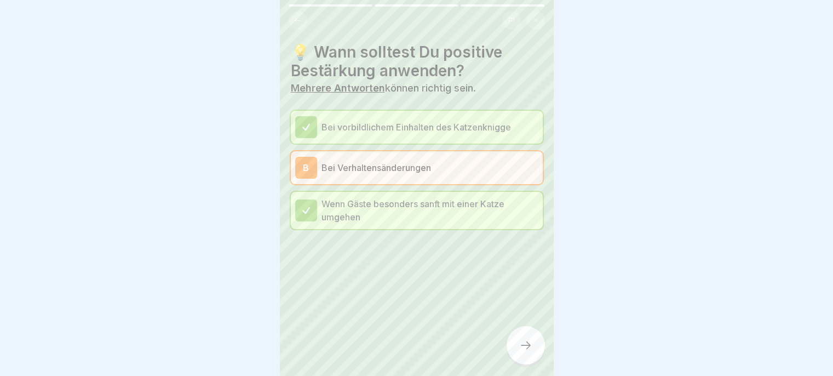
click at [516, 351] on div at bounding box center [526, 345] width 38 height 38
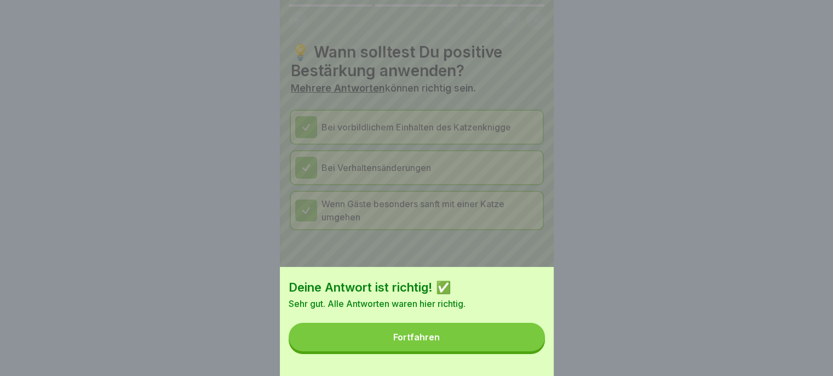
click at [497, 341] on button "Fortfahren" at bounding box center [417, 337] width 256 height 28
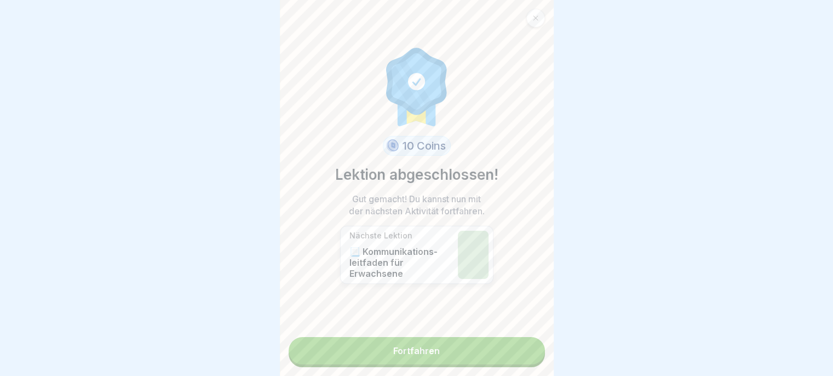
click at [497, 354] on link "Fortfahren" at bounding box center [417, 350] width 256 height 27
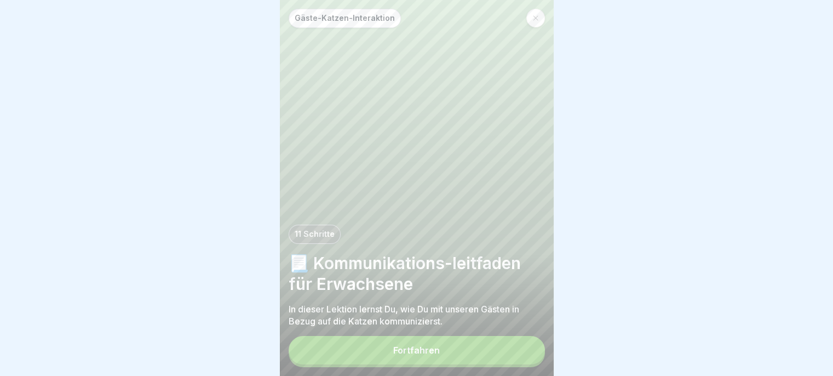
click at [502, 364] on button "Fortfahren" at bounding box center [417, 350] width 256 height 28
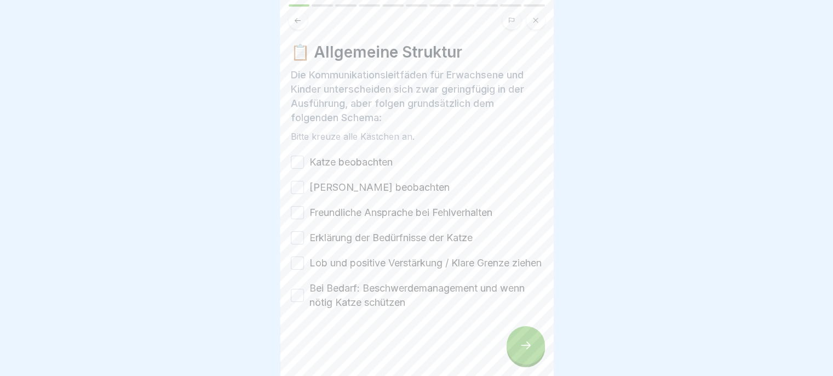
click at [377, 169] on label "Katze beobachten" at bounding box center [350, 162] width 83 height 14
click at [304, 169] on button "Katze beobachten" at bounding box center [297, 162] width 13 height 13
click at [370, 193] on label "[PERSON_NAME] beobachten" at bounding box center [379, 187] width 140 height 14
click at [304, 193] on button "[PERSON_NAME] beobachten" at bounding box center [297, 187] width 13 height 13
click at [375, 217] on label "Freundliche Ansprache bei Fehlverhalten" at bounding box center [400, 212] width 183 height 14
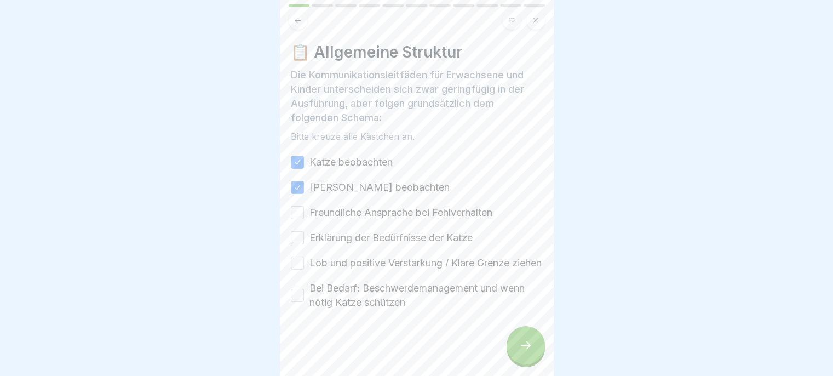
click at [304, 217] on button "Freundliche Ansprache bei Fehlverhalten" at bounding box center [297, 212] width 13 height 13
click at [368, 239] on label "Erklärung der Bedürfnisse der Katze" at bounding box center [390, 238] width 163 height 14
click at [304, 239] on button "Erklärung der Bedürfnisse der Katze" at bounding box center [297, 237] width 13 height 13
click at [368, 270] on label "Lob und positive Verstärkung / Klare Grenze ziehen" at bounding box center [425, 263] width 232 height 14
click at [304, 269] on button "Lob und positive Verstärkung / Klare Grenze ziehen" at bounding box center [297, 262] width 13 height 13
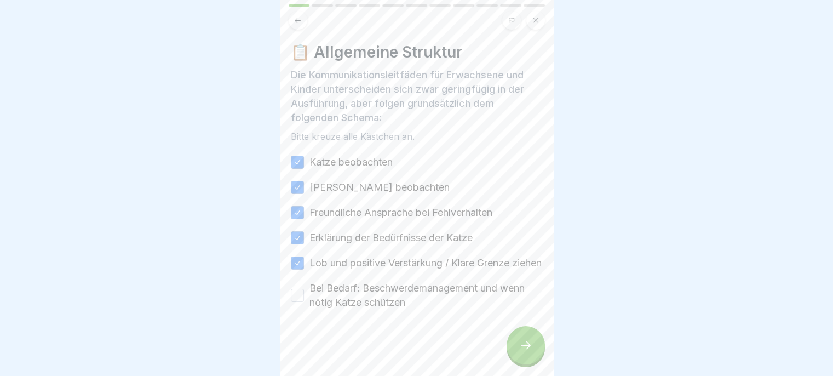
click at [363, 309] on label "Bei Bedarf: Beschwerdemanagement und wenn nötig Katze schützen" at bounding box center [425, 295] width 233 height 28
click at [304, 302] on button "Bei Bedarf: Beschwerdemanagement und wenn nötig Katze schützen" at bounding box center [297, 295] width 13 height 13
click at [510, 360] on div at bounding box center [526, 345] width 38 height 38
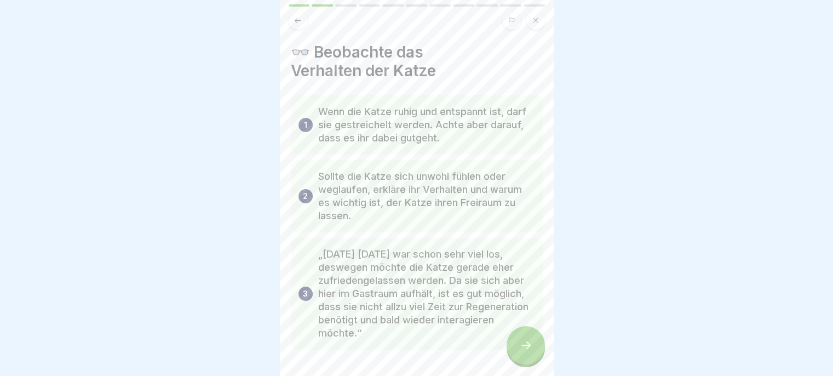
click at [508, 353] on div at bounding box center [526, 345] width 38 height 38
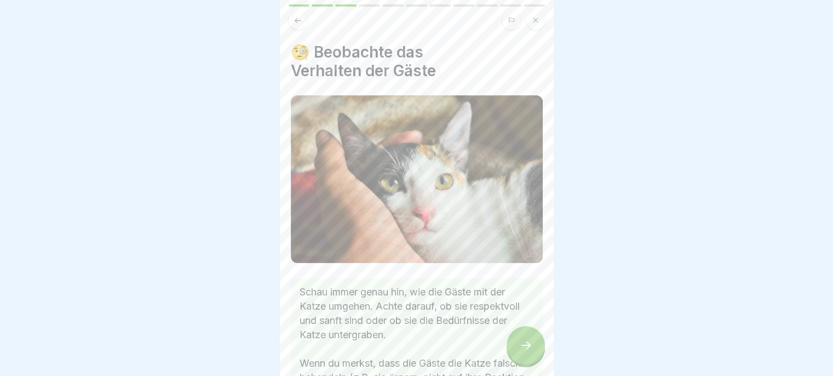
click at [515, 352] on div at bounding box center [526, 345] width 38 height 38
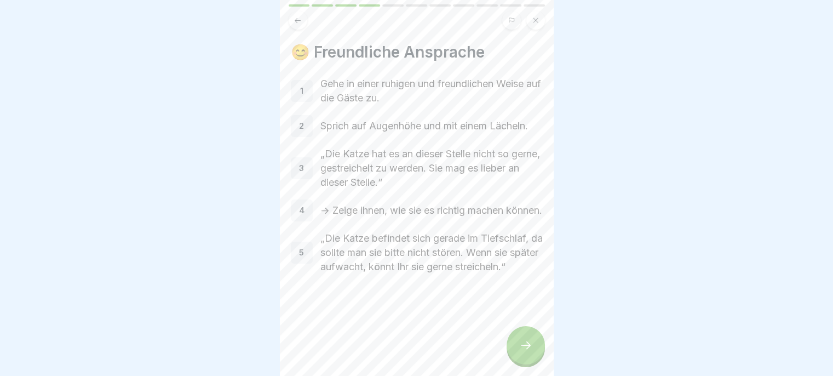
click at [514, 354] on div at bounding box center [526, 345] width 38 height 38
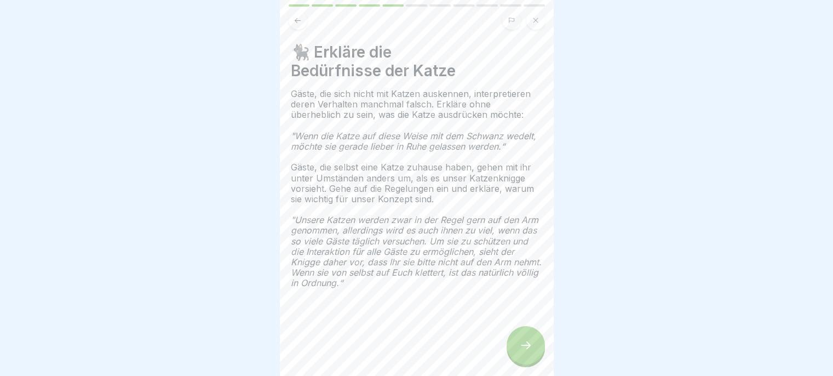
click at [516, 352] on div at bounding box center [526, 345] width 38 height 38
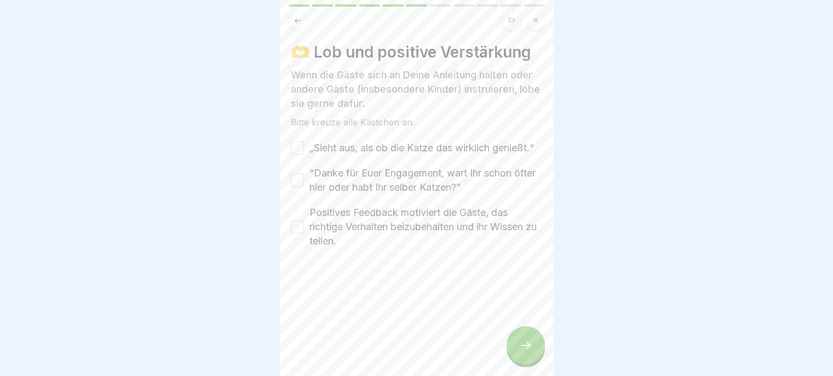
click at [439, 151] on label "„Sieht aus, als ob die Katze das wirklich genießt.“" at bounding box center [421, 148] width 225 height 14
click at [304, 151] on button "„Sieht aus, als ob die Katze das wirklich genießt.“" at bounding box center [297, 147] width 13 height 13
click at [423, 194] on label "“Danke für Euer Engagement, wart Ihr schon öfter hier oder habt Ihr selber Katz…" at bounding box center [425, 180] width 233 height 28
click at [304, 187] on button "“Danke für Euer Engagement, wart Ihr schon öfter hier oder habt Ihr selber Katz…" at bounding box center [297, 180] width 13 height 13
click at [418, 245] on label "Positives Feedback motiviert die Gäste, das richtige Verhalten beizubehalten un…" at bounding box center [425, 226] width 233 height 43
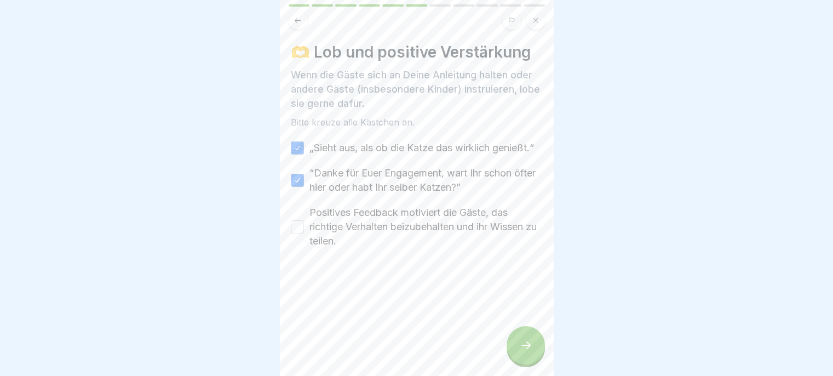
click at [304, 233] on button "Positives Feedback motiviert die Gäste, das richtige Verhalten beizubehalten un…" at bounding box center [297, 226] width 13 height 13
click at [529, 349] on icon at bounding box center [526, 345] width 10 height 8
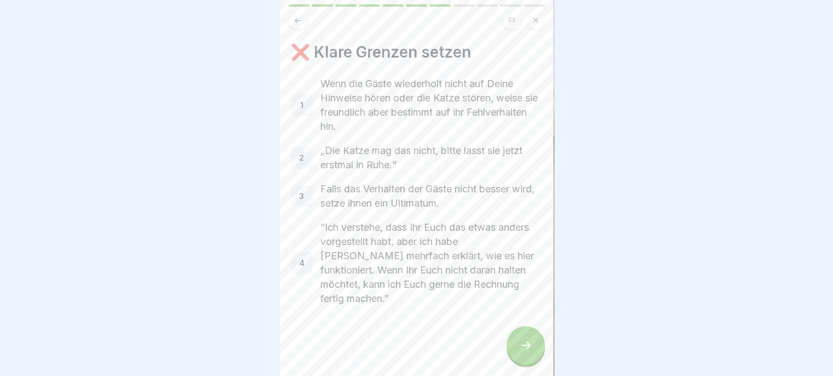
click at [517, 353] on div at bounding box center [526, 345] width 38 height 38
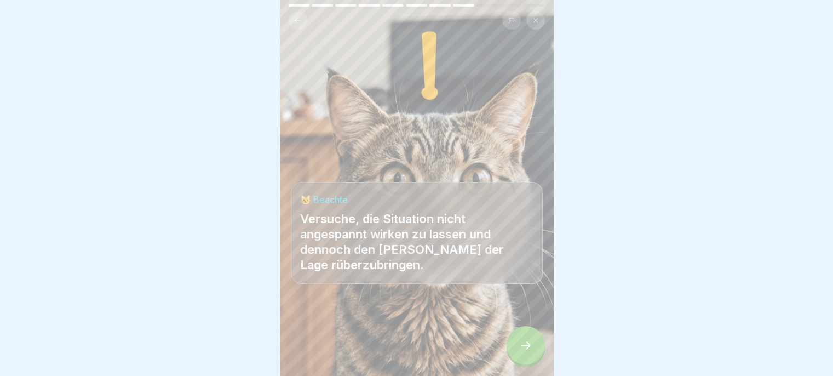
click at [515, 352] on div at bounding box center [526, 345] width 38 height 38
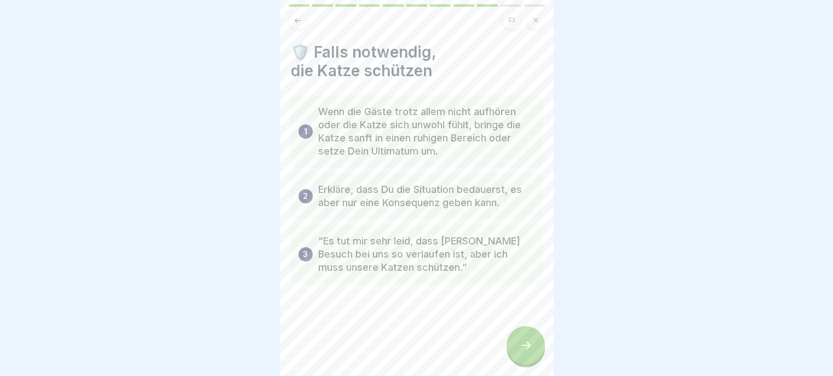
click at [299, 20] on icon at bounding box center [298, 20] width 8 height 8
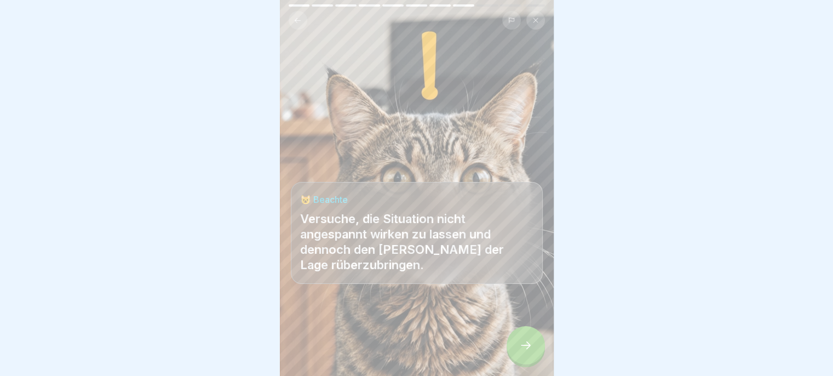
click at [302, 28] on div at bounding box center [417, 20] width 256 height 19
click at [296, 33] on div "😺 Beachte Versuche, die Situation nicht angespannt wirken zu lassen und dennoch…" at bounding box center [417, 188] width 274 height 376
click at [300, 31] on div "😺 Beachte Versuche, die Situation nicht angespannt wirken zu lassen und dennoch…" at bounding box center [417, 188] width 274 height 376
click at [296, 28] on button at bounding box center [298, 20] width 19 height 19
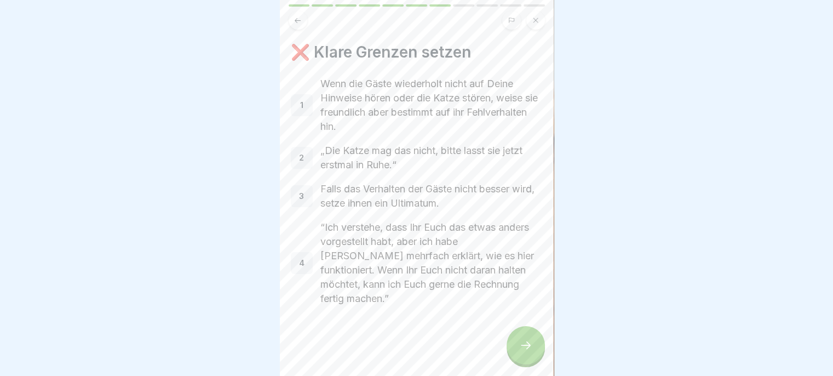
scroll to position [8, 0]
click at [527, 349] on icon at bounding box center [525, 344] width 13 height 13
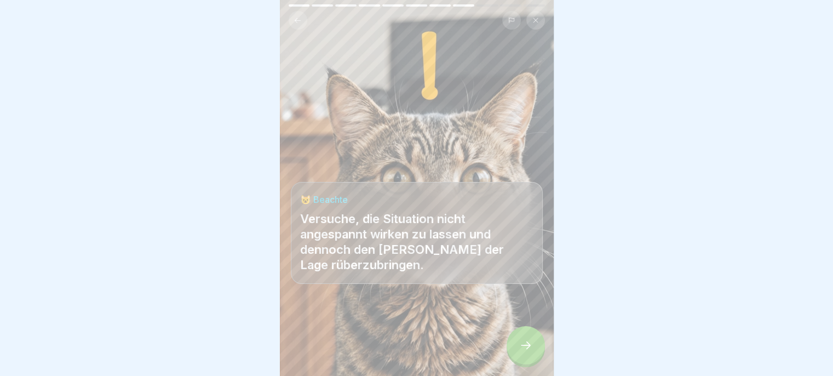
click at [518, 342] on div at bounding box center [526, 345] width 38 height 38
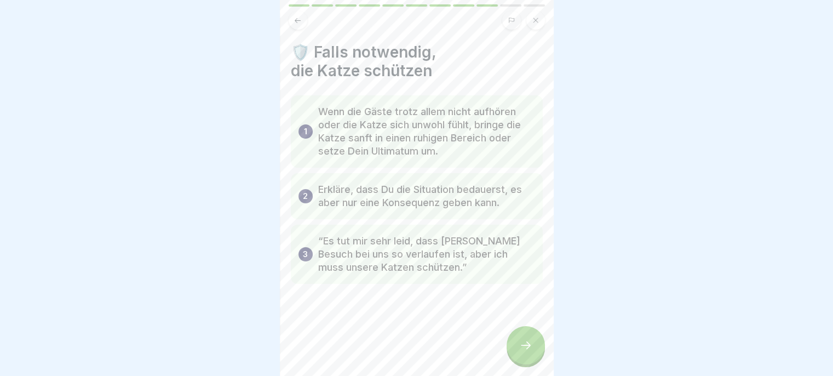
click at [520, 342] on icon at bounding box center [525, 344] width 13 height 13
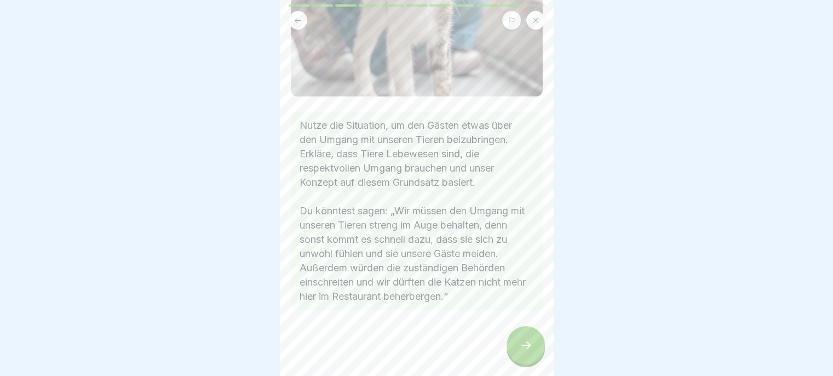
scroll to position [318, 0]
click at [513, 347] on div at bounding box center [526, 345] width 38 height 38
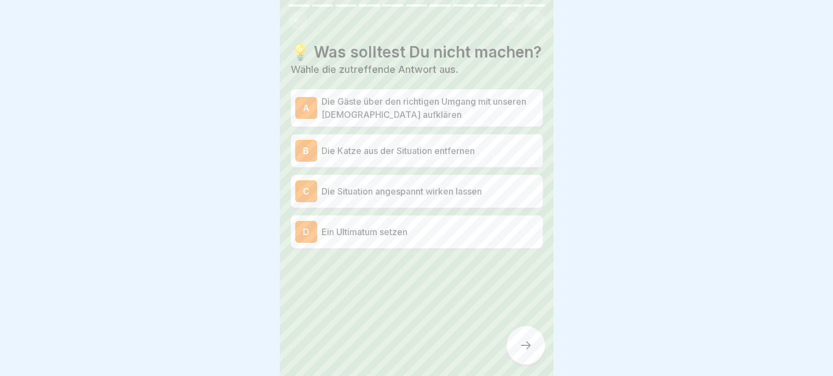
click at [491, 198] on p "Die Situation angespannt wirken lassen" at bounding box center [430, 191] width 217 height 13
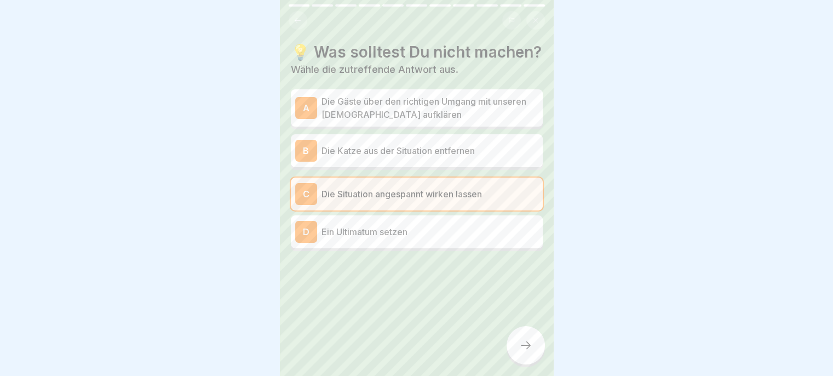
click at [457, 238] on p "Ein Ultimatum setzen" at bounding box center [430, 231] width 217 height 13
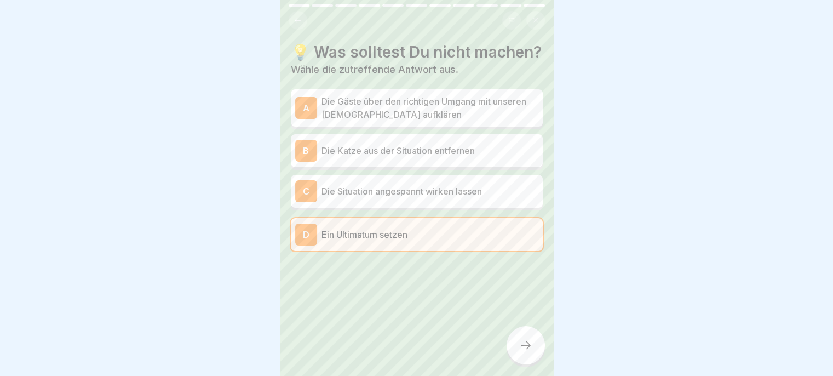
click at [486, 198] on p "Die Situation angespannt wirken lassen" at bounding box center [430, 191] width 217 height 13
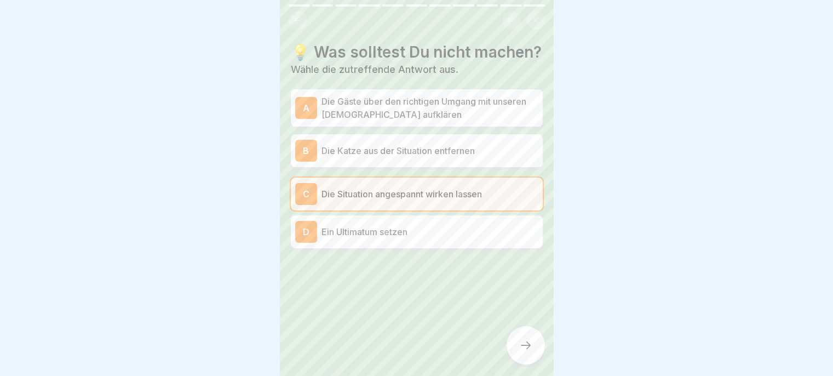
click at [524, 342] on icon at bounding box center [525, 344] width 13 height 13
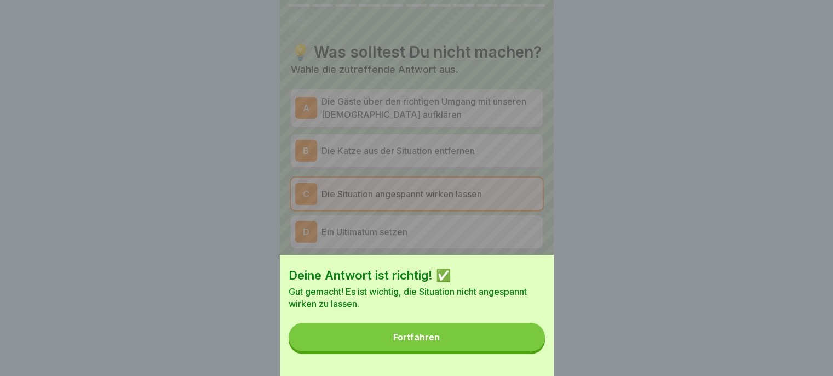
click at [501, 338] on button "Fortfahren" at bounding box center [417, 337] width 256 height 28
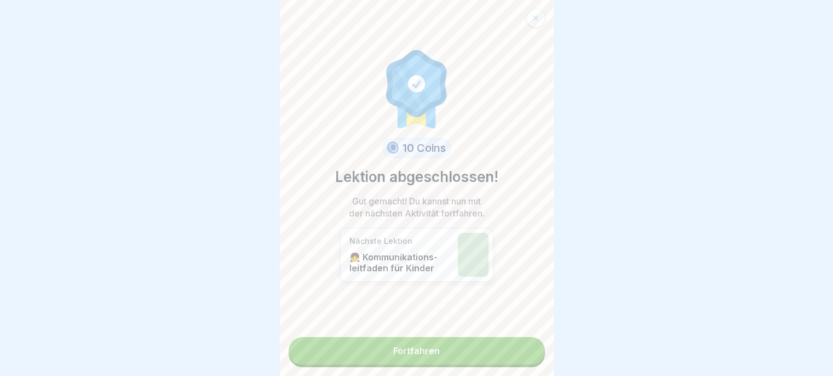
click at [503, 337] on link "Fortfahren" at bounding box center [417, 350] width 256 height 27
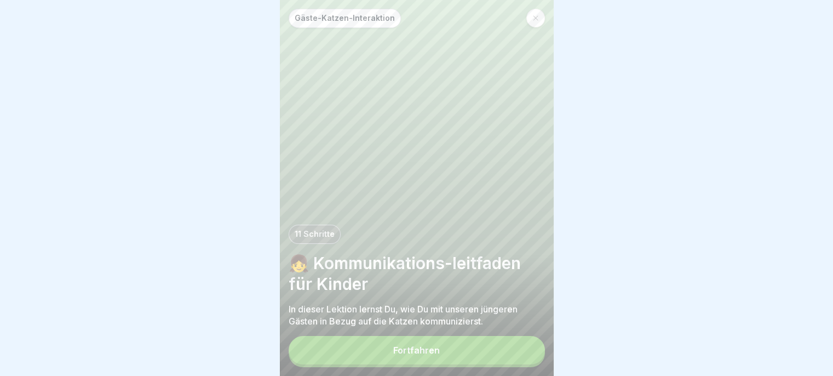
click at [487, 352] on button "Fortfahren" at bounding box center [417, 350] width 256 height 28
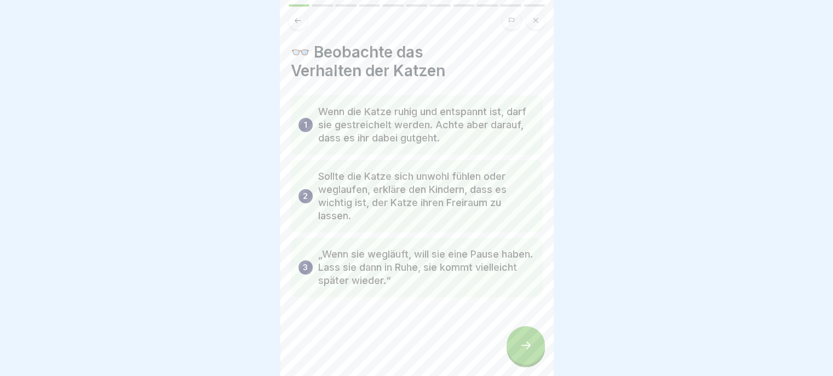
click at [514, 341] on div at bounding box center [526, 345] width 38 height 38
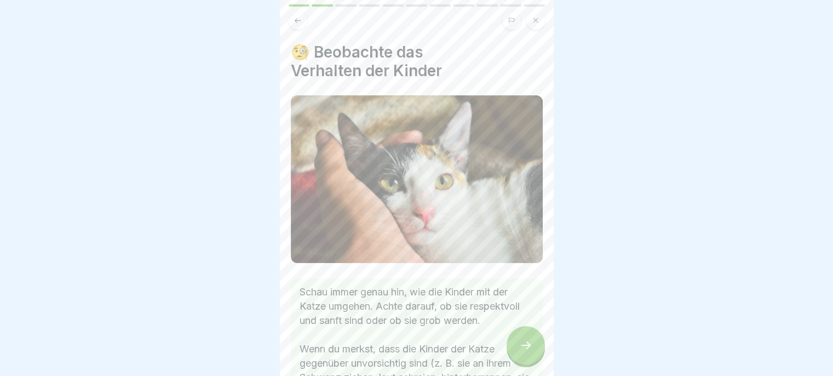
click at [518, 341] on div at bounding box center [526, 345] width 38 height 38
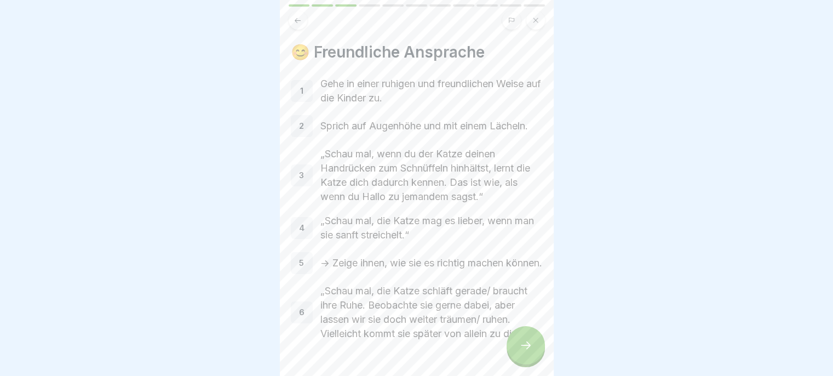
click at [517, 338] on div at bounding box center [526, 345] width 38 height 38
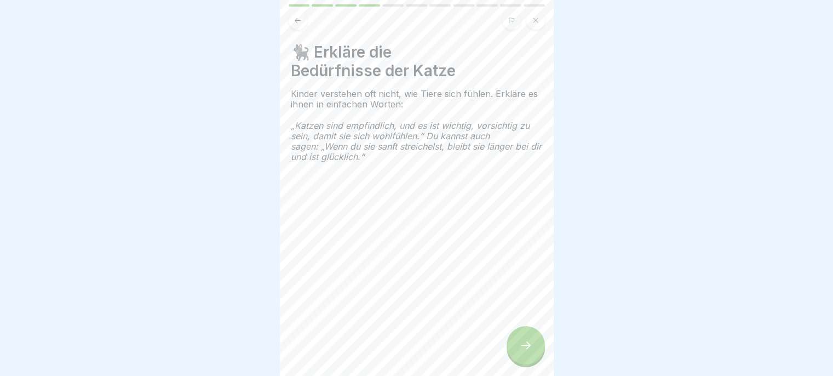
click at [516, 335] on div at bounding box center [526, 345] width 38 height 38
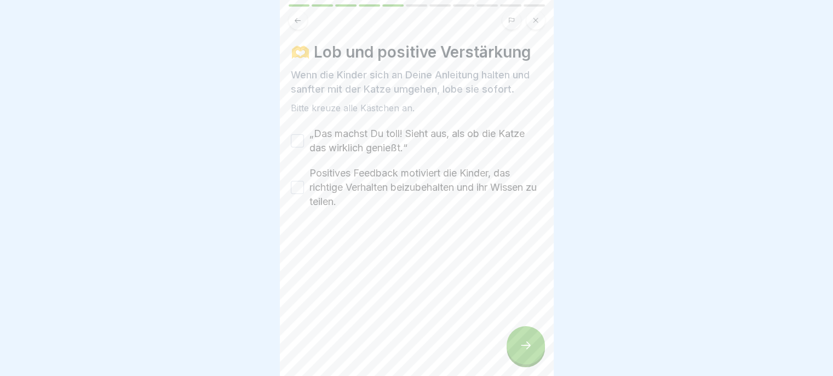
click at [406, 130] on label "„Das machst Du toll! Sieht aus, als ob die Katze das wirklich genießt.“" at bounding box center [425, 141] width 233 height 28
click at [304, 134] on button "„Das machst Du toll! Sieht aus, als ob die Katze das wirklich genießt.“" at bounding box center [297, 140] width 13 height 13
click at [440, 182] on label "Positives Feedback motiviert die Kinder, das richtige Verhalten beizubehalten u…" at bounding box center [425, 187] width 233 height 43
click at [304, 182] on button "Positives Feedback motiviert die Kinder, das richtige Verhalten beizubehalten u…" at bounding box center [297, 187] width 13 height 13
click at [523, 352] on div at bounding box center [526, 345] width 38 height 38
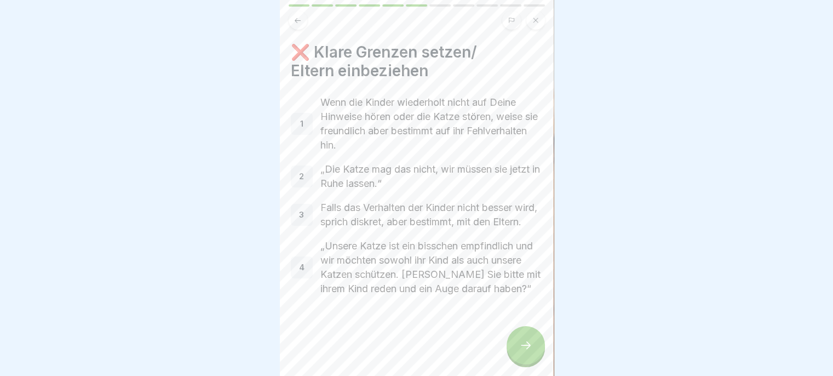
click at [517, 345] on div at bounding box center [526, 345] width 38 height 38
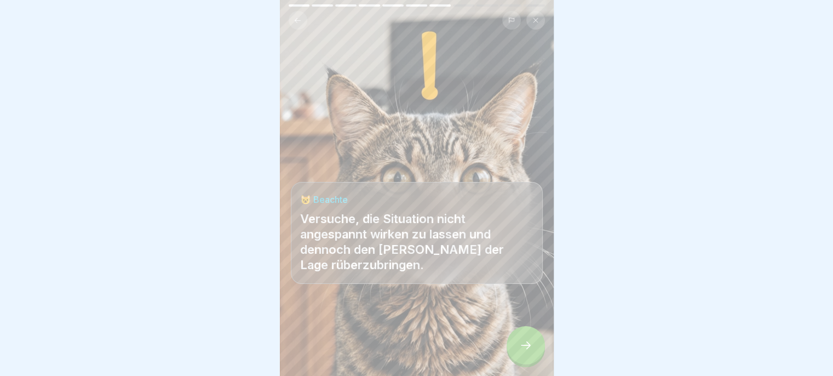
click at [516, 339] on div at bounding box center [526, 345] width 38 height 38
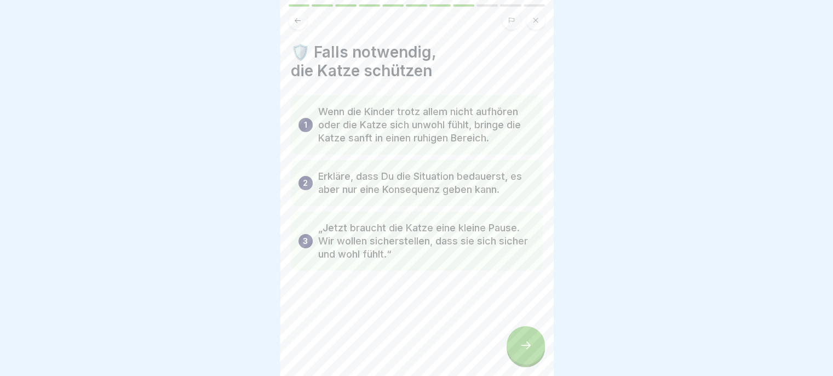
click at [523, 346] on icon at bounding box center [526, 345] width 10 height 8
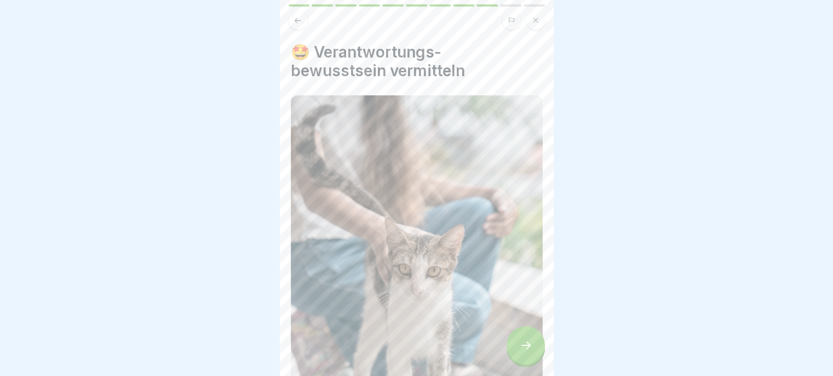
click at [521, 342] on icon at bounding box center [525, 344] width 13 height 13
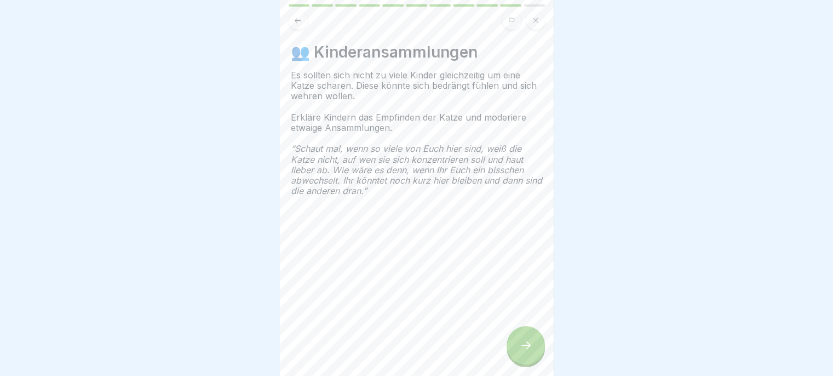
click at [520, 341] on icon at bounding box center [525, 344] width 13 height 13
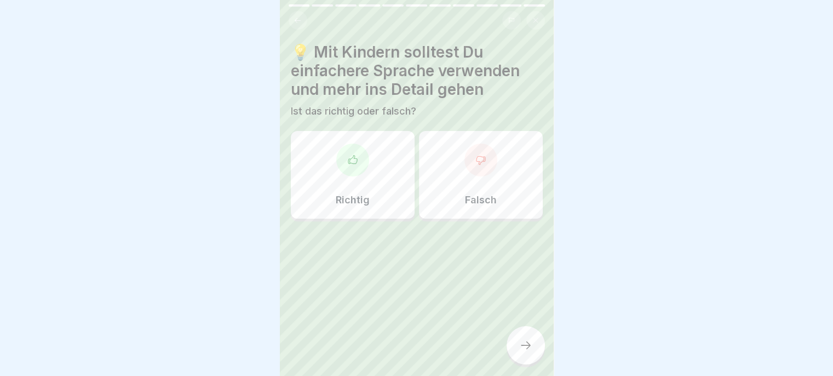
click at [296, 16] on icon at bounding box center [298, 20] width 8 height 8
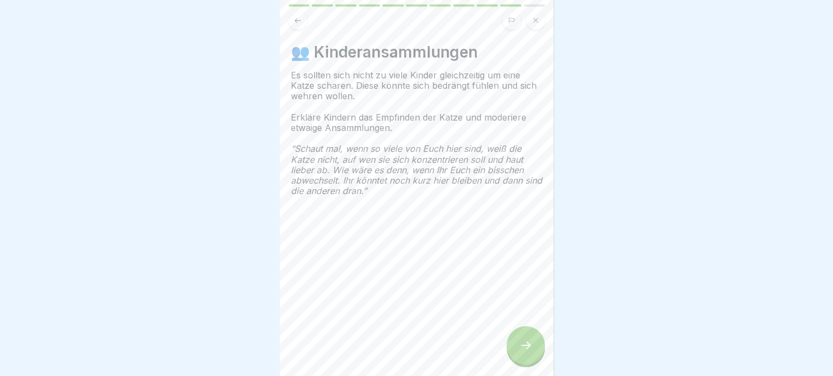
click at [518, 344] on div at bounding box center [526, 345] width 38 height 38
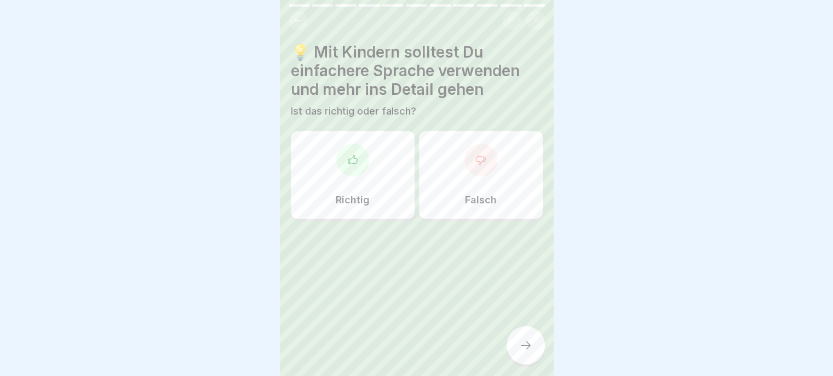
click at [358, 178] on div "Richtig" at bounding box center [353, 175] width 124 height 88
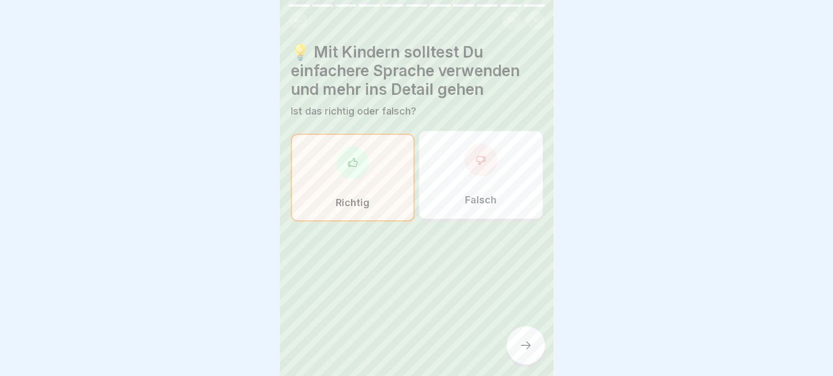
click at [520, 352] on div at bounding box center [526, 345] width 38 height 38
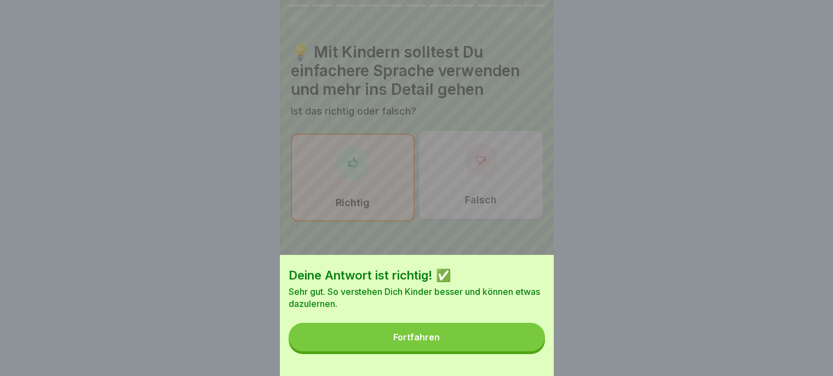
click at [511, 351] on button "Fortfahren" at bounding box center [417, 337] width 256 height 28
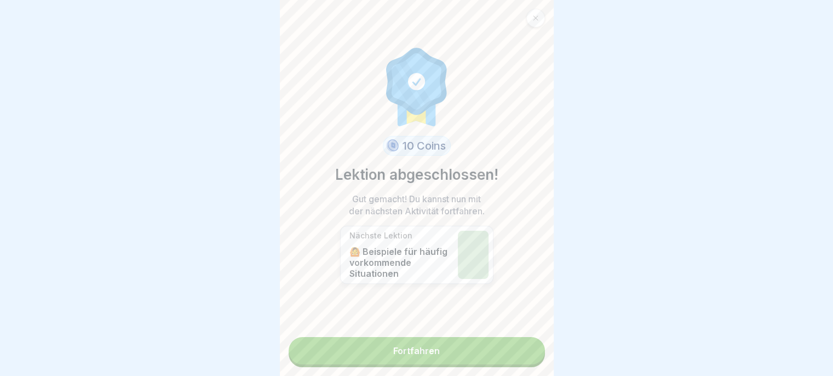
click at [508, 352] on link "Fortfahren" at bounding box center [417, 350] width 256 height 27
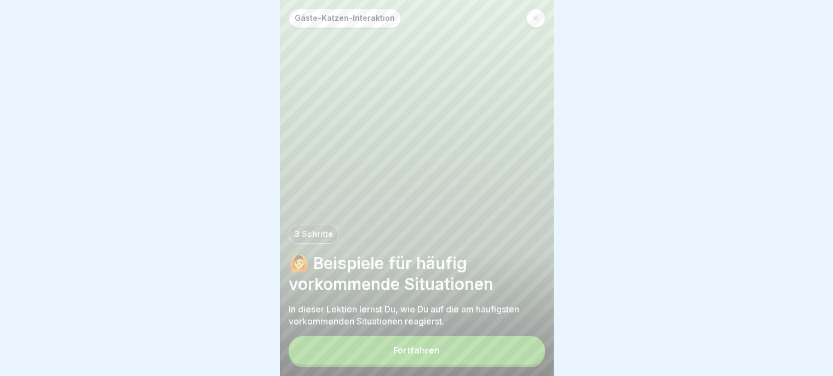
click at [513, 352] on button "Fortfahren" at bounding box center [417, 350] width 256 height 28
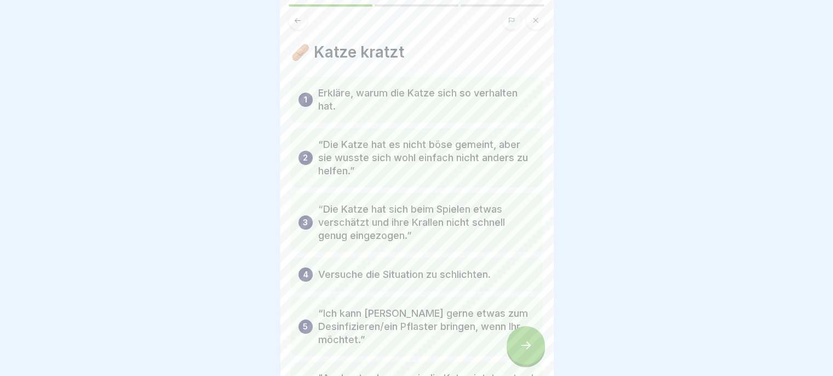
click at [519, 355] on div at bounding box center [526, 345] width 38 height 38
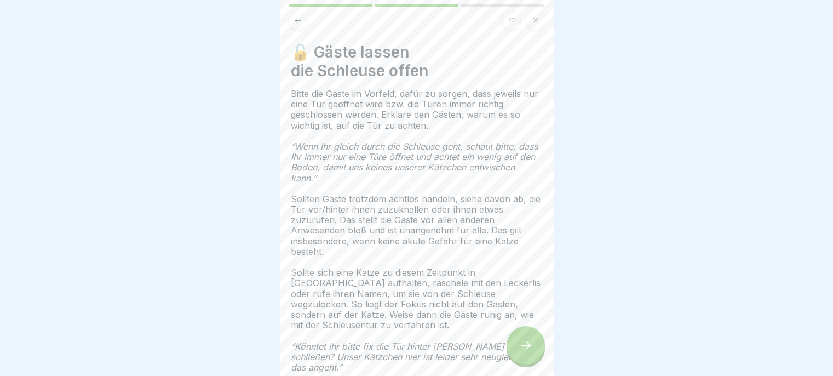
click at [524, 348] on icon at bounding box center [525, 344] width 13 height 13
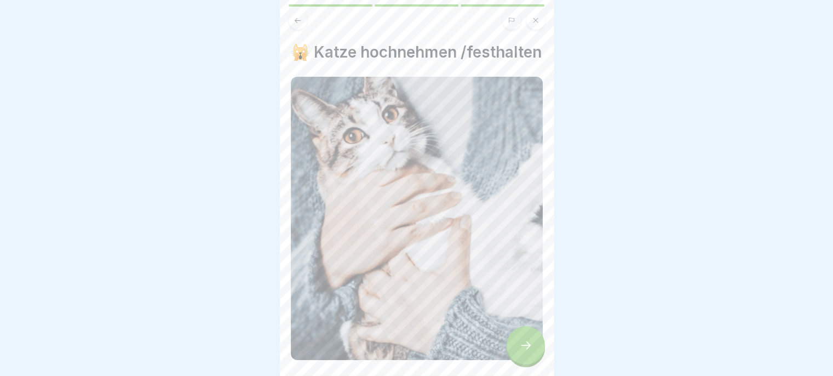
click at [521, 347] on icon at bounding box center [525, 344] width 13 height 13
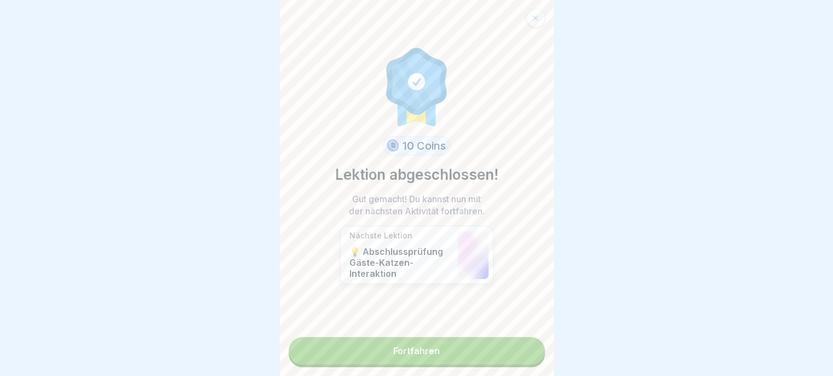
click at [494, 347] on link "Fortfahren" at bounding box center [417, 350] width 256 height 27
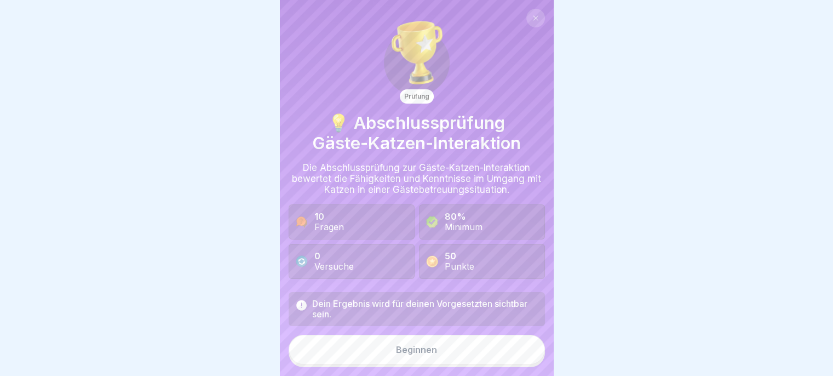
click at [500, 354] on button "Beginnen" at bounding box center [417, 350] width 256 height 30
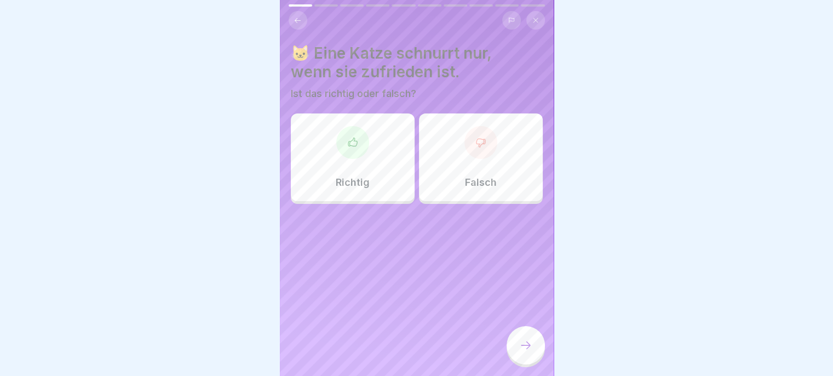
click at [475, 176] on p "Falsch" at bounding box center [481, 182] width 32 height 12
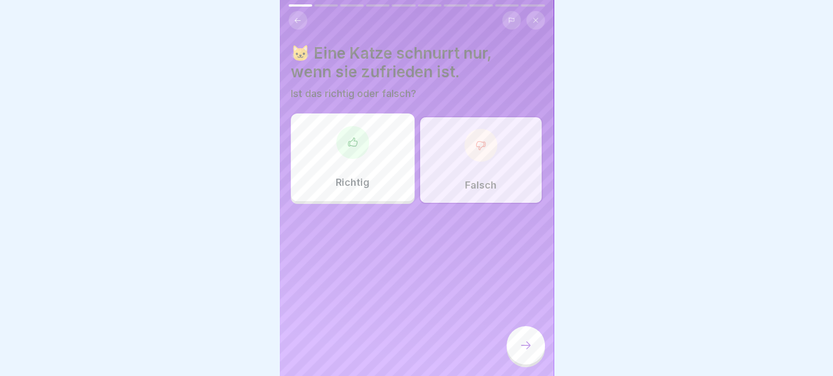
click at [519, 347] on icon at bounding box center [525, 344] width 13 height 13
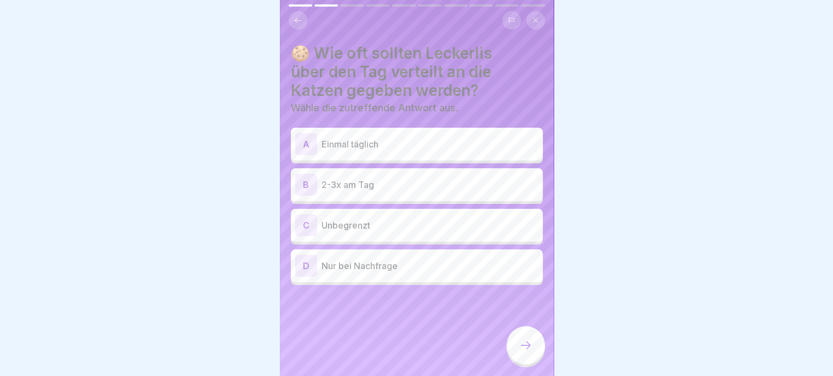
click at [435, 182] on p "2-3x am Tag" at bounding box center [430, 184] width 217 height 13
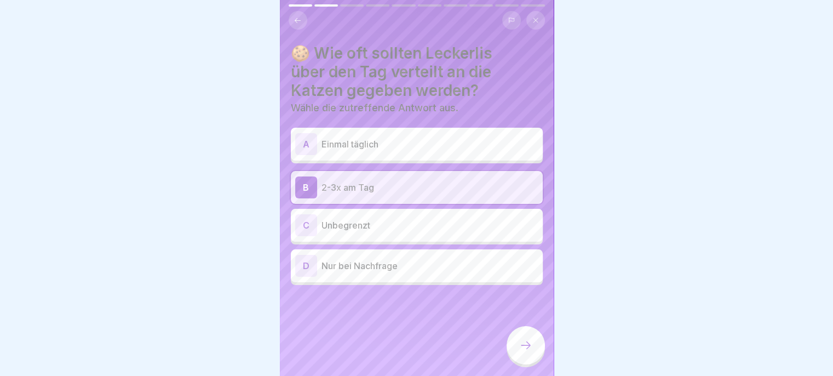
click at [512, 348] on div at bounding box center [526, 345] width 38 height 38
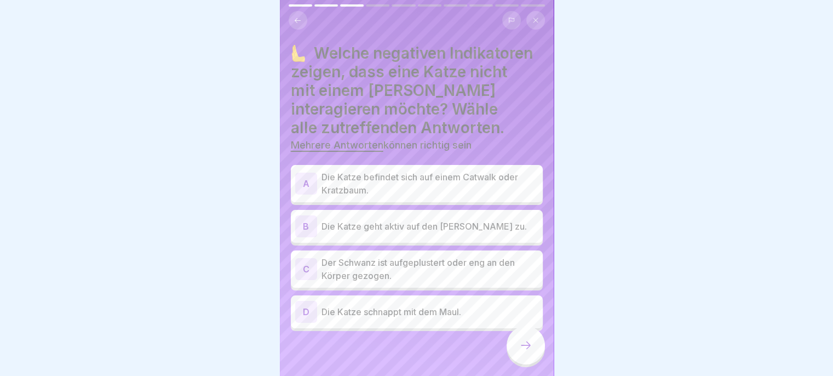
click at [492, 173] on p "Die Katze befindet sich auf einem Catwalk oder Kratzbaum." at bounding box center [430, 183] width 217 height 26
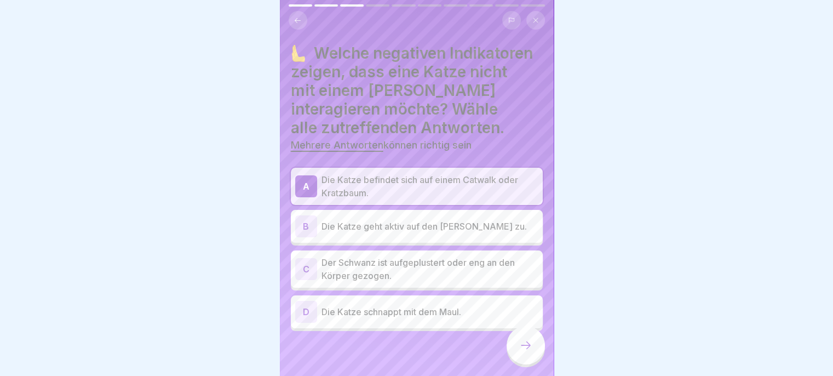
click at [508, 268] on p "Der Schwanz ist aufgeplustert oder eng an den Körper gezogen." at bounding box center [430, 269] width 217 height 26
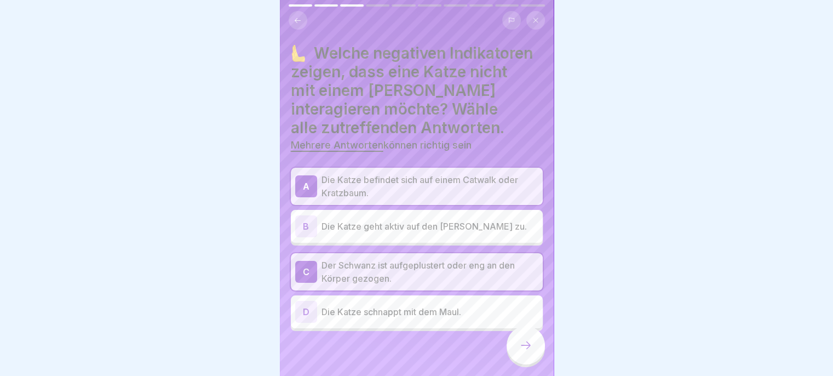
click at [478, 310] on div "D Die Katze schnappt mit dem Maul." at bounding box center [416, 312] width 243 height 22
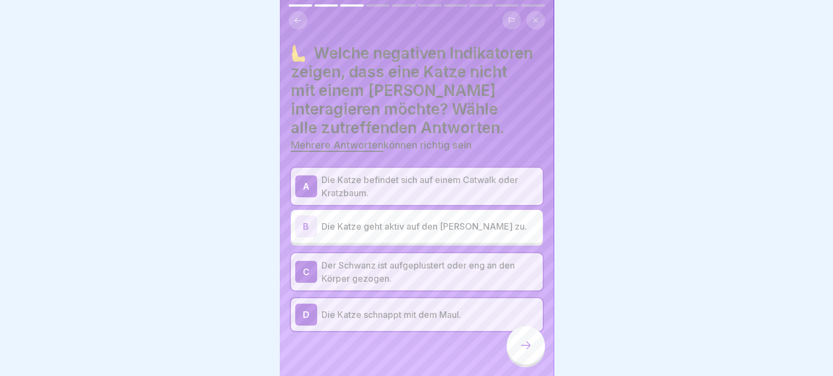
click at [521, 342] on icon at bounding box center [525, 344] width 13 height 13
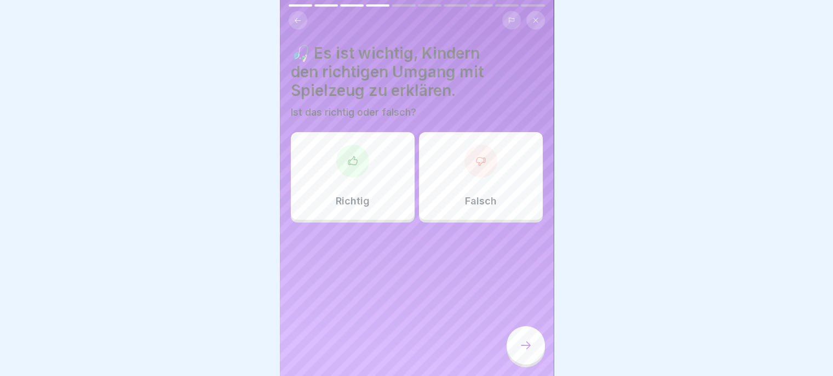
click at [346, 180] on div "Richtig" at bounding box center [353, 176] width 124 height 88
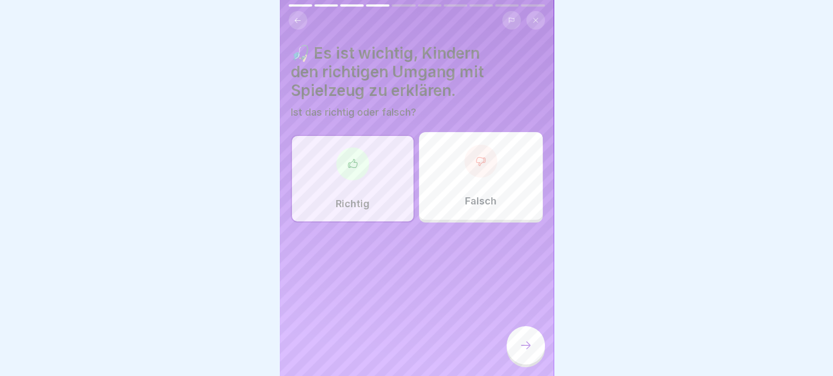
click at [524, 356] on div at bounding box center [526, 345] width 38 height 38
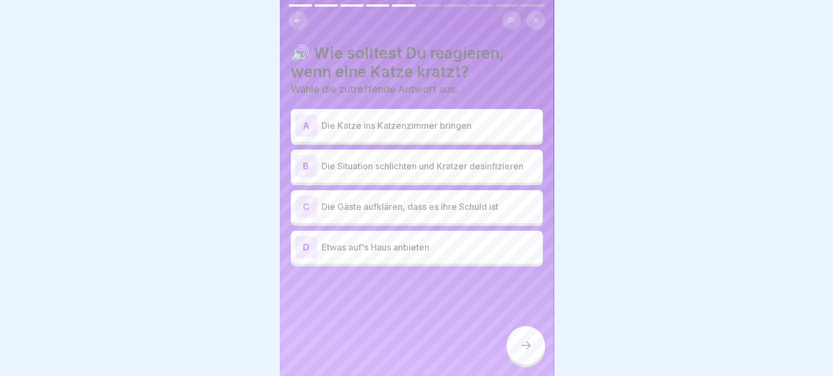
click at [500, 159] on p "Die Situation schlichten und Kratzer desinfizieren" at bounding box center [430, 165] width 217 height 13
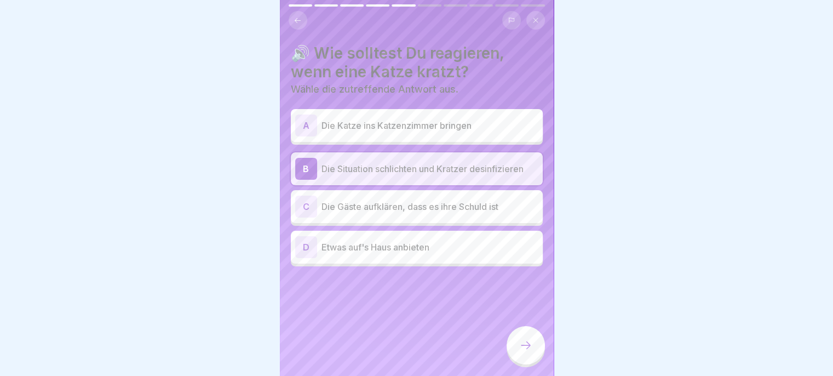
click at [524, 348] on icon at bounding box center [525, 344] width 13 height 13
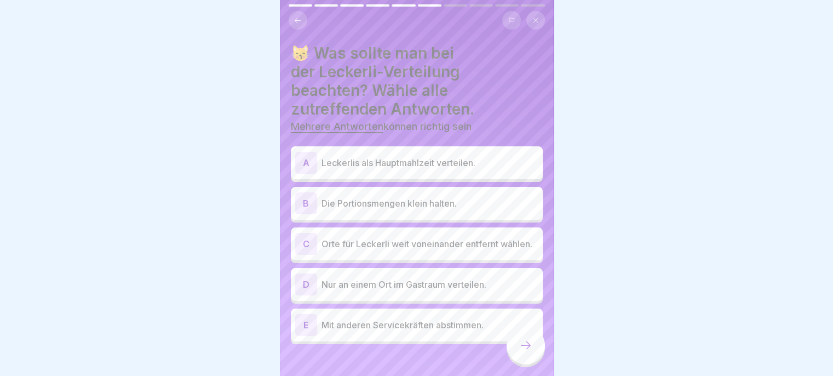
click at [495, 197] on p "Die Portionsmengen klein halten." at bounding box center [430, 203] width 217 height 13
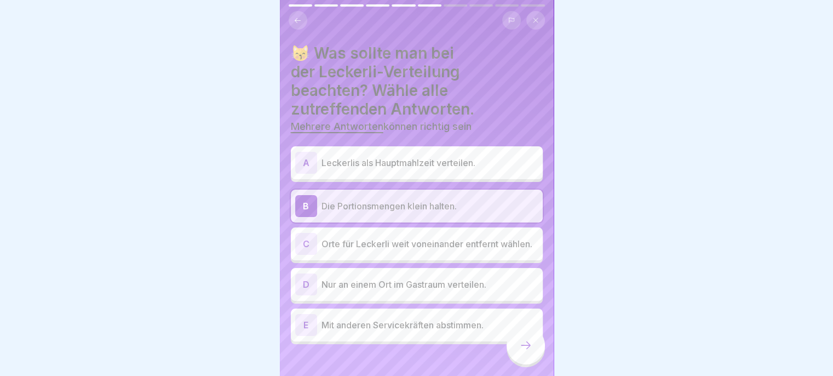
click at [498, 237] on p "Orte für Leckerli weit voneinander entfernt wählen." at bounding box center [430, 243] width 217 height 13
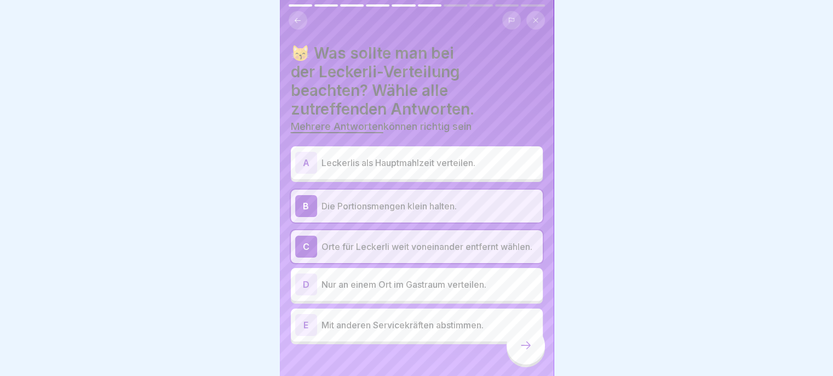
click at [472, 322] on p "Mit anderen Servicekräften abstimmen." at bounding box center [430, 324] width 217 height 13
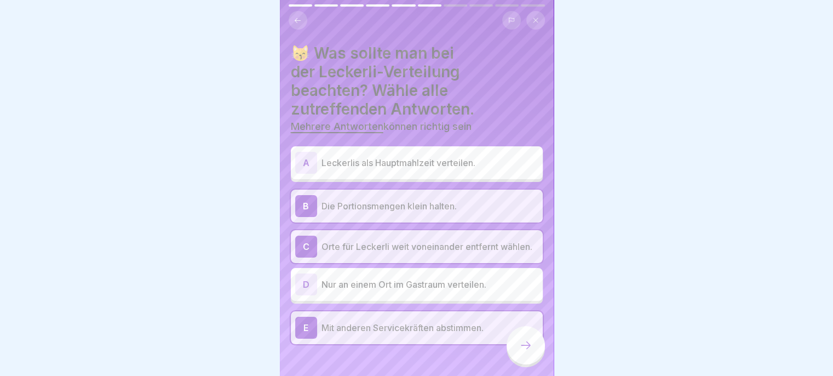
click at [521, 352] on div at bounding box center [526, 345] width 38 height 38
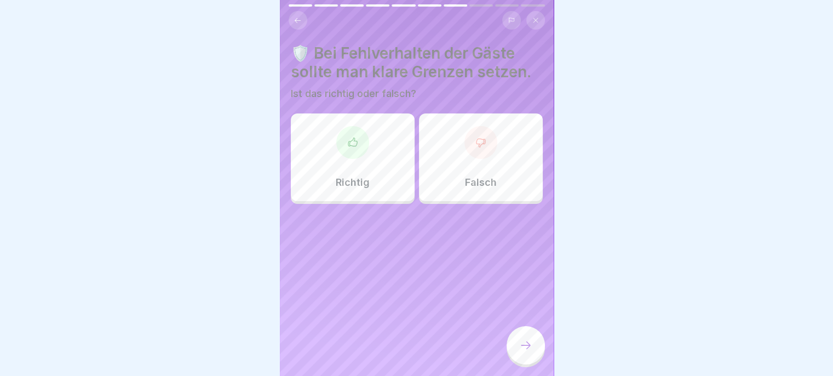
click at [366, 165] on div "Richtig" at bounding box center [353, 157] width 124 height 88
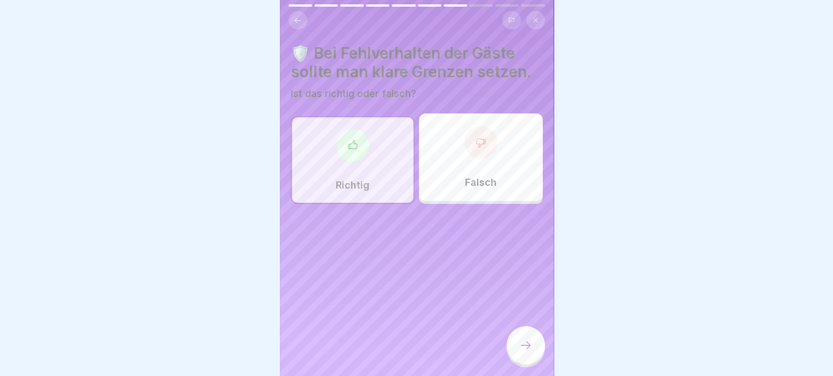
click at [528, 353] on div at bounding box center [526, 345] width 38 height 38
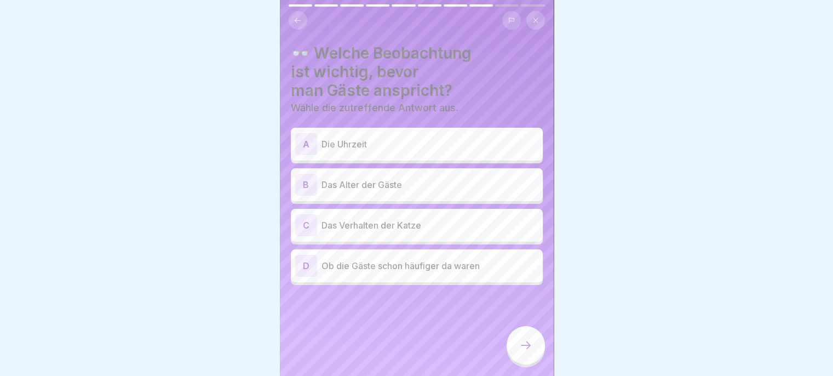
click at [489, 187] on div "B Das Alter der Gäste" at bounding box center [417, 184] width 252 height 33
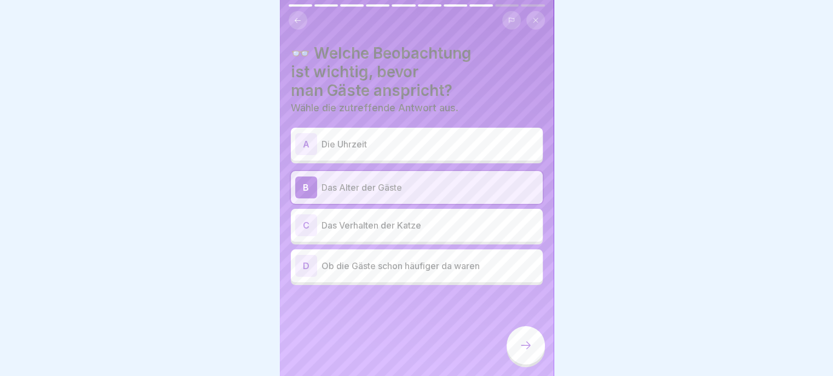
click at [495, 226] on div "C Das Verhalten der Katze" at bounding box center [416, 225] width 243 height 22
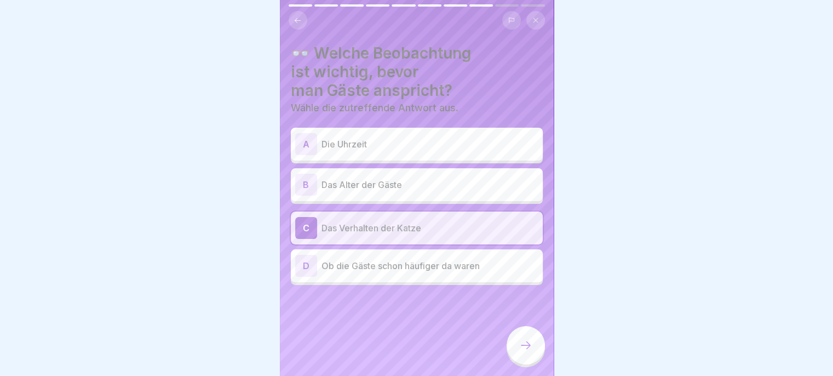
click at [492, 181] on p "Das Alter der Gäste" at bounding box center [430, 184] width 217 height 13
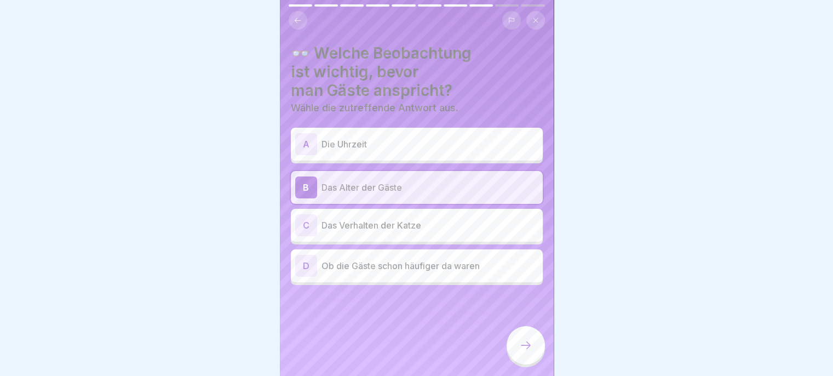
click at [528, 345] on icon at bounding box center [526, 345] width 10 height 8
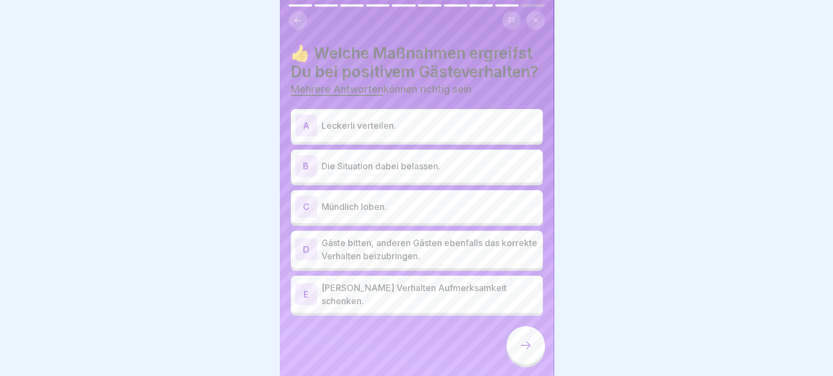
click at [468, 217] on div "C Mündlich loben." at bounding box center [416, 207] width 243 height 22
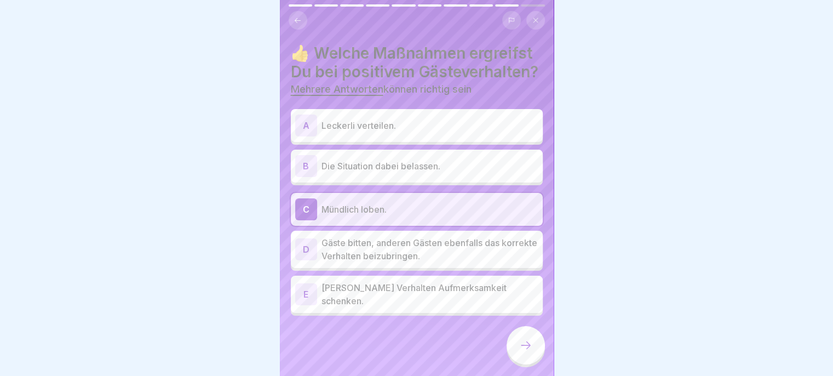
click at [463, 304] on p "[PERSON_NAME] Verhalten Aufmerksamkeit schenken." at bounding box center [430, 294] width 217 height 26
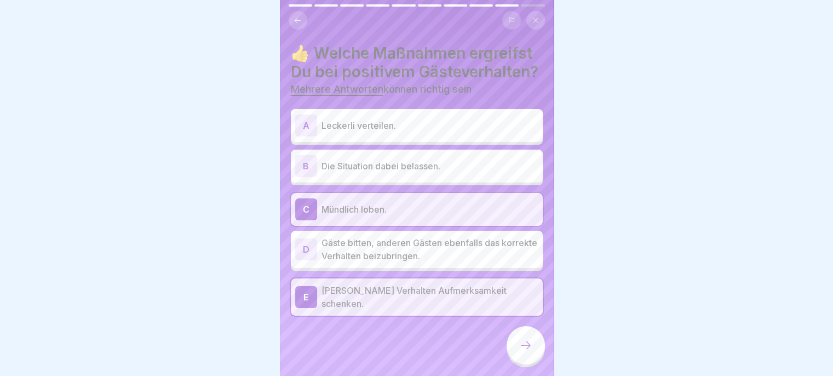
click at [514, 354] on div at bounding box center [526, 345] width 38 height 38
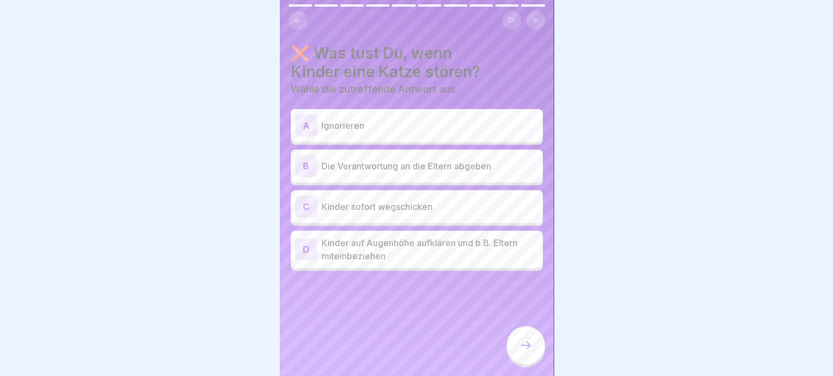
click at [481, 249] on p "Kinder auf Augenhöhe aufklären und b.B. Eltern miteinbeziehen" at bounding box center [430, 249] width 217 height 26
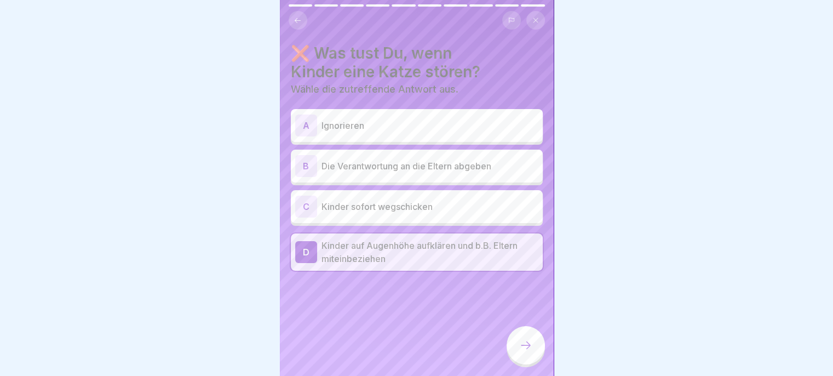
click at [513, 345] on div at bounding box center [526, 345] width 38 height 38
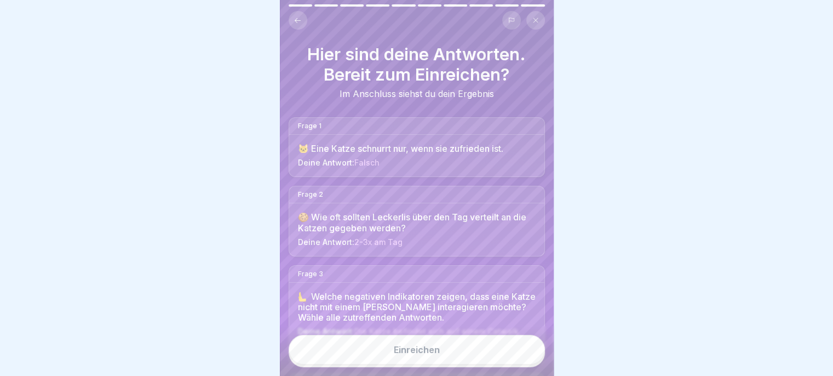
click at [487, 348] on button "Einreichen" at bounding box center [417, 350] width 256 height 30
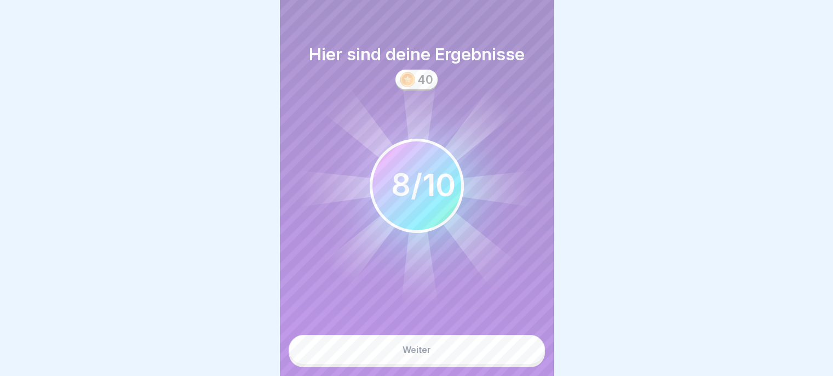
click at [478, 335] on button "Weiter" at bounding box center [417, 350] width 256 height 30
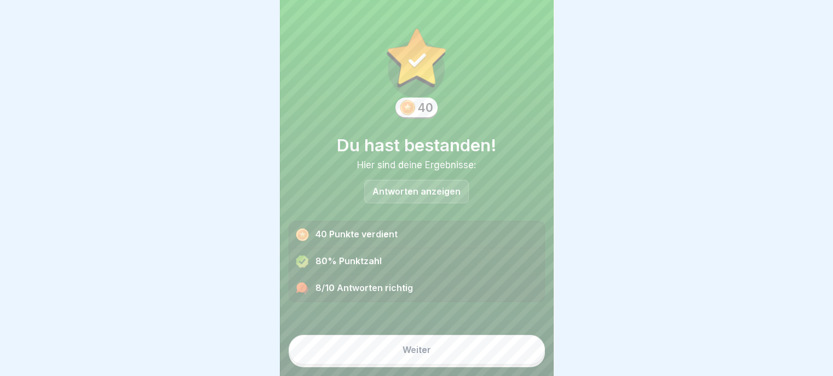
click at [435, 191] on div "Antworten anzeigen" at bounding box center [416, 192] width 105 height 24
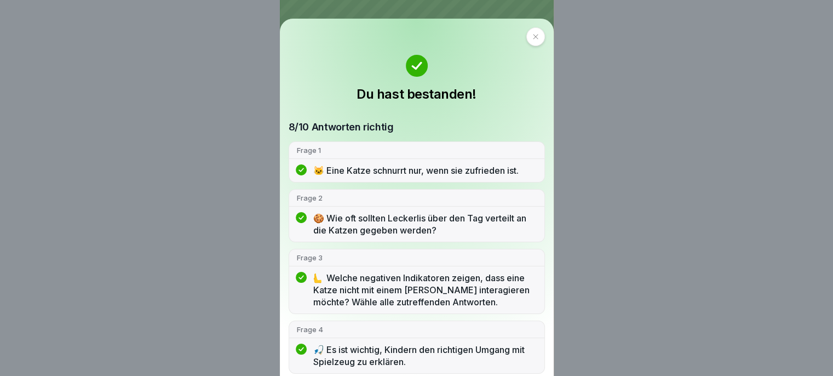
click at [589, 167] on div "Du hast bestanden! 8/10 Antworten richtig Frage 1 🐱 Eine Katze schnurrt nur, we…" at bounding box center [416, 188] width 833 height 376
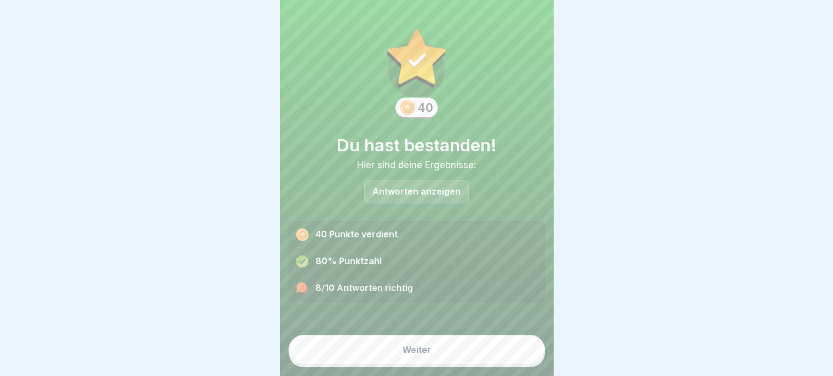
click at [471, 352] on button "Weiter" at bounding box center [417, 350] width 256 height 30
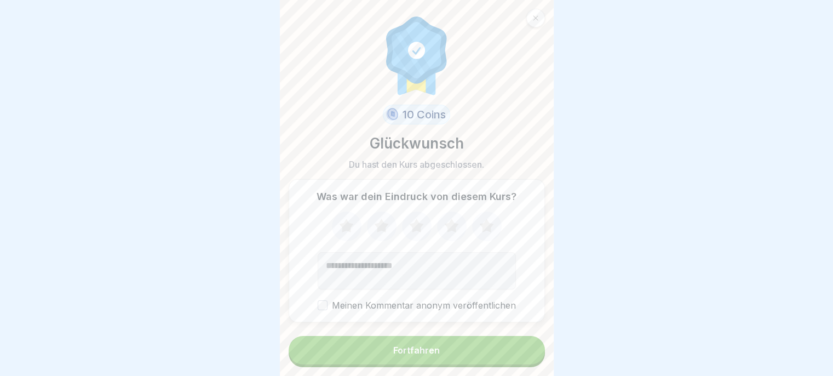
click at [486, 224] on icon at bounding box center [486, 226] width 14 height 14
click at [450, 356] on button "Fortfahren" at bounding box center [417, 350] width 256 height 28
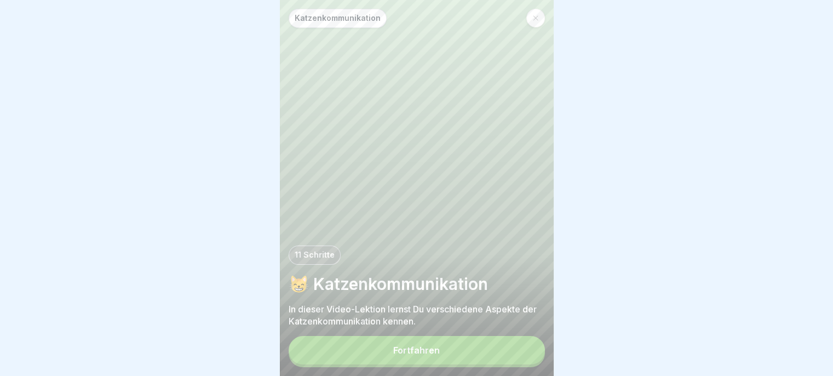
click at [540, 13] on div at bounding box center [535, 18] width 19 height 19
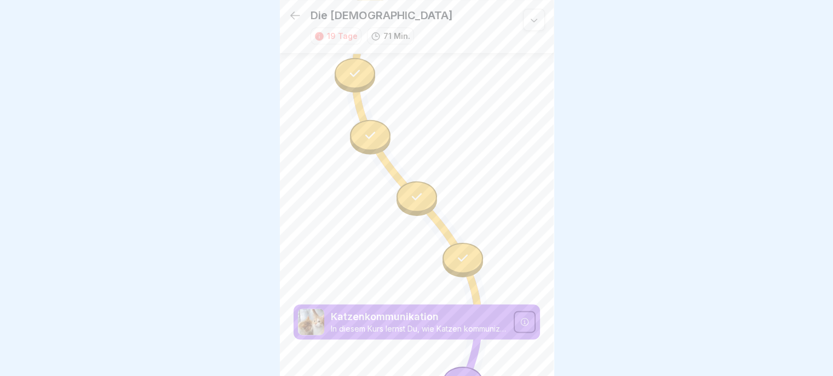
scroll to position [1393, 0]
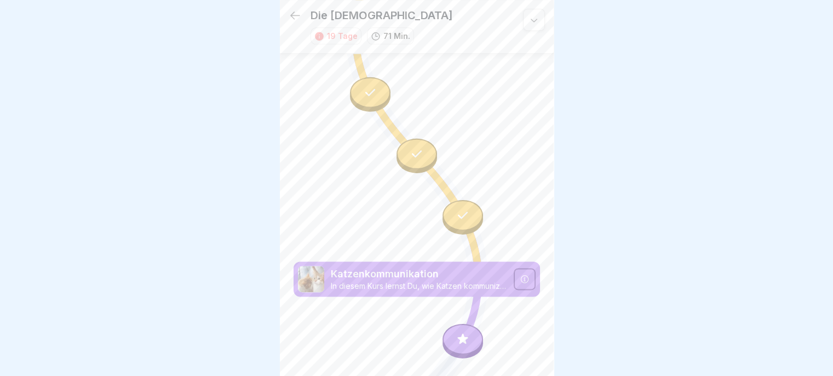
click at [456, 331] on icon at bounding box center [463, 338] width 14 height 14
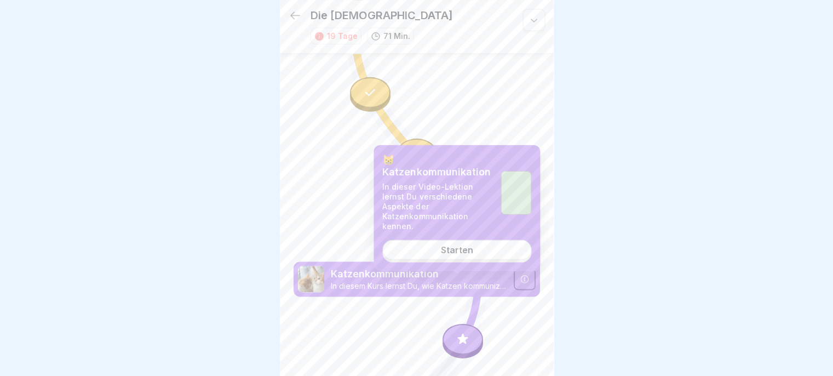
click at [493, 245] on link "Starten" at bounding box center [456, 250] width 149 height 20
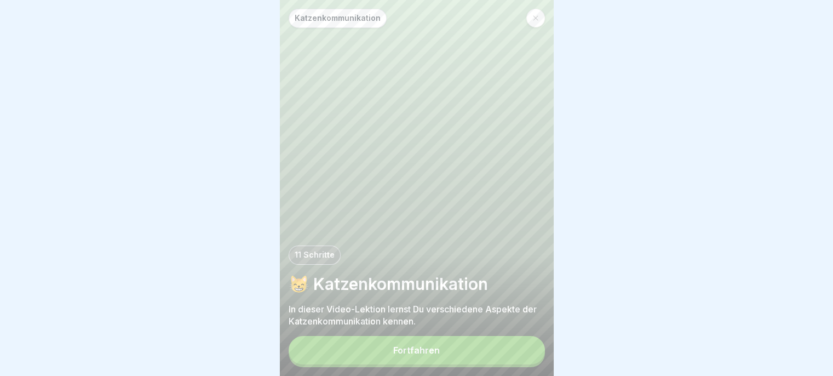
click at [464, 356] on button "Fortfahren" at bounding box center [417, 350] width 256 height 28
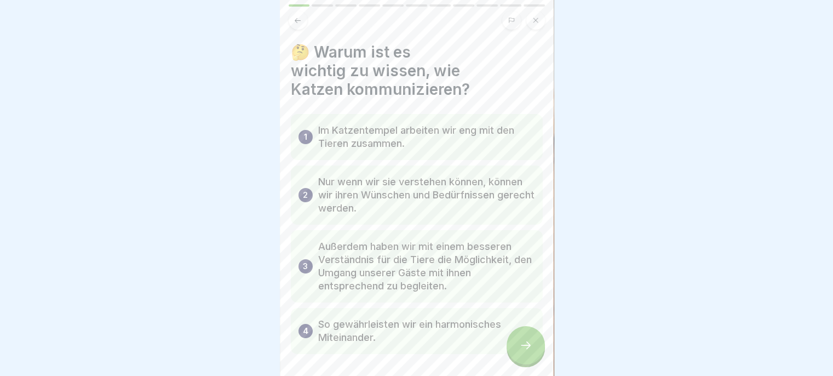
click at [513, 349] on div at bounding box center [526, 345] width 38 height 38
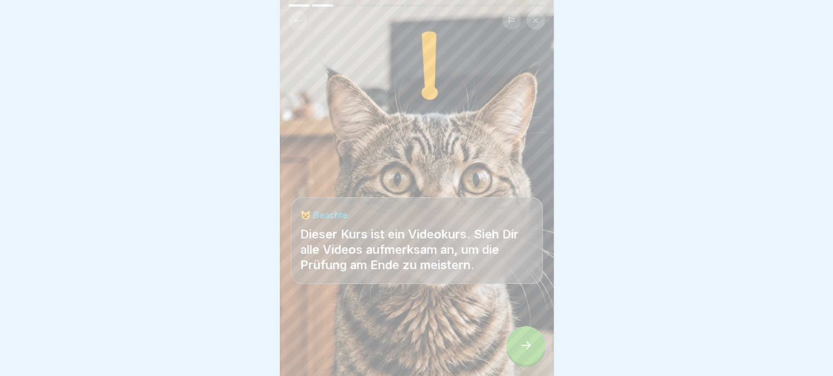
click at [510, 345] on div at bounding box center [526, 345] width 38 height 38
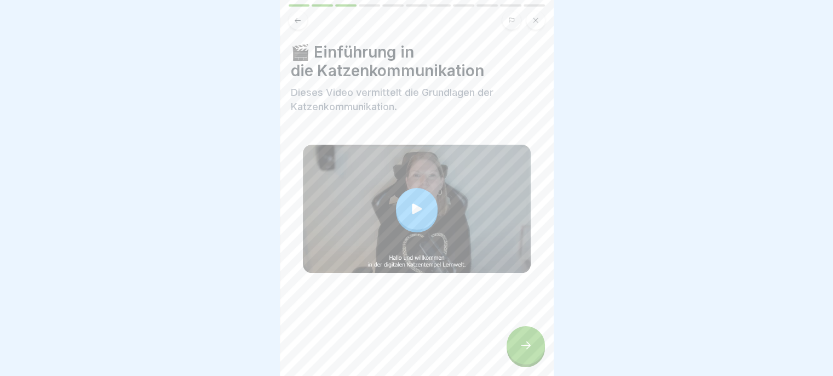
click at [507, 328] on div "🎬 Einführung in die Katzenkommunikation Dieses Video vermittelt die Grundlagen …" at bounding box center [417, 188] width 274 height 376
click at [518, 340] on div at bounding box center [526, 345] width 38 height 38
click at [533, 342] on div at bounding box center [526, 345] width 38 height 38
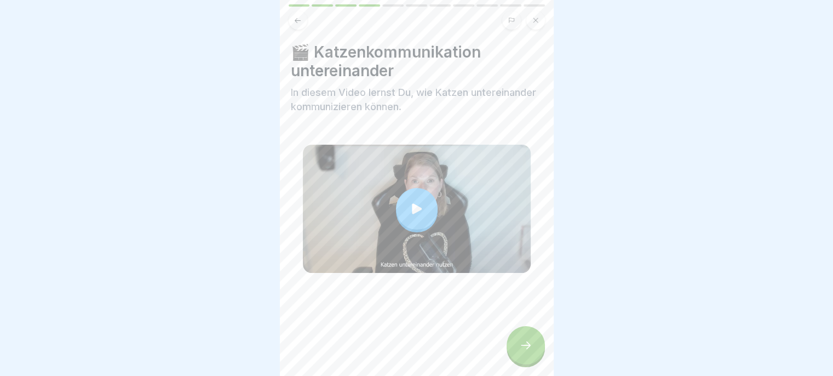
click at [529, 346] on icon at bounding box center [526, 345] width 10 height 8
click at [529, 348] on icon at bounding box center [525, 344] width 13 height 13
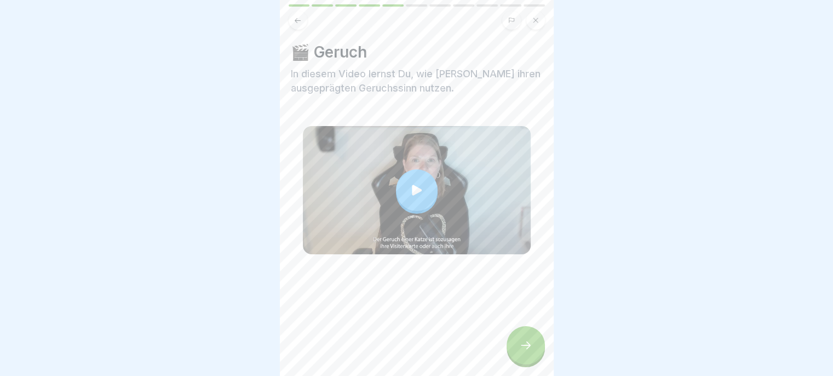
click at [528, 348] on icon at bounding box center [525, 344] width 13 height 13
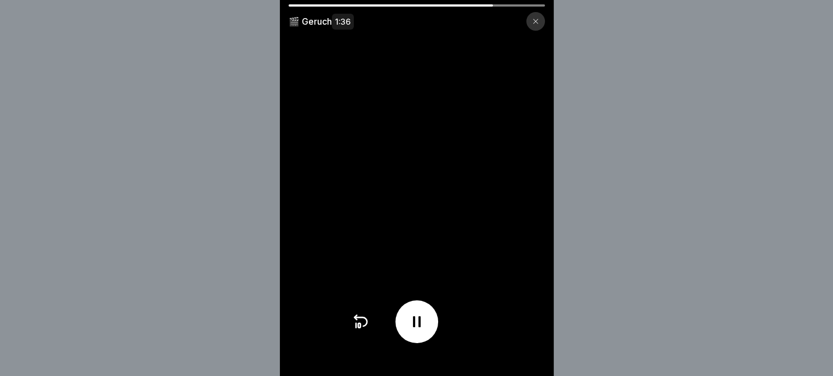
click at [414, 330] on icon at bounding box center [417, 322] width 18 height 18
click at [406, 343] on div at bounding box center [416, 321] width 43 height 43
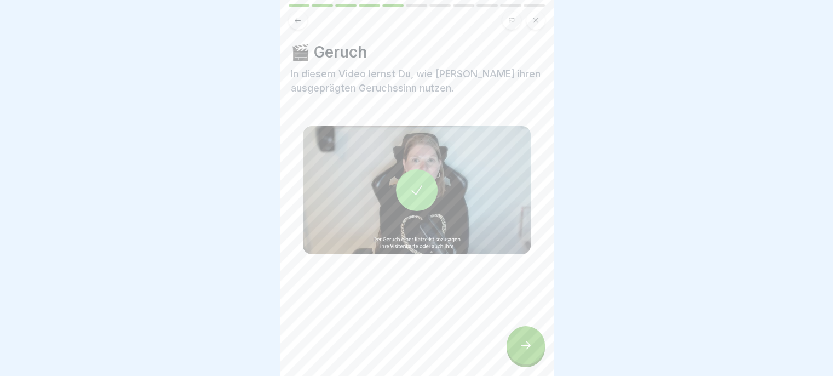
click at [514, 349] on div at bounding box center [526, 345] width 38 height 38
click at [519, 345] on icon at bounding box center [525, 344] width 13 height 13
click at [521, 342] on icon at bounding box center [525, 344] width 13 height 13
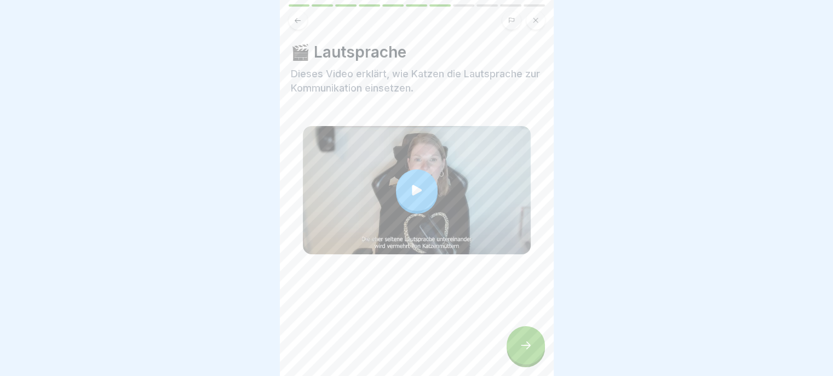
click at [524, 350] on icon at bounding box center [525, 344] width 13 height 13
click at [521, 349] on icon at bounding box center [525, 344] width 13 height 13
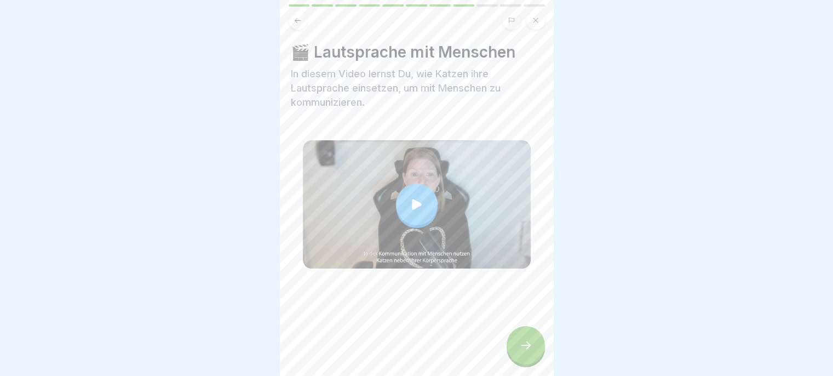
click at [519, 351] on icon at bounding box center [525, 344] width 13 height 13
click at [522, 346] on icon at bounding box center [525, 344] width 13 height 13
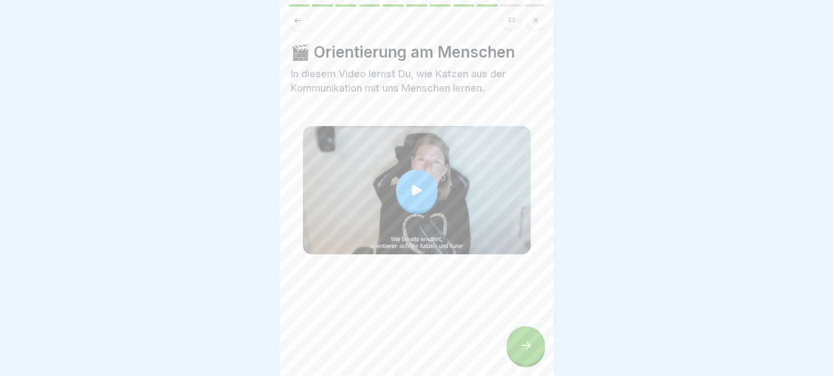
click at [525, 353] on div at bounding box center [526, 345] width 38 height 38
click at [529, 355] on div at bounding box center [526, 345] width 38 height 38
click at [525, 346] on icon at bounding box center [526, 345] width 10 height 8
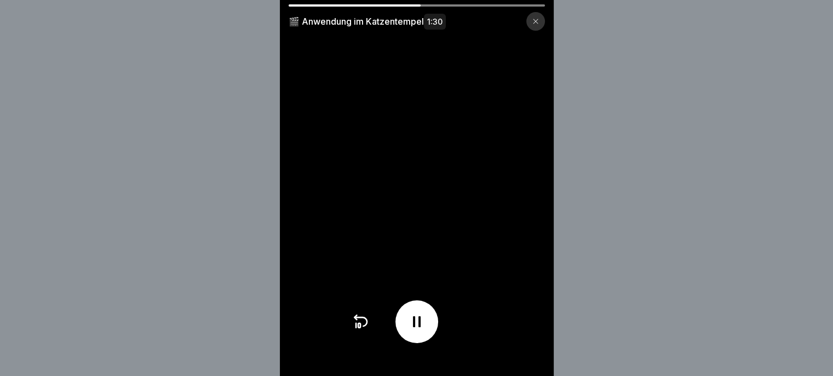
click at [598, 301] on div "🎬 Anwendung im Katzentempel 1:30" at bounding box center [416, 188] width 833 height 376
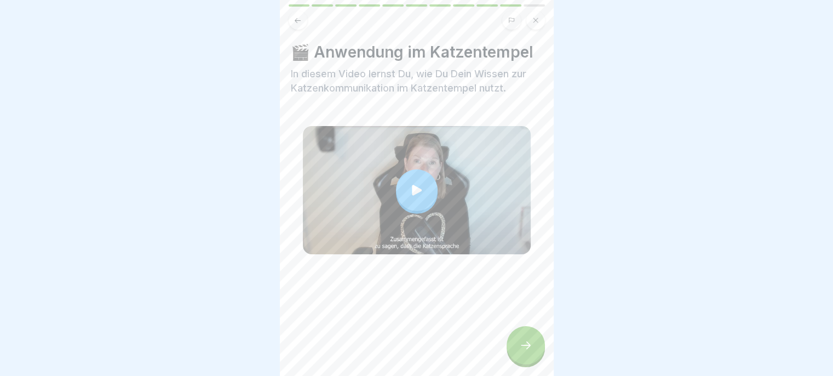
click at [417, 193] on div at bounding box center [417, 190] width 42 height 42
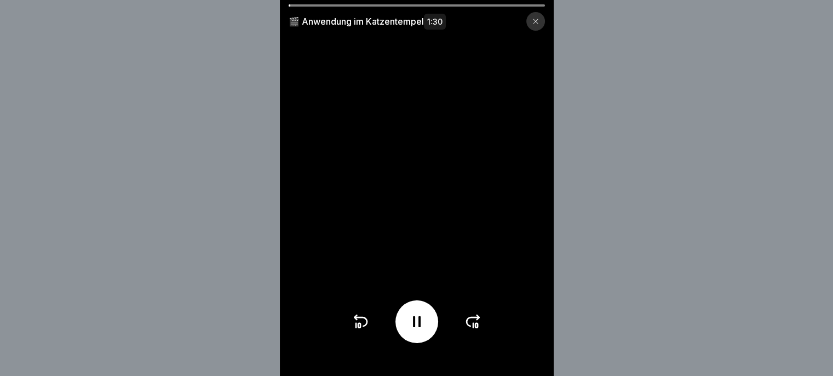
click at [482, 330] on icon at bounding box center [473, 322] width 18 height 18
click at [486, 333] on video at bounding box center [417, 188] width 274 height 376
click at [478, 328] on icon at bounding box center [476, 325] width 2 height 4
click at [478, 330] on icon at bounding box center [473, 322] width 18 height 18
click at [478, 328] on icon at bounding box center [476, 325] width 2 height 4
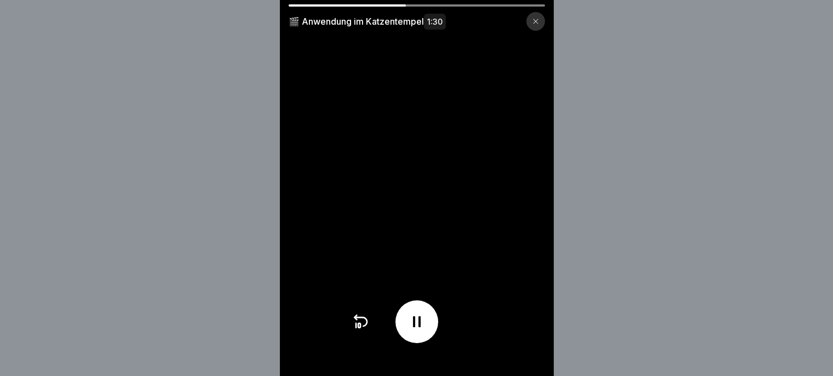
click at [475, 331] on div at bounding box center [417, 321] width 130 height 43
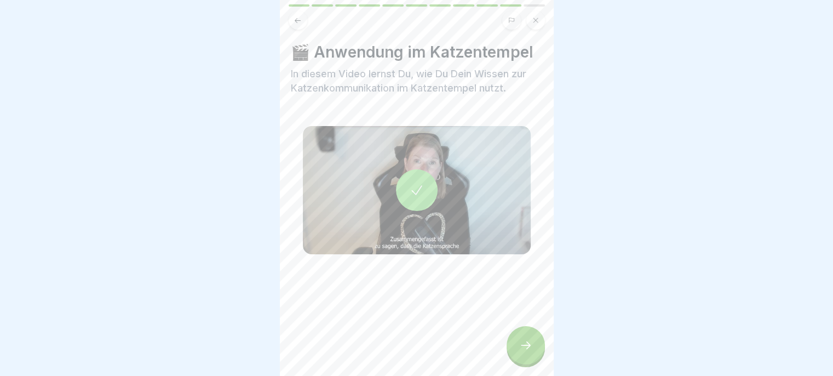
click at [521, 342] on icon at bounding box center [525, 344] width 13 height 13
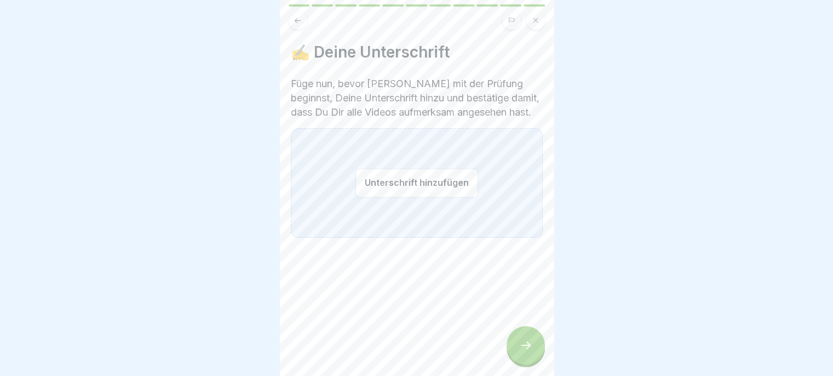
click at [439, 180] on button "Unterschrift hinzufügen" at bounding box center [416, 182] width 123 height 29
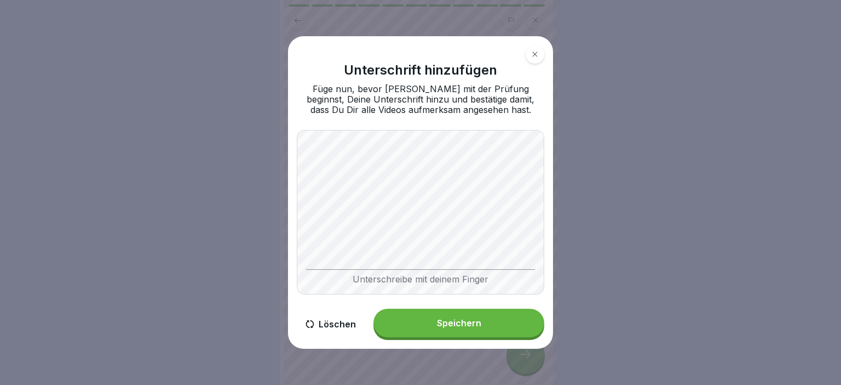
click at [482, 321] on button "Speichern" at bounding box center [459, 322] width 171 height 28
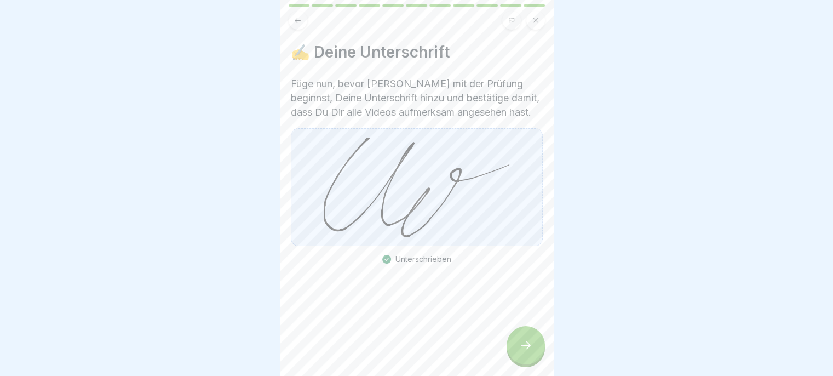
click at [526, 352] on icon at bounding box center [525, 344] width 13 height 13
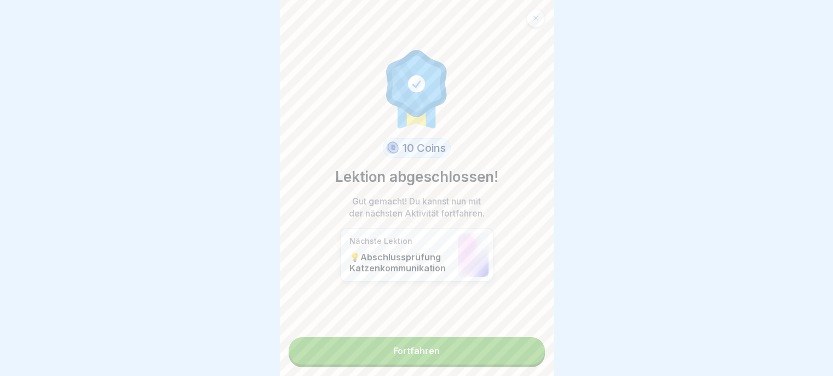
click at [510, 353] on link "Fortfahren" at bounding box center [417, 350] width 256 height 27
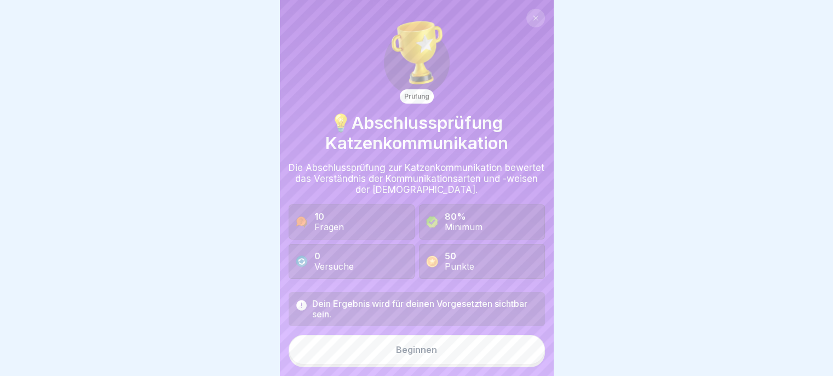
scroll to position [8, 0]
click at [494, 355] on button "Beginnen" at bounding box center [417, 350] width 256 height 30
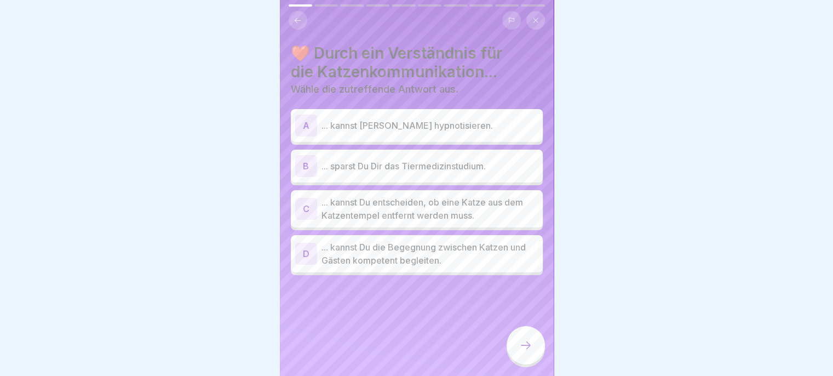
click at [502, 251] on p "... kannst Du die Begegnung zwischen Katzen und Gästen kompetent begleiten." at bounding box center [430, 253] width 217 height 26
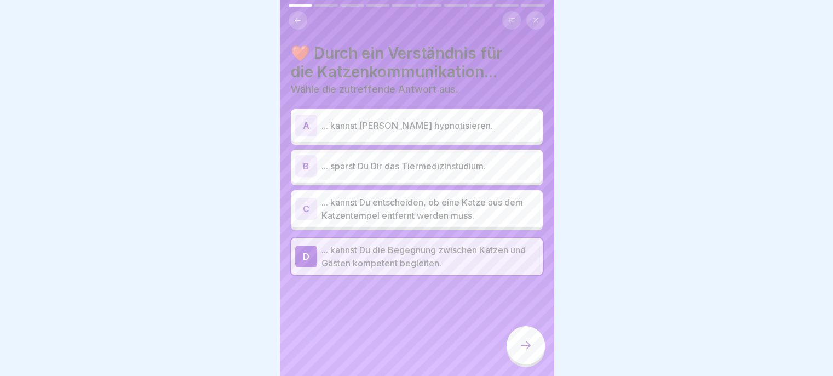
click at [488, 201] on p "... kannst Du entscheiden, ob eine Katze aus dem Katzentempel entfernt werden m…" at bounding box center [430, 209] width 217 height 26
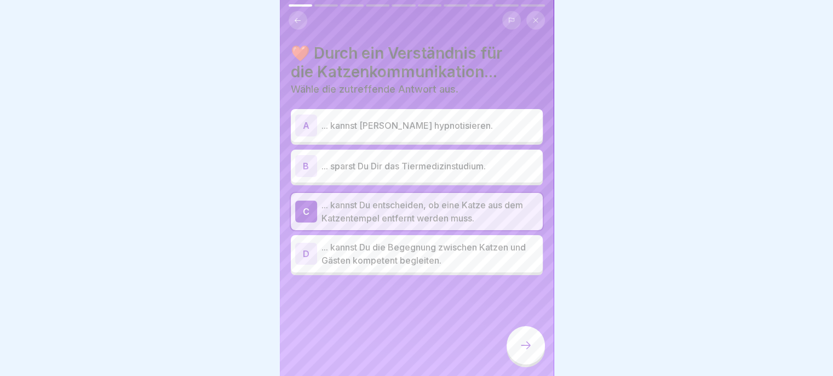
click at [500, 242] on p "... kannst Du die Begegnung zwischen Katzen und Gästen kompetent begleiten." at bounding box center [430, 253] width 217 height 26
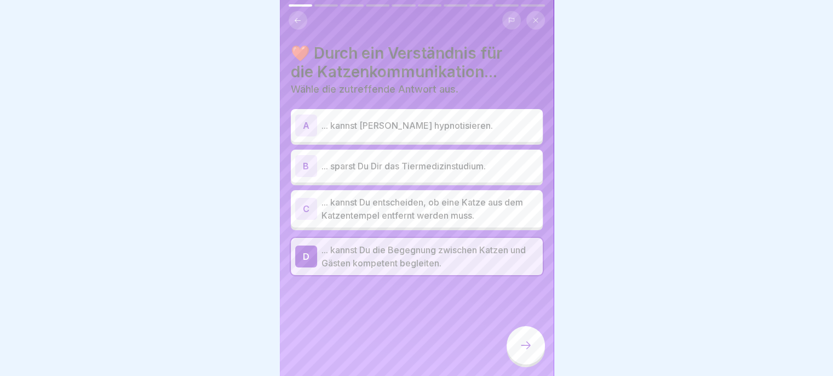
click at [527, 345] on icon at bounding box center [526, 345] width 10 height 8
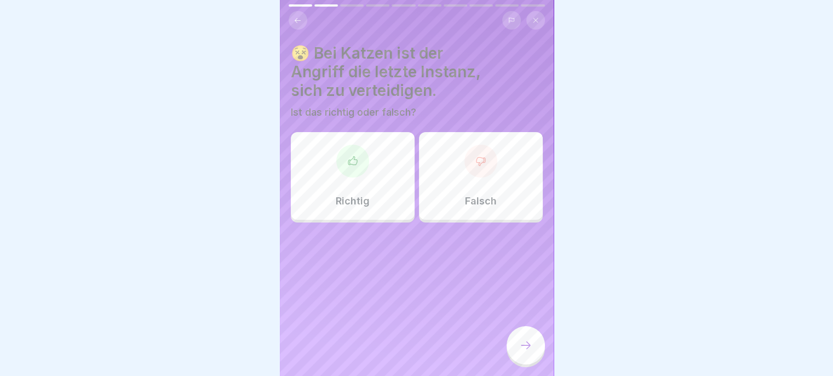
click at [374, 190] on div "Richtig" at bounding box center [353, 176] width 124 height 88
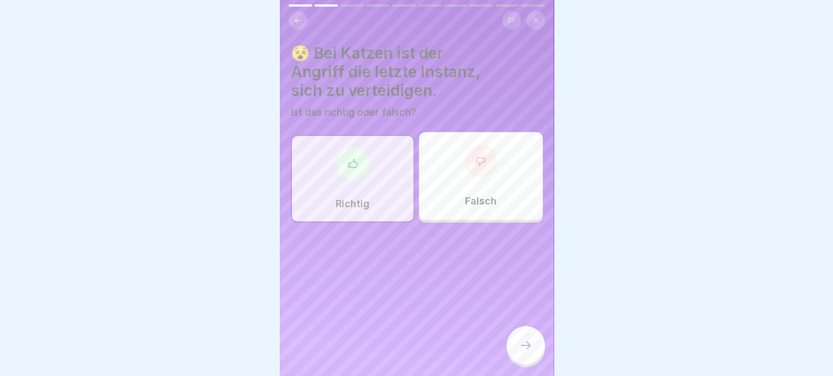
click at [517, 348] on div at bounding box center [526, 345] width 38 height 38
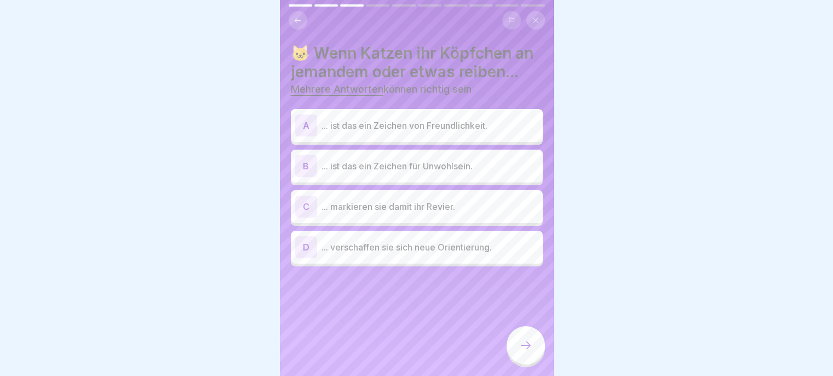
click at [491, 132] on p "... ist das ein Zeichen von Freundlichkeit." at bounding box center [430, 125] width 217 height 13
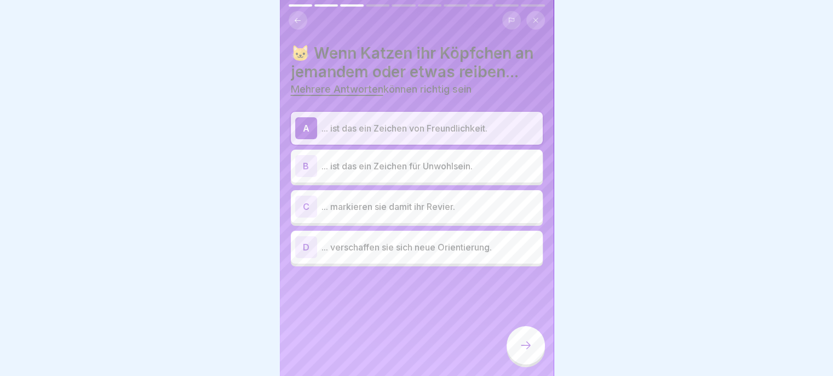
click at [470, 177] on div "B ... ist das ein Zeichen für Unwohlsein." at bounding box center [416, 166] width 243 height 22
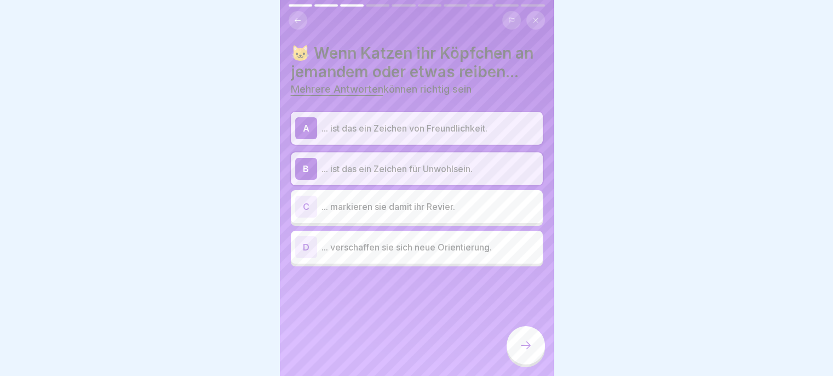
click at [480, 213] on p "... markieren sie damit ihr Revier." at bounding box center [430, 206] width 217 height 13
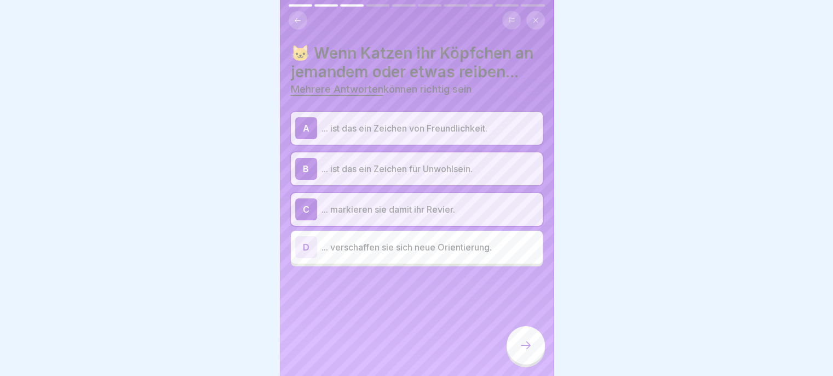
click at [517, 344] on div at bounding box center [526, 345] width 38 height 38
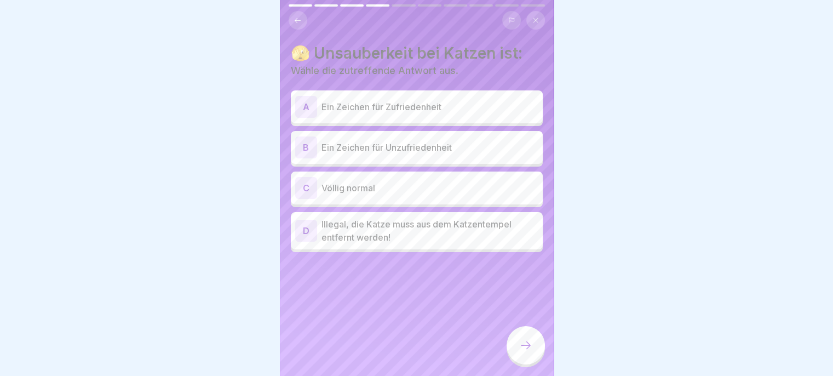
click at [483, 148] on div "B Ein Zeichen für Unzufriedenheit" at bounding box center [416, 147] width 243 height 22
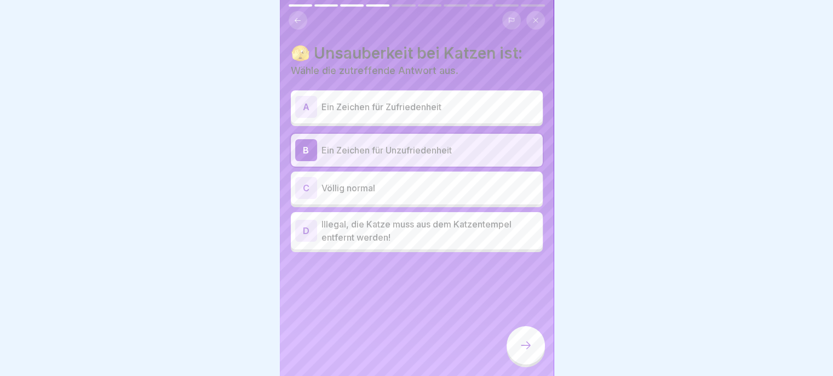
click at [516, 343] on div at bounding box center [526, 345] width 38 height 38
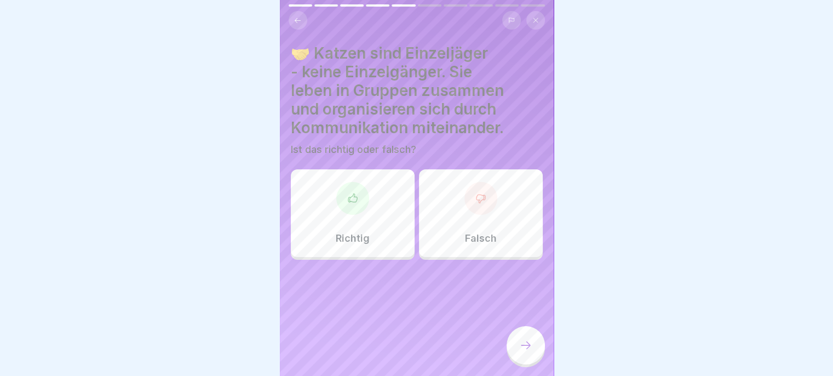
click at [381, 210] on div "Richtig" at bounding box center [353, 213] width 124 height 88
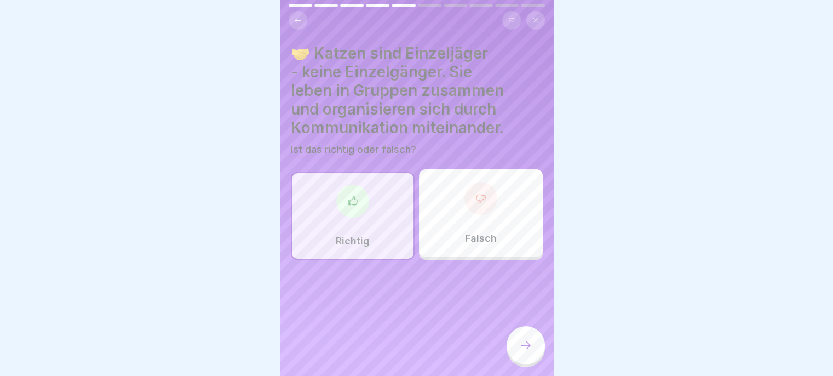
click at [517, 348] on div at bounding box center [526, 345] width 38 height 38
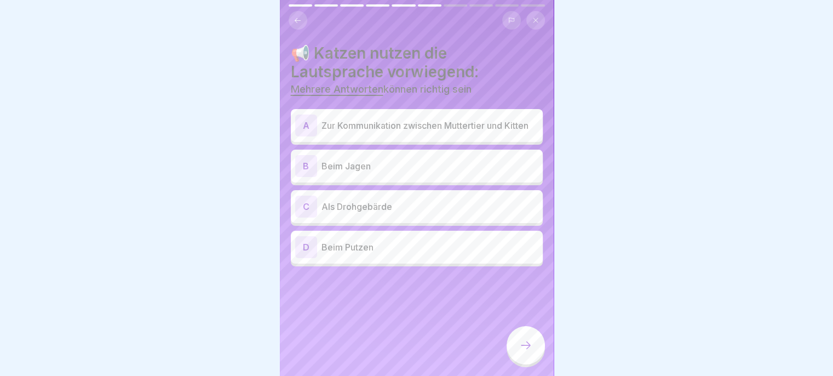
click at [484, 196] on div "C Als Drohgebärde" at bounding box center [416, 207] width 243 height 22
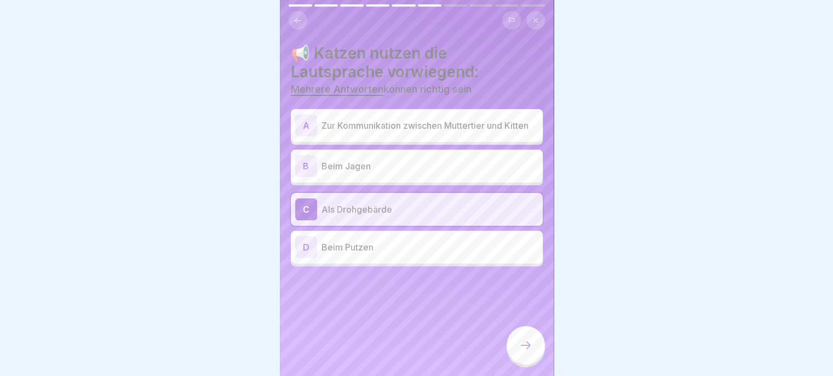
click at [502, 165] on p "Beim Jagen" at bounding box center [430, 165] width 217 height 13
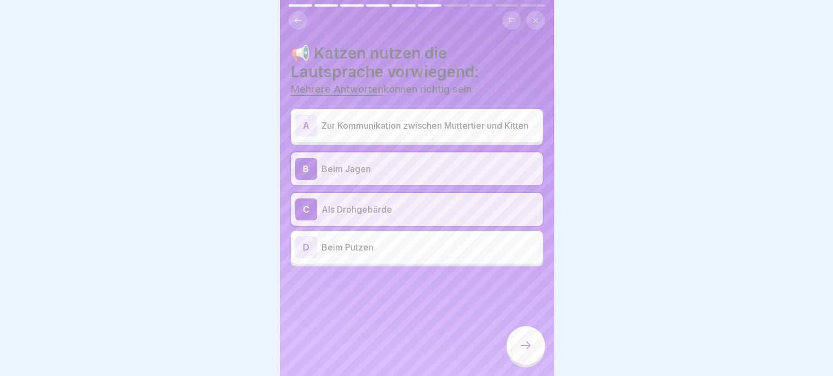
click at [492, 203] on p "Als Drohgebärde" at bounding box center [430, 209] width 217 height 13
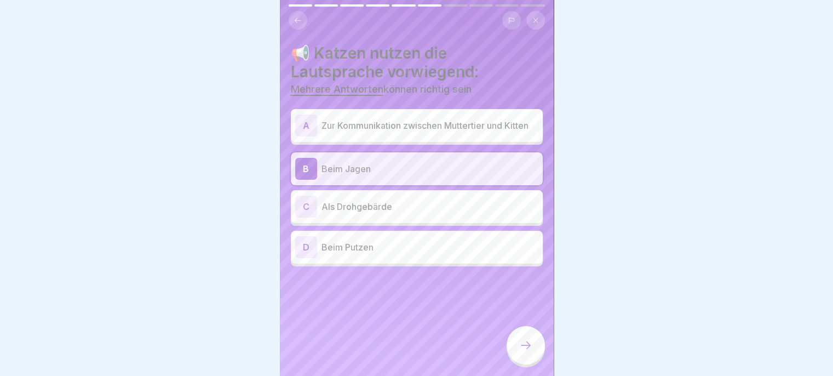
click at [507, 164] on p "Beim Jagen" at bounding box center [430, 168] width 217 height 13
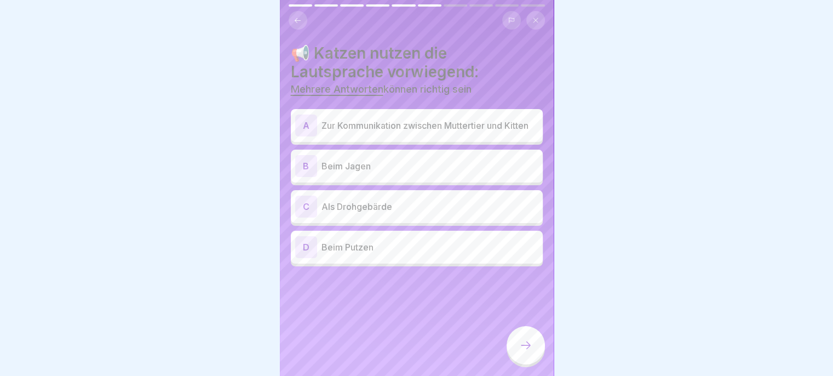
click at [493, 202] on p "Als Drohgebärde" at bounding box center [430, 206] width 217 height 13
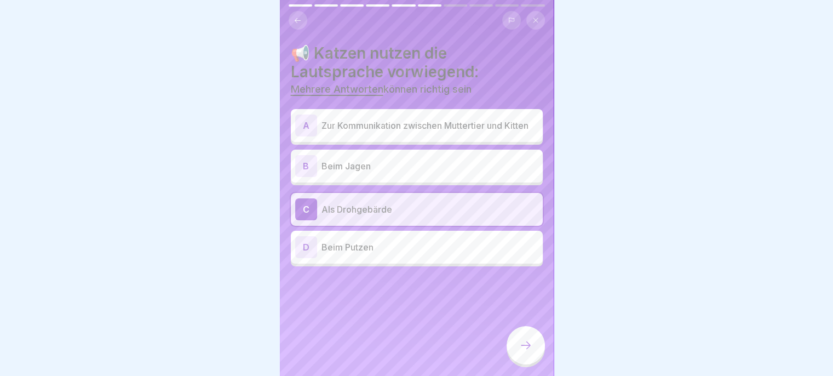
click at [500, 119] on p "Zur Kommunikation zwischen Muttertier und Kitten" at bounding box center [430, 125] width 217 height 13
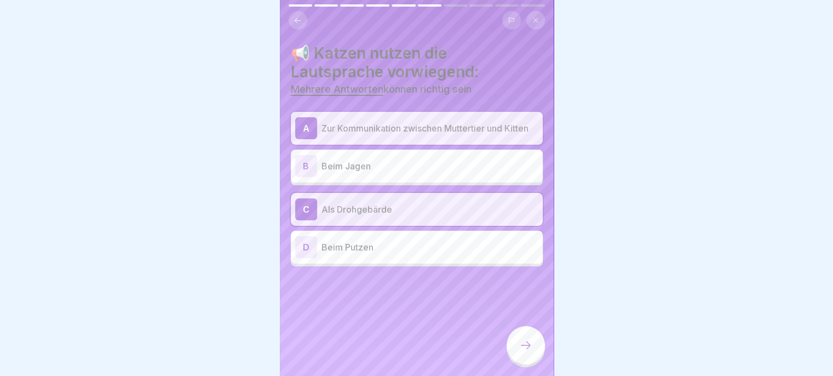
click at [524, 345] on icon at bounding box center [526, 345] width 10 height 8
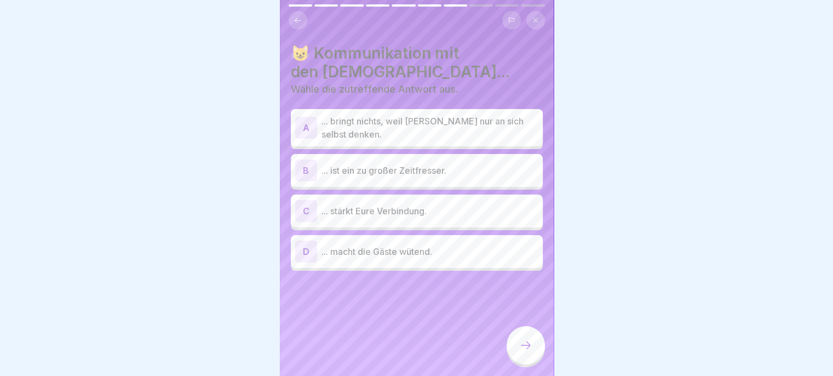
click at [491, 209] on div "C ... stärkt Eure Verbindung." at bounding box center [416, 211] width 243 height 22
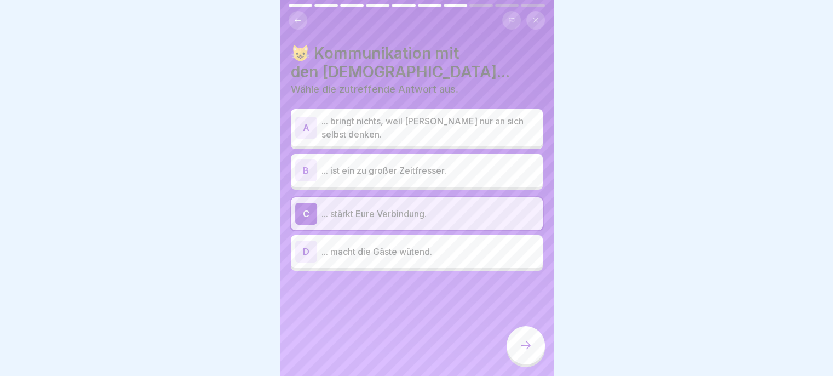
click at [516, 342] on div at bounding box center [526, 345] width 38 height 38
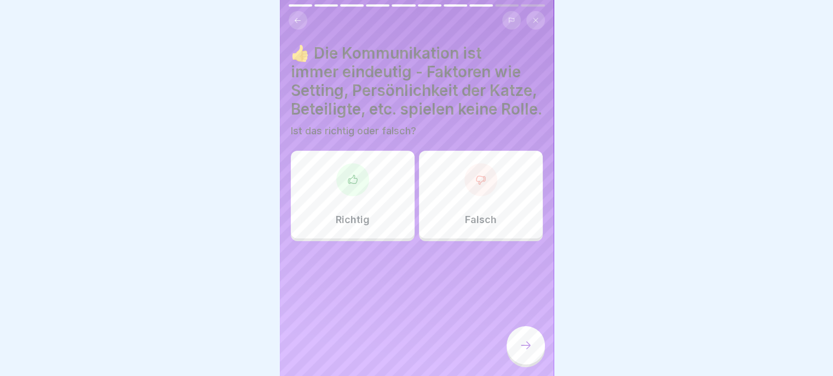
click at [477, 196] on div at bounding box center [480, 179] width 33 height 33
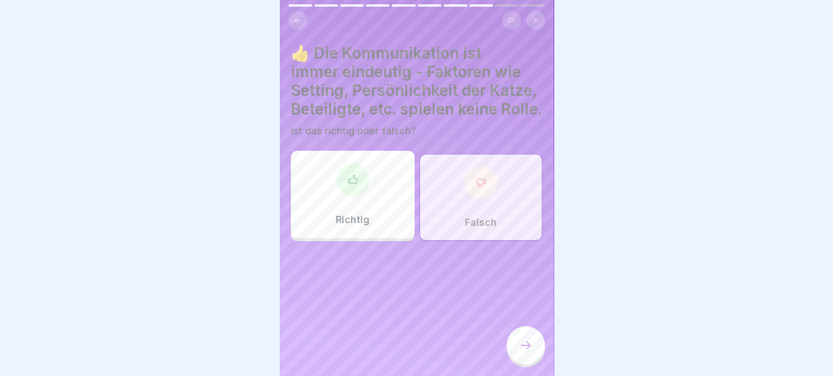
click at [529, 343] on icon at bounding box center [525, 344] width 13 height 13
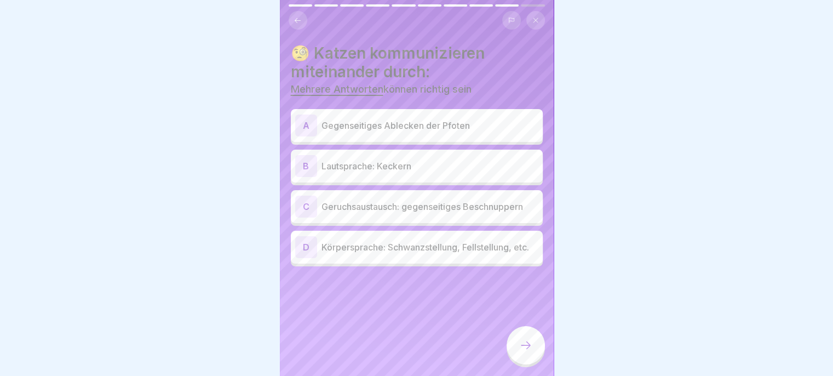
click at [497, 164] on p "Lautsprache: Keckern" at bounding box center [430, 165] width 217 height 13
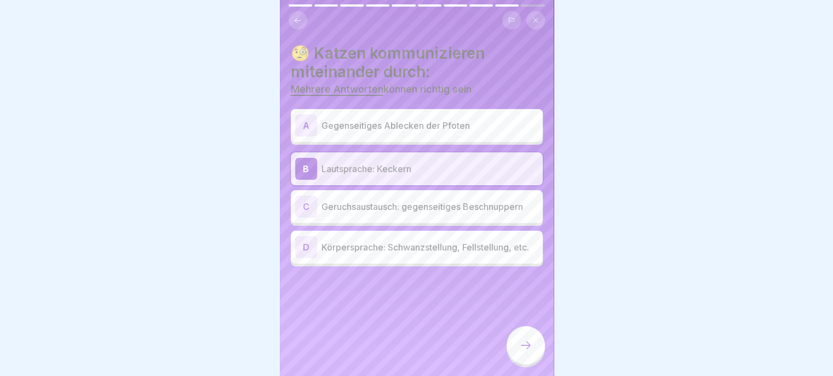
click at [503, 205] on div "C Geruchsaustausch: gegenseitiges Beschnuppern" at bounding box center [416, 207] width 243 height 22
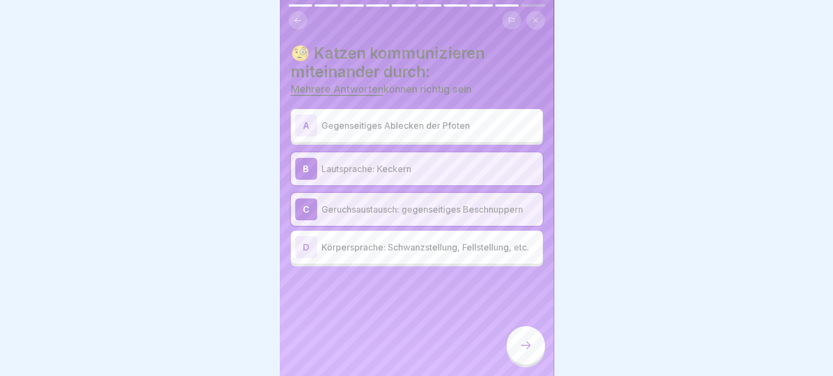
click at [508, 247] on p "Körpersprache: Schwanzstellung, Fellstellung, etc." at bounding box center [430, 246] width 217 height 13
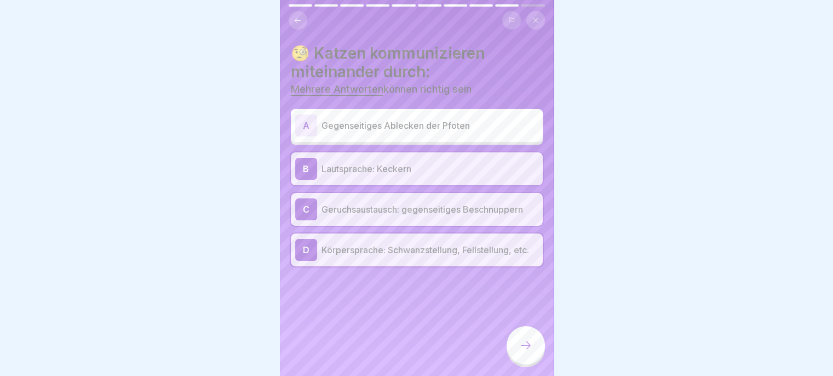
click at [521, 336] on div at bounding box center [526, 345] width 38 height 38
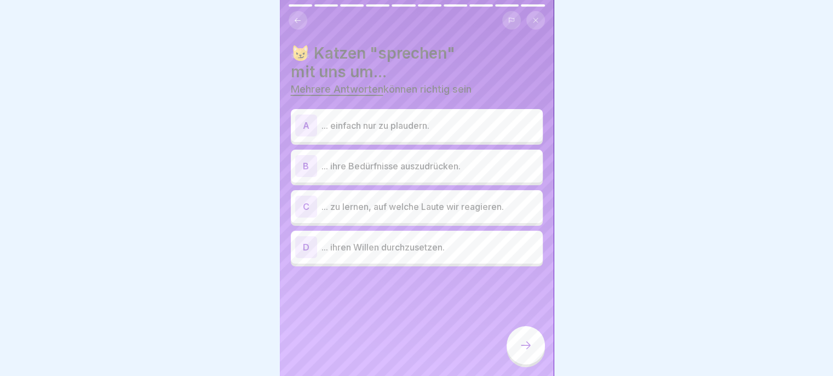
click at [364, 162] on p "... ihre Bedürfnisse auszudrücken." at bounding box center [430, 165] width 217 height 13
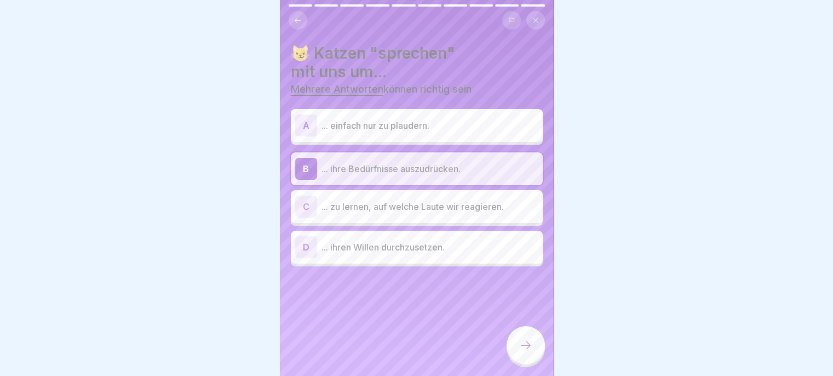
click at [337, 200] on p "... zu lernen, auf welche Laute wir reagieren." at bounding box center [430, 206] width 217 height 13
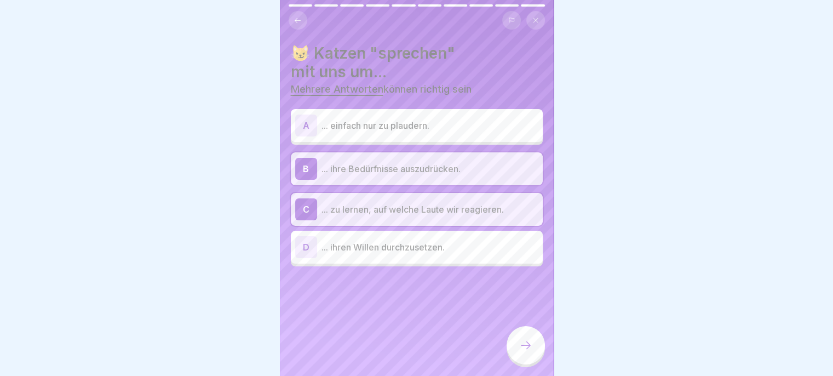
click at [337, 246] on div "D ... ihren Willen durchzusetzen." at bounding box center [416, 247] width 243 height 22
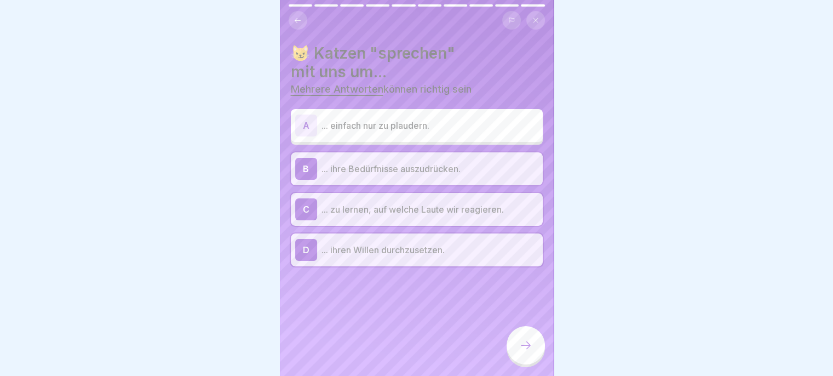
click at [346, 125] on div "A ... einfach nur zu plaudern." at bounding box center [416, 125] width 243 height 22
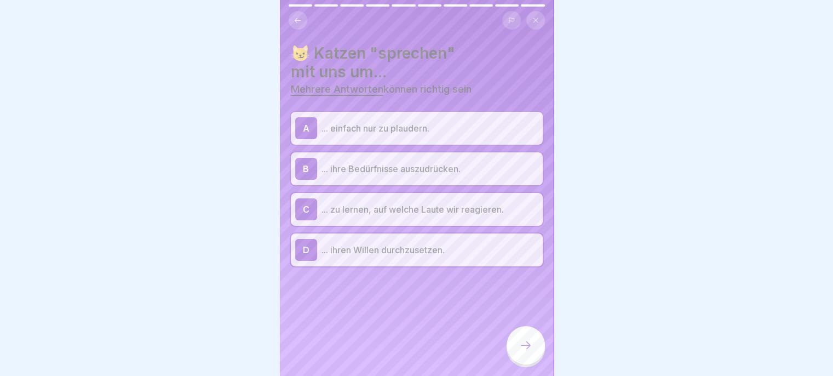
click at [526, 351] on icon at bounding box center [525, 344] width 13 height 13
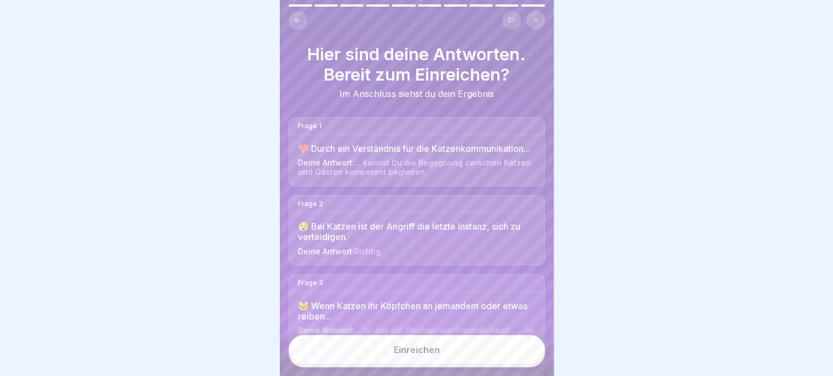
click at [511, 353] on button "Einreichen" at bounding box center [417, 350] width 256 height 30
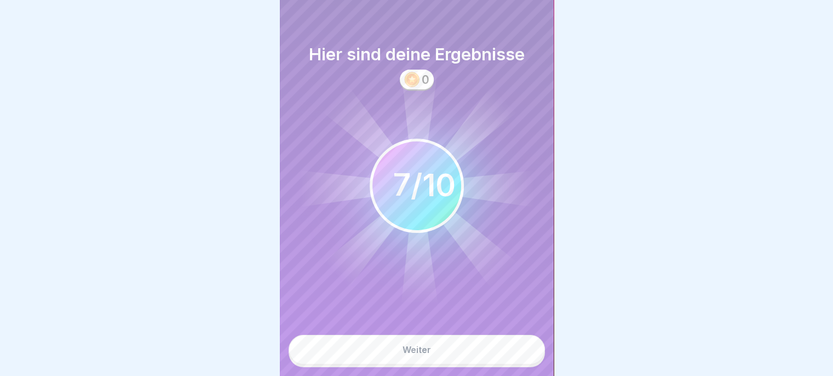
click at [512, 355] on button "Weiter" at bounding box center [417, 350] width 256 height 30
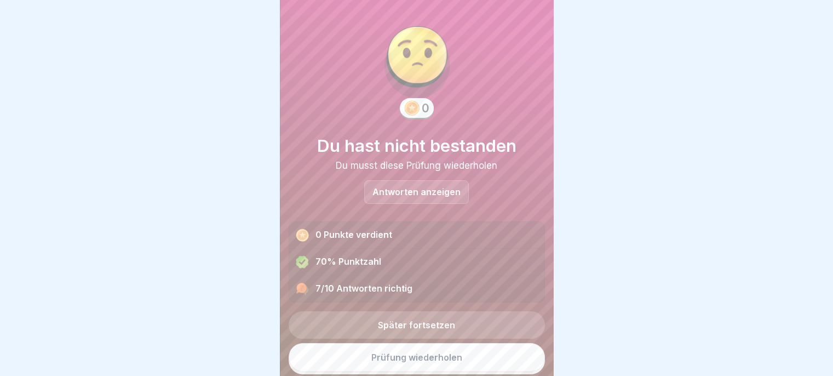
click at [443, 187] on p "Antworten anzeigen" at bounding box center [416, 191] width 88 height 9
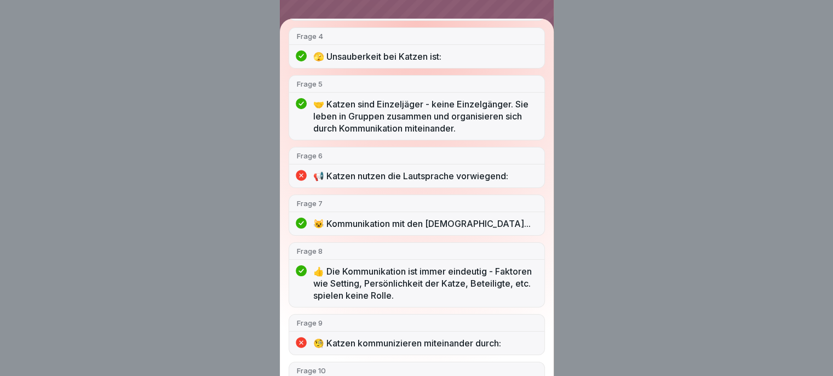
scroll to position [317, 0]
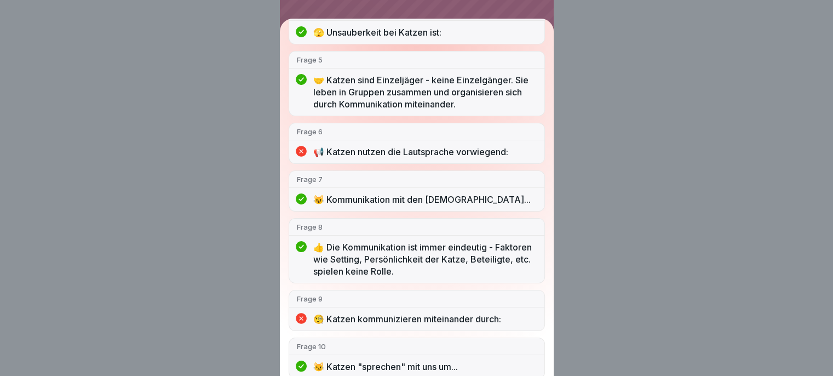
click at [575, 164] on div "Du hast nicht bestanden 7/10 Antworten richtig Frage 1 ❤️ Durch ein Verständnis…" at bounding box center [416, 188] width 833 height 376
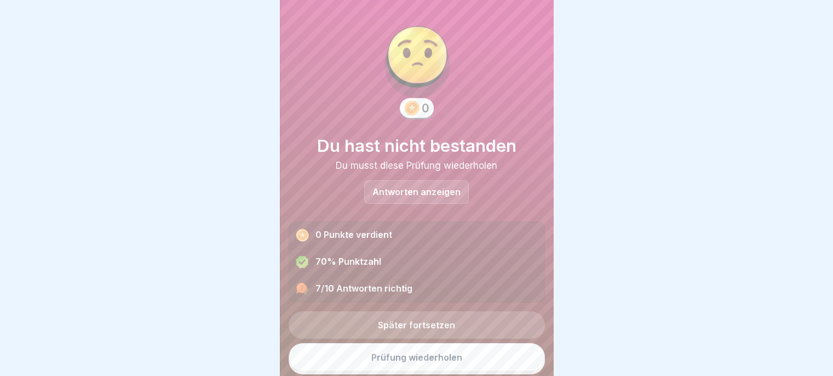
click at [458, 353] on link "Prüfung wiederholen" at bounding box center [417, 357] width 256 height 28
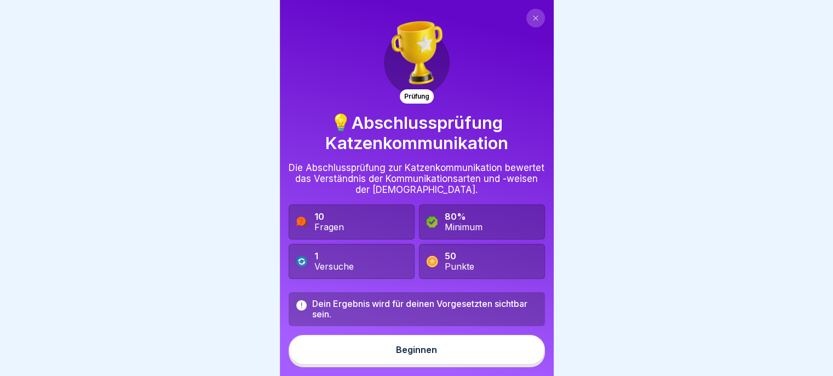
scroll to position [8, 0]
click at [468, 354] on button "Beginnen" at bounding box center [417, 350] width 256 height 30
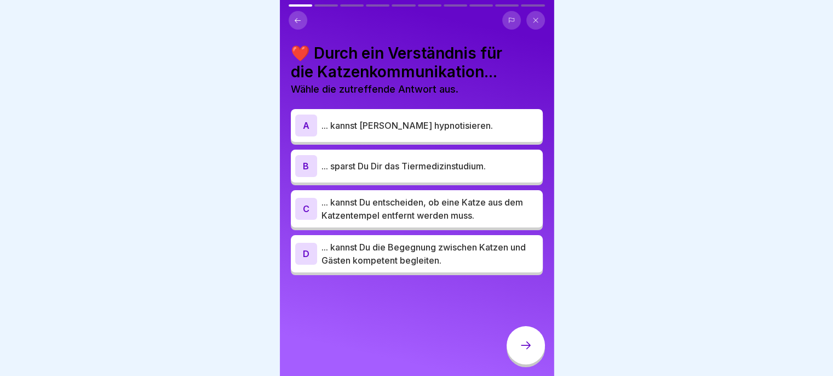
click at [484, 255] on p "... kannst Du die Begegnung zwischen Katzen und Gästen kompetent begleiten." at bounding box center [430, 253] width 217 height 26
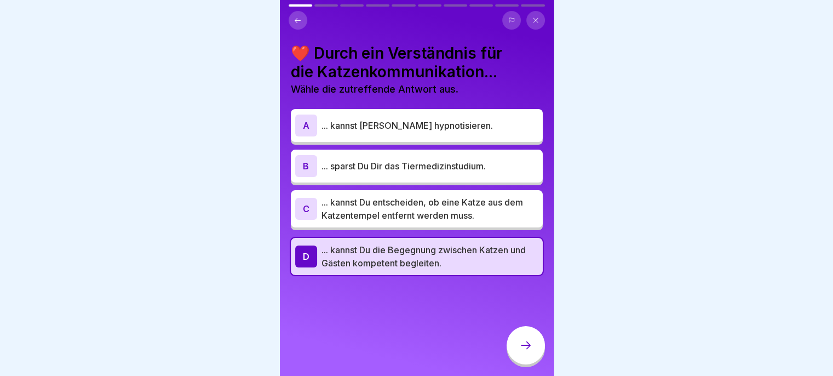
click at [527, 347] on icon at bounding box center [526, 345] width 10 height 8
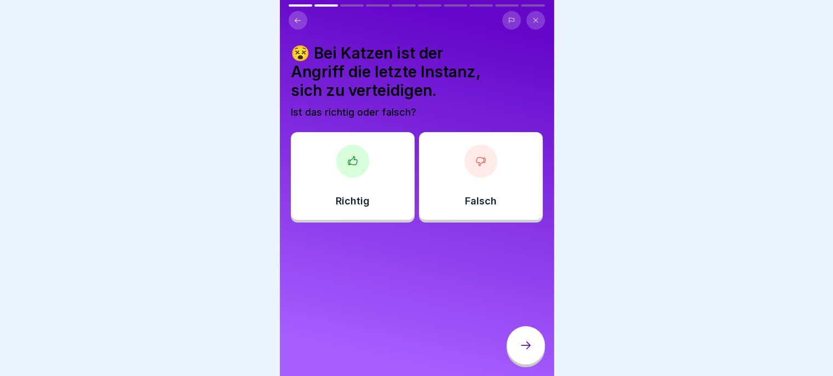
click at [369, 184] on div "Richtig" at bounding box center [353, 176] width 124 height 88
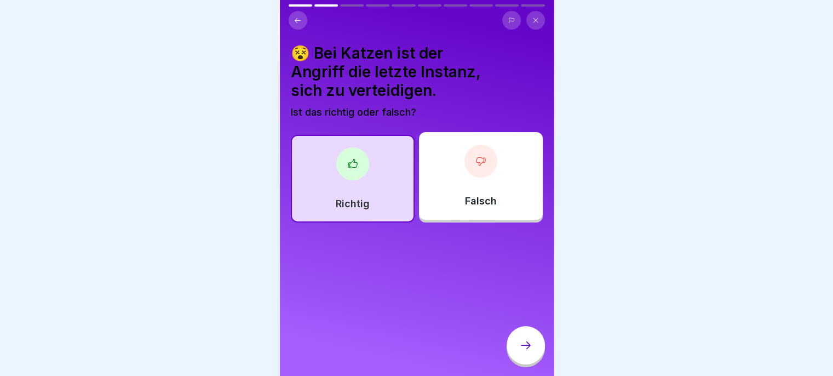
click at [526, 346] on icon at bounding box center [525, 344] width 13 height 13
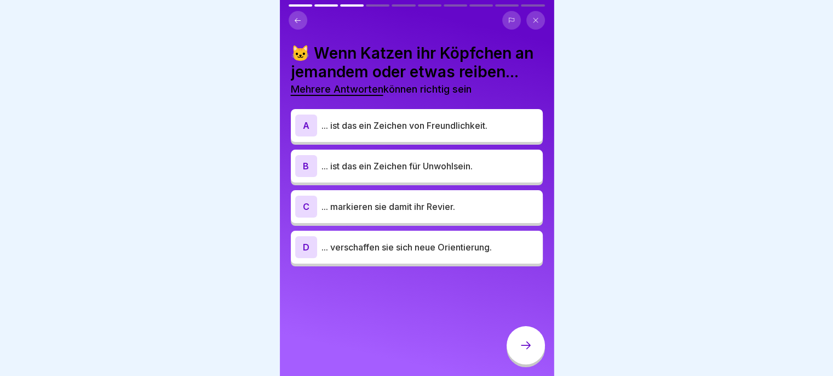
click at [481, 136] on div "A ... ist das ein Zeichen von Freundlichkeit." at bounding box center [416, 125] width 243 height 22
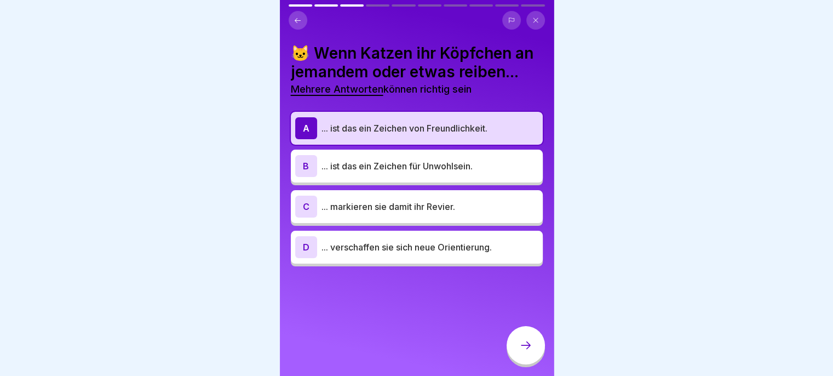
click at [487, 213] on p "... markieren sie damit ihr Revier." at bounding box center [430, 206] width 217 height 13
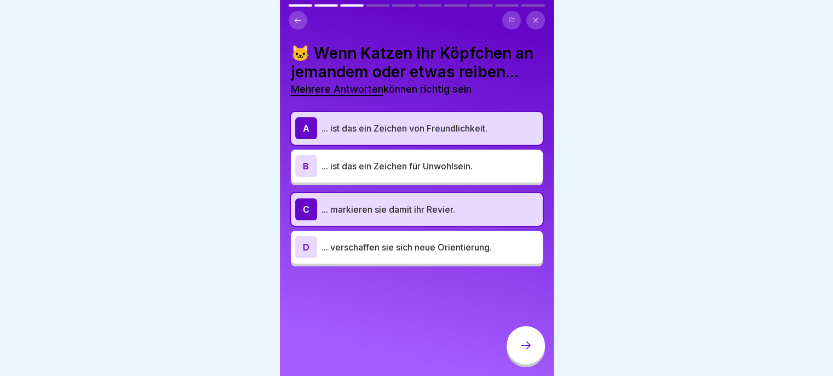
click at [526, 357] on div at bounding box center [526, 345] width 38 height 38
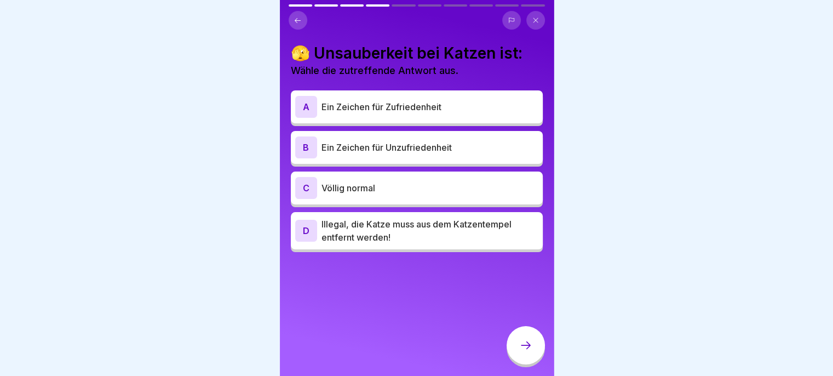
click at [452, 147] on div "B Ein Zeichen für Unzufriedenheit" at bounding box center [416, 147] width 243 height 22
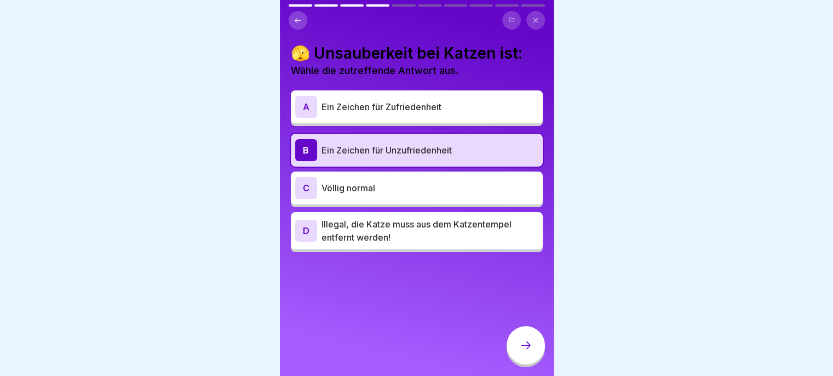
click at [524, 348] on icon at bounding box center [525, 344] width 13 height 13
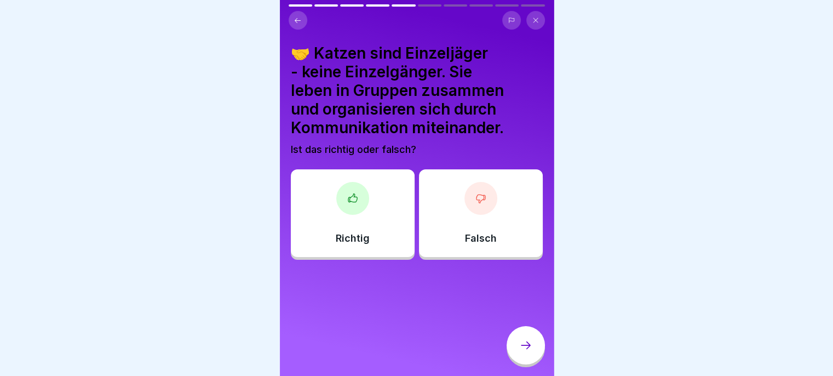
click at [370, 223] on div "Richtig" at bounding box center [353, 213] width 124 height 88
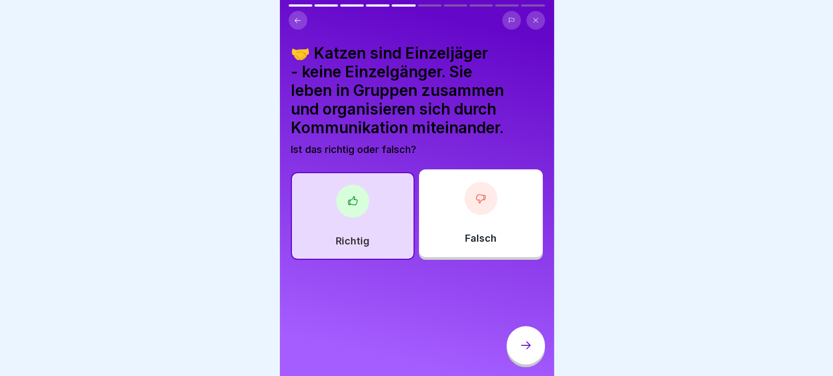
click at [527, 348] on icon at bounding box center [525, 344] width 13 height 13
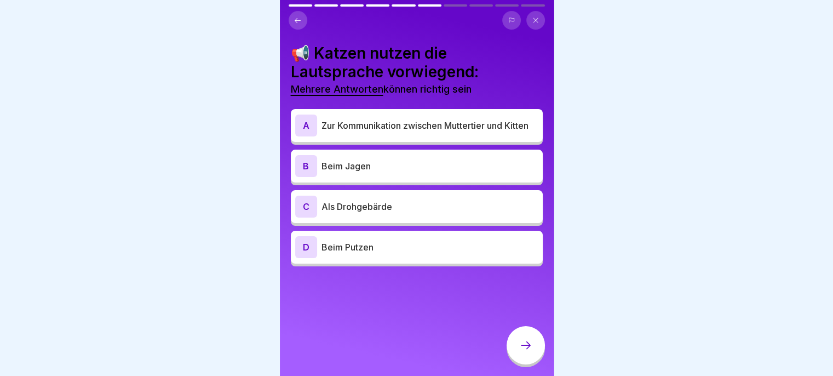
click at [451, 211] on div "C Als Drohgebärde" at bounding box center [416, 207] width 243 height 22
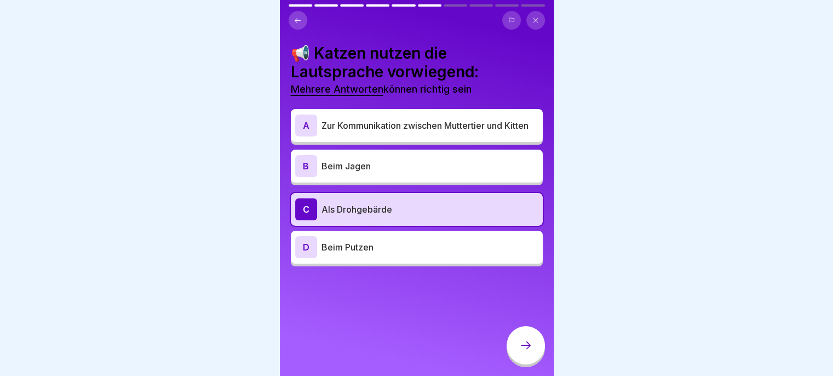
click at [464, 174] on div "B Beim Jagen" at bounding box center [417, 166] width 252 height 33
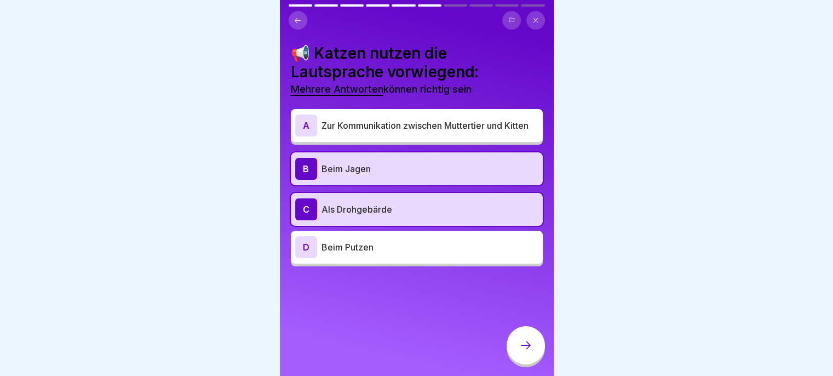
click at [521, 344] on icon at bounding box center [525, 344] width 13 height 13
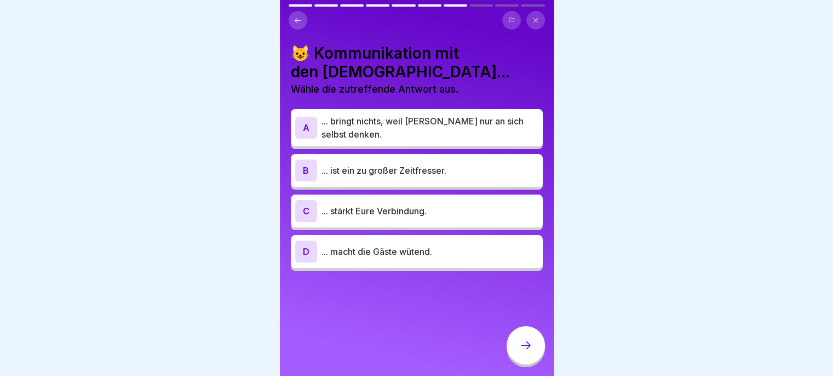
click at [465, 205] on p "... stärkt Eure Verbindung." at bounding box center [430, 210] width 217 height 13
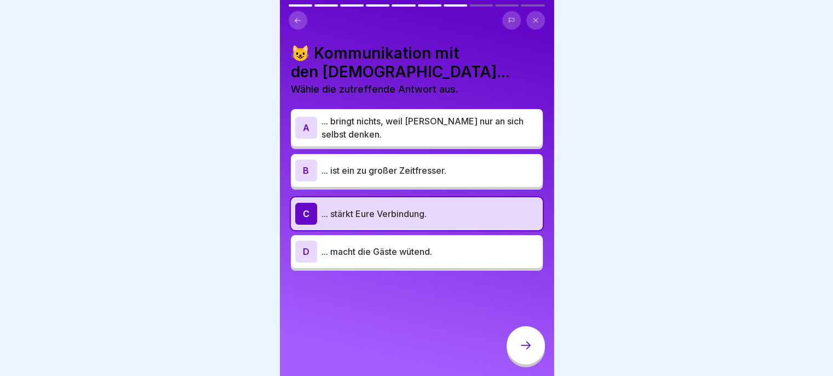
click at [525, 351] on icon at bounding box center [525, 344] width 13 height 13
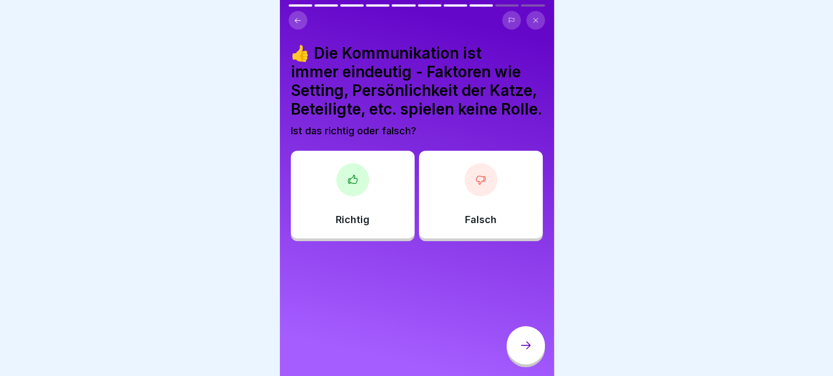
click at [485, 226] on p "Falsch" at bounding box center [481, 220] width 32 height 12
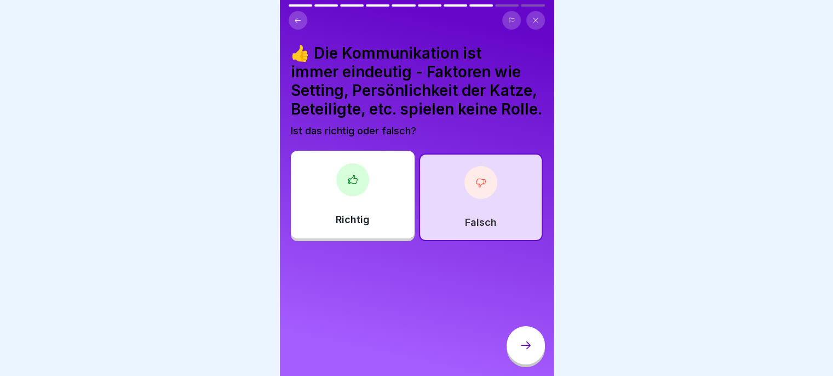
click at [526, 361] on div at bounding box center [526, 345] width 38 height 38
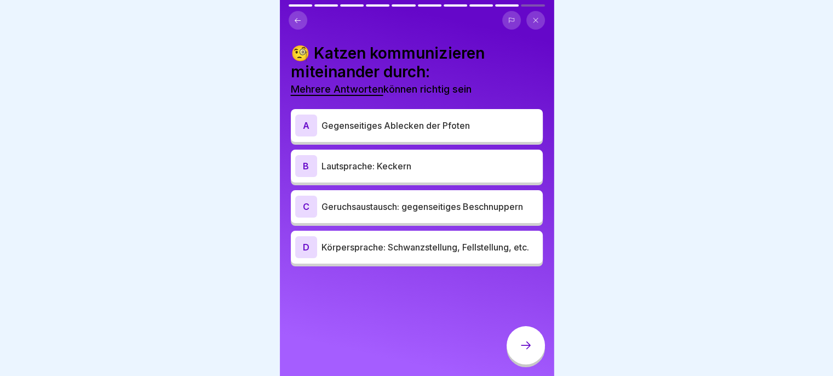
click at [478, 169] on div "B Lautsprache: Keckern" at bounding box center [417, 166] width 252 height 33
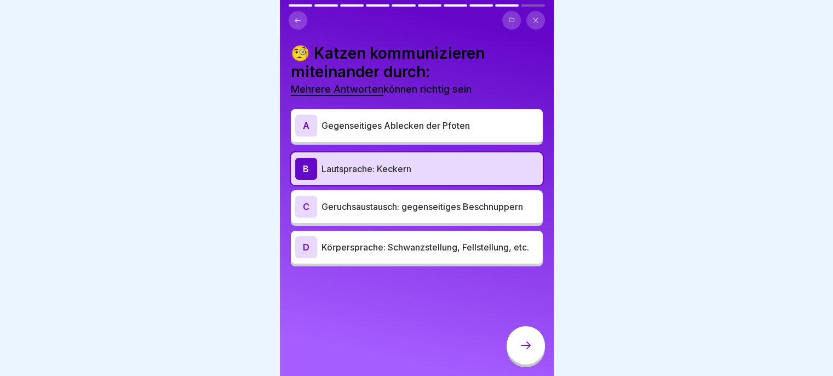
click at [490, 206] on div "C Geruchsaustausch: gegenseitiges Beschnuppern" at bounding box center [416, 207] width 243 height 22
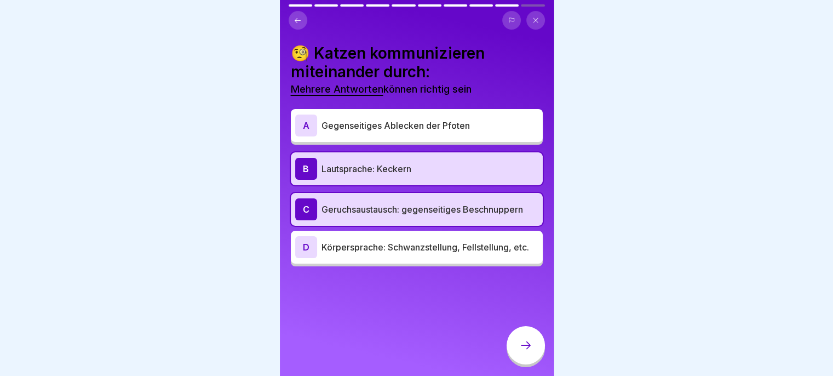
click at [487, 251] on p "Körpersprache: Schwanzstellung, Fellstellung, etc." at bounding box center [430, 246] width 217 height 13
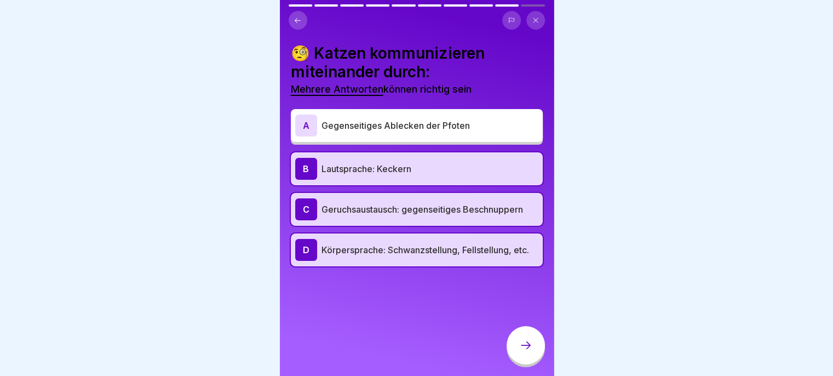
click at [528, 348] on icon at bounding box center [525, 344] width 13 height 13
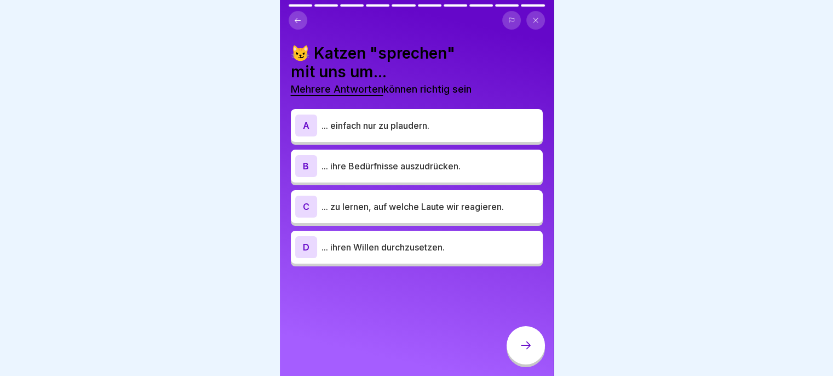
click at [297, 16] on icon at bounding box center [298, 20] width 8 height 8
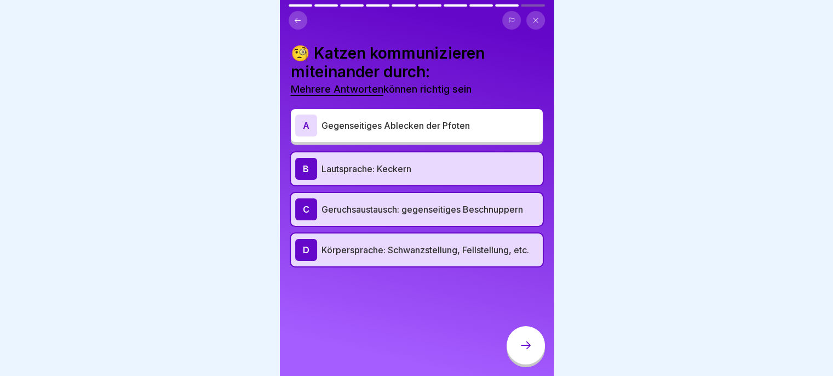
click at [462, 167] on div "B Lautsprache: Keckern" at bounding box center [416, 169] width 243 height 22
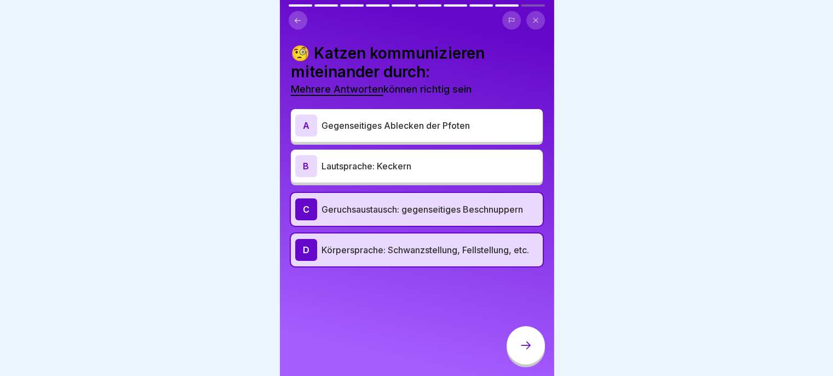
click at [517, 343] on div at bounding box center [526, 345] width 38 height 38
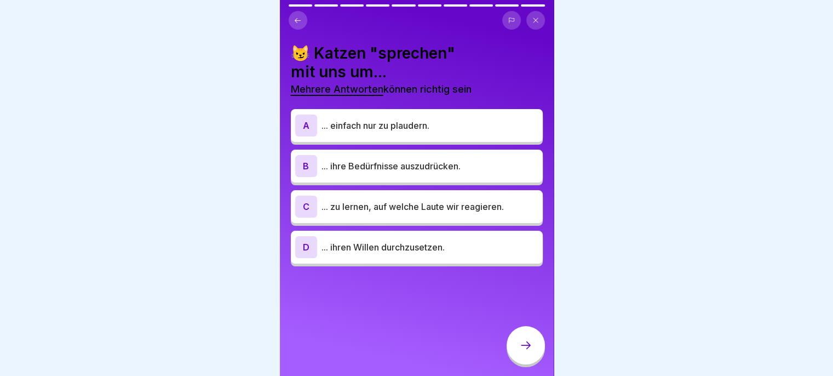
click at [451, 121] on p "... einfach nur zu plaudern." at bounding box center [430, 125] width 217 height 13
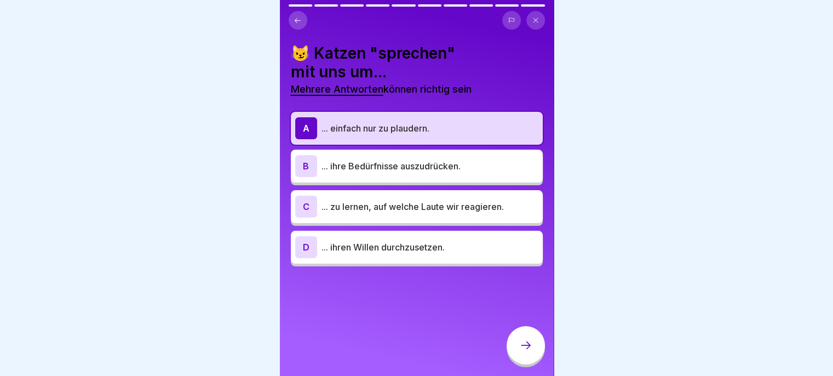
click at [447, 163] on p "... ihre Bedürfnisse auszudrücken." at bounding box center [430, 165] width 217 height 13
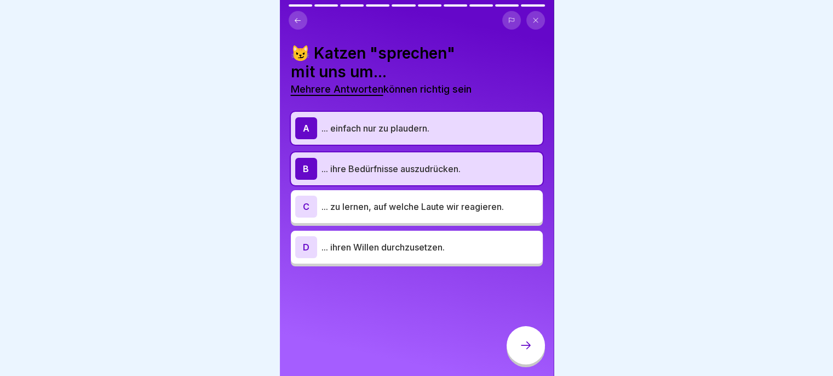
click at [445, 205] on div "C ... zu lernen, auf welche Laute wir reagieren." at bounding box center [416, 207] width 243 height 22
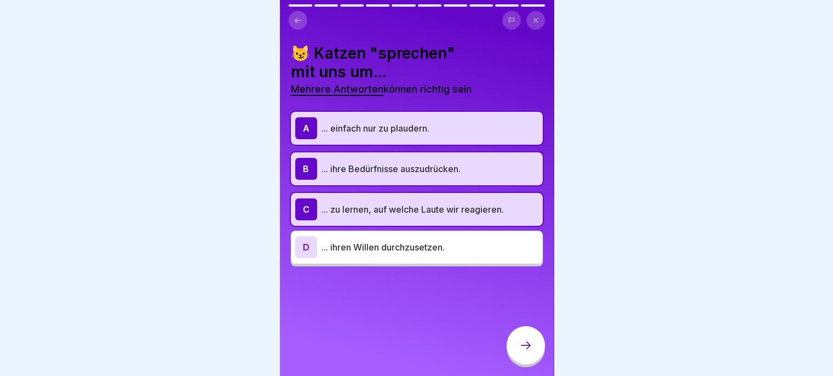
click at [443, 243] on p "... ihren Willen durchzusetzen." at bounding box center [430, 246] width 217 height 13
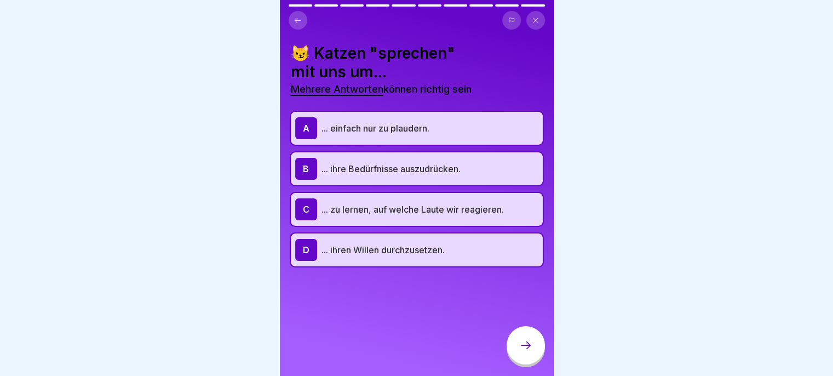
click at [516, 333] on div at bounding box center [526, 345] width 38 height 38
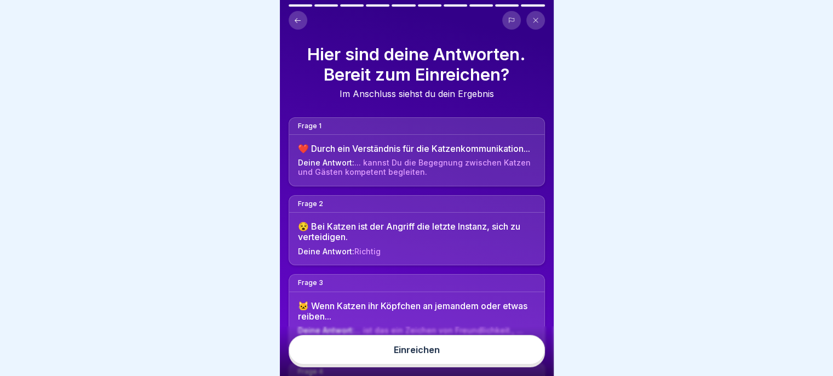
click at [494, 353] on button "Einreichen" at bounding box center [417, 350] width 256 height 30
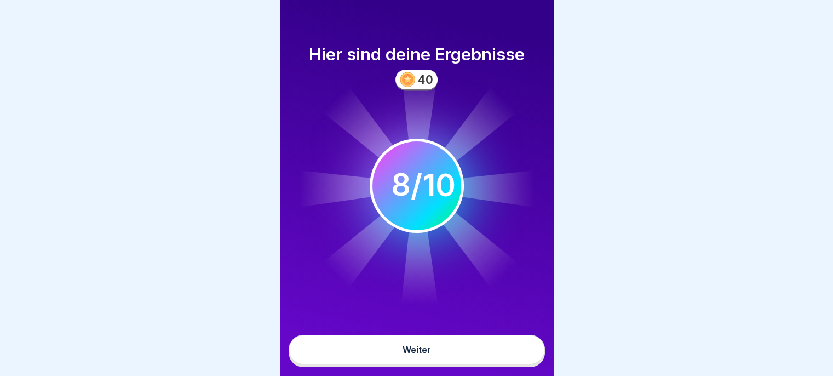
click at [475, 361] on button "Weiter" at bounding box center [417, 350] width 256 height 30
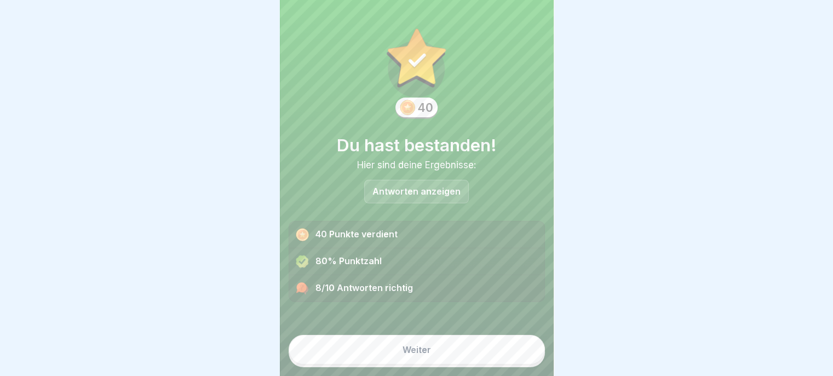
click at [440, 187] on p "Antworten anzeigen" at bounding box center [416, 191] width 88 height 9
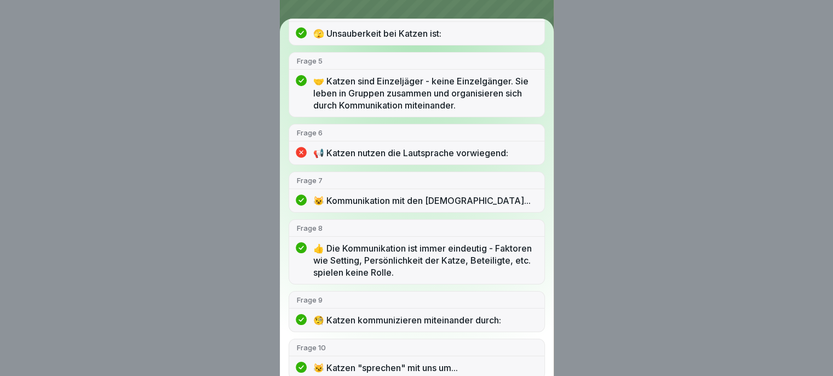
scroll to position [317, 0]
click at [609, 186] on div "Du hast bestanden! 8/10 Antworten richtig Frage 1 ❤️ Durch ein Verständnis für …" at bounding box center [416, 188] width 833 height 376
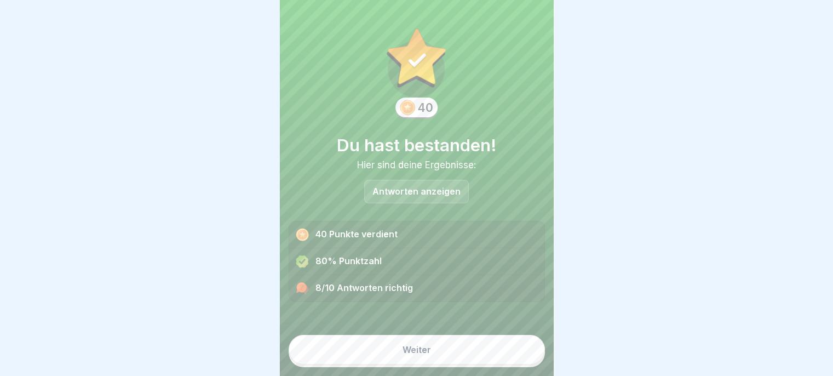
click at [484, 351] on button "Weiter" at bounding box center [417, 350] width 256 height 30
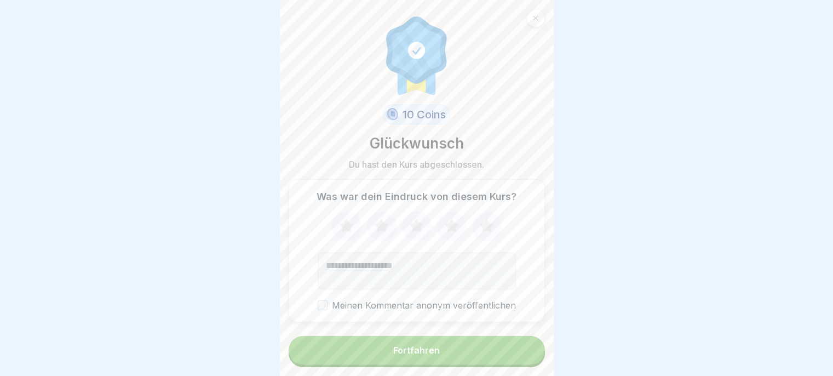
click at [447, 220] on icon at bounding box center [451, 226] width 14 height 14
click at [497, 354] on button "Fortfahren" at bounding box center [417, 350] width 256 height 28
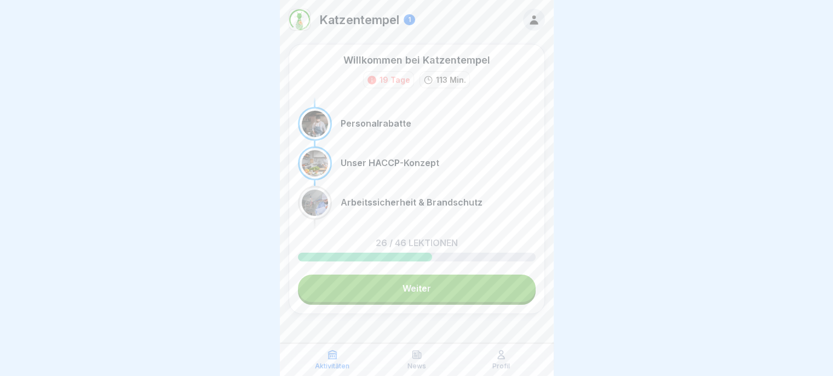
click at [364, 291] on link "Weiter" at bounding box center [417, 287] width 238 height 27
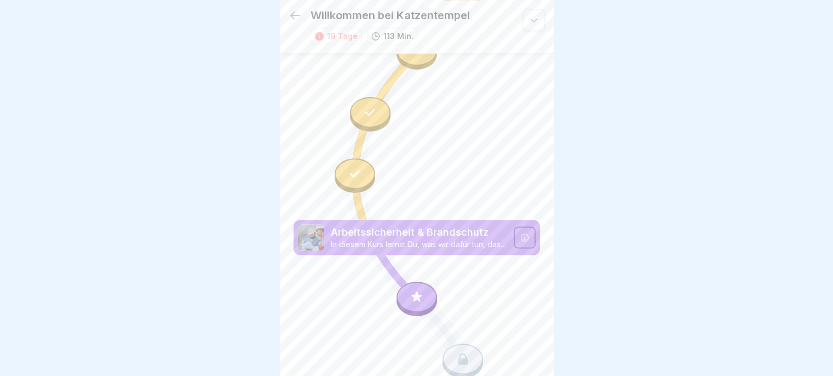
scroll to position [1724, 0]
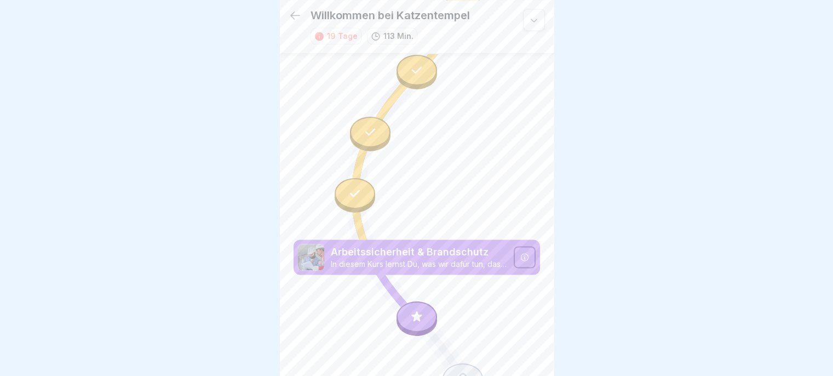
click at [410, 301] on div at bounding box center [417, 316] width 41 height 31
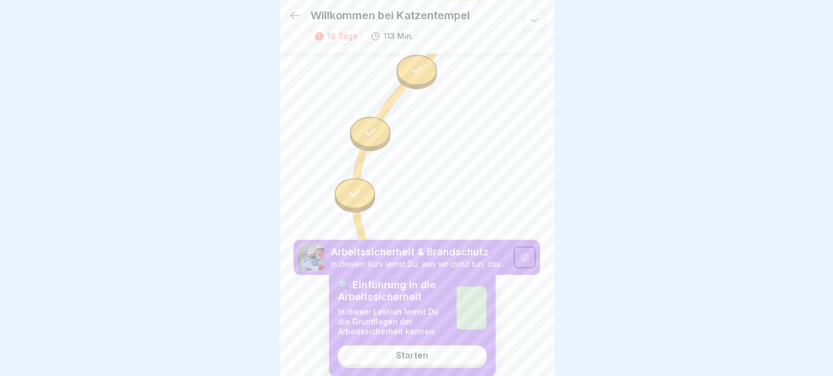
click at [379, 354] on link "Starten" at bounding box center [412, 355] width 149 height 20
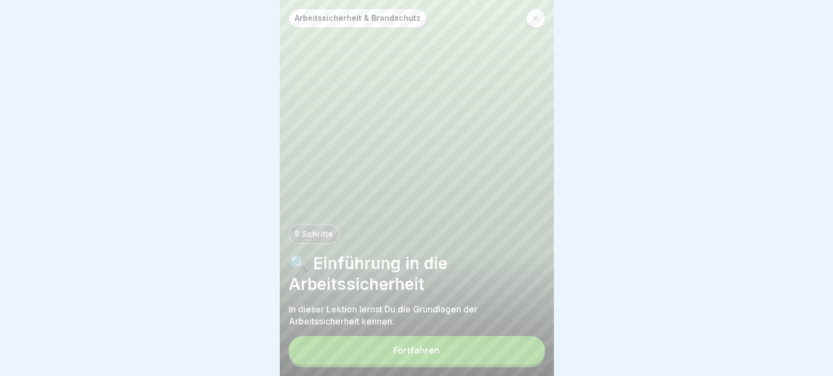
click at [492, 353] on button "Fortfahren" at bounding box center [417, 350] width 256 height 28
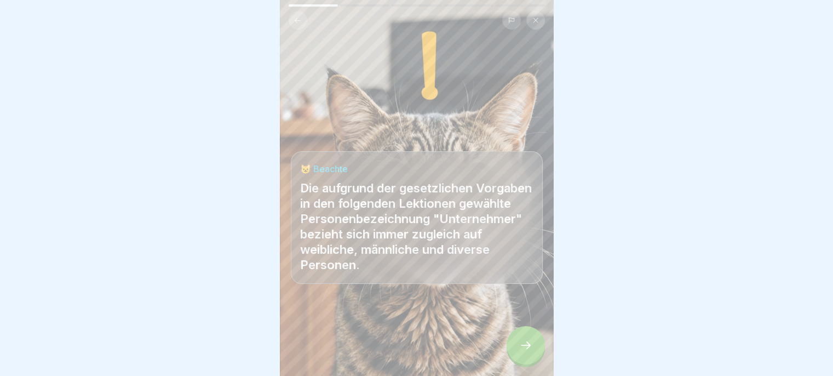
click at [521, 344] on icon at bounding box center [525, 344] width 13 height 13
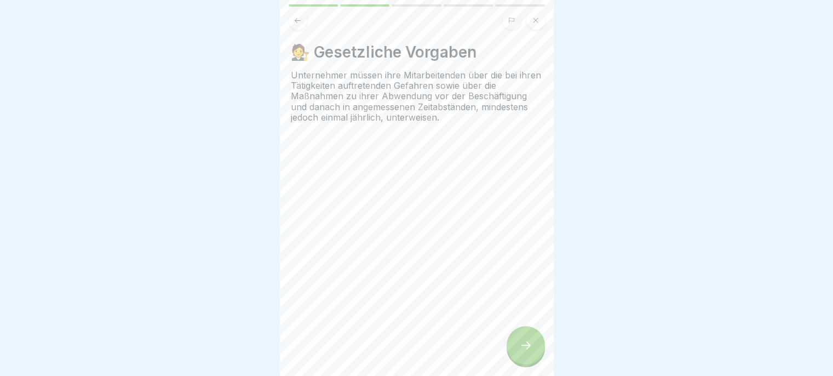
click at [294, 15] on button at bounding box center [298, 20] width 19 height 19
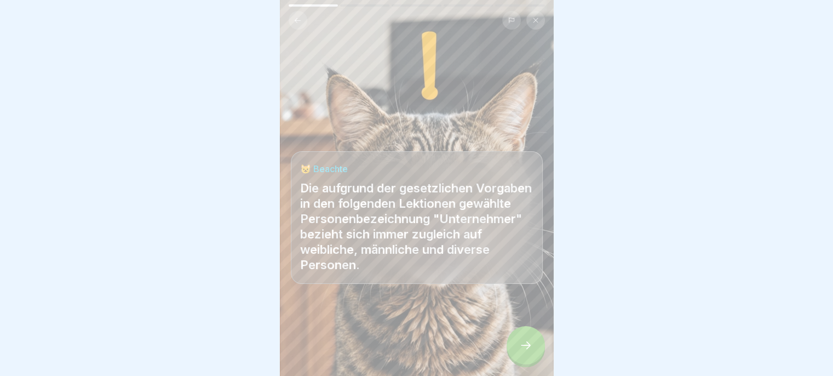
click at [523, 355] on div at bounding box center [526, 345] width 38 height 38
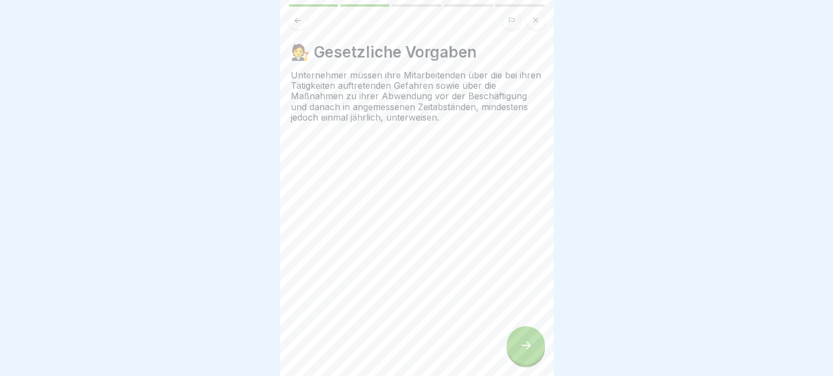
click at [524, 359] on div at bounding box center [526, 345] width 38 height 38
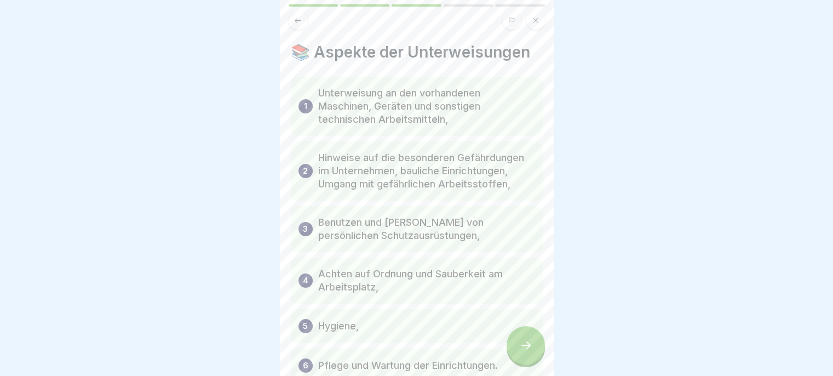
click at [532, 351] on icon at bounding box center [525, 344] width 13 height 13
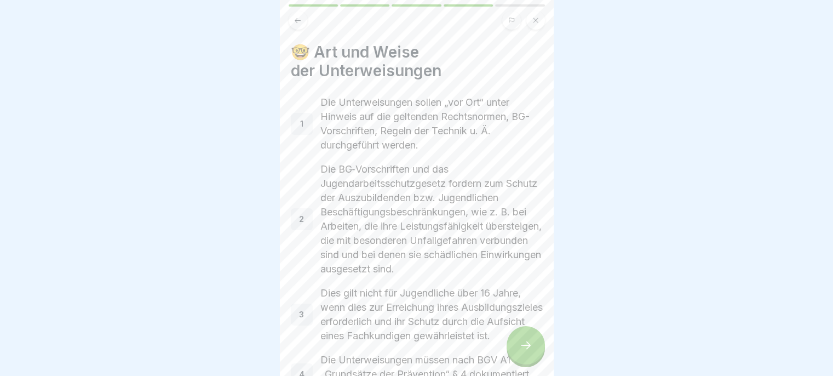
click at [526, 348] on icon at bounding box center [526, 345] width 10 height 8
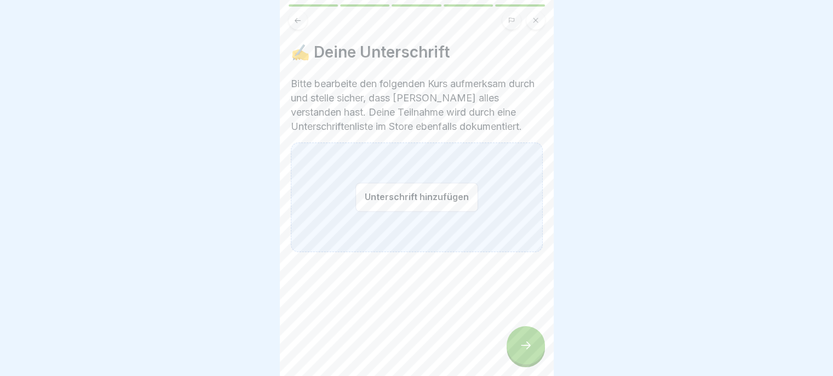
click at [371, 183] on button "Unterschrift hinzufügen" at bounding box center [416, 196] width 123 height 29
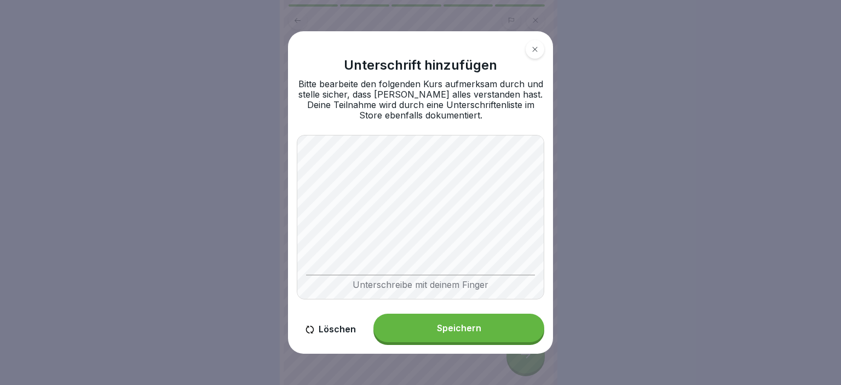
click at [473, 333] on button "Speichern" at bounding box center [459, 327] width 171 height 28
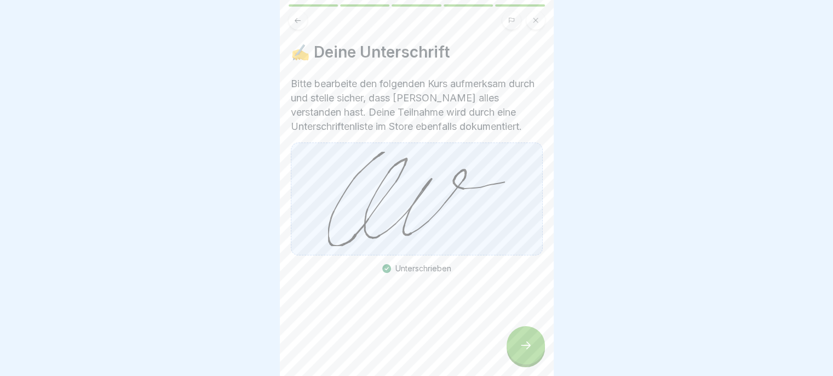
click at [524, 360] on div at bounding box center [526, 345] width 38 height 38
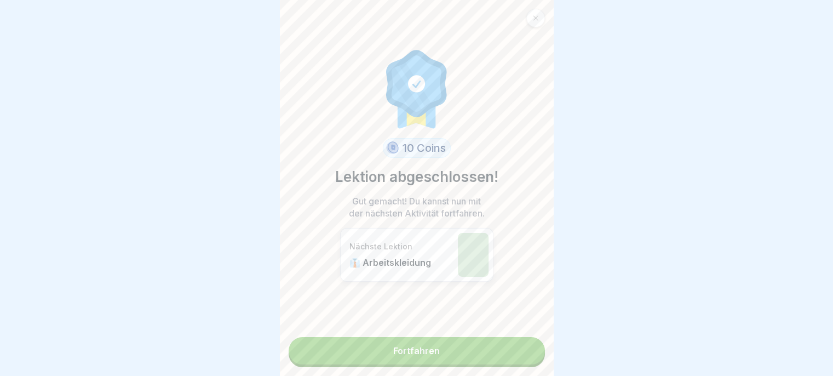
click at [507, 355] on link "Fortfahren" at bounding box center [417, 350] width 256 height 27
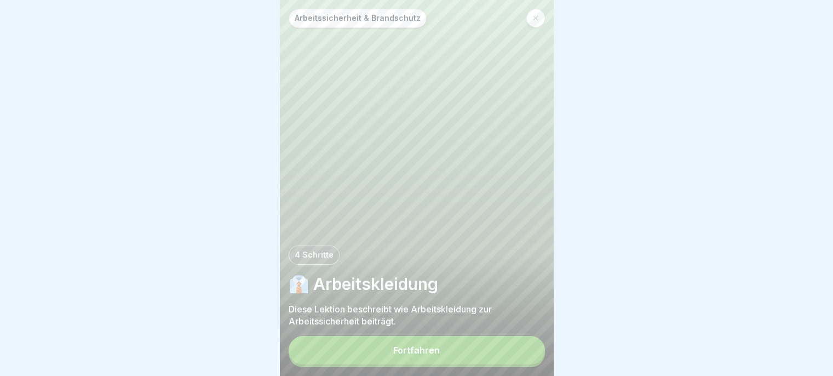
click at [506, 358] on button "Fortfahren" at bounding box center [417, 350] width 256 height 28
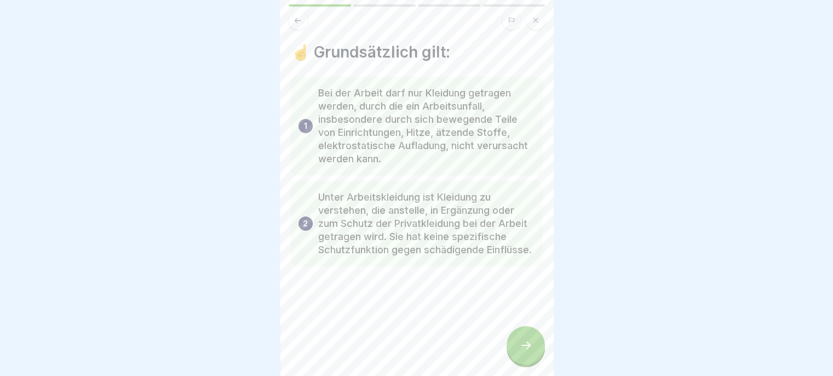
click at [526, 352] on icon at bounding box center [525, 344] width 13 height 13
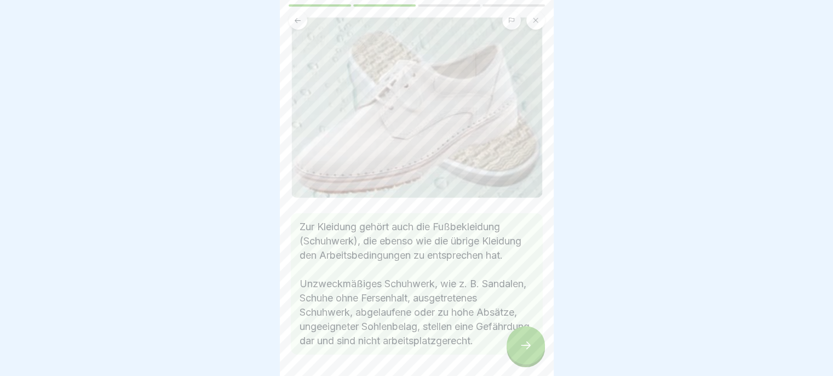
scroll to position [127, 0]
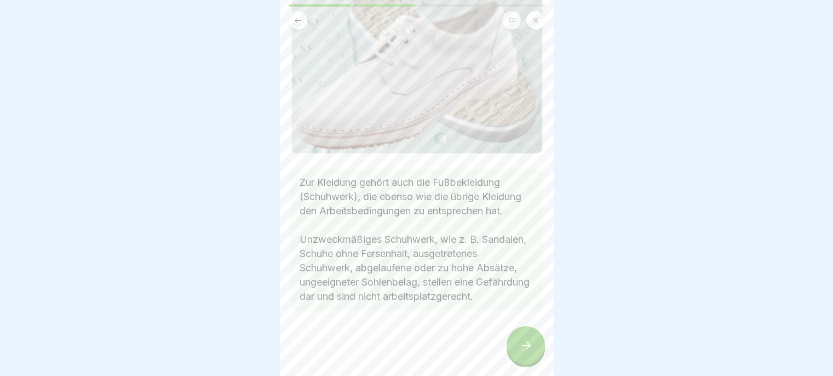
click at [523, 349] on icon at bounding box center [526, 345] width 10 height 8
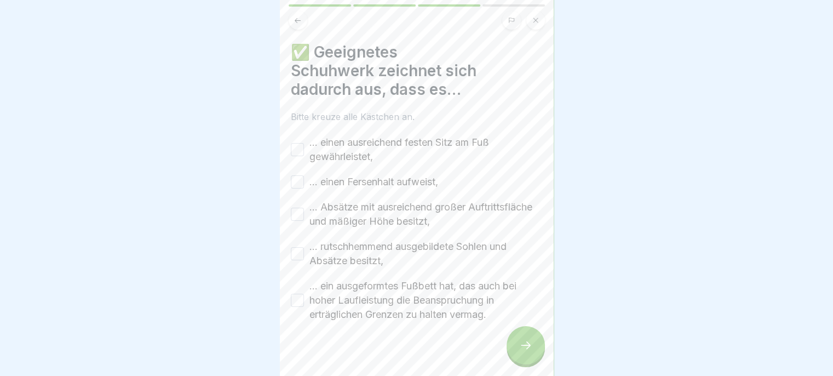
click at [441, 145] on label "… einen ausreichend festen Sitz am Fuß gewährleistet," at bounding box center [425, 149] width 233 height 28
click at [304, 145] on button "… einen ausreichend festen Sitz am Fuß gewährleistet," at bounding box center [297, 149] width 13 height 13
click at [415, 186] on label "… einen Fersenhalt aufweist," at bounding box center [373, 182] width 129 height 14
click at [304, 186] on button "… einen Fersenhalt aufweist," at bounding box center [297, 181] width 13 height 13
click at [432, 217] on label "… Absätze mit ausreichend großer Auftrittsfläche und mäßiger Höhe besitzt," at bounding box center [425, 214] width 233 height 28
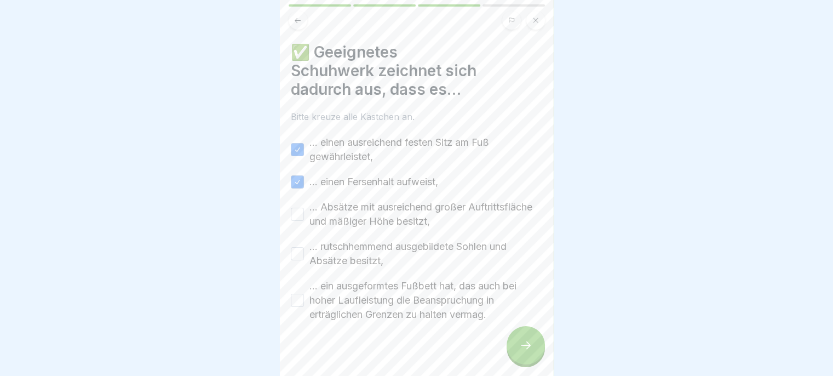
click at [304, 217] on button "… Absätze mit ausreichend großer Auftrittsfläche und mäßiger Höhe besitzt," at bounding box center [297, 214] width 13 height 13
click at [441, 257] on label "… rutschhemmend ausgebildete Sohlen und Absätze besitzt," at bounding box center [425, 253] width 233 height 28
click at [304, 257] on button "… rutschhemmend ausgebildete Sohlen und Absätze besitzt," at bounding box center [297, 253] width 13 height 13
click at [429, 315] on label "… ein ausgeformtes Fußbett hat, das auch bei hoher Laufleistung die Beanspruchu…" at bounding box center [425, 300] width 233 height 43
click at [304, 307] on button "… ein ausgeformtes Fußbett hat, das auch bei hoher Laufleistung die Beanspruchu…" at bounding box center [297, 300] width 13 height 13
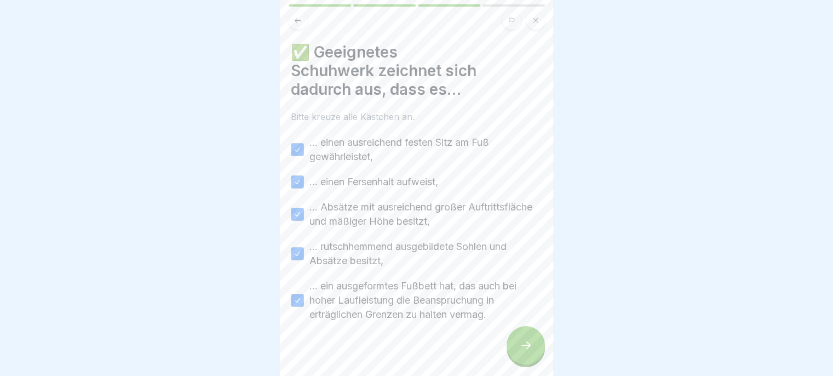
click at [524, 352] on icon at bounding box center [525, 344] width 13 height 13
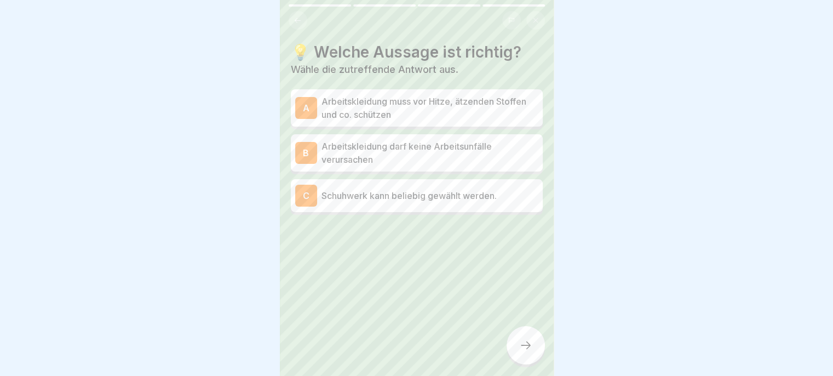
click at [480, 157] on p "Arbeitskleidung darf keine Arbeitsunfälle verursachen" at bounding box center [430, 153] width 217 height 26
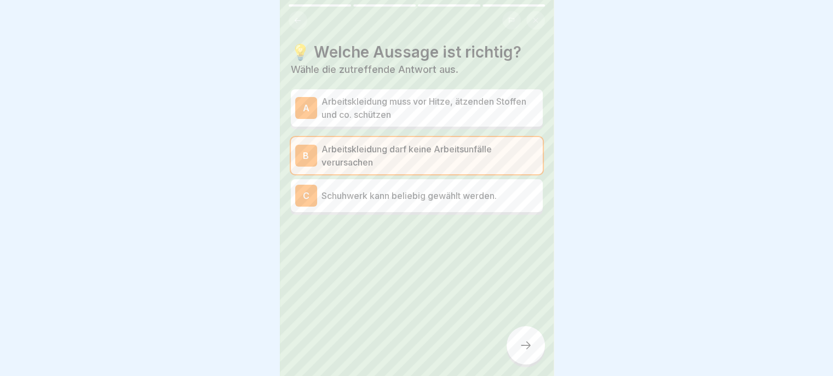
click at [504, 110] on p "Arbeitskleidung muss vor Hitze, ätzenden Stoffen und co. schützen" at bounding box center [430, 108] width 217 height 26
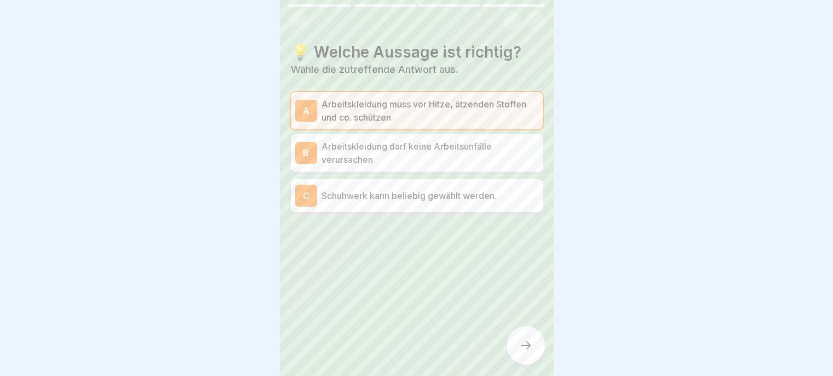
click at [493, 153] on p "Arbeitskleidung darf keine Arbeitsunfälle verursachen" at bounding box center [430, 153] width 217 height 26
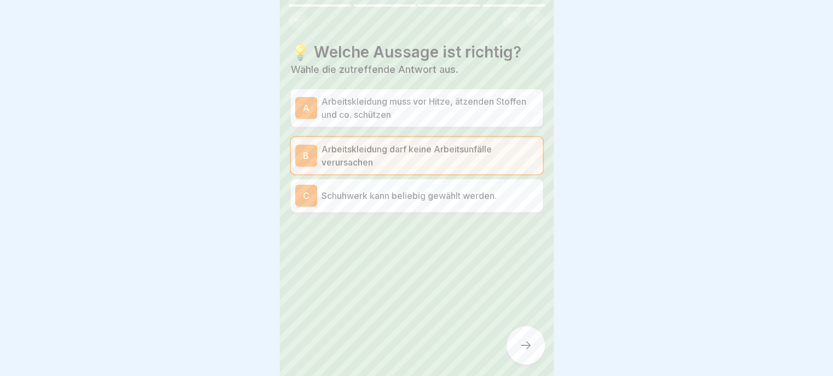
click at [524, 352] on icon at bounding box center [525, 344] width 13 height 13
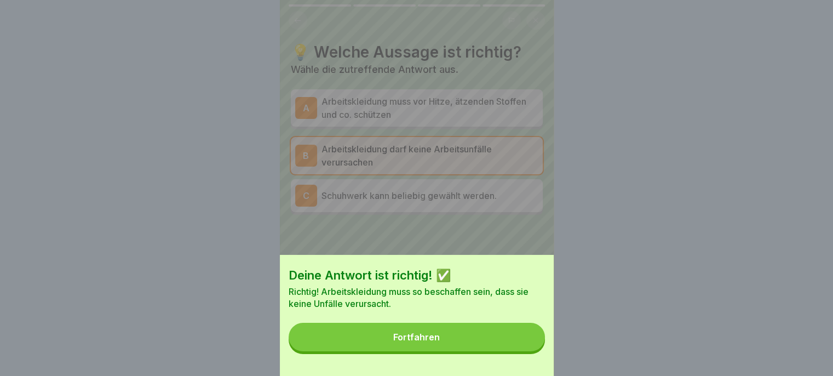
click at [497, 346] on button "Fortfahren" at bounding box center [417, 337] width 256 height 28
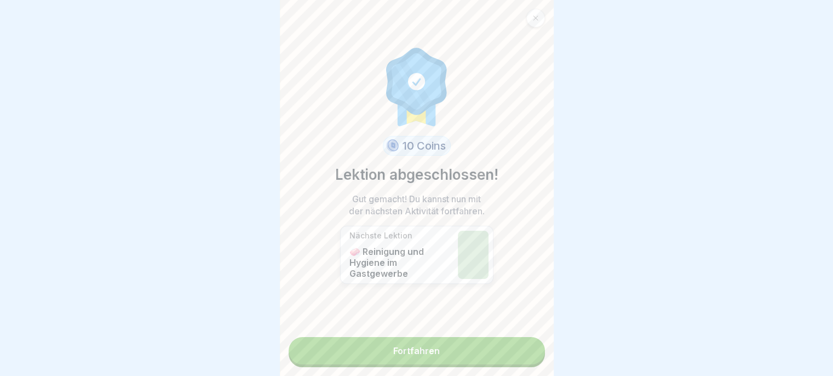
click at [497, 359] on link "Fortfahren" at bounding box center [417, 350] width 256 height 27
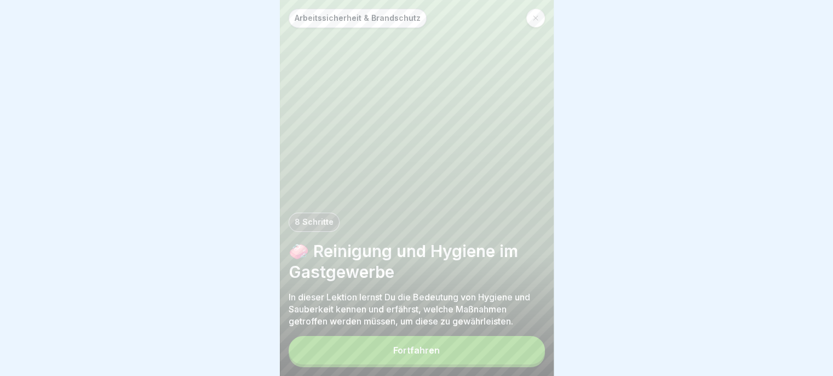
click at [495, 364] on button "Fortfahren" at bounding box center [417, 350] width 256 height 28
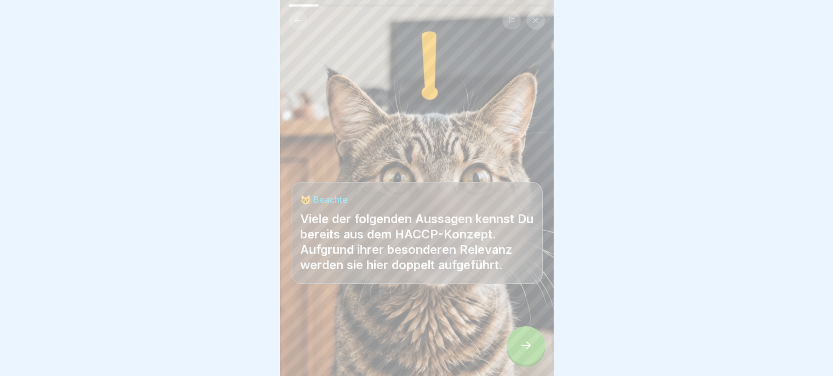
click at [519, 348] on icon at bounding box center [525, 344] width 13 height 13
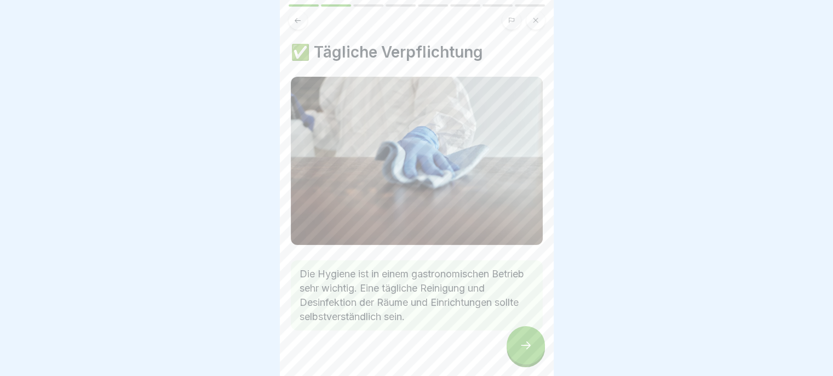
click at [518, 349] on div at bounding box center [526, 345] width 38 height 38
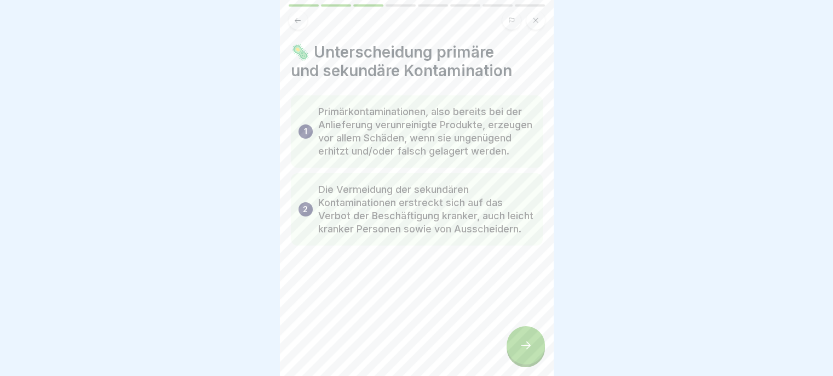
click at [518, 352] on div at bounding box center [526, 345] width 38 height 38
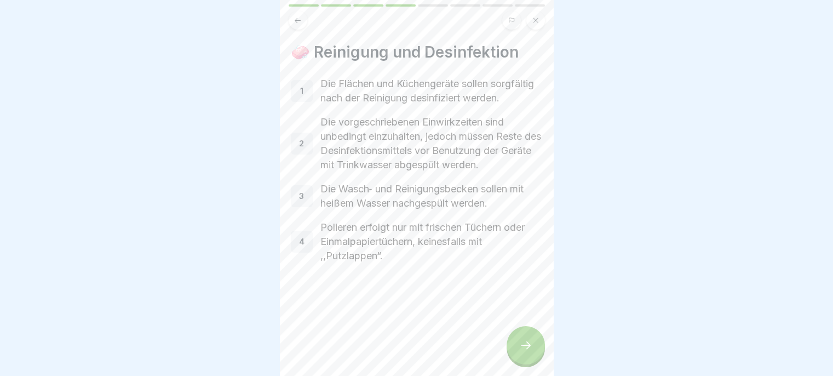
click at [520, 351] on icon at bounding box center [525, 344] width 13 height 13
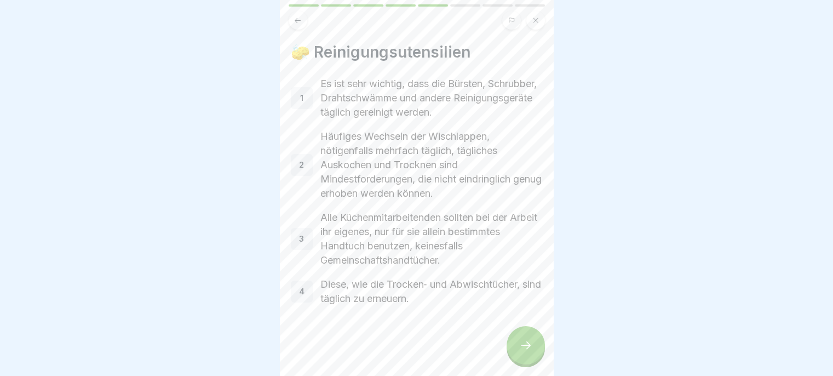
click at [520, 350] on icon at bounding box center [525, 344] width 13 height 13
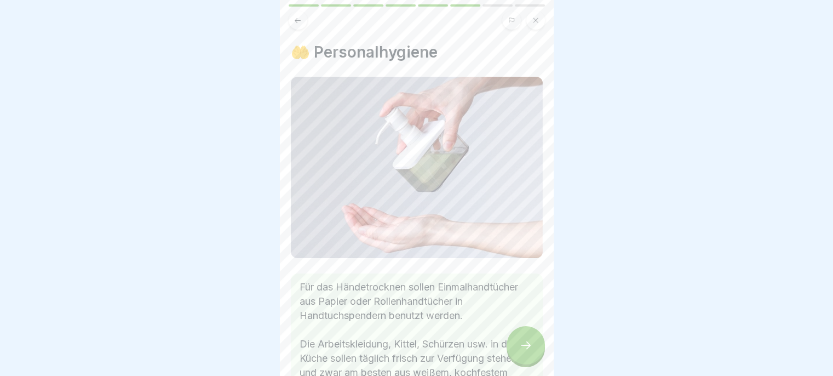
click at [521, 352] on icon at bounding box center [525, 344] width 13 height 13
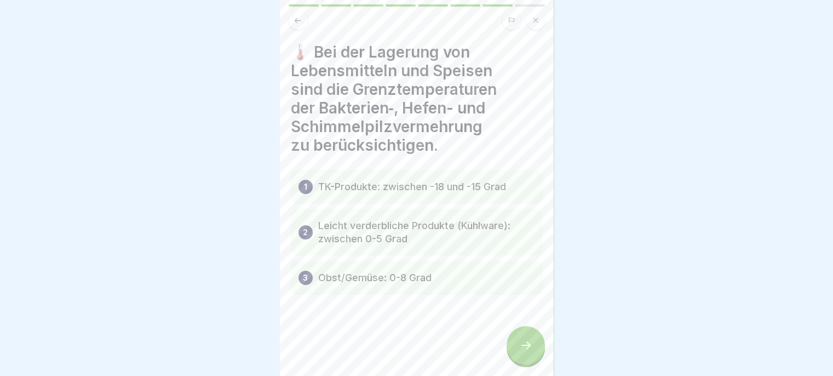
click at [521, 352] on icon at bounding box center [525, 344] width 13 height 13
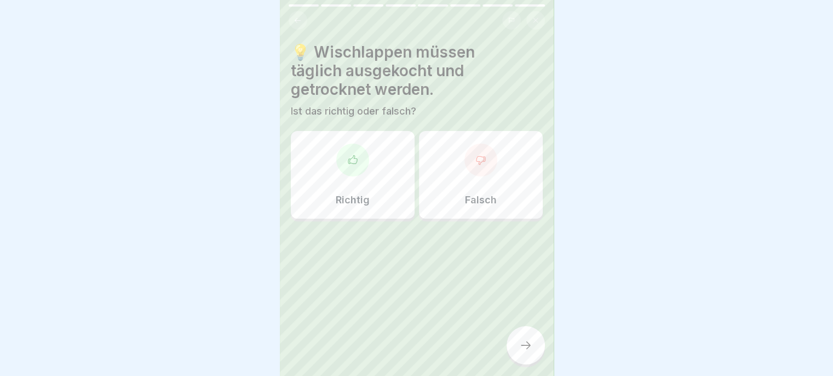
click at [297, 25] on button at bounding box center [298, 20] width 19 height 19
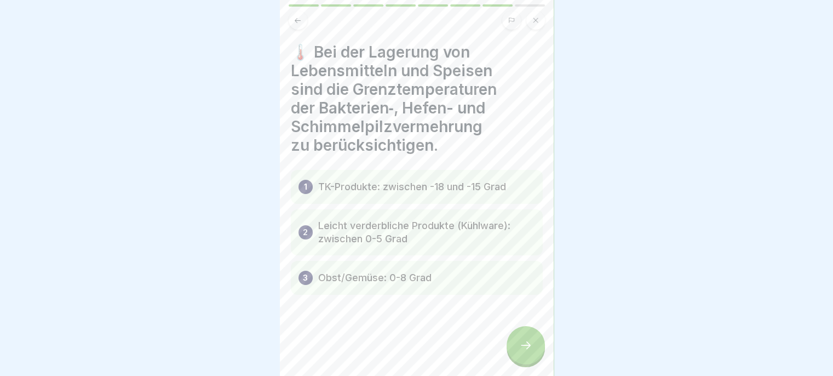
click at [526, 352] on icon at bounding box center [525, 344] width 13 height 13
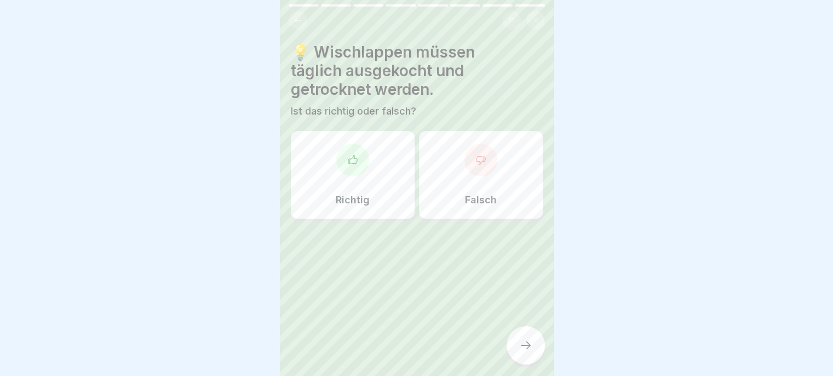
click at [372, 191] on div "Richtig" at bounding box center [353, 175] width 124 height 88
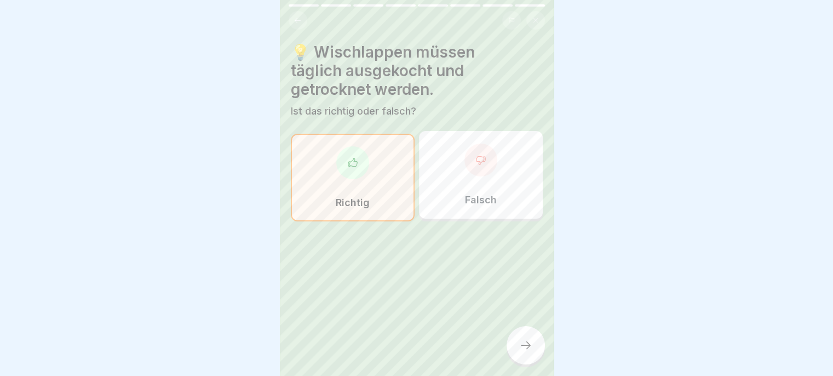
click at [532, 355] on div at bounding box center [526, 345] width 38 height 38
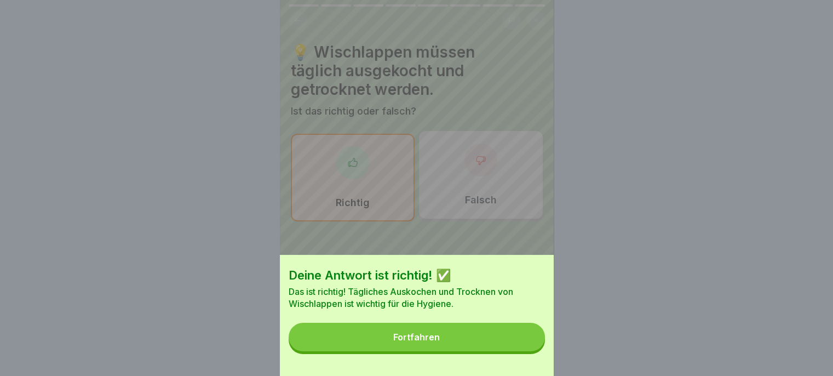
click at [508, 351] on button "Fortfahren" at bounding box center [417, 337] width 256 height 28
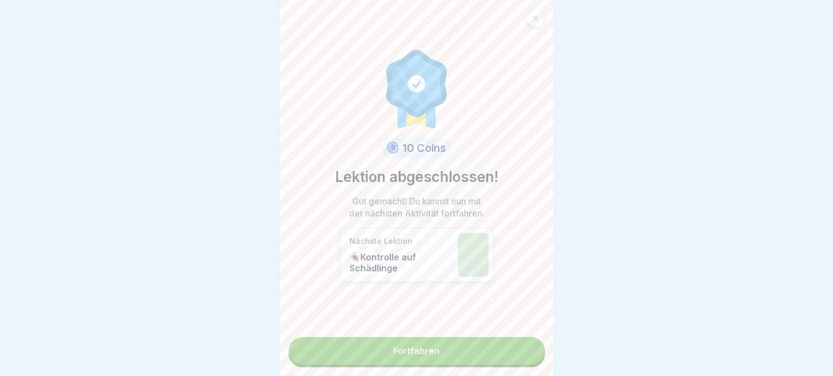
click at [512, 358] on link "Fortfahren" at bounding box center [417, 350] width 256 height 27
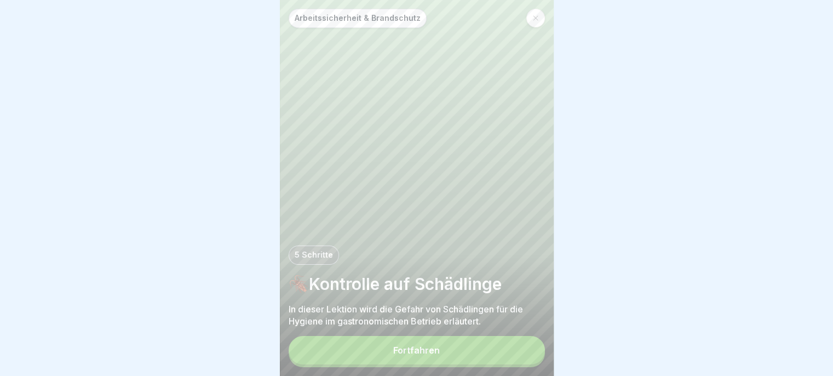
click at [514, 357] on button "Fortfahren" at bounding box center [417, 350] width 256 height 28
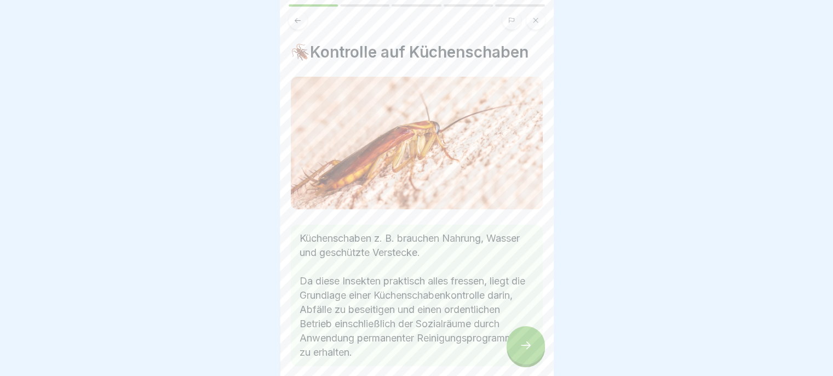
click at [524, 352] on icon at bounding box center [525, 344] width 13 height 13
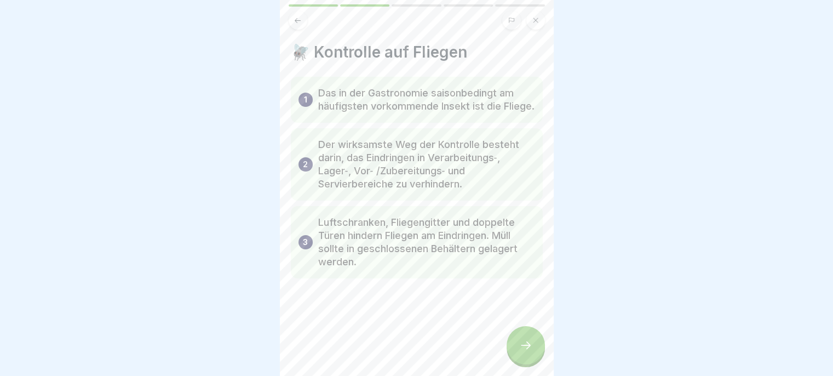
click at [524, 352] on icon at bounding box center [525, 344] width 13 height 13
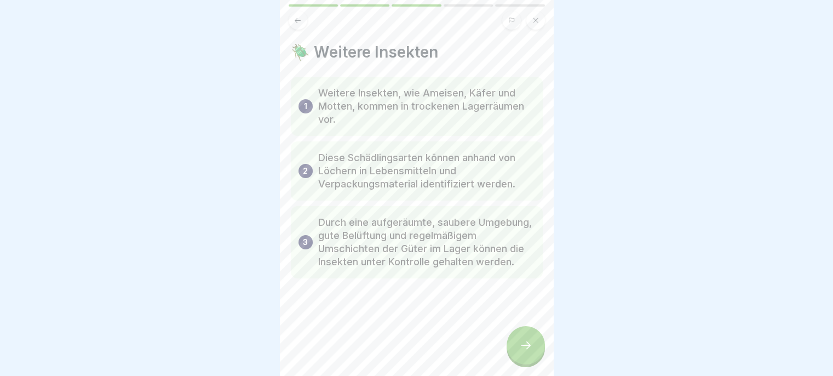
click at [522, 349] on icon at bounding box center [526, 345] width 10 height 8
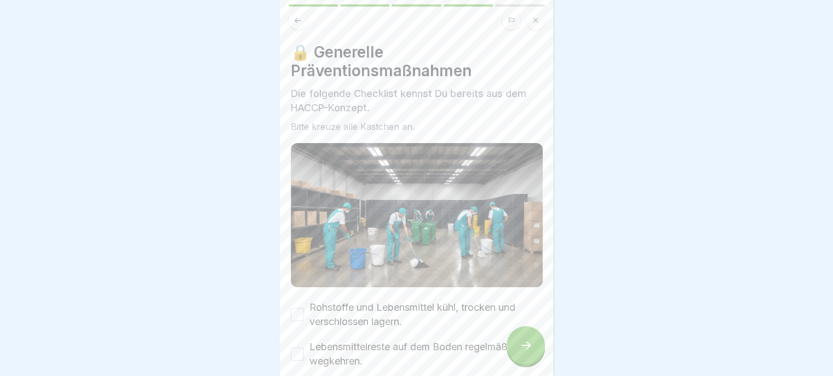
click at [521, 352] on icon at bounding box center [525, 344] width 13 height 13
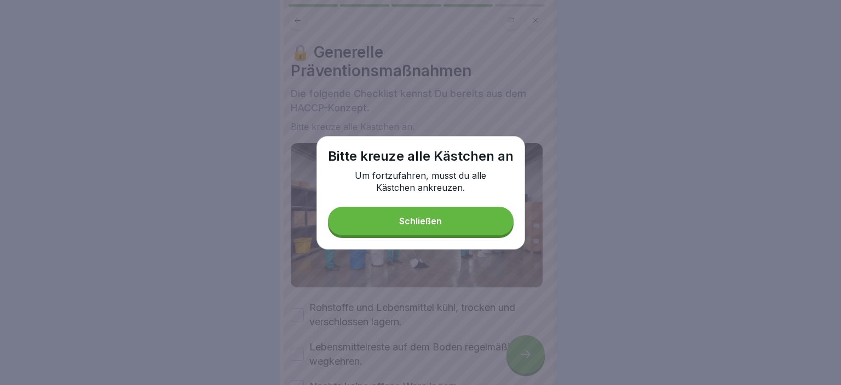
click at [466, 228] on button "Schließen" at bounding box center [421, 220] width 186 height 28
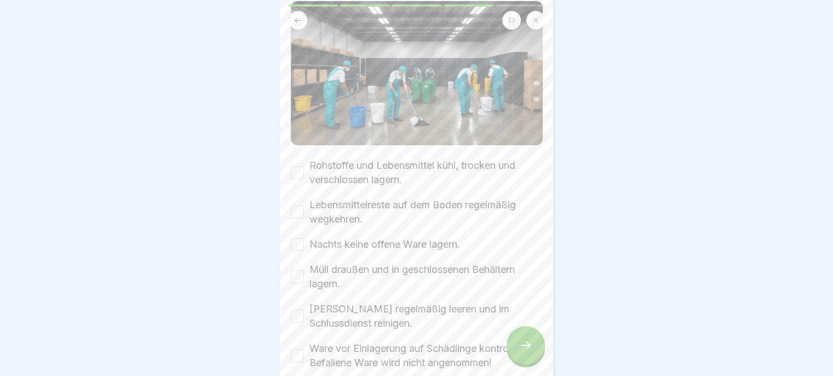
scroll to position [142, 0]
click at [391, 176] on label "Rohstoffe und Lebensmittel kühl, trocken und verschlossen lagern." at bounding box center [425, 172] width 233 height 28
click at [304, 176] on button "Rohstoffe und Lebensmittel kühl, trocken und verschlossen lagern." at bounding box center [297, 171] width 13 height 13
click at [377, 203] on label "Lebensmittelreste auf dem Boden regelmäßig wegkehren." at bounding box center [425, 211] width 233 height 28
click at [304, 205] on button "Lebensmittelreste auf dem Boden regelmäßig wegkehren." at bounding box center [297, 211] width 13 height 13
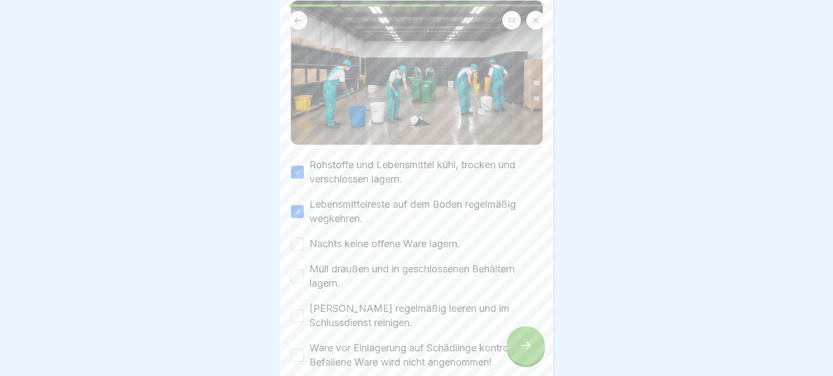
click at [371, 237] on label "Nachts keine offene Ware lagern." at bounding box center [384, 244] width 151 height 14
click at [304, 237] on button "Nachts keine offene Ware lagern." at bounding box center [297, 243] width 13 height 13
click at [369, 262] on label "Müll draußen und in geschlossenen Behältern lagern." at bounding box center [425, 276] width 233 height 28
click at [304, 269] on button "Müll draußen und in geschlossenen Behältern lagern." at bounding box center [297, 275] width 13 height 13
click at [360, 302] on label "Mülleimer regelmäßig leeren und im Schlussdienst reinigen." at bounding box center [425, 315] width 233 height 28
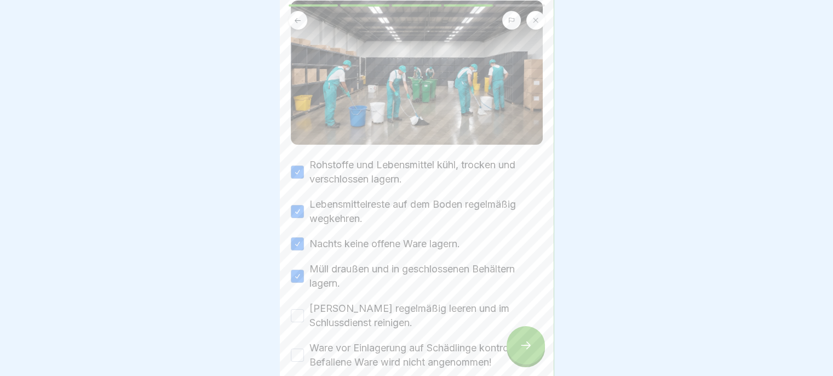
click at [304, 309] on button "Mülleimer regelmäßig leeren und im Schlussdienst reinigen." at bounding box center [297, 315] width 13 height 13
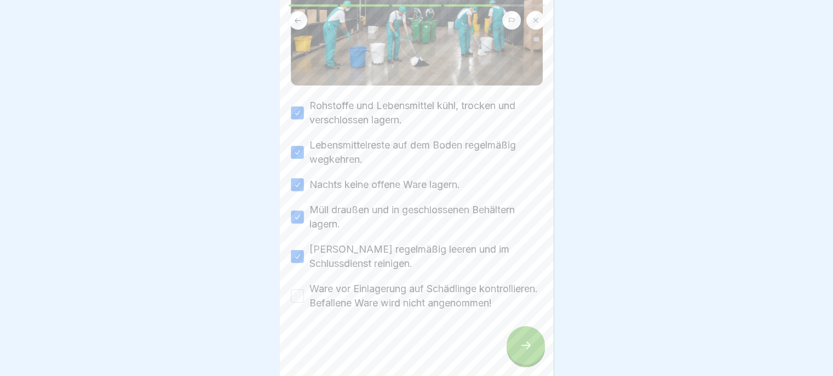
click at [372, 296] on label "Ware vor Einlagerung auf Schädlinge kontrollieren. Befallene Ware wird nicht an…" at bounding box center [425, 296] width 233 height 28
click at [304, 296] on button "Ware vor Einlagerung auf Schädlinge kontrollieren. Befallene Ware wird nicht an…" at bounding box center [297, 295] width 13 height 13
click at [537, 364] on div at bounding box center [526, 345] width 38 height 38
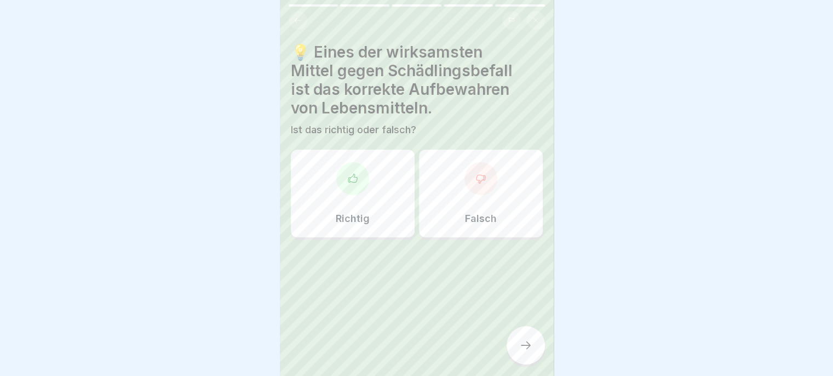
click at [354, 214] on p "Richtig" at bounding box center [353, 219] width 34 height 12
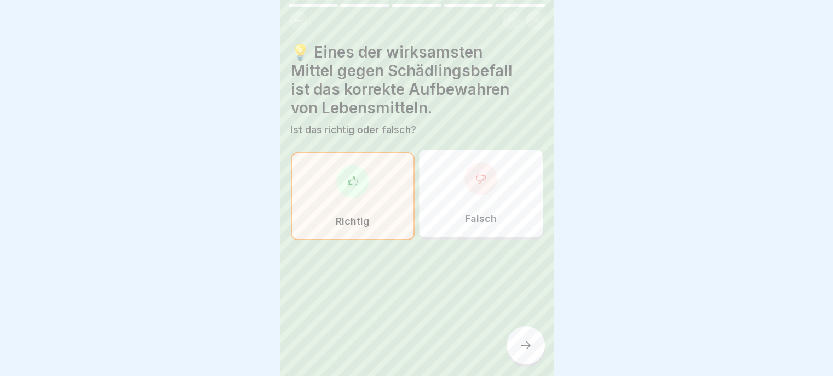
click at [517, 350] on div at bounding box center [526, 345] width 38 height 38
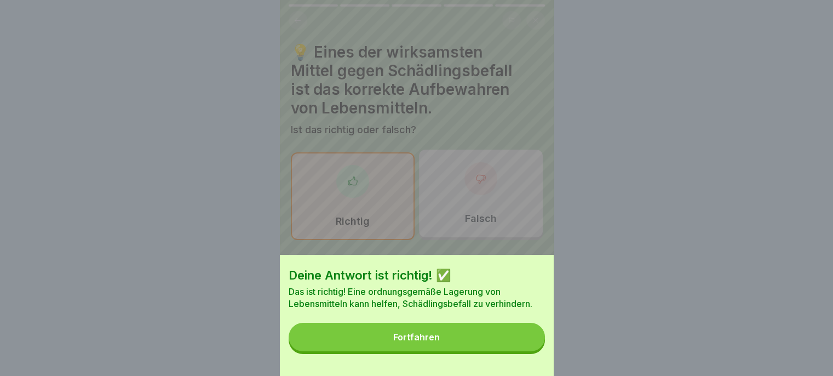
click at [502, 351] on button "Fortfahren" at bounding box center [417, 337] width 256 height 28
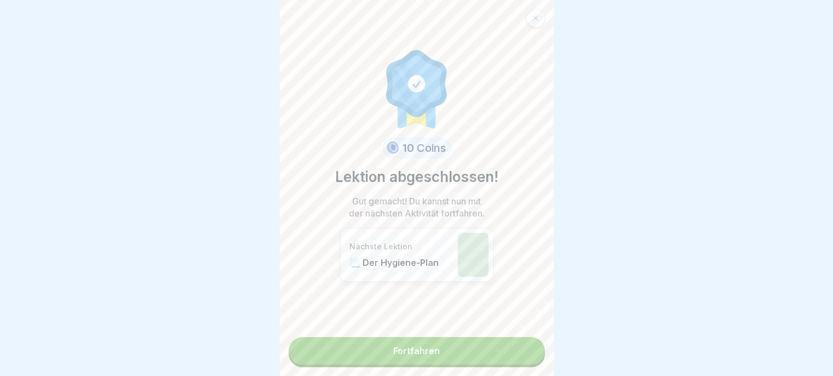
click at [500, 359] on link "Fortfahren" at bounding box center [417, 350] width 256 height 27
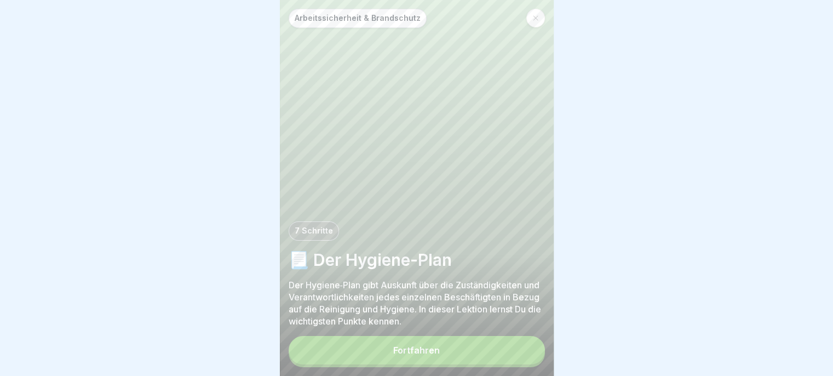
click at [512, 363] on button "Fortfahren" at bounding box center [417, 350] width 256 height 28
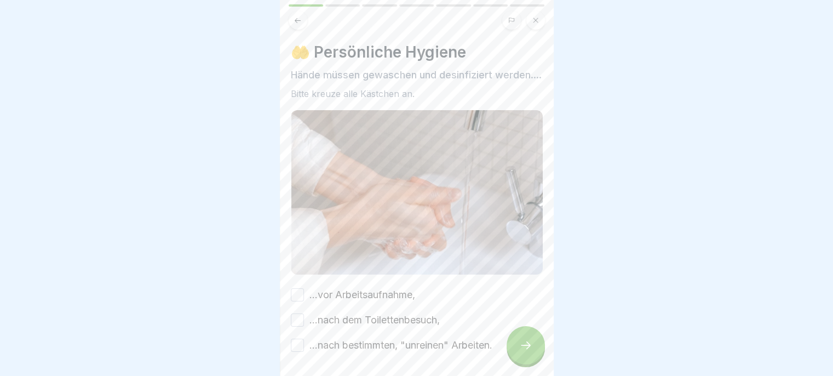
scroll to position [50, 0]
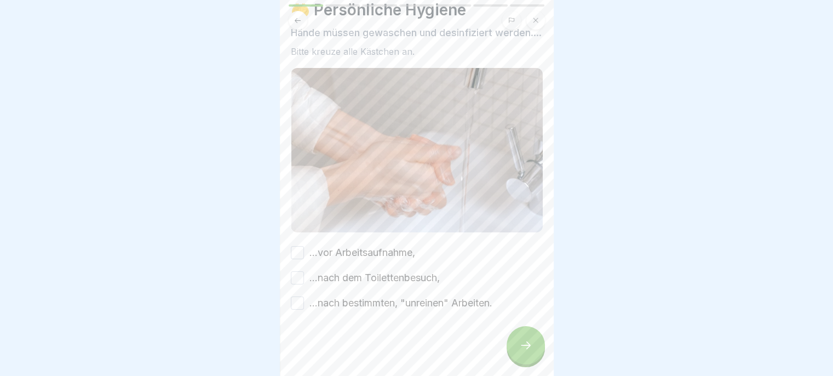
click at [390, 258] on label "...vor Arbeitsaufnahme," at bounding box center [362, 252] width 106 height 14
click at [304, 258] on button "...vor Arbeitsaufnahme," at bounding box center [297, 252] width 13 height 13
click at [374, 283] on label "...nach dem Toilettenbesuch," at bounding box center [374, 278] width 130 height 14
click at [304, 283] on button "...nach dem Toilettenbesuch," at bounding box center [297, 277] width 13 height 13
click at [376, 309] on label "...nach bestimmten, "unreinen" Arbeiten." at bounding box center [400, 303] width 183 height 14
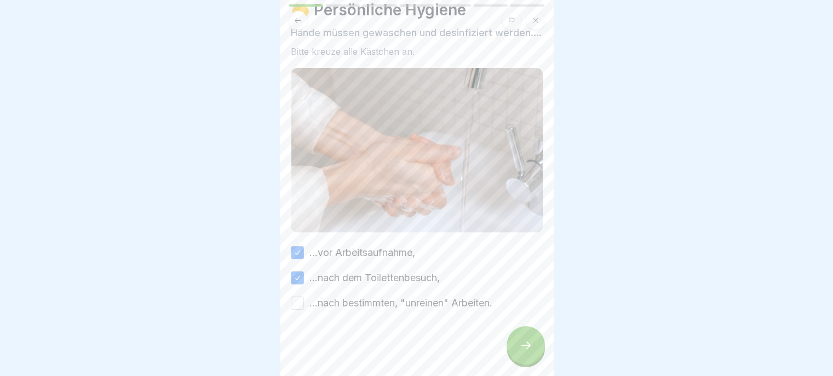
click at [304, 309] on button "...nach bestimmten, "unreinen" Arbeiten." at bounding box center [297, 302] width 13 height 13
click at [515, 349] on div at bounding box center [526, 345] width 38 height 38
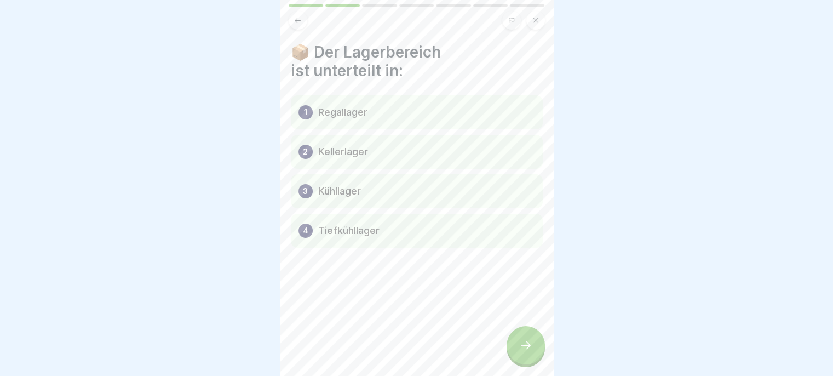
click at [460, 112] on div "1 Regallager" at bounding box center [417, 112] width 252 height 34
click at [449, 120] on div "1 Regallager" at bounding box center [417, 112] width 252 height 34
click at [535, 357] on div at bounding box center [526, 345] width 38 height 38
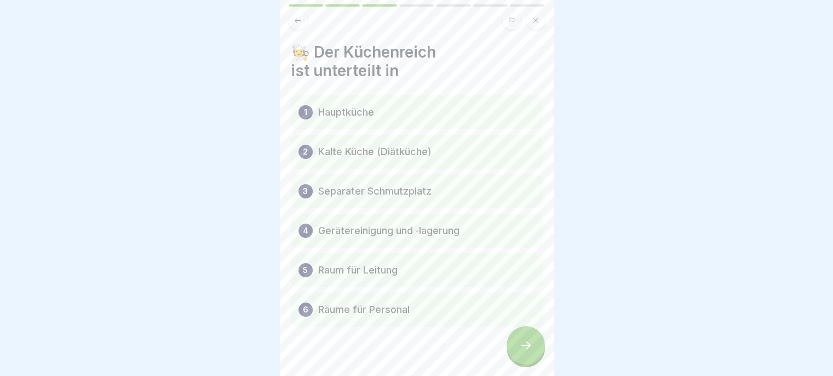
click at [514, 353] on div at bounding box center [526, 345] width 38 height 38
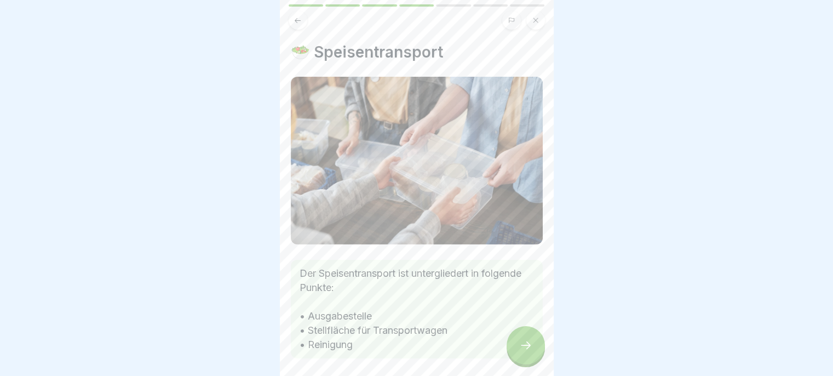
click at [521, 352] on icon at bounding box center [525, 344] width 13 height 13
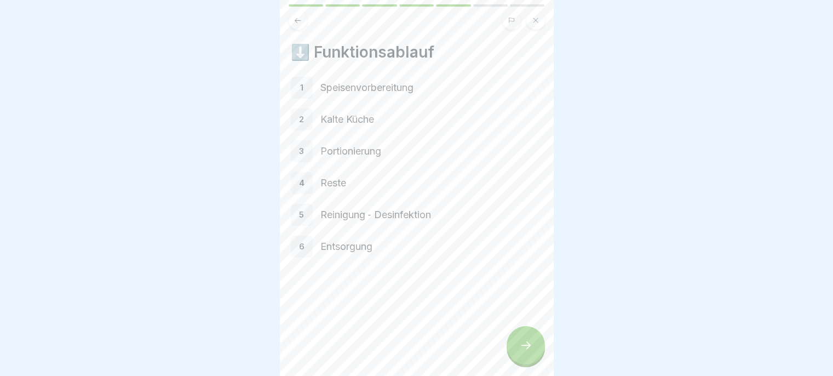
click at [524, 352] on icon at bounding box center [525, 344] width 13 height 13
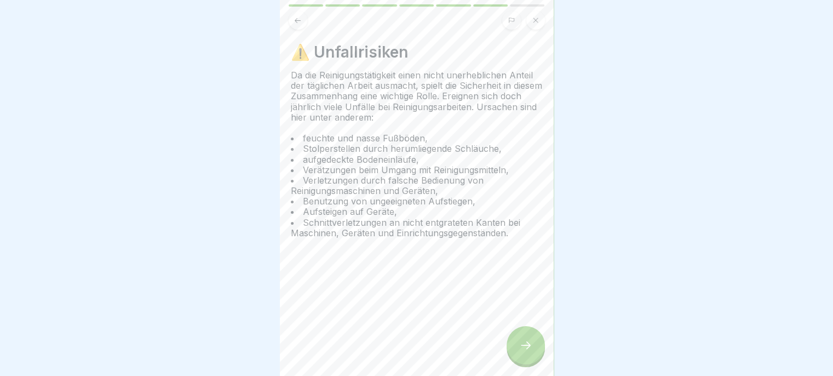
click at [524, 349] on icon at bounding box center [526, 345] width 10 height 8
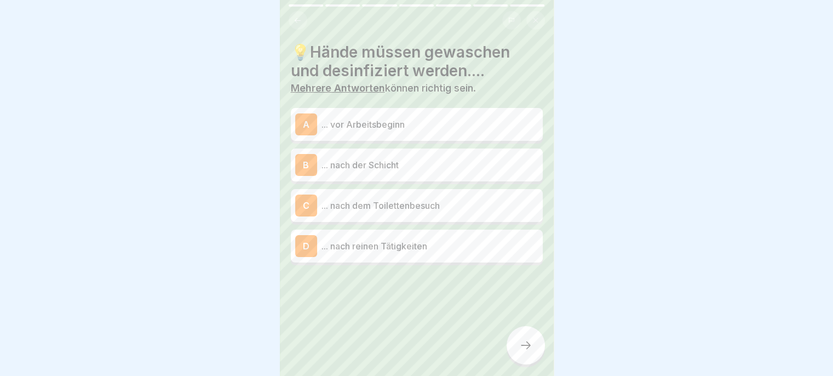
click at [477, 130] on p "... vor Arbeitsbeginn" at bounding box center [430, 124] width 217 height 13
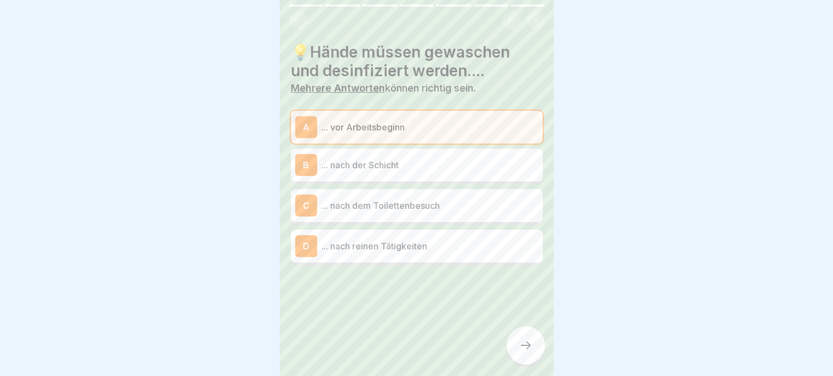
click at [504, 167] on p "... nach der Schicht" at bounding box center [430, 164] width 217 height 13
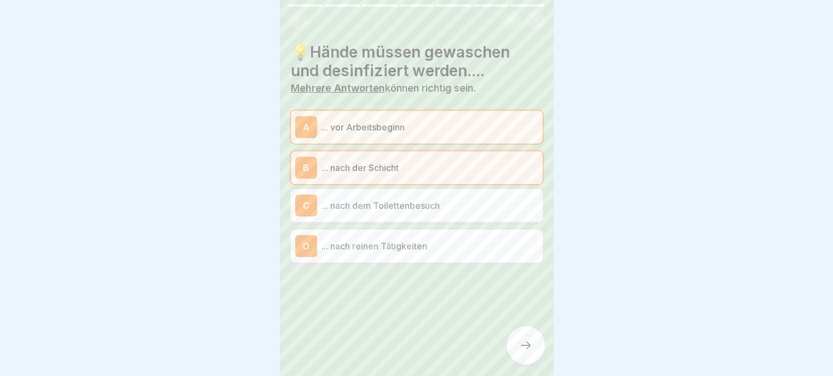
click at [474, 208] on p "... nach dem Toilettenbesuch" at bounding box center [430, 205] width 217 height 13
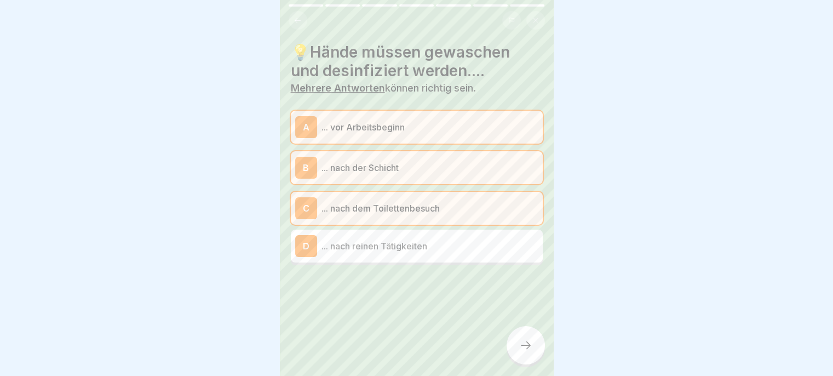
click at [530, 352] on icon at bounding box center [525, 344] width 13 height 13
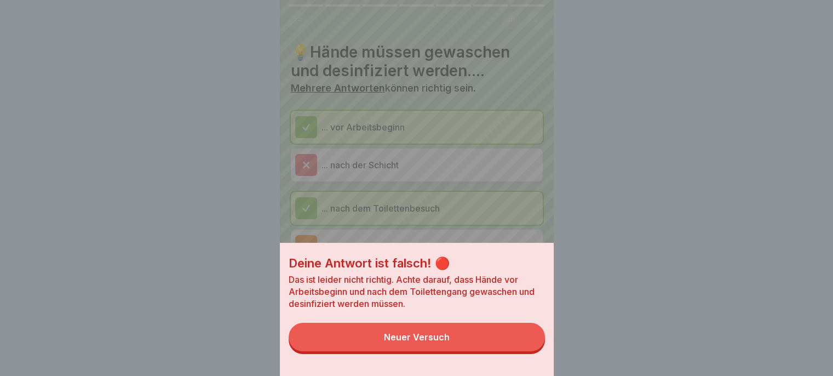
click at [519, 351] on button "Neuer Versuch" at bounding box center [417, 337] width 256 height 28
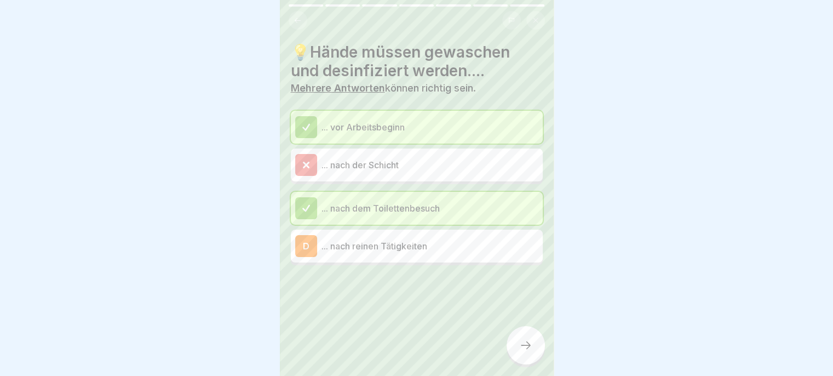
click at [531, 352] on icon at bounding box center [525, 344] width 13 height 13
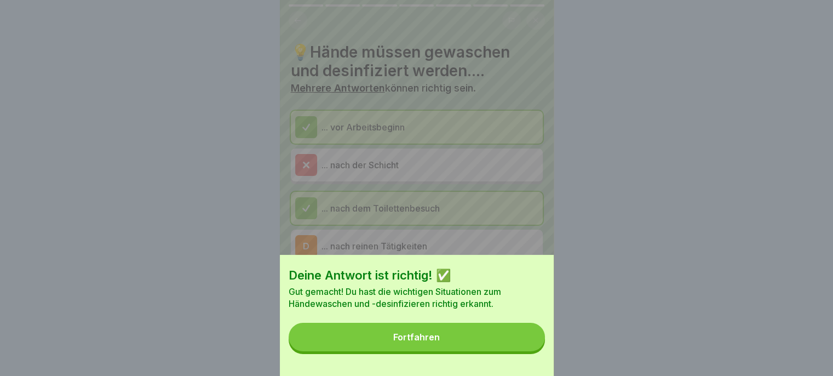
click at [518, 351] on button "Fortfahren" at bounding box center [417, 337] width 256 height 28
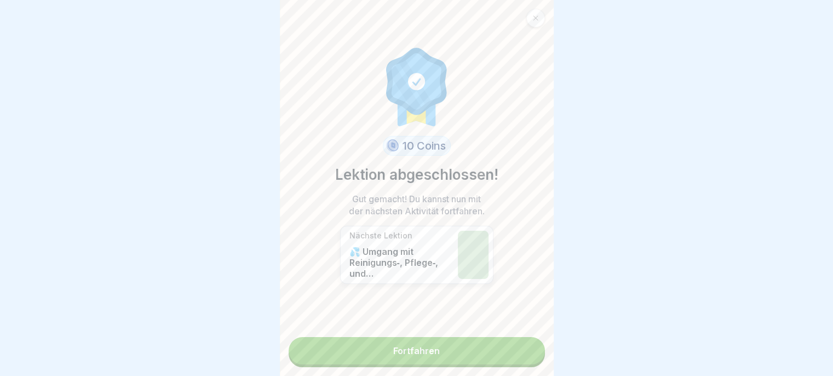
click at [501, 357] on link "Fortfahren" at bounding box center [417, 350] width 256 height 27
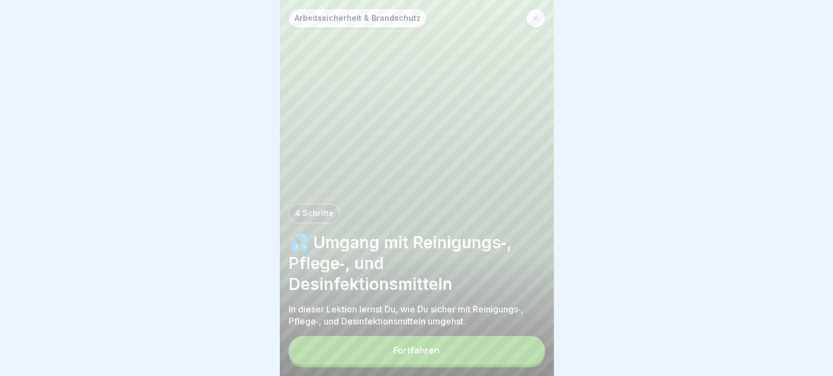
click at [509, 358] on button "Fortfahren" at bounding box center [417, 350] width 256 height 28
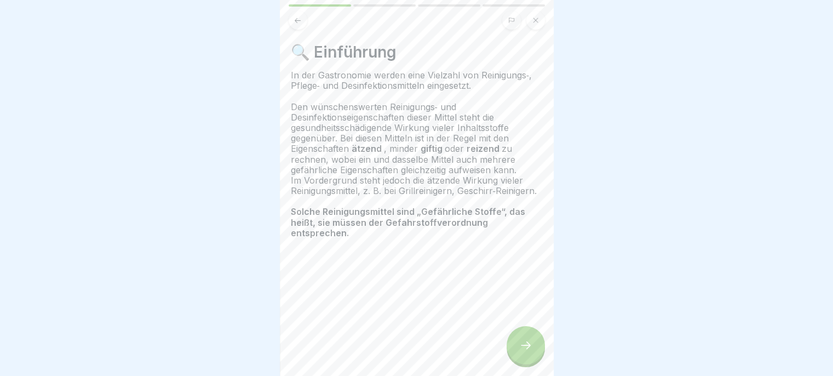
click at [525, 349] on icon at bounding box center [525, 344] width 13 height 13
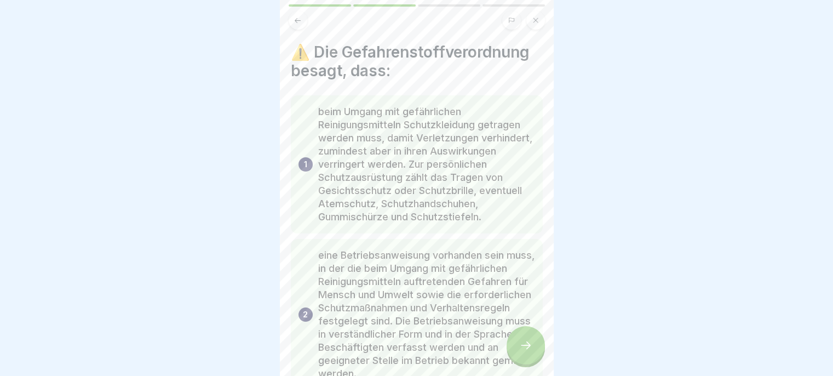
click at [521, 352] on icon at bounding box center [525, 344] width 13 height 13
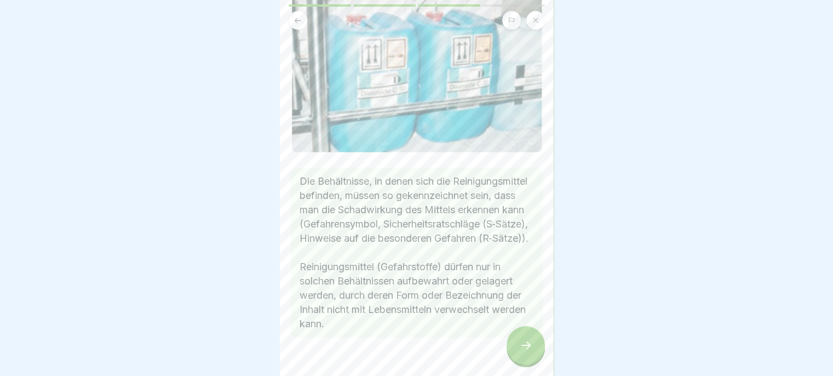
scroll to position [160, 0]
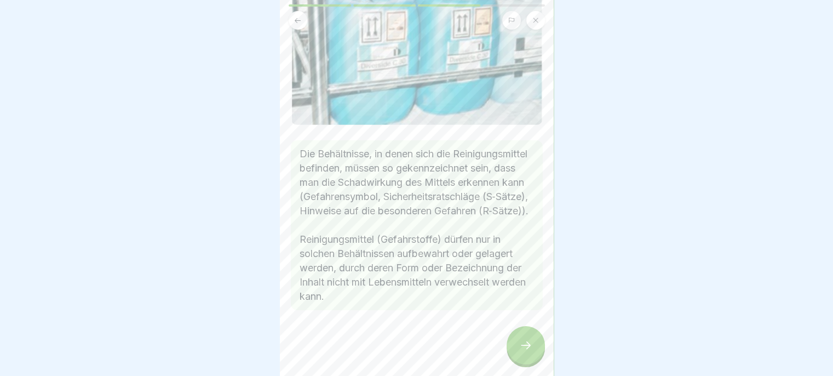
click at [519, 352] on icon at bounding box center [525, 344] width 13 height 13
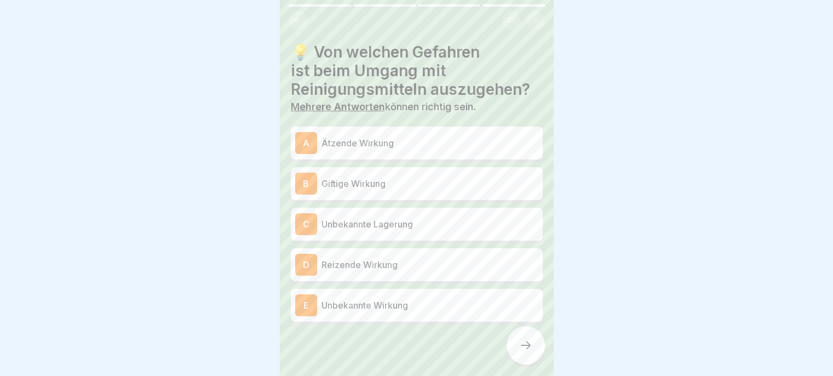
click at [492, 149] on p "Ätzende Wirkung" at bounding box center [430, 142] width 217 height 13
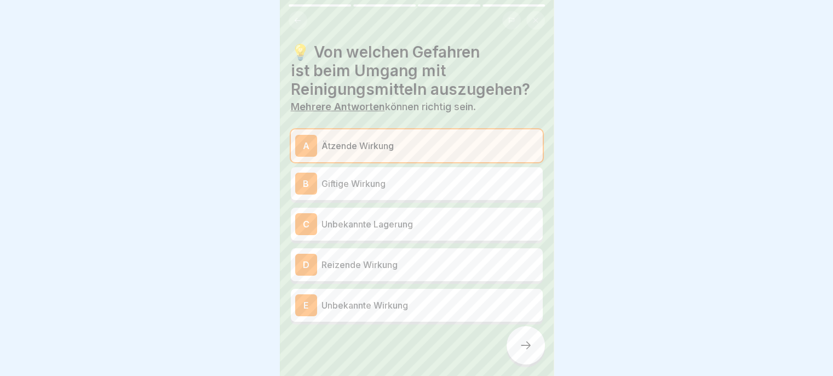
click at [484, 187] on p "Giftige Wirkung" at bounding box center [430, 183] width 217 height 13
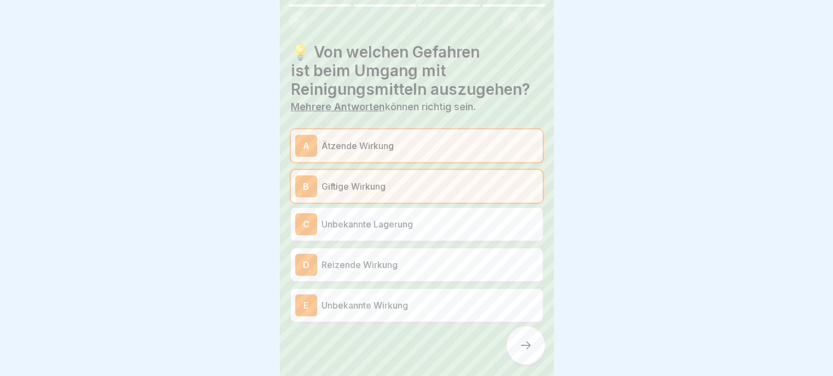
click at [466, 268] on p "Reizende Wirkung" at bounding box center [430, 264] width 217 height 13
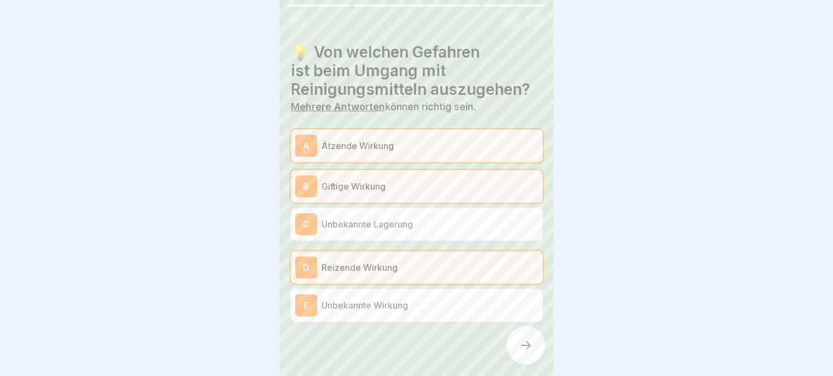
click at [528, 349] on icon at bounding box center [526, 345] width 10 height 8
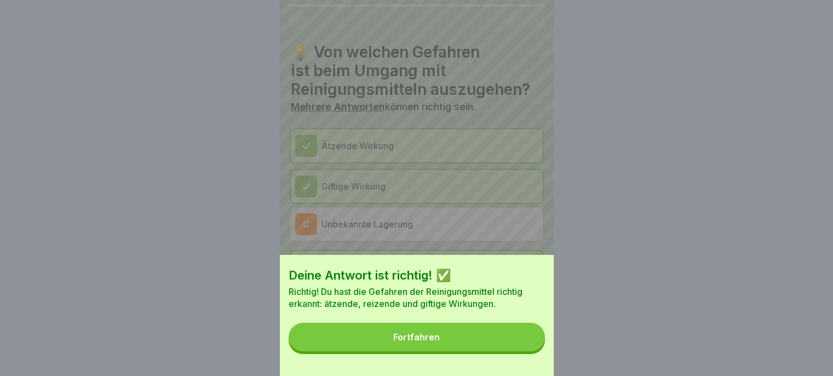
click at [521, 351] on button "Fortfahren" at bounding box center [417, 337] width 256 height 28
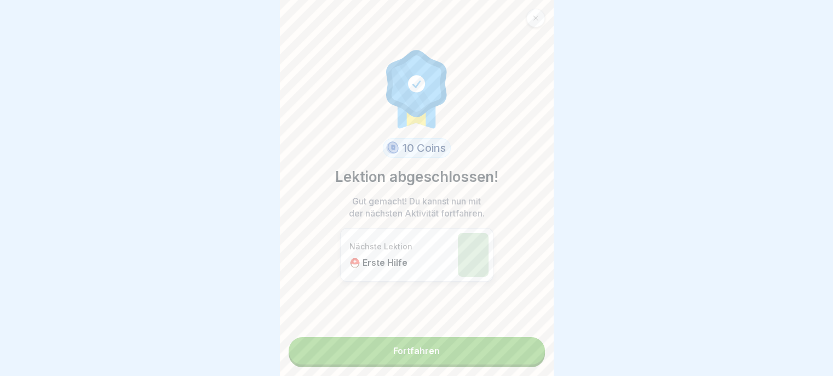
click at [495, 363] on link "Fortfahren" at bounding box center [417, 350] width 256 height 27
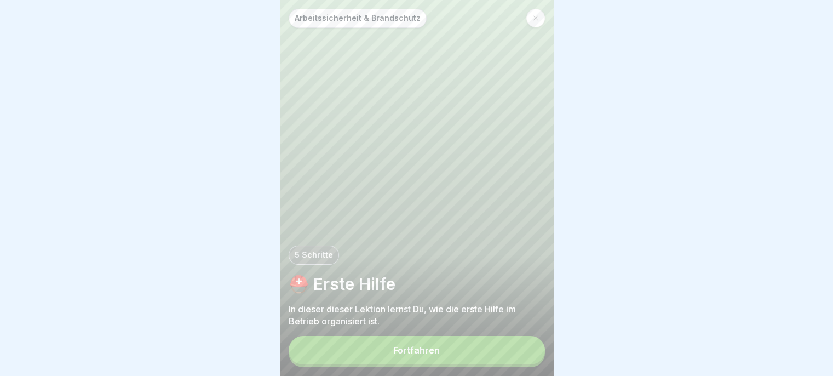
click at [504, 364] on button "Fortfahren" at bounding box center [417, 350] width 256 height 28
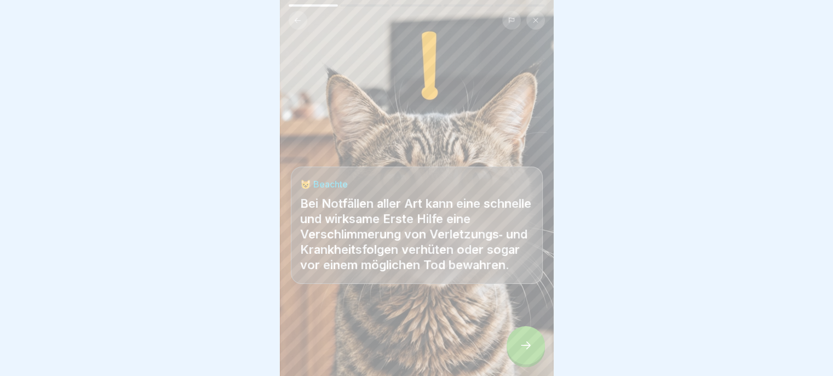
click at [518, 355] on div at bounding box center [526, 345] width 38 height 38
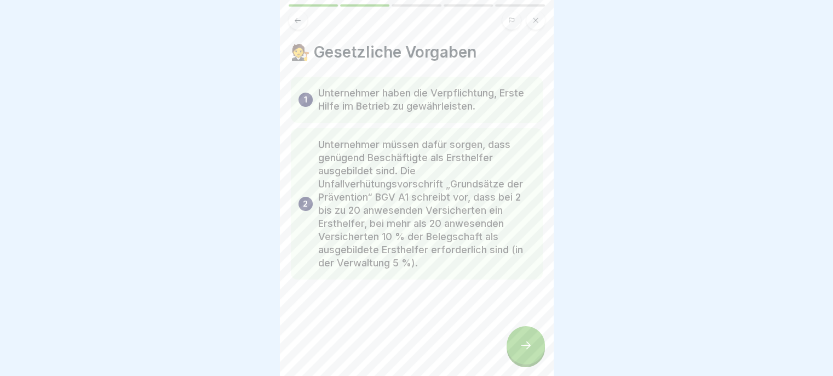
click at [519, 352] on icon at bounding box center [525, 344] width 13 height 13
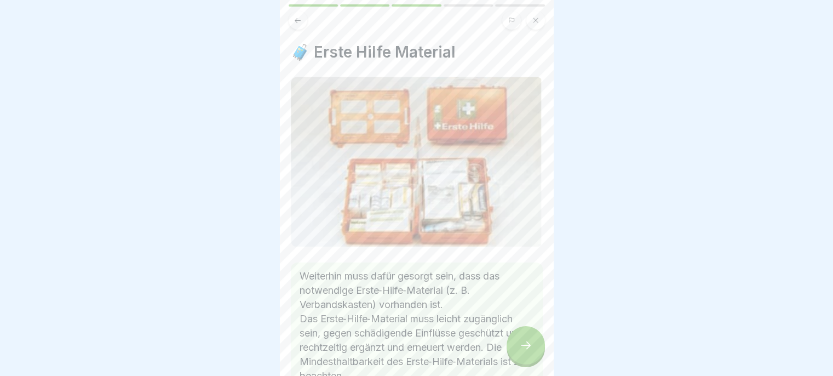
click at [519, 352] on icon at bounding box center [525, 344] width 13 height 13
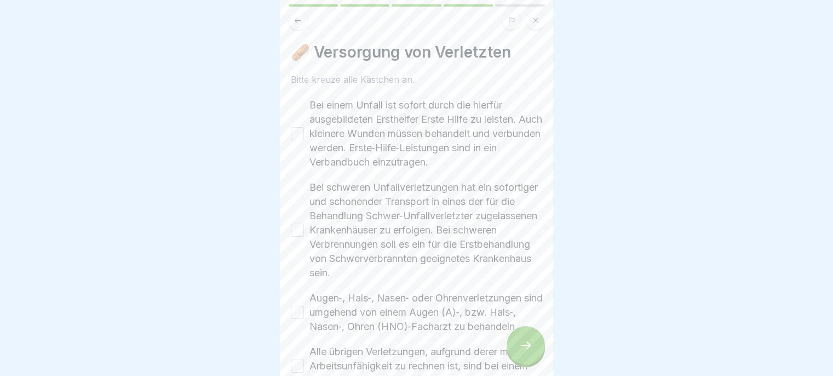
click at [517, 353] on div at bounding box center [526, 345] width 38 height 38
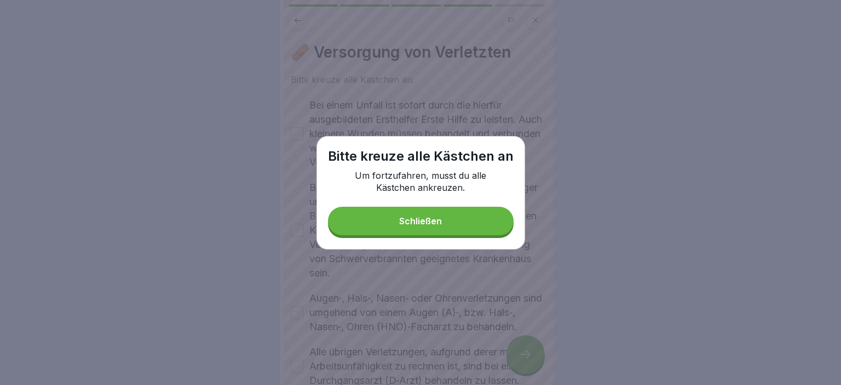
click at [494, 230] on button "Schließen" at bounding box center [421, 220] width 186 height 28
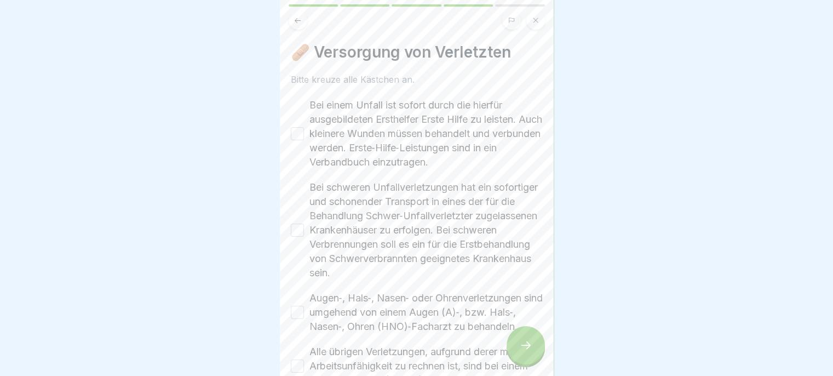
click at [434, 156] on label "Bei einem Unfall ist sofort durch die hierfür ausgebildeten Ersthelfer Erste Hi…" at bounding box center [425, 133] width 233 height 71
click at [304, 140] on button "Bei einem Unfall ist sofort durch die hierfür ausgebildeten Ersthelfer Erste Hi…" at bounding box center [297, 133] width 13 height 13
click at [413, 213] on label "Bei schweren Unfallverletzungen hat ein sofortiger und schonender Transport in …" at bounding box center [425, 230] width 233 height 100
click at [304, 223] on button "Bei schweren Unfallverletzungen hat ein sofortiger und schonender Transport in …" at bounding box center [297, 229] width 13 height 13
click at [399, 311] on label "Augen‐, Hals‐, Nasen‐ oder Ohrenverletzungen sind umgehend von einem Augen (A)‐…" at bounding box center [425, 312] width 233 height 43
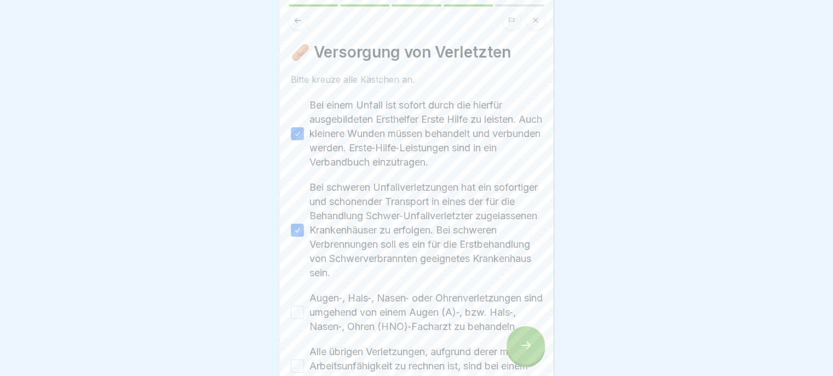
click at [304, 311] on button "Augen‐, Hals‐, Nasen‐ oder Ohrenverletzungen sind umgehend von einem Augen (A)‐…" at bounding box center [297, 312] width 13 height 13
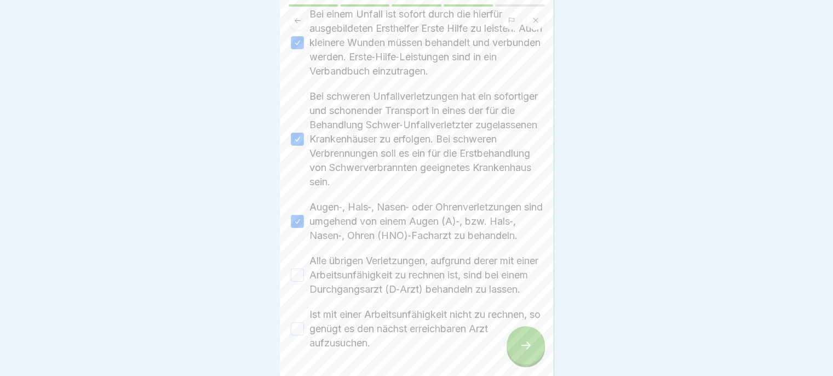
scroll to position [122, 0]
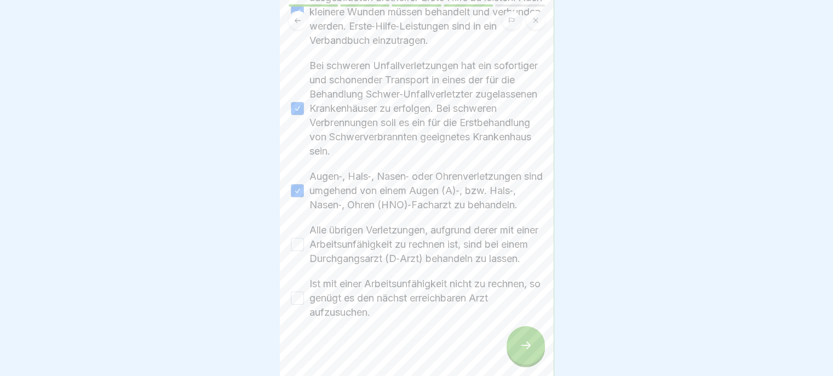
click at [417, 265] on label "Alle übrigen Verletzungen, aufgrund derer mit einer Arbeitsunfähigkeit zu rechn…" at bounding box center [425, 244] width 233 height 43
click at [304, 251] on button "Alle übrigen Verletzungen, aufgrund derer mit einer Arbeitsunfähigkeit zu rechn…" at bounding box center [297, 244] width 13 height 13
click at [404, 319] on label "Ist mit einer Arbeitsunfähigkeit nicht zu rechnen, so genügt es den nächst erre…" at bounding box center [425, 298] width 233 height 43
click at [304, 305] on button "Ist mit einer Arbeitsunfähigkeit nicht zu rechnen, so genügt es den nächst erre…" at bounding box center [297, 297] width 13 height 13
click at [520, 352] on icon at bounding box center [525, 344] width 13 height 13
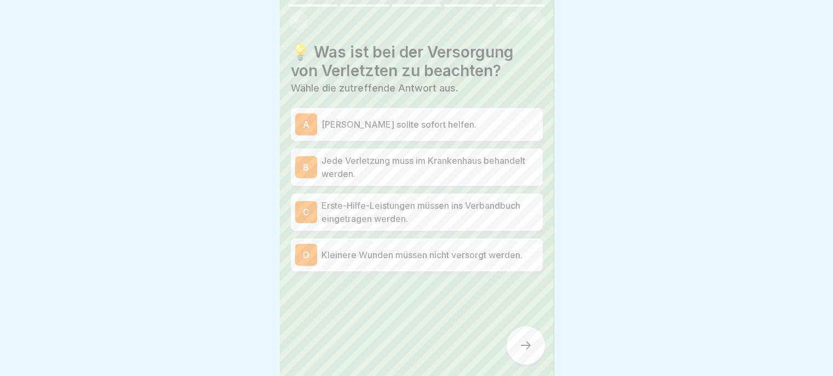
click at [495, 129] on p "Jeder sollte sofort helfen." at bounding box center [430, 124] width 217 height 13
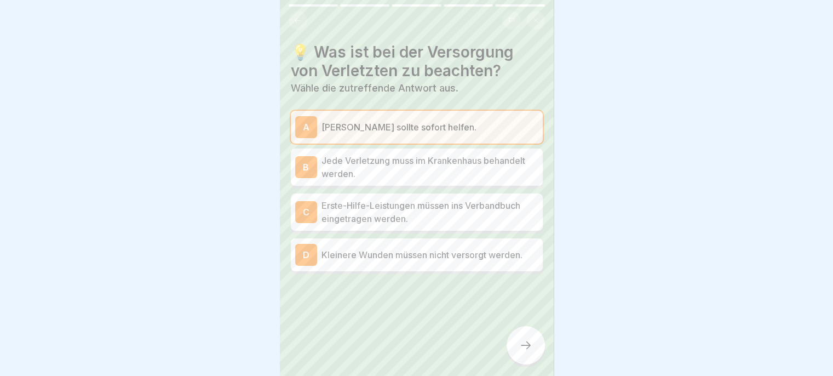
click at [495, 221] on p "Erste-Hilfe-Leistungen müssen ins Verbandbuch eingetragen werden." at bounding box center [430, 212] width 217 height 26
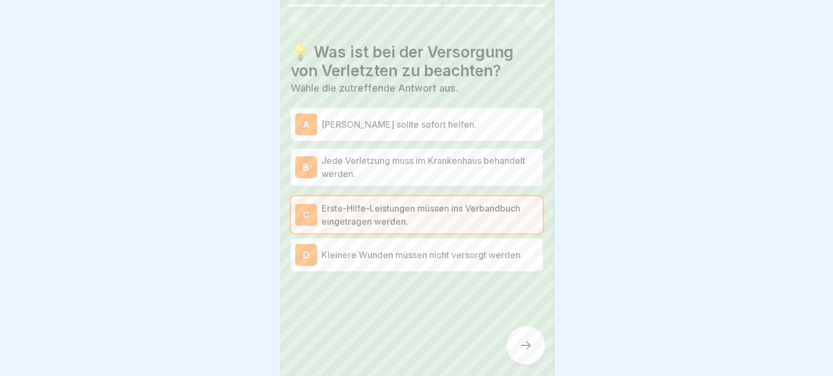
click at [485, 127] on p "Jeder sollte sofort helfen." at bounding box center [430, 124] width 217 height 13
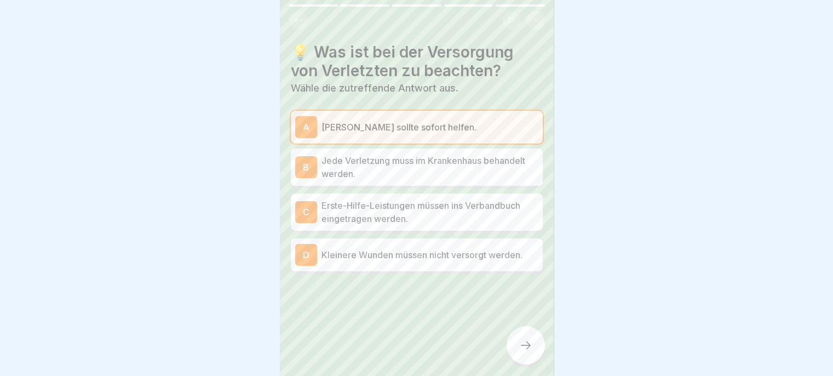
click at [521, 349] on icon at bounding box center [526, 345] width 10 height 8
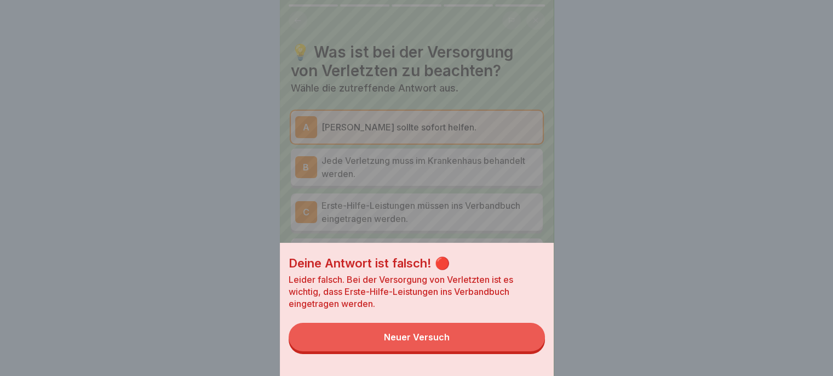
click at [504, 351] on button "Neuer Versuch" at bounding box center [417, 337] width 256 height 28
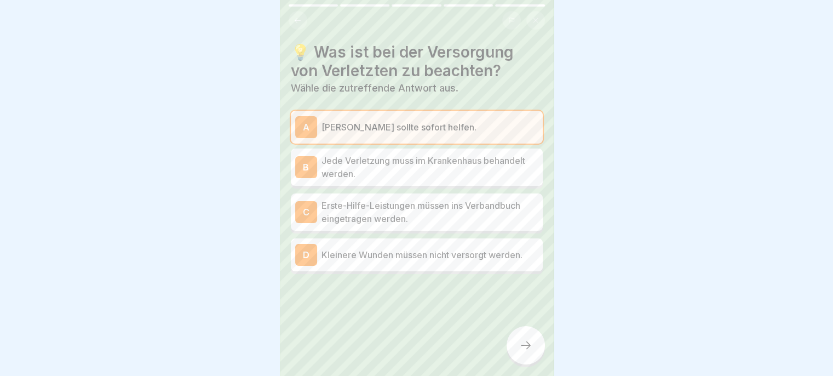
click at [497, 222] on p "Erste-Hilfe-Leistungen müssen ins Verbandbuch eingetragen werden." at bounding box center [430, 212] width 217 height 26
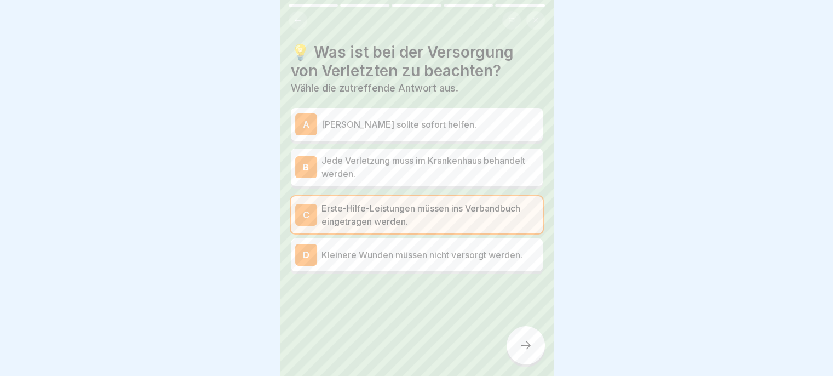
click at [540, 360] on div at bounding box center [526, 345] width 38 height 38
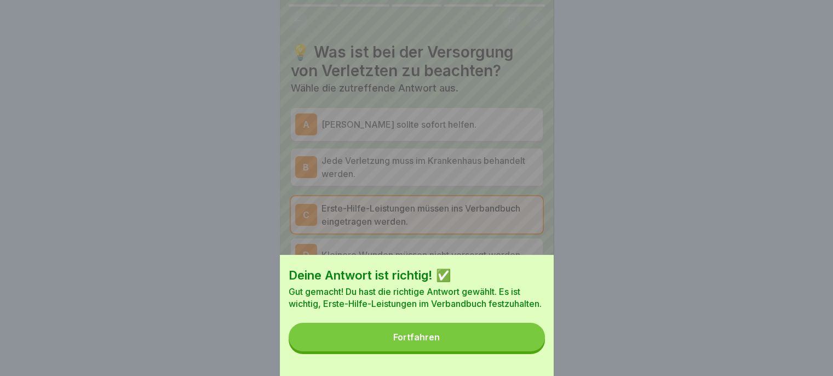
click at [518, 347] on button "Fortfahren" at bounding box center [417, 337] width 256 height 28
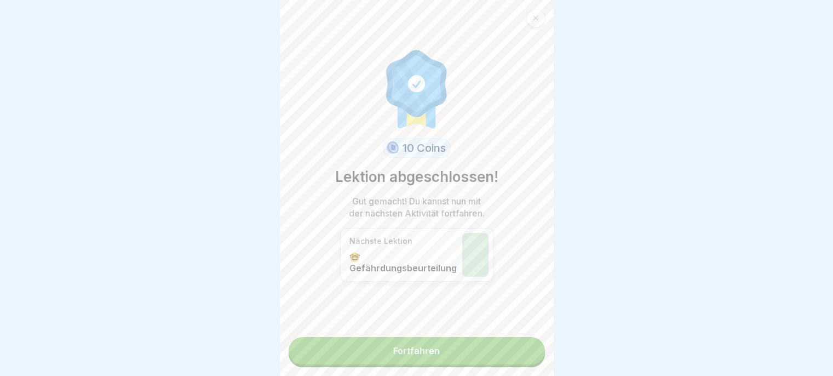
click at [510, 357] on link "Fortfahren" at bounding box center [417, 350] width 256 height 27
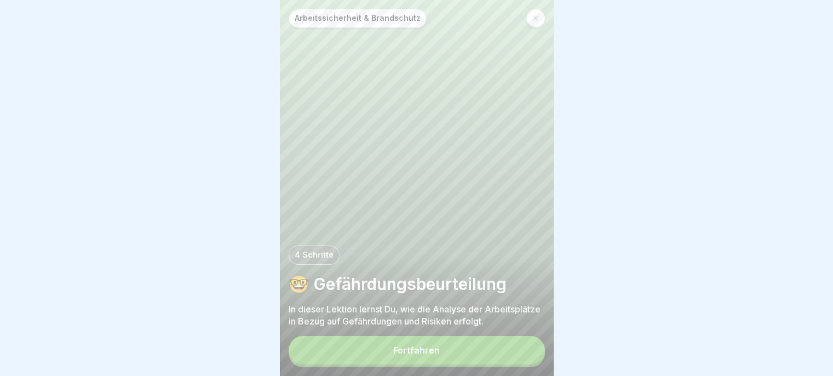
click at [511, 362] on button "Fortfahren" at bounding box center [417, 350] width 256 height 28
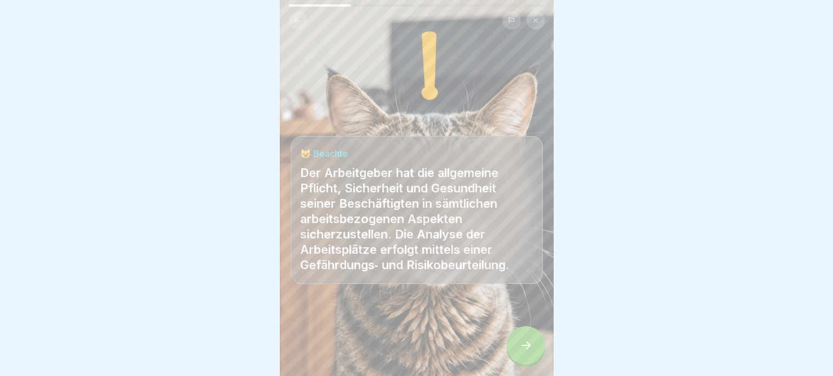
click at [519, 352] on icon at bounding box center [525, 344] width 13 height 13
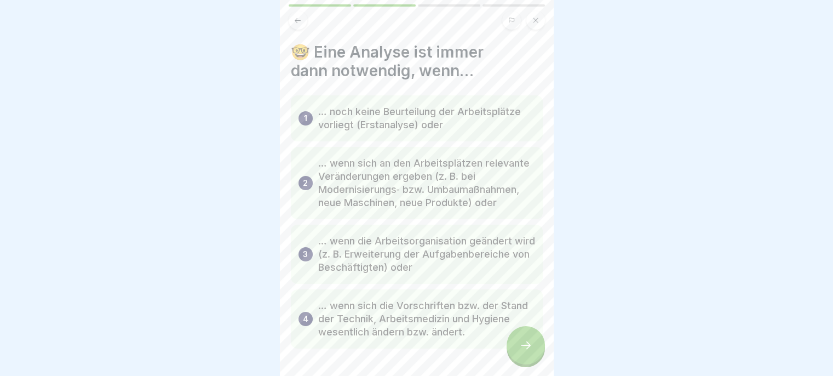
click at [520, 352] on icon at bounding box center [525, 344] width 13 height 13
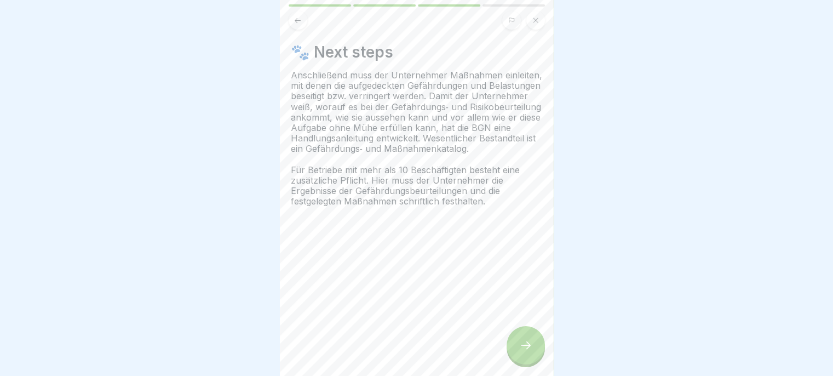
click at [519, 352] on icon at bounding box center [525, 344] width 13 height 13
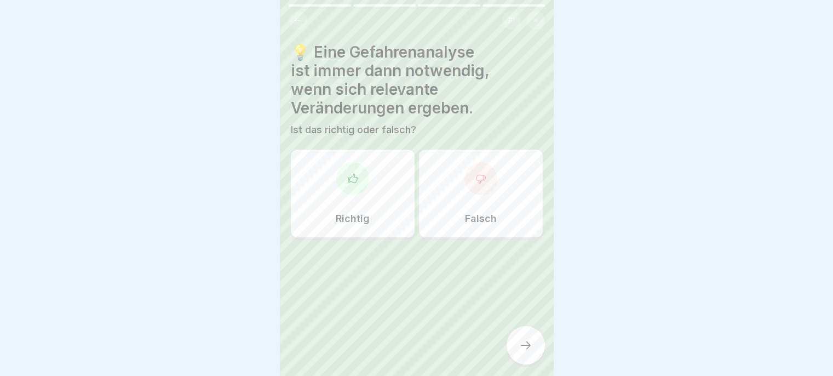
click at [375, 202] on div "Richtig" at bounding box center [353, 194] width 124 height 88
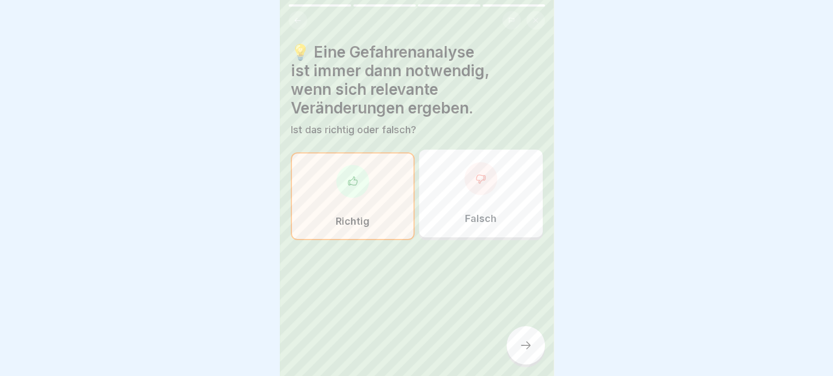
click at [523, 352] on icon at bounding box center [525, 344] width 13 height 13
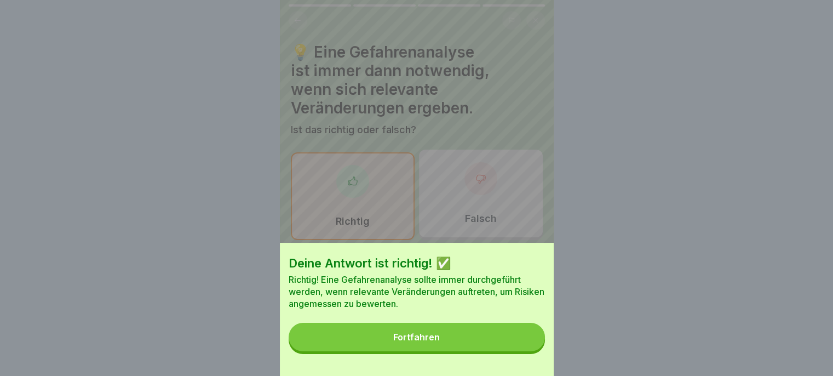
click at [504, 346] on button "Fortfahren" at bounding box center [417, 337] width 256 height 28
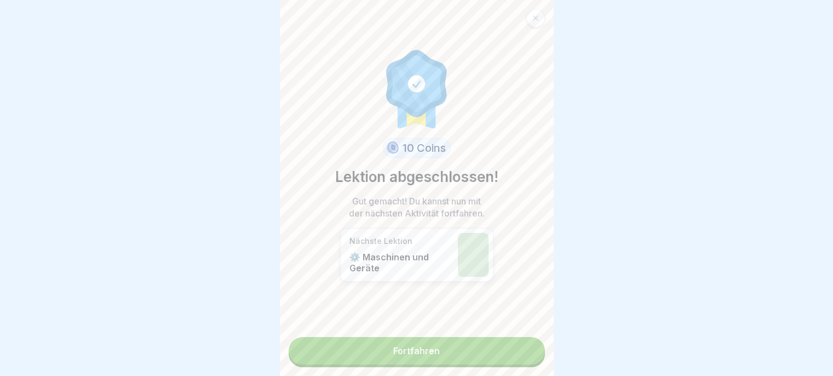
click at [500, 357] on link "Fortfahren" at bounding box center [417, 350] width 256 height 27
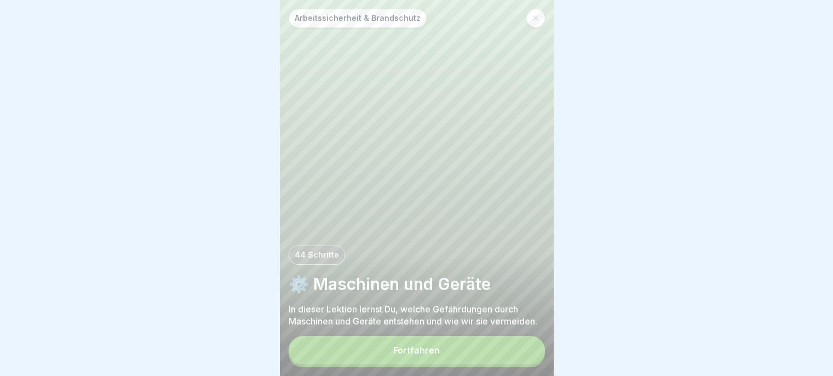
click at [519, 359] on button "Fortfahren" at bounding box center [417, 350] width 256 height 28
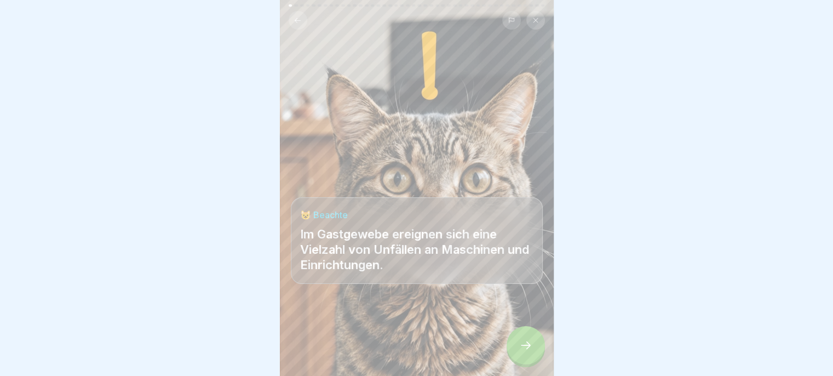
click at [521, 352] on icon at bounding box center [525, 344] width 13 height 13
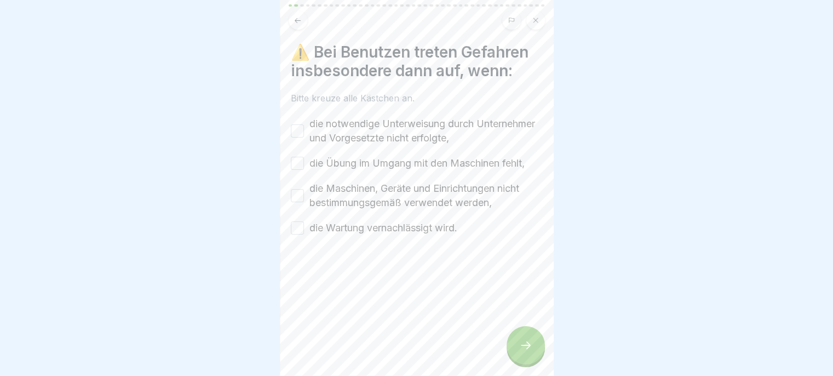
click at [431, 135] on label "die notwendige Unterweisung durch Unternehmer und Vorgesetzte nicht erfolgte," at bounding box center [425, 131] width 233 height 28
click at [304, 135] on button "die notwendige Unterweisung durch Unternehmer und Vorgesetzte nicht erfolgte," at bounding box center [297, 130] width 13 height 13
click at [408, 202] on label "die Maschinen, Geräte und Einrichtungen nicht bestimmungsgemäß verwendet werden," at bounding box center [425, 195] width 233 height 28
click at [304, 202] on button "die Maschinen, Geräte und Einrichtungen nicht bestimmungsgemäß verwendet werden," at bounding box center [297, 195] width 13 height 13
click at [427, 162] on label "die Übung im Umgang mit den Maschinen fehlt," at bounding box center [416, 163] width 215 height 14
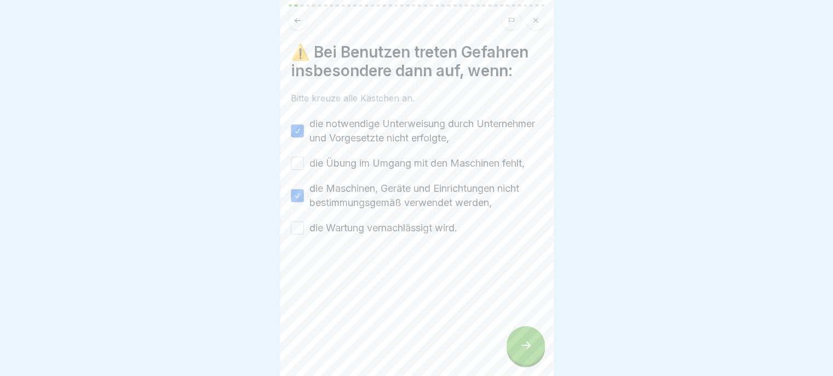
click at [304, 162] on button "die Übung im Umgang mit den Maschinen fehlt," at bounding box center [297, 163] width 13 height 13
click at [415, 245] on div at bounding box center [417, 268] width 252 height 66
click at [434, 232] on label "die Wartung vernachlässigt wird." at bounding box center [383, 228] width 148 height 14
click at [304, 232] on button "die Wartung vernachlässigt wird." at bounding box center [297, 227] width 13 height 13
click at [529, 348] on icon at bounding box center [525, 344] width 13 height 13
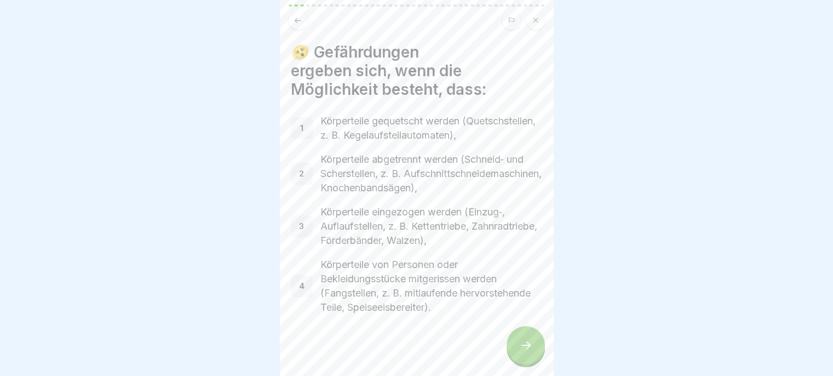
click at [523, 363] on div at bounding box center [526, 345] width 38 height 38
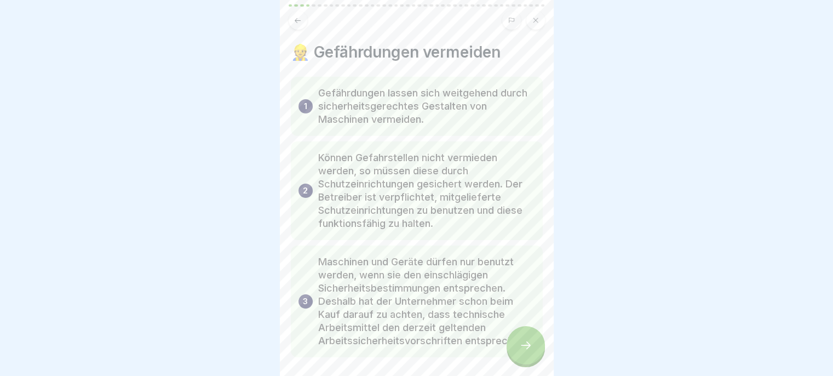
click at [525, 350] on icon at bounding box center [525, 344] width 13 height 13
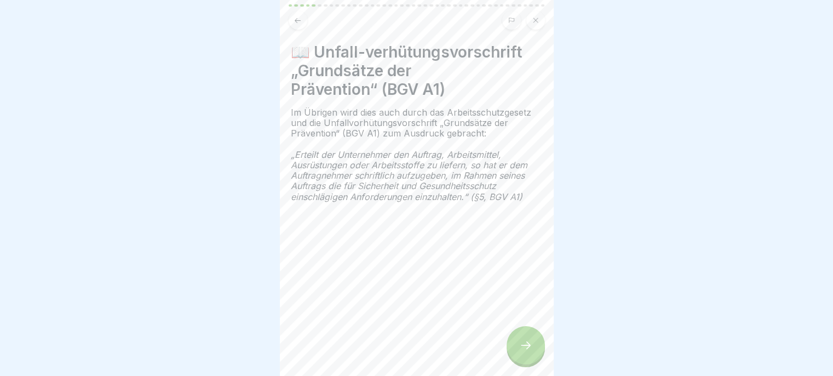
click at [515, 352] on div at bounding box center [526, 345] width 38 height 38
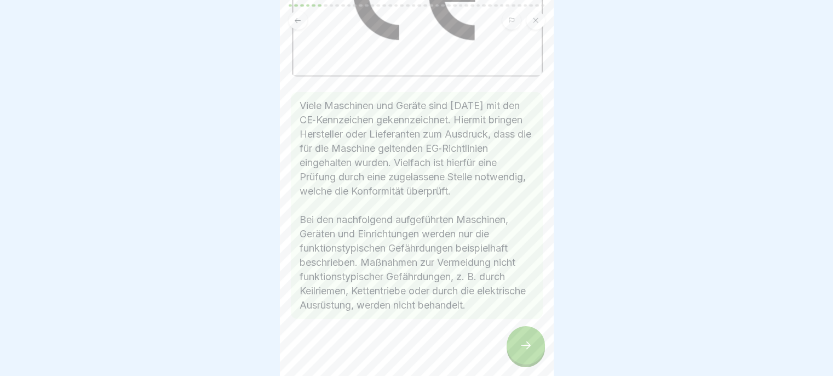
scroll to position [175, 0]
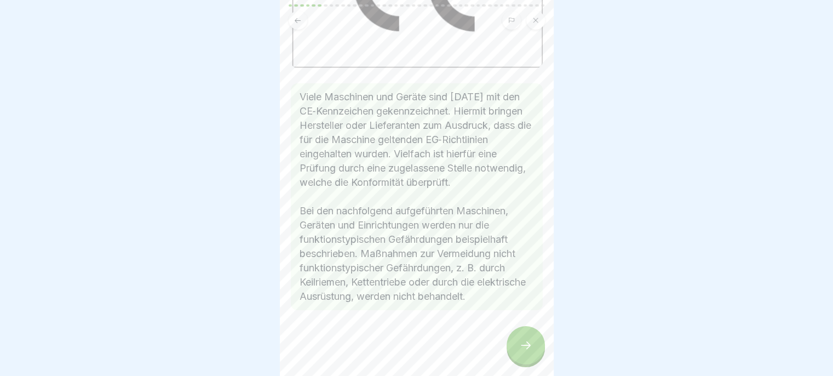
click at [519, 352] on icon at bounding box center [525, 344] width 13 height 13
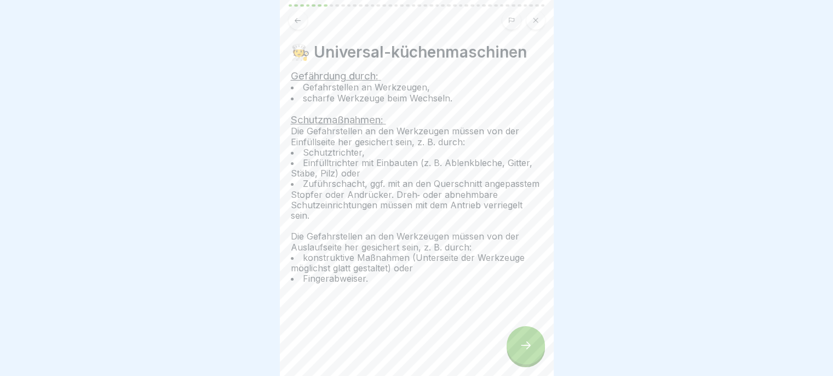
click at [521, 345] on div at bounding box center [526, 345] width 38 height 38
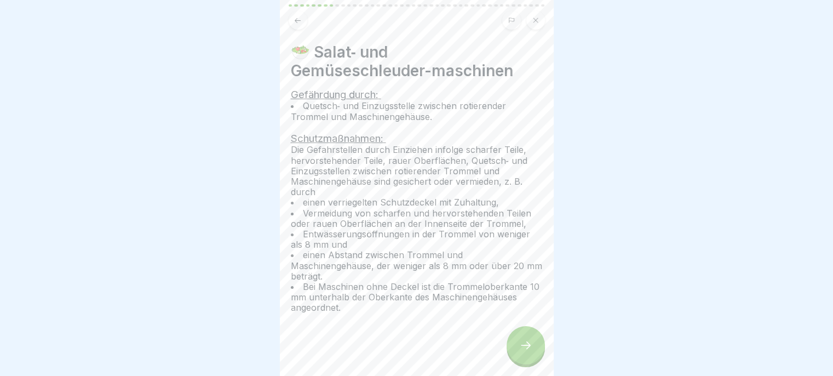
click at [519, 344] on div at bounding box center [526, 345] width 38 height 38
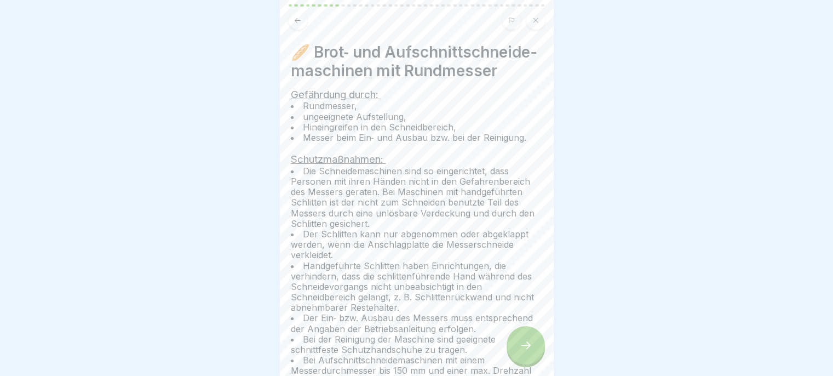
click at [520, 343] on div at bounding box center [526, 345] width 38 height 38
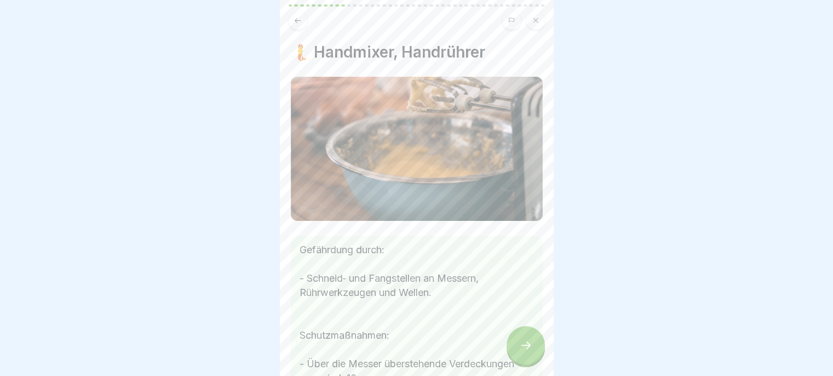
click at [517, 341] on div at bounding box center [526, 345] width 38 height 38
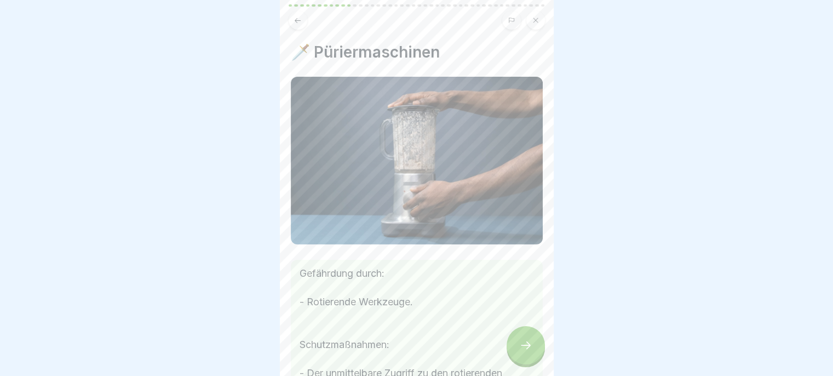
click at [519, 346] on div at bounding box center [526, 345] width 38 height 38
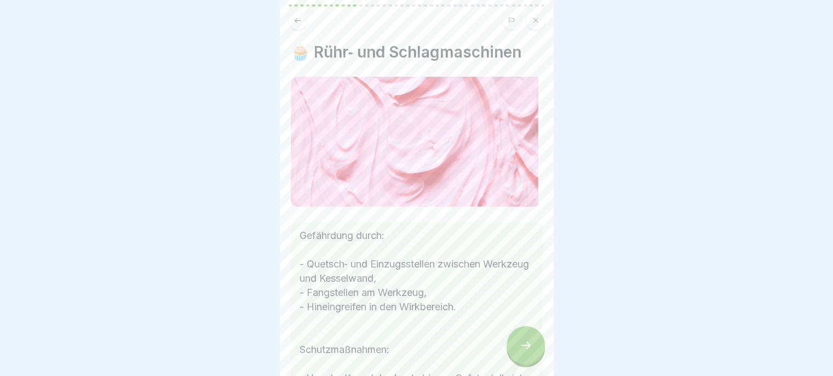
click at [521, 346] on div at bounding box center [526, 345] width 38 height 38
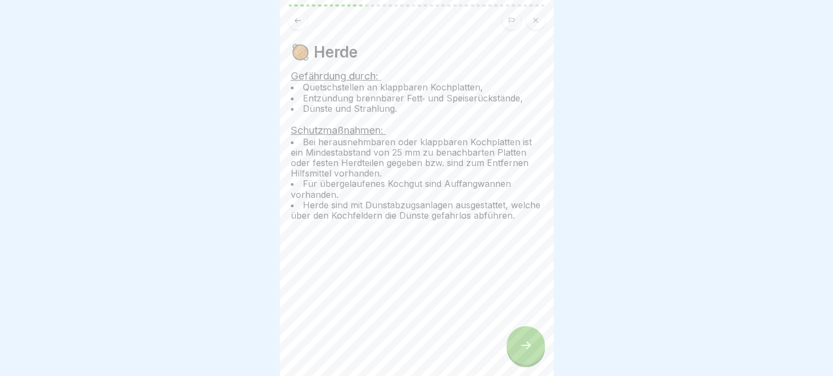
click at [523, 345] on div at bounding box center [526, 345] width 38 height 38
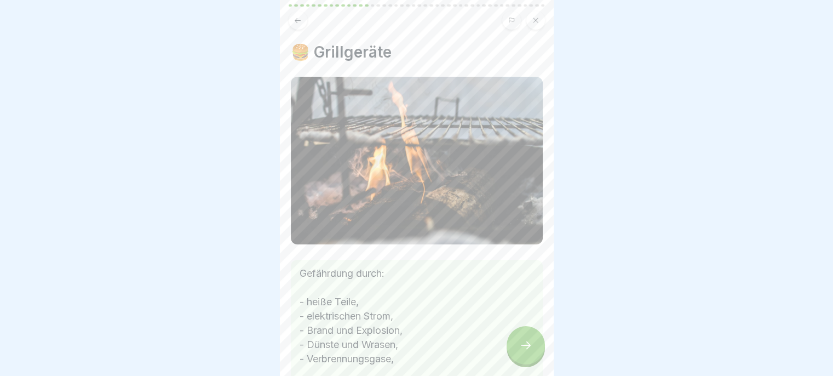
click at [521, 347] on icon at bounding box center [525, 344] width 13 height 13
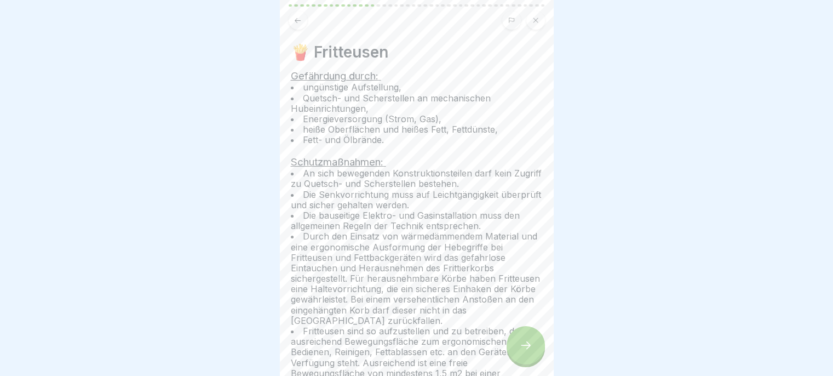
click at [521, 346] on div at bounding box center [526, 345] width 38 height 38
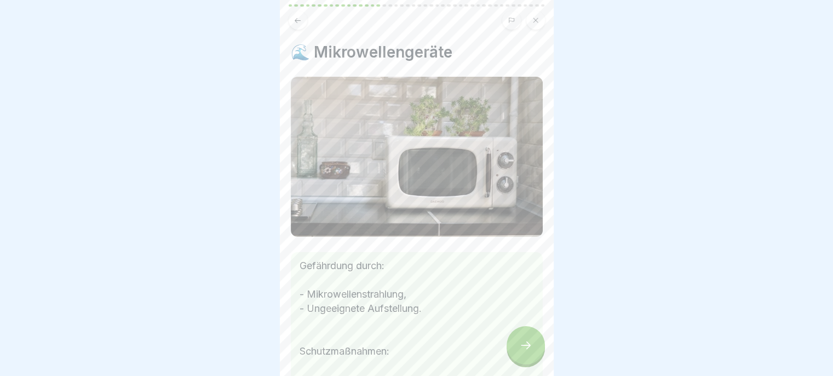
click at [517, 346] on div at bounding box center [526, 345] width 38 height 38
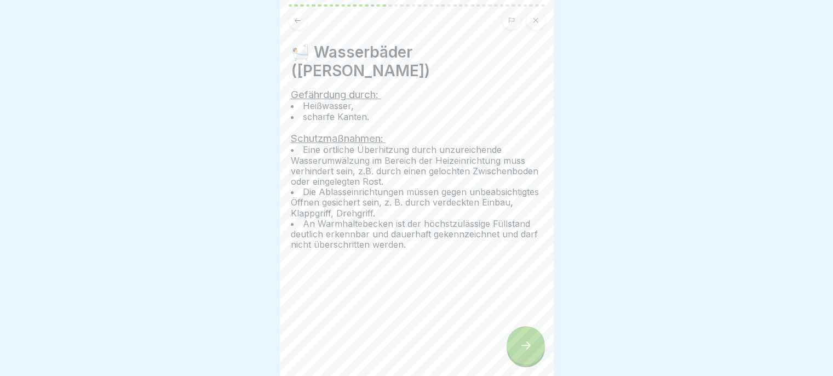
click at [519, 348] on icon at bounding box center [525, 344] width 13 height 13
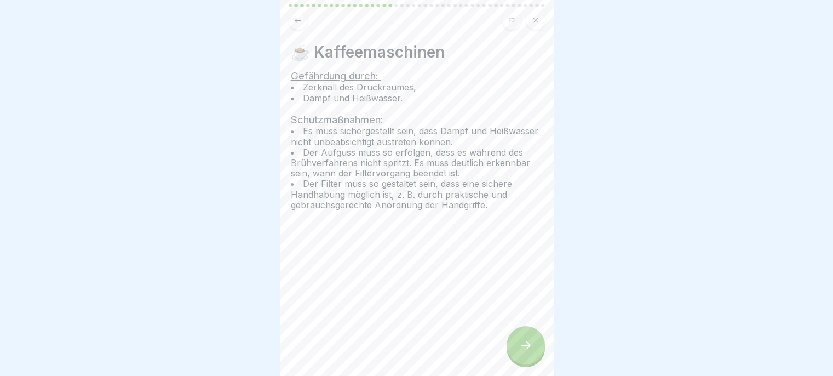
click at [519, 348] on icon at bounding box center [525, 344] width 13 height 13
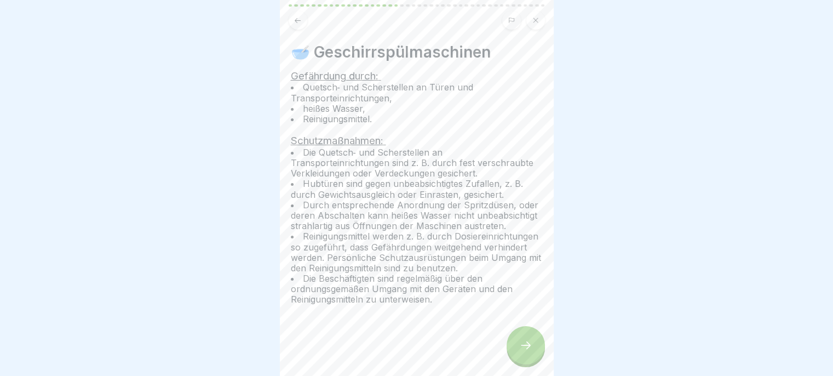
click at [521, 348] on icon at bounding box center [525, 344] width 13 height 13
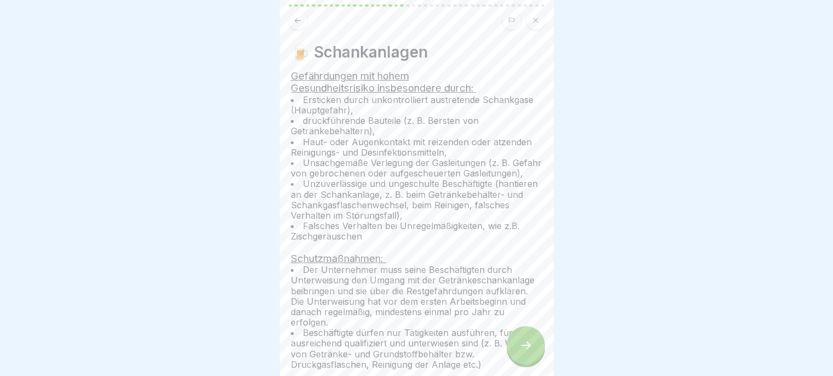
click at [522, 346] on div at bounding box center [526, 345] width 38 height 38
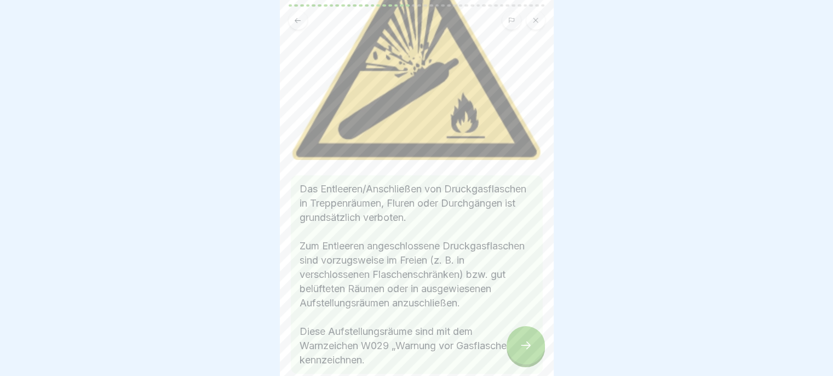
scroll to position [171, 0]
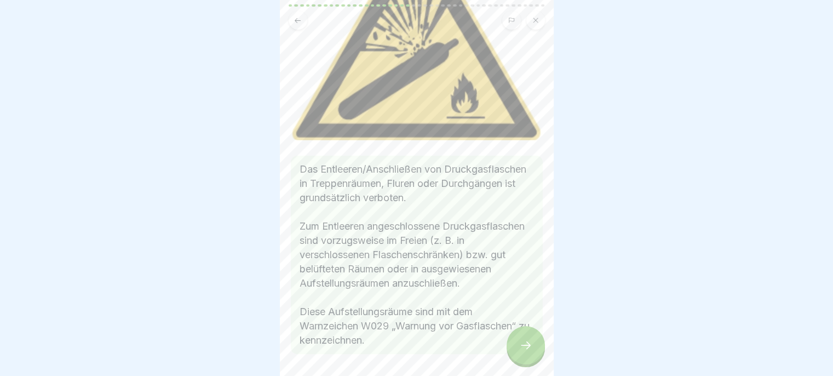
click at [508, 353] on div at bounding box center [526, 345] width 38 height 38
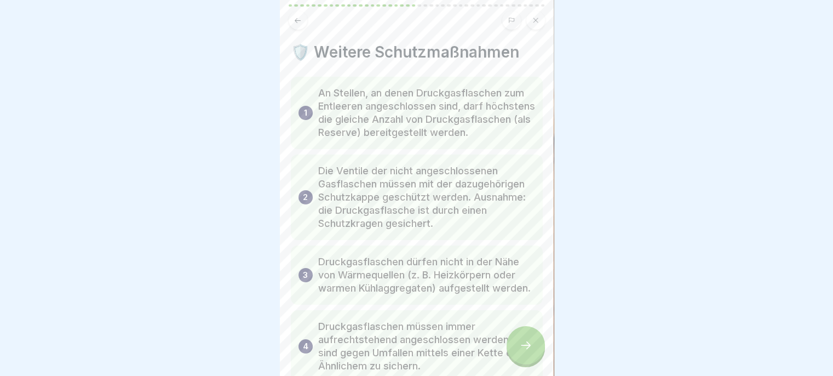
click at [521, 347] on icon at bounding box center [525, 344] width 13 height 13
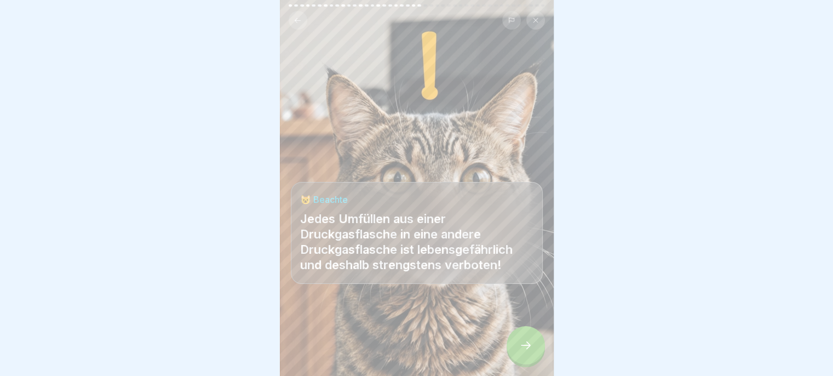
click at [522, 346] on div at bounding box center [526, 345] width 38 height 38
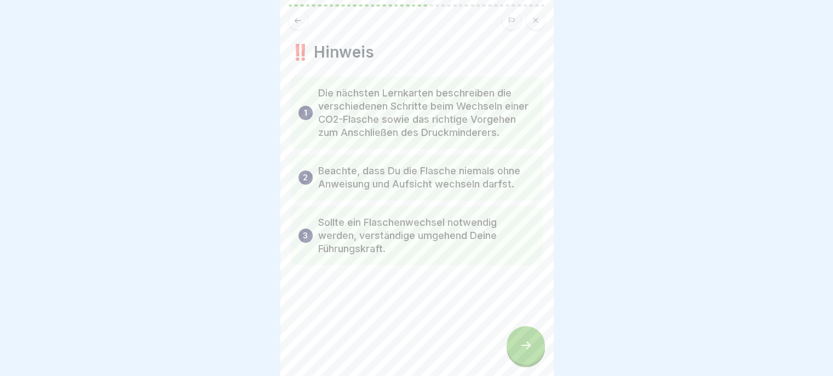
click at [521, 346] on div at bounding box center [526, 345] width 38 height 38
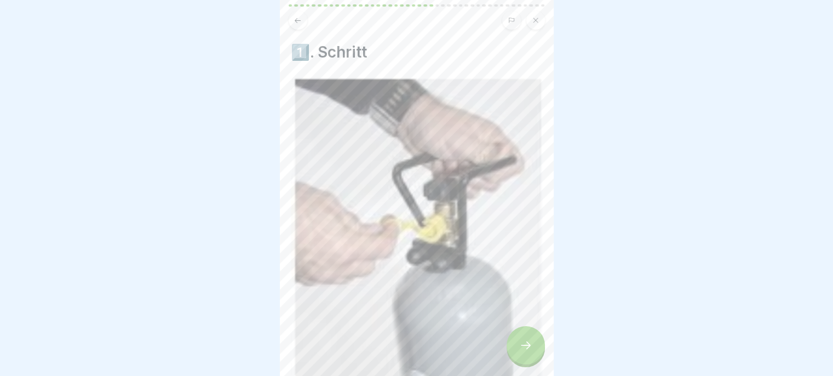
click at [523, 343] on div at bounding box center [526, 345] width 38 height 38
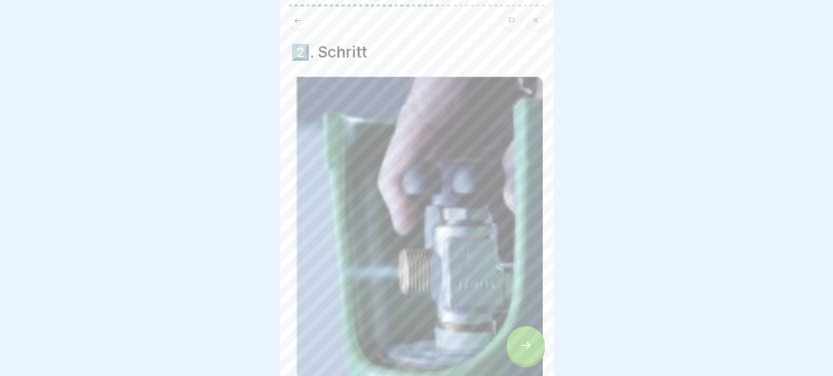
click at [521, 342] on div at bounding box center [526, 345] width 38 height 38
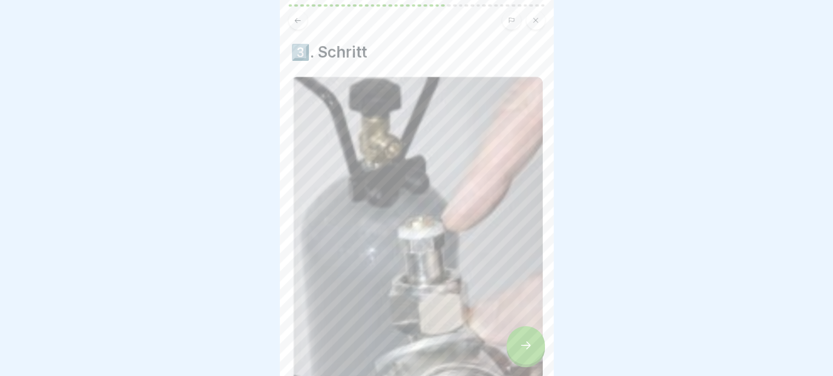
click at [524, 336] on div at bounding box center [526, 345] width 38 height 38
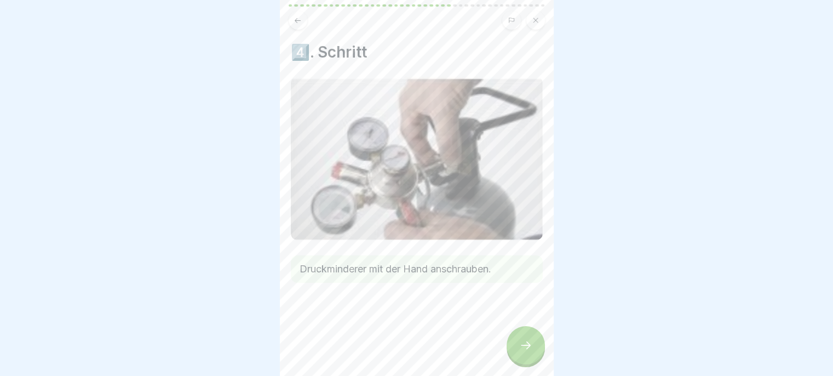
click at [291, 20] on button at bounding box center [298, 20] width 19 height 19
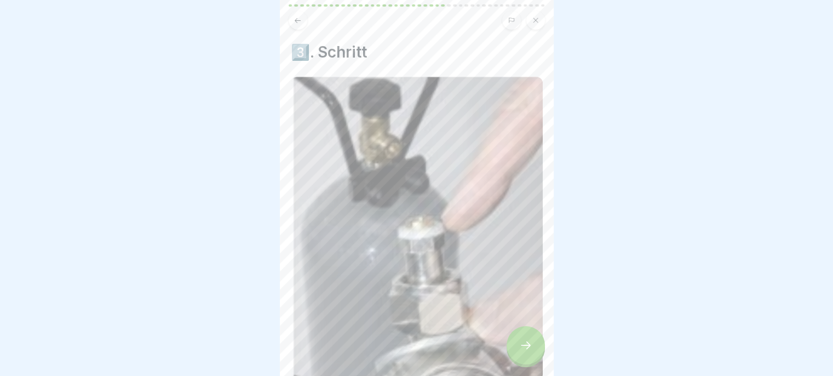
click at [299, 15] on button at bounding box center [298, 20] width 19 height 19
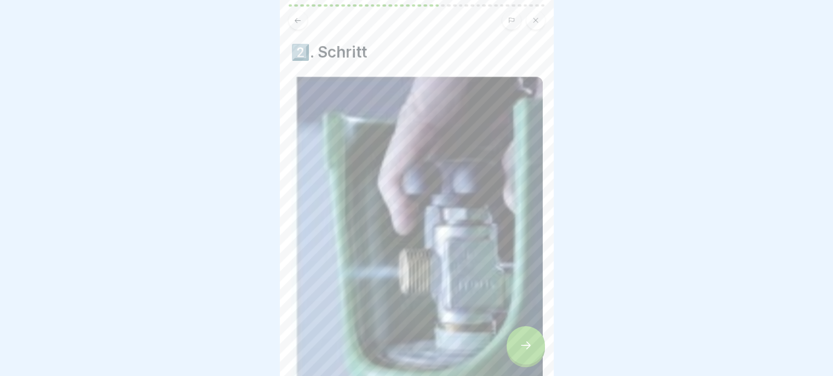
click at [300, 19] on icon at bounding box center [298, 20] width 8 height 8
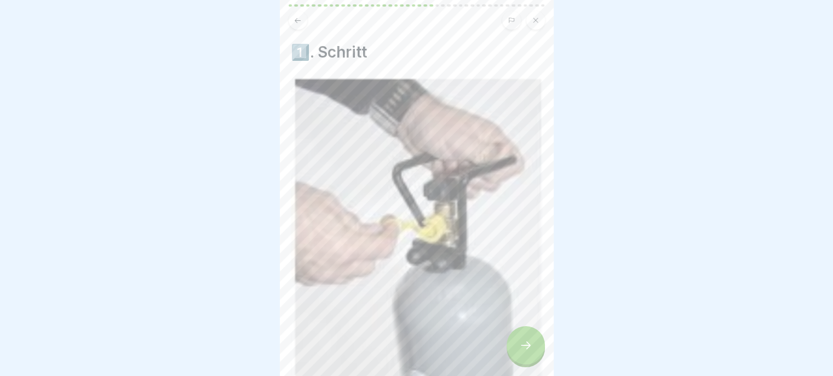
click at [296, 19] on icon at bounding box center [298, 20] width 6 height 5
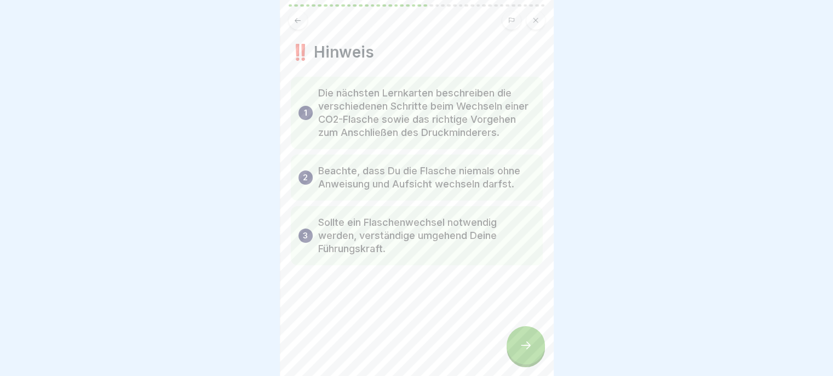
click at [523, 349] on icon at bounding box center [526, 345] width 10 height 8
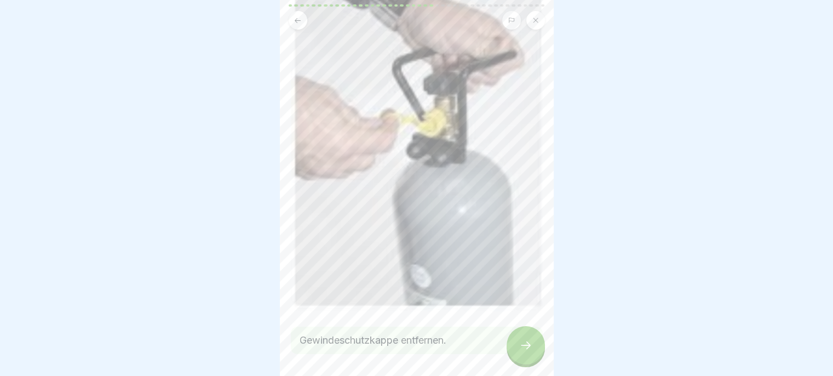
scroll to position [105, 0]
click at [526, 349] on icon at bounding box center [525, 344] width 13 height 13
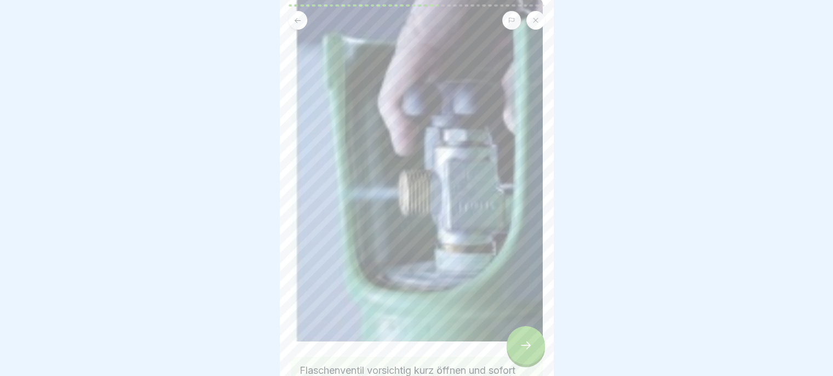
scroll to position [155, 0]
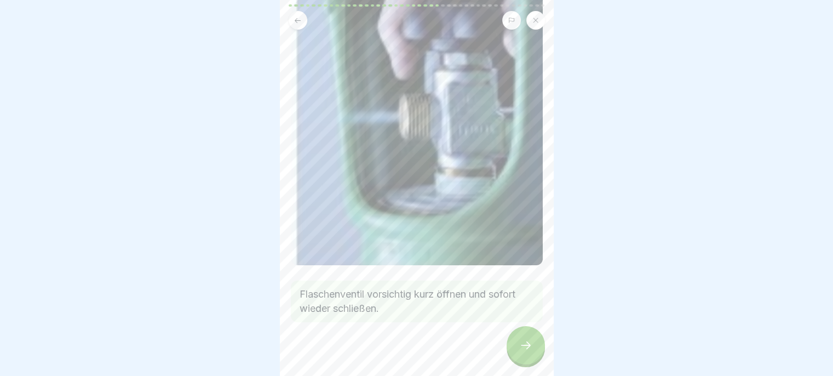
click at [519, 350] on icon at bounding box center [525, 344] width 13 height 13
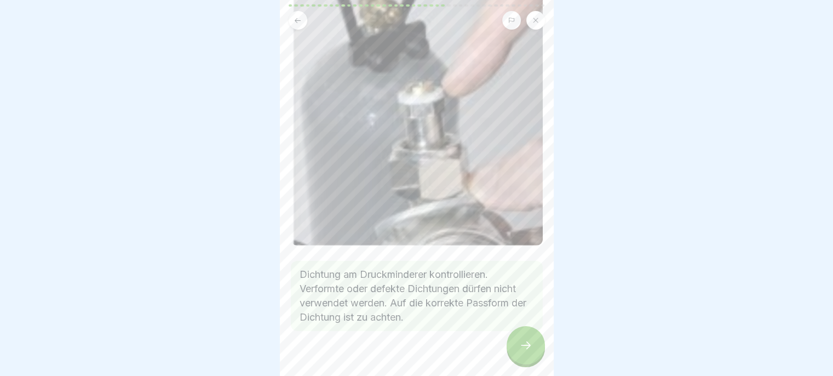
scroll to position [137, 0]
click at [518, 353] on div at bounding box center [526, 345] width 38 height 38
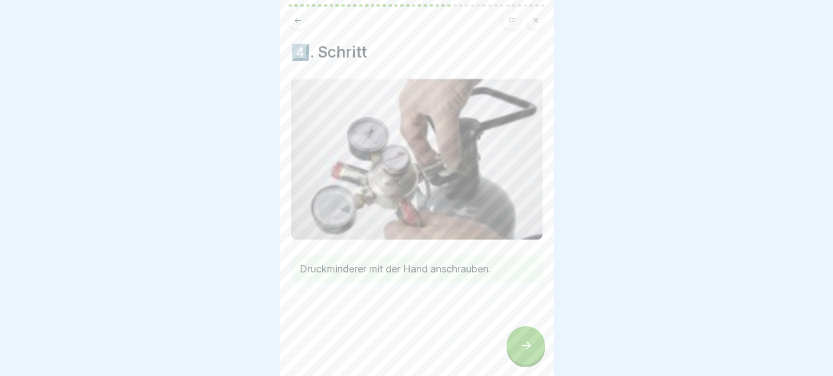
click at [526, 352] on icon at bounding box center [525, 344] width 13 height 13
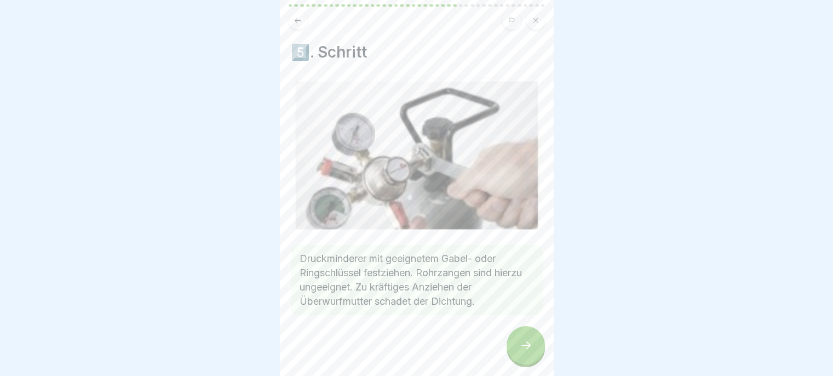
click at [519, 352] on icon at bounding box center [525, 344] width 13 height 13
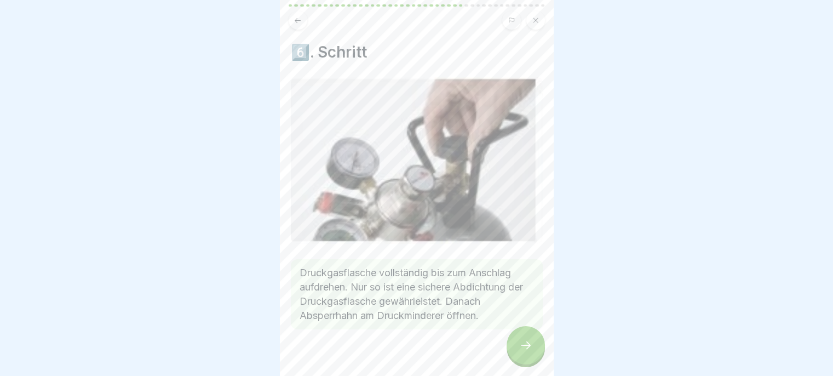
click at [526, 352] on icon at bounding box center [525, 344] width 13 height 13
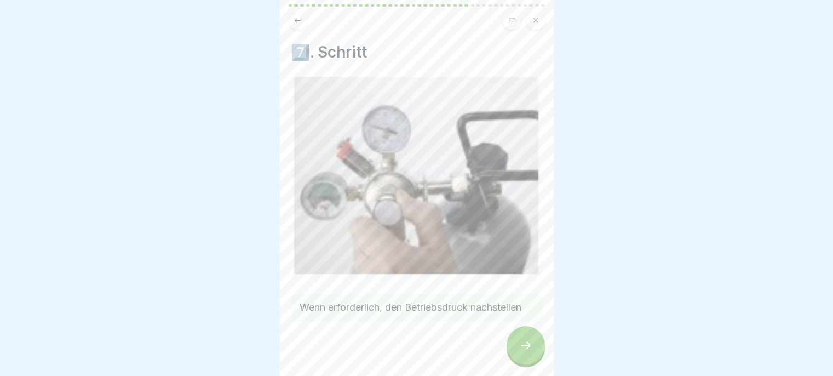
click at [514, 358] on div at bounding box center [526, 345] width 38 height 38
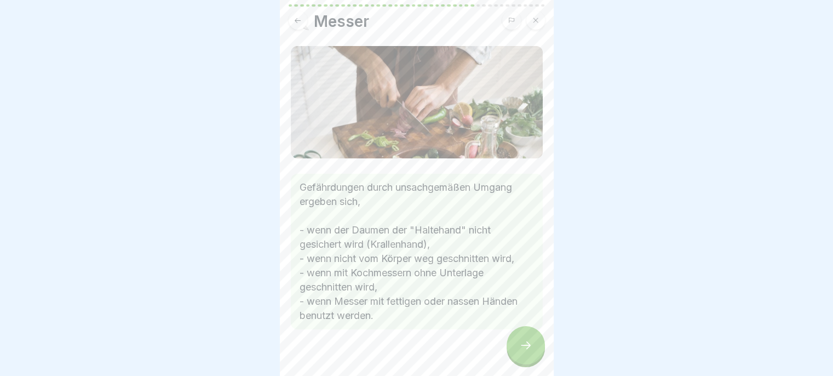
scroll to position [43, 0]
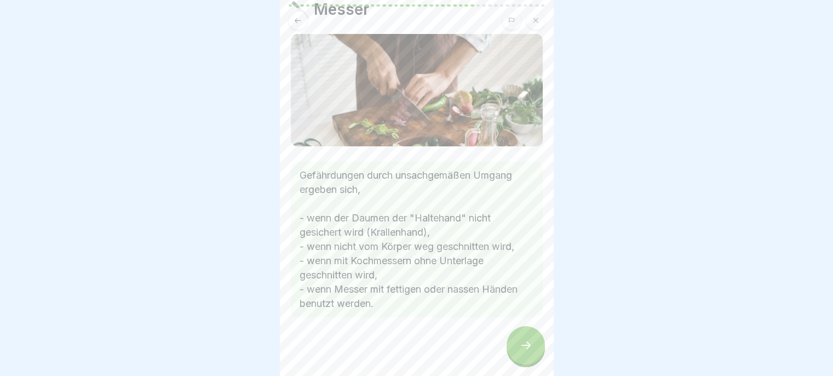
click at [526, 352] on icon at bounding box center [525, 344] width 13 height 13
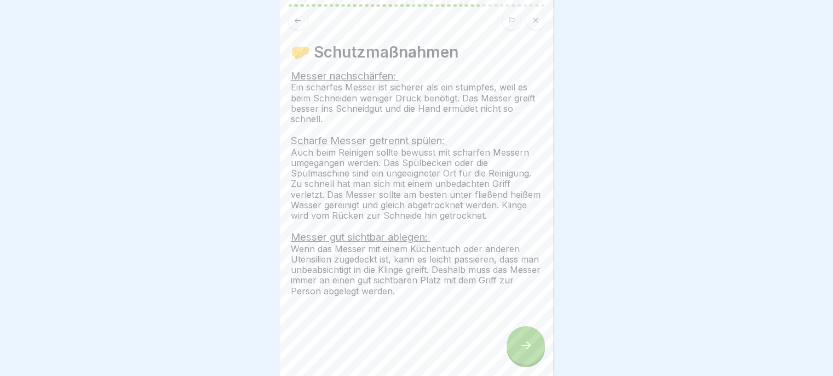
click at [295, 28] on button at bounding box center [298, 20] width 19 height 19
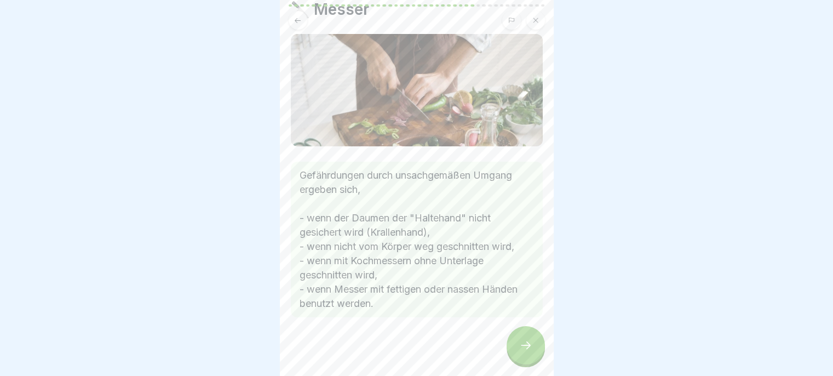
click at [519, 364] on div at bounding box center [526, 345] width 38 height 38
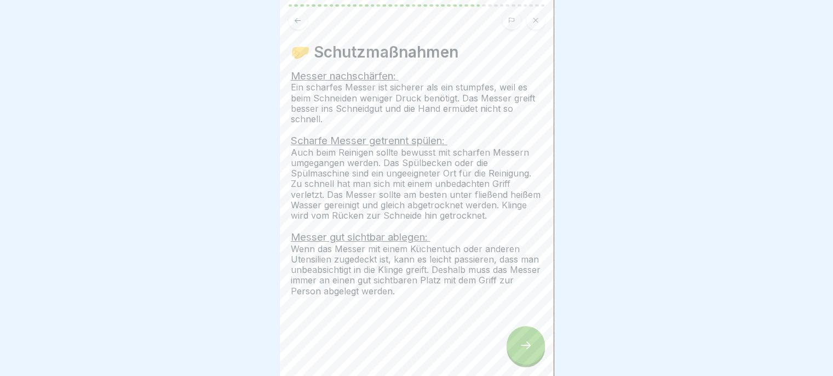
click at [528, 352] on icon at bounding box center [525, 344] width 13 height 13
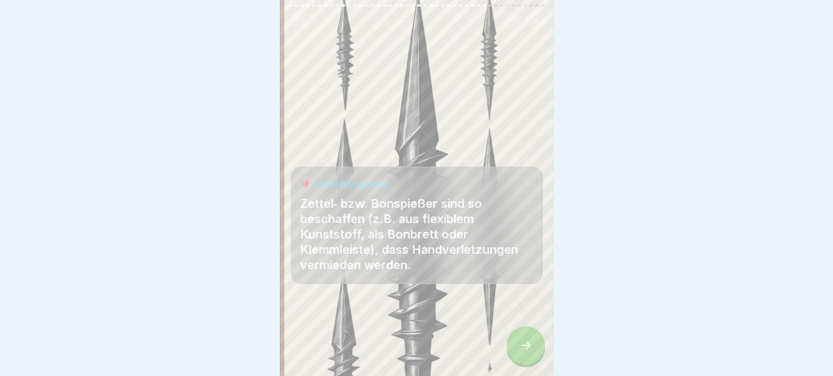
click at [523, 351] on icon at bounding box center [525, 344] width 13 height 13
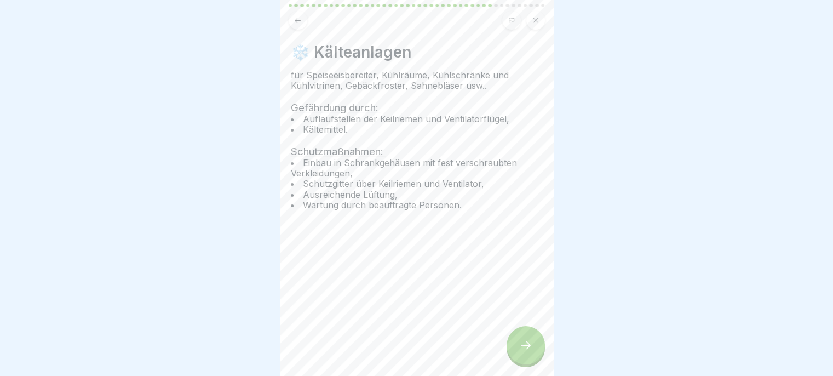
click at [523, 352] on icon at bounding box center [525, 344] width 13 height 13
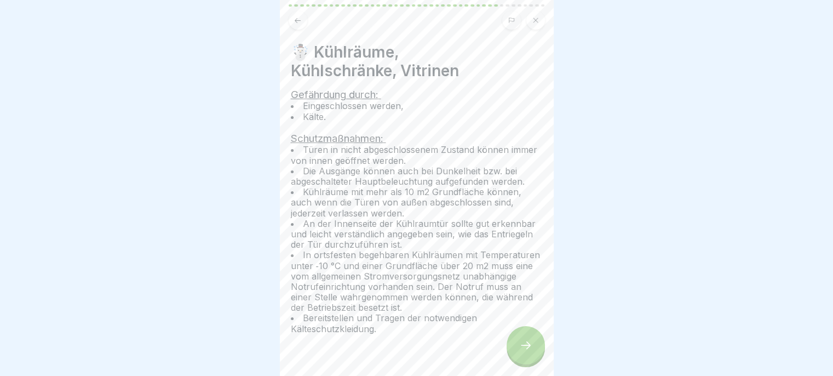
click at [525, 349] on icon at bounding box center [525, 344] width 13 height 13
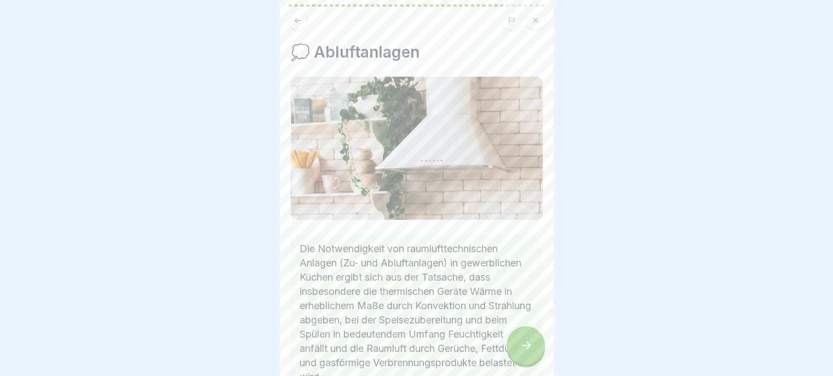
click at [529, 343] on div at bounding box center [526, 345] width 38 height 38
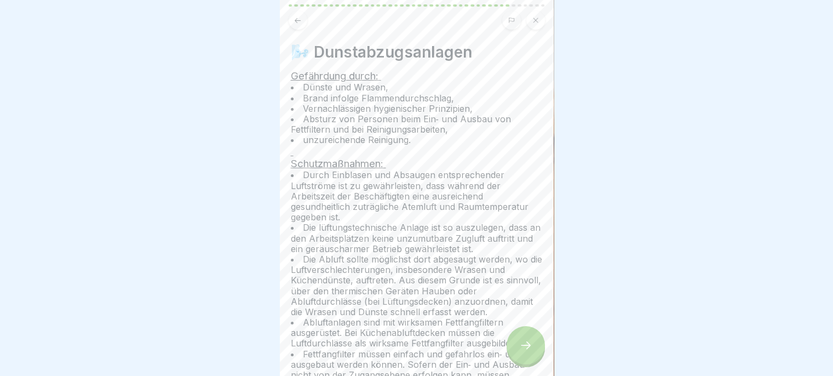
click at [528, 342] on div at bounding box center [526, 345] width 38 height 38
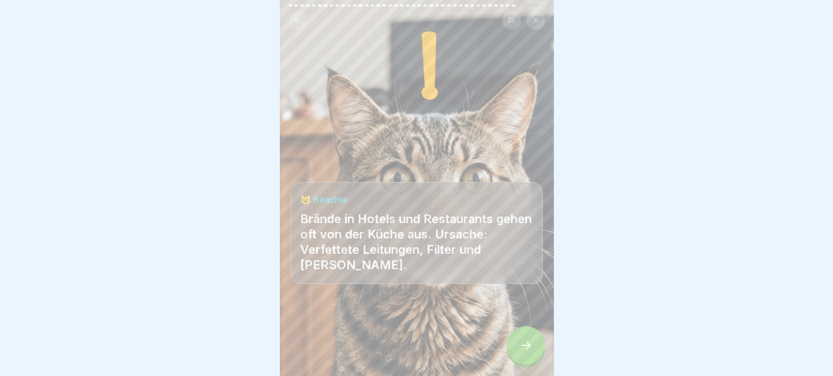
click at [530, 340] on div at bounding box center [526, 345] width 38 height 38
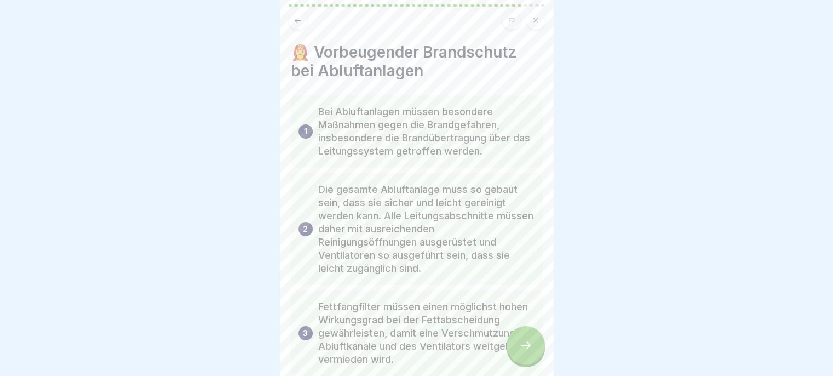
click at [524, 344] on div at bounding box center [526, 345] width 38 height 38
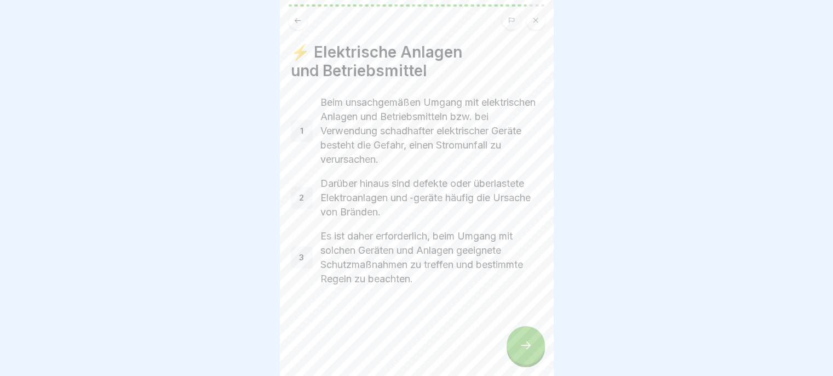
click at [525, 343] on div at bounding box center [526, 345] width 38 height 38
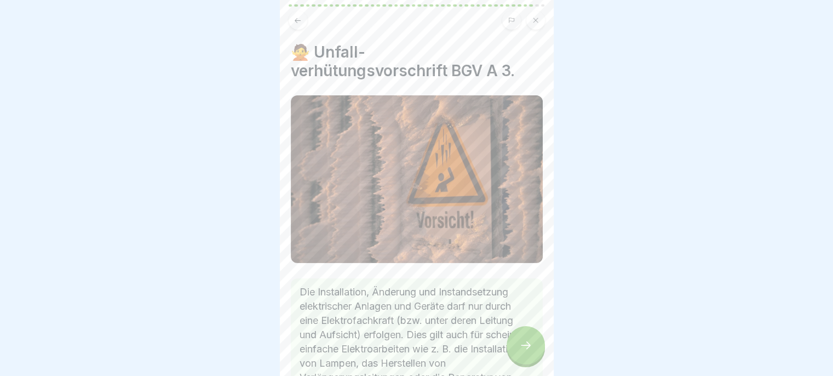
click at [525, 343] on div at bounding box center [526, 345] width 38 height 38
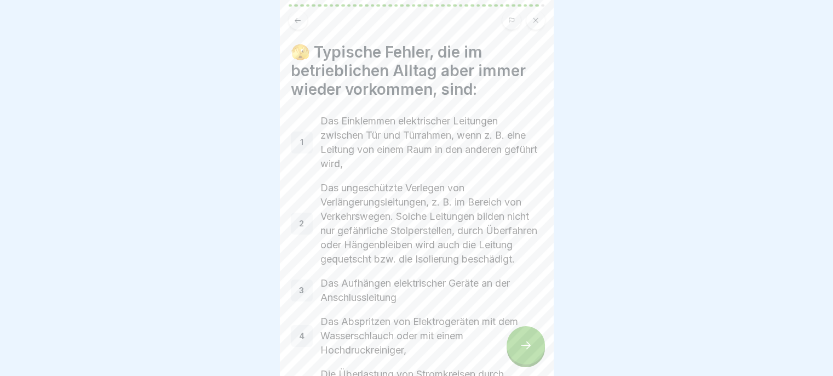
click at [523, 341] on div at bounding box center [526, 345] width 38 height 38
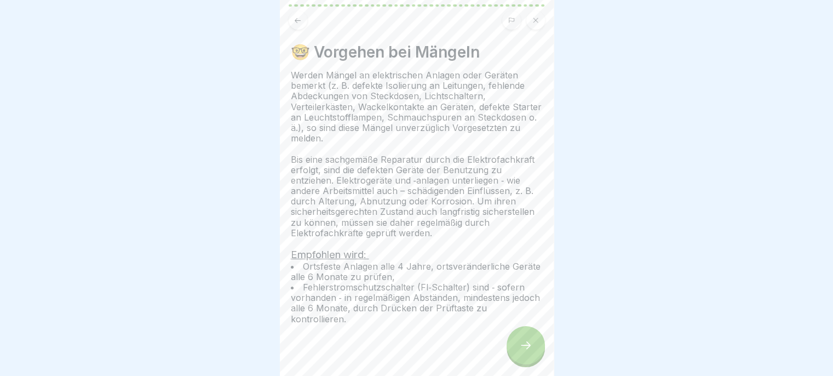
click at [527, 340] on div at bounding box center [526, 345] width 38 height 38
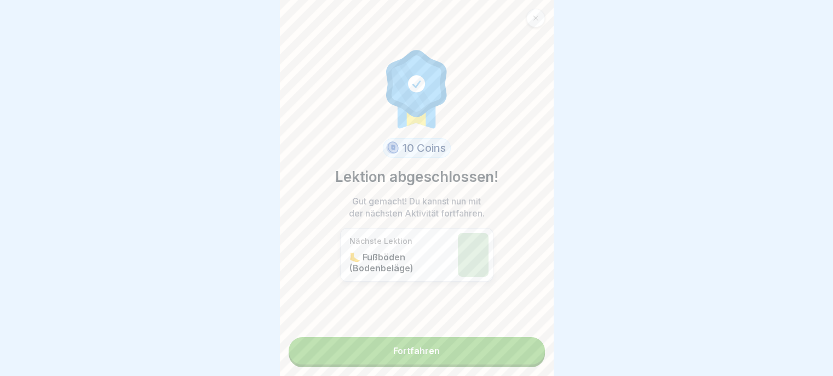
click at [527, 339] on link "Fortfahren" at bounding box center [417, 350] width 256 height 27
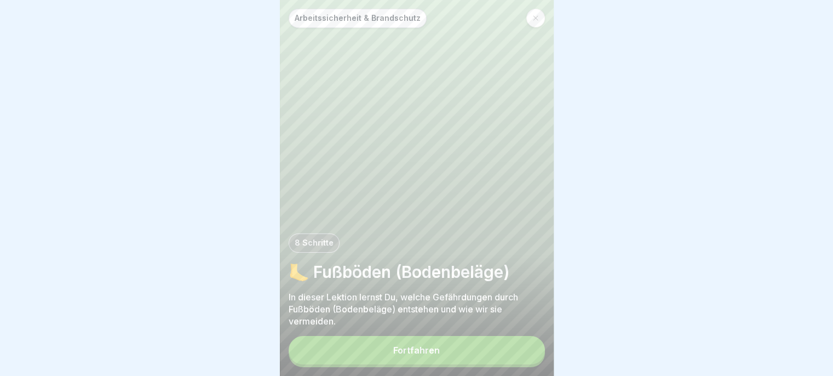
click at [512, 353] on button "Fortfahren" at bounding box center [417, 350] width 256 height 28
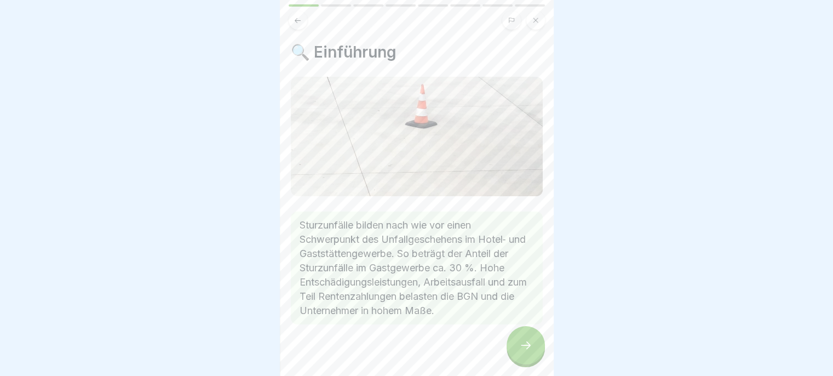
click at [520, 348] on icon at bounding box center [525, 344] width 13 height 13
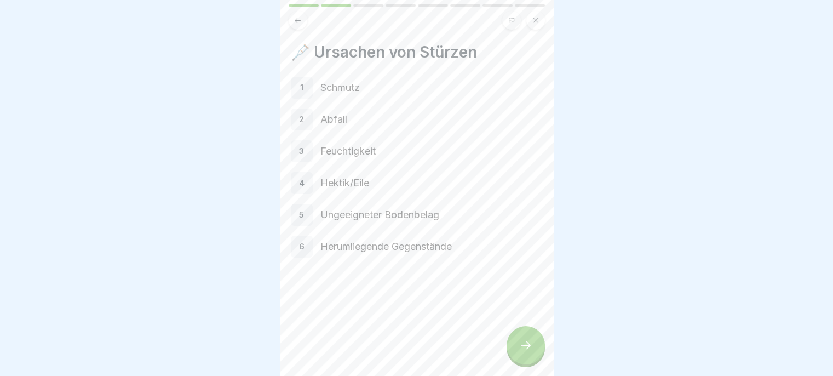
click at [521, 346] on div at bounding box center [526, 345] width 38 height 38
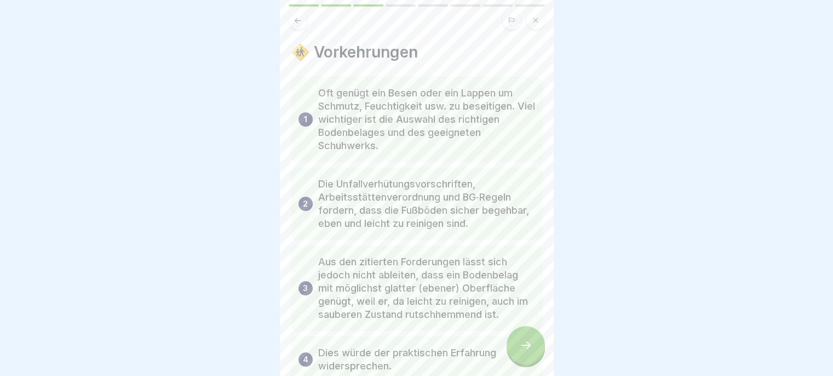
click at [521, 345] on div at bounding box center [526, 345] width 38 height 38
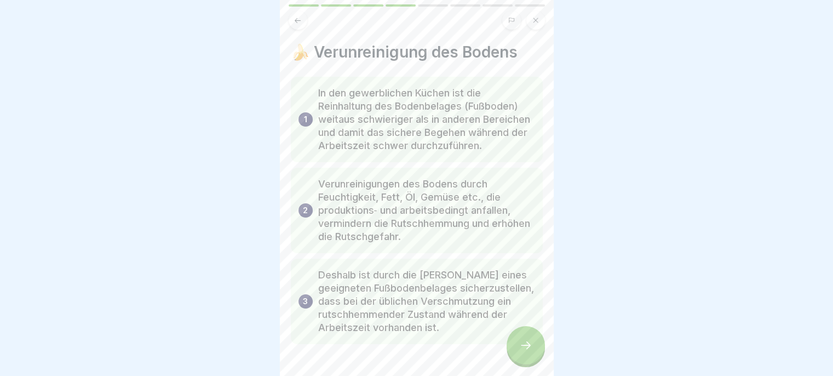
click at [522, 344] on div at bounding box center [526, 345] width 38 height 38
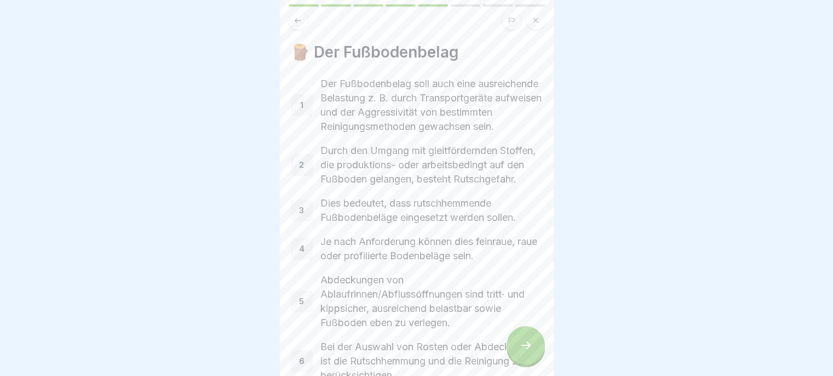
click at [524, 341] on div at bounding box center [526, 345] width 38 height 38
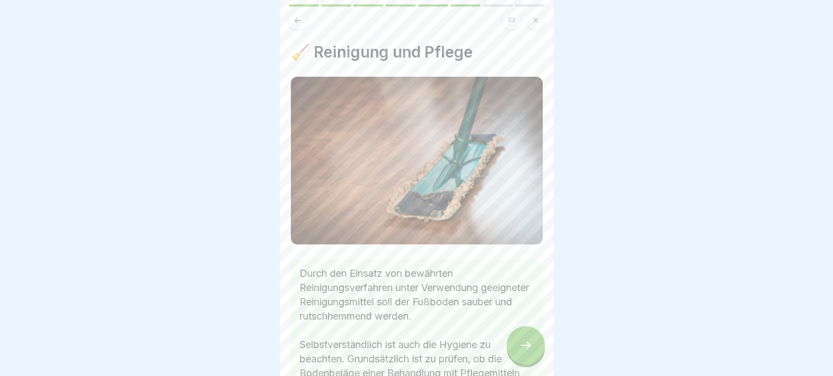
click at [524, 341] on div at bounding box center [526, 345] width 38 height 38
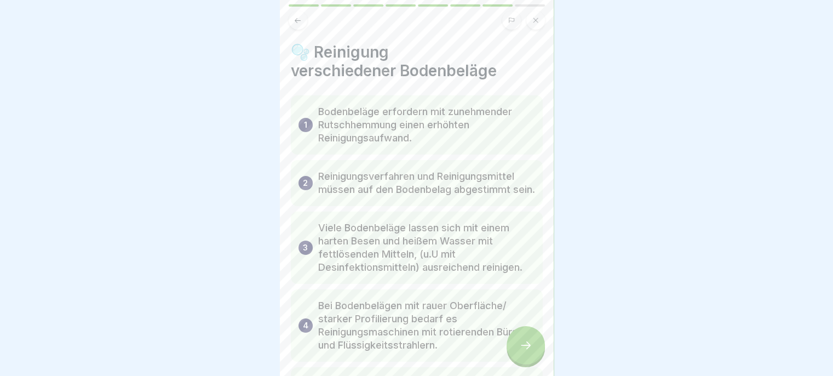
click at [523, 343] on div at bounding box center [526, 345] width 38 height 38
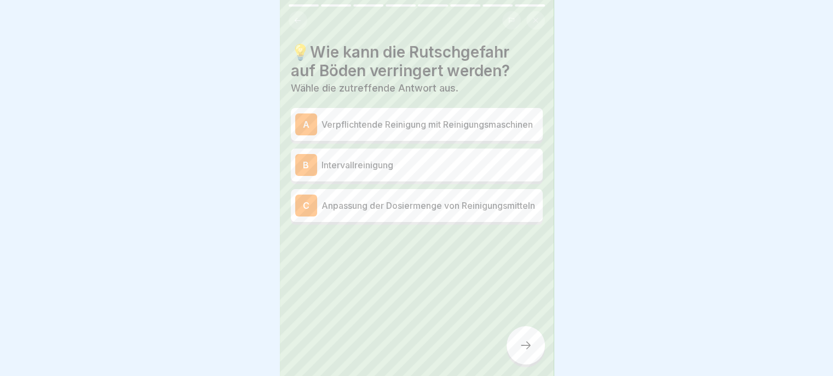
click at [453, 212] on p "Anpassung der Dosiermenge von Reinigungsmitteln" at bounding box center [430, 205] width 217 height 13
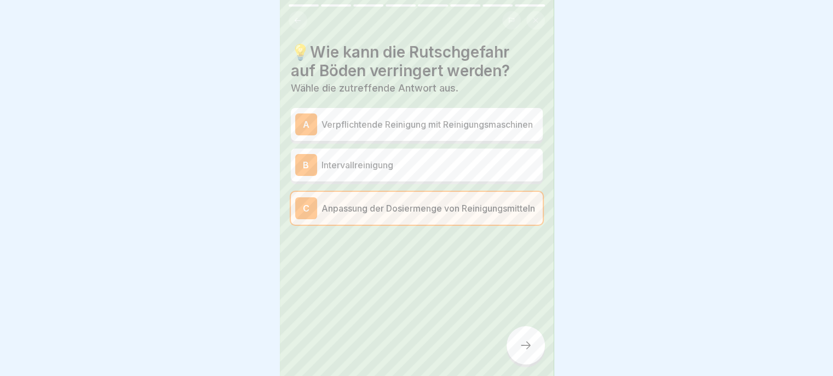
click at [483, 171] on p "Intervallreinigung" at bounding box center [430, 164] width 217 height 13
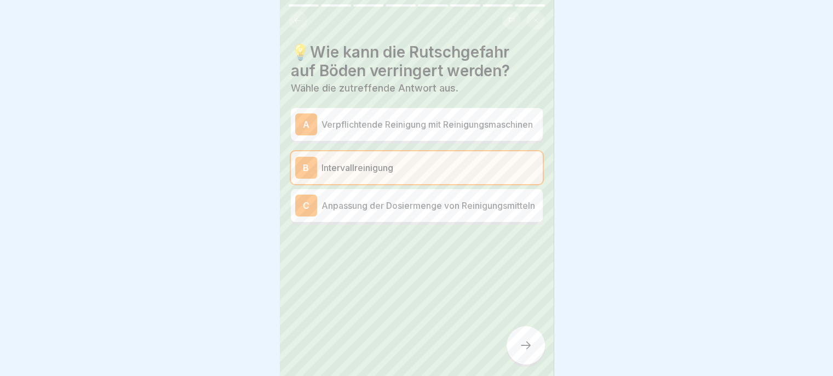
click at [470, 212] on p "Anpassung der Dosiermenge von Reinigungsmitteln" at bounding box center [430, 205] width 217 height 13
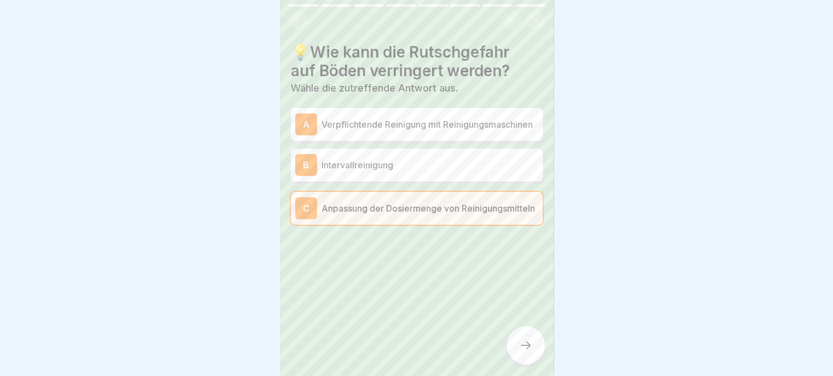
click at [523, 364] on div at bounding box center [526, 345] width 38 height 38
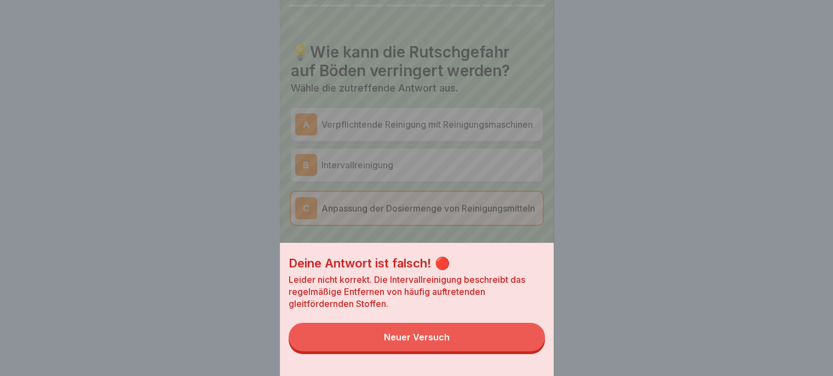
click at [495, 351] on button "Neuer Versuch" at bounding box center [417, 337] width 256 height 28
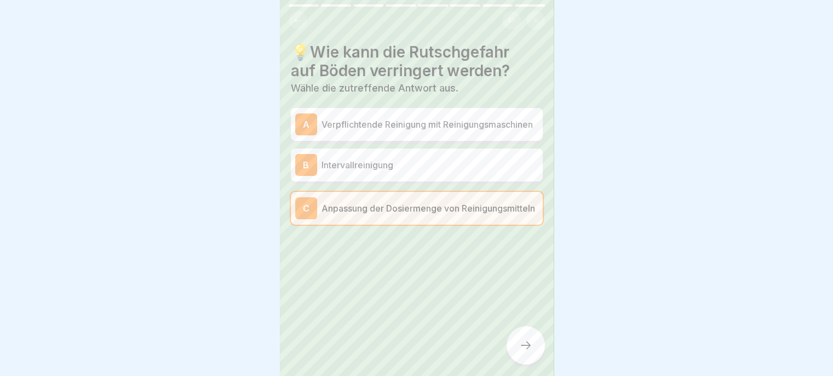
click at [480, 171] on p "Intervallreinigung" at bounding box center [430, 164] width 217 height 13
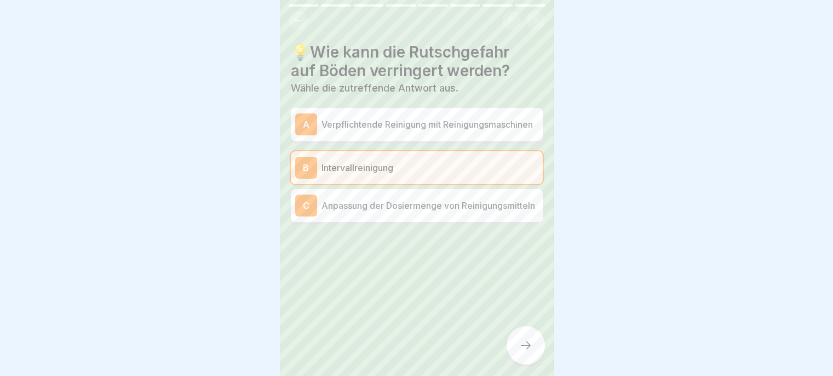
click at [518, 363] on div at bounding box center [526, 345] width 38 height 38
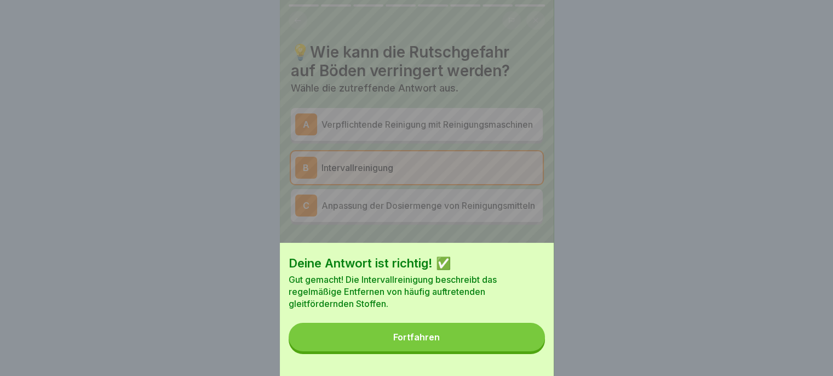
click at [513, 351] on button "Fortfahren" at bounding box center [417, 337] width 256 height 28
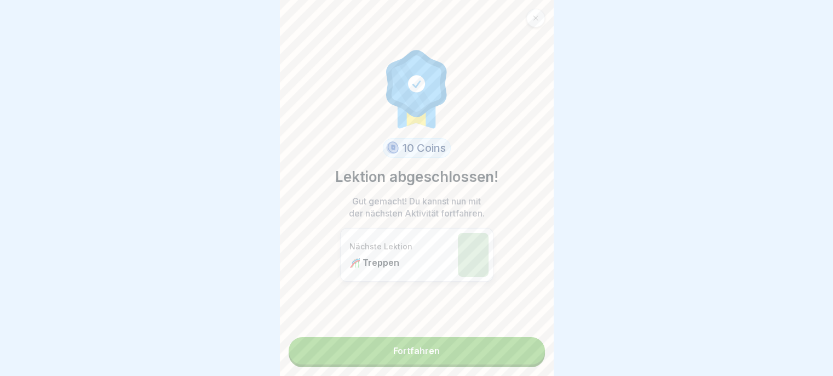
click at [510, 357] on link "Fortfahren" at bounding box center [417, 350] width 256 height 27
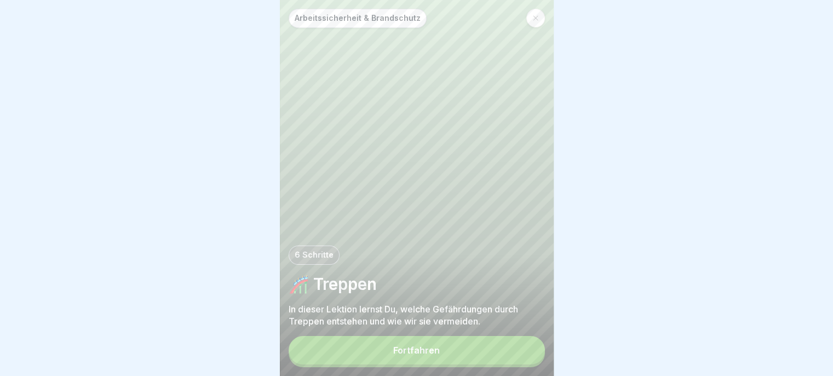
click at [513, 357] on button "Fortfahren" at bounding box center [417, 350] width 256 height 28
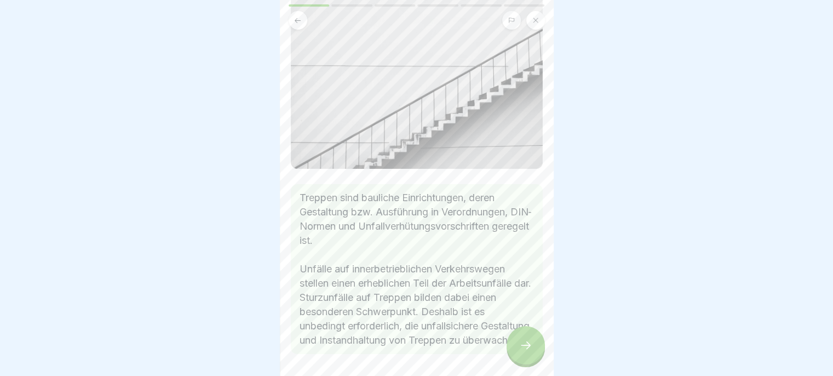
scroll to position [97, 0]
click at [523, 360] on div at bounding box center [526, 345] width 38 height 38
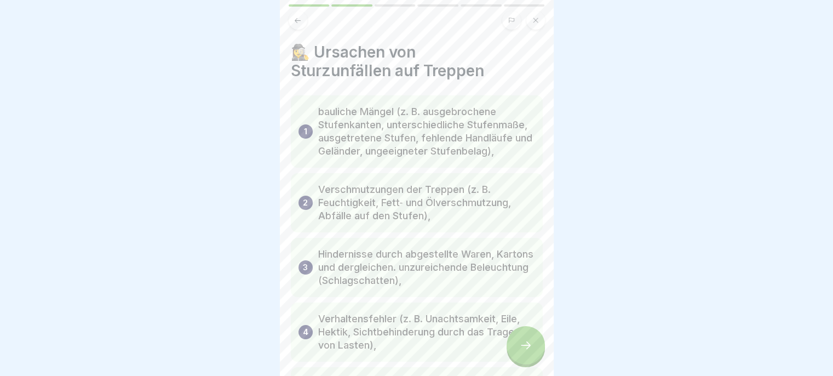
click at [524, 348] on icon at bounding box center [525, 344] width 13 height 13
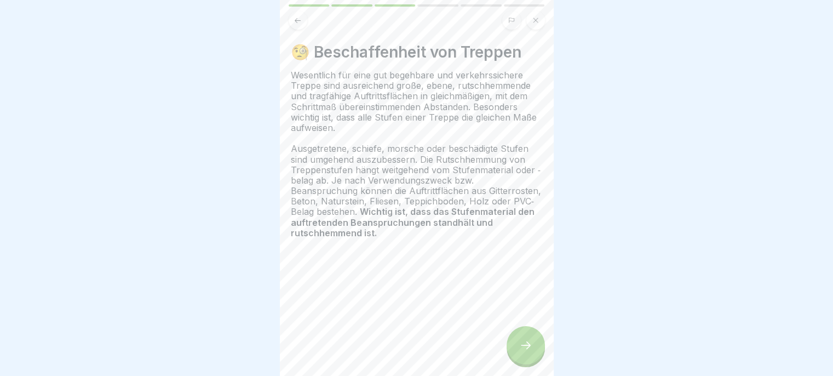
click at [528, 345] on div at bounding box center [526, 345] width 38 height 38
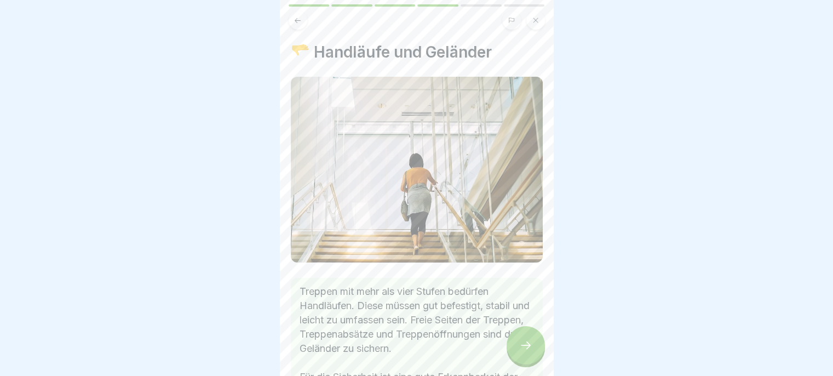
click at [529, 342] on div at bounding box center [526, 345] width 38 height 38
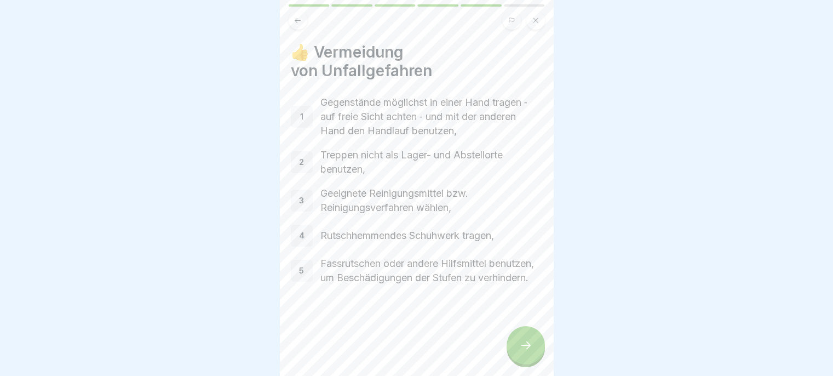
click at [531, 340] on div at bounding box center [526, 345] width 38 height 38
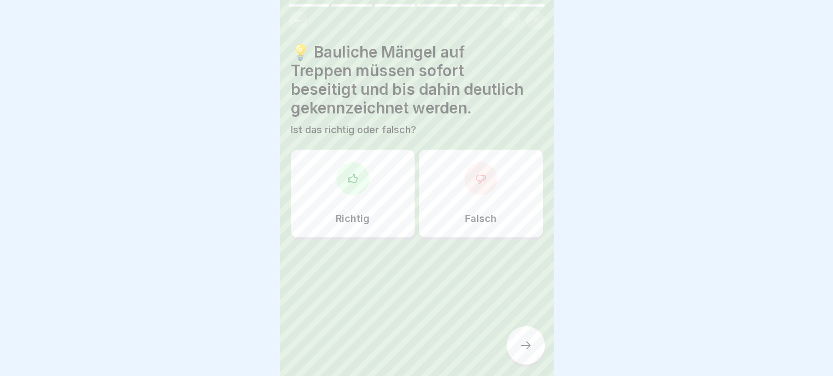
click at [532, 337] on div at bounding box center [526, 345] width 38 height 38
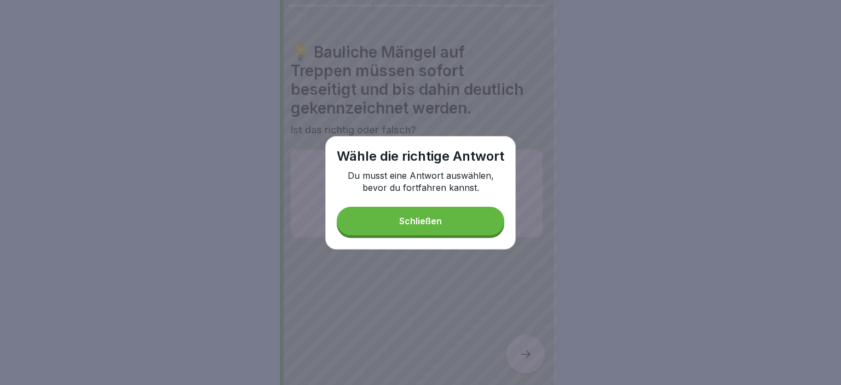
click at [485, 219] on button "Schließen" at bounding box center [421, 220] width 168 height 28
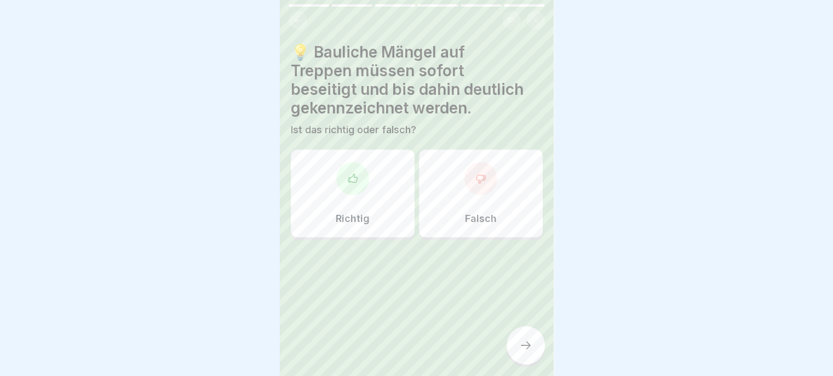
click at [358, 217] on p "Richtig" at bounding box center [353, 219] width 34 height 12
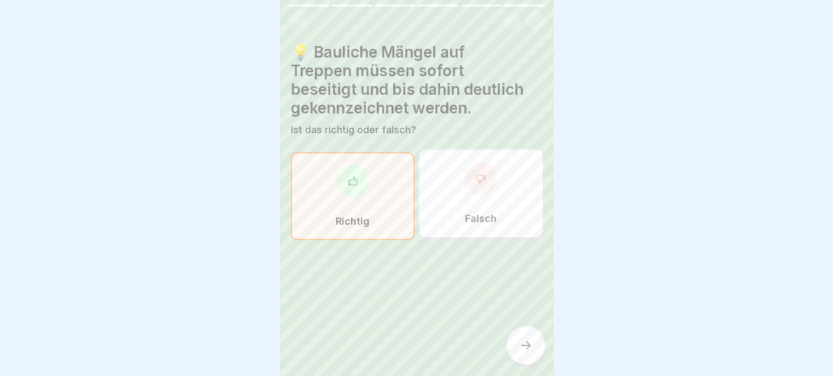
click at [525, 352] on icon at bounding box center [525, 344] width 13 height 13
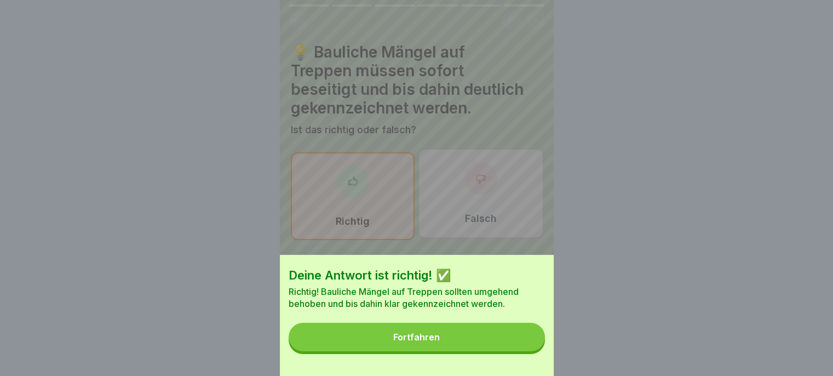
click at [495, 351] on button "Fortfahren" at bounding box center [417, 337] width 256 height 28
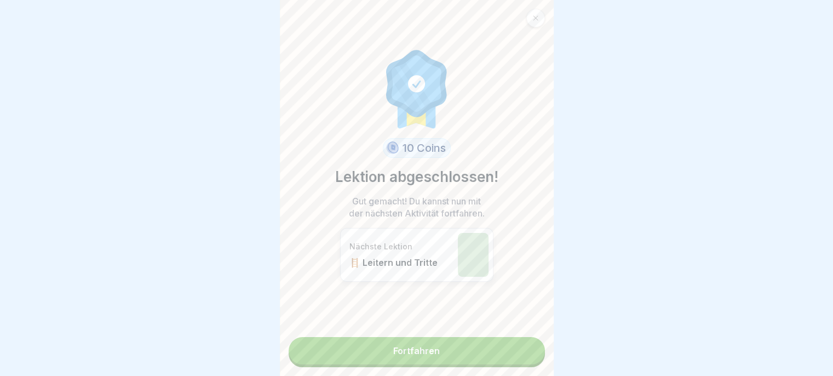
click at [503, 358] on link "Fortfahren" at bounding box center [417, 350] width 256 height 27
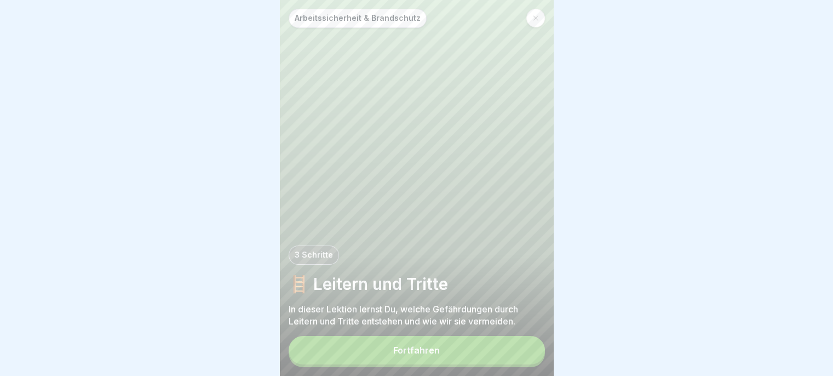
click at [505, 359] on button "Fortfahren" at bounding box center [417, 350] width 256 height 28
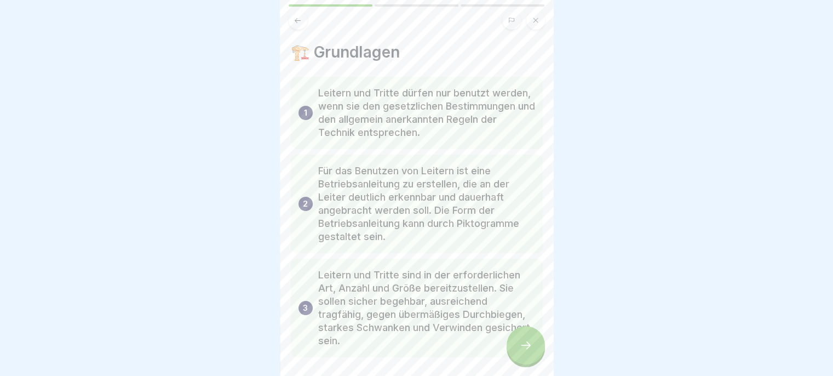
click at [513, 358] on div at bounding box center [526, 345] width 38 height 38
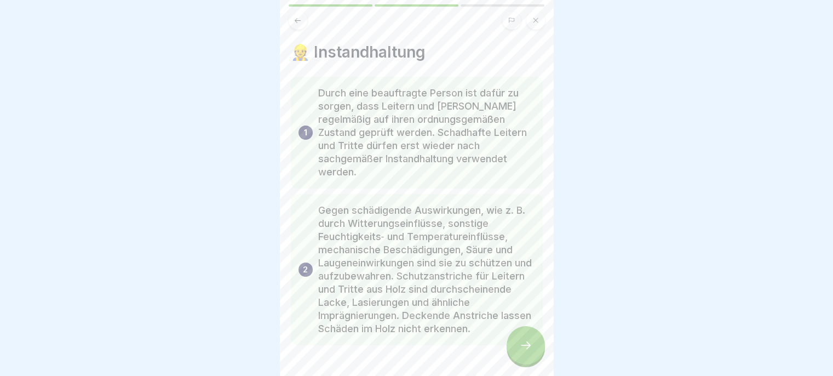
click at [518, 352] on div at bounding box center [526, 345] width 38 height 38
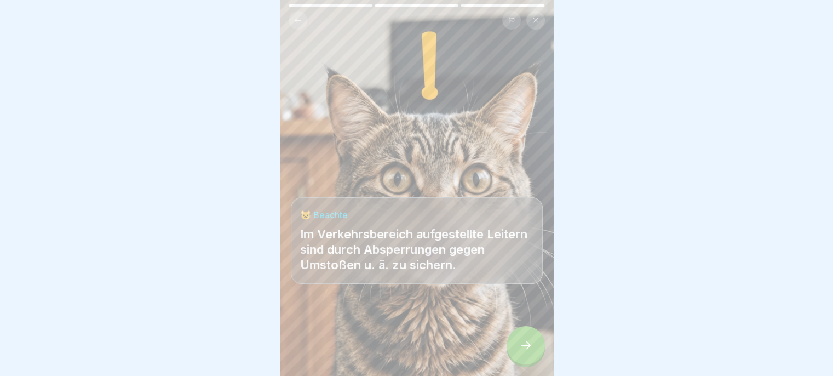
click at [523, 346] on div at bounding box center [526, 345] width 38 height 38
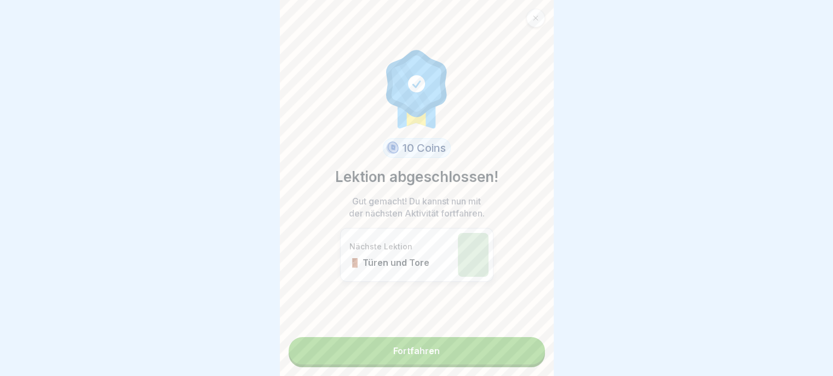
click at [510, 355] on link "Fortfahren" at bounding box center [417, 350] width 256 height 27
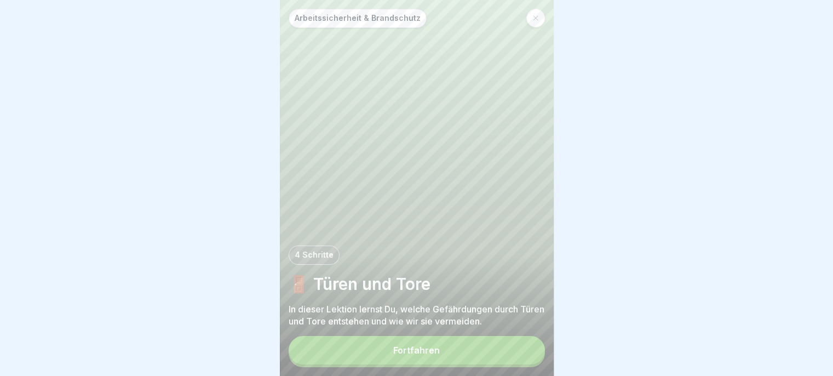
click at [512, 360] on button "Fortfahren" at bounding box center [417, 350] width 256 height 28
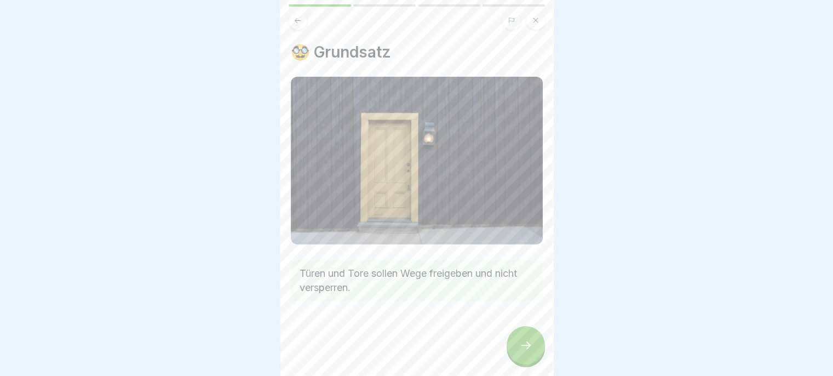
click at [521, 352] on icon at bounding box center [525, 344] width 13 height 13
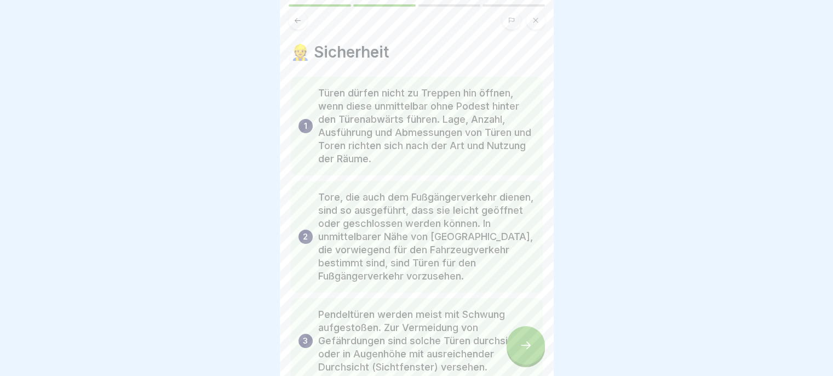
click at [522, 352] on icon at bounding box center [525, 344] width 13 height 13
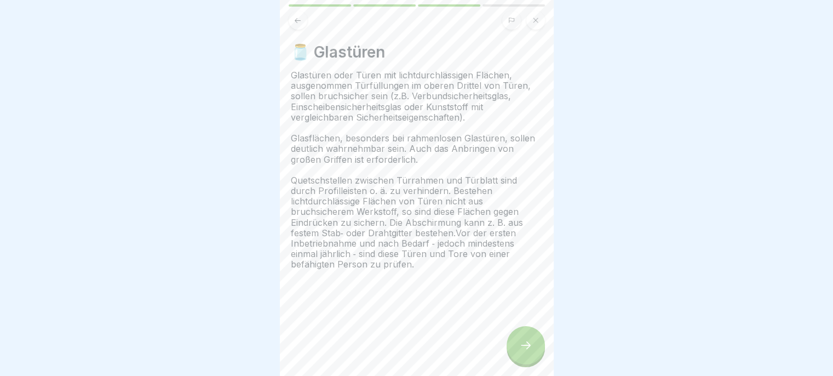
click at [518, 354] on div at bounding box center [526, 345] width 38 height 38
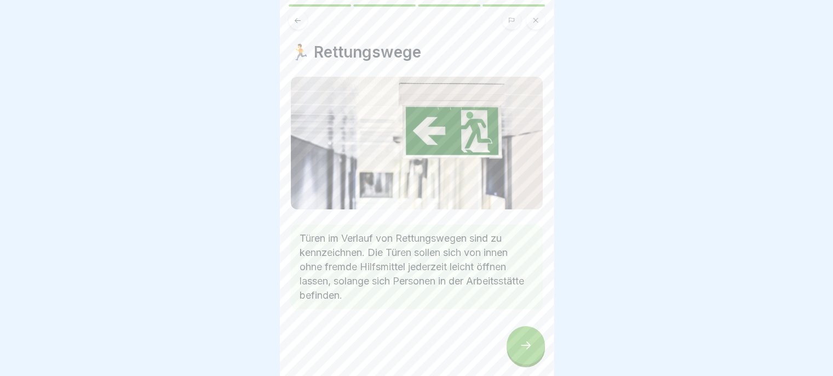
click at [524, 348] on icon at bounding box center [525, 344] width 13 height 13
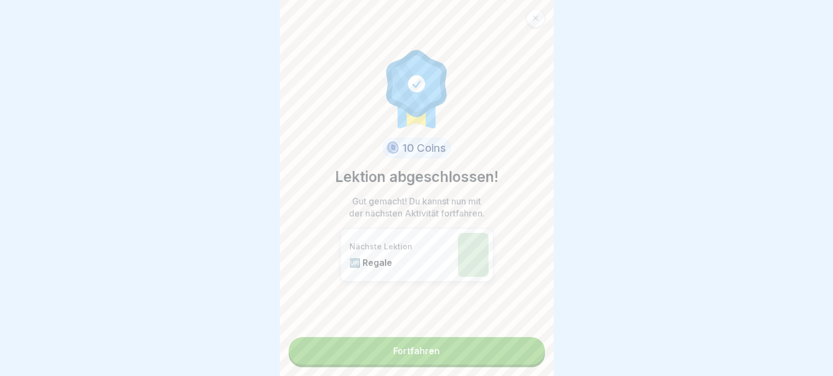
click at [510, 359] on link "Fortfahren" at bounding box center [417, 350] width 256 height 27
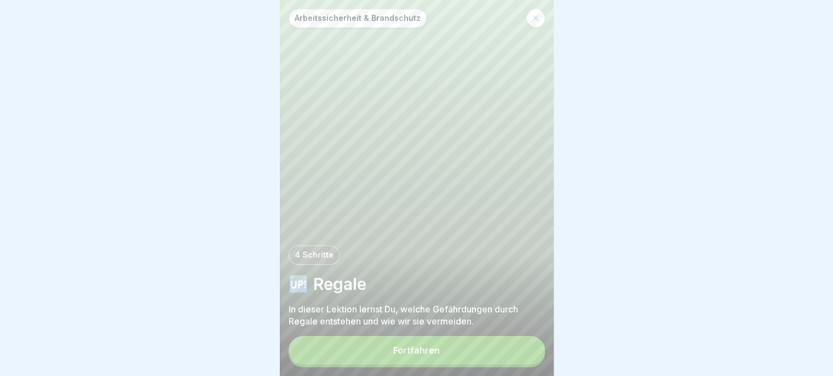
click at [519, 355] on button "Fortfahren" at bounding box center [417, 350] width 256 height 28
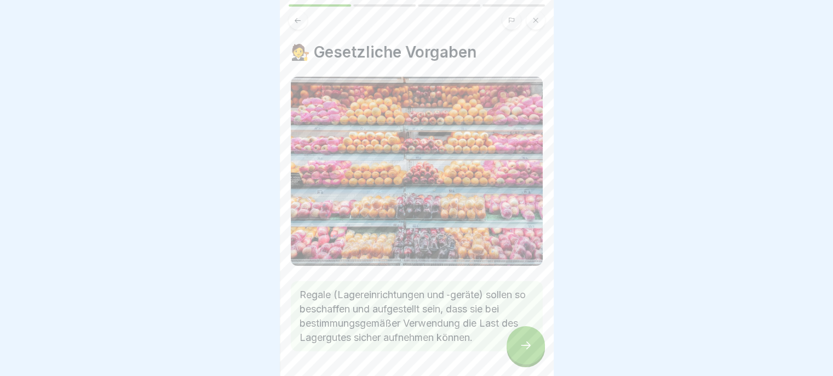
click at [524, 350] on icon at bounding box center [525, 344] width 13 height 13
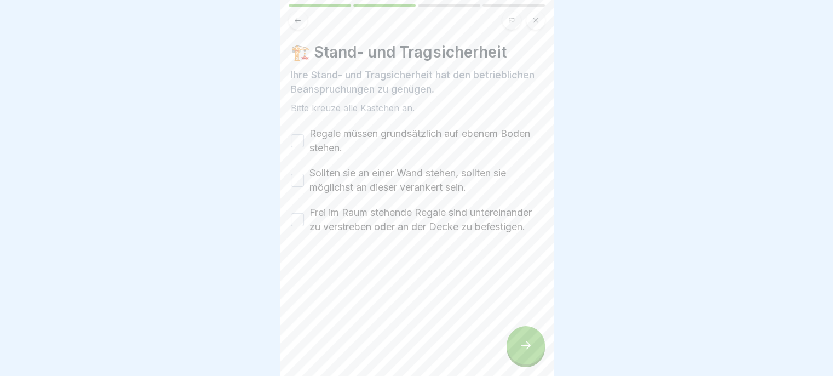
click at [524, 348] on icon at bounding box center [525, 344] width 13 height 13
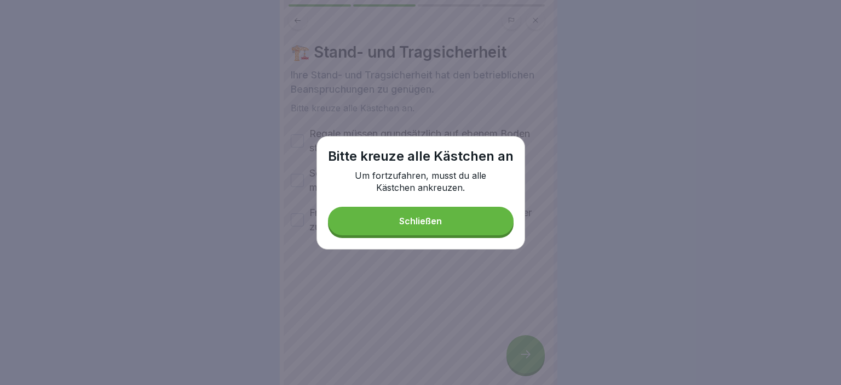
click at [480, 225] on button "Schließen" at bounding box center [421, 220] width 186 height 28
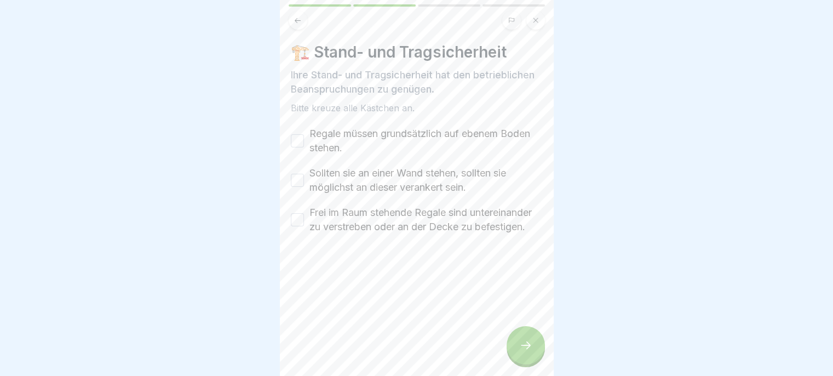
click at [470, 144] on label "Regale müssen grundsätzlich auf ebenem Boden stehen." at bounding box center [425, 141] width 233 height 28
click at [304, 144] on button "Regale müssen grundsätzlich auf ebenem Boden stehen." at bounding box center [297, 140] width 13 height 13
click at [443, 185] on label "Sollten sie an einer Wand stehen, sollten sie möglichst an dieser verankert sei…" at bounding box center [425, 180] width 233 height 28
click at [304, 185] on button "Sollten sie an einer Wand stehen, sollten sie möglichst an dieser verankert sei…" at bounding box center [297, 180] width 13 height 13
click at [426, 234] on label "Frei im Raum stehende Regale sind untereinander zu verstreben oder an der Decke…" at bounding box center [425, 219] width 233 height 28
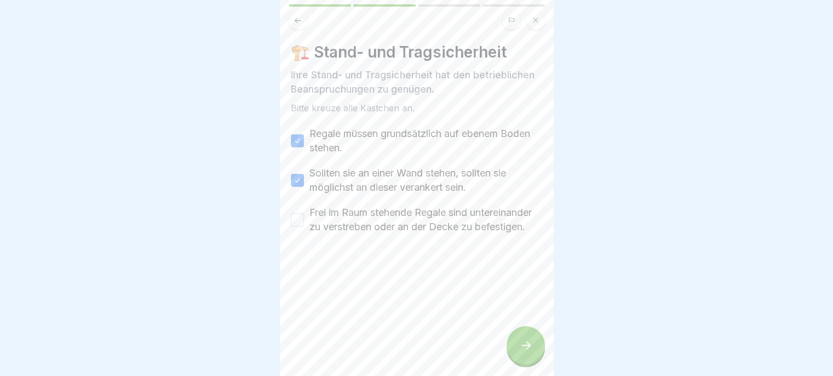
click at [304, 226] on button "Frei im Raum stehende Regale sind untereinander zu verstreben oder an der Decke…" at bounding box center [297, 219] width 13 height 13
click at [518, 359] on div at bounding box center [526, 345] width 38 height 38
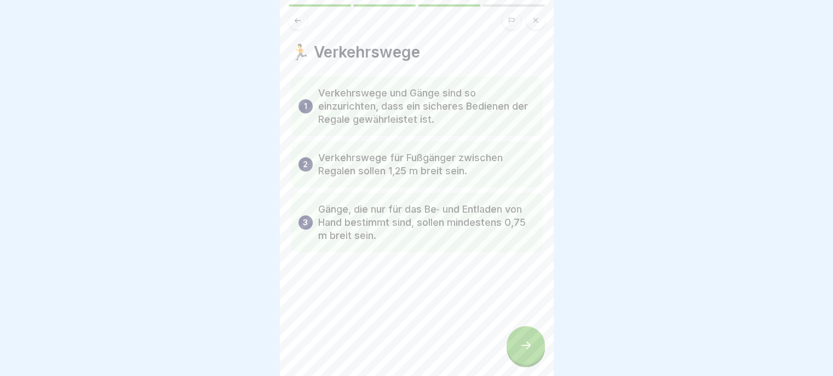
click at [517, 359] on div at bounding box center [526, 345] width 38 height 38
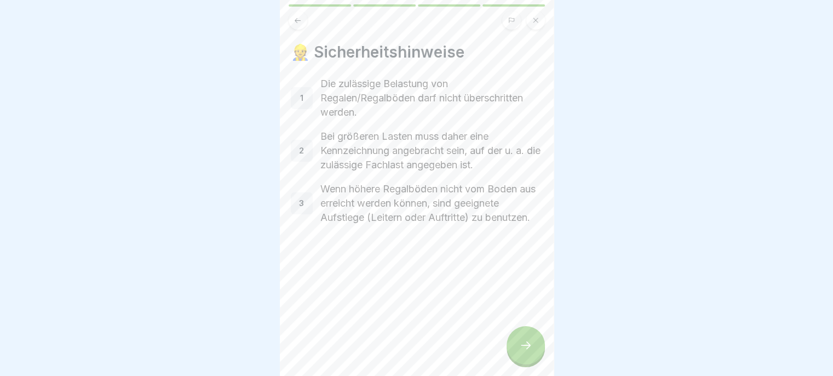
click at [517, 353] on div at bounding box center [526, 345] width 38 height 38
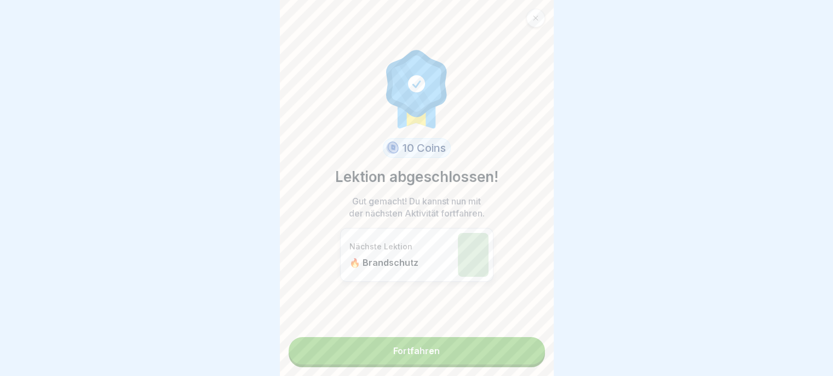
click at [509, 357] on link "Fortfahren" at bounding box center [417, 350] width 256 height 27
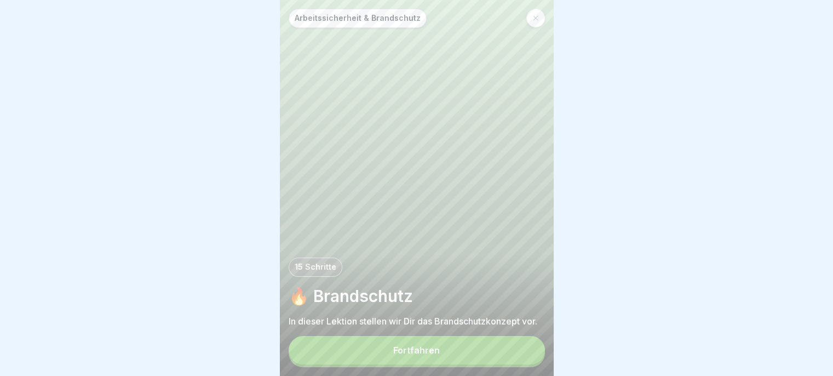
click at [513, 360] on button "Fortfahren" at bounding box center [417, 350] width 256 height 28
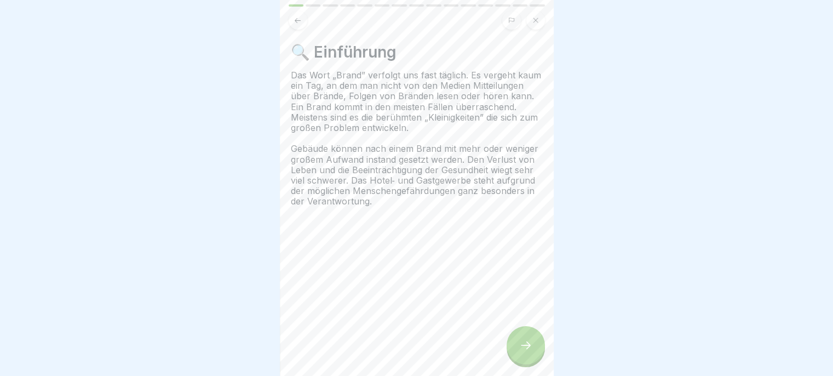
click at [522, 352] on icon at bounding box center [525, 344] width 13 height 13
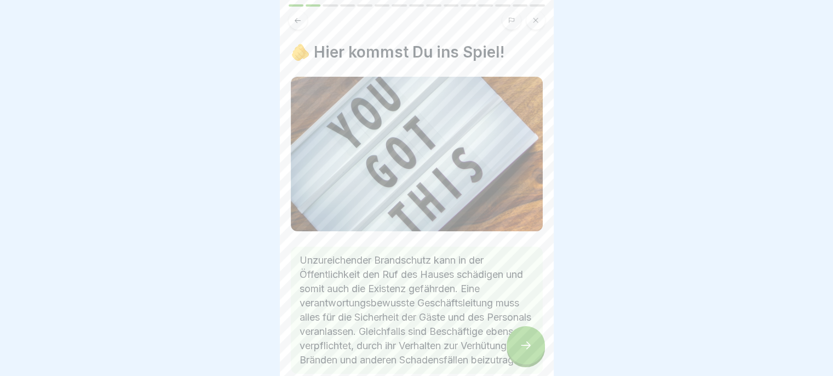
click at [519, 352] on icon at bounding box center [525, 344] width 13 height 13
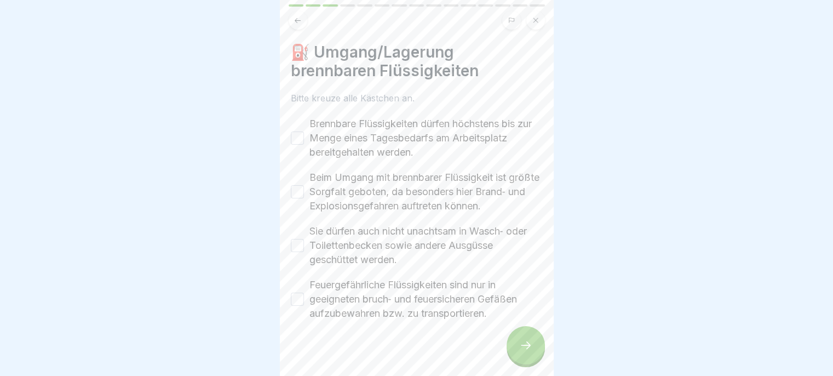
click at [525, 347] on icon at bounding box center [525, 344] width 13 height 13
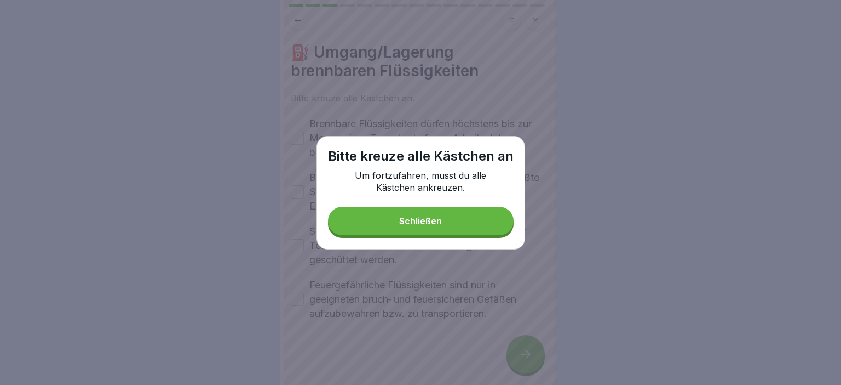
click at [486, 221] on button "Schließen" at bounding box center [421, 220] width 186 height 28
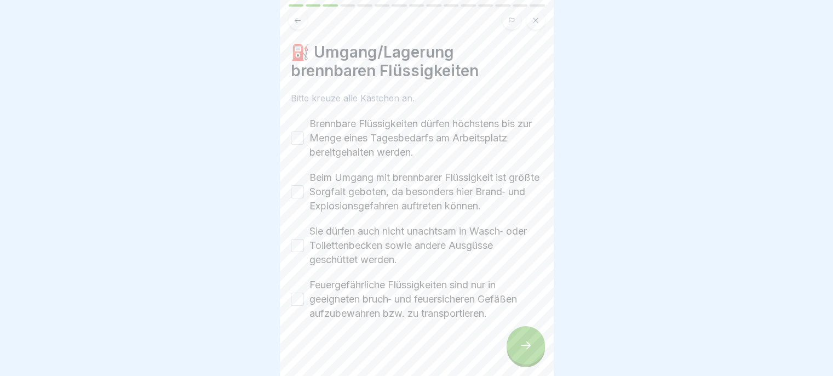
click at [470, 148] on label "Brennbare Flüssigkeiten dürfen höchstens bis zur Menge eines Tagesbedarfs am Ar…" at bounding box center [425, 138] width 233 height 43
click at [304, 145] on button "Brennbare Flüssigkeiten dürfen höchstens bis zur Menge eines Tagesbedarfs am Ar…" at bounding box center [297, 137] width 13 height 13
click at [430, 212] on label "Beim Umgang mit brennbarer Flüssigkeit ist größte Sorgfalt geboten, da besonder…" at bounding box center [425, 191] width 233 height 43
click at [304, 198] on button "Beim Umgang mit brennbarer Flüssigkeit ist größte Sorgfalt geboten, da besonder…" at bounding box center [297, 191] width 13 height 13
click at [424, 261] on label "Sie dürfen auch nicht unachtsam in Wasch‐ oder Toilettenbecken sowie andere Aus…" at bounding box center [425, 245] width 233 height 43
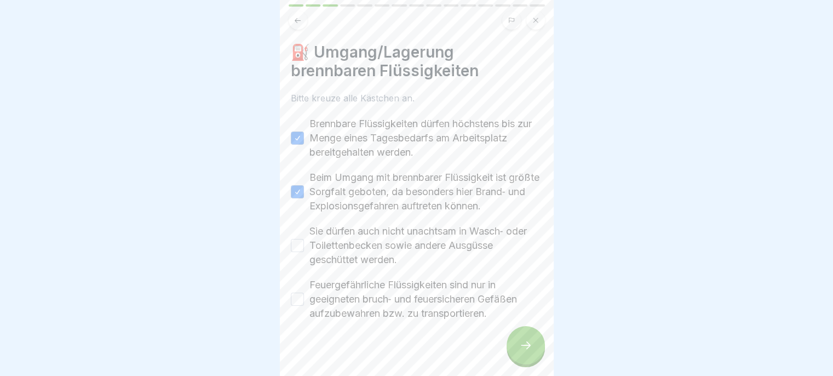
click at [304, 252] on button "Sie dürfen auch nicht unachtsam in Wasch‐ oder Toilettenbecken sowie andere Aus…" at bounding box center [297, 245] width 13 height 13
click at [420, 312] on label "Feuergefährliche Flüssigkeiten sind nur in geeigneten bruch‐ und feuersicheren …" at bounding box center [425, 299] width 233 height 43
click at [304, 306] on button "Feuergefährliche Flüssigkeiten sind nur in geeigneten bruch‐ und feuersicheren …" at bounding box center [297, 298] width 13 height 13
click at [523, 345] on div at bounding box center [526, 345] width 38 height 38
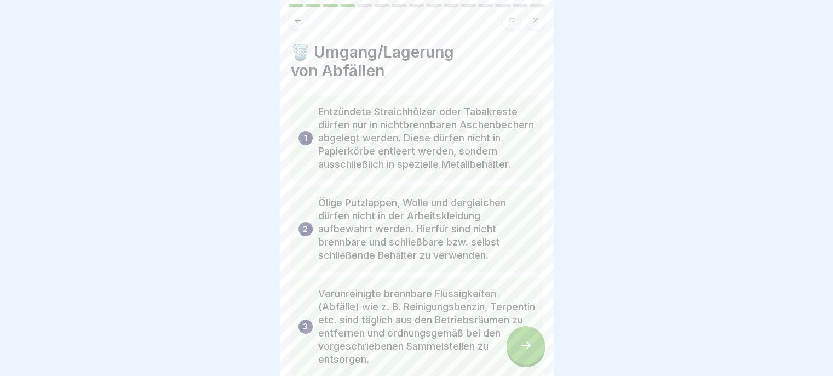
click at [518, 353] on div at bounding box center [526, 345] width 38 height 38
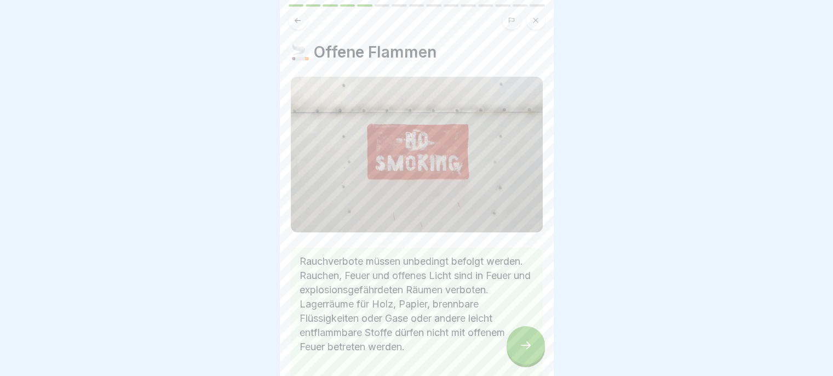
click at [515, 353] on div at bounding box center [526, 345] width 38 height 38
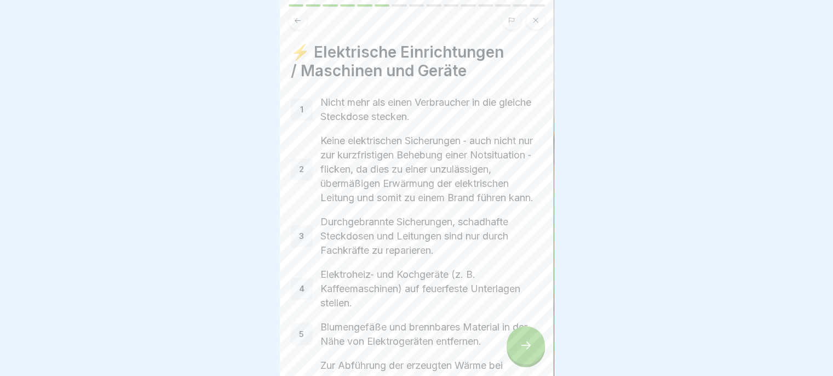
click at [521, 349] on icon at bounding box center [525, 344] width 13 height 13
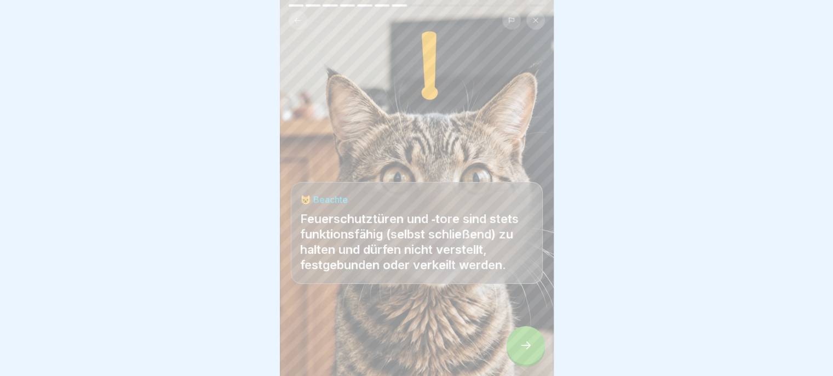
click at [522, 346] on div at bounding box center [526, 345] width 38 height 38
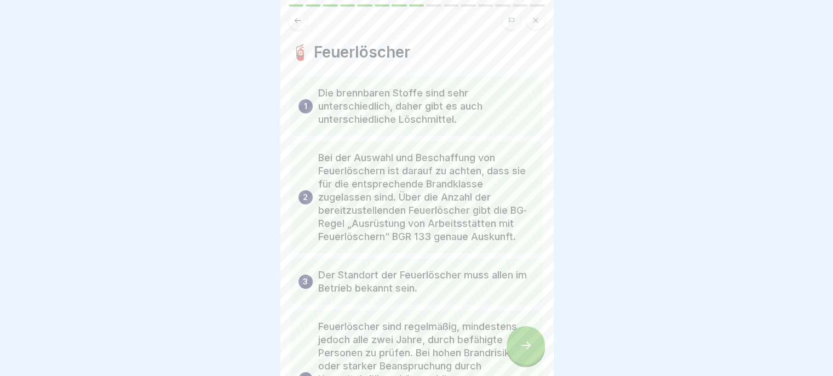
click at [525, 352] on icon at bounding box center [525, 344] width 13 height 13
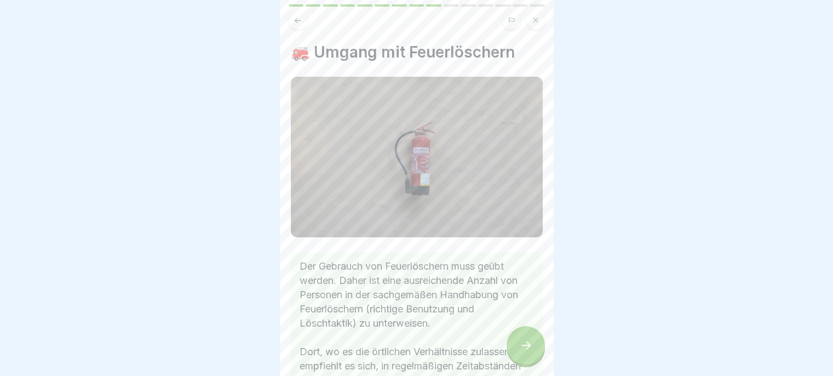
click at [526, 351] on icon at bounding box center [525, 344] width 13 height 13
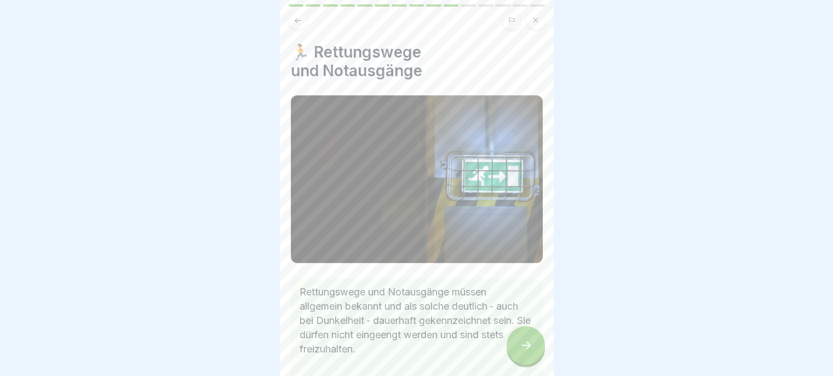
click at [528, 348] on icon at bounding box center [525, 344] width 13 height 13
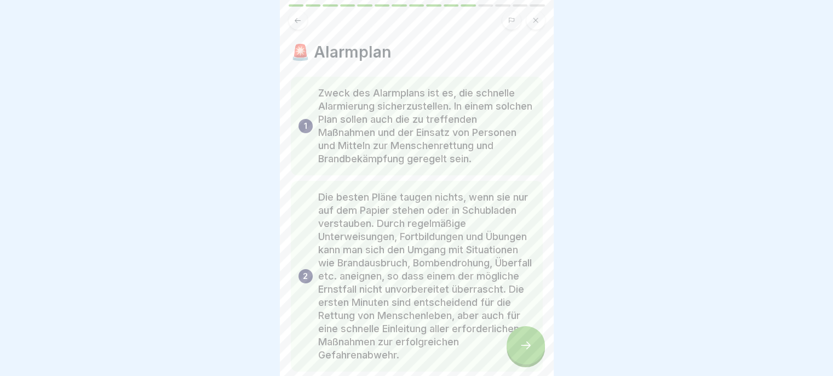
click at [525, 349] on icon at bounding box center [526, 345] width 10 height 8
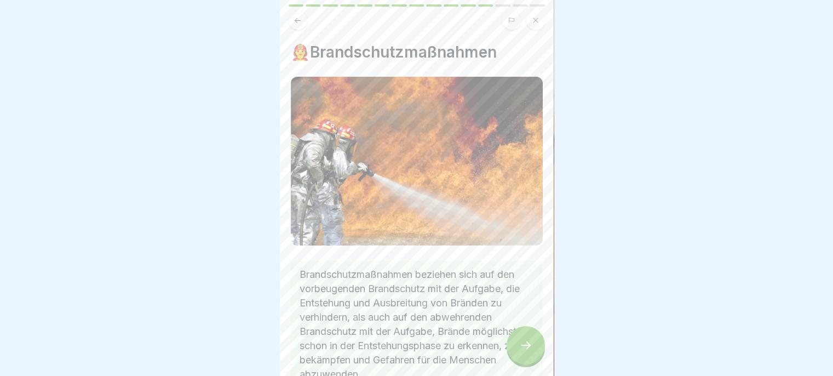
click at [524, 349] on icon at bounding box center [525, 344] width 13 height 13
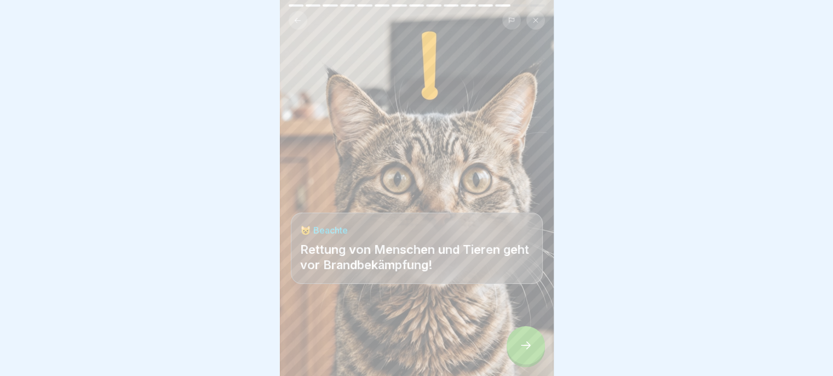
click at [517, 353] on div at bounding box center [526, 345] width 38 height 38
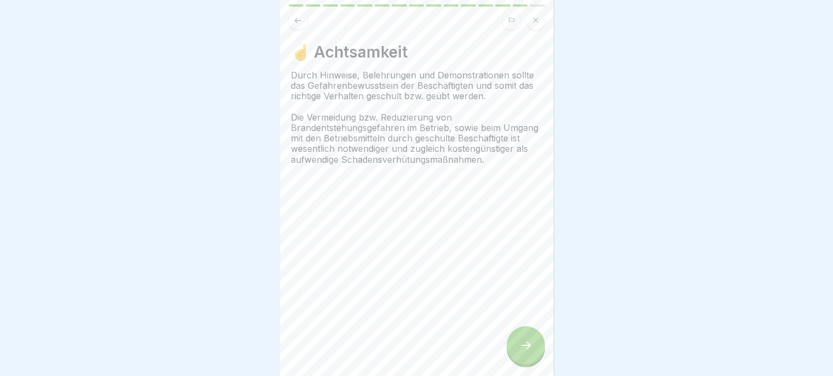
click at [289, 27] on div at bounding box center [417, 20] width 256 height 19
click at [297, 20] on icon at bounding box center [298, 20] width 6 height 5
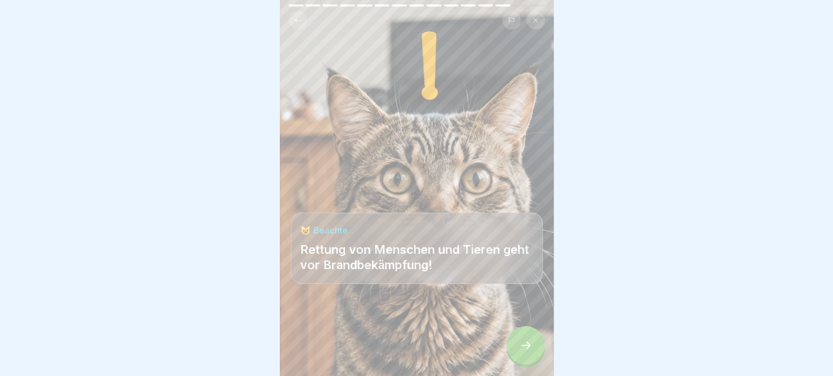
click at [523, 361] on div at bounding box center [526, 345] width 38 height 38
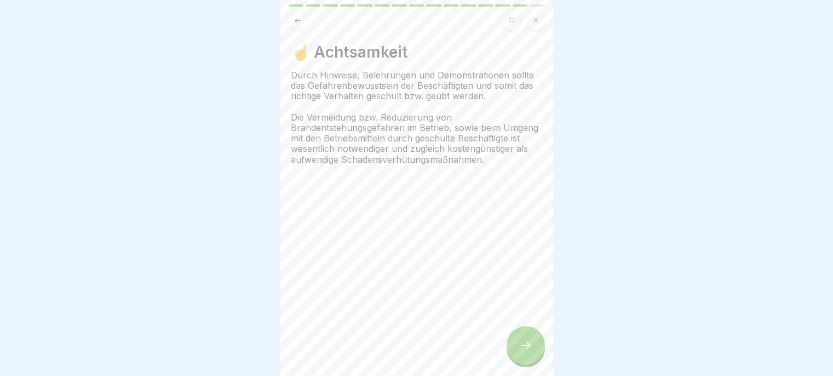
click at [513, 349] on div at bounding box center [526, 345] width 38 height 38
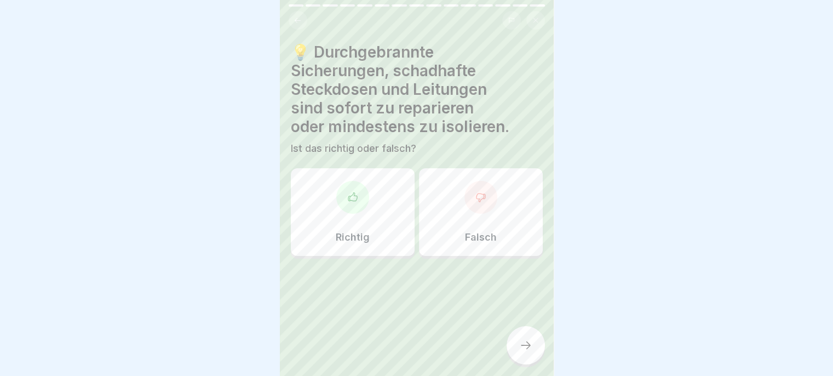
click at [371, 219] on div "Richtig" at bounding box center [353, 212] width 124 height 88
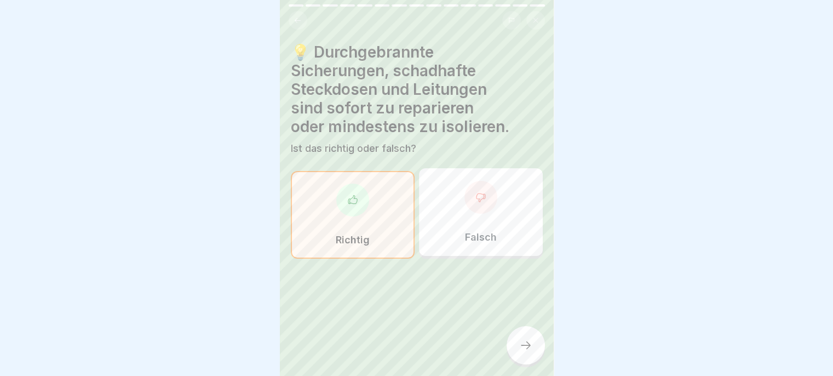
click at [526, 349] on icon at bounding box center [526, 345] width 10 height 8
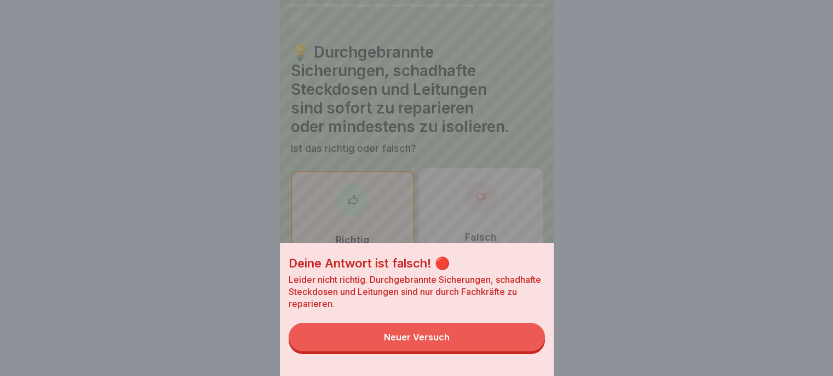
click at [504, 351] on button "Neuer Versuch" at bounding box center [417, 337] width 256 height 28
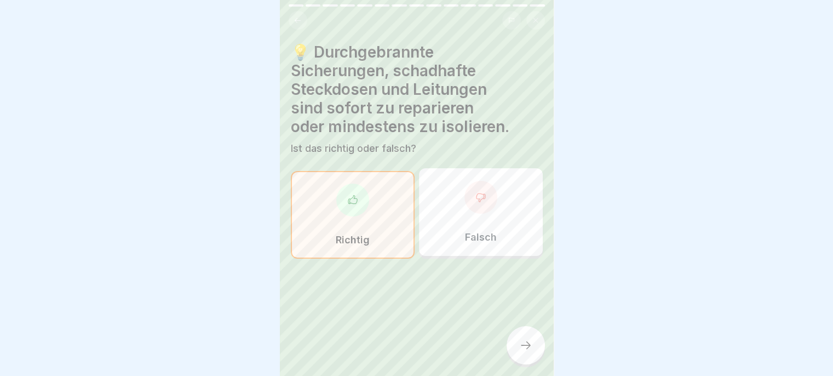
click at [493, 240] on div "Falsch" at bounding box center [481, 212] width 124 height 88
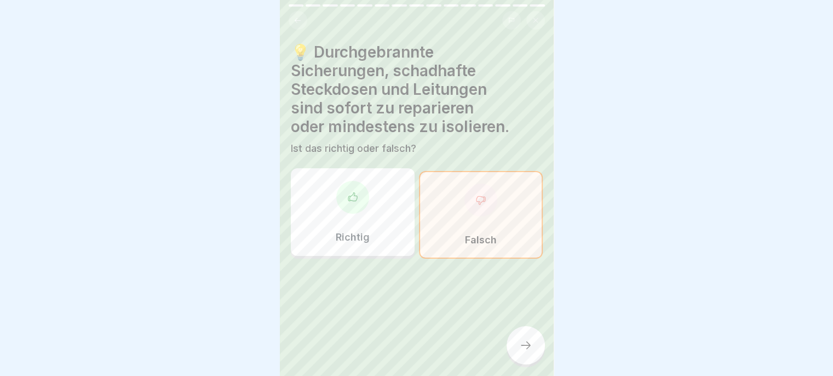
click at [529, 349] on icon at bounding box center [526, 345] width 10 height 8
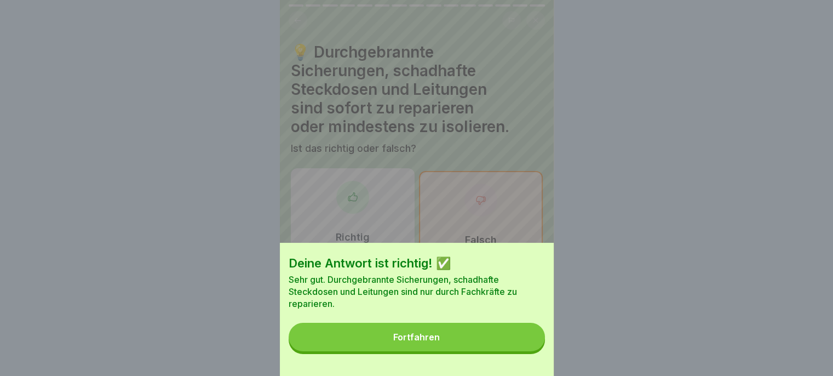
click at [508, 351] on button "Fortfahren" at bounding box center [417, 337] width 256 height 28
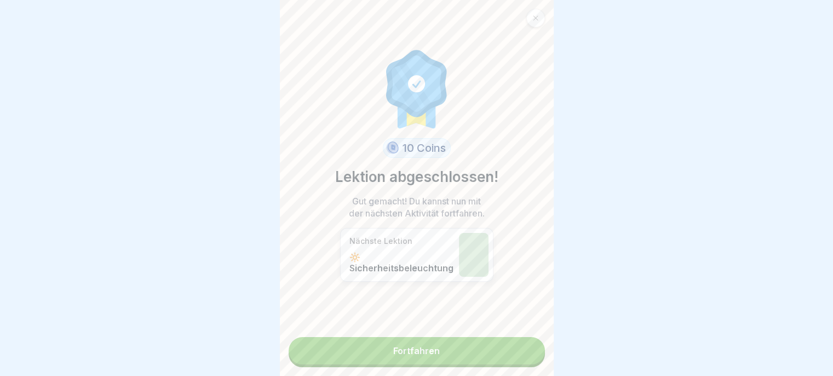
click at [506, 356] on link "Fortfahren" at bounding box center [417, 350] width 256 height 27
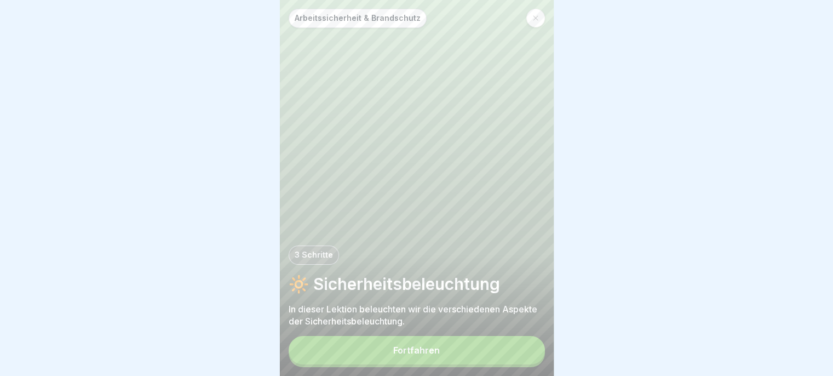
click at [510, 357] on button "Fortfahren" at bounding box center [417, 350] width 256 height 28
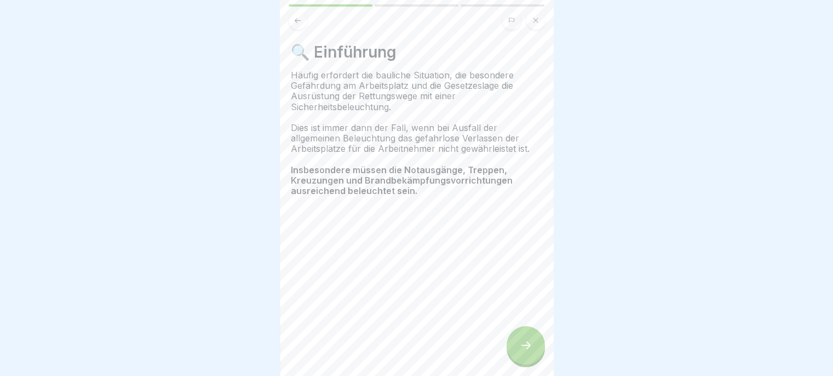
click at [514, 356] on div at bounding box center [526, 345] width 38 height 38
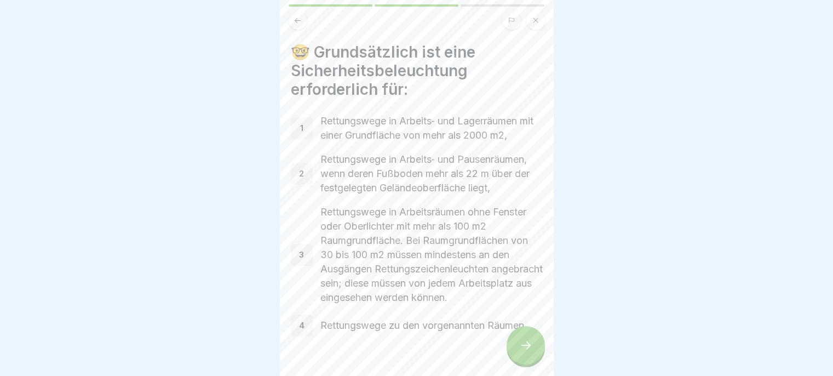
click at [517, 357] on div at bounding box center [526, 345] width 38 height 38
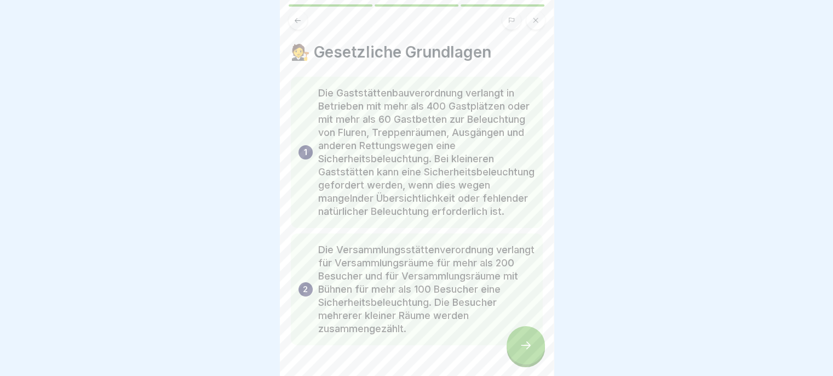
click at [523, 352] on icon at bounding box center [525, 344] width 13 height 13
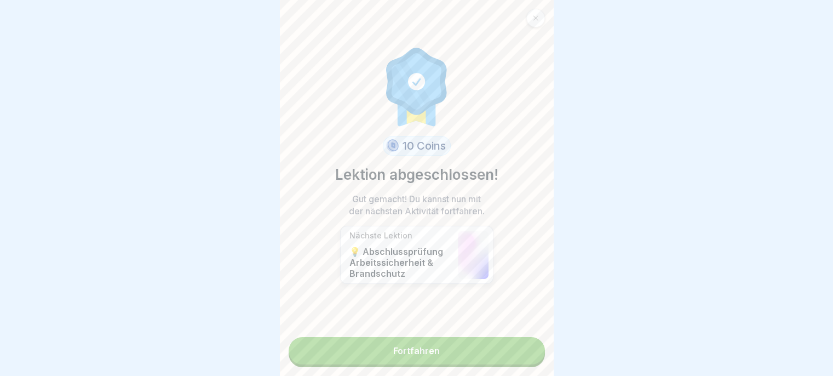
click at [517, 357] on link "Fortfahren" at bounding box center [417, 350] width 256 height 27
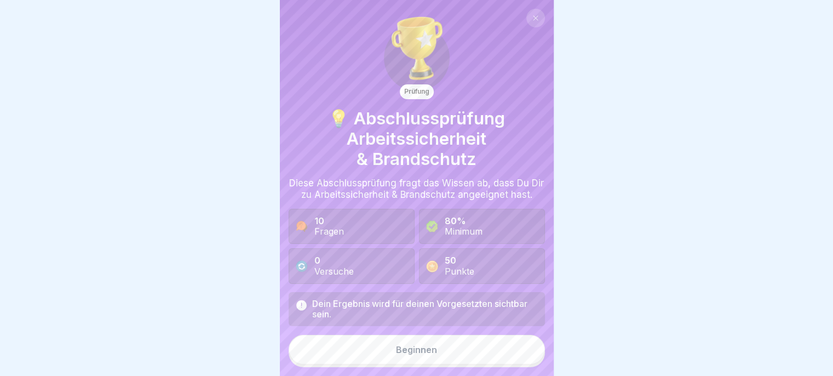
click at [503, 361] on button "Beginnen" at bounding box center [417, 350] width 256 height 30
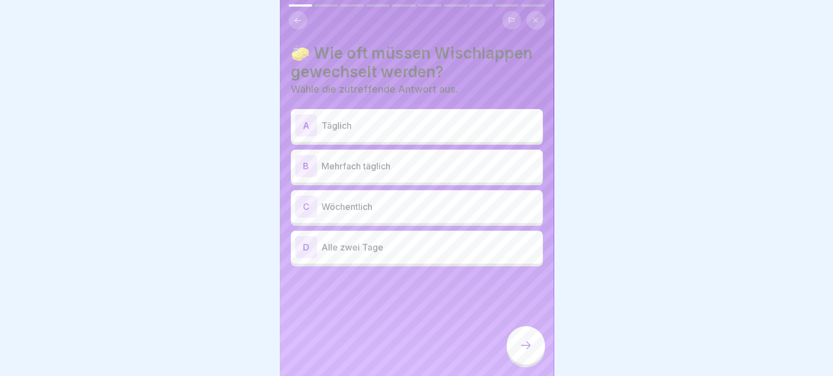
click at [480, 124] on p "Täglich" at bounding box center [430, 125] width 217 height 13
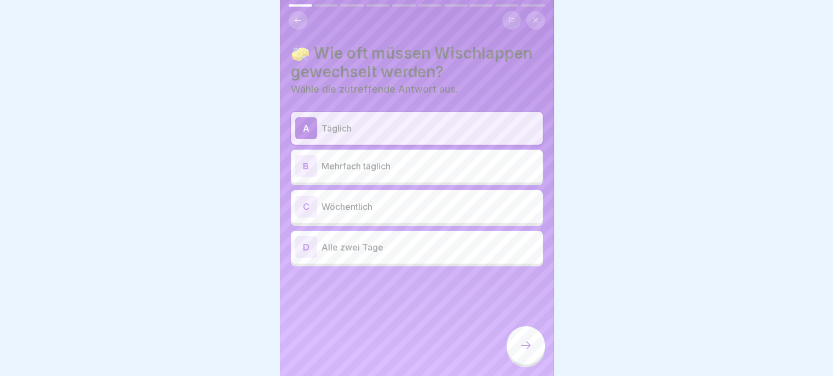
click at [492, 165] on p "Mehrfach täglich" at bounding box center [430, 165] width 217 height 13
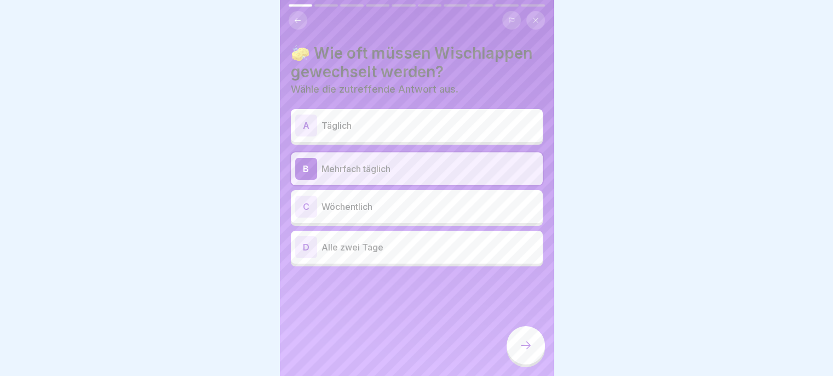
click at [525, 364] on div at bounding box center [526, 345] width 38 height 38
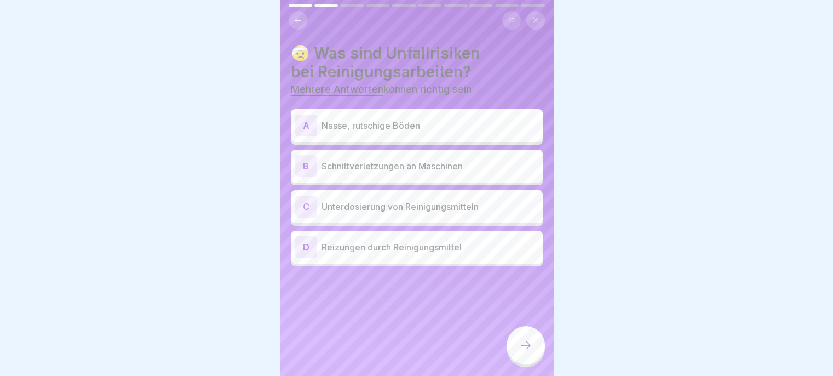
click at [496, 128] on p "Nasse, rutschige Böden" at bounding box center [430, 125] width 217 height 13
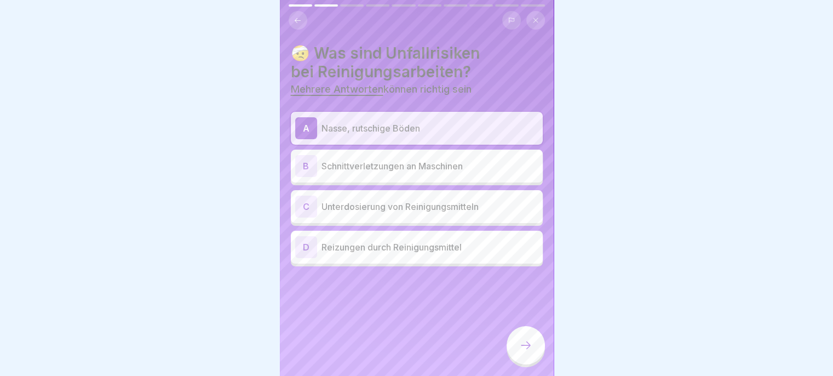
click at [507, 166] on p "Schnittverletzungen an Maschinen" at bounding box center [430, 165] width 217 height 13
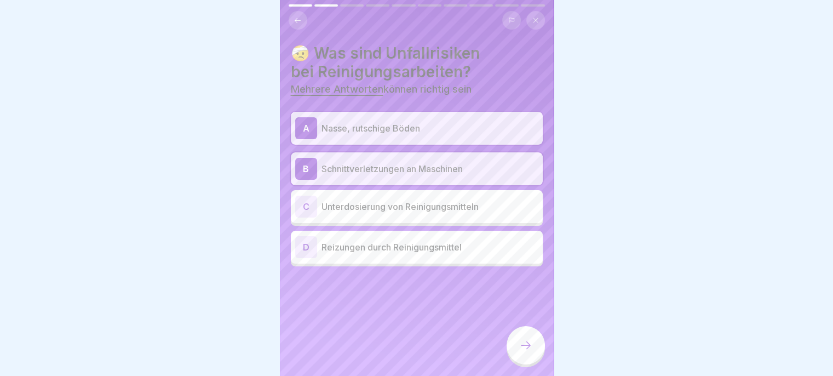
click at [493, 247] on p "Reizungen durch Reinigungsmittel" at bounding box center [430, 246] width 217 height 13
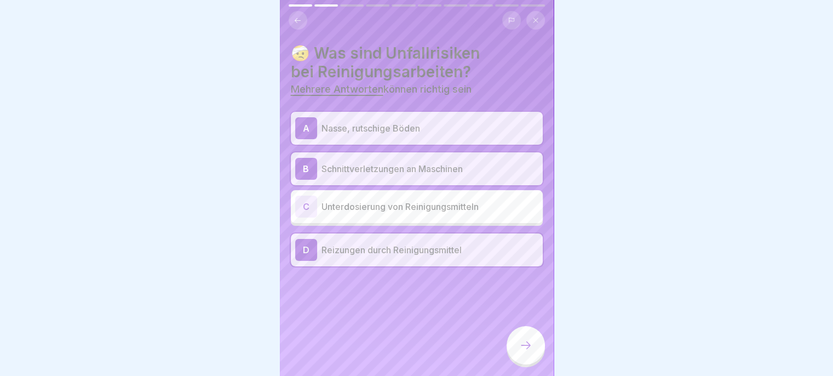
click at [525, 352] on icon at bounding box center [525, 344] width 13 height 13
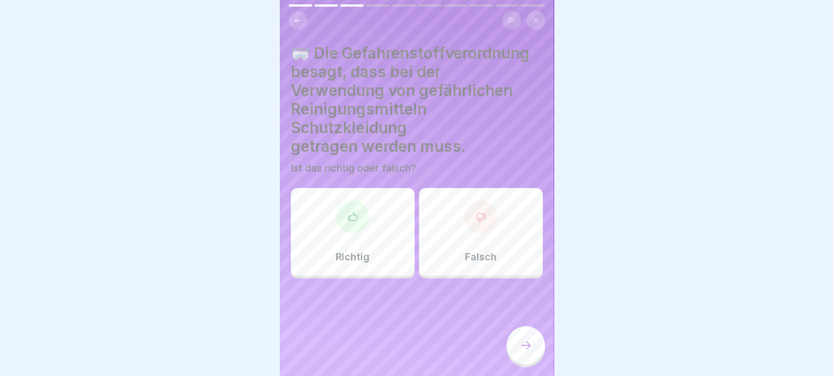
click at [377, 246] on div "Richtig" at bounding box center [353, 232] width 124 height 88
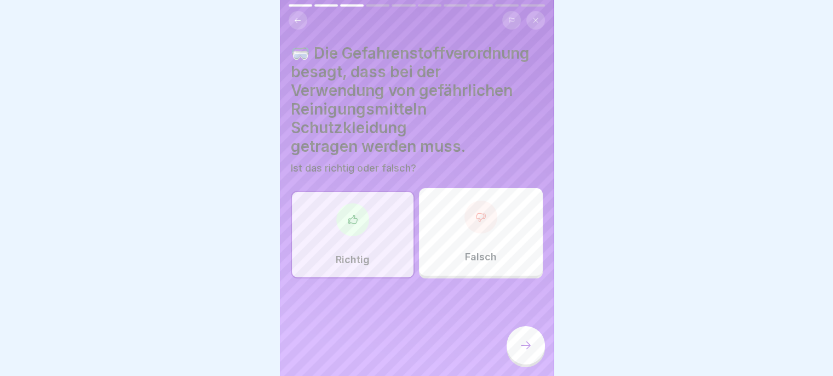
click at [522, 352] on icon at bounding box center [525, 344] width 13 height 13
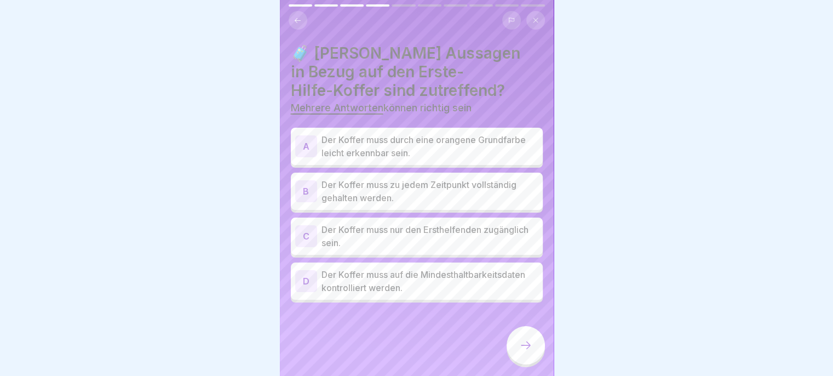
click at [500, 151] on p "Der Koffer muss durch eine orangene Grundfarbe leicht erkennbar sein." at bounding box center [430, 146] width 217 height 26
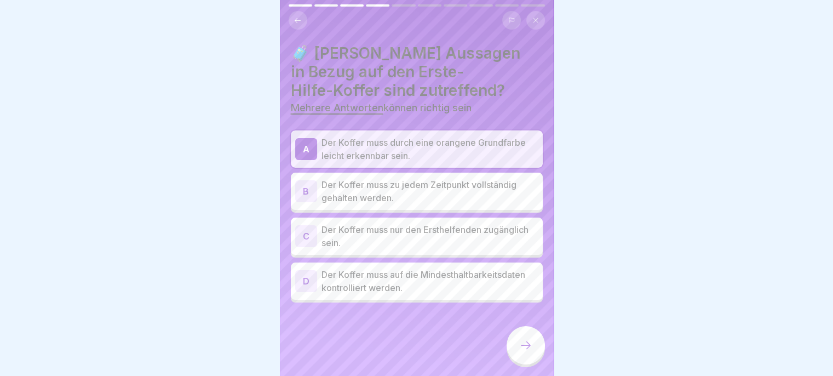
click at [497, 198] on p "Der Koffer muss zu jedem Zeitpunkt vollständig gehalten werden." at bounding box center [430, 191] width 217 height 26
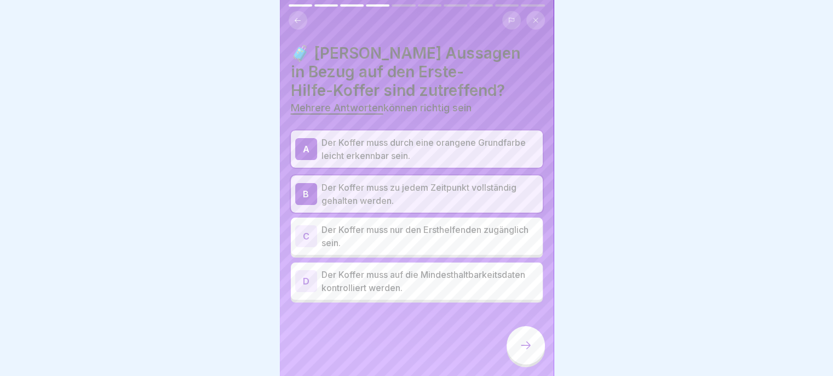
click at [483, 291] on p "Der Koffer muss auf die Mindesthaltbarkeitsdaten kontrolliert werden." at bounding box center [430, 281] width 217 height 26
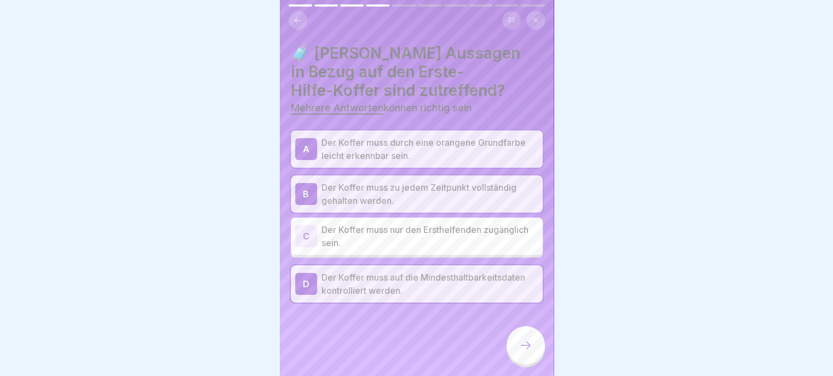
click at [522, 361] on div at bounding box center [526, 345] width 38 height 38
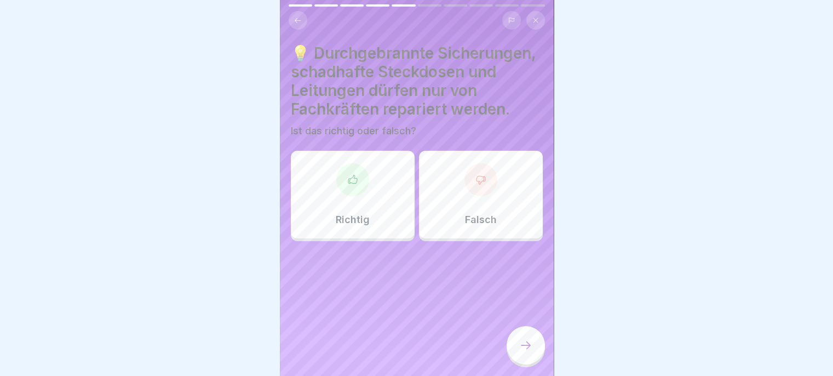
click at [330, 217] on div "Richtig" at bounding box center [353, 195] width 124 height 88
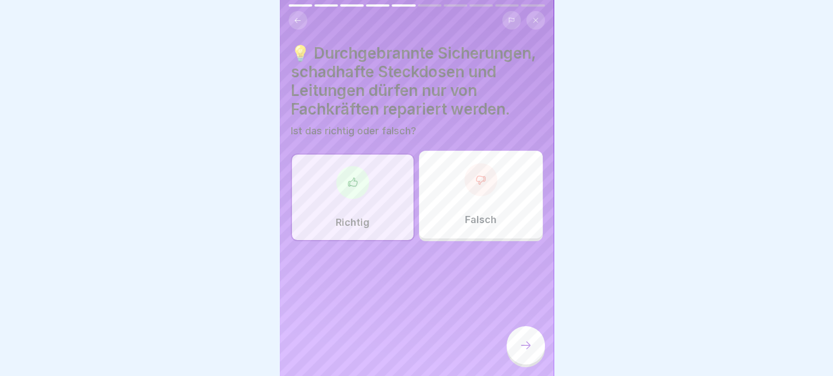
click at [524, 364] on div at bounding box center [526, 345] width 38 height 38
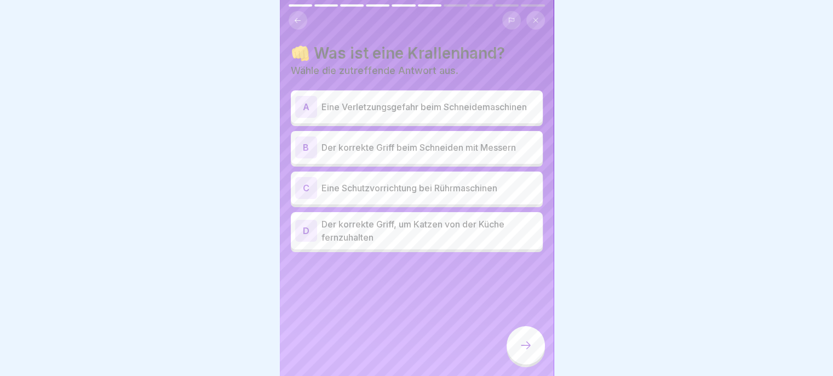
click at [340, 151] on p "Der korrekte Griff beim Schneiden mit Messern" at bounding box center [430, 147] width 217 height 13
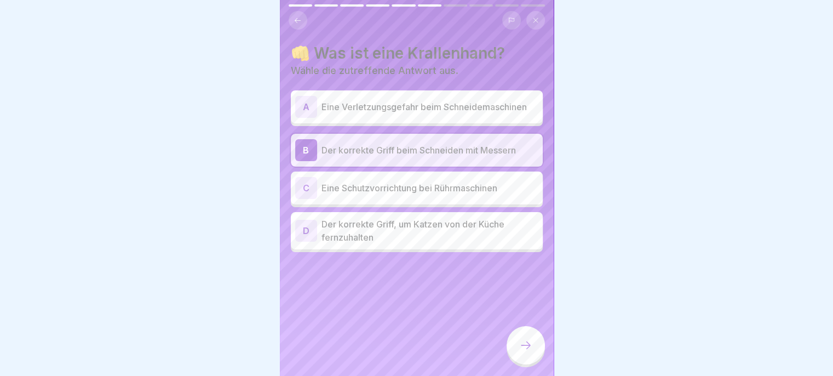
click at [526, 364] on div at bounding box center [526, 345] width 38 height 38
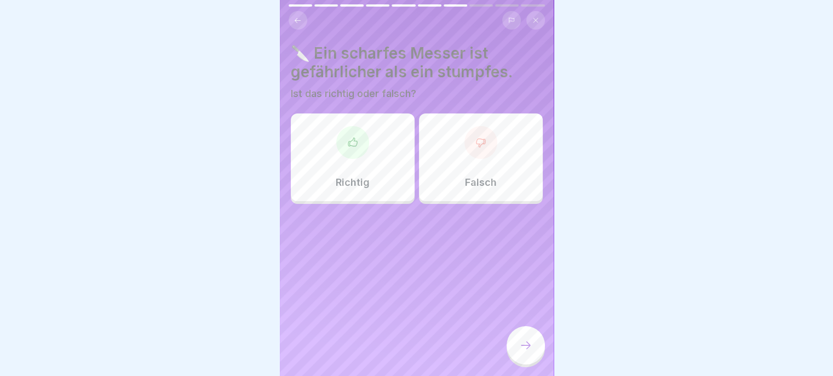
click at [441, 169] on div "Falsch" at bounding box center [481, 157] width 124 height 88
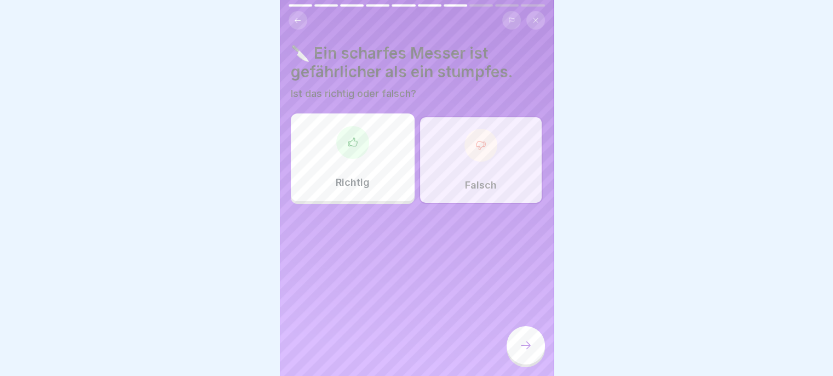
click at [525, 362] on div at bounding box center [526, 345] width 38 height 38
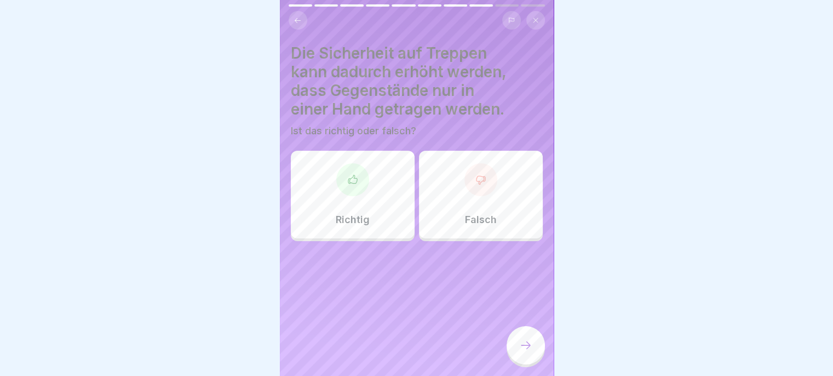
click at [361, 195] on div "Richtig" at bounding box center [353, 195] width 124 height 88
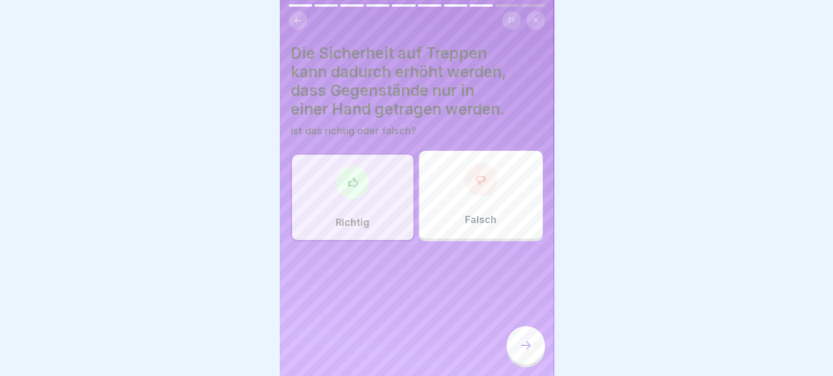
click at [525, 352] on icon at bounding box center [525, 344] width 13 height 13
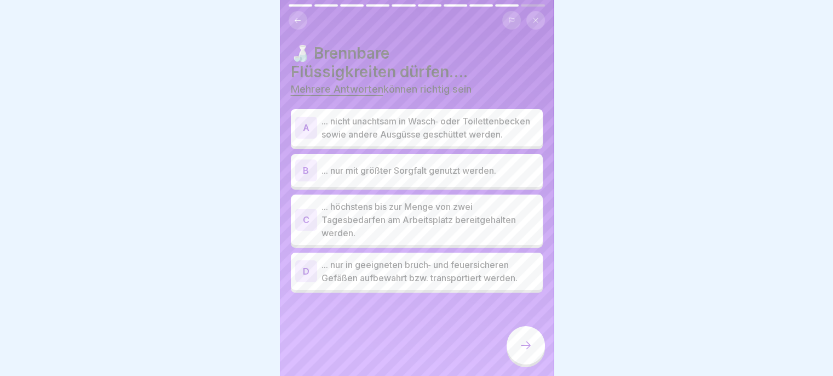
click at [507, 141] on p "... nicht unachtsam in Wasch‐ oder Toilettenbecken sowie andere Ausgüsse geschü…" at bounding box center [430, 127] width 217 height 26
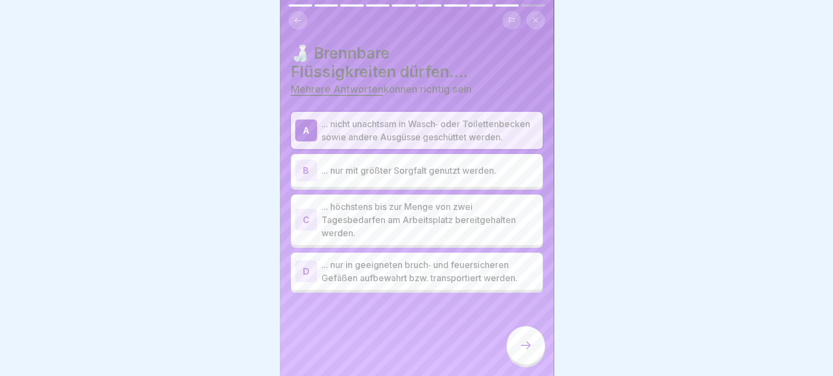
click at [507, 177] on p "... nur mit größter Sorgfalt genutzt werden." at bounding box center [430, 170] width 217 height 13
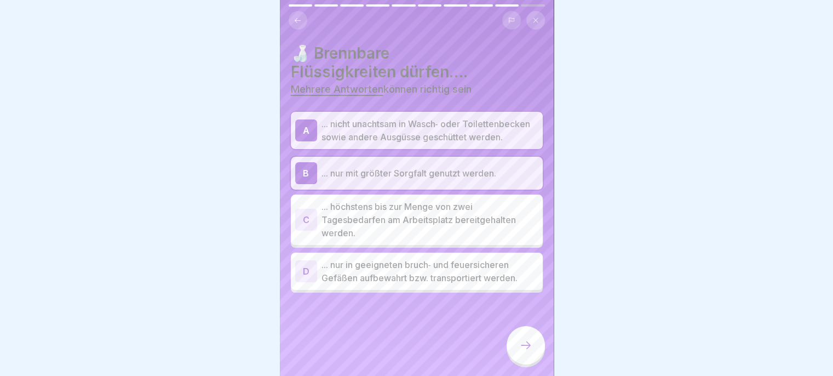
click at [482, 284] on p "... nur in geeigneten bruch‐ und feuersicheren Gefäßen aufbewahrt bzw. transpor…" at bounding box center [430, 271] width 217 height 26
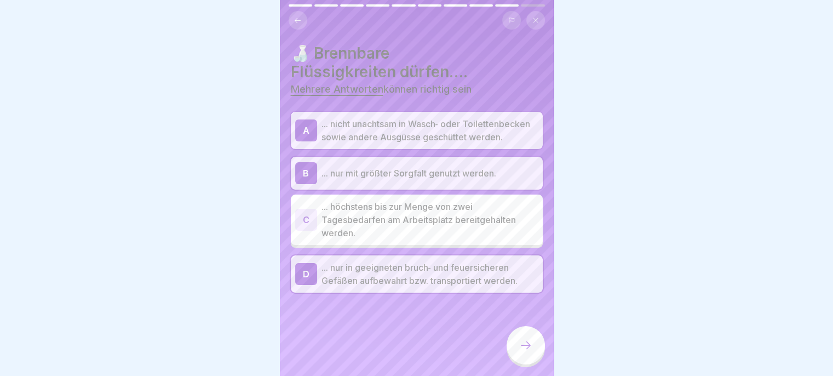
click at [521, 349] on icon at bounding box center [526, 345] width 10 height 8
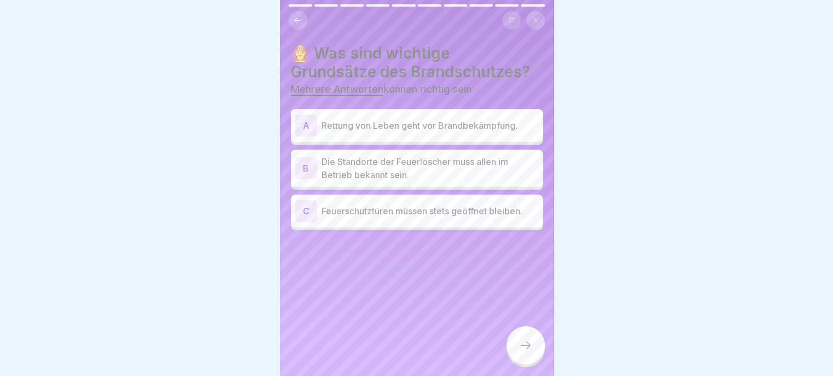
click at [509, 125] on p "Rettung von Leben geht vor Brandbekämpfung." at bounding box center [430, 125] width 217 height 13
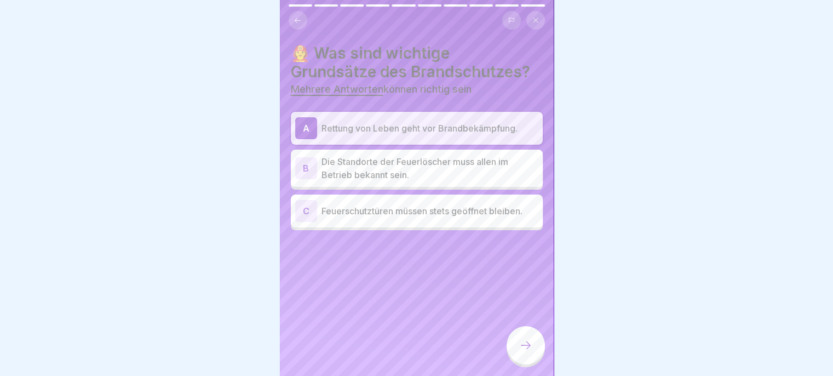
click at [509, 181] on p "Die Standorte der Feuerlöscher muss allen im Betrieb bekannt sein." at bounding box center [430, 168] width 217 height 26
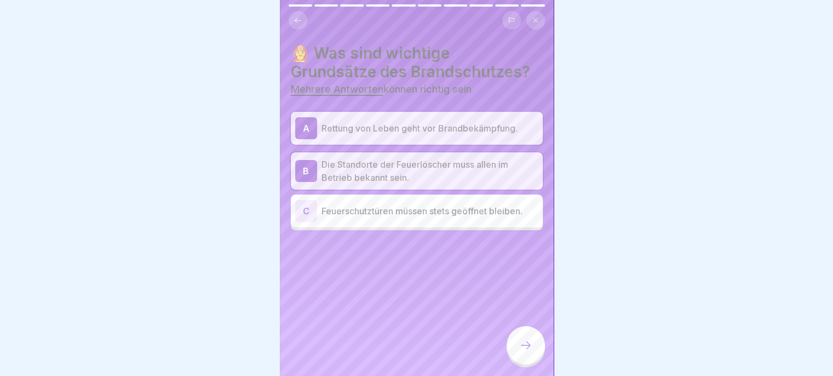
click at [528, 352] on icon at bounding box center [525, 344] width 13 height 13
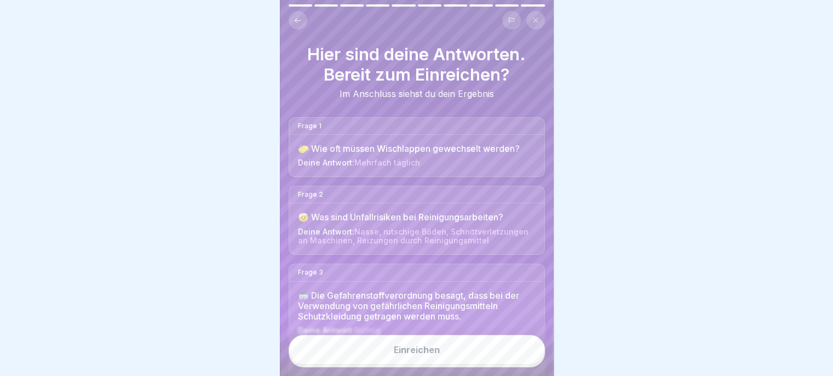
click at [506, 364] on button "Einreichen" at bounding box center [417, 350] width 256 height 30
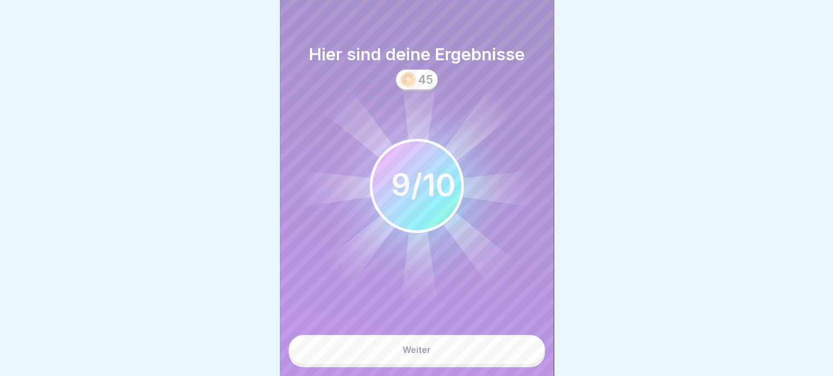
click at [504, 361] on button "Weiter" at bounding box center [417, 350] width 256 height 30
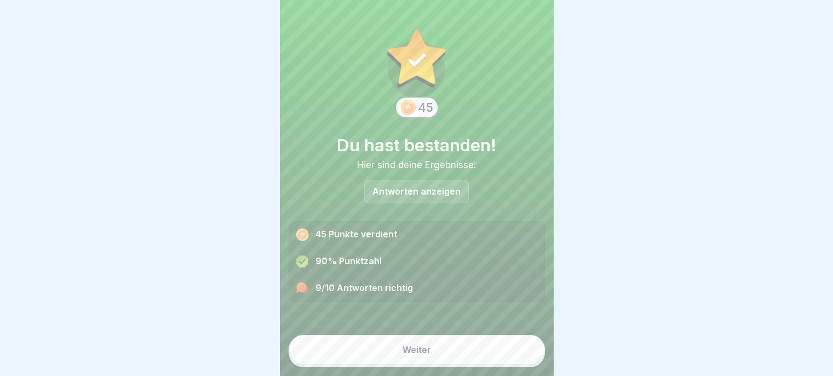
click at [454, 364] on button "Weiter" at bounding box center [417, 350] width 256 height 30
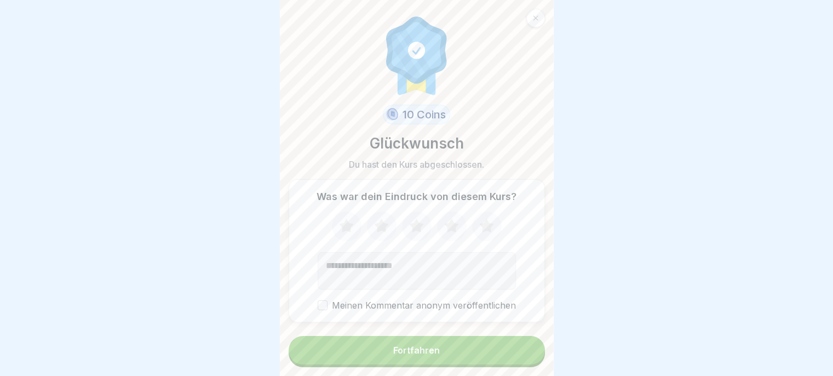
click at [474, 231] on icon at bounding box center [486, 226] width 29 height 28
click at [444, 352] on button "Fortfahren" at bounding box center [417, 350] width 256 height 28
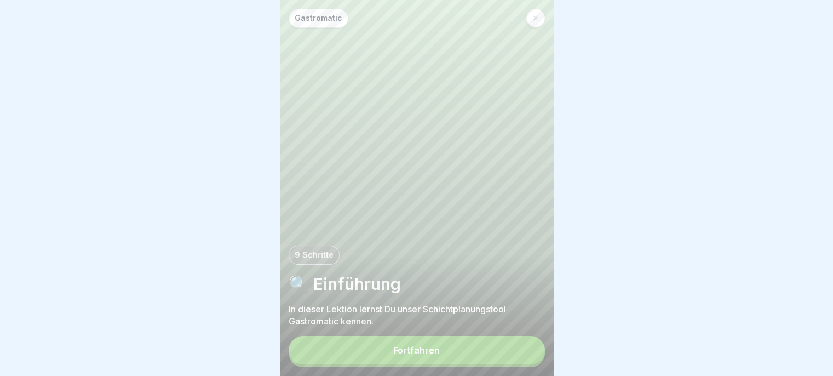
click at [464, 363] on button "Fortfahren" at bounding box center [417, 350] width 256 height 28
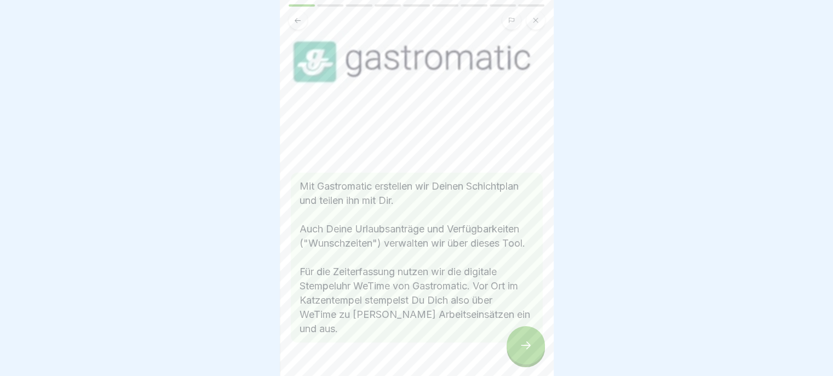
scroll to position [130, 0]
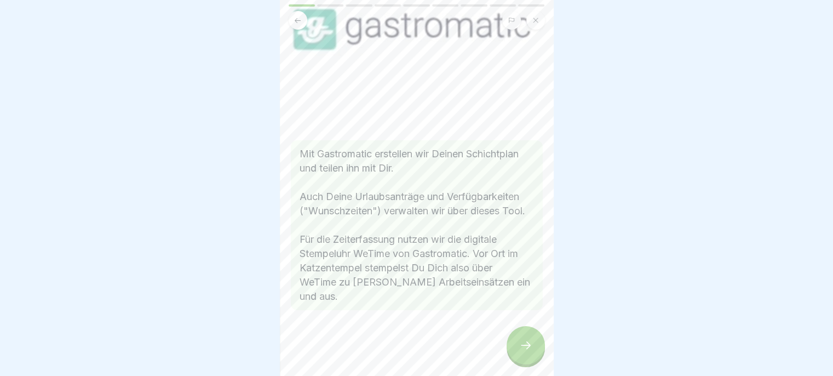
click at [516, 360] on div at bounding box center [526, 345] width 38 height 38
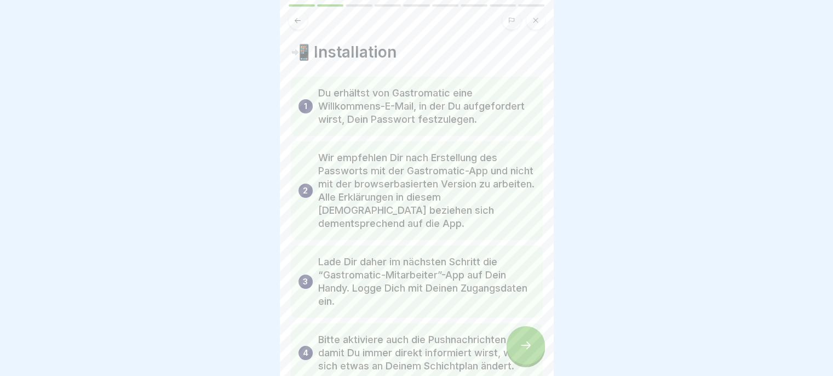
click at [517, 351] on div at bounding box center [526, 345] width 38 height 38
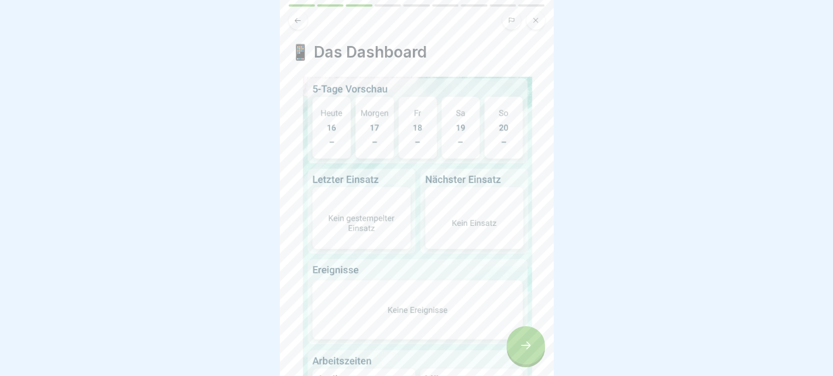
click at [517, 347] on div at bounding box center [526, 345] width 38 height 38
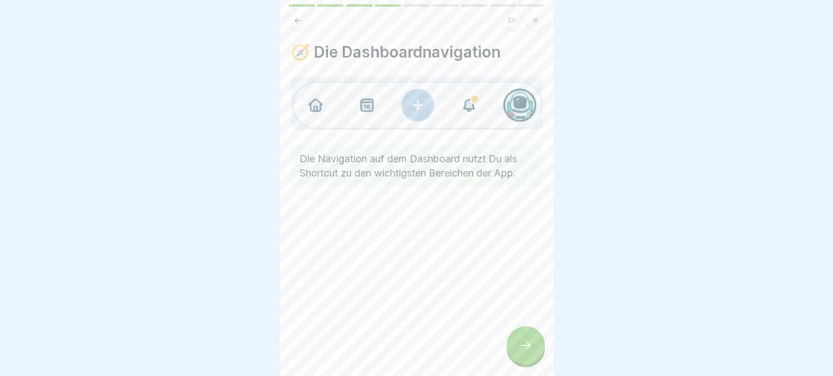
click at [515, 346] on div at bounding box center [526, 345] width 38 height 38
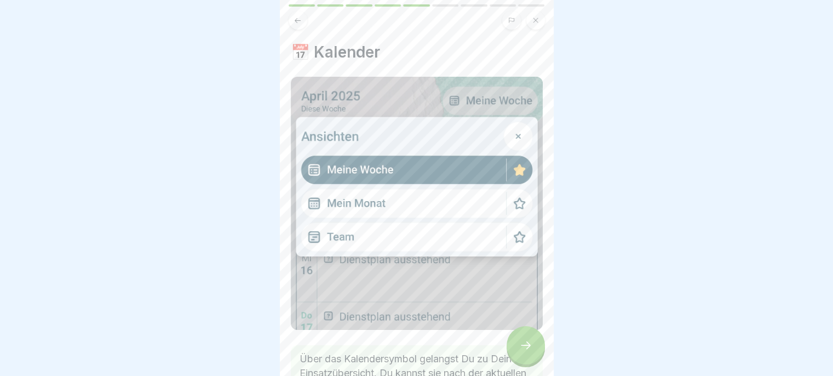
click at [516, 347] on div at bounding box center [526, 345] width 38 height 38
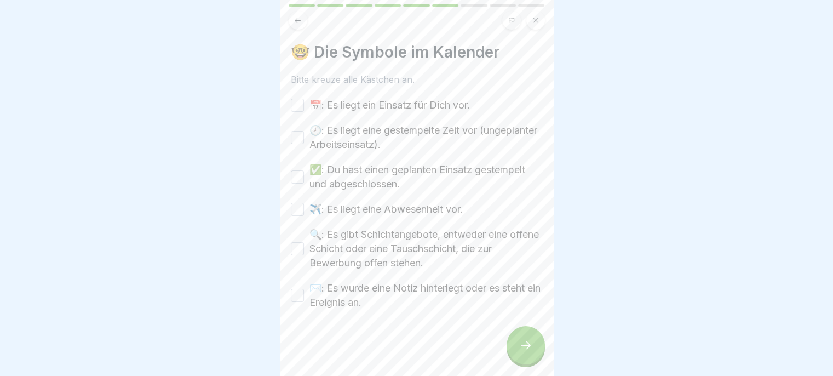
click at [516, 352] on div at bounding box center [526, 345] width 38 height 38
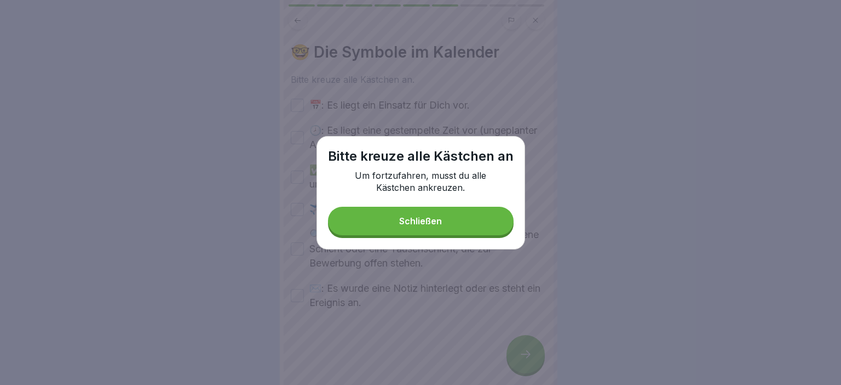
click at [481, 225] on button "Schließen" at bounding box center [421, 220] width 186 height 28
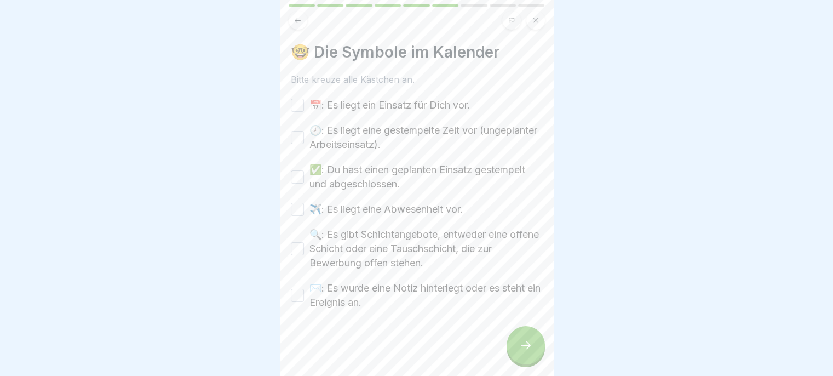
click at [433, 111] on label "📅: Es liegt ein Einsatz für Dich vor." at bounding box center [389, 105] width 160 height 14
click at [304, 111] on button "📅: Es liegt ein Einsatz für Dich vor." at bounding box center [297, 105] width 13 height 13
click at [423, 144] on label "🕗: Es liegt eine gestempelte Zeit vor (ungeplanter Arbeitseinsatz)." at bounding box center [425, 137] width 233 height 28
click at [304, 144] on button "🕗: Es liegt eine gestempelte Zeit vor (ungeplanter Arbeitseinsatz)." at bounding box center [297, 137] width 13 height 13
click at [403, 182] on label "✅: Du hast einen geplanten Einsatz gestempelt und abgeschlossen." at bounding box center [425, 177] width 233 height 28
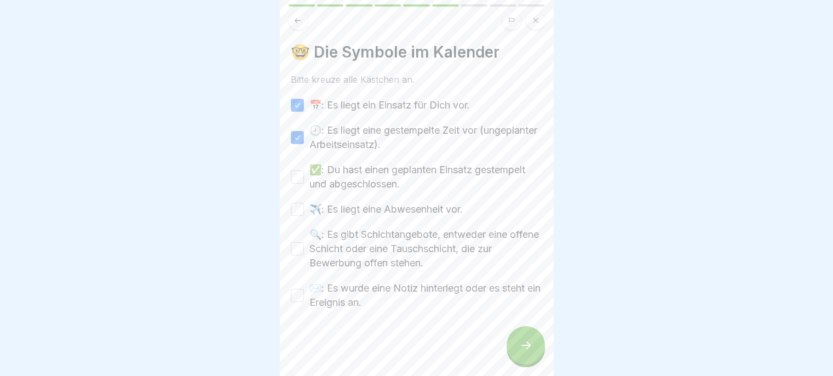
click at [304, 182] on button "✅: Du hast einen geplanten Einsatz gestempelt und abgeschlossen." at bounding box center [297, 176] width 13 height 13
click at [403, 214] on label "✈️: Es liegt eine Abwesenheit vor." at bounding box center [385, 209] width 153 height 14
click at [304, 214] on button "✈️: Es liegt eine Abwesenheit vor." at bounding box center [297, 209] width 13 height 13
click at [397, 258] on label "🔍: Es gibt Schichtangebote, entweder eine offene Schicht oder eine Tauschschich…" at bounding box center [425, 248] width 233 height 43
click at [304, 255] on button "🔍: Es gibt Schichtangebote, entweder eine offene Schicht oder eine Tauschschich…" at bounding box center [297, 248] width 13 height 13
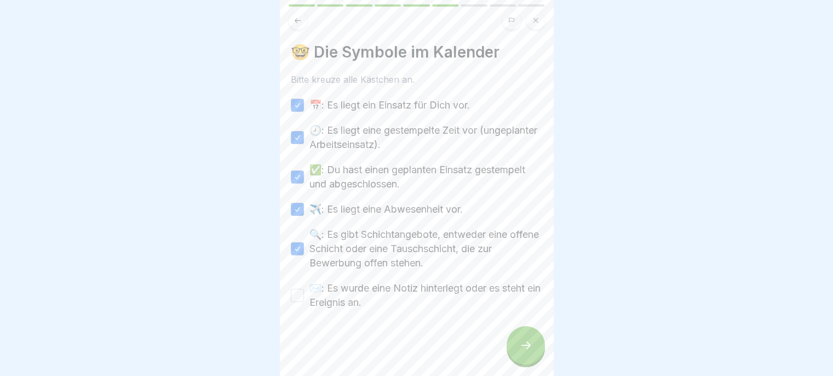
click at [392, 302] on label "✉️: Es wurde eine Notiz hinterlegt oder es steht ein Ereignis an." at bounding box center [425, 295] width 233 height 28
click at [304, 302] on button "✉️: Es wurde eine Notiz hinterlegt oder es steht ein Ereignis an." at bounding box center [297, 295] width 13 height 13
click at [522, 364] on div at bounding box center [526, 345] width 38 height 38
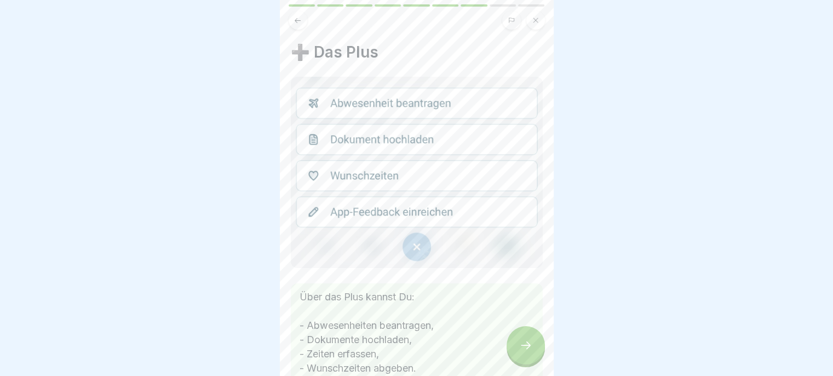
click at [521, 352] on icon at bounding box center [525, 344] width 13 height 13
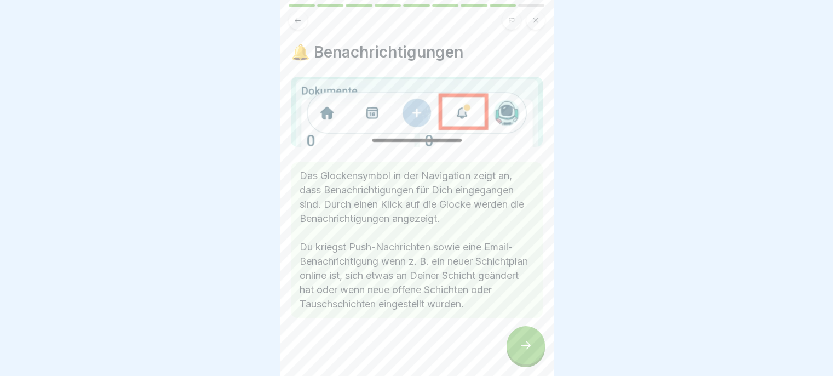
click at [519, 349] on icon at bounding box center [525, 344] width 13 height 13
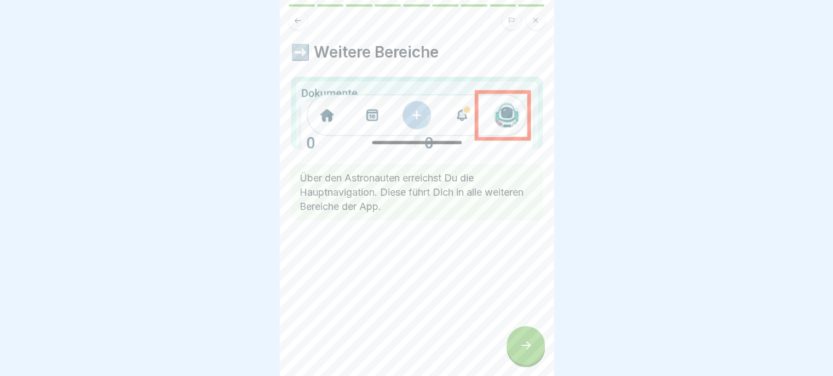
click at [518, 350] on div at bounding box center [526, 345] width 38 height 38
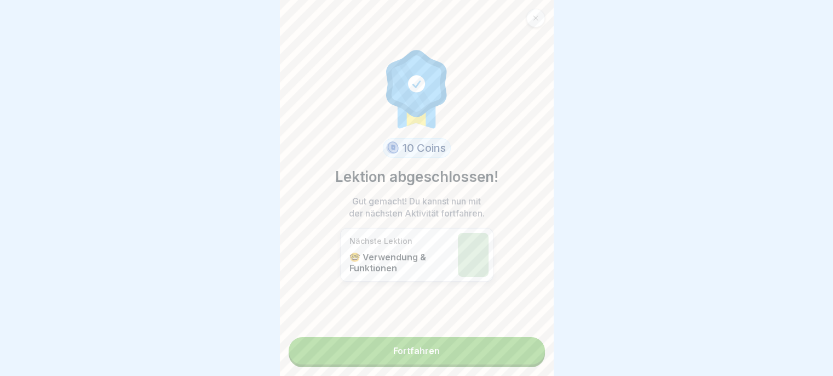
click at [514, 359] on link "Fortfahren" at bounding box center [417, 350] width 256 height 27
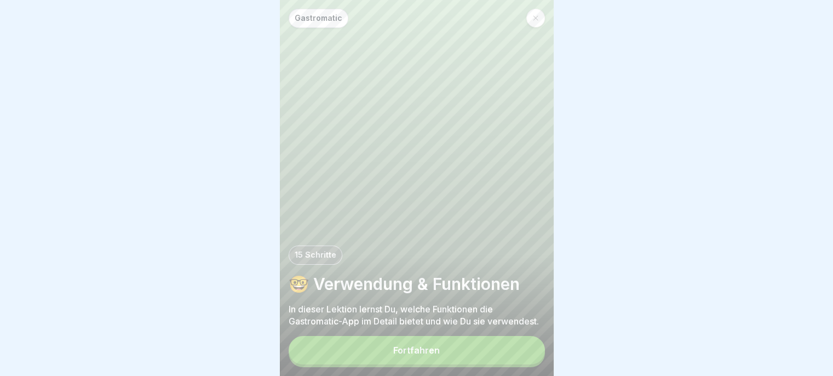
click at [510, 358] on button "Fortfahren" at bounding box center [417, 350] width 256 height 28
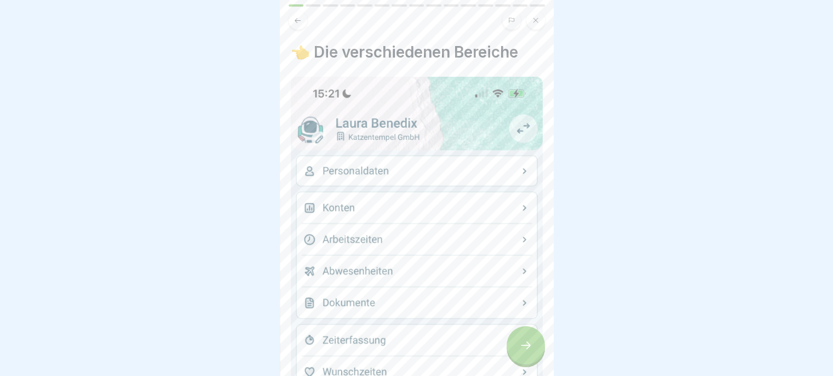
click at [515, 359] on div at bounding box center [526, 345] width 38 height 38
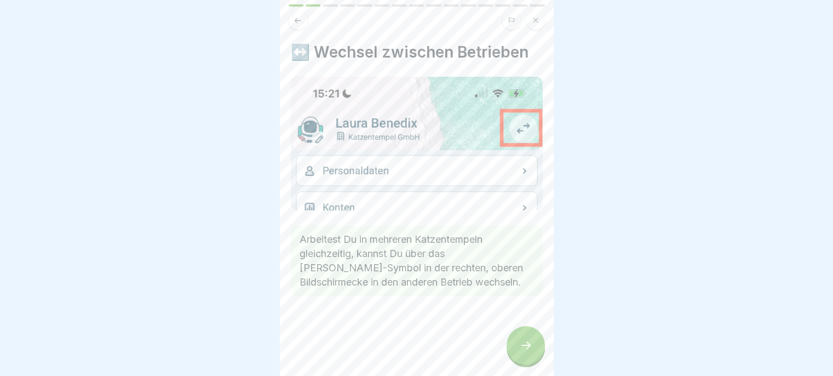
click at [517, 351] on div at bounding box center [526, 345] width 38 height 38
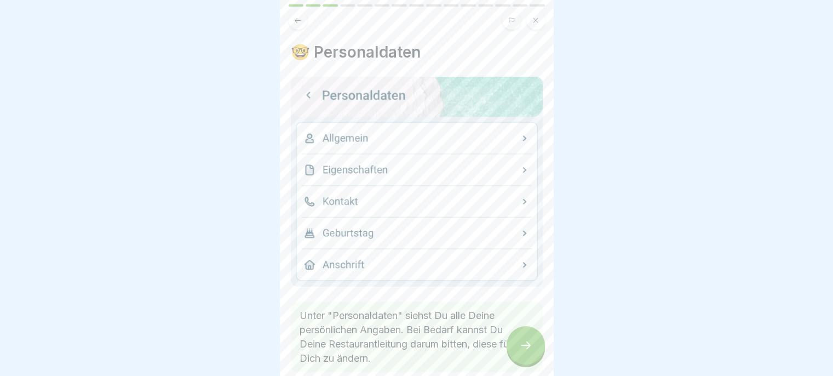
click at [518, 351] on div at bounding box center [526, 345] width 38 height 38
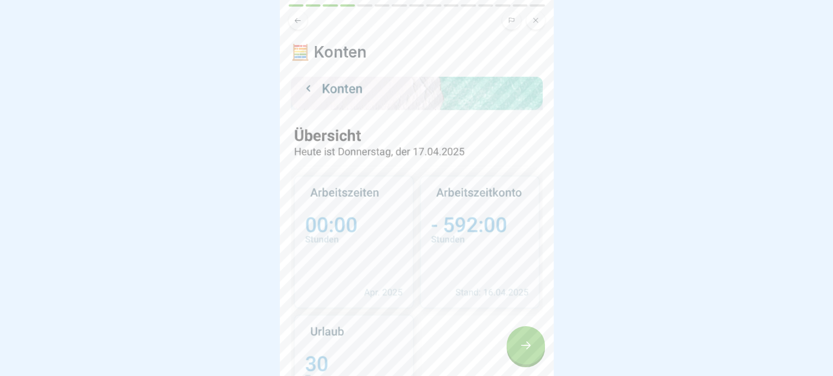
click at [517, 352] on div at bounding box center [526, 345] width 38 height 38
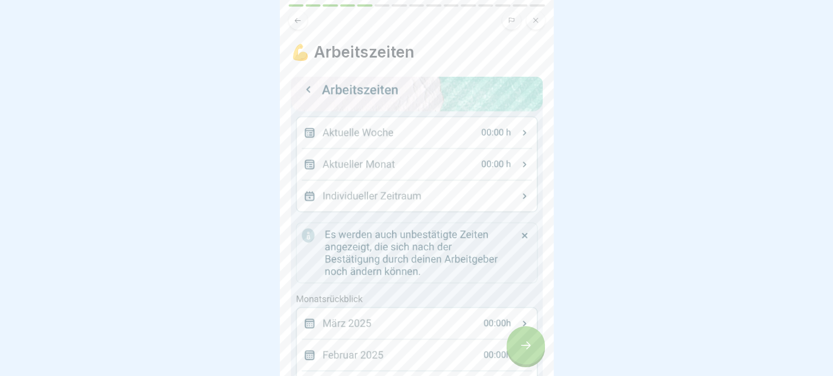
click at [517, 349] on div at bounding box center [526, 345] width 38 height 38
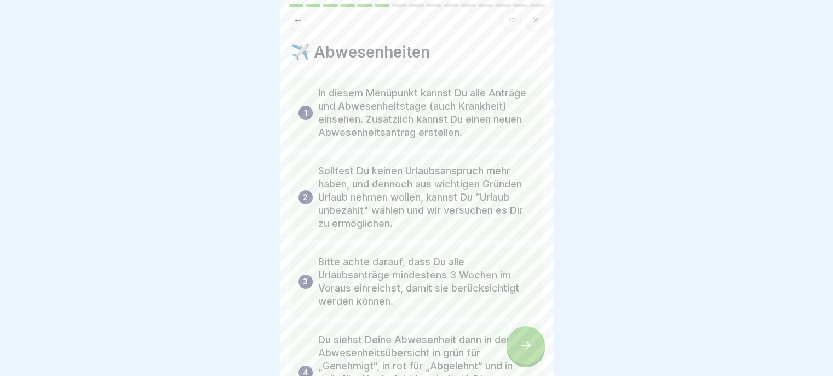
click at [517, 350] on div at bounding box center [526, 345] width 38 height 38
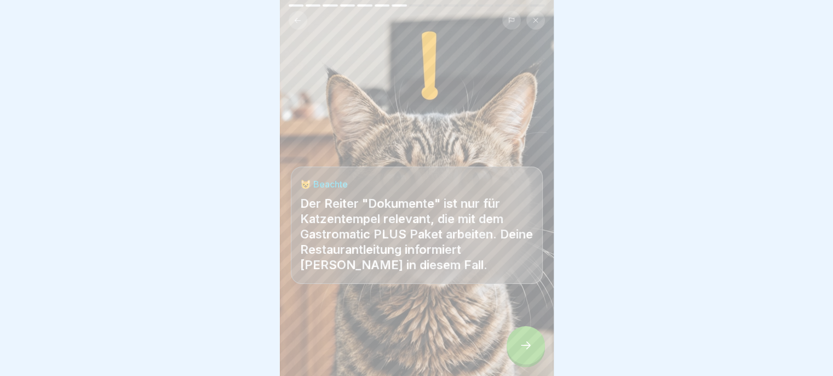
click at [519, 349] on icon at bounding box center [525, 344] width 13 height 13
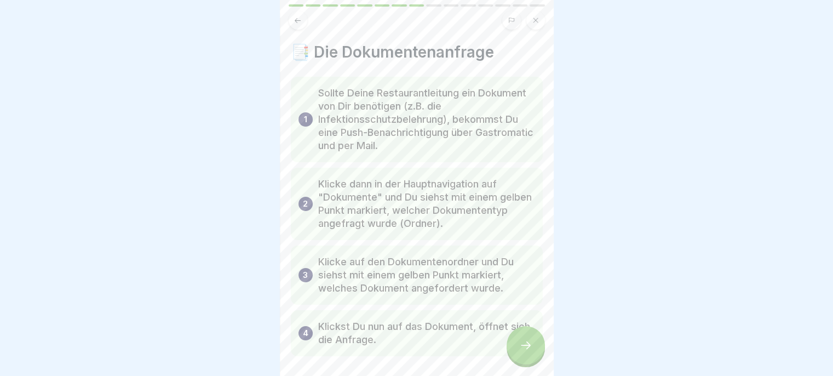
click at [518, 349] on div at bounding box center [526, 345] width 38 height 38
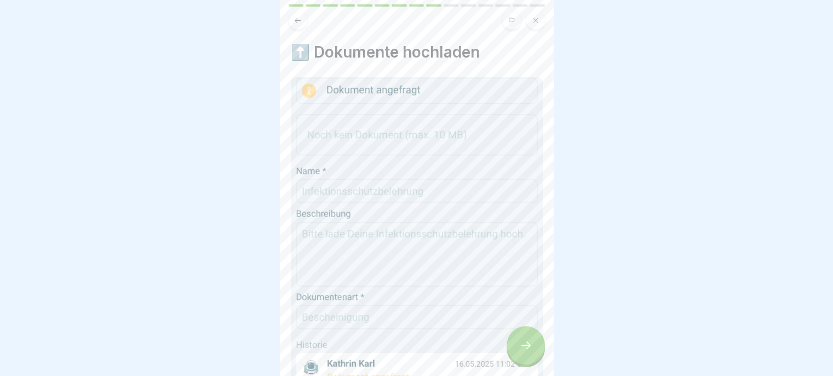
click at [519, 349] on icon at bounding box center [525, 344] width 13 height 13
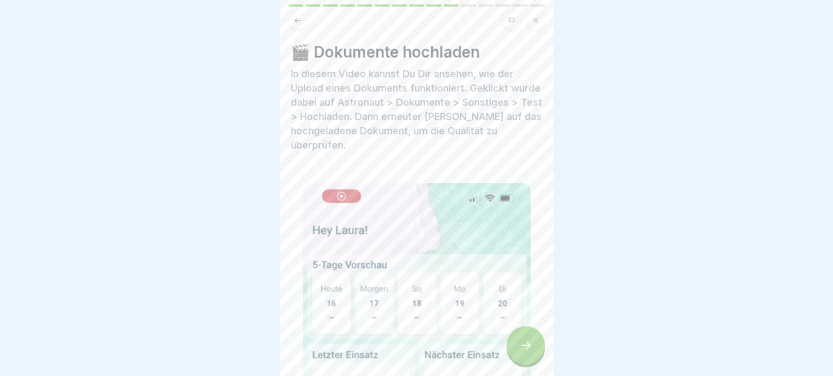
click at [517, 346] on div at bounding box center [526, 345] width 38 height 38
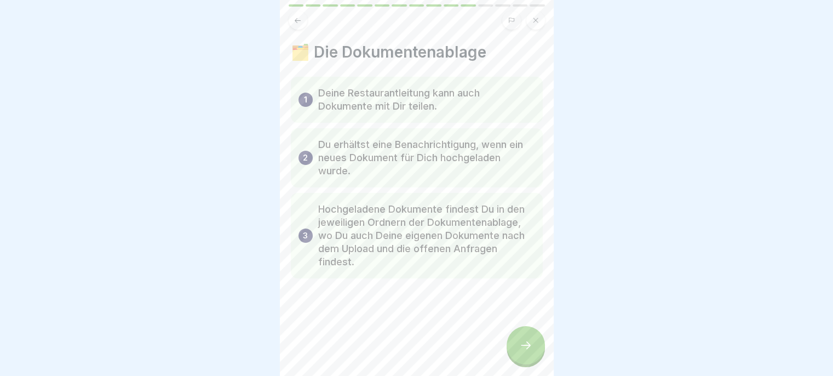
click at [517, 345] on div at bounding box center [526, 345] width 38 height 38
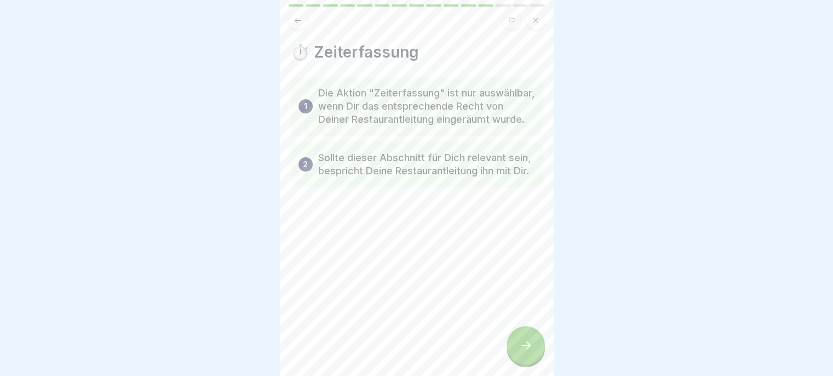
click at [515, 347] on div at bounding box center [526, 345] width 38 height 38
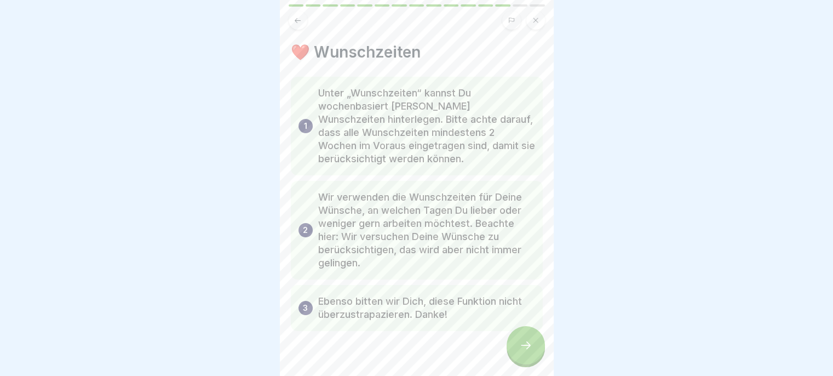
click at [518, 343] on div at bounding box center [526, 345] width 38 height 38
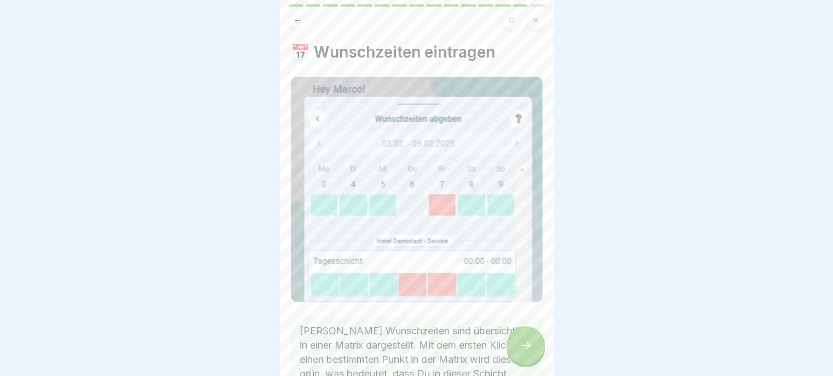
click at [517, 343] on div at bounding box center [526, 345] width 38 height 38
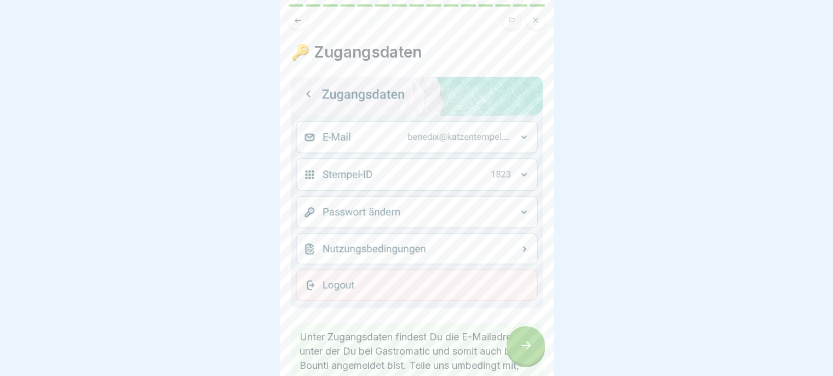
click at [516, 346] on div at bounding box center [526, 345] width 38 height 38
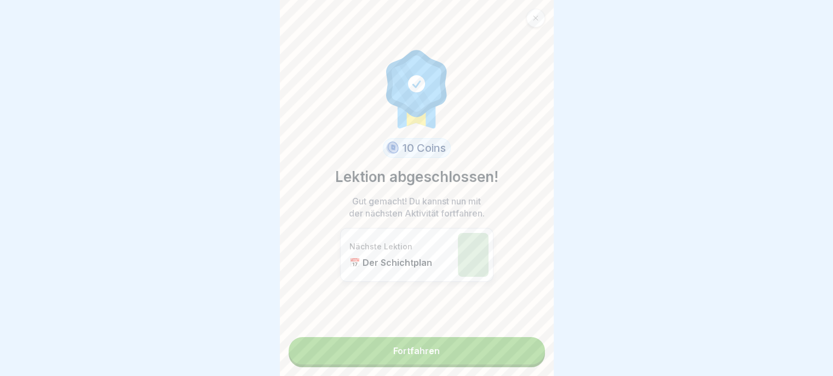
click at [514, 351] on link "Fortfahren" at bounding box center [417, 350] width 256 height 27
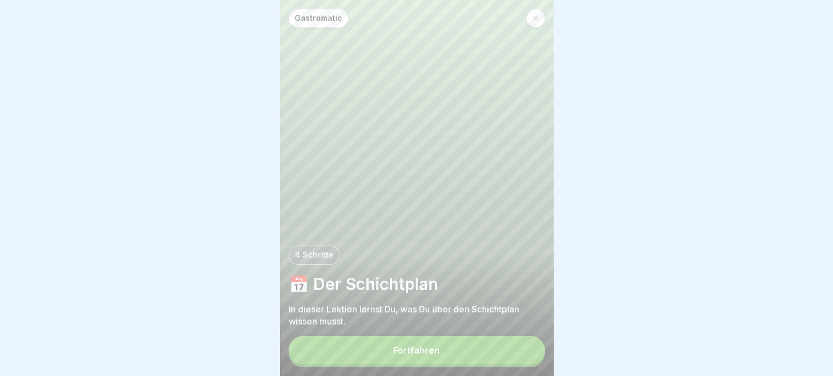
click at [514, 356] on button "Fortfahren" at bounding box center [417, 350] width 256 height 28
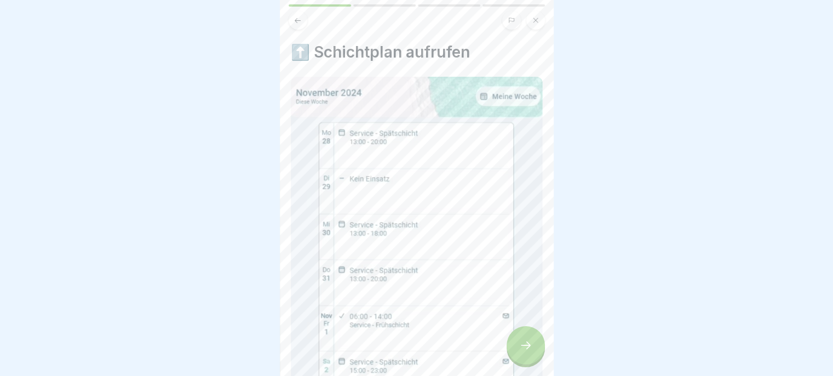
click at [517, 352] on div at bounding box center [526, 345] width 38 height 38
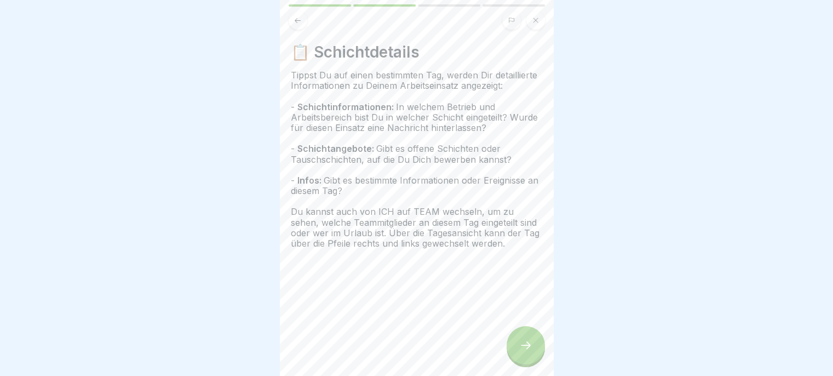
click at [517, 352] on div at bounding box center [526, 345] width 38 height 38
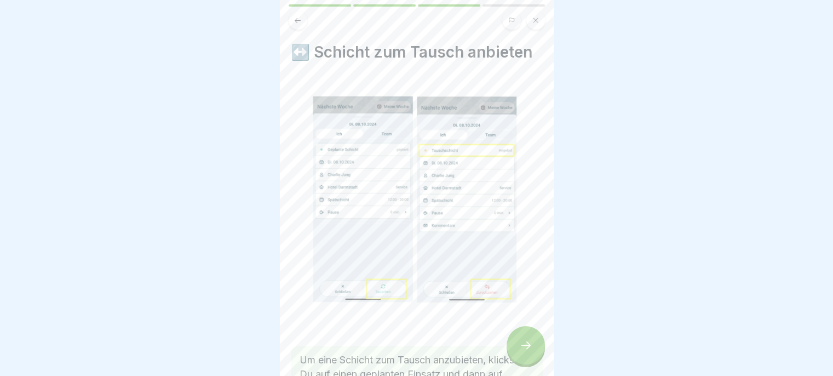
click at [517, 348] on div at bounding box center [526, 345] width 38 height 38
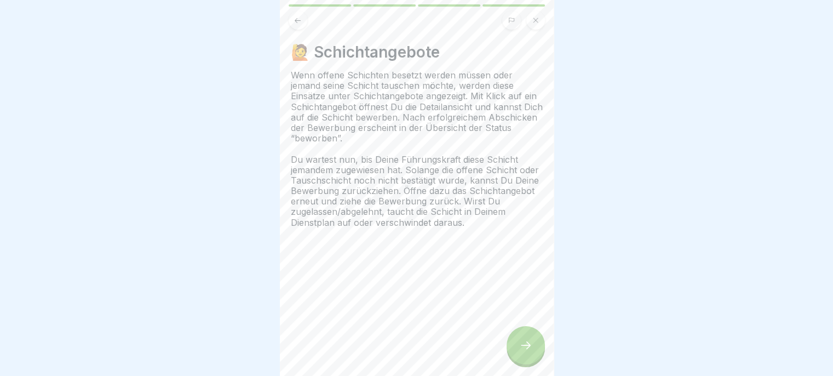
click at [518, 348] on div at bounding box center [526, 345] width 38 height 38
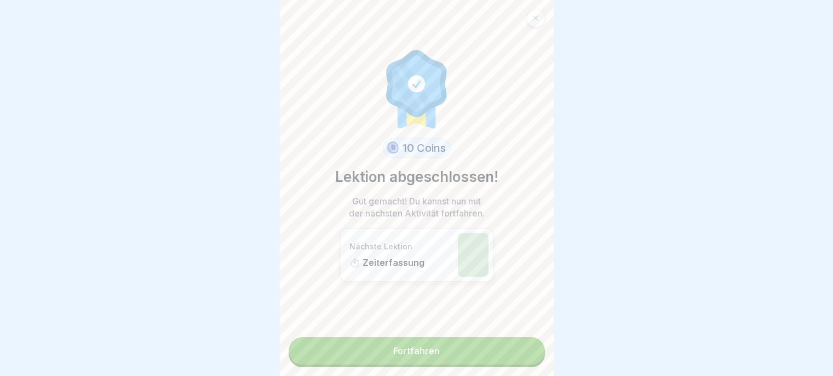
click at [518, 347] on link "Fortfahren" at bounding box center [417, 350] width 256 height 27
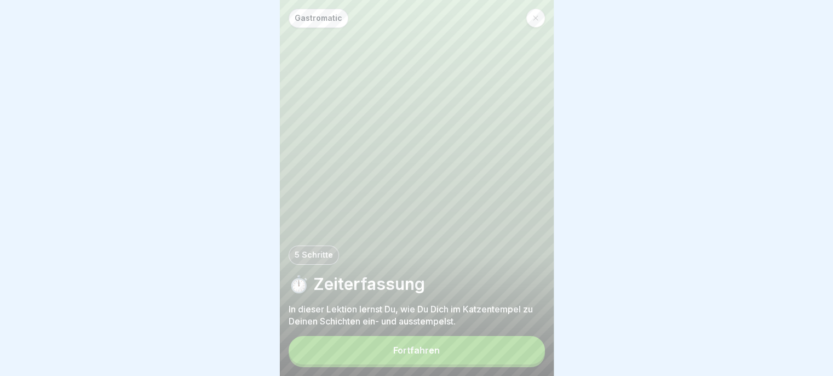
click at [513, 352] on button "Fortfahren" at bounding box center [417, 350] width 256 height 28
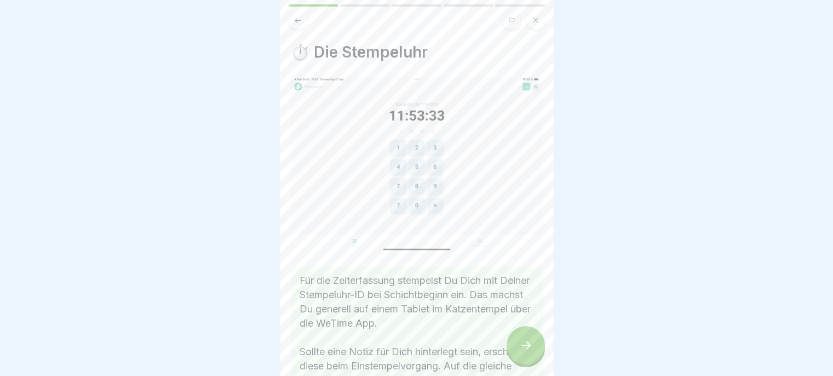
click at [516, 353] on div at bounding box center [526, 345] width 38 height 38
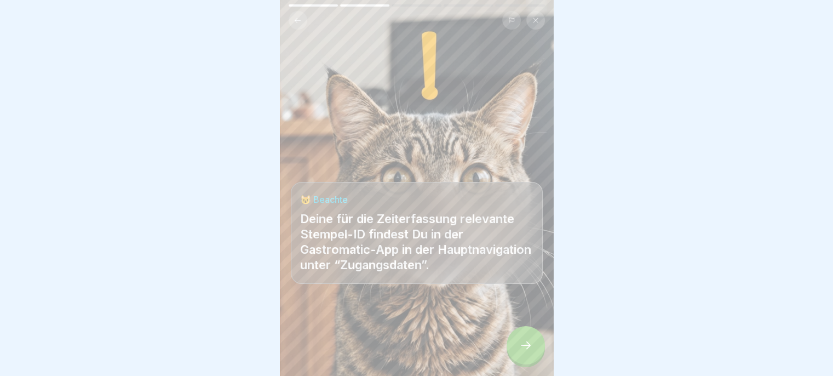
click at [517, 352] on div at bounding box center [526, 345] width 38 height 38
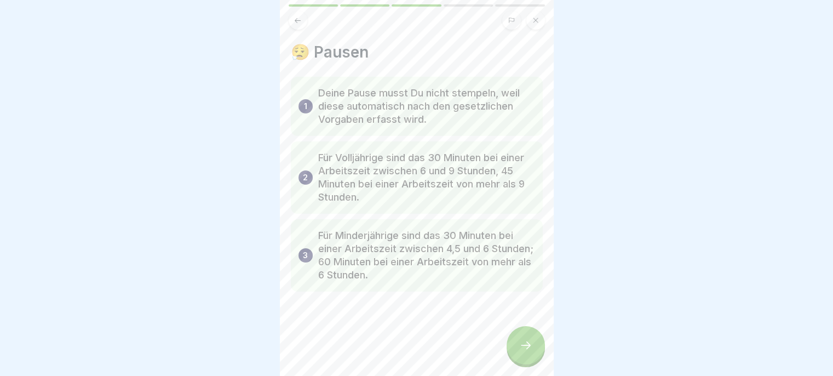
click at [516, 349] on div at bounding box center [526, 345] width 38 height 38
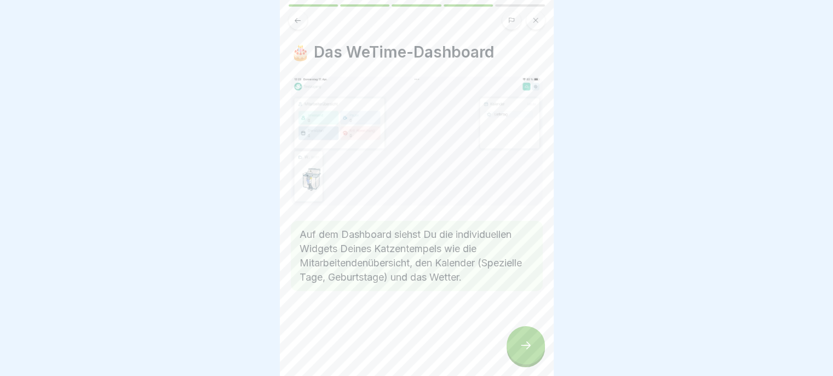
click at [517, 346] on div at bounding box center [526, 345] width 38 height 38
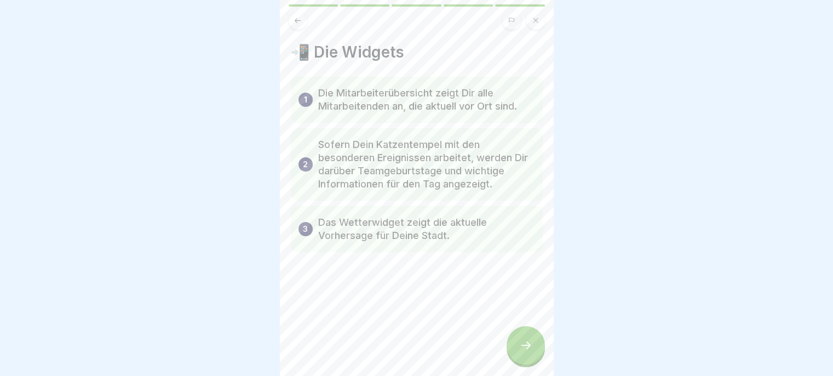
click at [519, 343] on div at bounding box center [526, 345] width 38 height 38
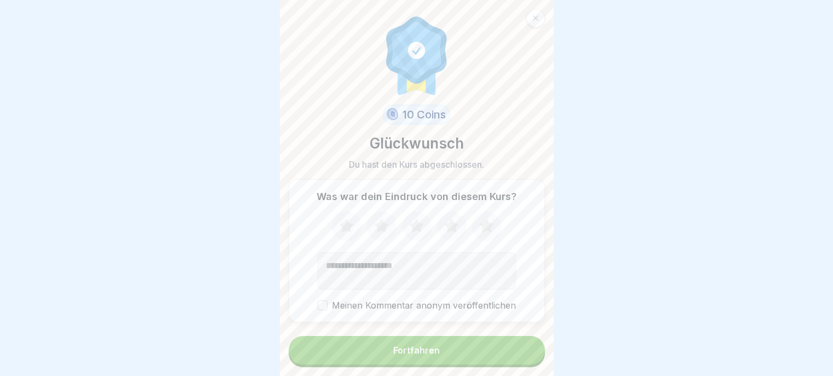
click at [452, 230] on icon at bounding box center [451, 226] width 14 height 14
click at [463, 361] on button "Fortfahren" at bounding box center [417, 350] width 256 height 28
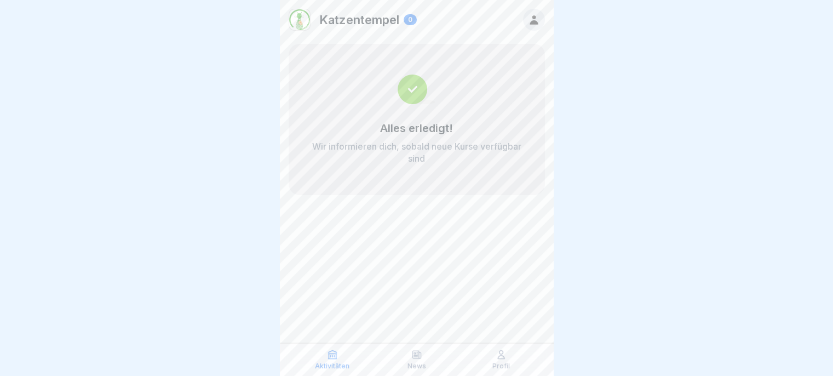
scroll to position [8, 0]
click at [505, 362] on p "Profil" at bounding box center [501, 366] width 18 height 8
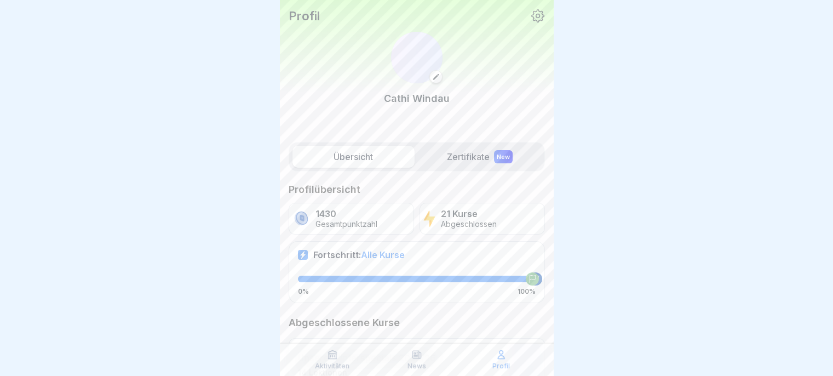
click at [498, 364] on p "Profil" at bounding box center [501, 366] width 18 height 8
click at [475, 152] on label "Zertifikate New" at bounding box center [480, 157] width 122 height 22
click at [463, 164] on label "Zertifikate New" at bounding box center [480, 157] width 122 height 22
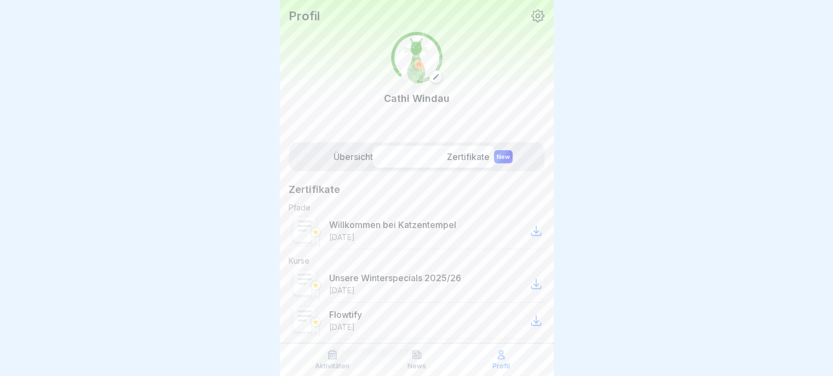
click at [457, 153] on label "Zertifikate New" at bounding box center [480, 157] width 122 height 22
click at [374, 156] on label "Übersicht" at bounding box center [353, 157] width 122 height 22
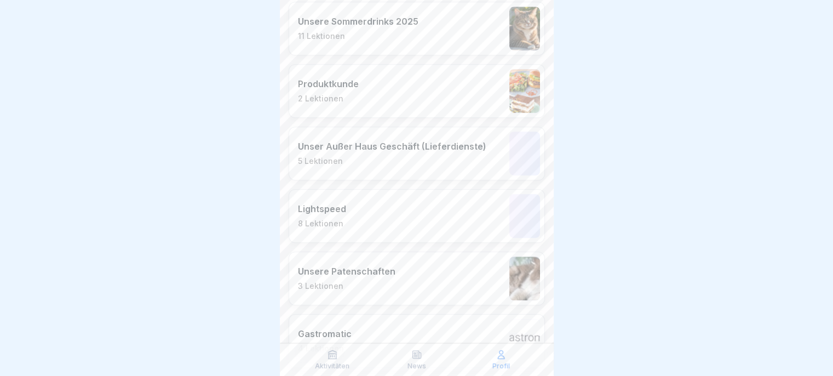
scroll to position [650, 0]
click at [444, 88] on div "Produktkunde 2 Lektionen" at bounding box center [417, 90] width 256 height 54
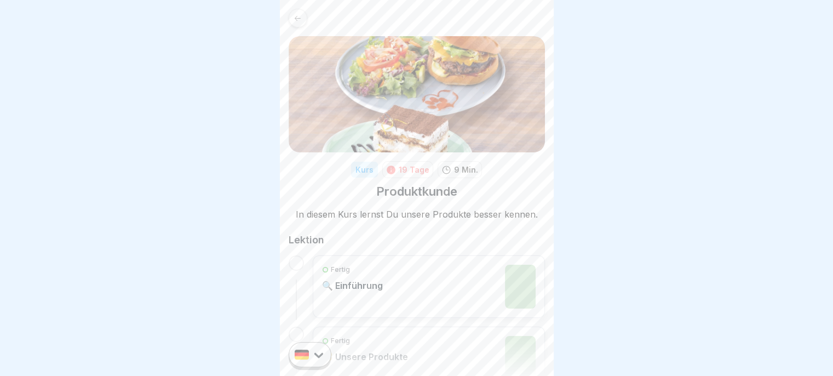
click at [294, 21] on icon at bounding box center [298, 18] width 8 height 8
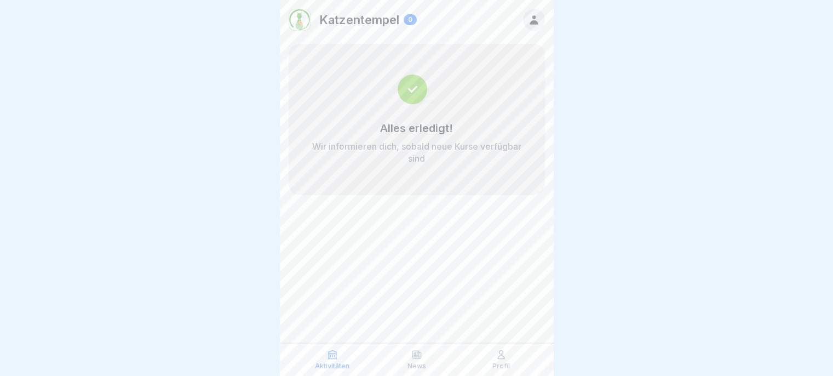
click at [504, 358] on icon at bounding box center [501, 354] width 11 height 11
